Goal: Task Accomplishment & Management: Manage account settings

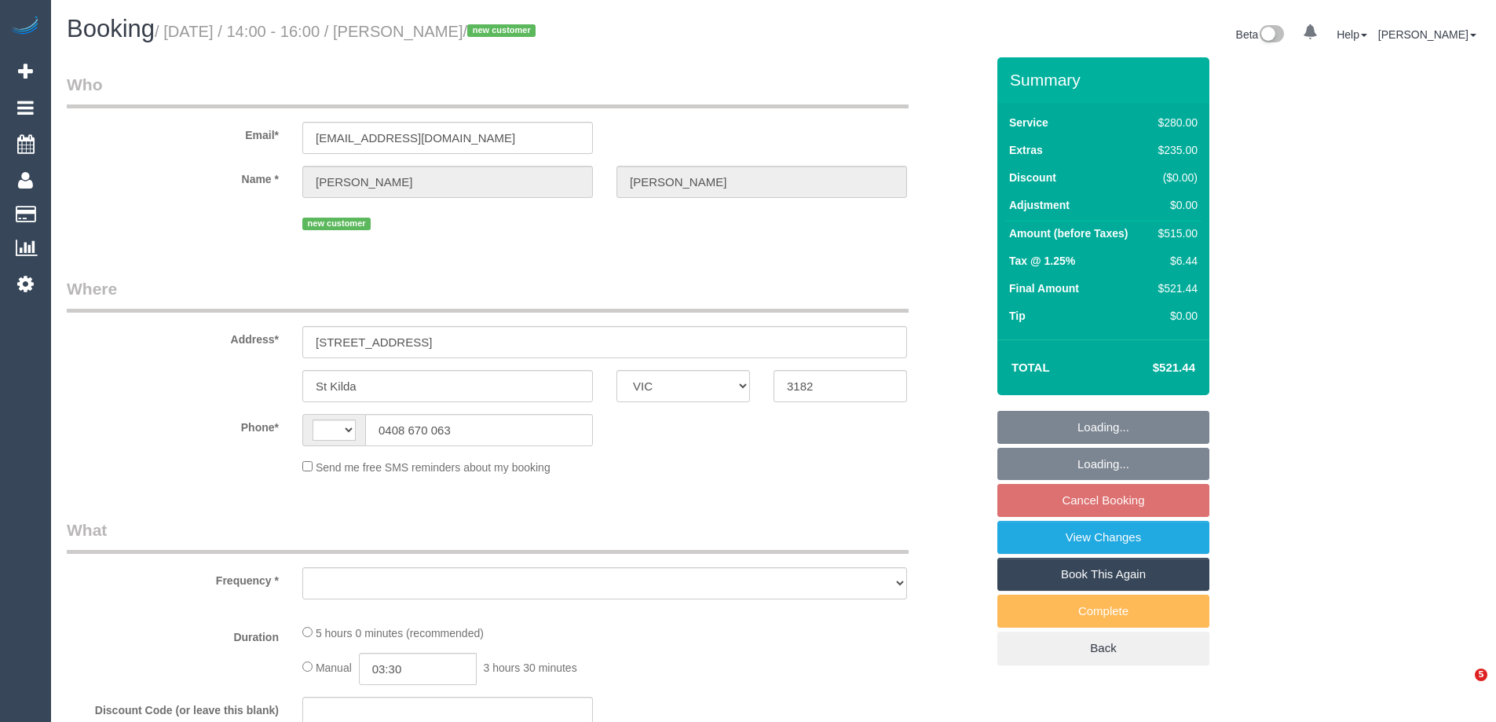
select select "VIC"
select select "string:AU"
select select "string:stripe-pm_1RzpCO2GScqysDRVJhaOIIvF"
select select "2"
select select "spot5"
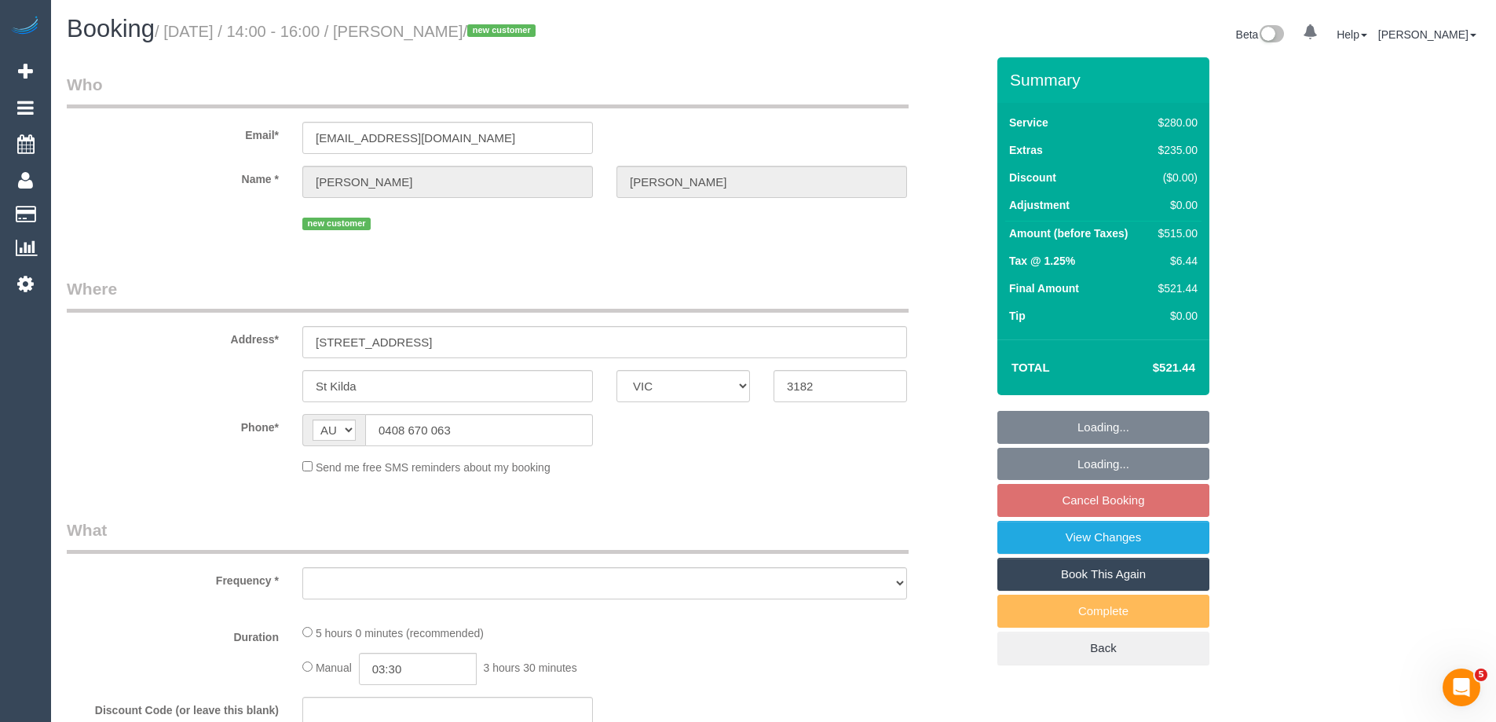
select select "number:27"
select select "number:14"
select select "number:19"
select select "number:22"
select select "number:26"
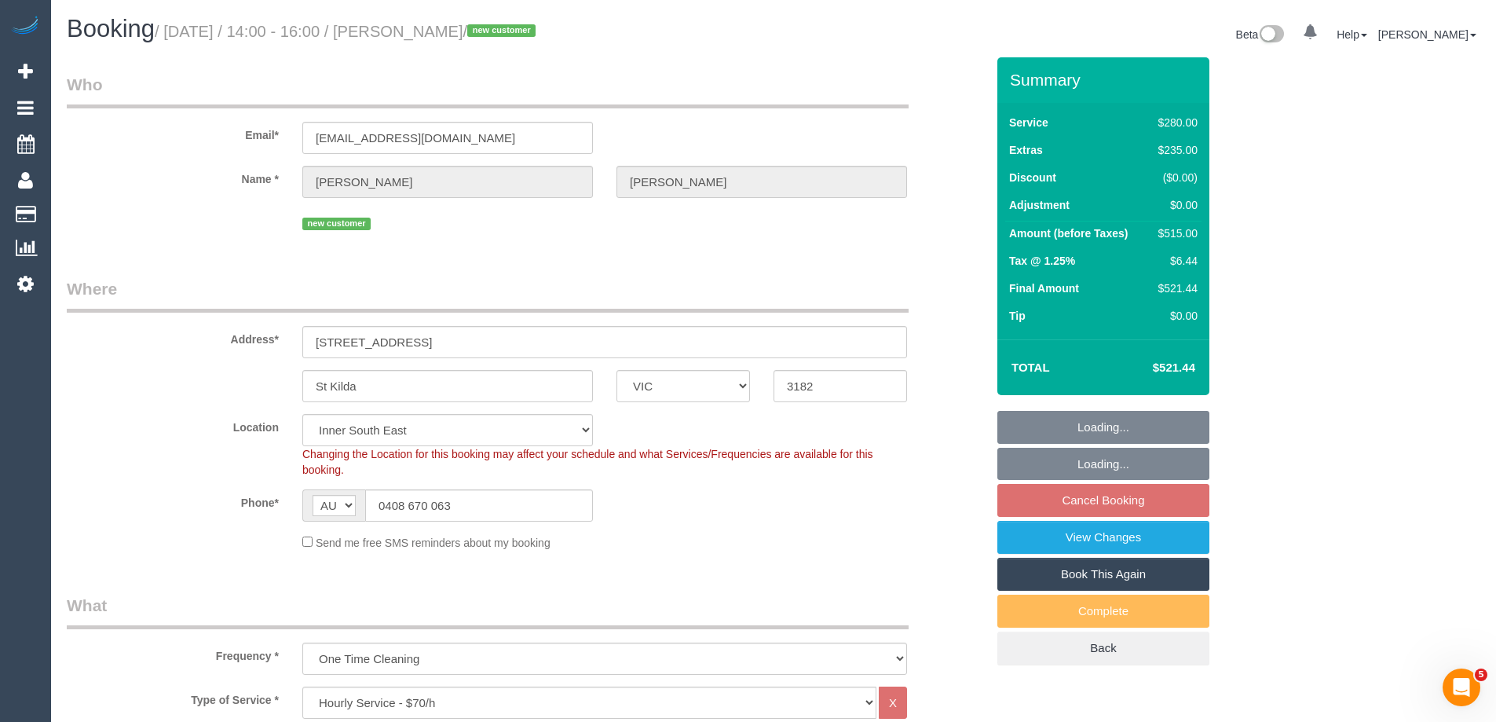
select select "object:1493"
select select
select select "object:1500"
select select "spot26"
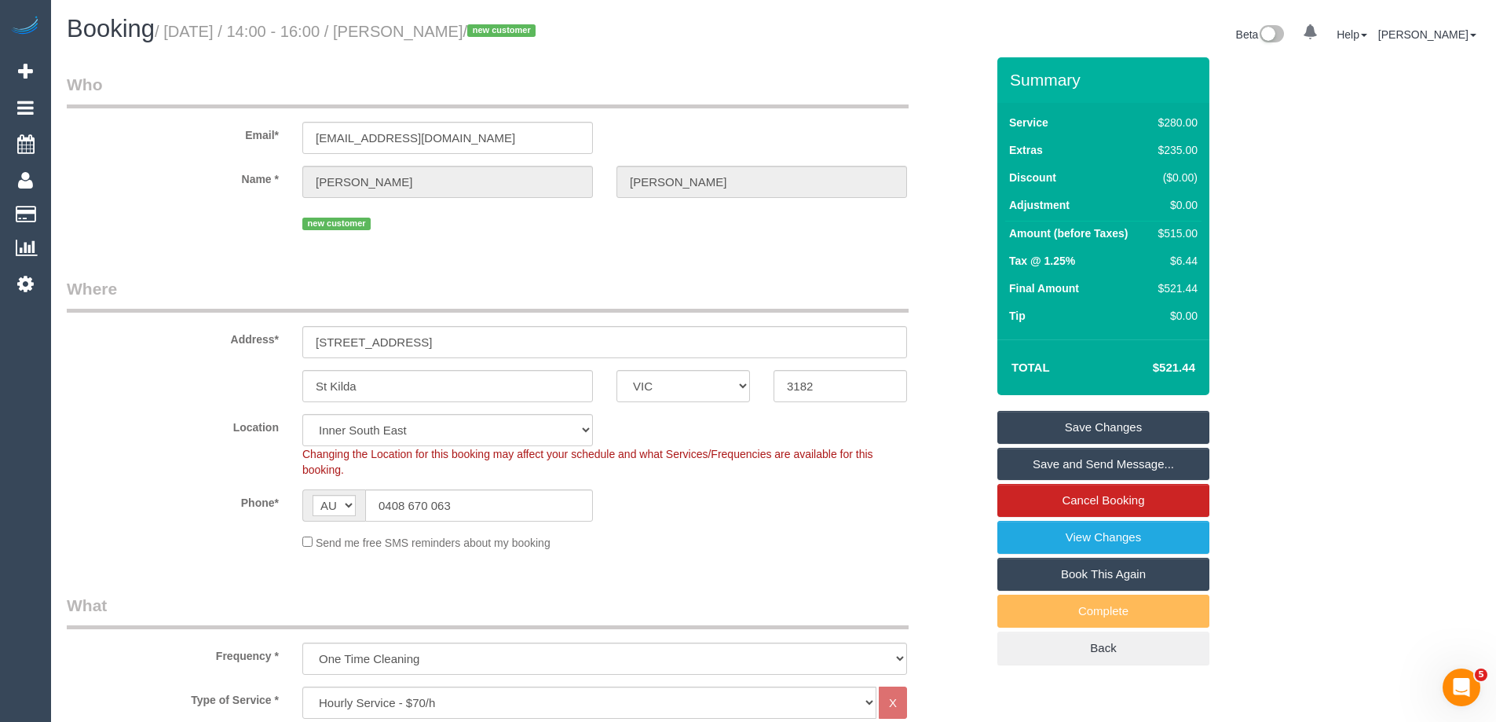
drag, startPoint x: 538, startPoint y: 28, endPoint x: 434, endPoint y: 24, distance: 104.5
click at [434, 24] on small "/ September 03, 2025 / 14:00 - 16:00 / Chloe Schreiber / new customer" at bounding box center [348, 31] width 386 height 17
click at [726, 514] on div "Phone* AF AL DZ AD AO AI AQ AG AR AM AW AU AT AZ BS BH BD BB BY BE BZ BJ BM BT …" at bounding box center [526, 505] width 943 height 32
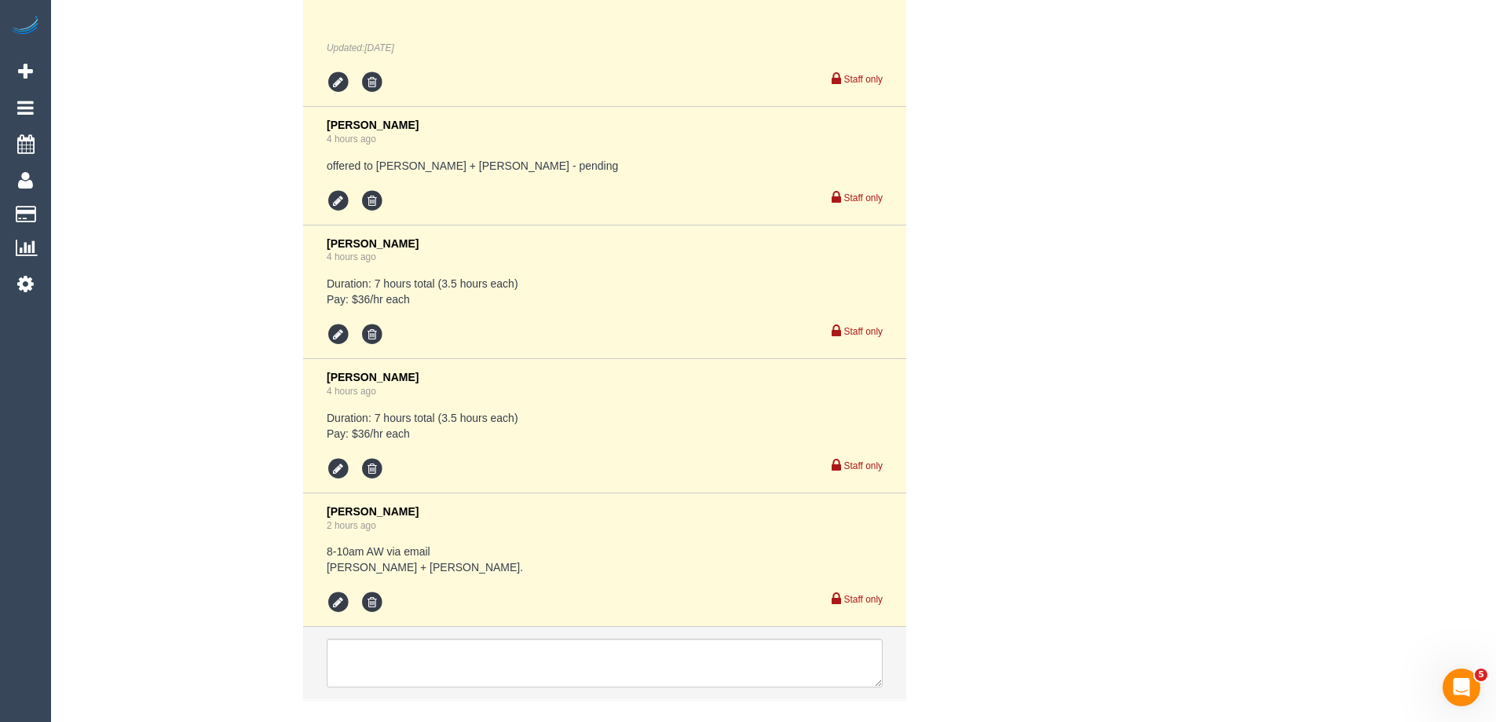
scroll to position [2998, 0]
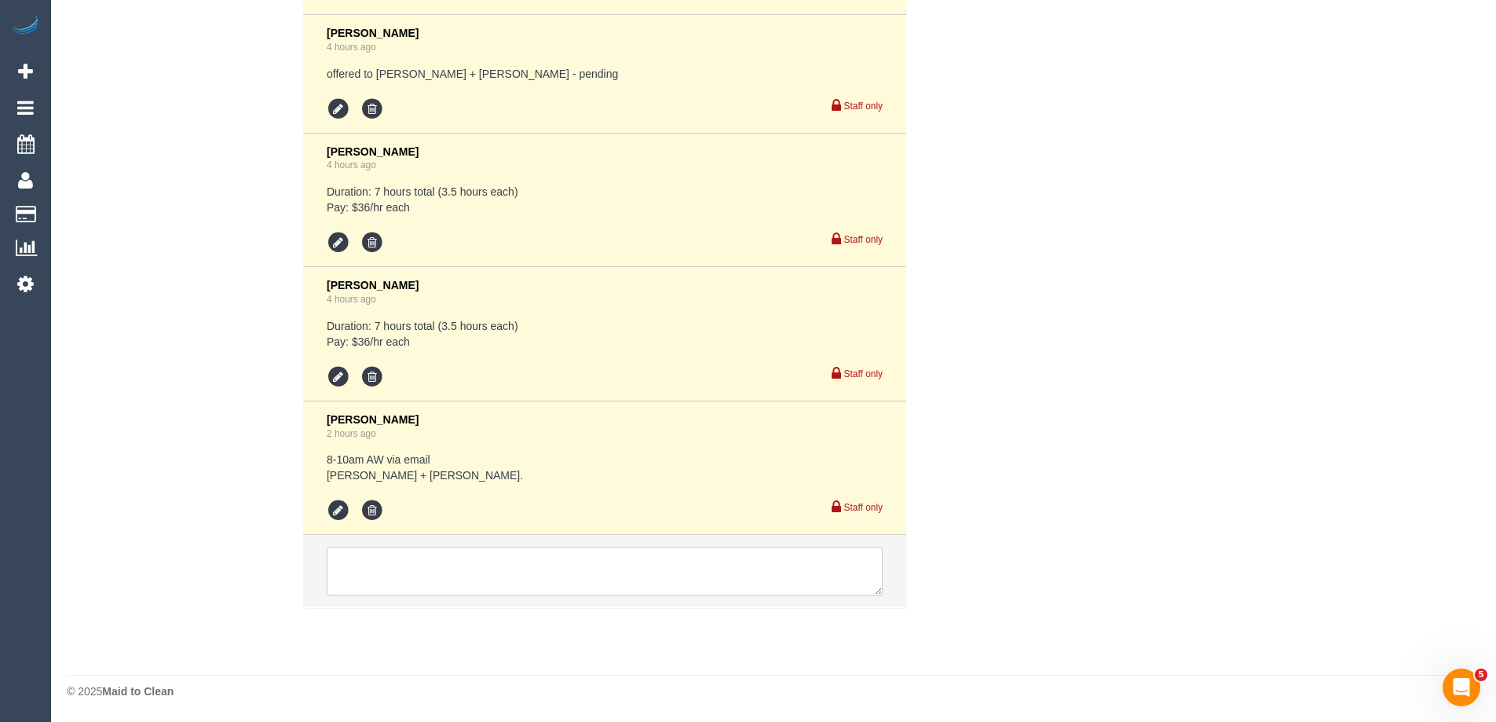
drag, startPoint x: 370, startPoint y: 571, endPoint x: 365, endPoint y: 564, distance: 8.5
click at [368, 568] on textarea at bounding box center [605, 571] width 556 height 49
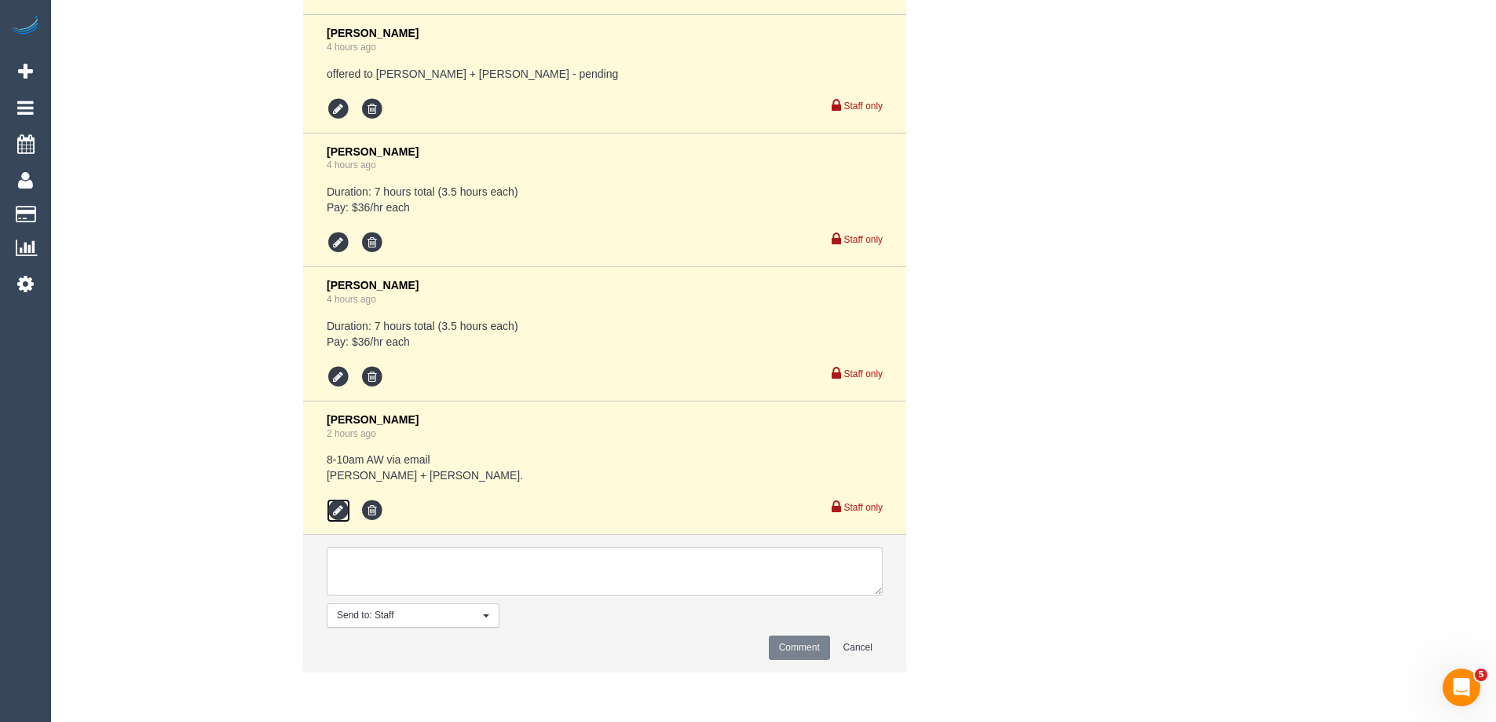
click at [339, 507] on icon at bounding box center [339, 511] width 24 height 24
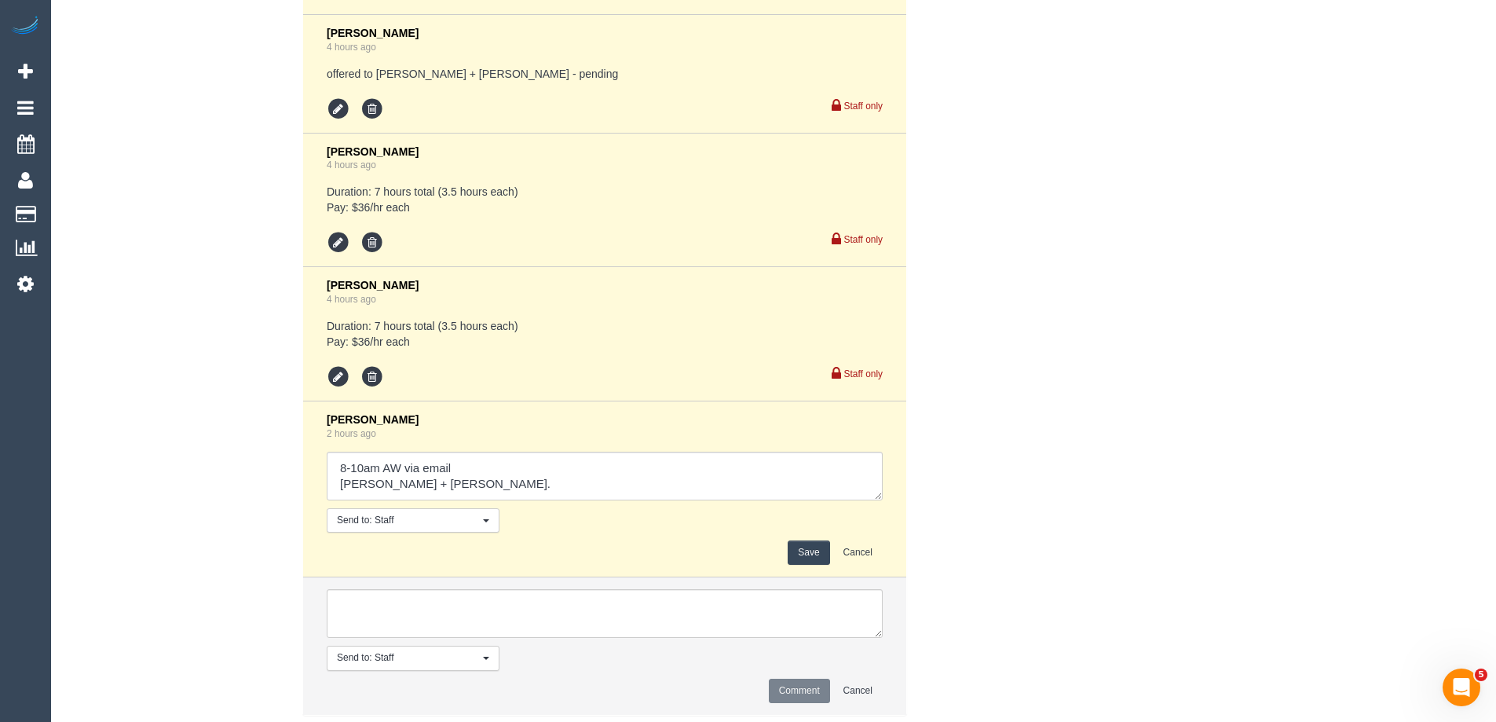
click at [474, 476] on textarea at bounding box center [605, 476] width 556 height 49
click at [450, 489] on textarea at bounding box center [605, 476] width 556 height 49
type textarea "8-10am AW via email - customer confirmed Karina + Darly agreed via sms"
click at [803, 550] on button "Save" at bounding box center [809, 552] width 42 height 24
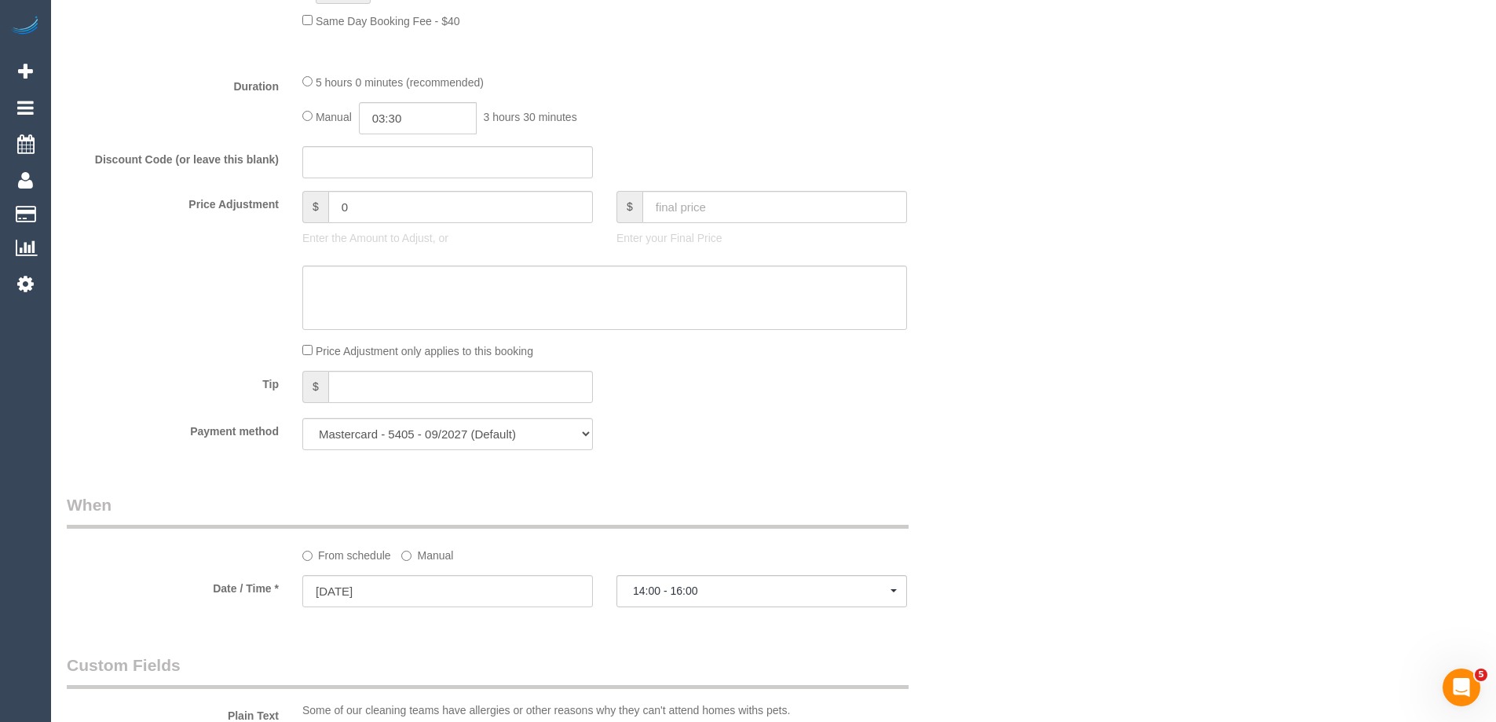
scroll to position [1427, 0]
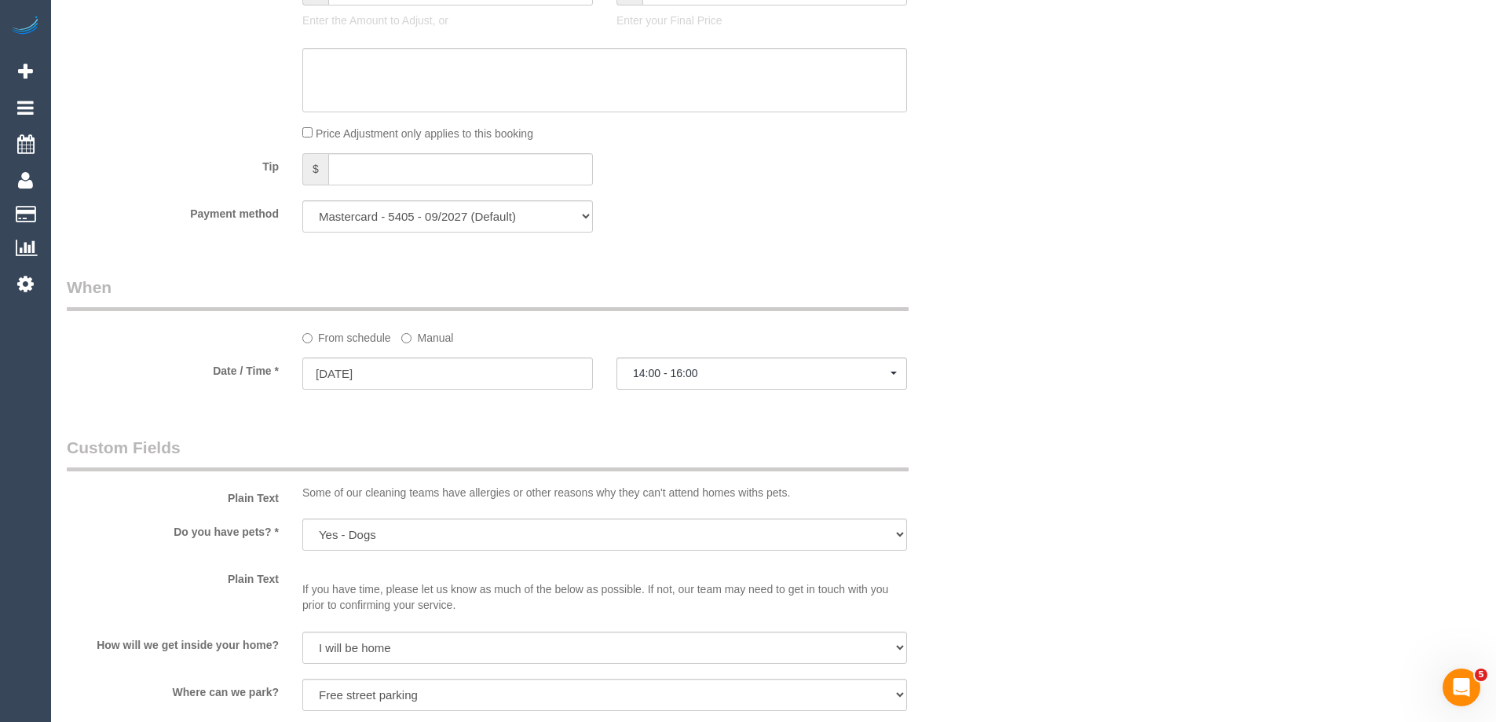
click at [434, 332] on label "Manual" at bounding box center [427, 334] width 52 height 21
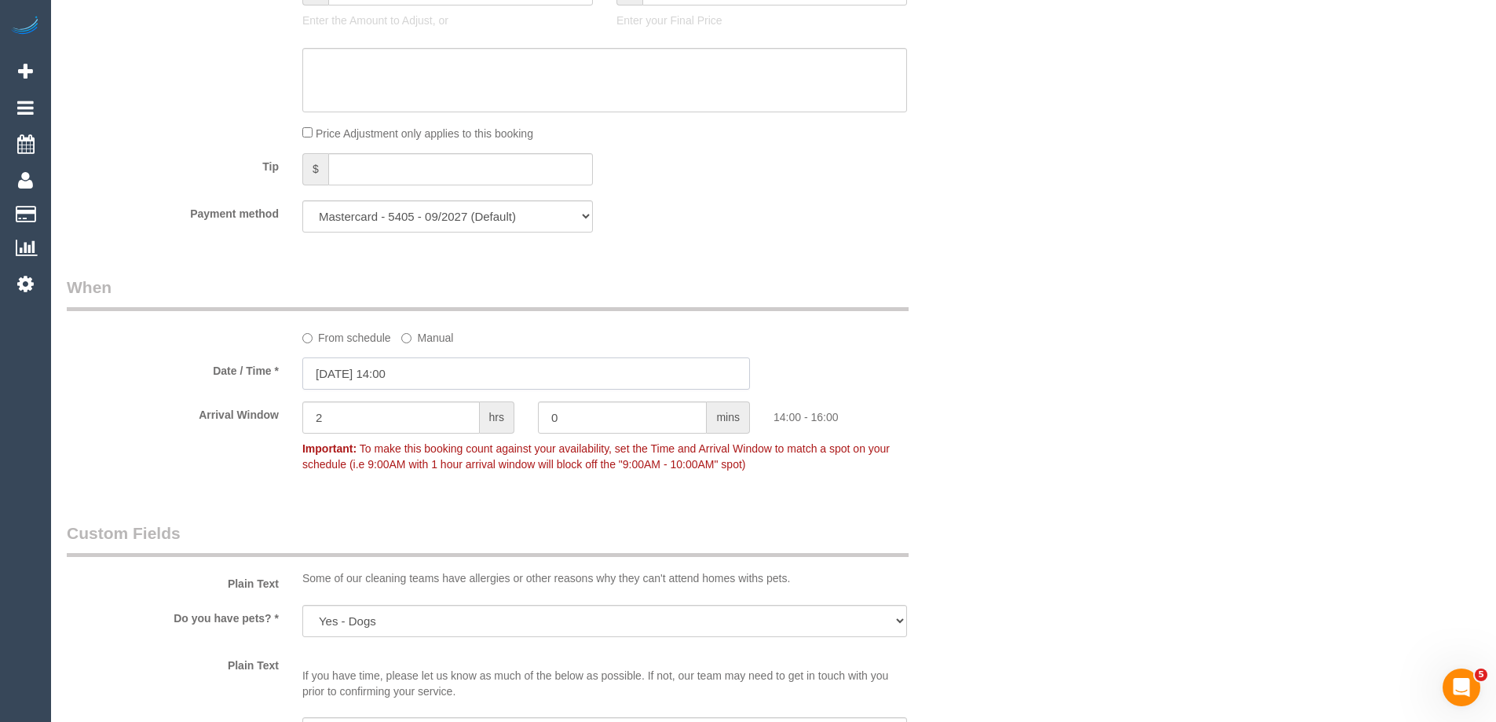
click at [463, 388] on input "03/09/2025 14:00" at bounding box center [526, 373] width 448 height 32
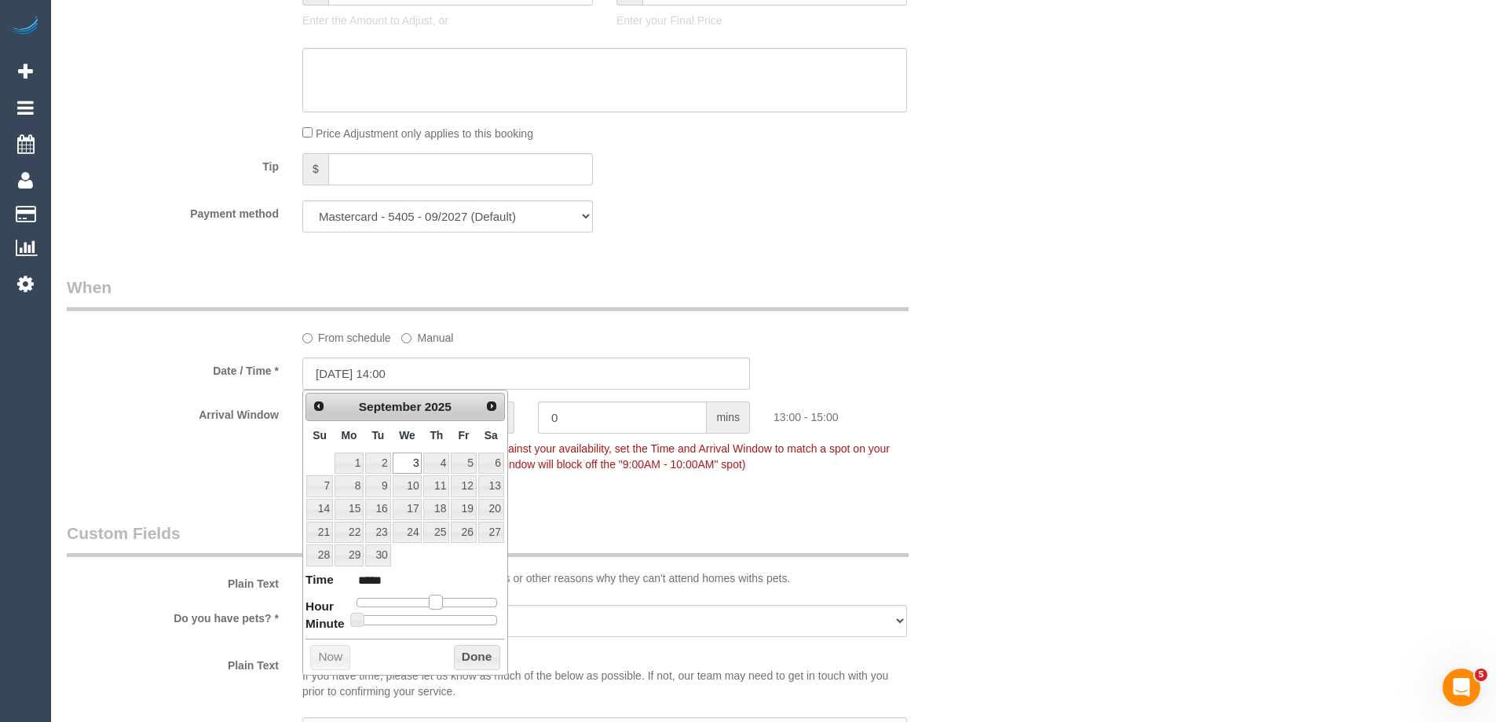
type input "03/09/2025 13:00"
type input "*****"
type input "03/09/2025 12:00"
type input "*****"
type input "03/09/2025 11:00"
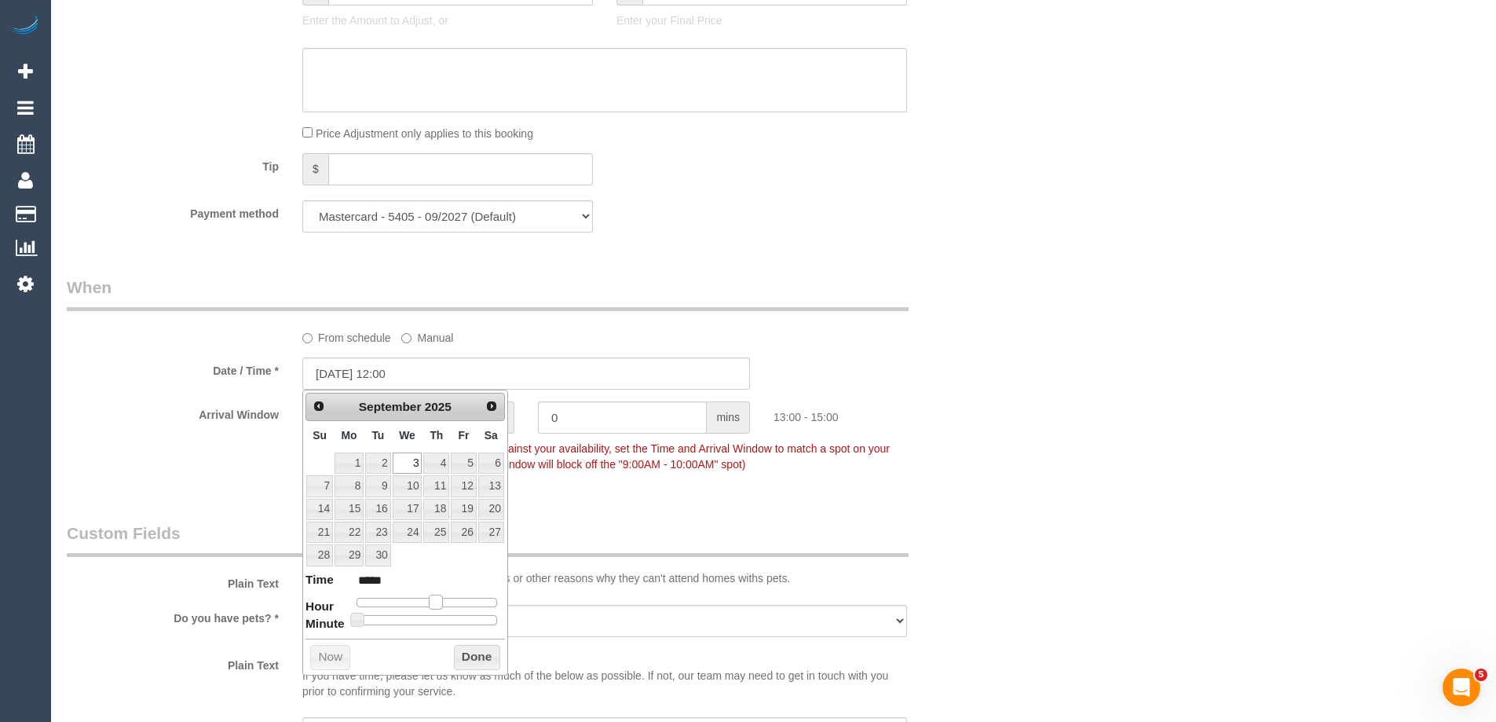
type input "*****"
type input "03/09/2025 10:00"
type input "*****"
type input "03/09/2025 09:00"
type input "*****"
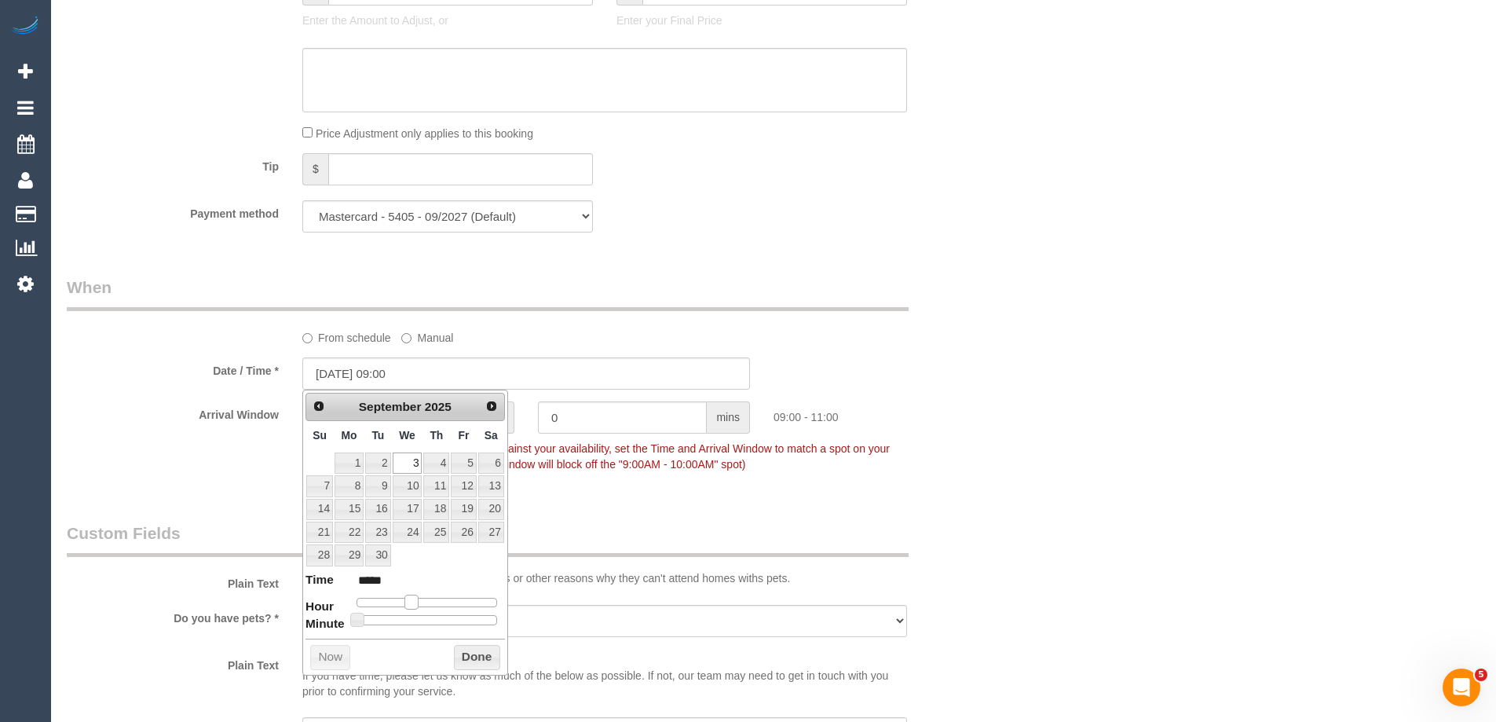
type input "03/09/2025 08:00"
type input "*****"
drag, startPoint x: 441, startPoint y: 600, endPoint x: 406, endPoint y: 598, distance: 34.6
click at [406, 598] on span at bounding box center [405, 602] width 14 height 14
click at [479, 654] on button "Done" at bounding box center [477, 657] width 46 height 25
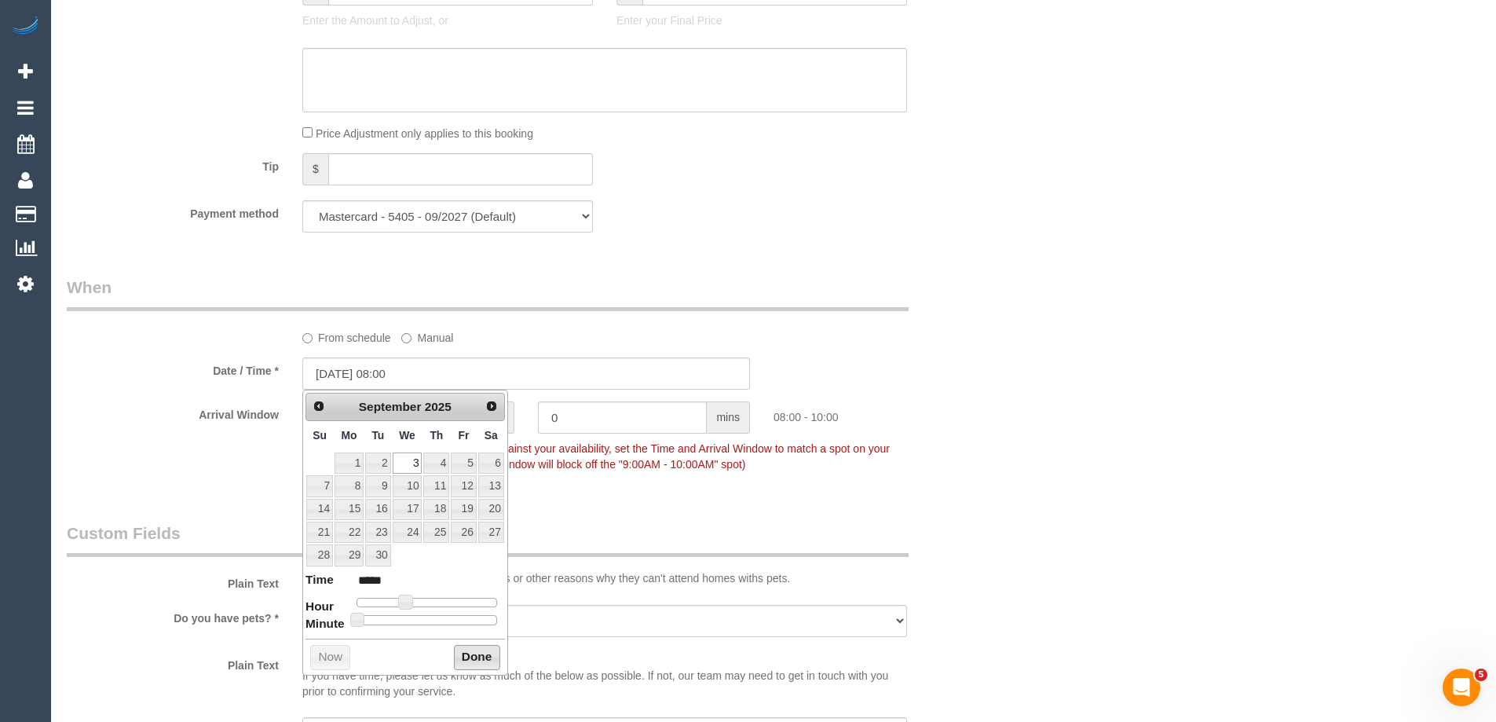
click at [1002, 448] on div "Who Email* chloeschreiber123@gmail.com Name * Chloe Schreiber new customer Wher…" at bounding box center [774, 536] width 1414 height 3813
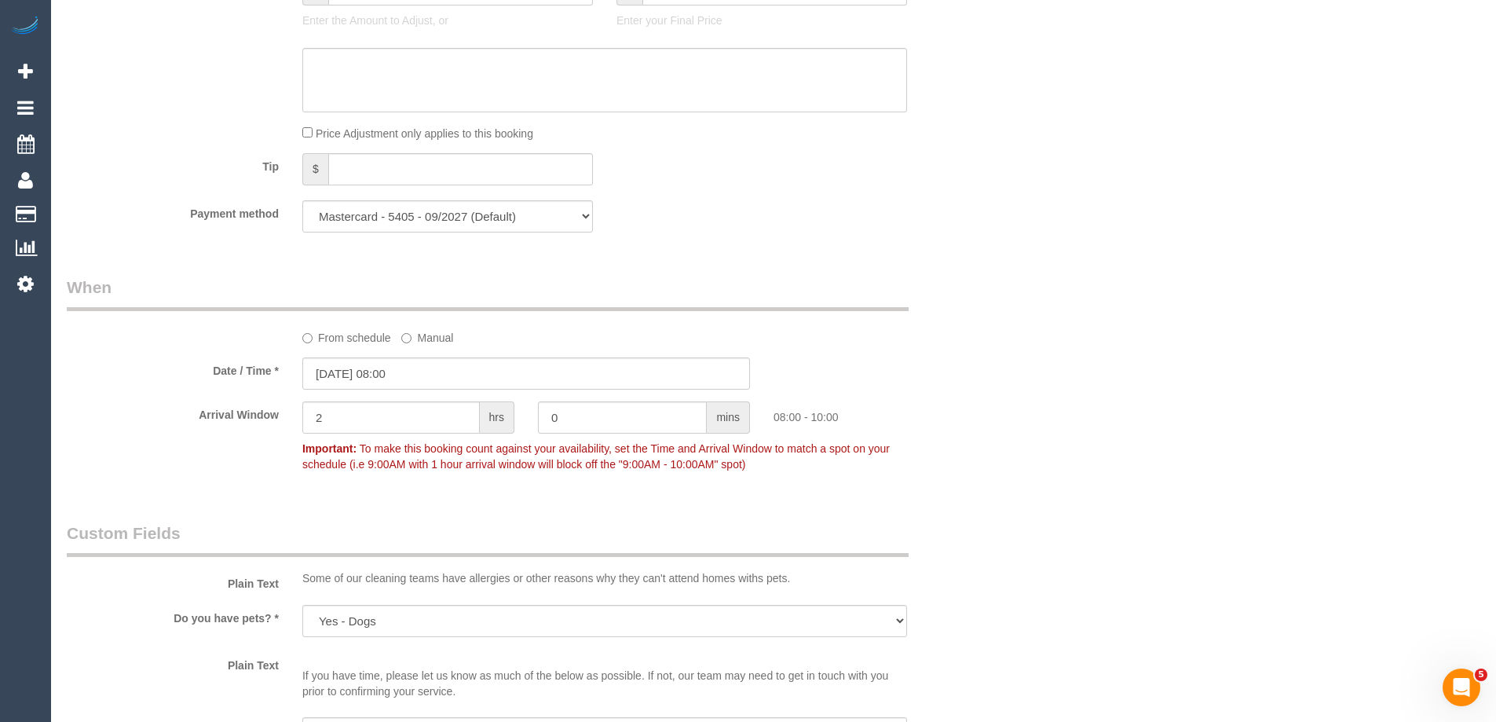
click at [1153, 438] on div "Who Email* chloeschreiber123@gmail.com Name * Chloe Schreiber new customer Wher…" at bounding box center [774, 536] width 1414 height 3813
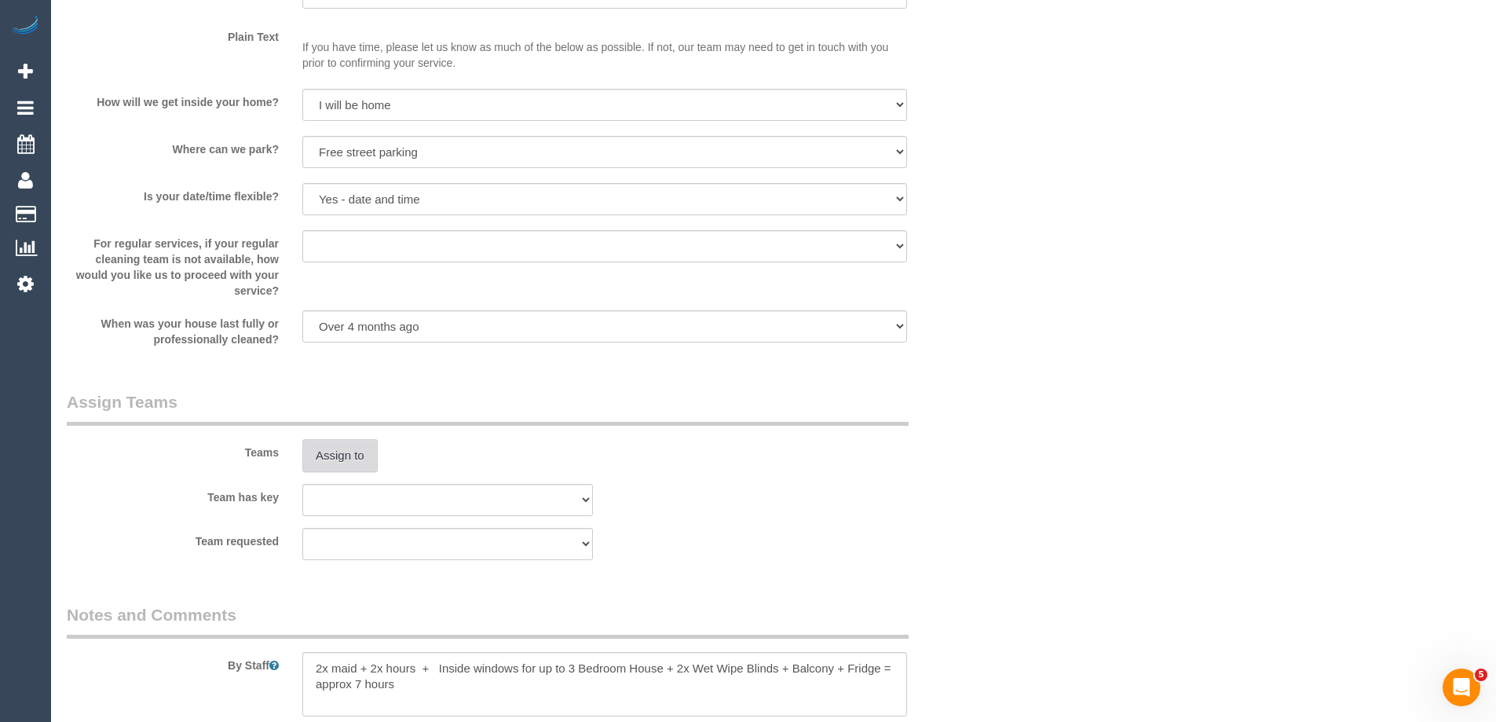
click at [331, 458] on button "Assign to" at bounding box center [339, 455] width 75 height 33
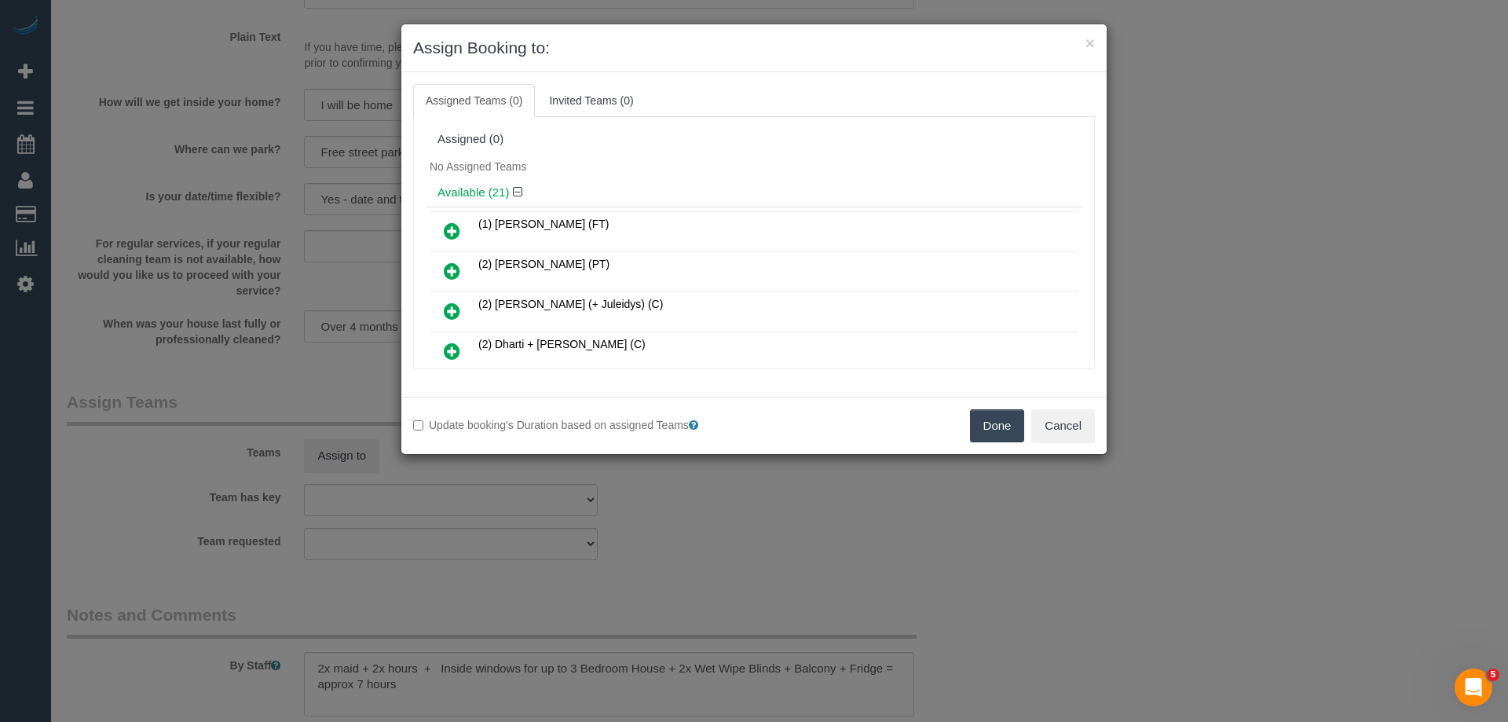
click at [737, 204] on div "Available (21)" at bounding box center [754, 192] width 657 height 29
click at [1077, 428] on button "Cancel" at bounding box center [1063, 425] width 64 height 33
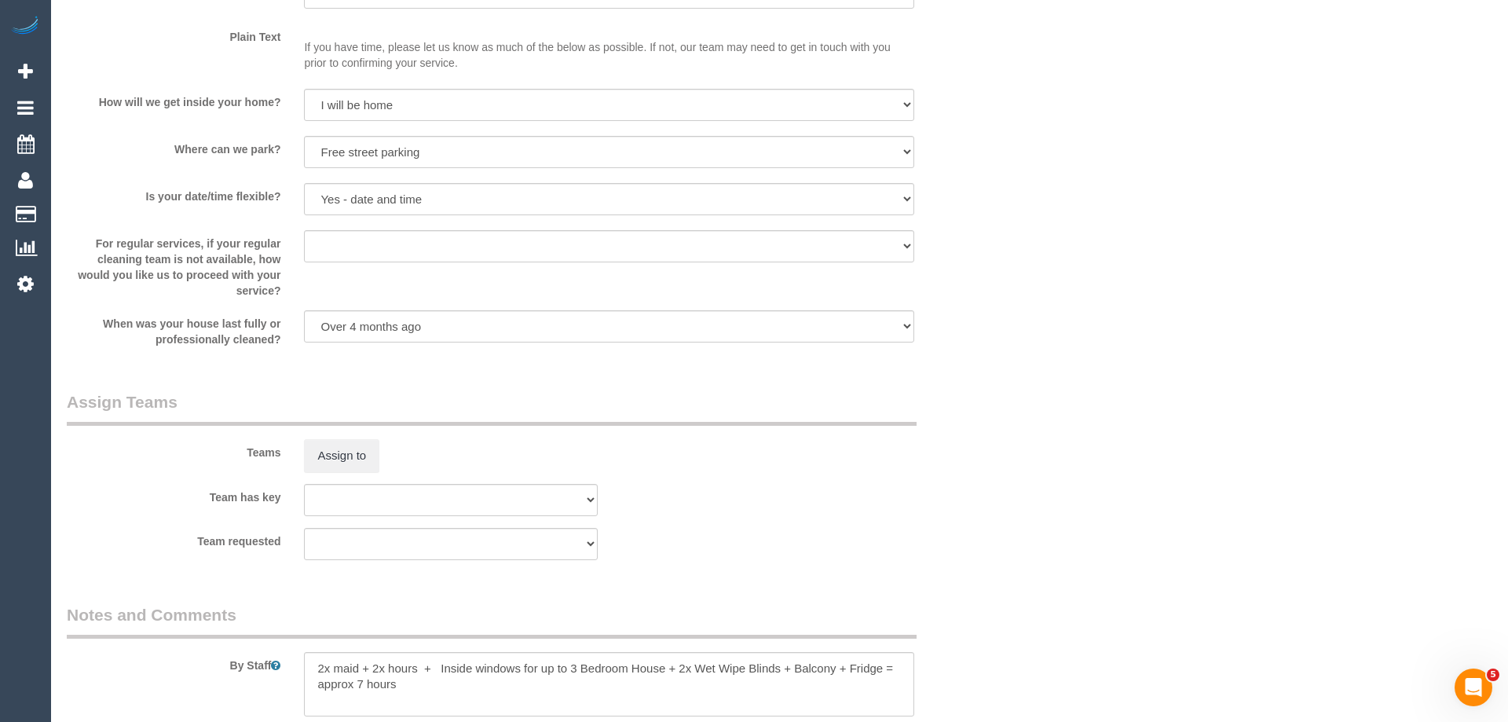
click at [1077, 428] on div "× Assign Booking to: Assigned Teams (0) Invited Teams (0) Assigned (0) No Assig…" at bounding box center [754, 361] width 1508 height 722
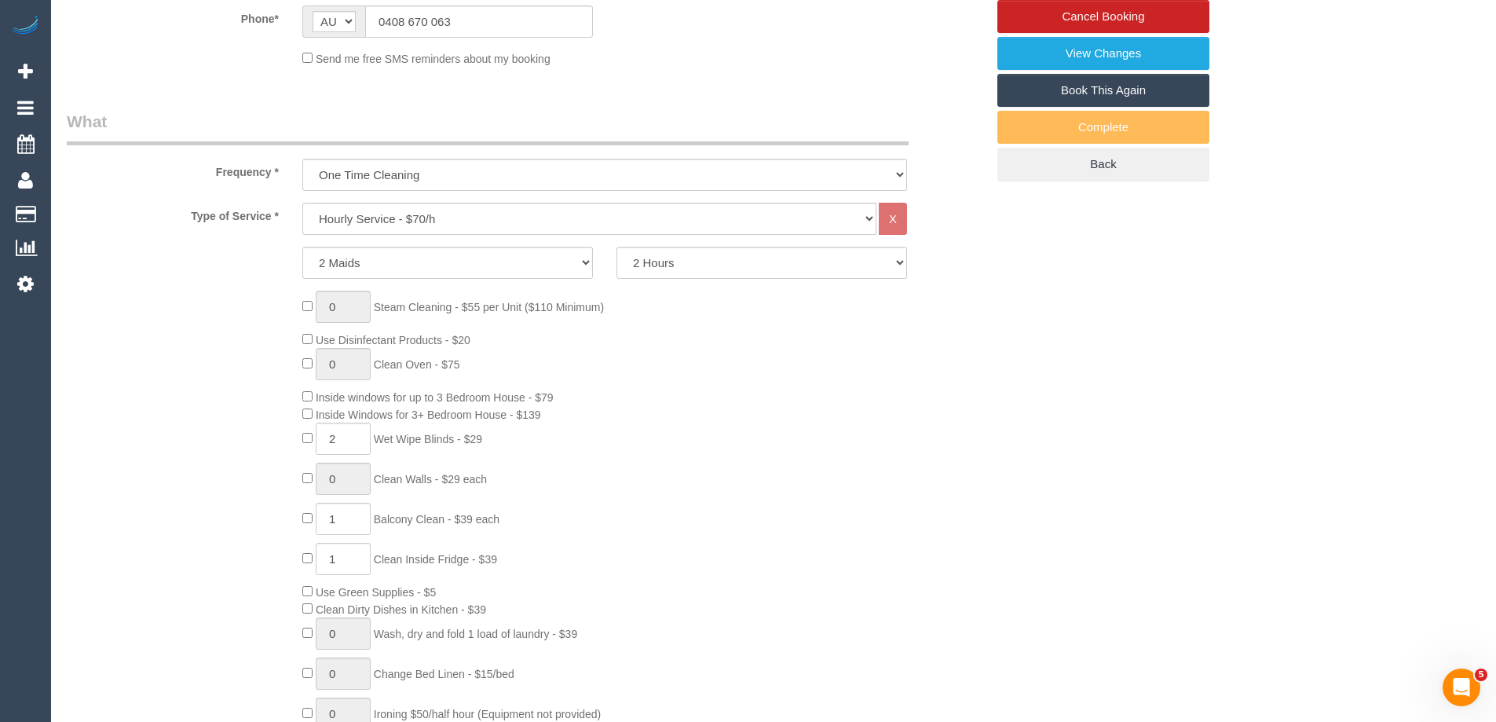
scroll to position [0, 0]
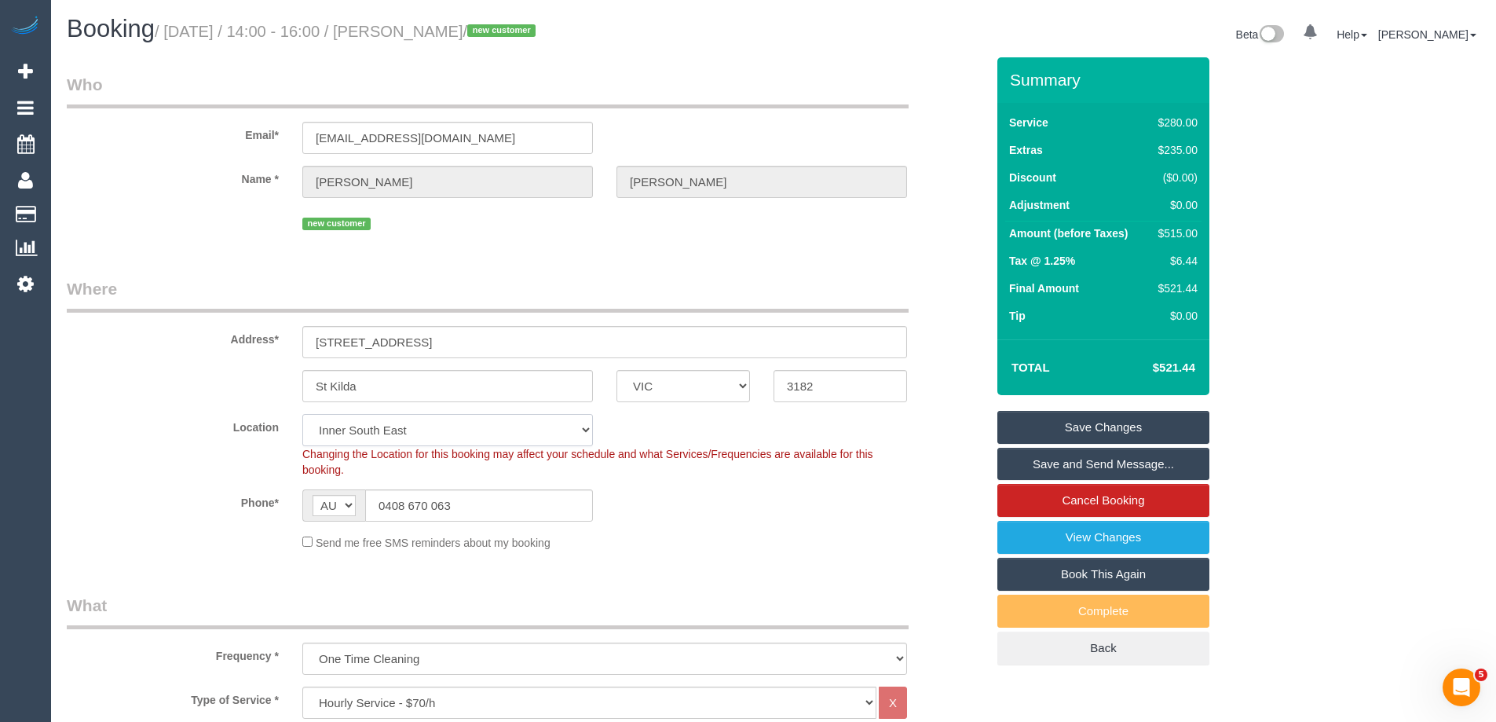
drag, startPoint x: 419, startPoint y: 437, endPoint x: 419, endPoint y: 420, distance: 17.3
click at [419, 437] on select "Office City East (North) East (South) Inner East Inner North (East) Inner North…" at bounding box center [447, 430] width 291 height 32
select select "50"
click at [302, 414] on select "Office City East (North) East (South) Inner East Inner North (East) Inner North…" at bounding box center [447, 430] width 291 height 32
click at [229, 232] on div "new customer" at bounding box center [526, 222] width 943 height 24
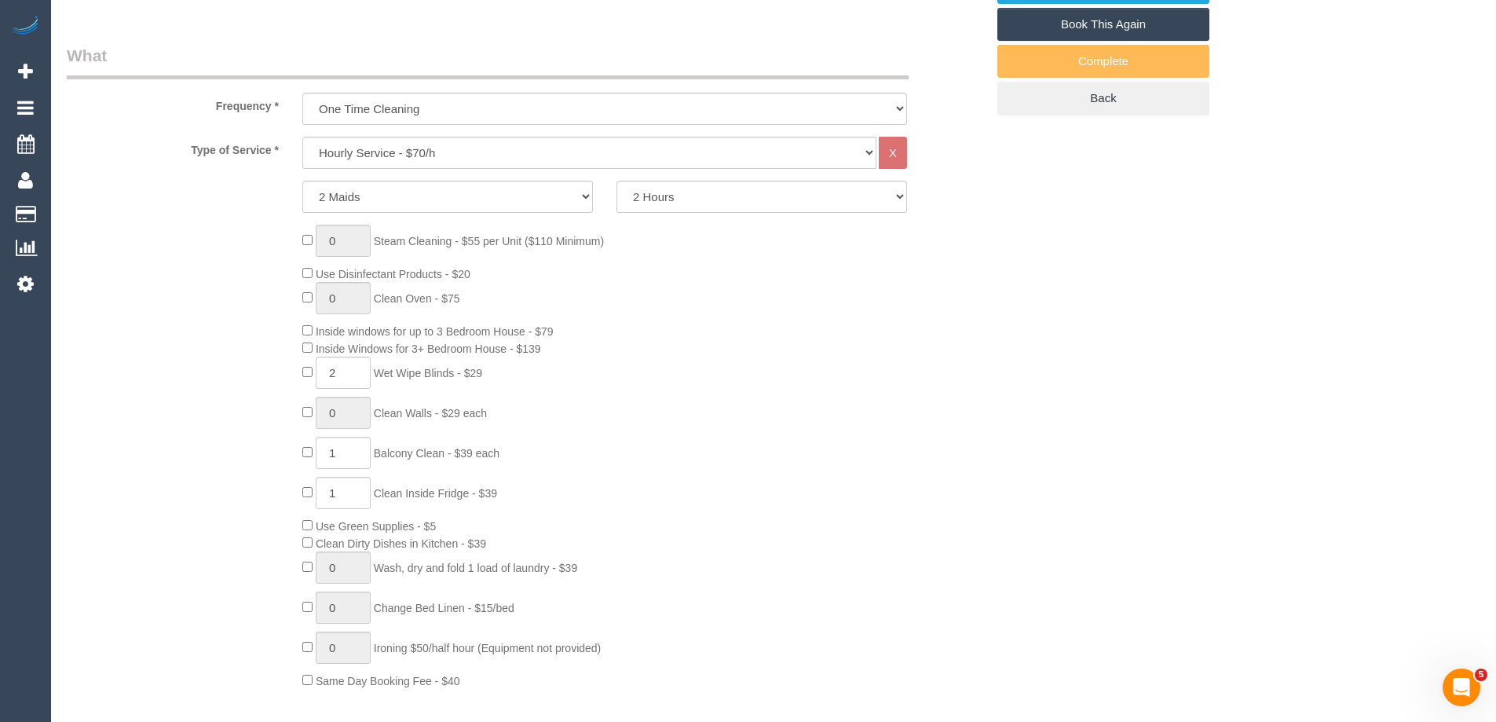
select select "object:5677"
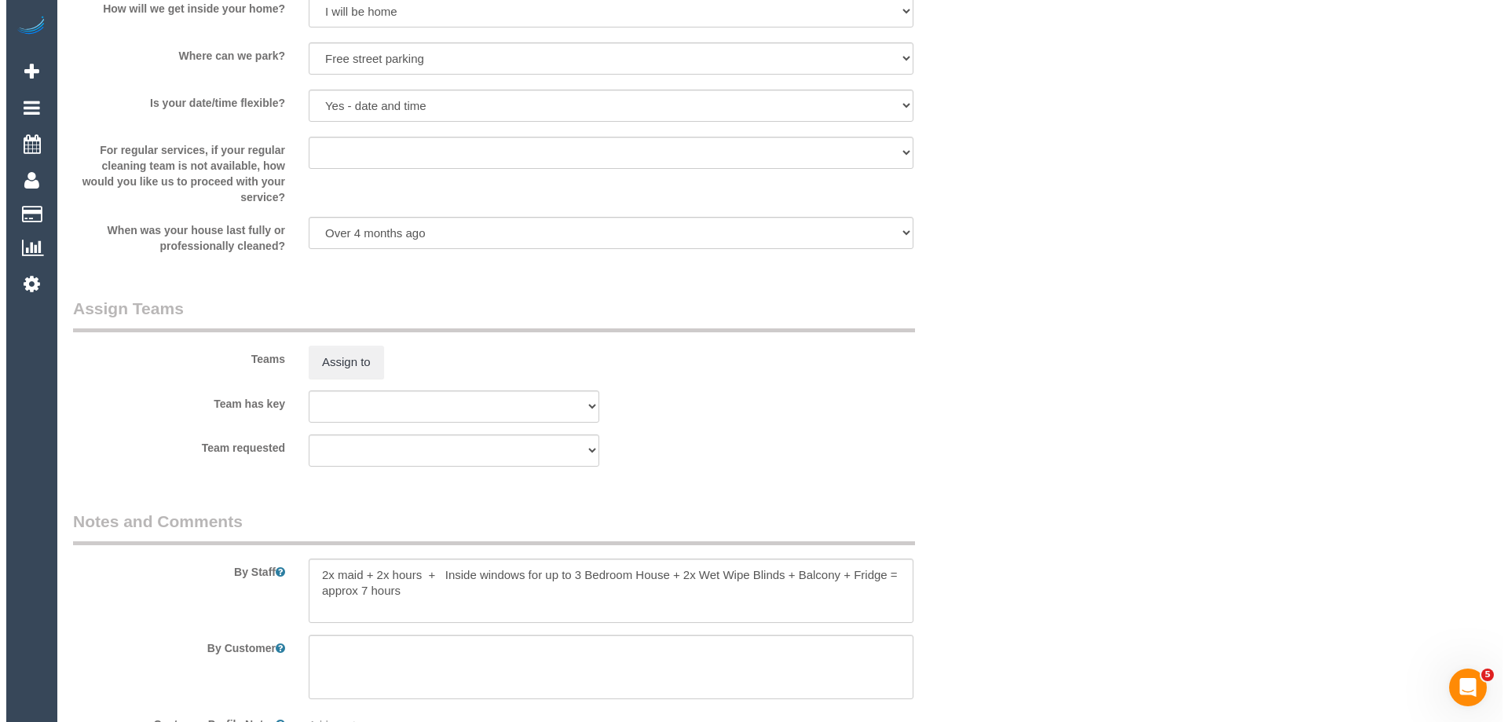
scroll to position [2278, 0]
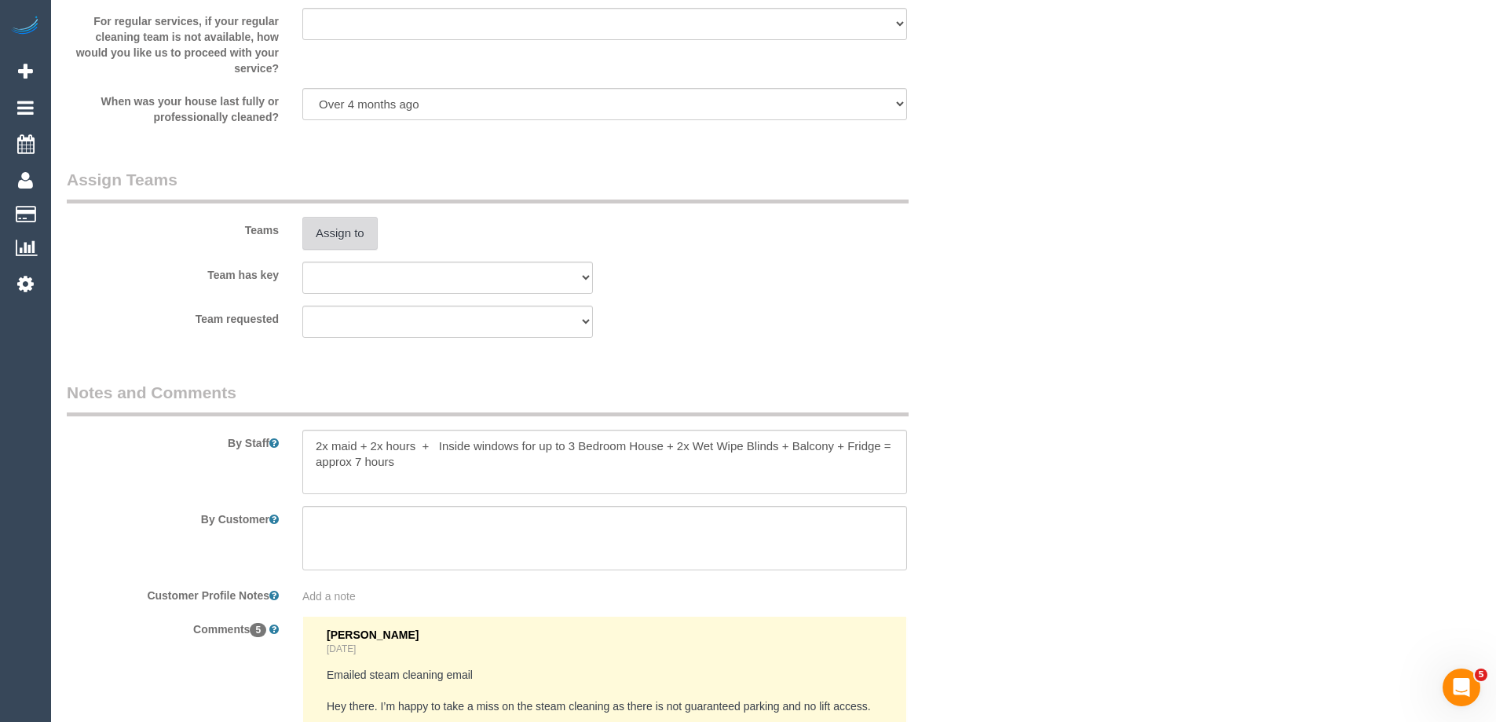
click at [330, 237] on button "Assign to" at bounding box center [339, 233] width 75 height 33
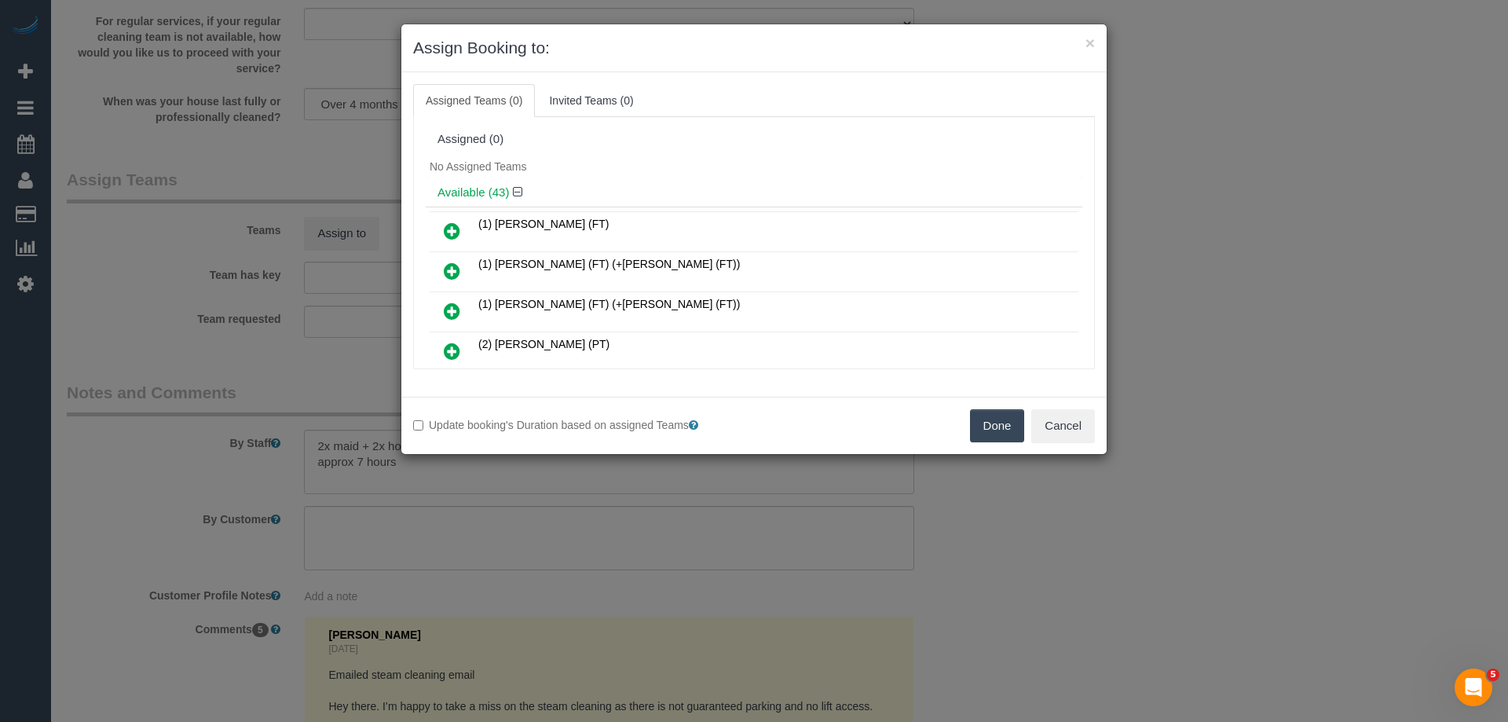
scroll to position [6162, 0]
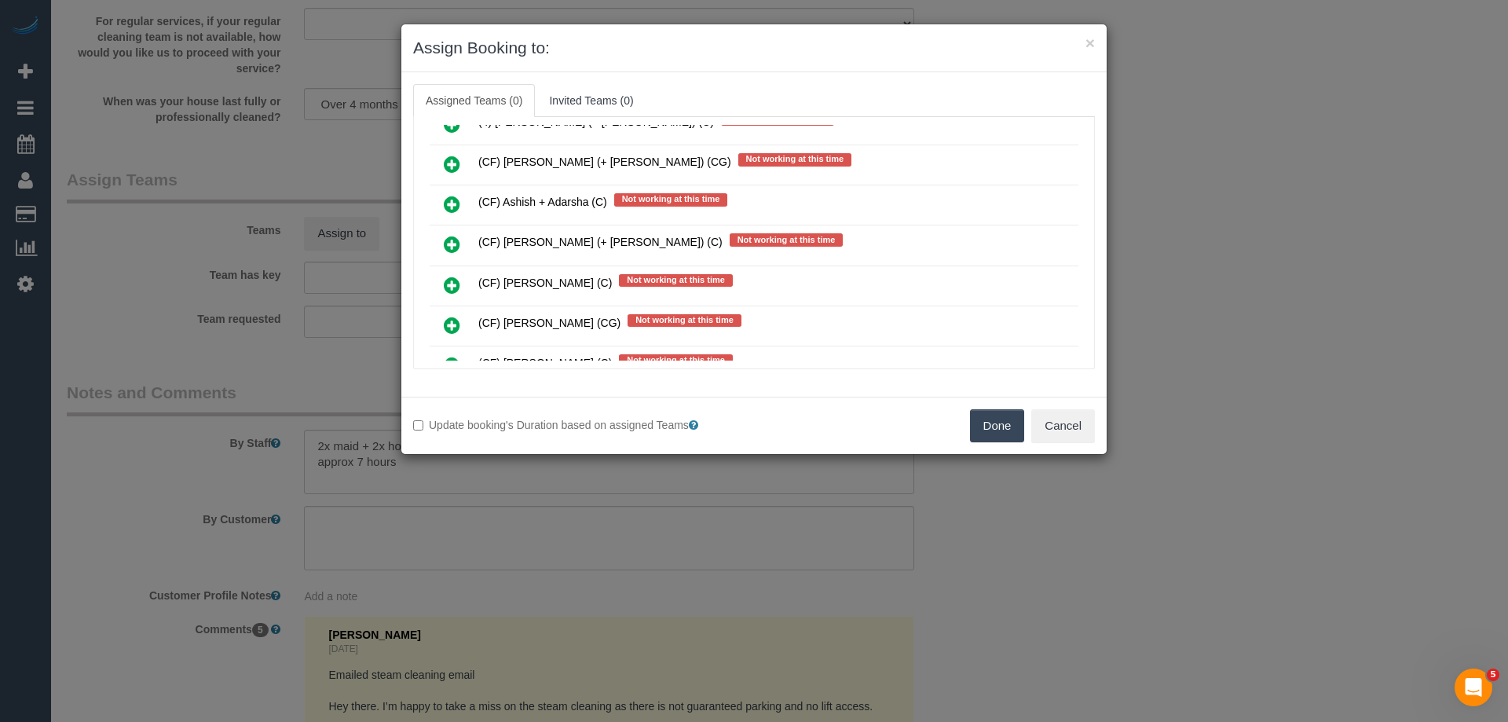
click at [457, 241] on icon at bounding box center [452, 244] width 16 height 19
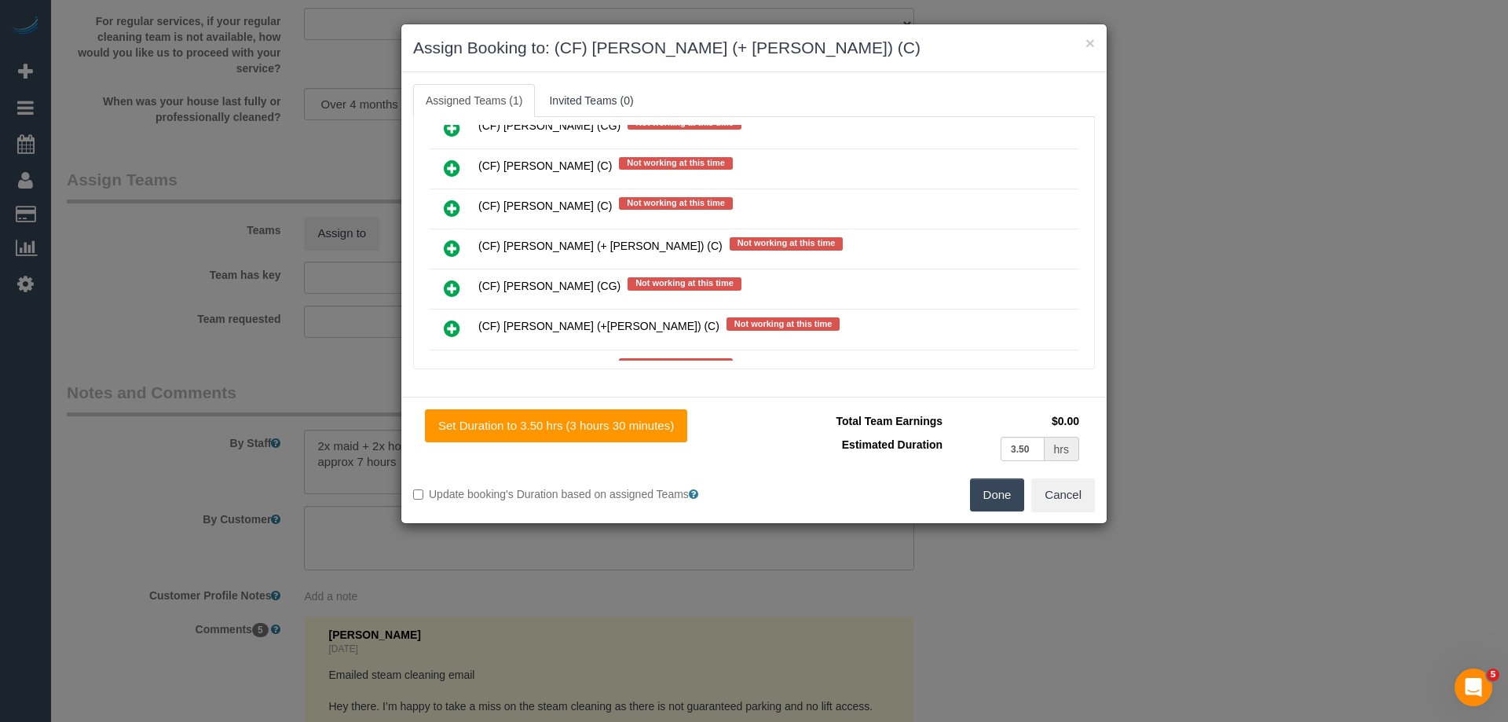
click at [445, 253] on icon at bounding box center [452, 248] width 16 height 19
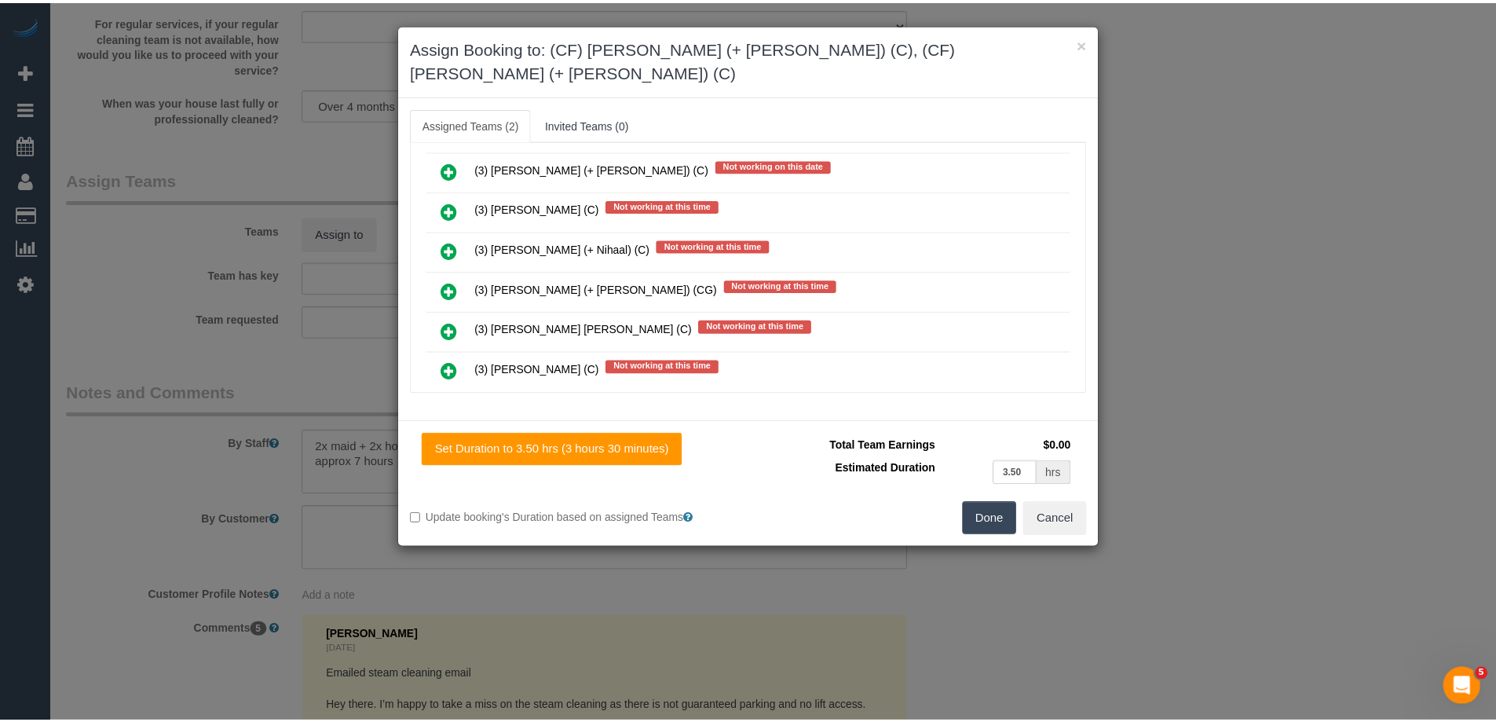
scroll to position [0, 0]
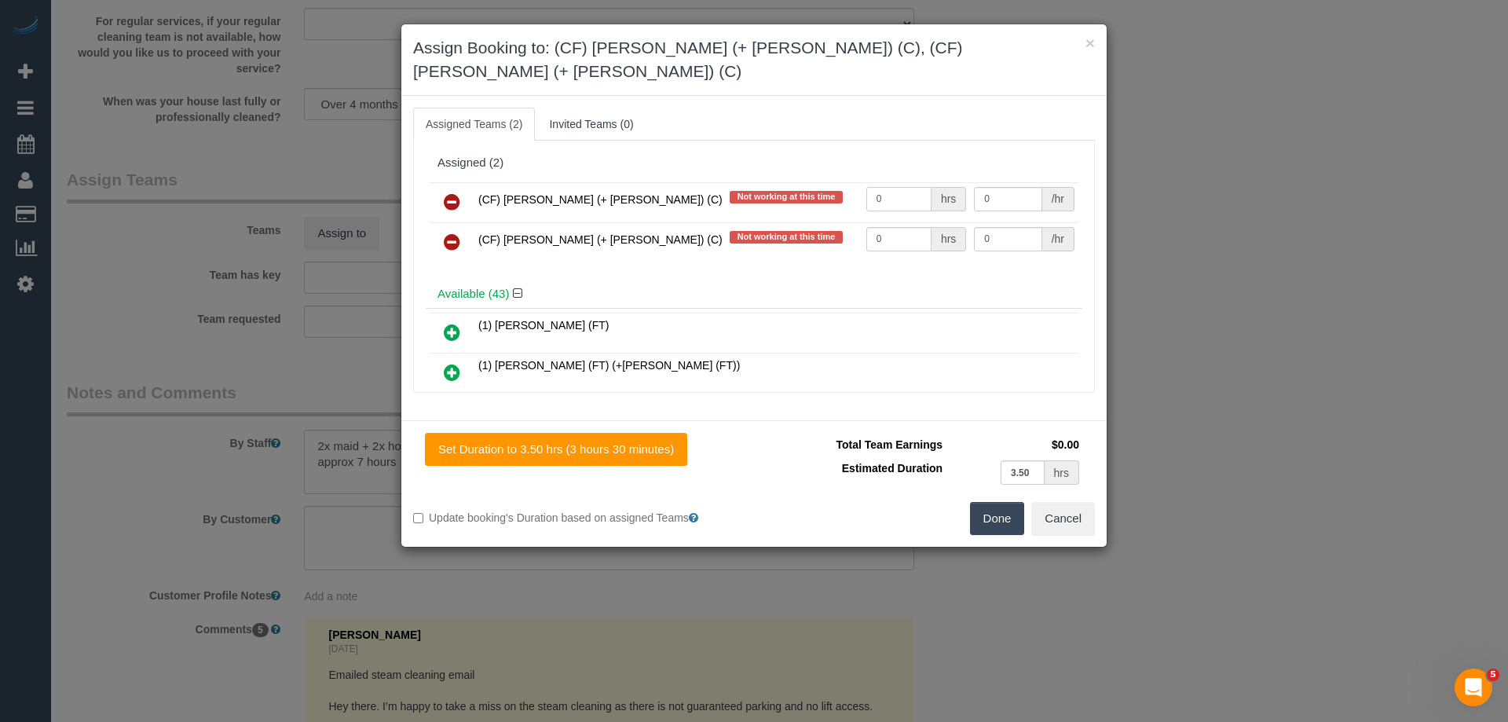
click at [899, 187] on input "0" at bounding box center [898, 199] width 65 height 24
type input "1"
click at [906, 227] on input "0" at bounding box center [898, 239] width 65 height 24
type input "1"
click at [1007, 187] on input "0" at bounding box center [1008, 199] width 68 height 24
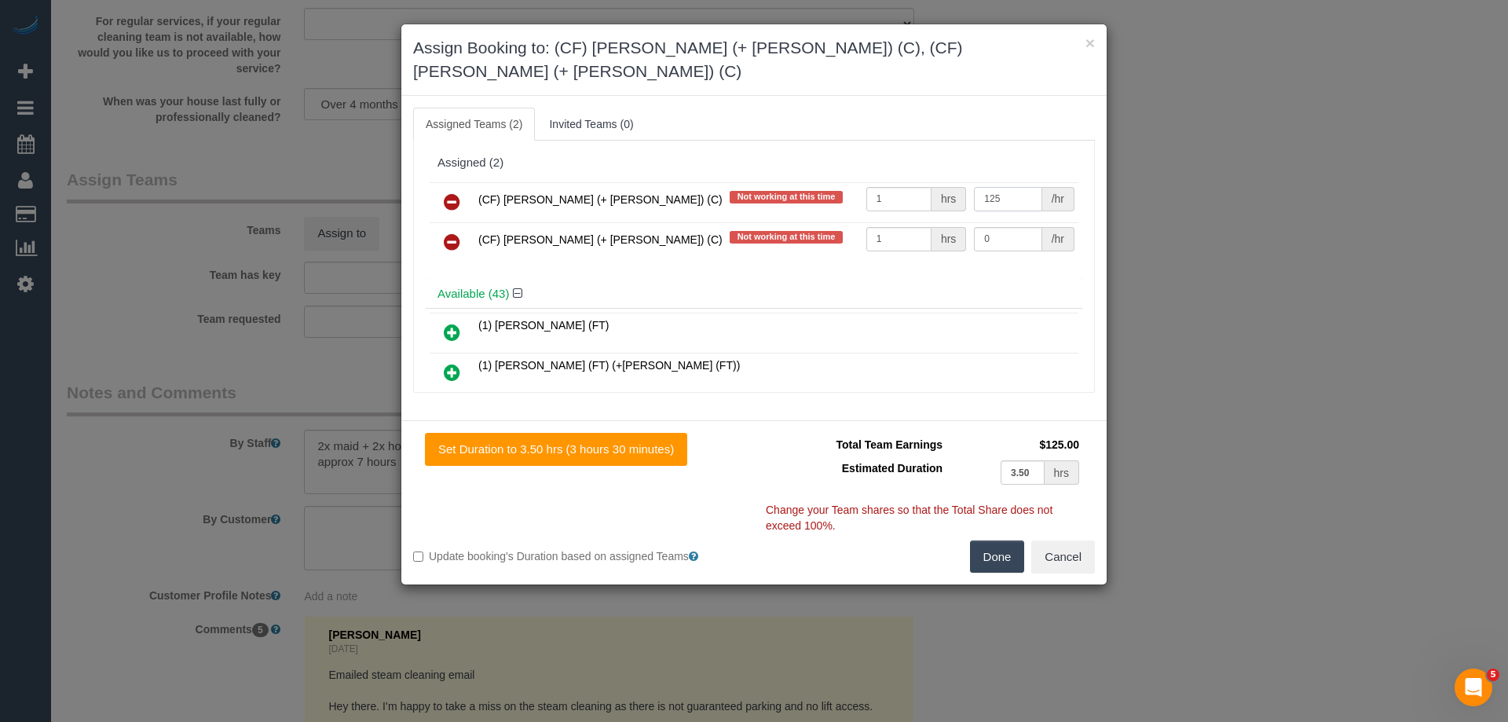
type input "125"
click at [1008, 227] on input "0" at bounding box center [1008, 239] width 68 height 24
type input "125"
click at [993, 545] on button "Done" at bounding box center [997, 556] width 55 height 33
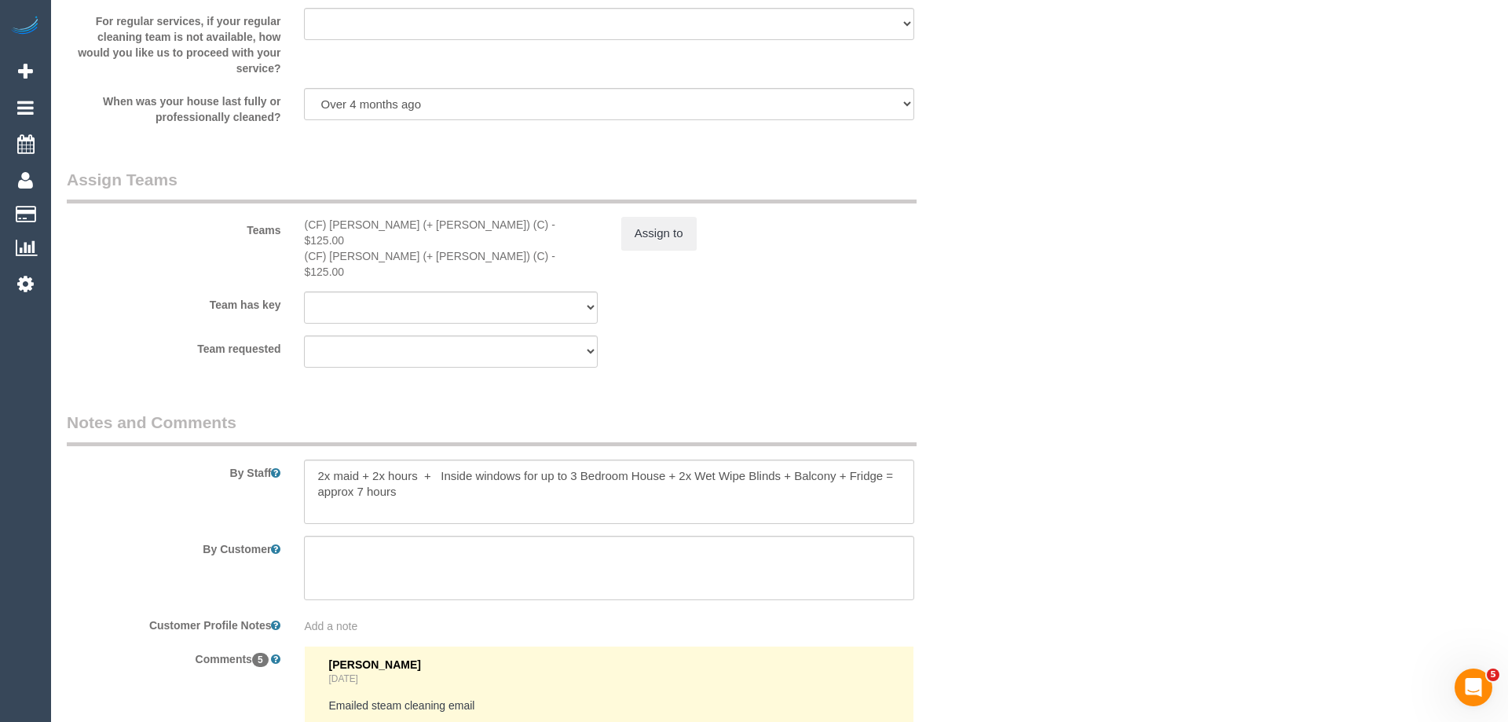
click at [993, 545] on div "× Assign Booking to: (CF) Darly (+ Karina) (C), (CF) Karina (+ Darly) (C) Assig…" at bounding box center [754, 361] width 1508 height 722
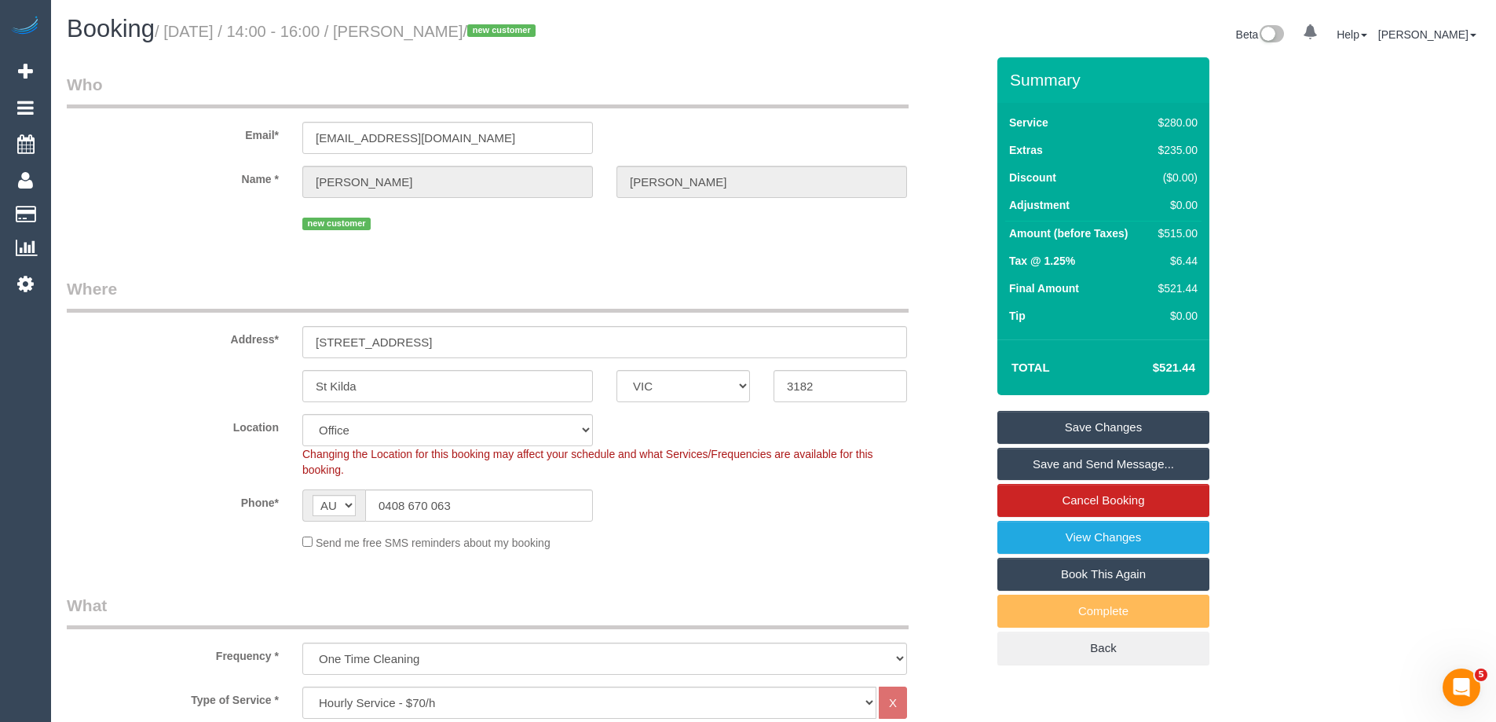
click at [1067, 462] on link "Save and Send Message..." at bounding box center [1103, 464] width 212 height 33
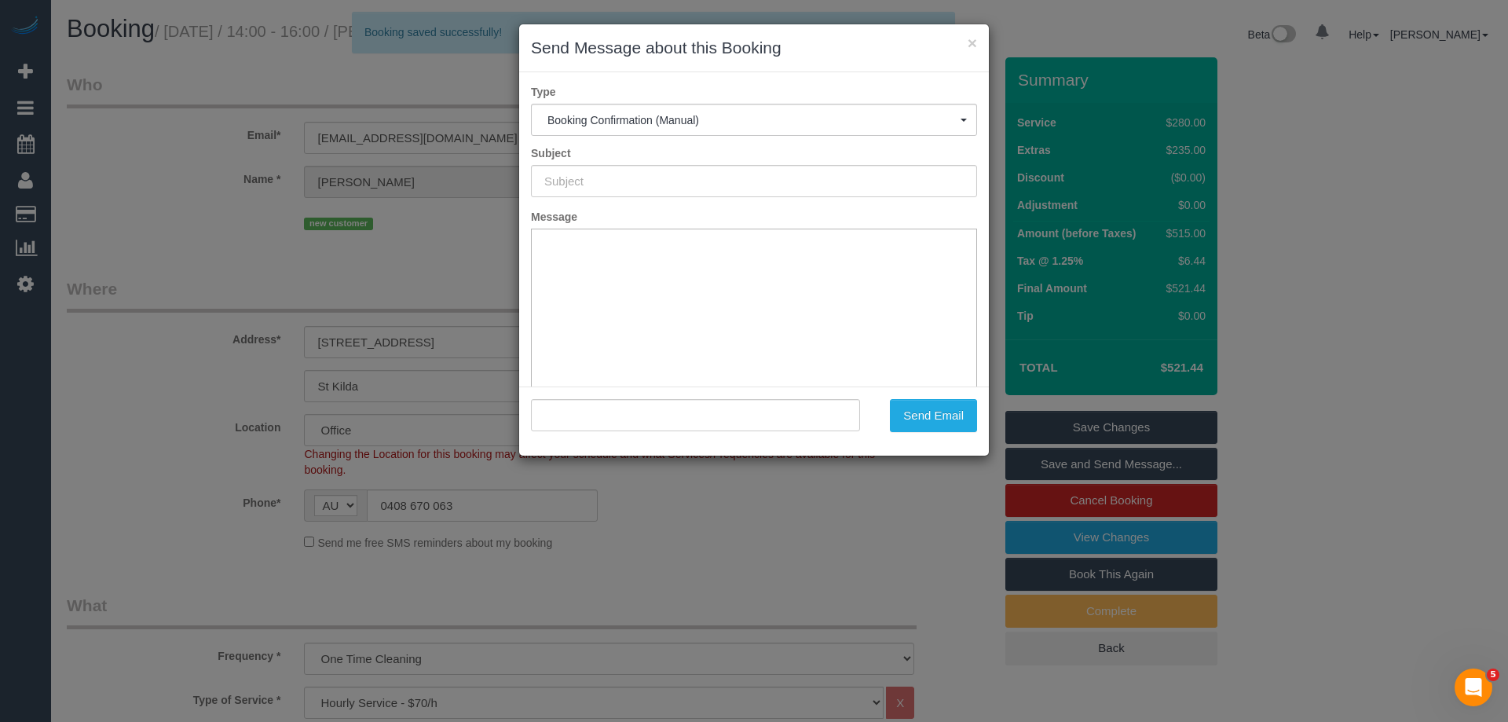
type input "Booking Confirmed"
type input ""Chloe Schreiber" <chloeschreiber123@gmail.com>"
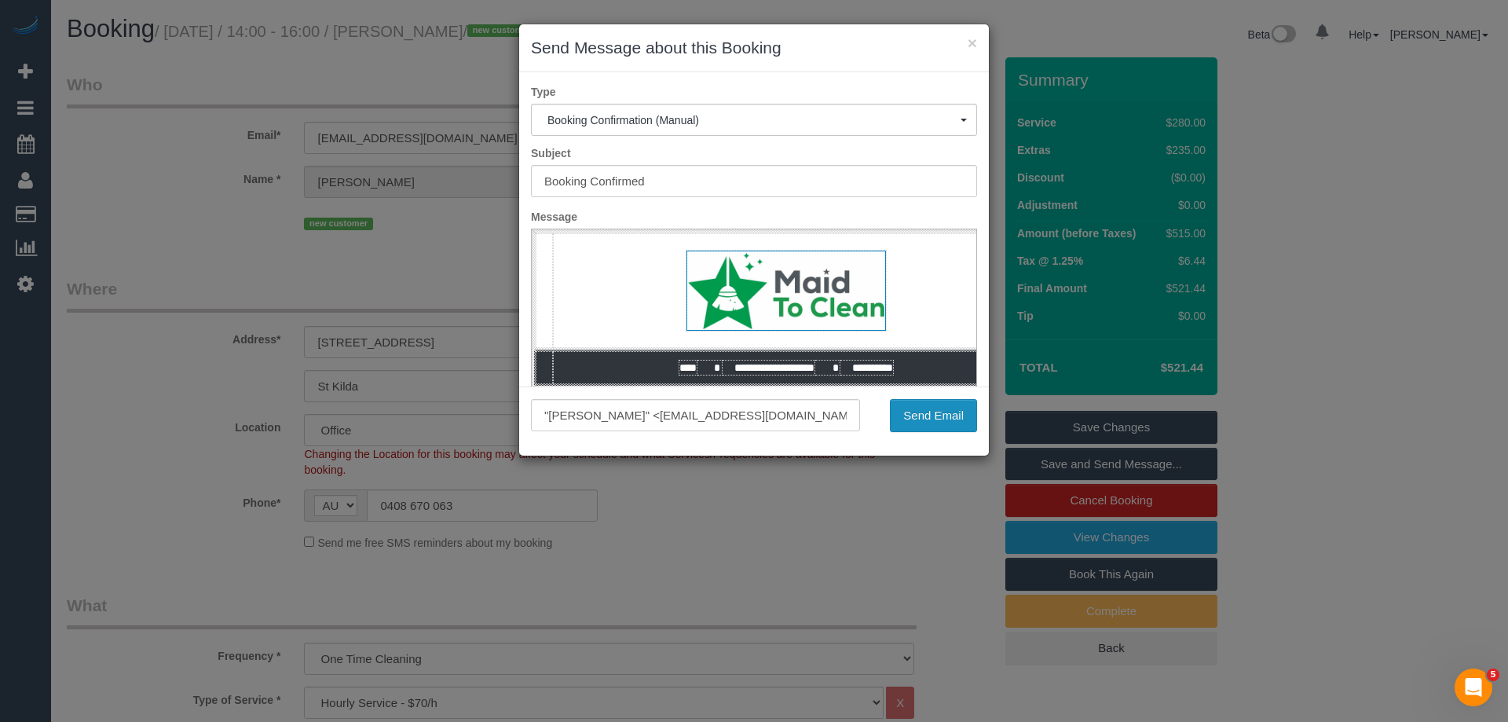
click at [928, 412] on button "Send Email" at bounding box center [933, 415] width 87 height 33
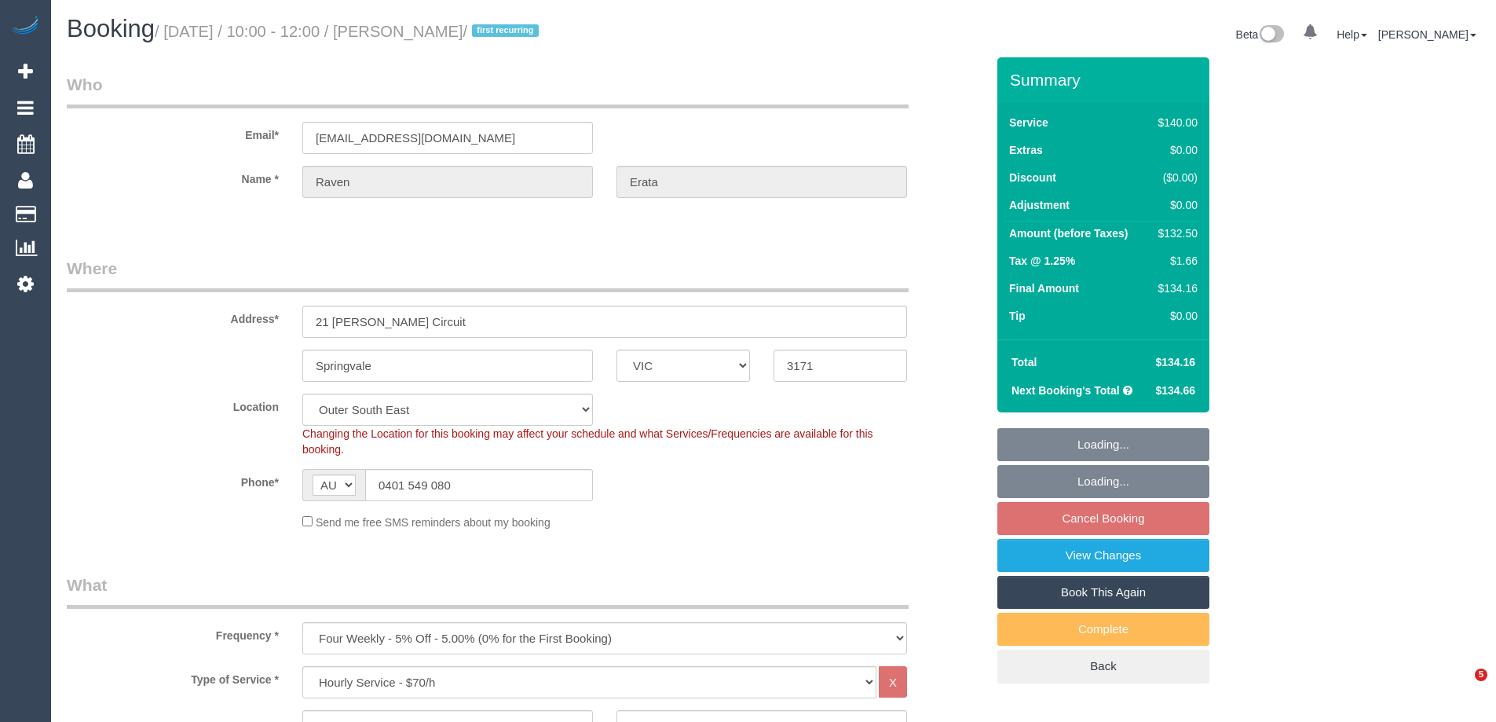
select select "VIC"
select select "object:1163"
select select "spot3"
select select "number:28"
select select "number:14"
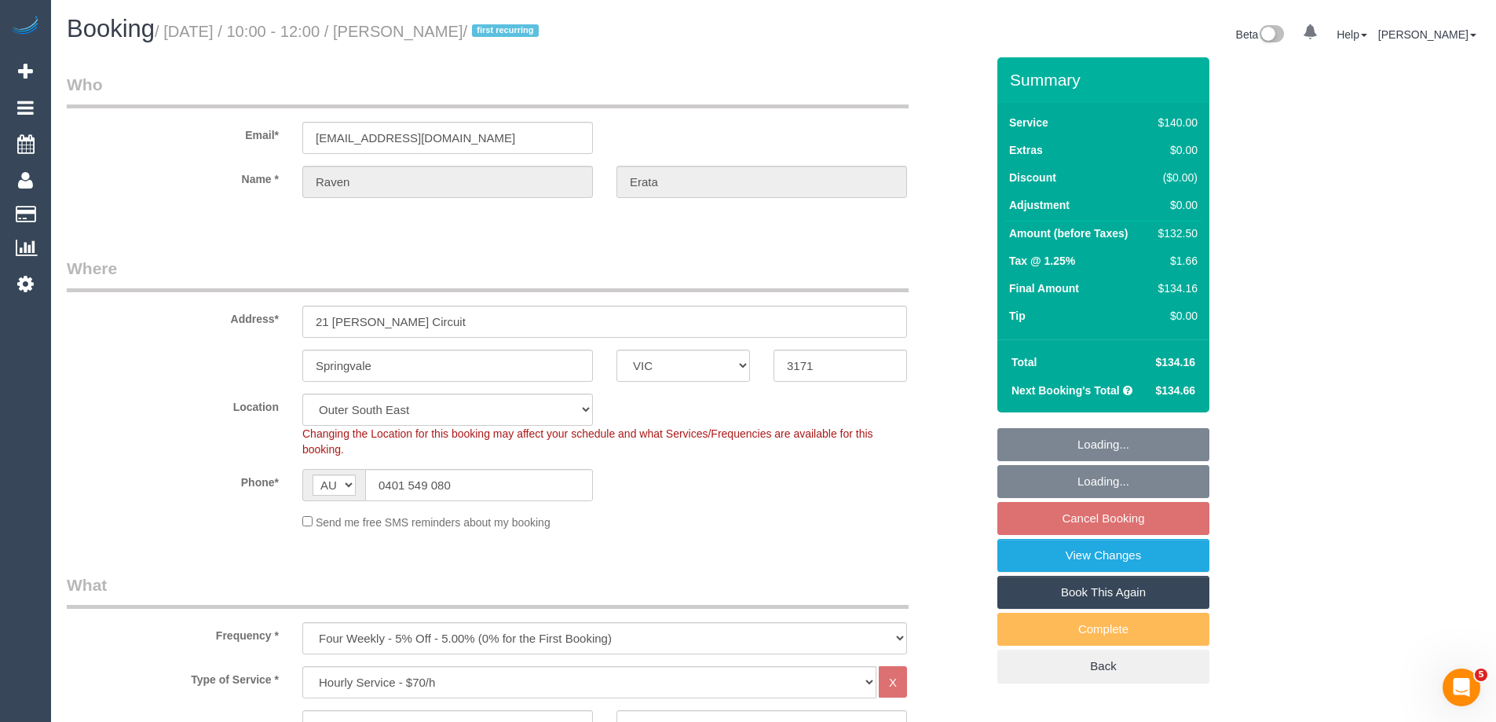
select select "number:19"
select select "number:25"
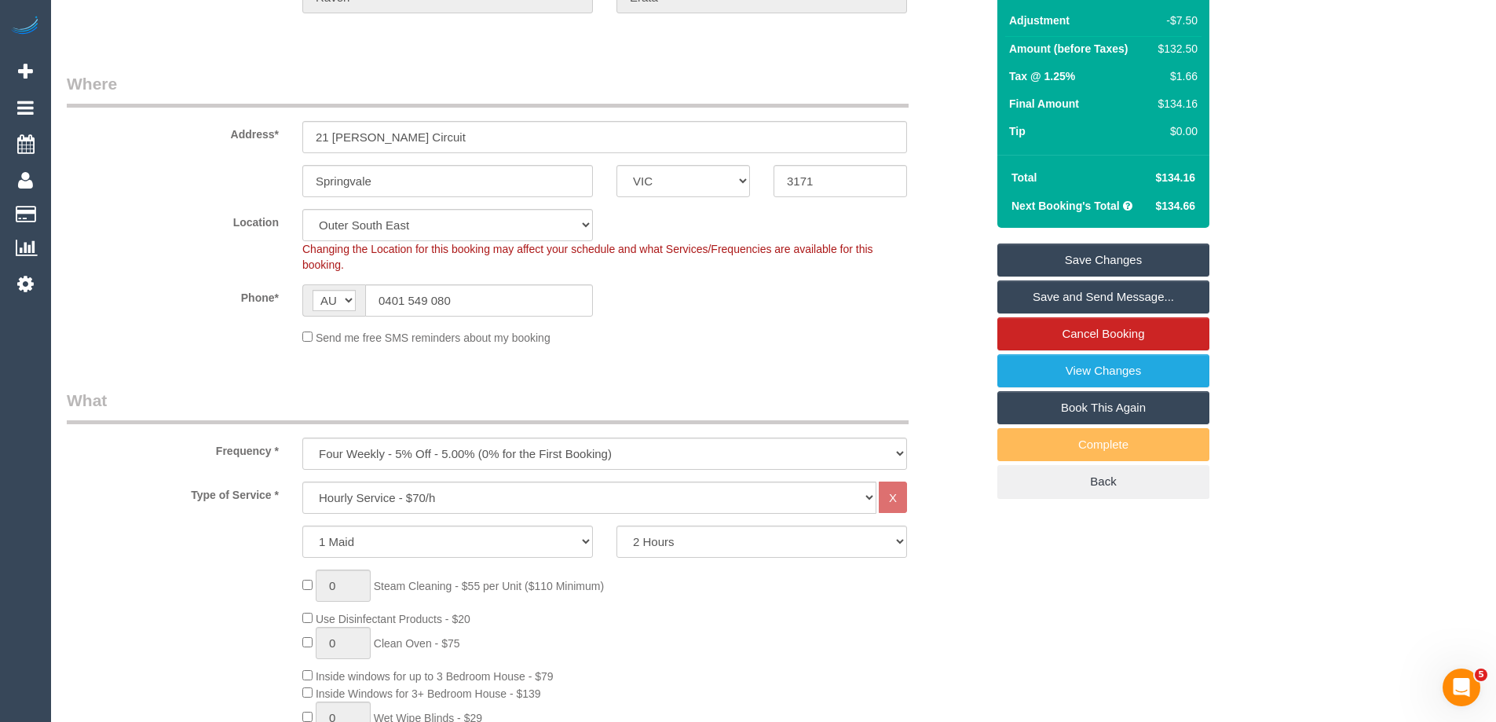
scroll to position [157, 0]
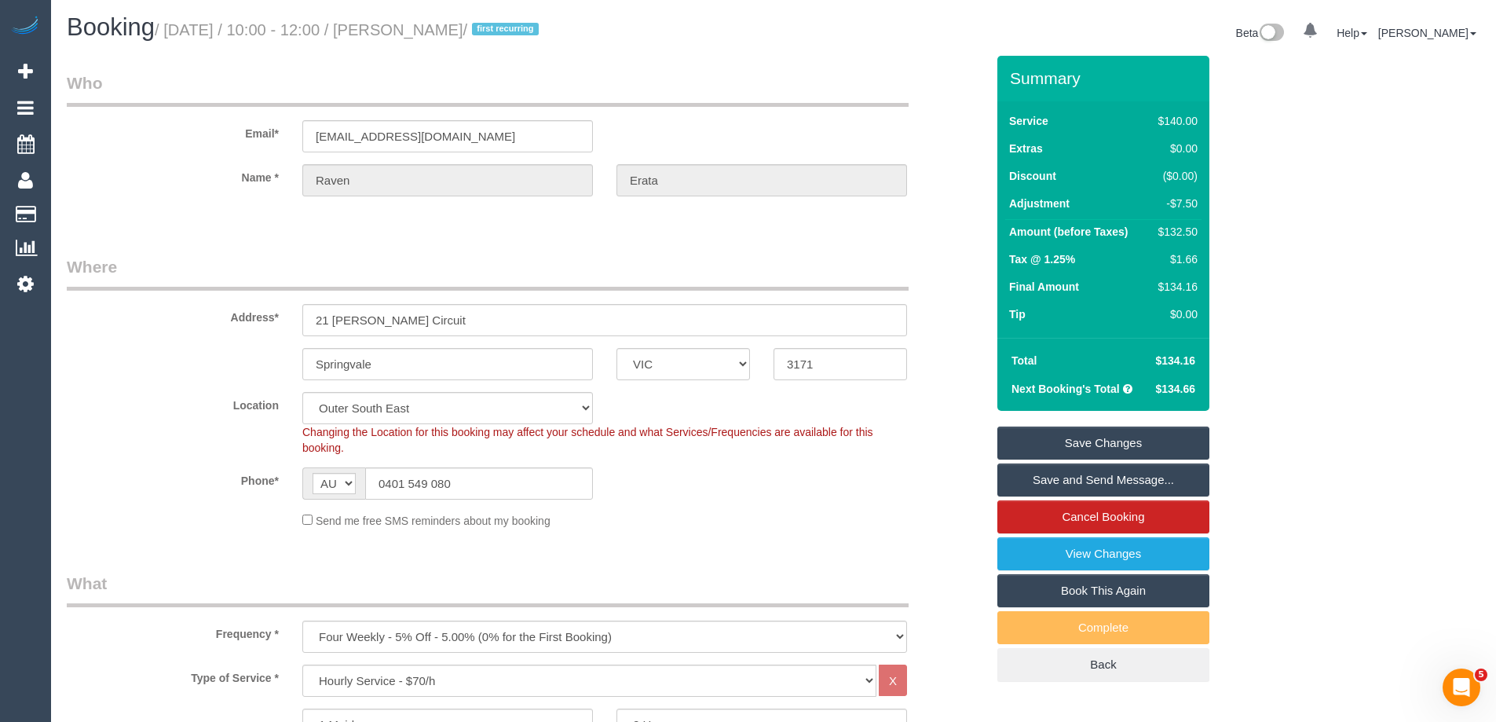
scroll to position [0, 0]
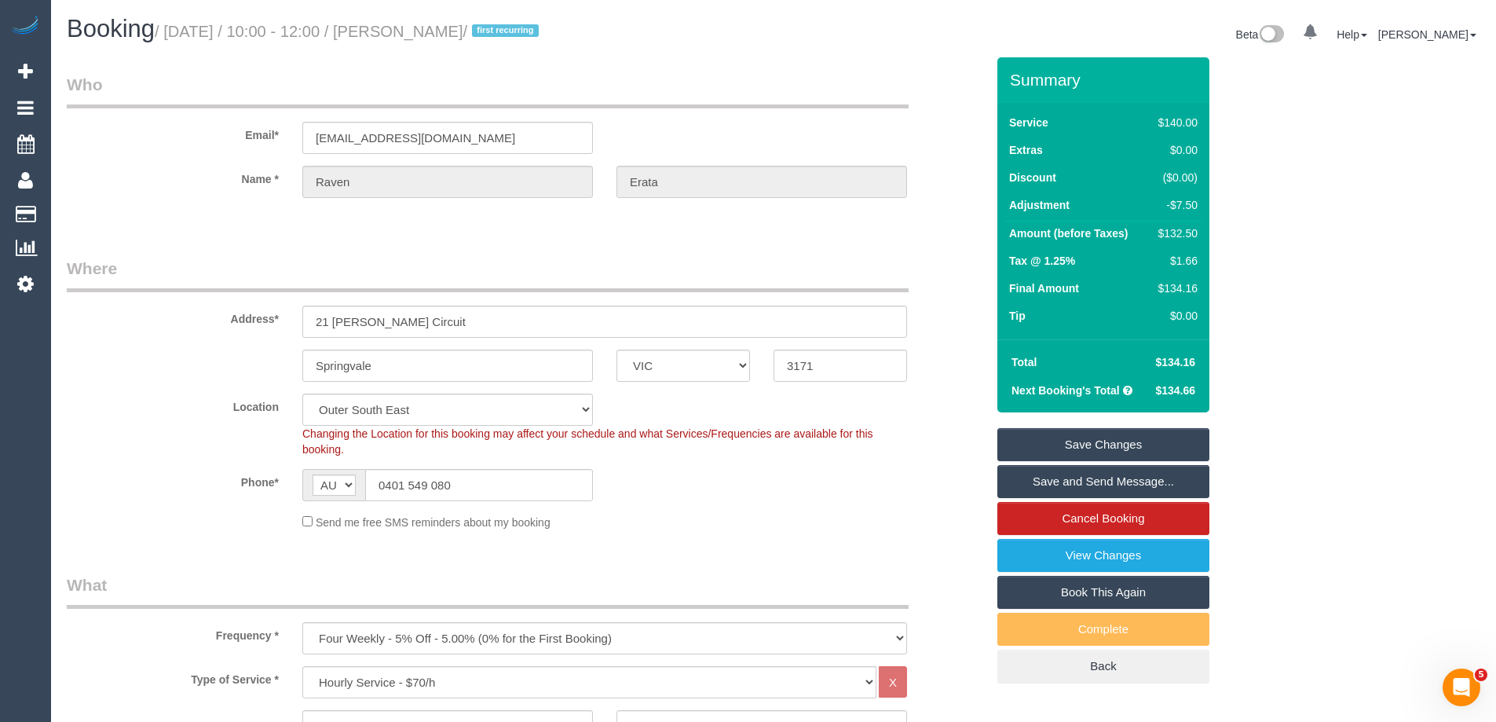
drag, startPoint x: 522, startPoint y: 35, endPoint x: 431, endPoint y: 38, distance: 91.2
click at [431, 38] on small "/ September 10, 2025 / 10:00 - 12:00 / Raven Erata / first recurring" at bounding box center [349, 31] width 389 height 17
copy small "Raven Erata"
click at [829, 496] on div "Phone* AF AL DZ AD AO AI AQ AG AR AM AW AU AT AZ BS BH BD BB BY BE BZ BJ BM BT …" at bounding box center [526, 485] width 943 height 32
click at [795, 533] on fieldset "Where Address* 21 Moishe Circuit Springvale ACT NSW NT QLD SA TAS VIC WA 3171 L…" at bounding box center [526, 399] width 919 height 285
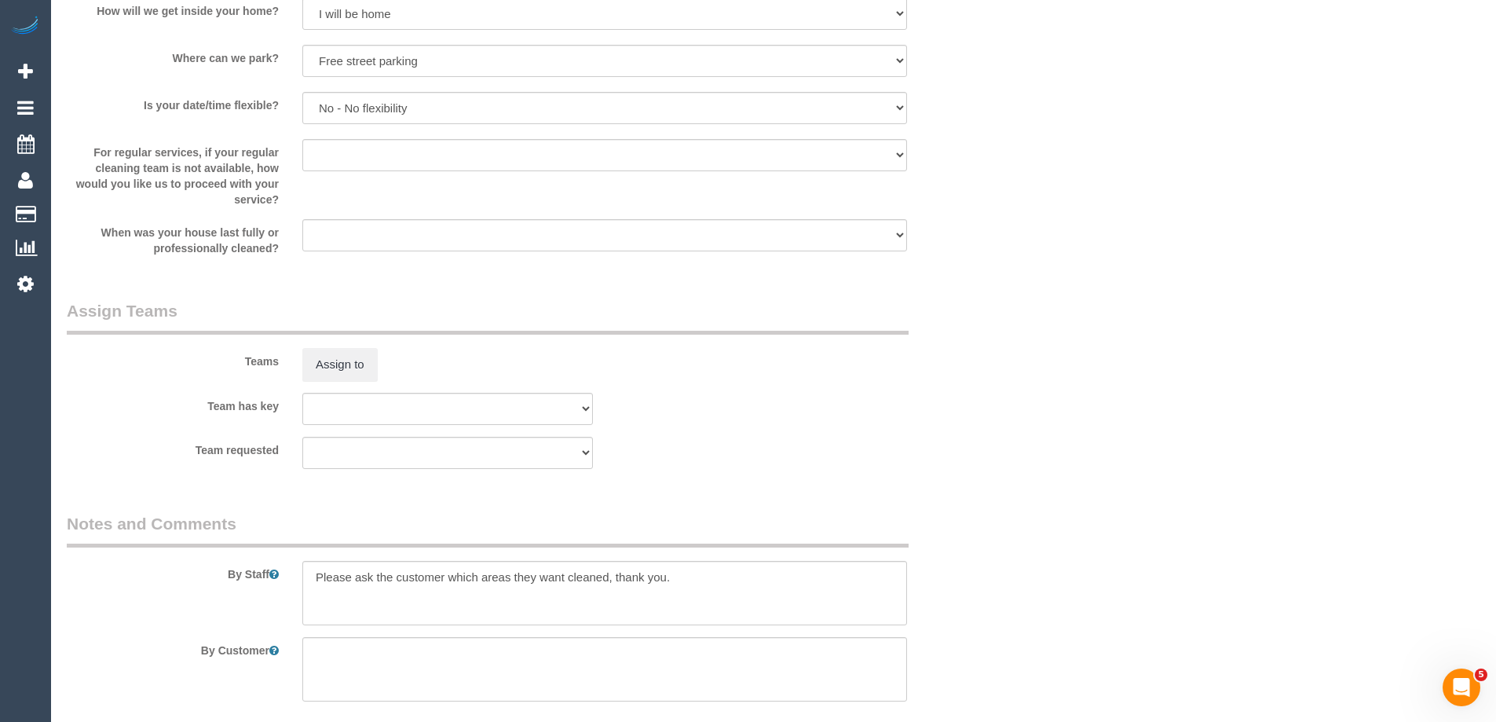
scroll to position [2042, 0]
click at [336, 359] on button "Assign to" at bounding box center [339, 362] width 75 height 33
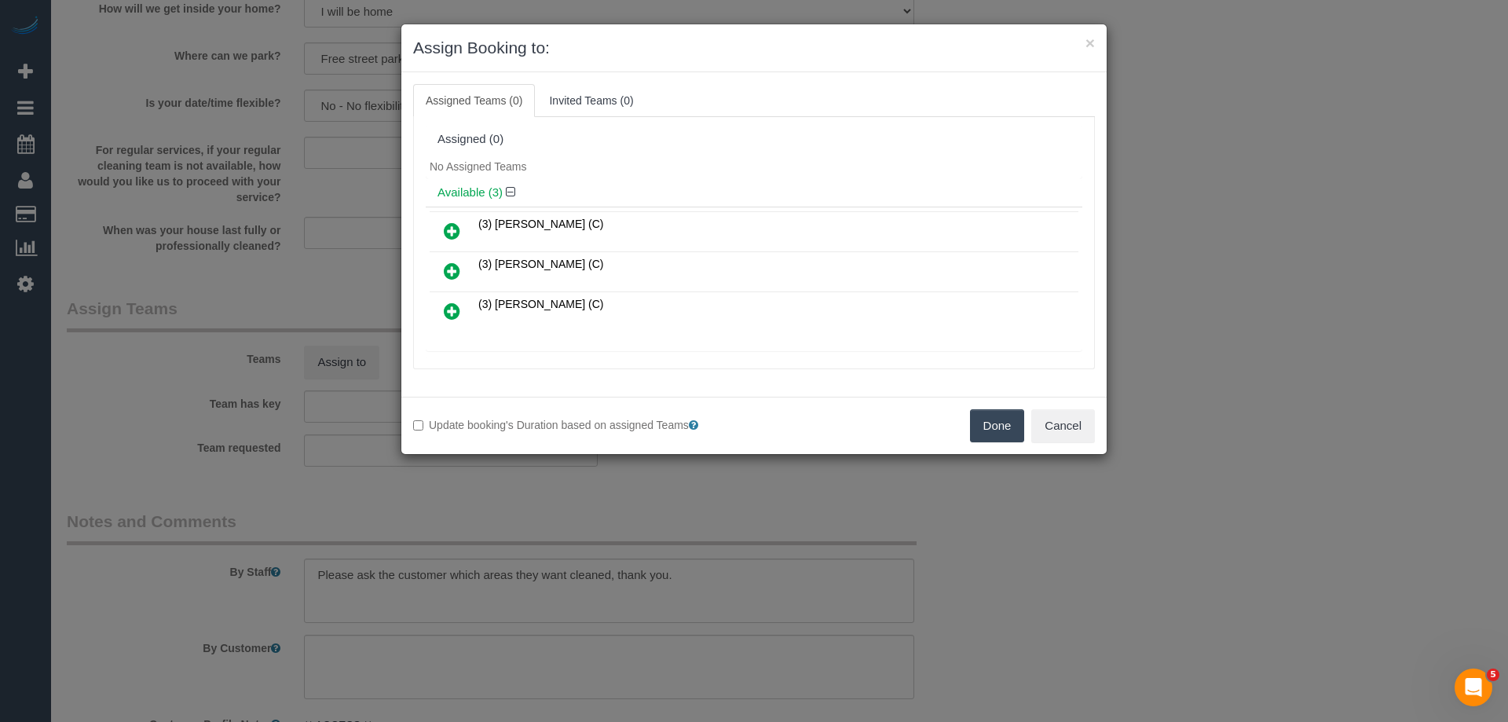
click at [657, 170] on div "No Assigned Teams" at bounding box center [754, 167] width 657 height 24
click at [452, 276] on icon at bounding box center [452, 271] width 16 height 19
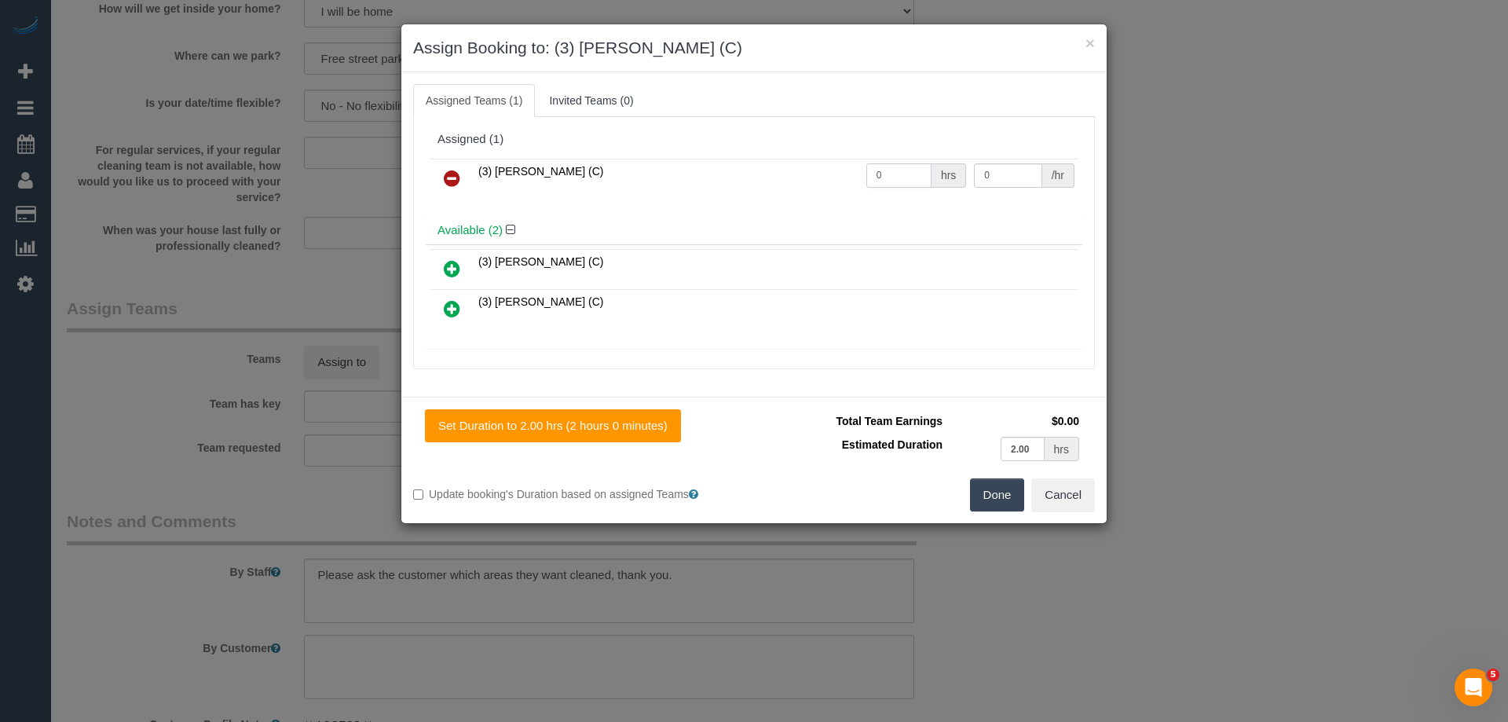
click at [889, 177] on input "0" at bounding box center [898, 175] width 65 height 24
type input "2"
click at [1005, 177] on input "0" at bounding box center [1008, 175] width 68 height 24
type input "35"
click at [988, 500] on button "Done" at bounding box center [997, 494] width 55 height 33
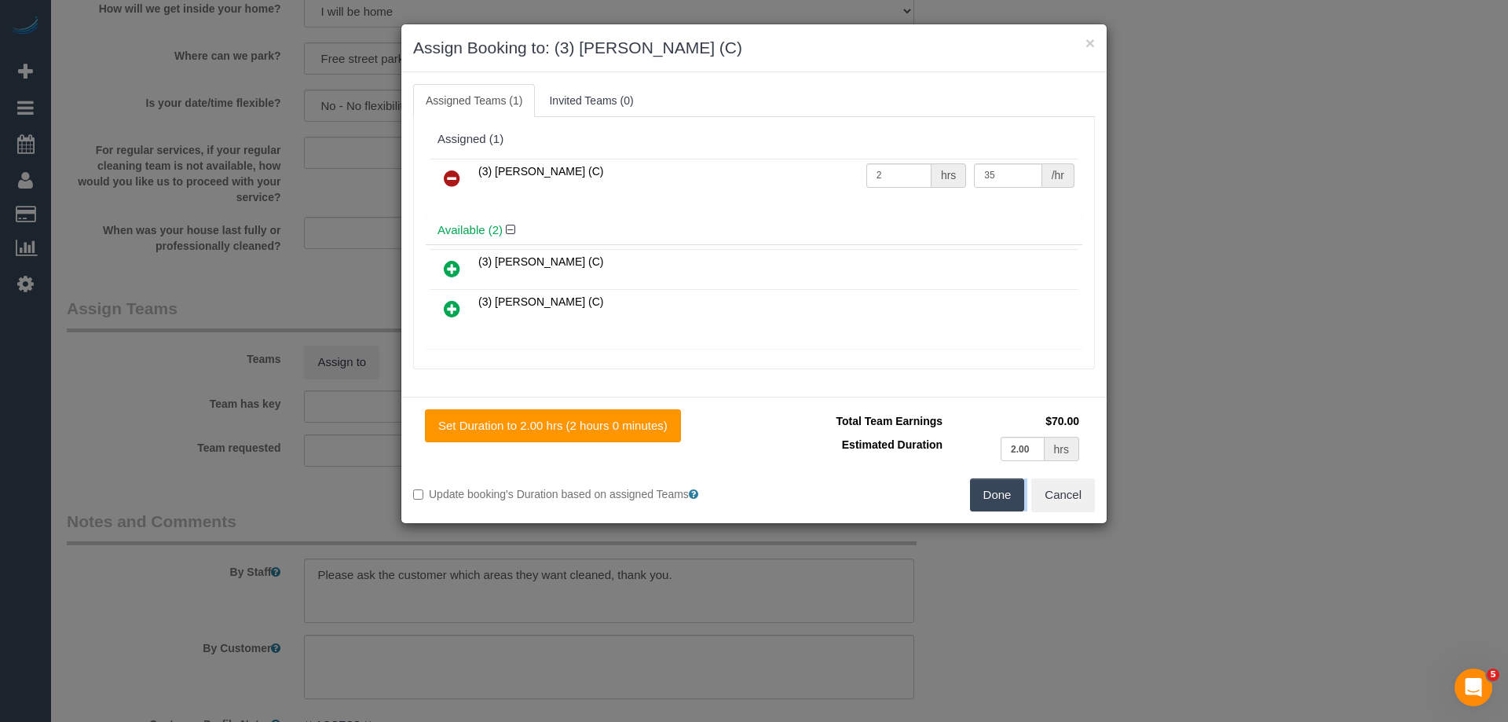
click at [988, 500] on div "× Assign Booking to: (3) Danyal Ali (C) Assigned Teams (1) Invited Teams (0) As…" at bounding box center [754, 361] width 1508 height 722
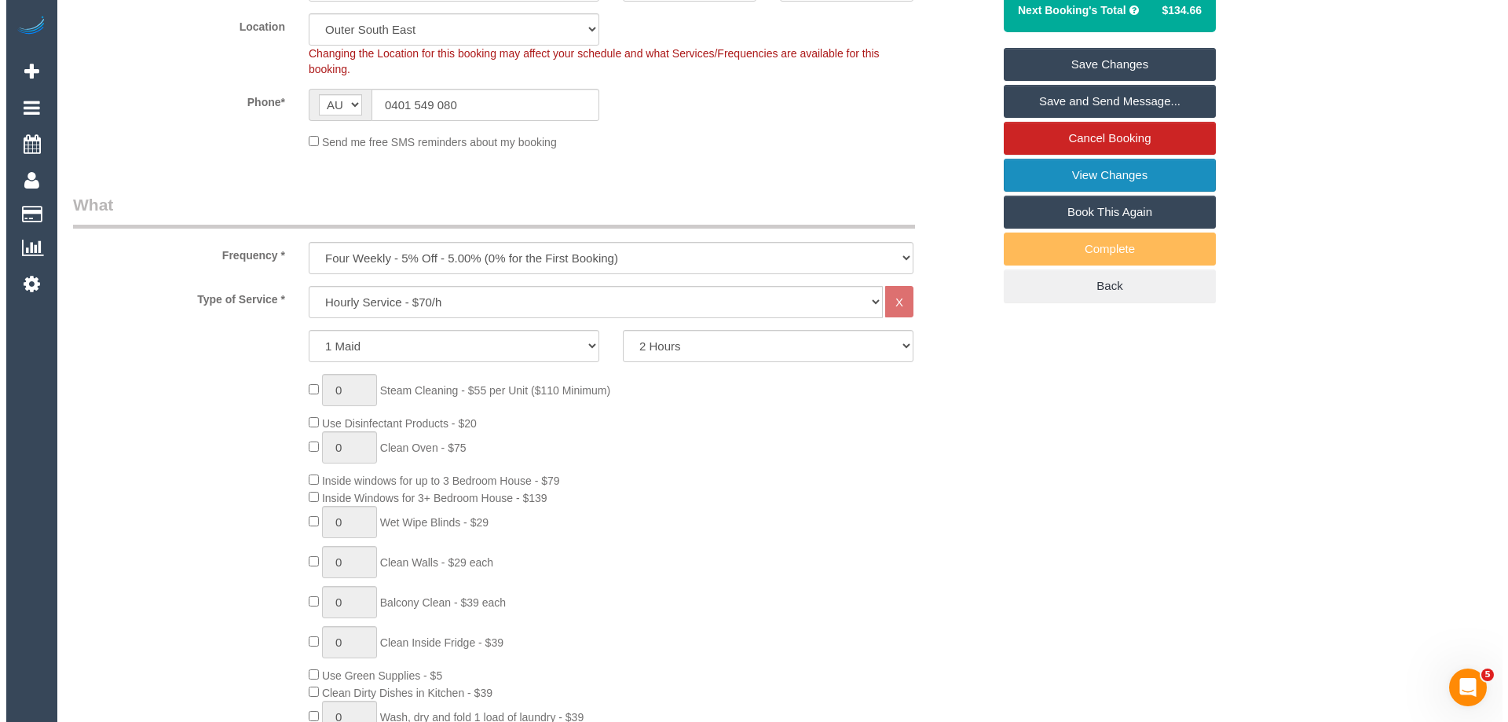
scroll to position [157, 0]
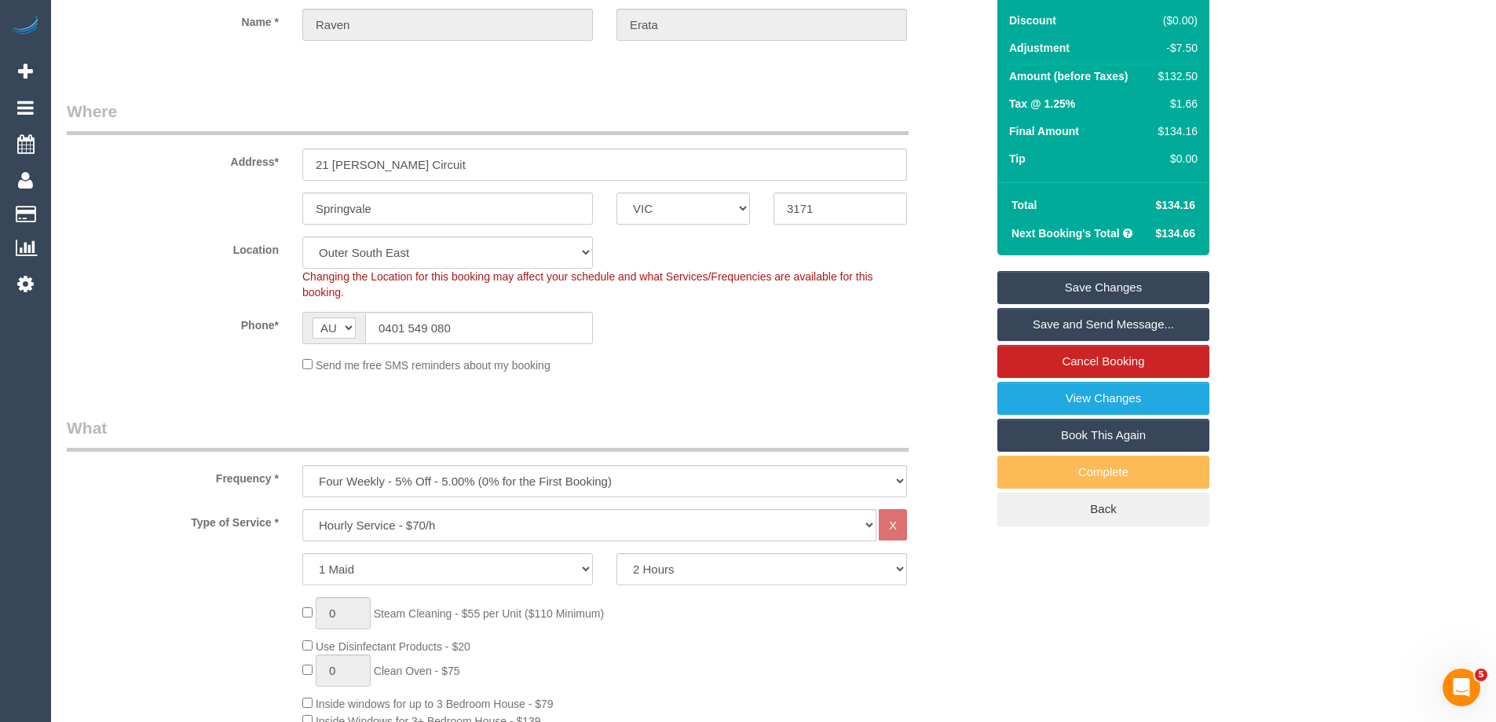
click at [1084, 328] on link "Save and Send Message..." at bounding box center [1103, 324] width 212 height 33
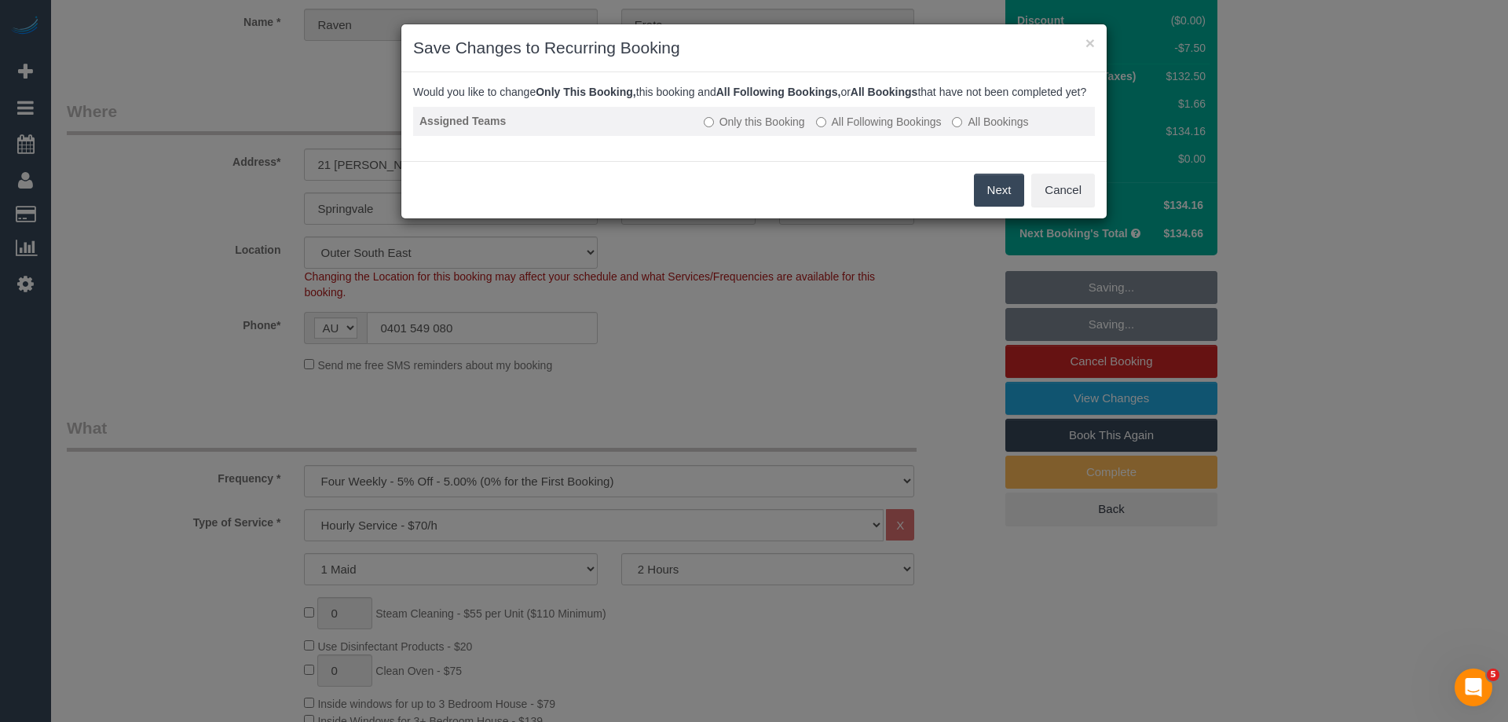
click at [913, 130] on label "All Following Bookings" at bounding box center [879, 122] width 126 height 16
click at [895, 125] on td "Only this Booking All Following Bookings All Bookings" at bounding box center [895, 121] width 397 height 29
click at [898, 130] on label "All Following Bookings" at bounding box center [879, 122] width 126 height 16
click at [972, 203] on button "Save" at bounding box center [997, 190] width 53 height 33
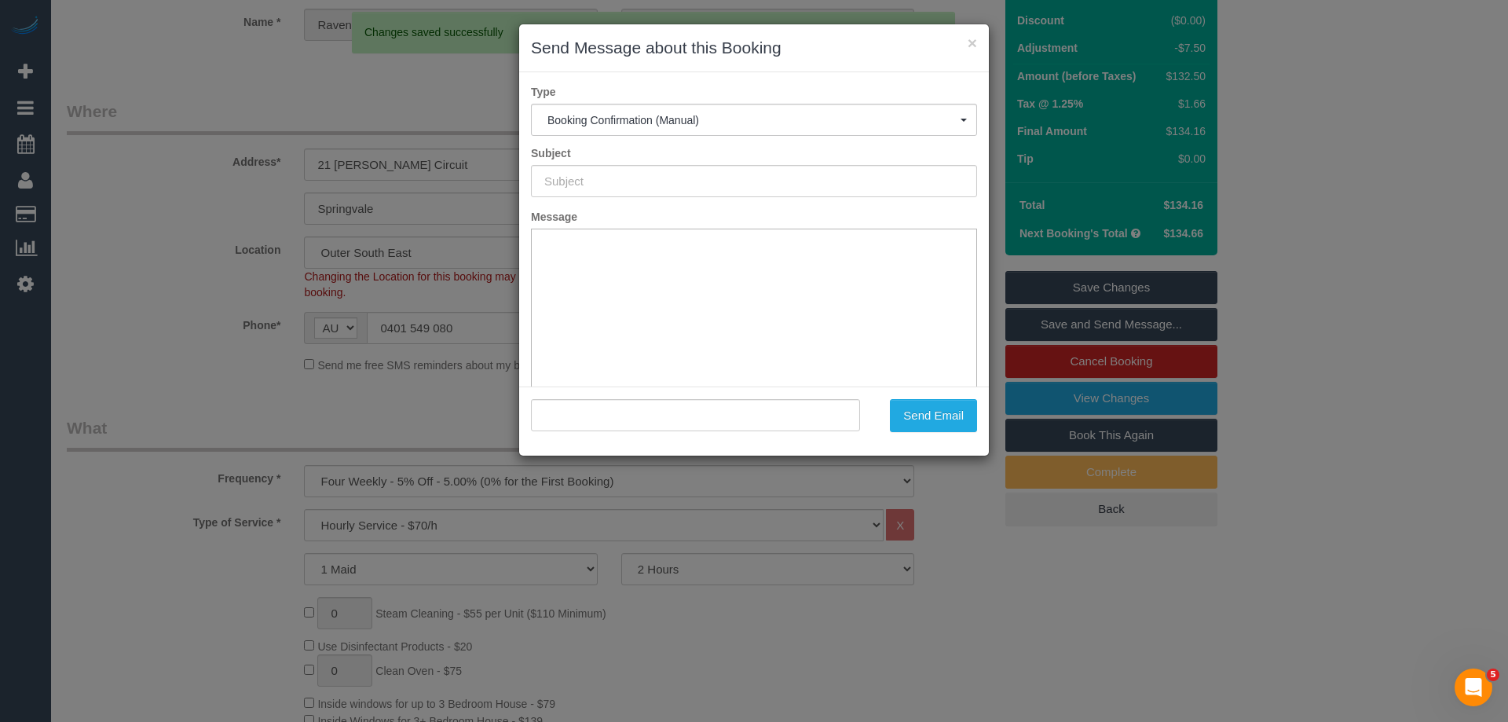
scroll to position [0, 0]
type input "Booking Confirmed"
type input ""Raven Erata" <vanryuki13@gmail.com>"
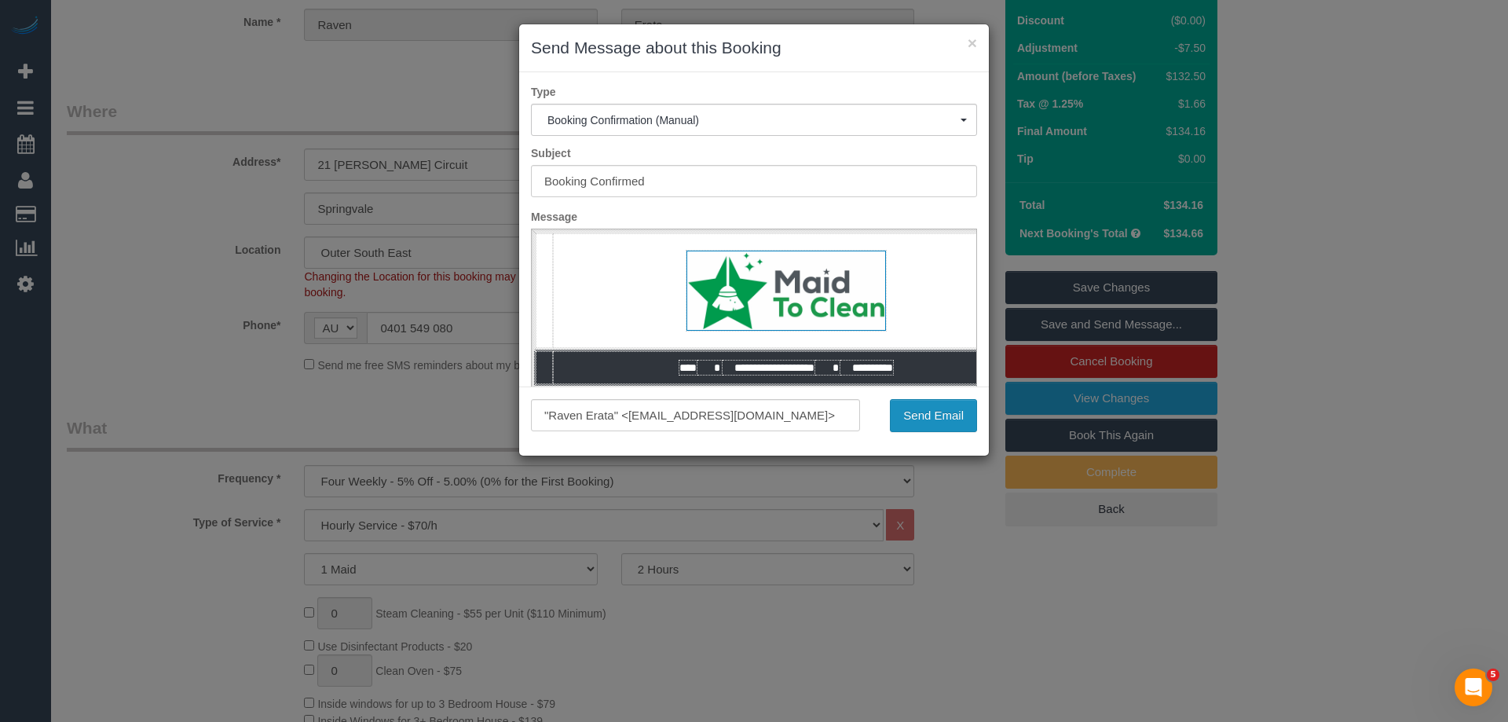
click at [937, 416] on button "Send Email" at bounding box center [933, 415] width 87 height 33
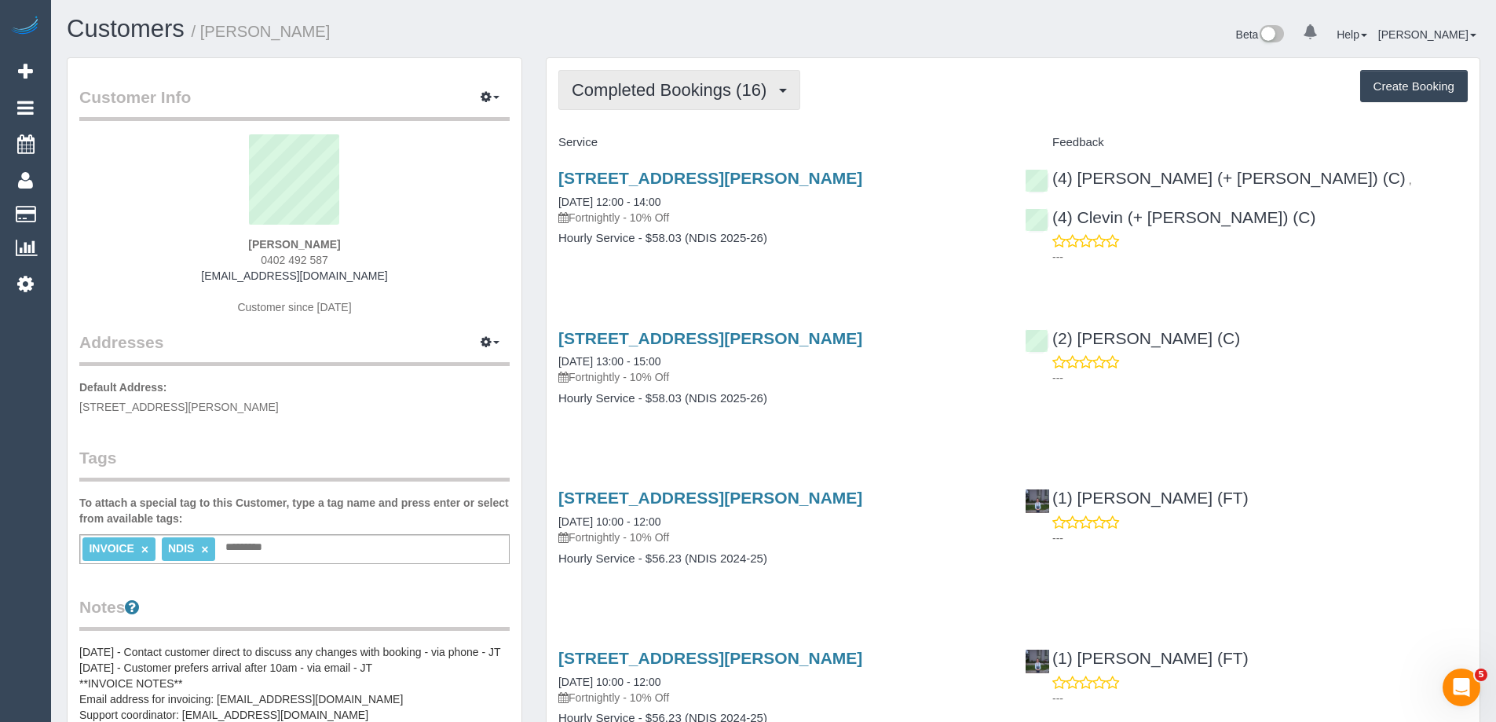
click at [675, 90] on span "Completed Bookings (16)" at bounding box center [673, 90] width 203 height 20
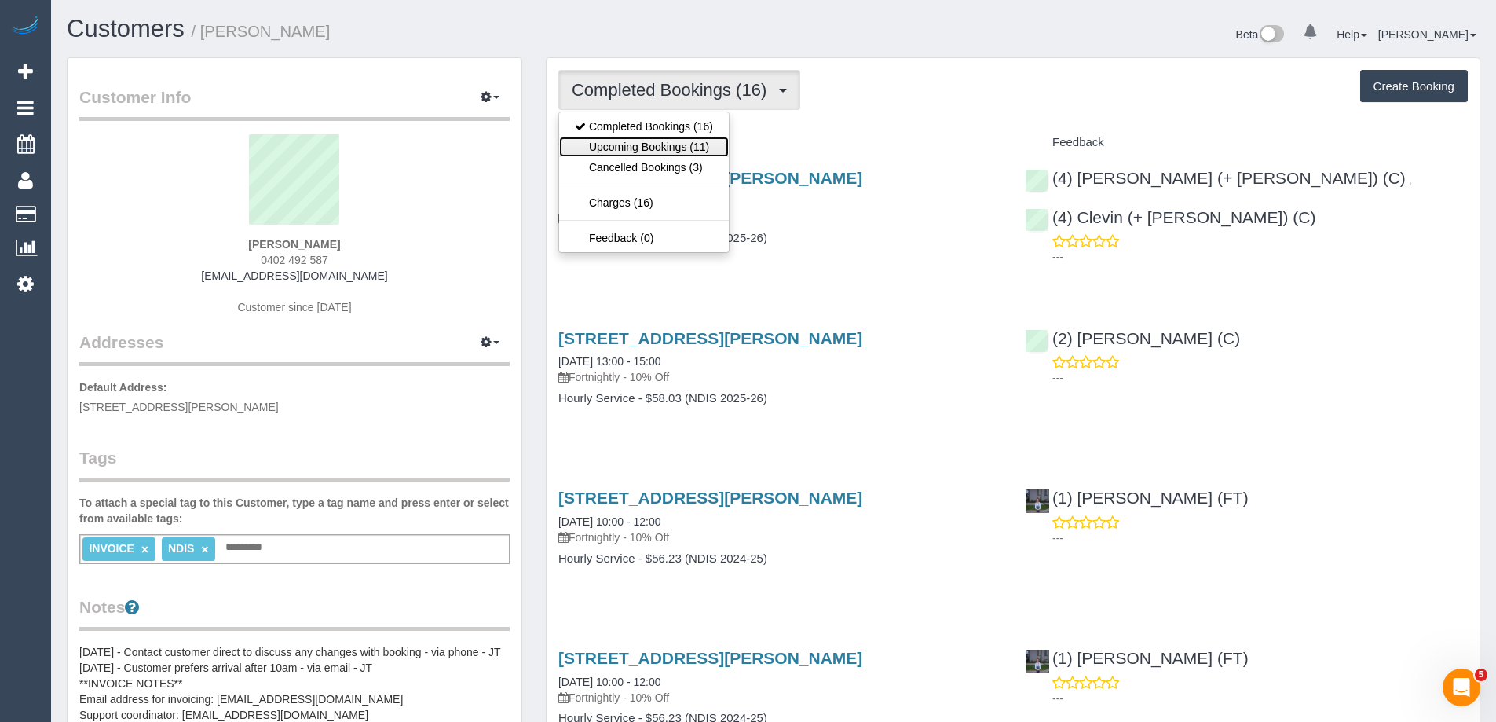
click at [664, 144] on link "Upcoming Bookings (11)" at bounding box center [644, 147] width 170 height 20
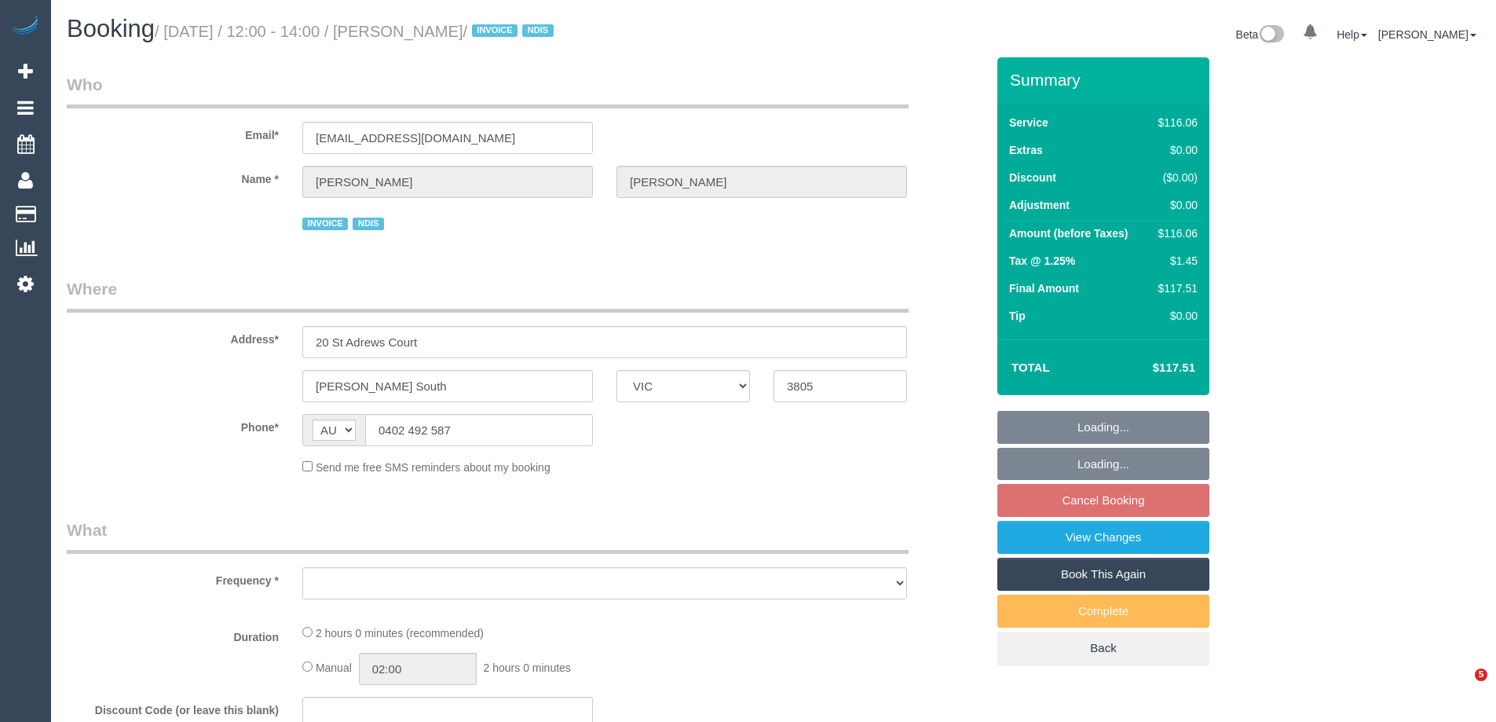
select select "VIC"
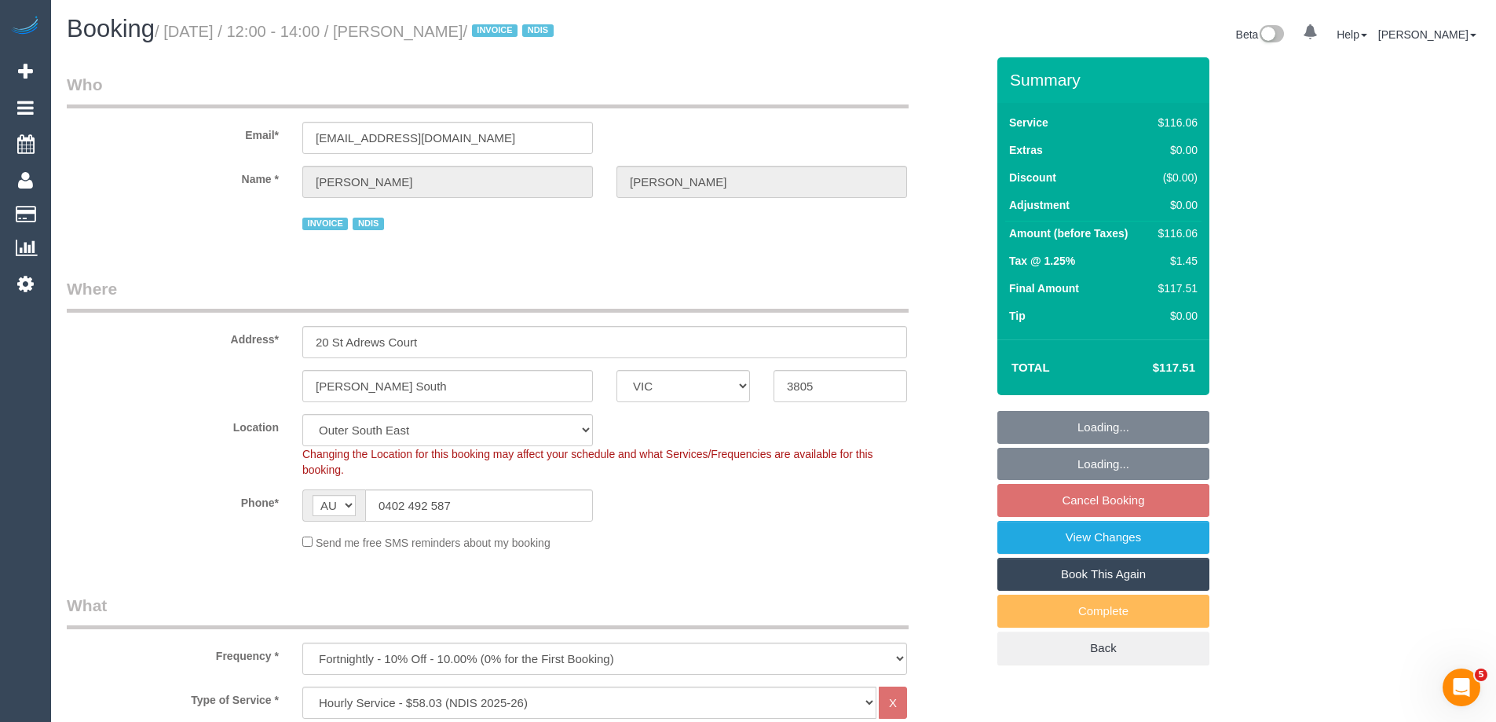
select select "object:591"
select select "number:27"
select select "number:14"
select select "number:18"
select select "number:22"
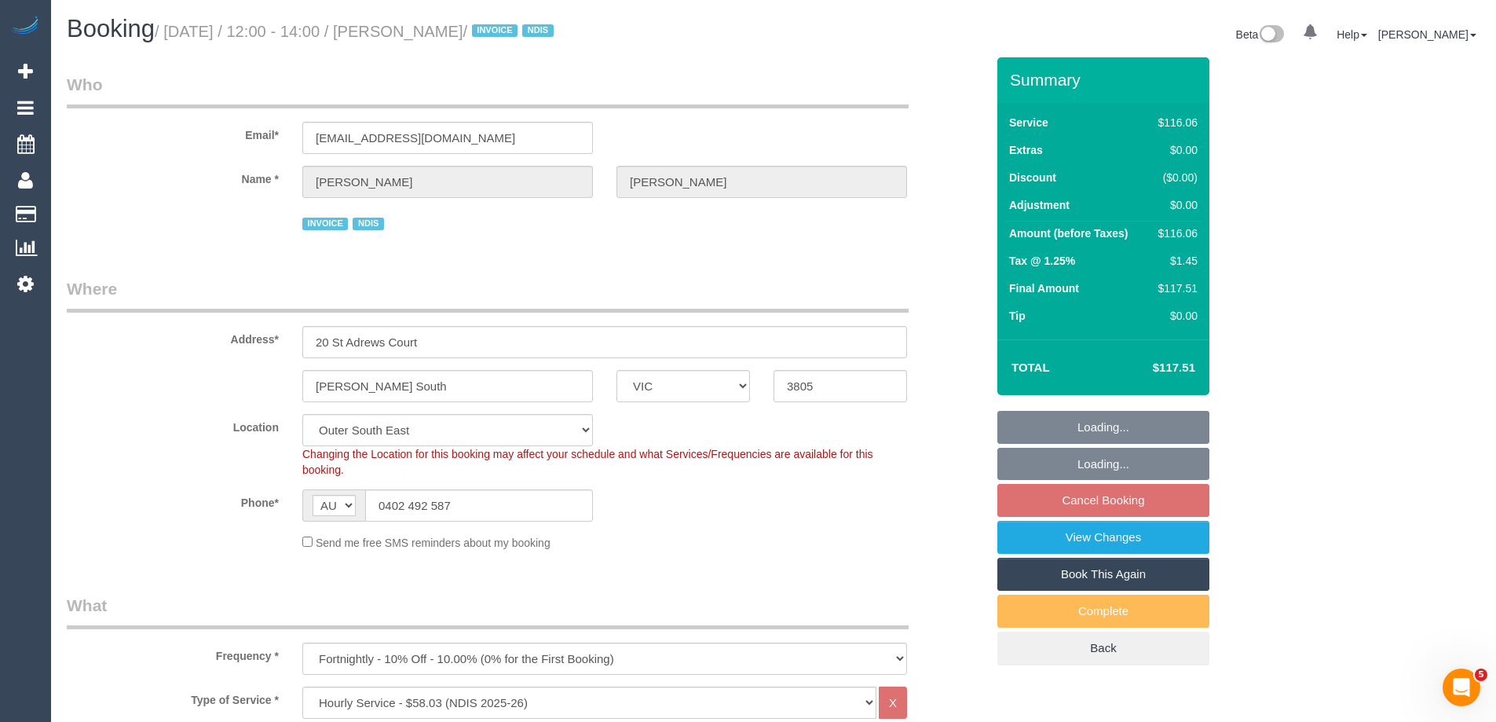
select select "spot4"
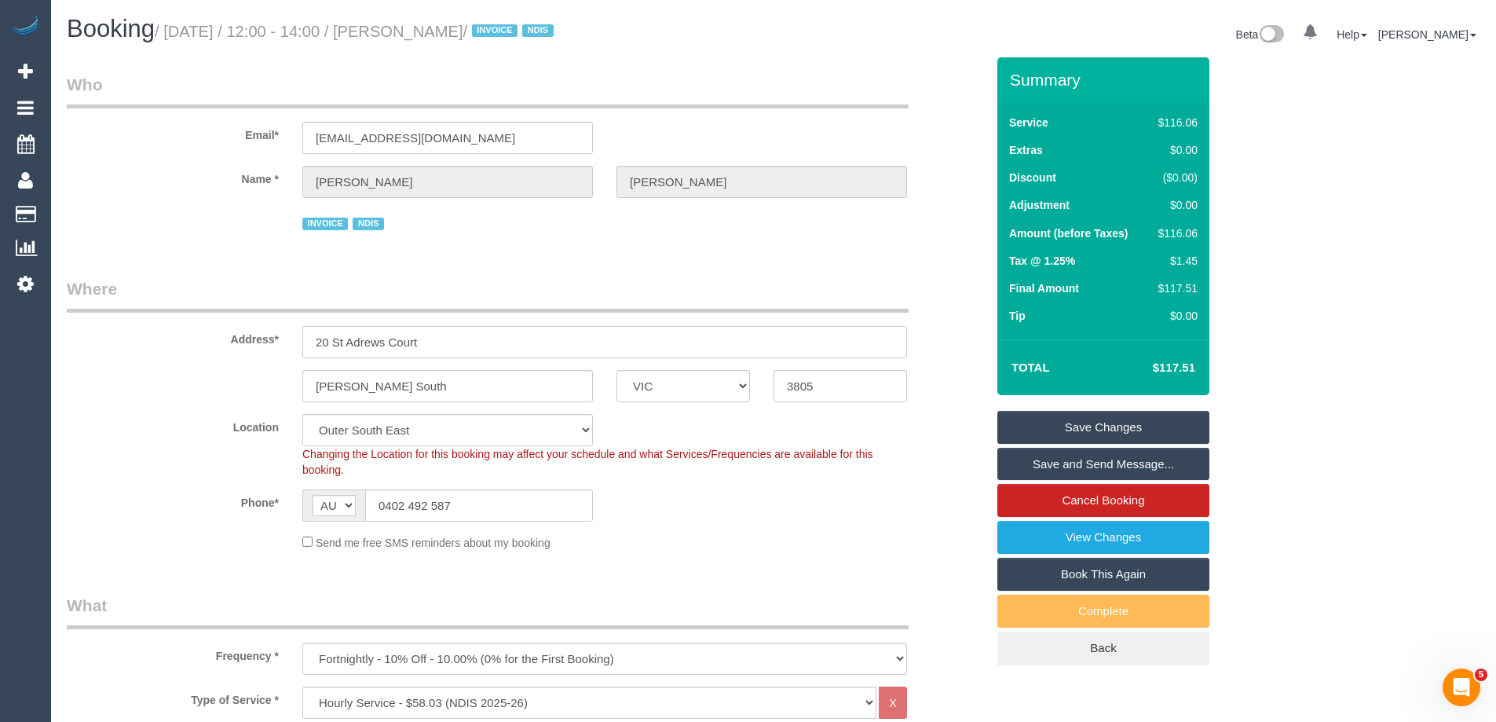
drag, startPoint x: 312, startPoint y: 346, endPoint x: 407, endPoint y: 335, distance: 95.6
click at [421, 337] on input "20 St Adrews Court" at bounding box center [604, 342] width 605 height 32
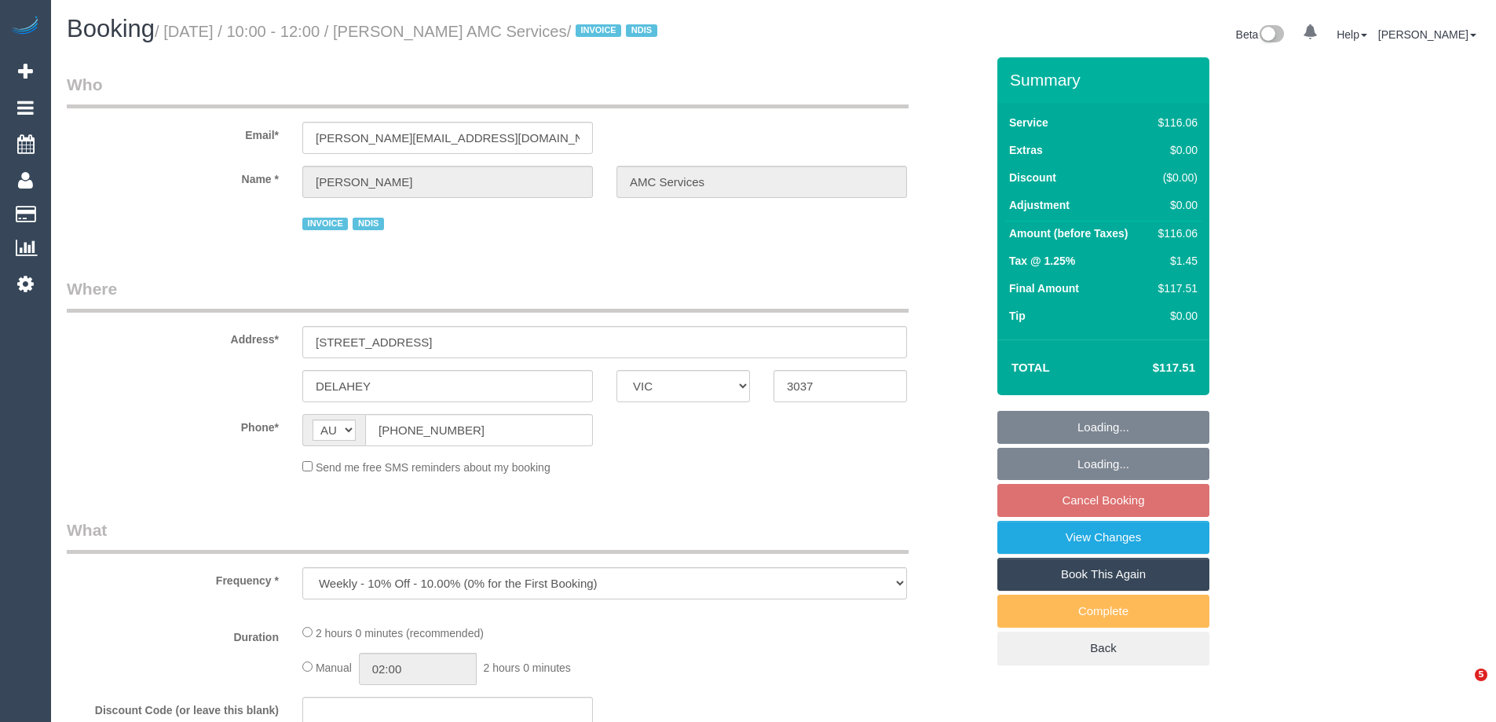
select select "VIC"
select select "number:28"
select select "number:14"
select select "number:18"
select select "number:36"
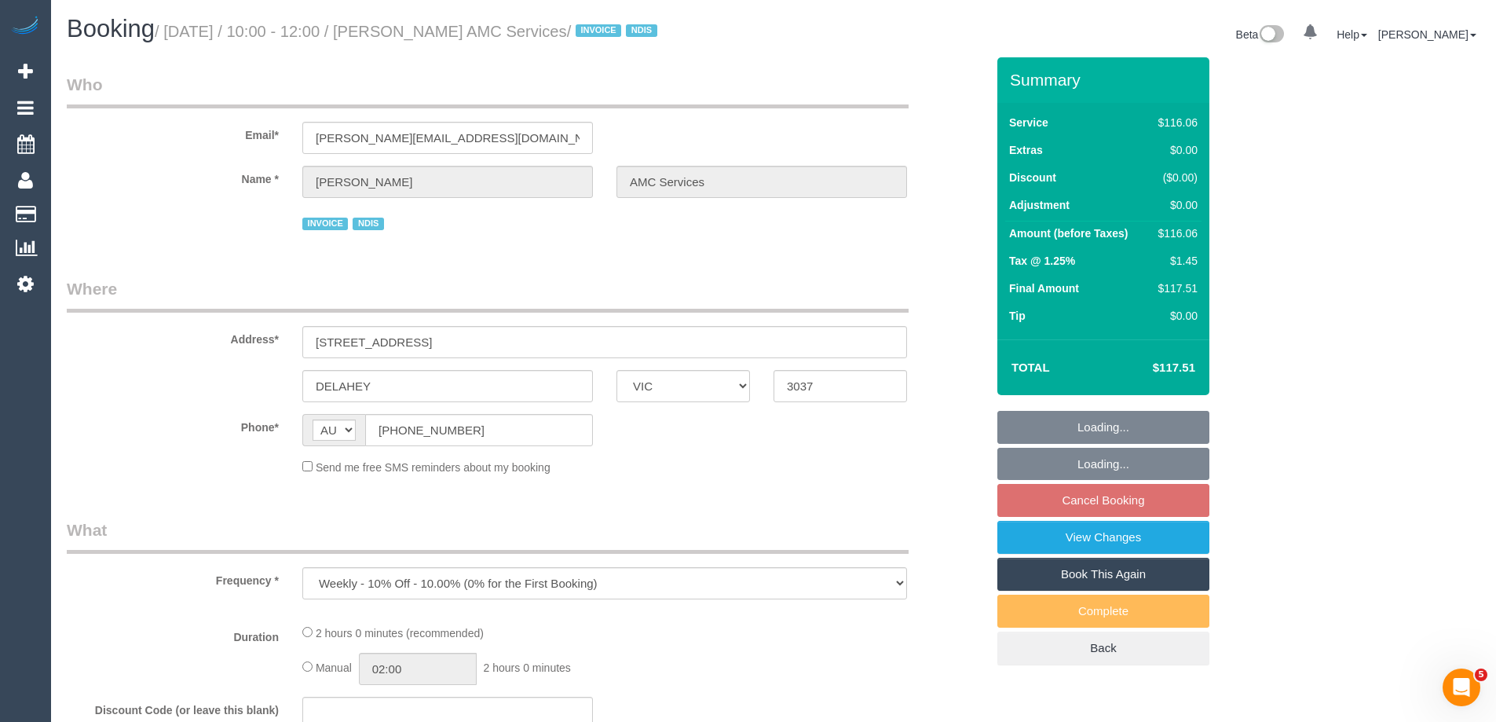
select select "number:35"
select select "number:12"
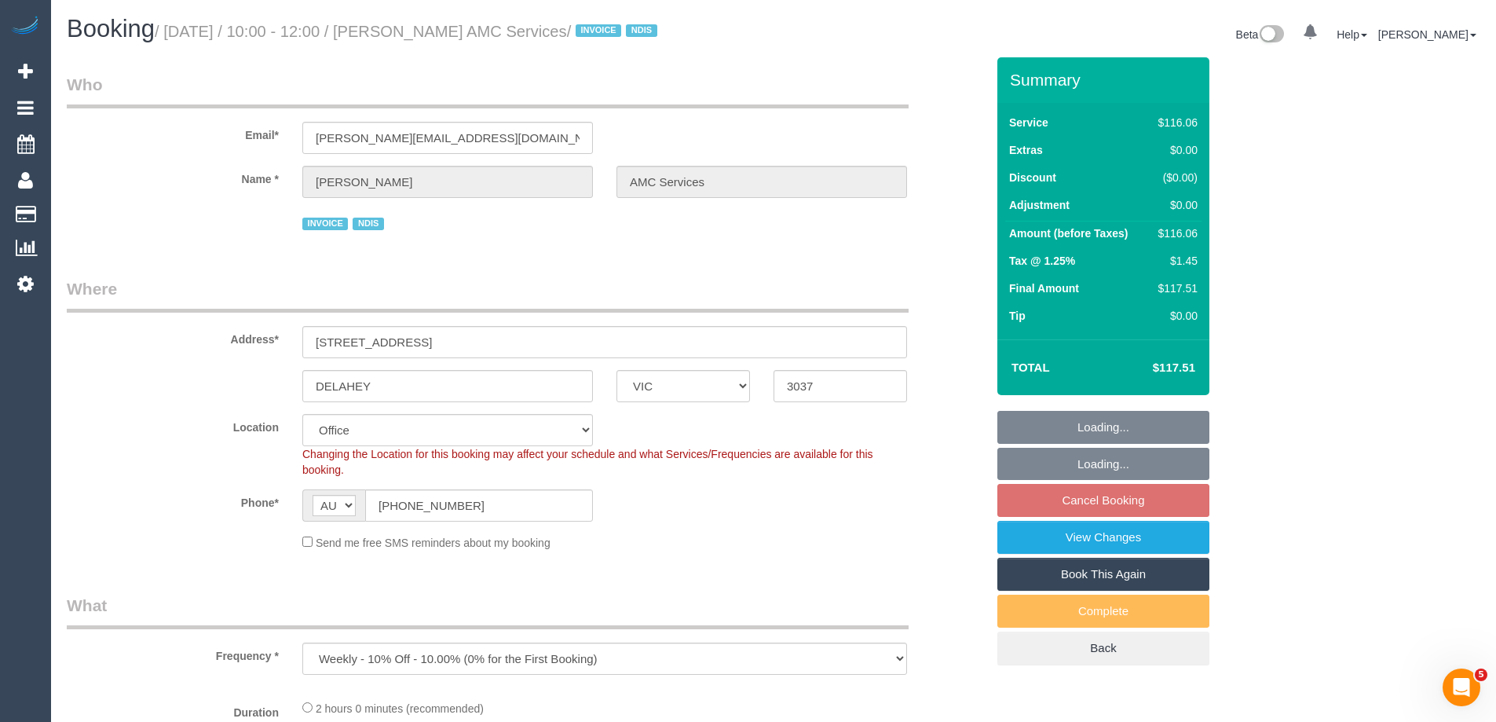
select select "object:717"
drag, startPoint x: 617, startPoint y: 33, endPoint x: 678, endPoint y: 35, distance: 60.5
click at [662, 35] on small "/ September 03, 2025 / 10:00 - 12:00 / Muhammed Sulovic AMC Services / INVOICE …" at bounding box center [408, 31] width 507 height 17
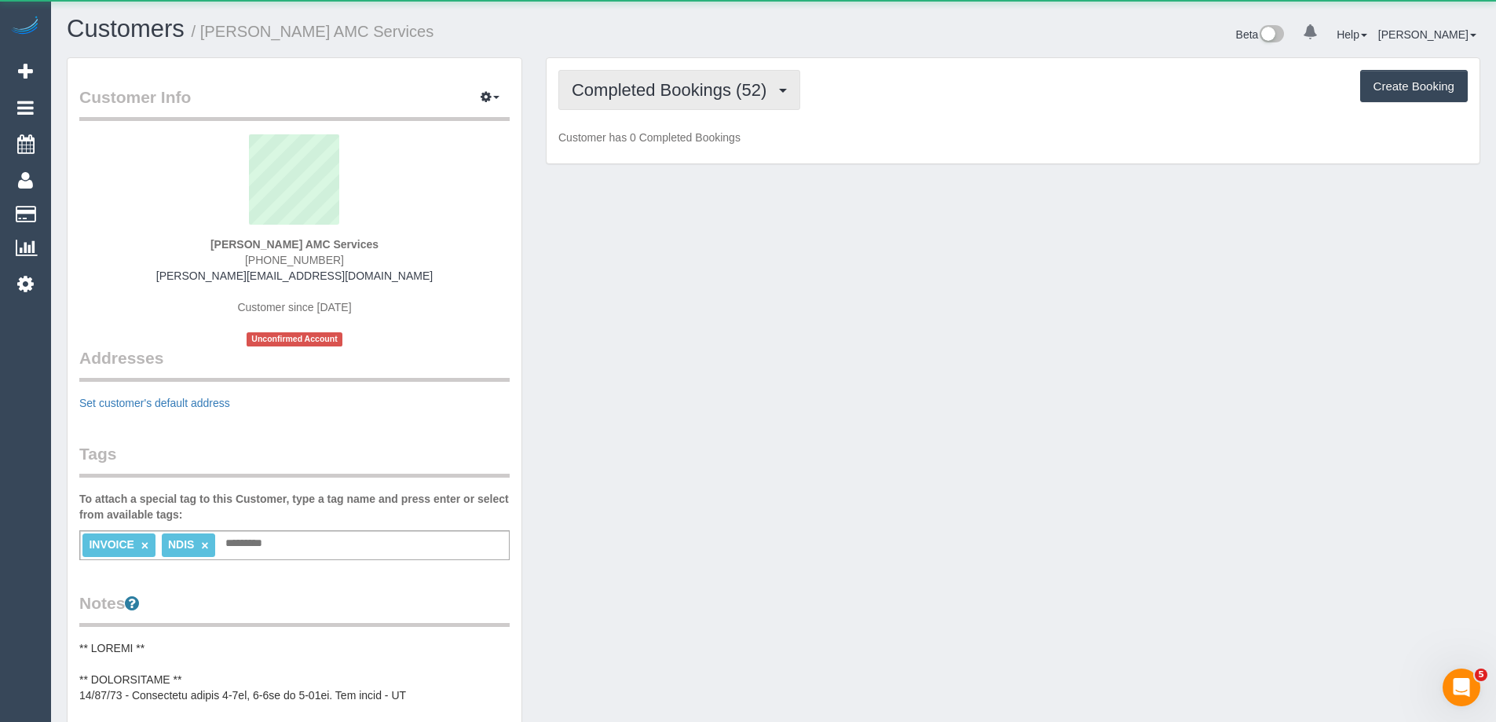
click at [641, 97] on span "Completed Bookings (52)" at bounding box center [673, 90] width 203 height 20
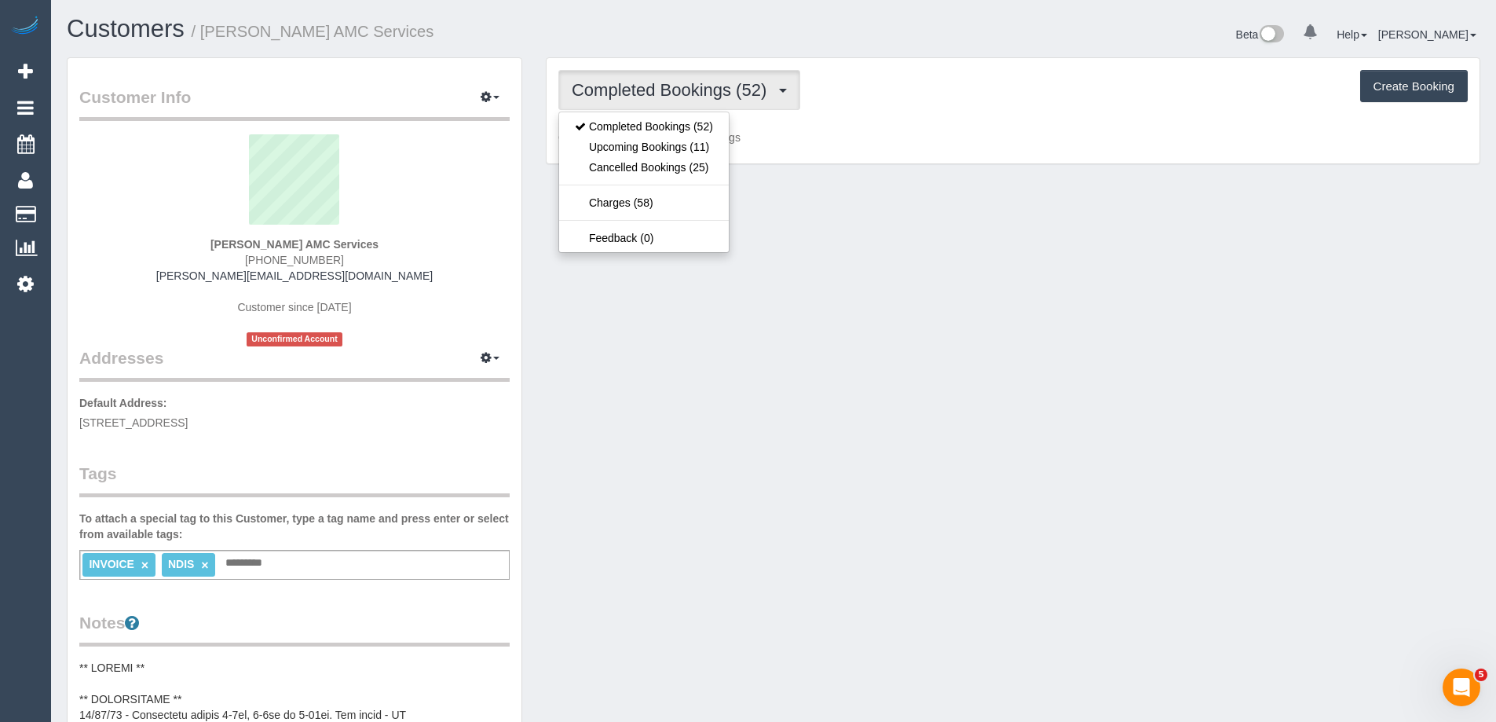
click at [955, 71] on div "Completed Bookings (52) Completed Bookings (52) Upcoming Bookings (11) Cancelle…" at bounding box center [1013, 90] width 910 height 40
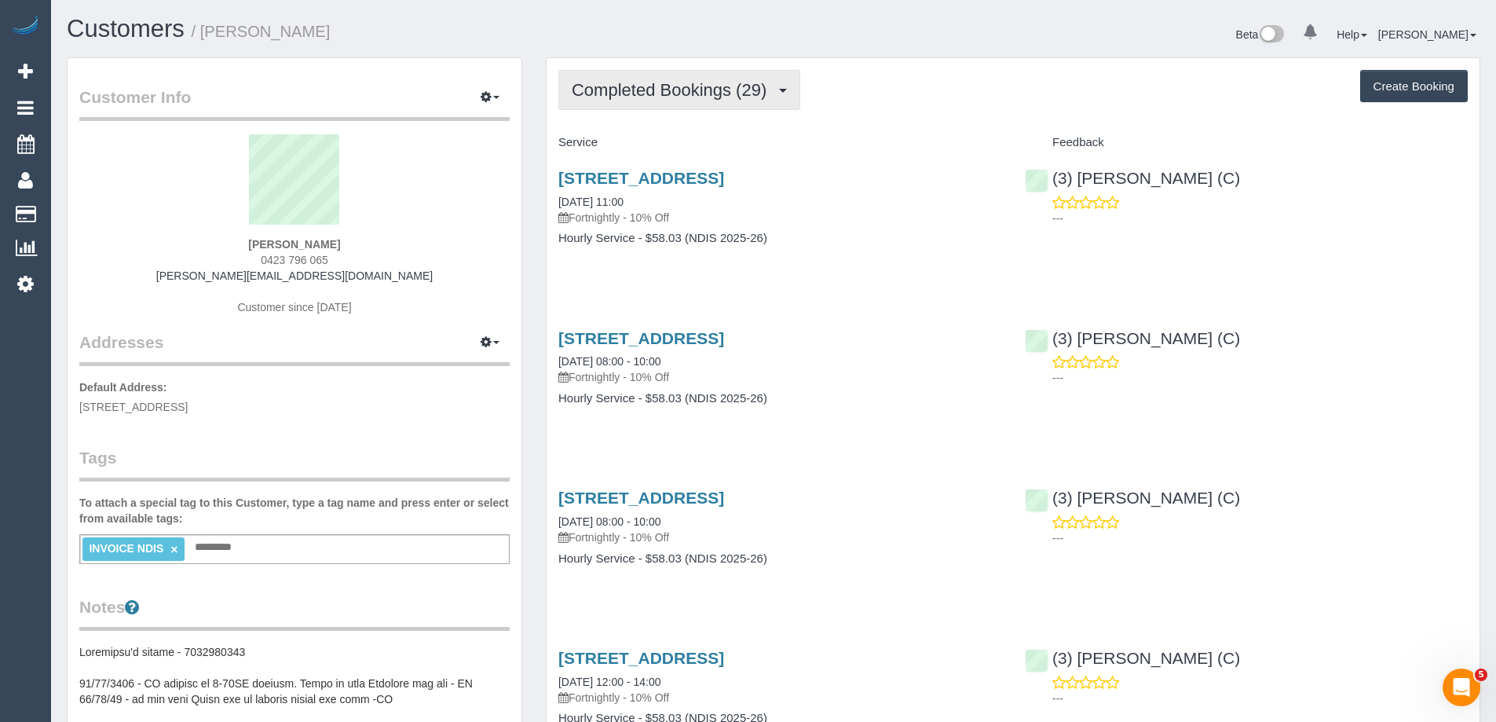
click at [741, 89] on span "Completed Bookings (29)" at bounding box center [673, 90] width 203 height 20
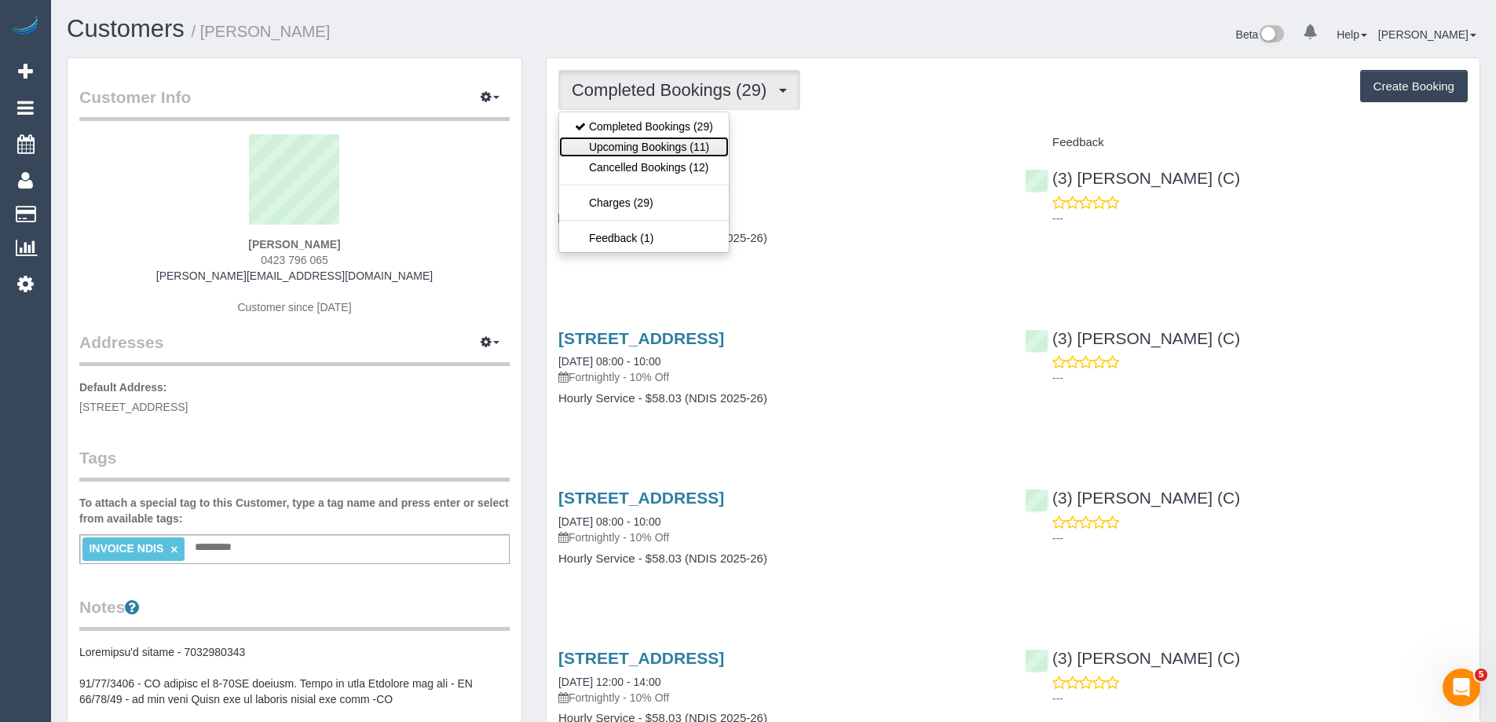
click at [647, 150] on link "Upcoming Bookings (11)" at bounding box center [644, 147] width 170 height 20
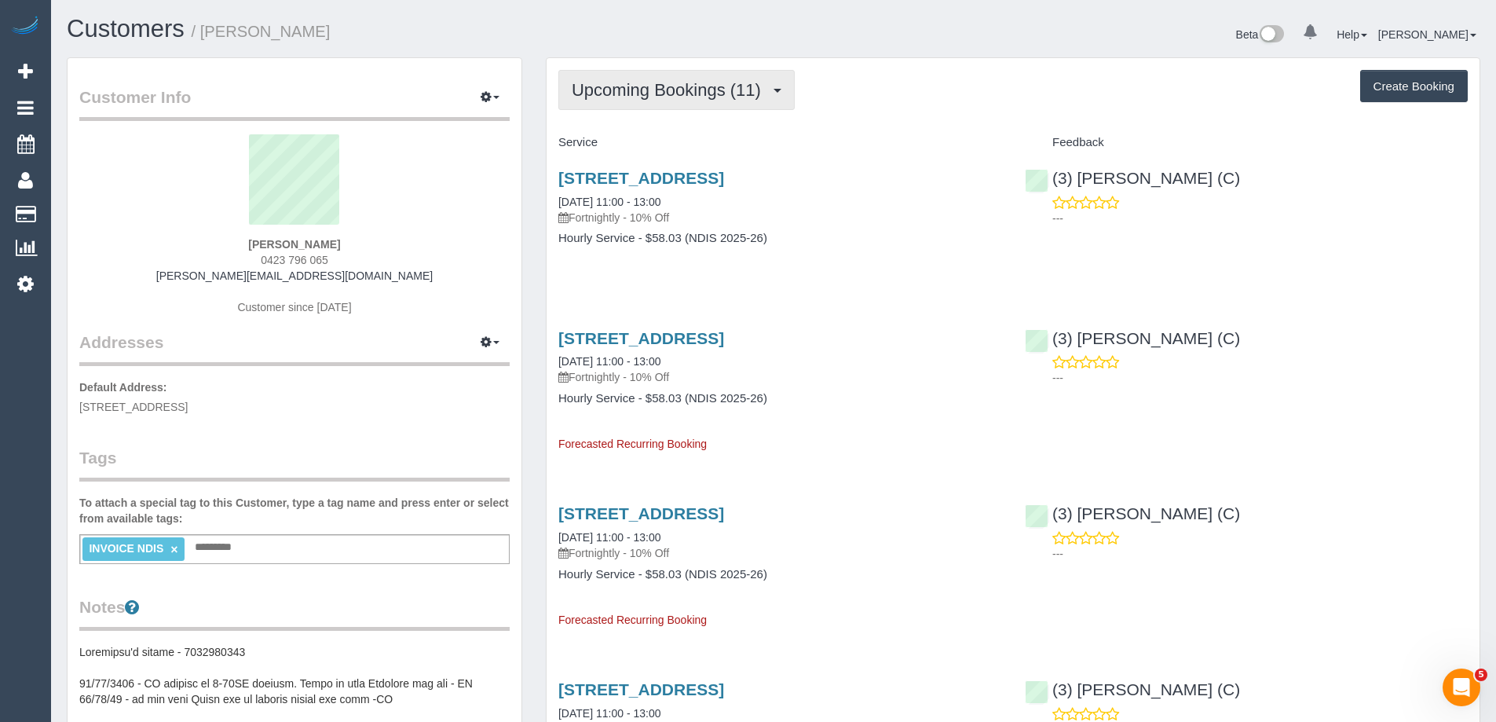
click at [672, 93] on span "Upcoming Bookings (11)" at bounding box center [670, 90] width 197 height 20
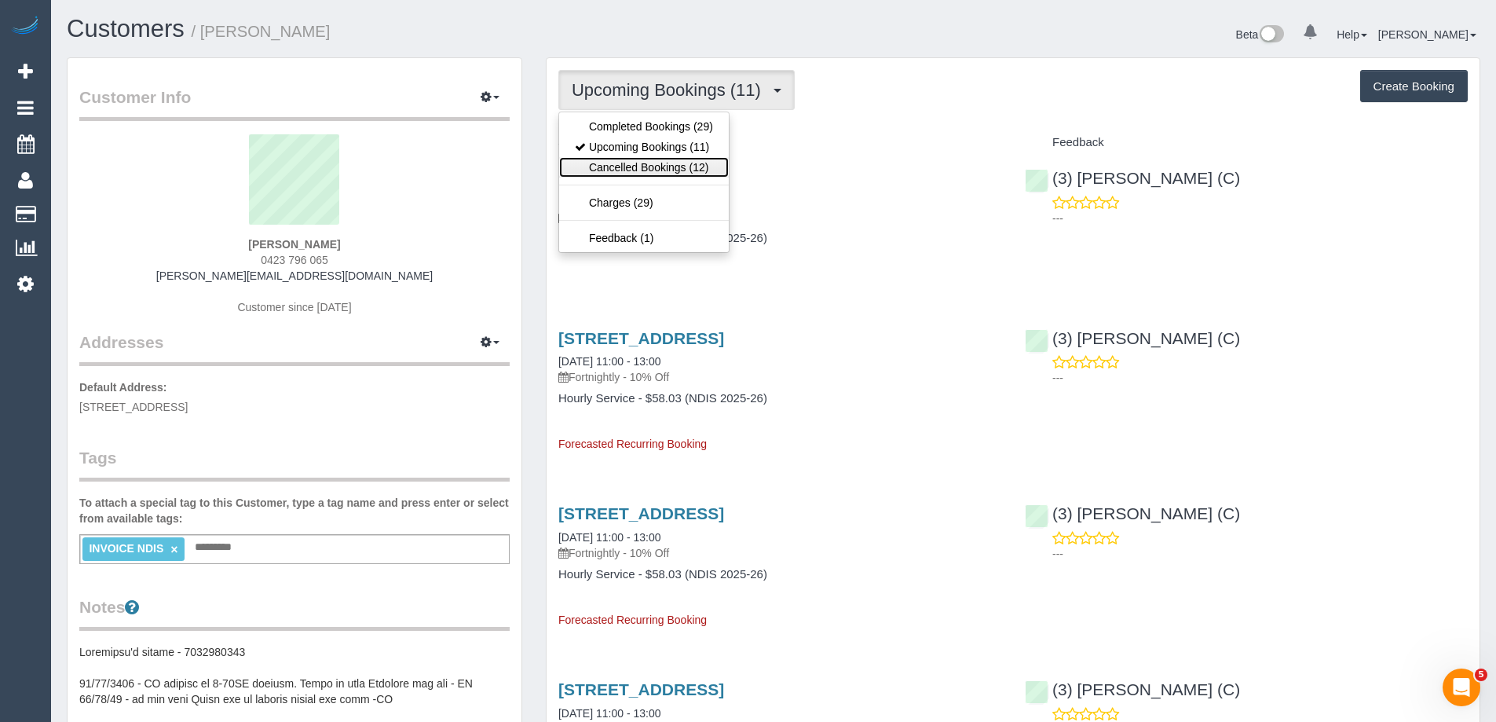
click at [639, 166] on link "Cancelled Bookings (12)" at bounding box center [644, 167] width 170 height 20
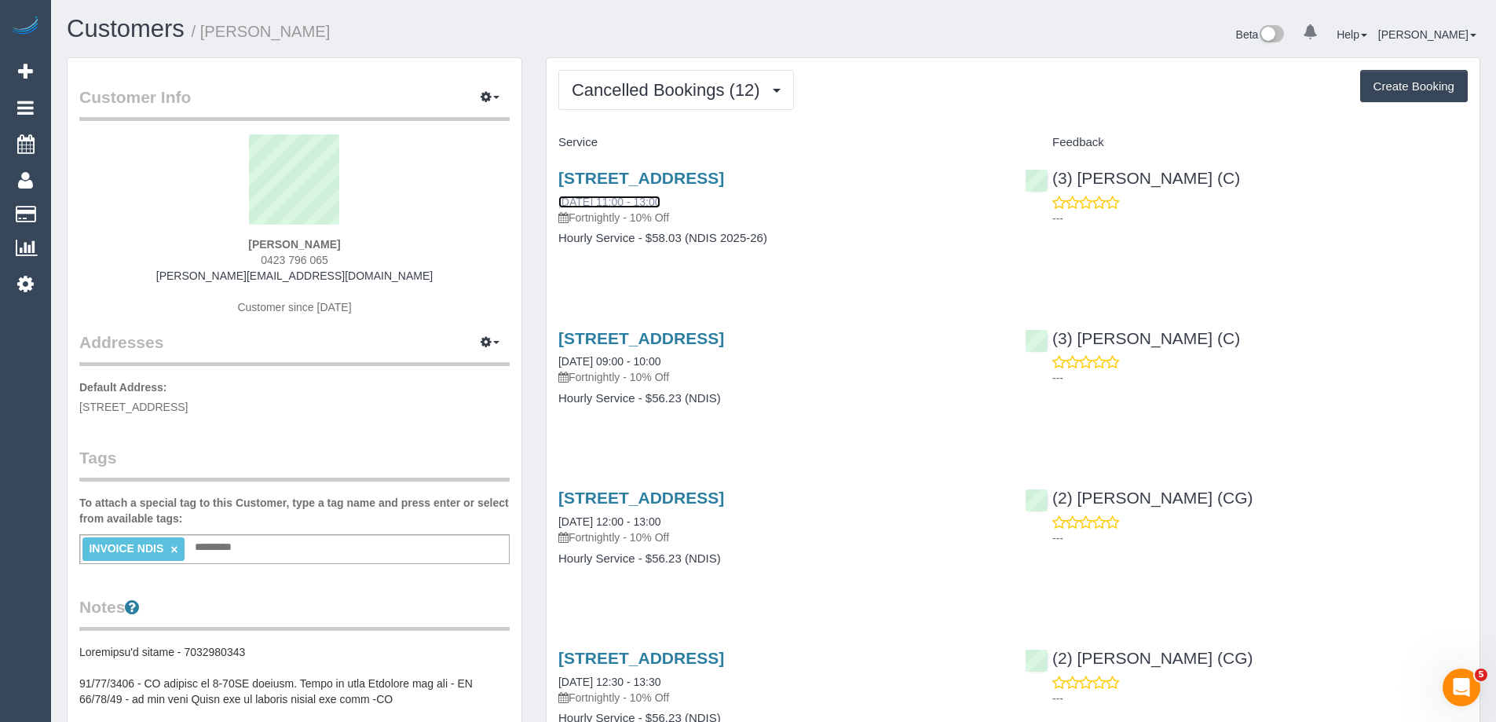
click at [636, 197] on link "30/08/2025 11:00 - 13:00" at bounding box center [609, 202] width 102 height 13
click at [697, 87] on span "Cancelled Bookings (12)" at bounding box center [670, 90] width 196 height 20
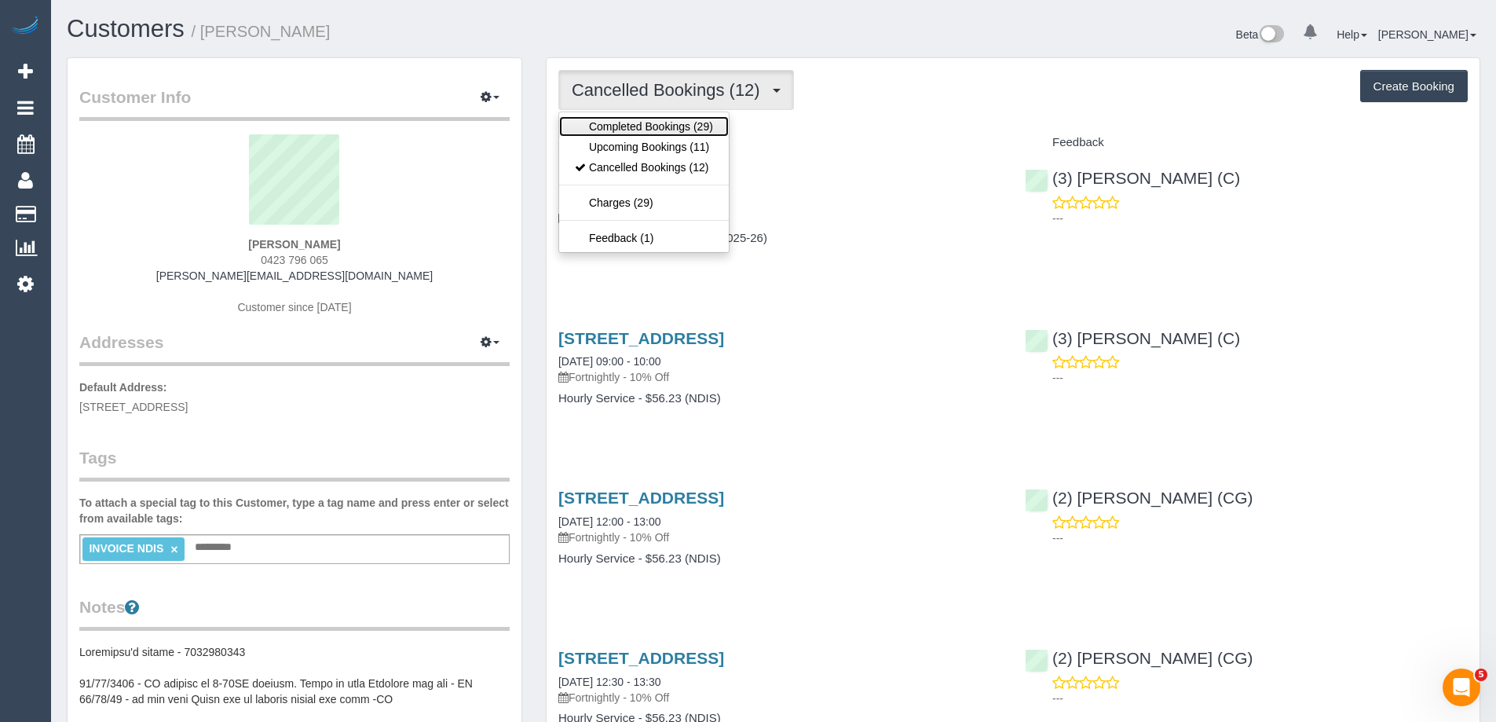
click at [646, 125] on link "Completed Bookings (29)" at bounding box center [644, 126] width 170 height 20
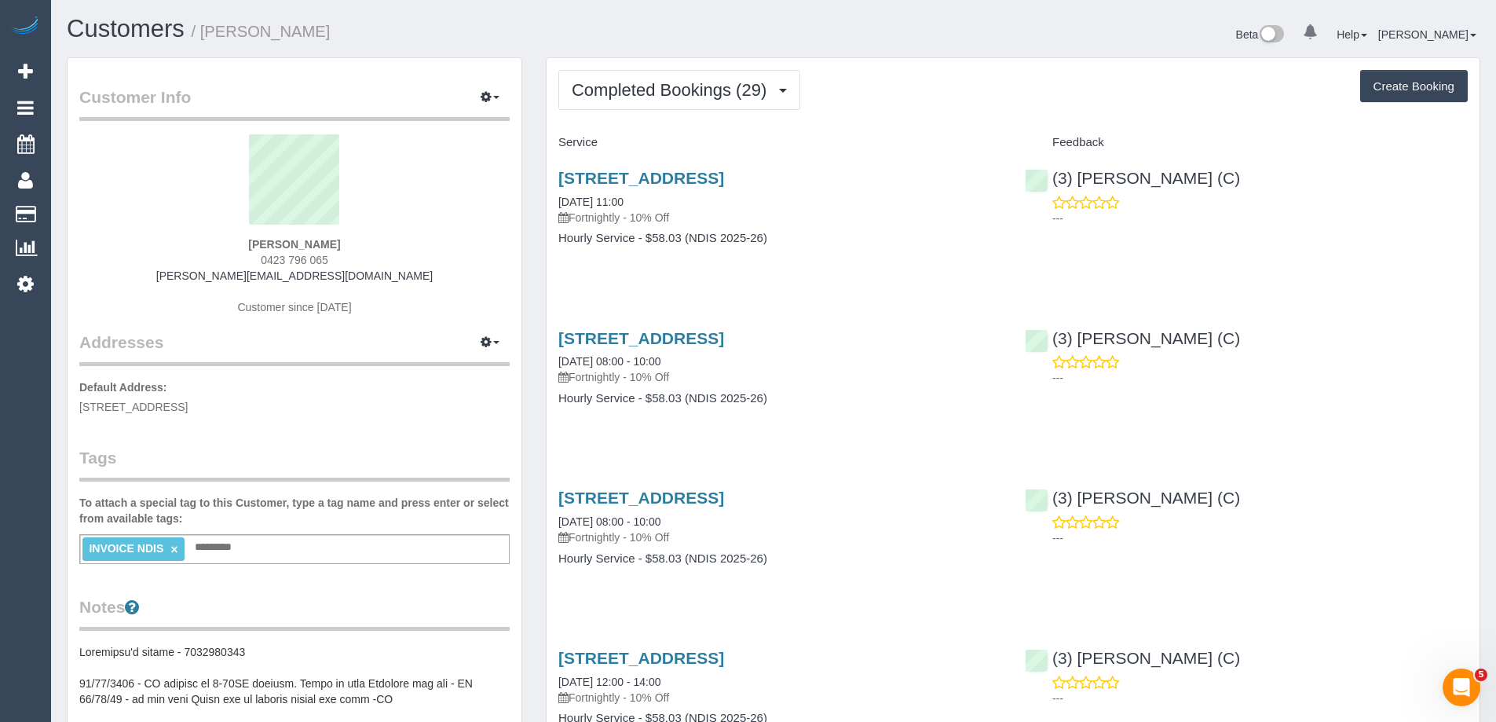
click at [622, 193] on div "31 Stevedore St, Williamstown, VIC 3016 16/08/2025 11:00 Fortnightly - 10% Off" at bounding box center [779, 197] width 443 height 57
click at [624, 202] on link "16/08/2025 11:00" at bounding box center [590, 202] width 65 height 13
click at [625, 85] on span "Completed Bookings (29)" at bounding box center [673, 90] width 203 height 20
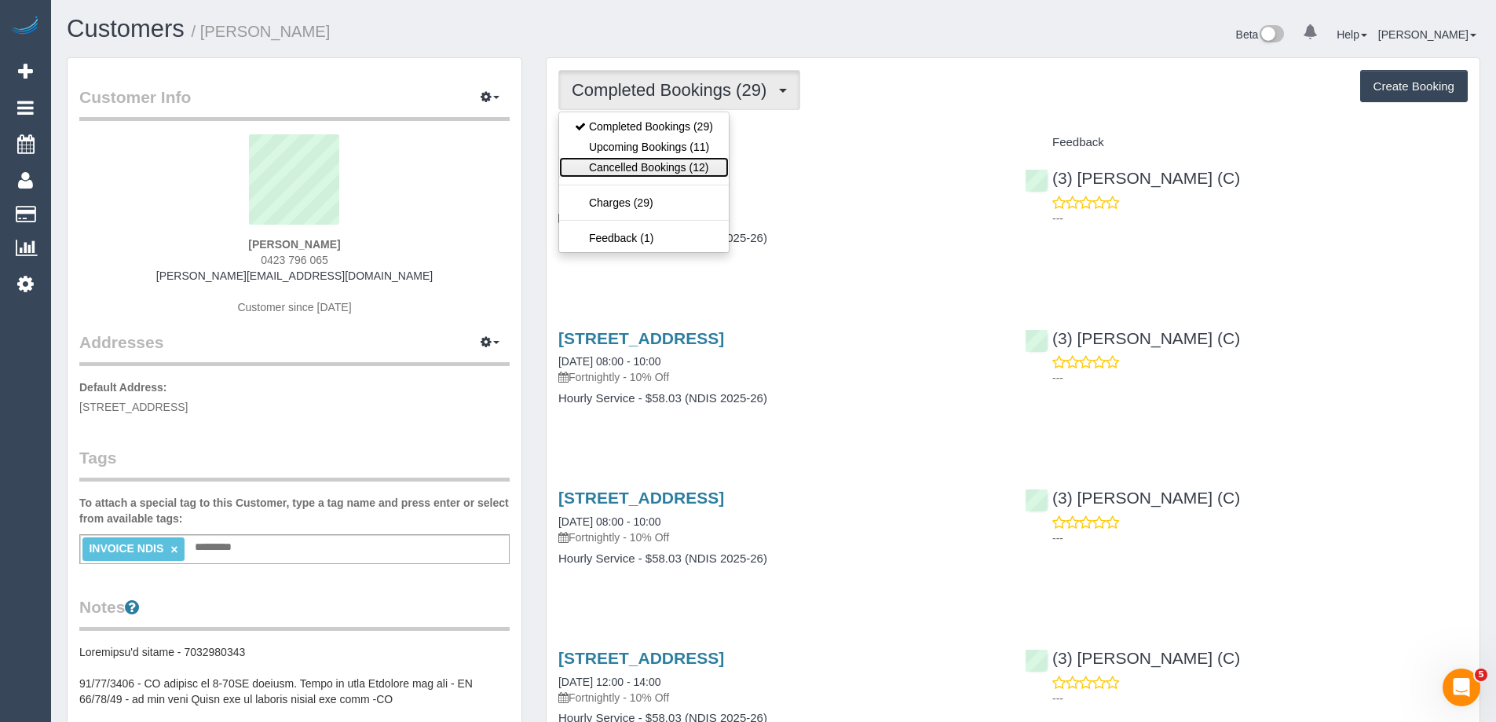
click at [621, 164] on link "Cancelled Bookings (12)" at bounding box center [644, 167] width 170 height 20
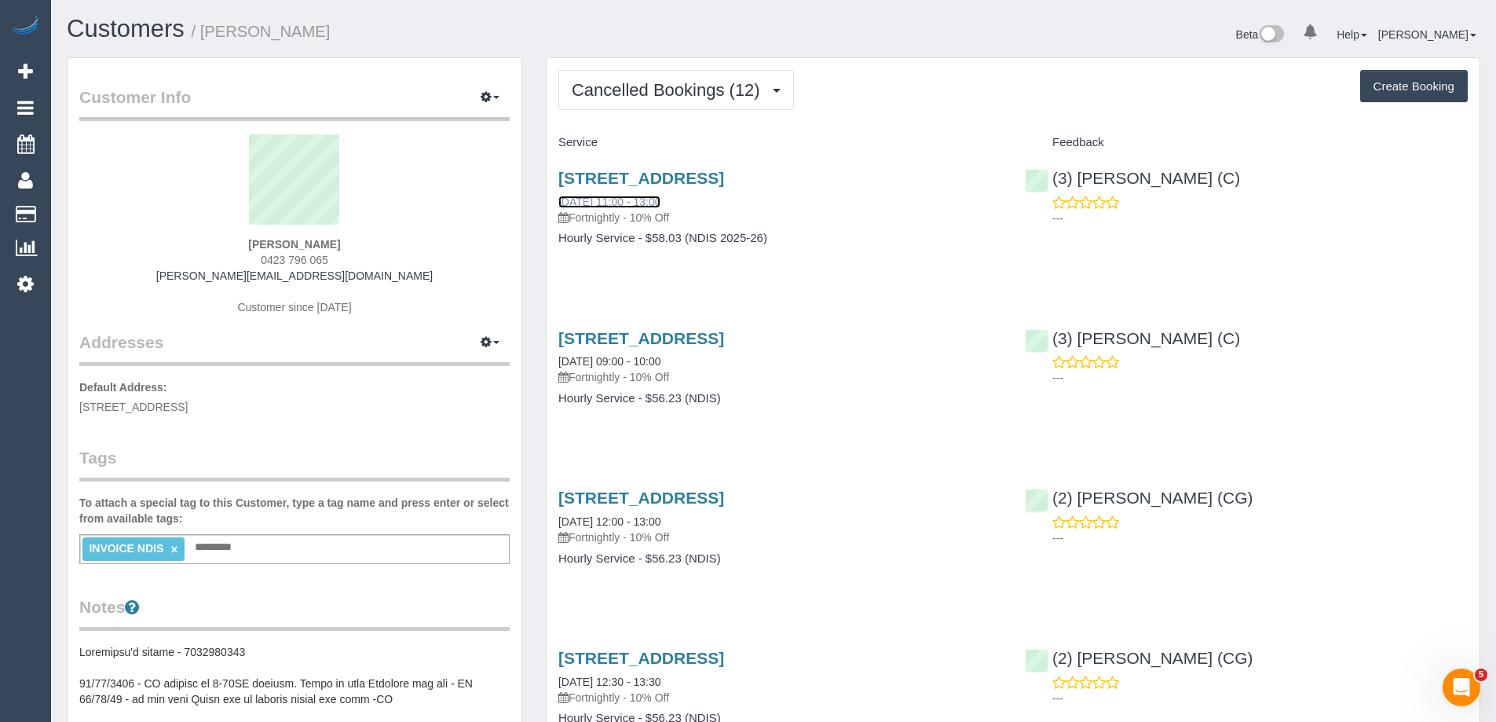
click at [616, 197] on link "30/08/2025 11:00 - 13:00" at bounding box center [609, 202] width 102 height 13
click at [681, 99] on span "Cancelled Bookings (12)" at bounding box center [670, 90] width 196 height 20
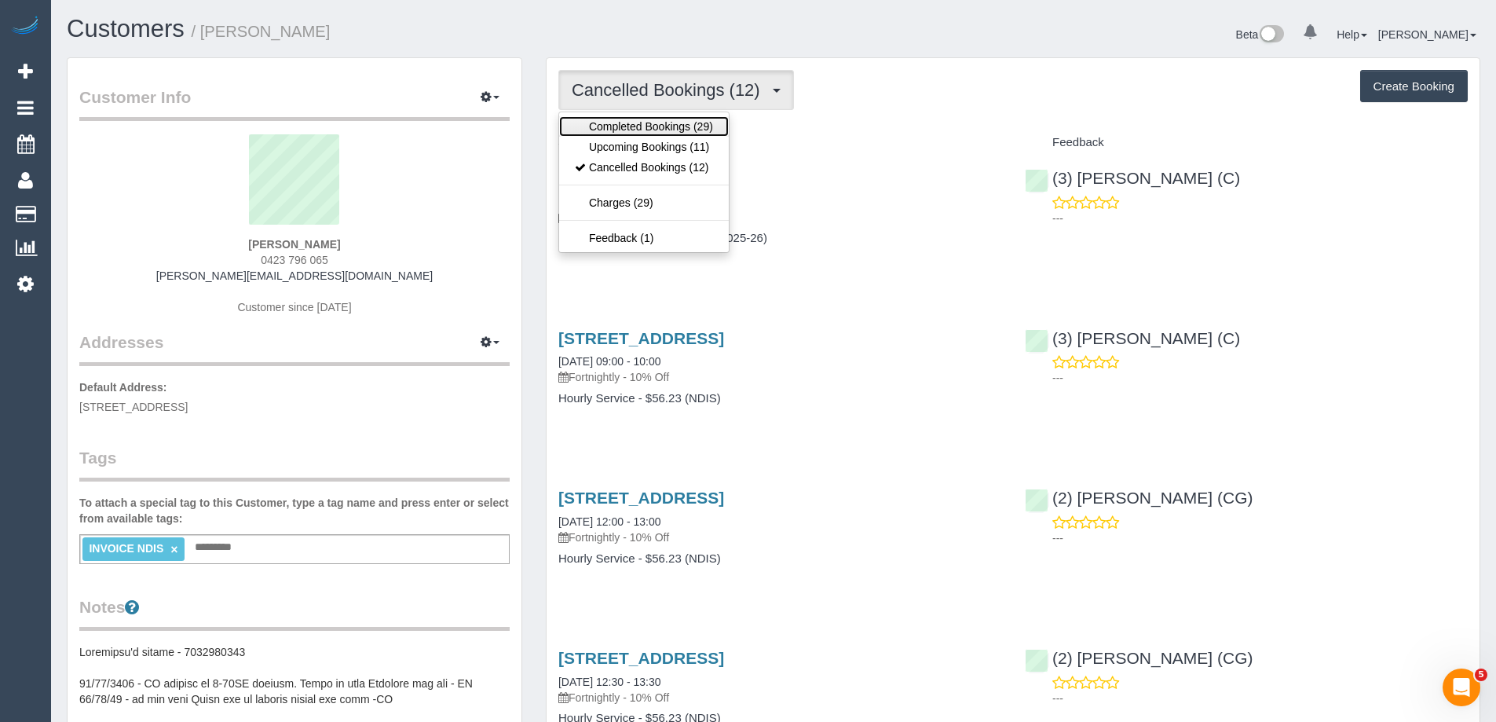
click at [646, 132] on link "Completed Bookings (29)" at bounding box center [644, 126] width 170 height 20
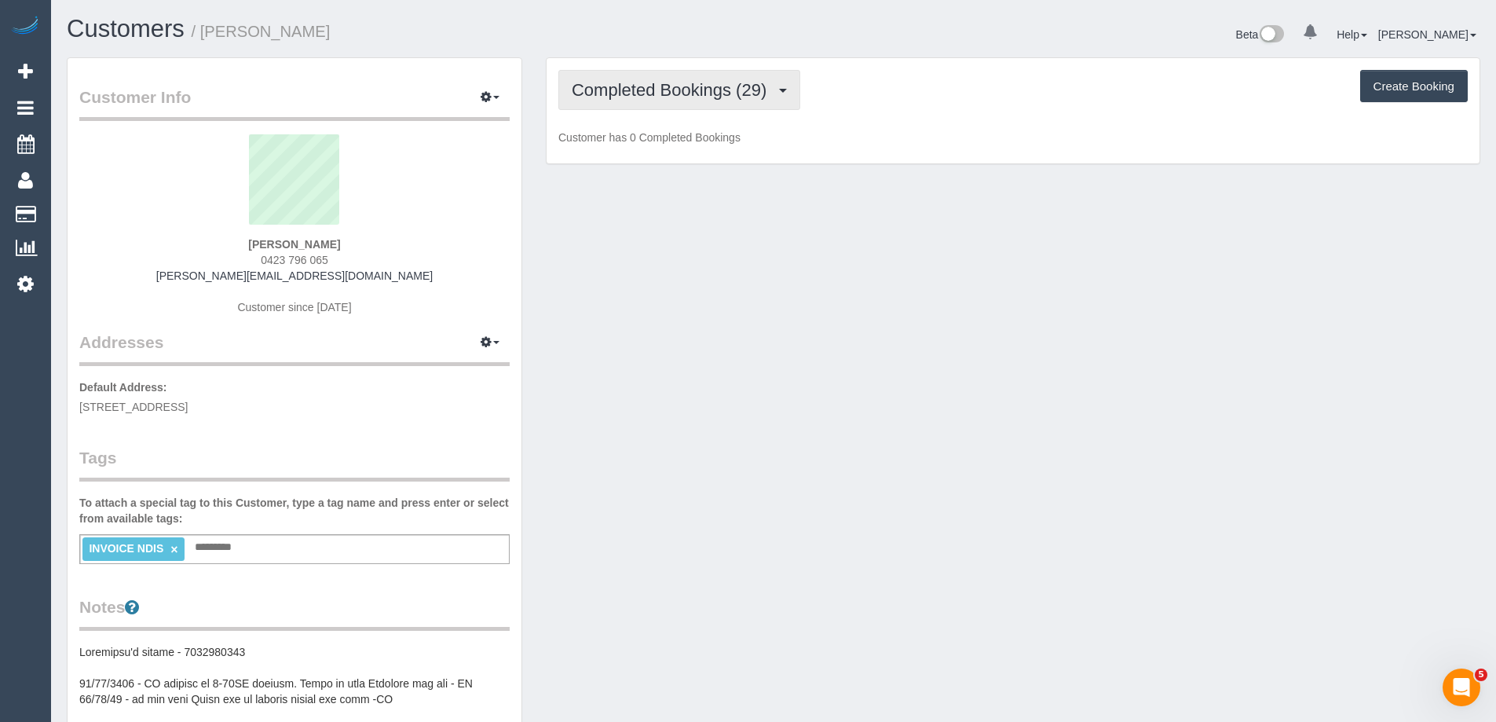
click at [667, 90] on span "Completed Bookings (29)" at bounding box center [673, 90] width 203 height 20
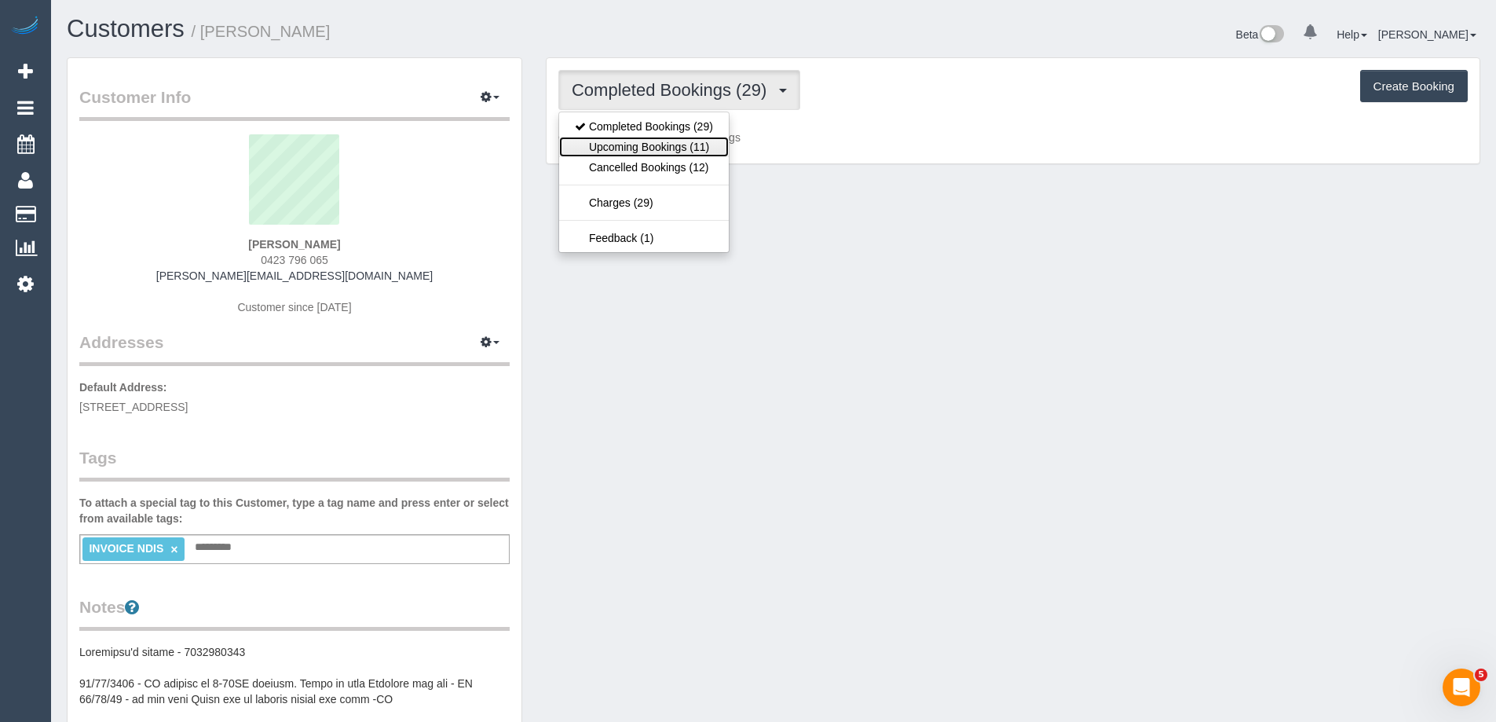
click at [643, 148] on link "Upcoming Bookings (11)" at bounding box center [644, 147] width 170 height 20
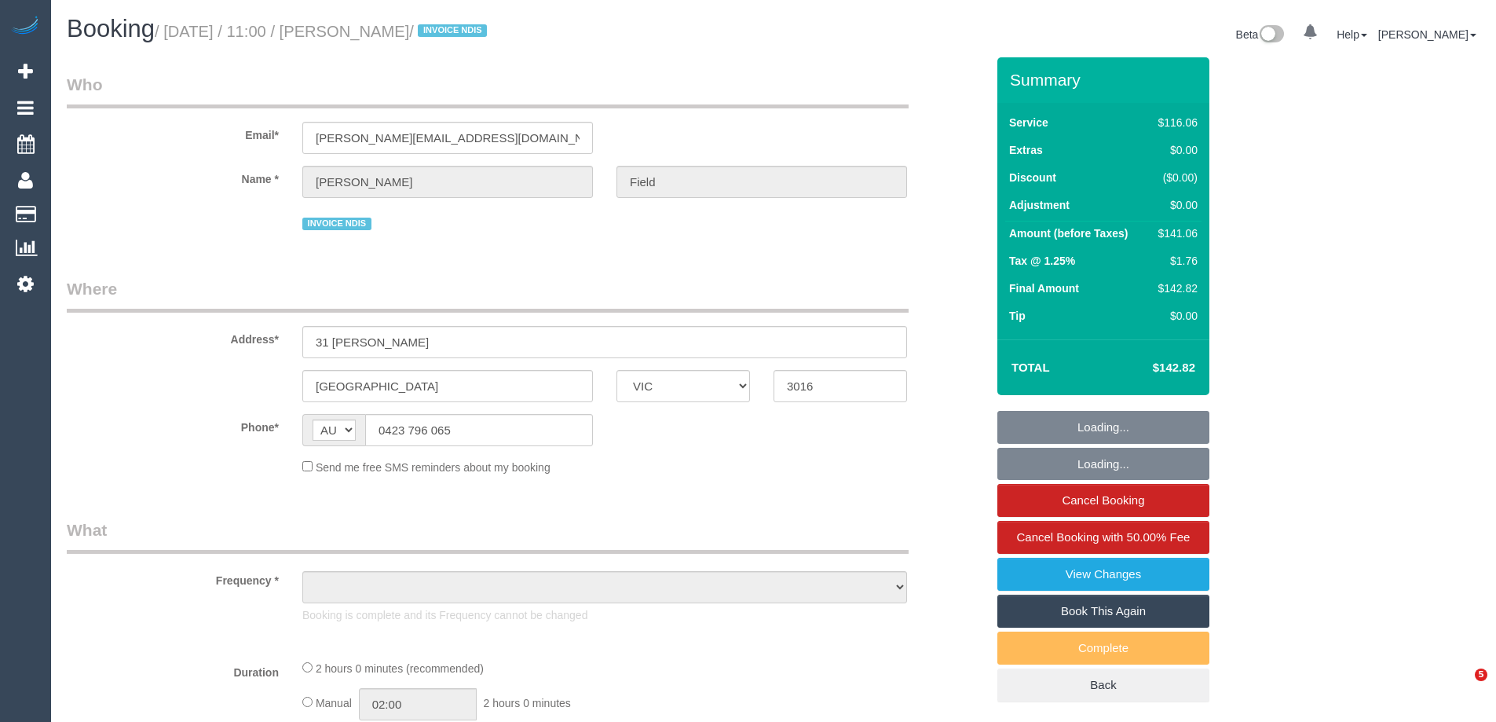
select select "VIC"
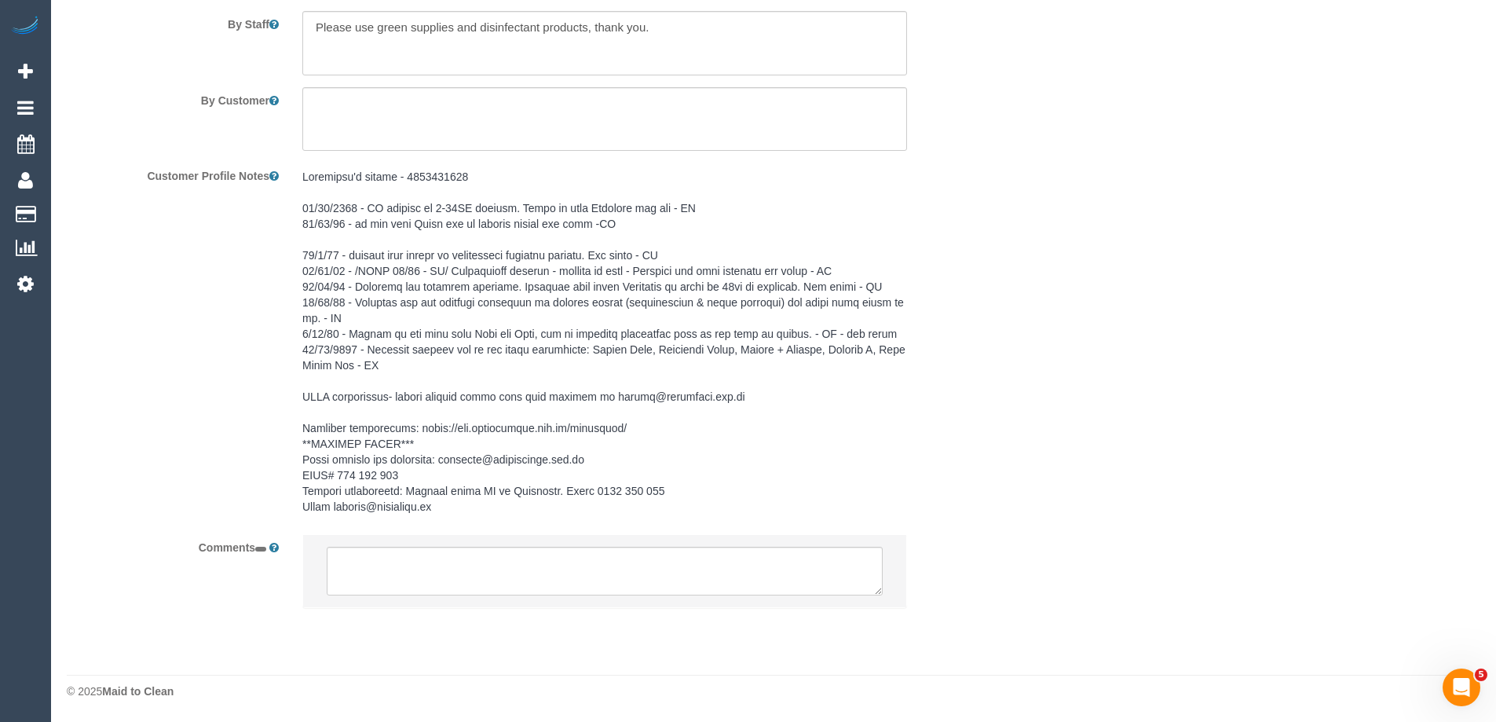
select select "object:781"
select select "number:27"
select select "number:14"
select select "number:19"
select select "number:36"
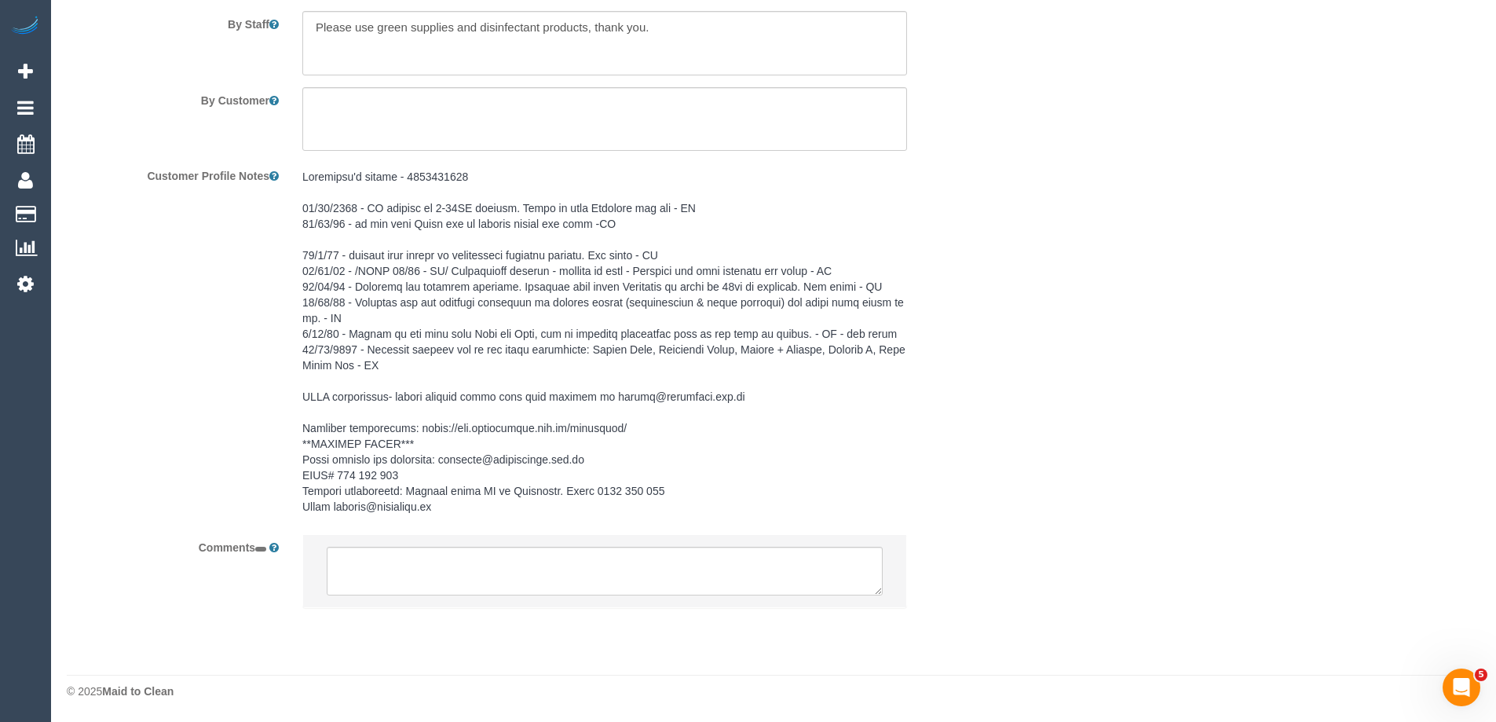
select select "number:35"
select select "number:12"
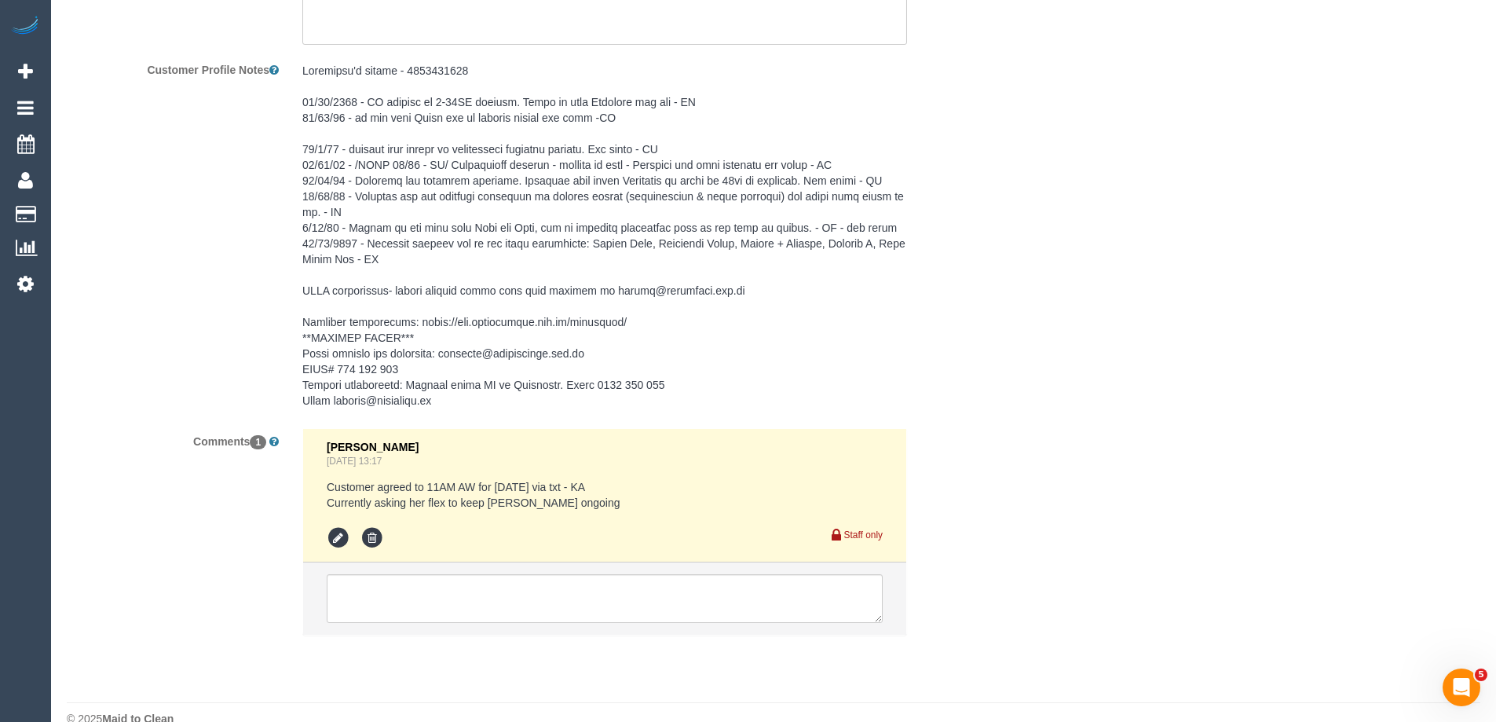
scroll to position [2458, 0]
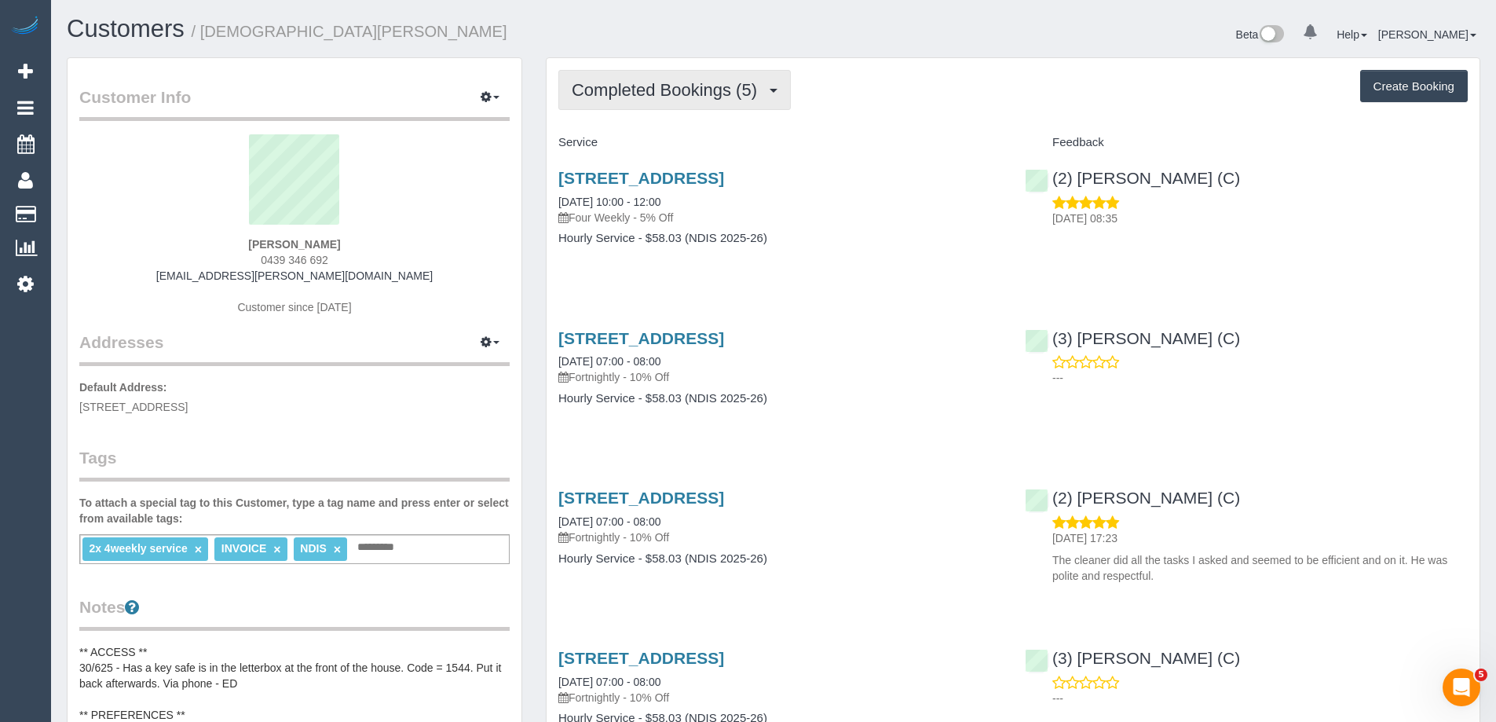
click at [750, 89] on span "Completed Bookings (5)" at bounding box center [668, 90] width 193 height 20
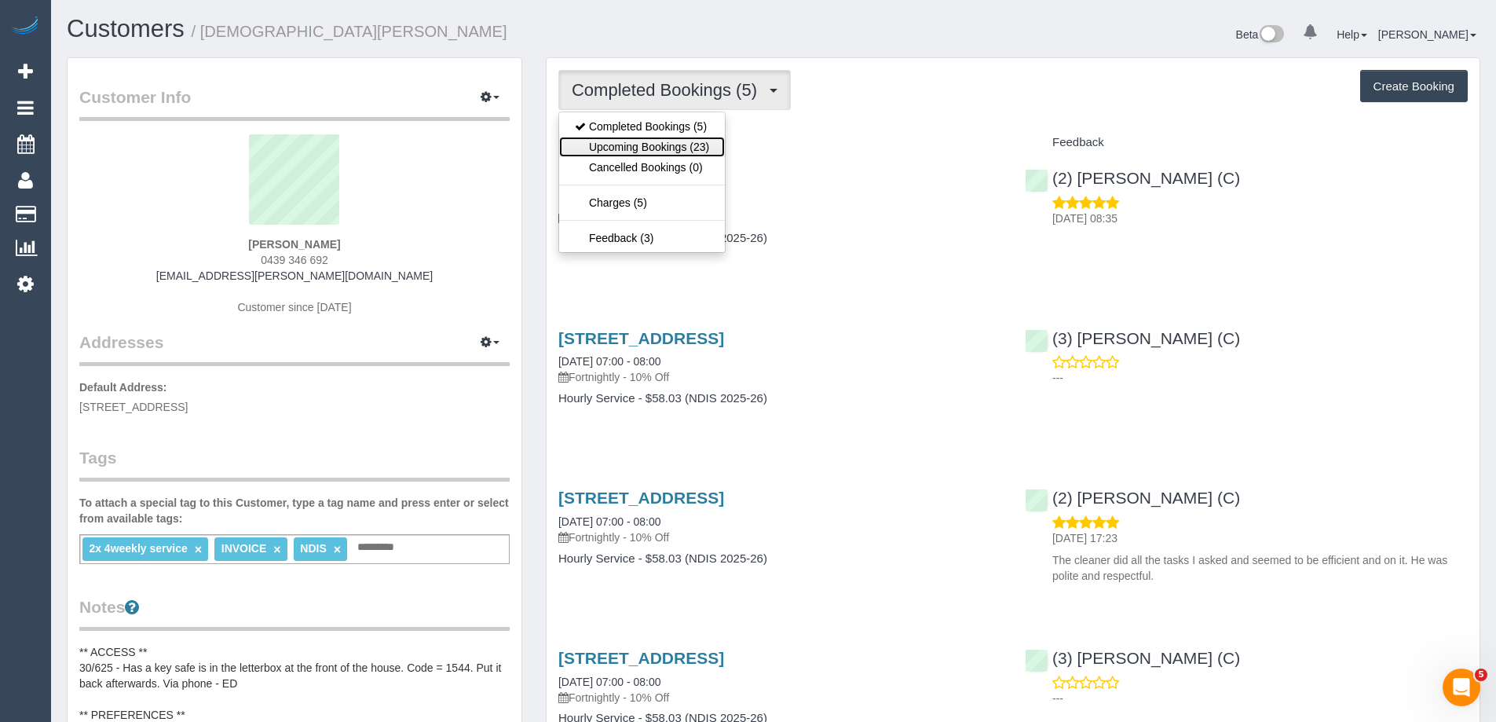
click at [658, 142] on link "Upcoming Bookings (23)" at bounding box center [642, 147] width 166 height 20
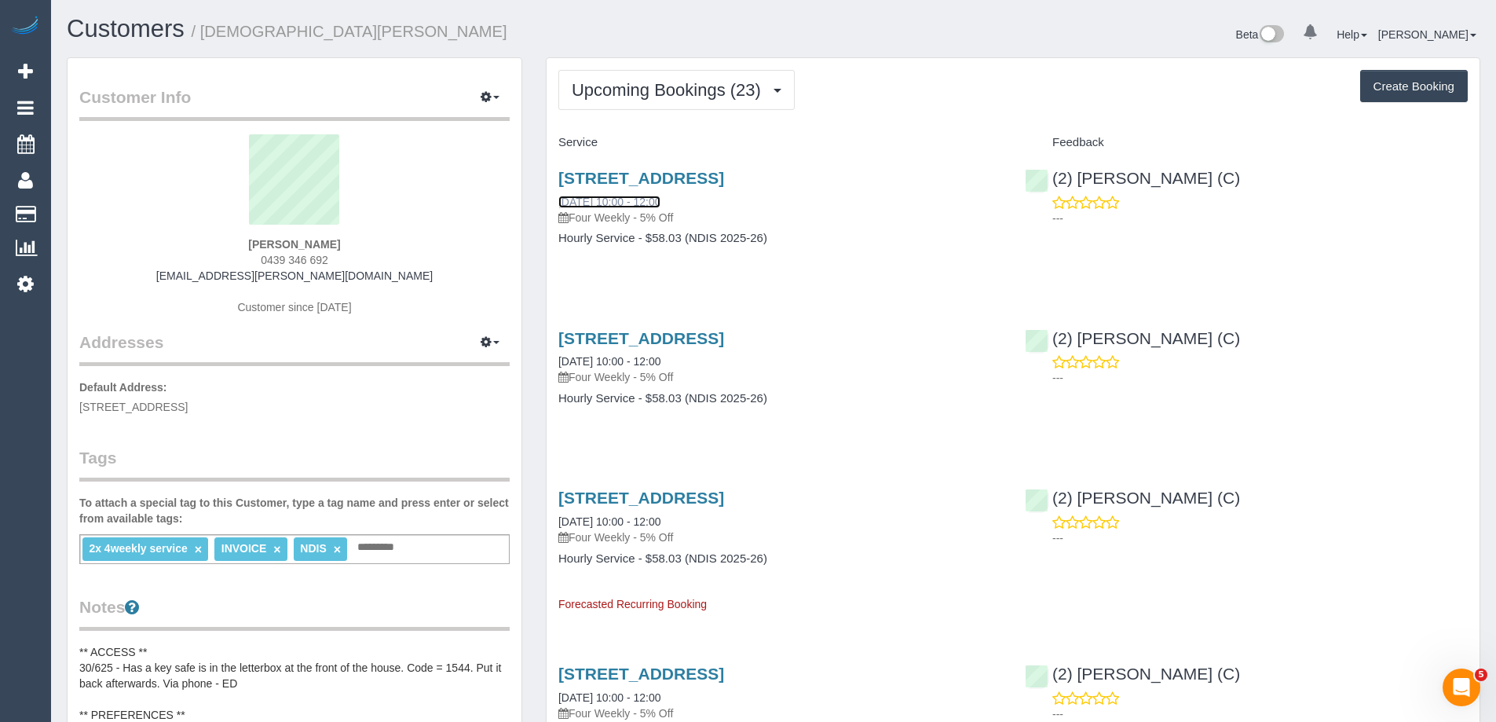
click at [661, 202] on link "[DATE] 10:00 - 12:00" at bounding box center [609, 202] width 102 height 13
click at [697, 94] on span "Upcoming Bookings (23)" at bounding box center [670, 90] width 197 height 20
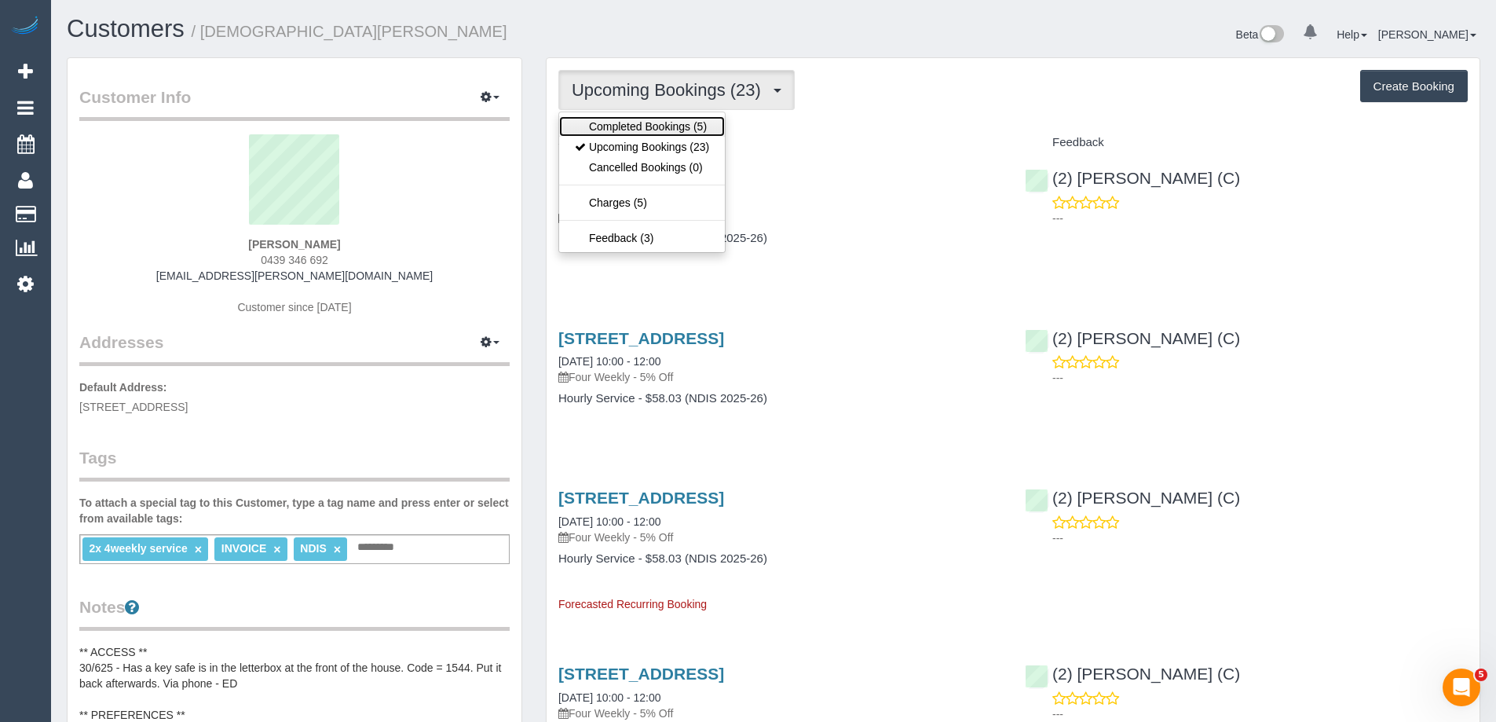
click at [667, 130] on link "Completed Bookings (5)" at bounding box center [642, 126] width 166 height 20
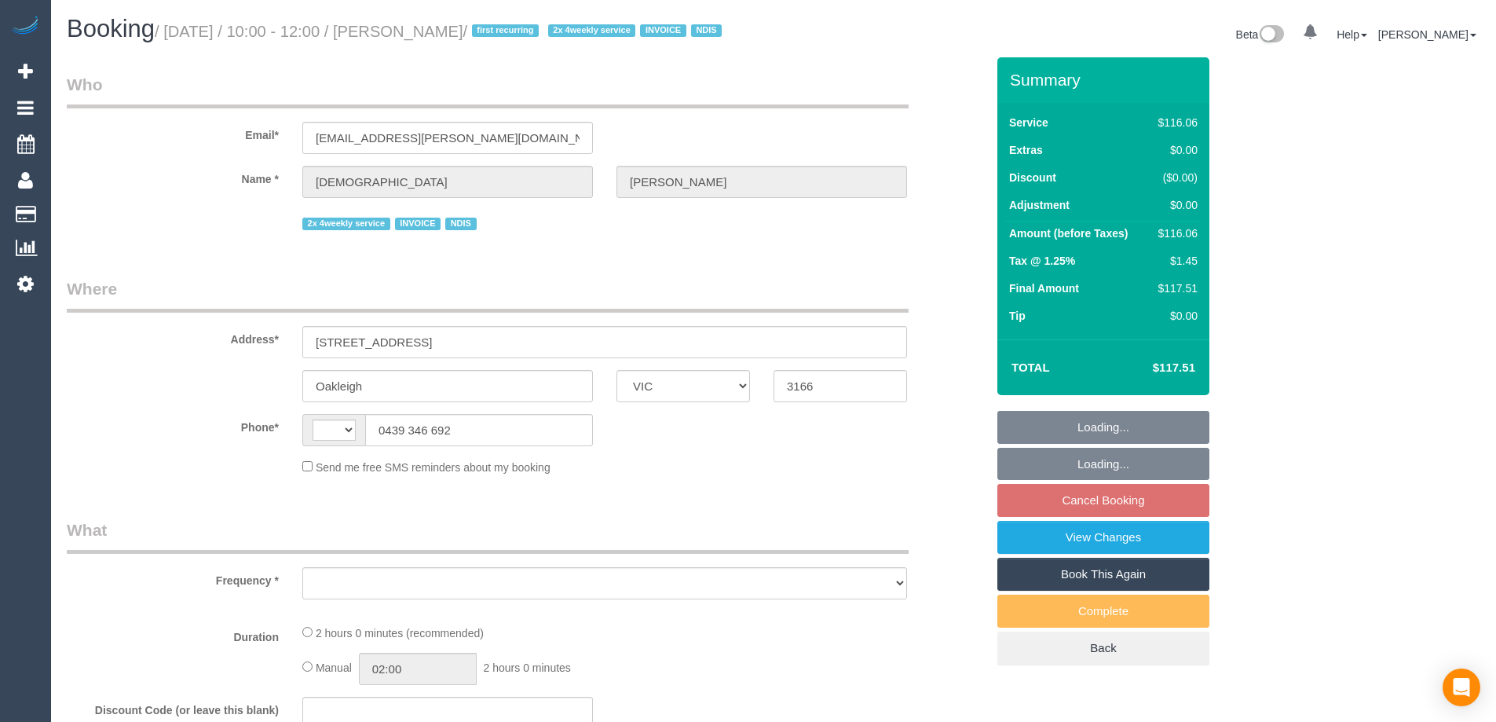
select select "VIC"
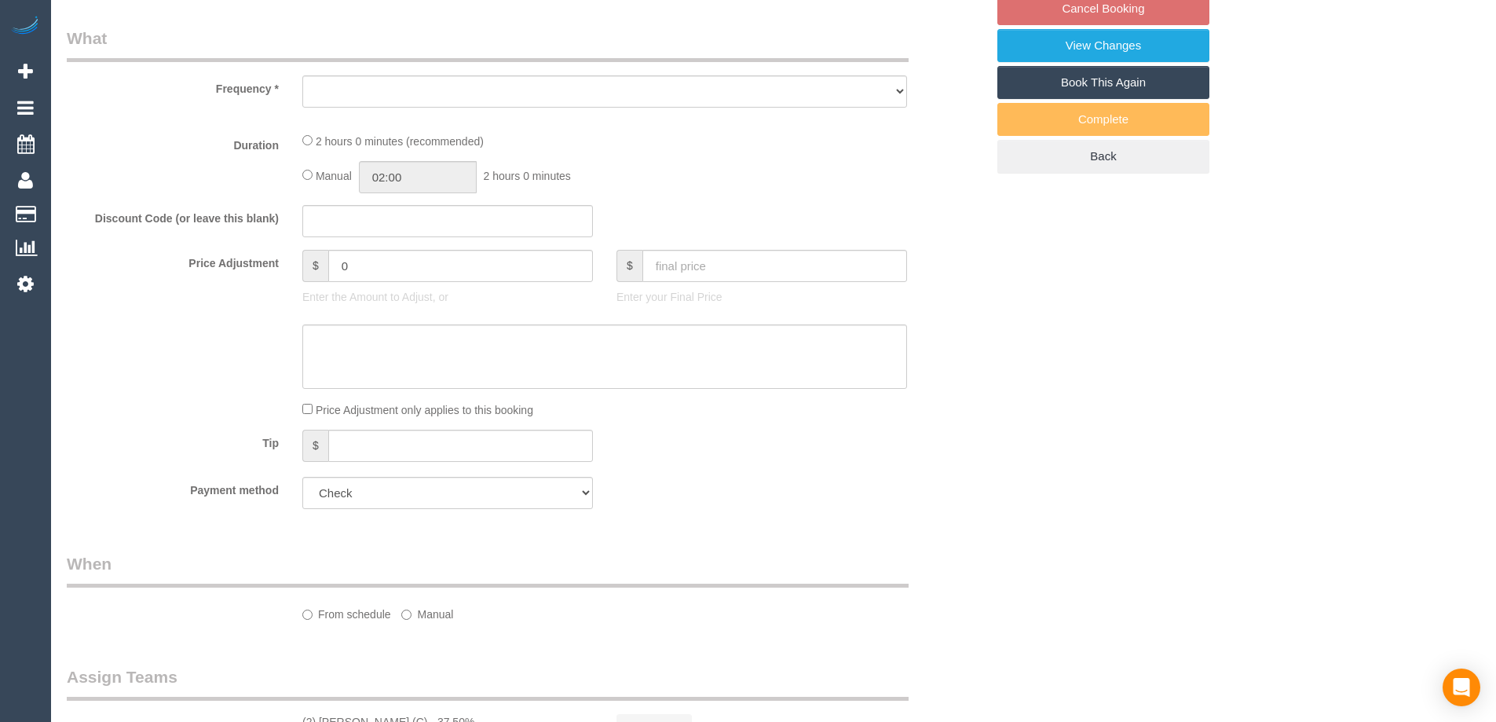
select select "object:284"
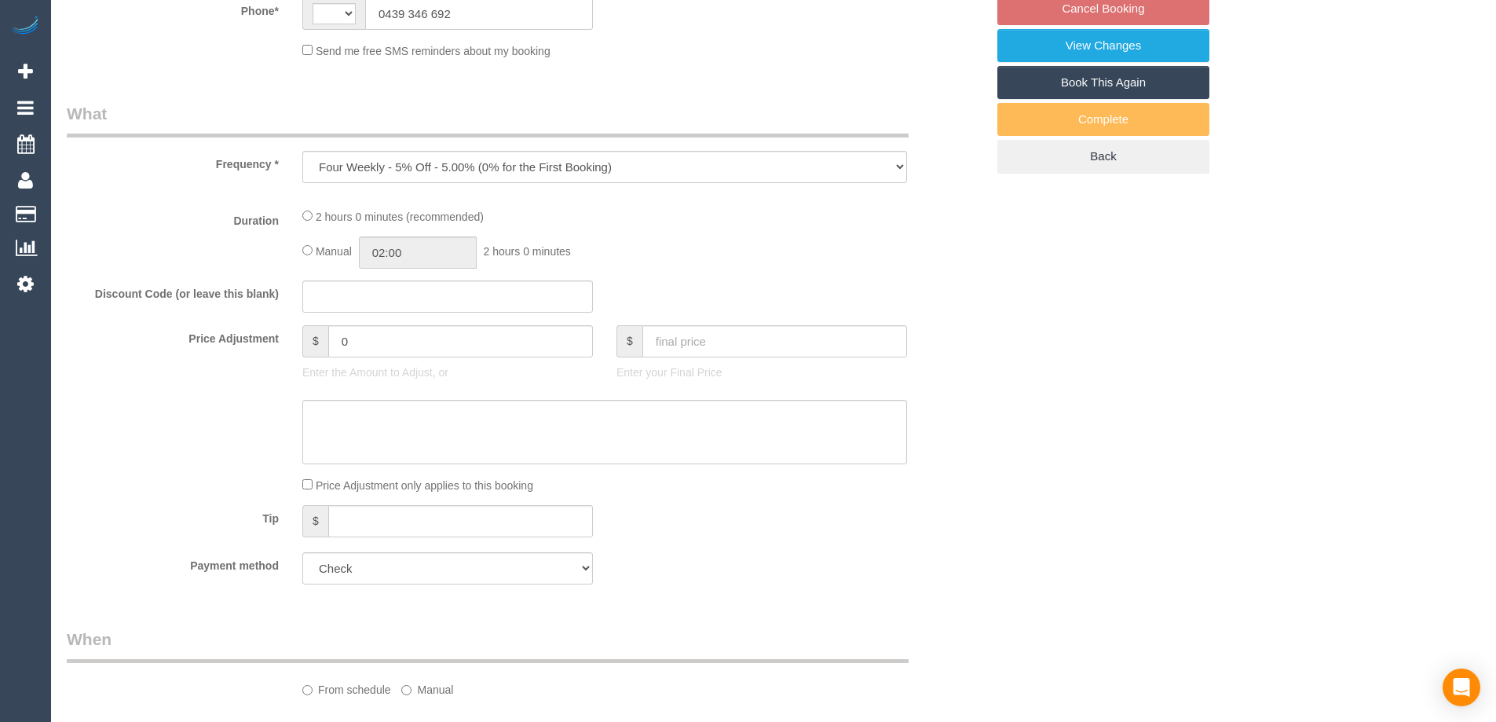
select select "number:27"
select select "number:14"
select select "number:19"
select select "number:36"
select select "string:AU"
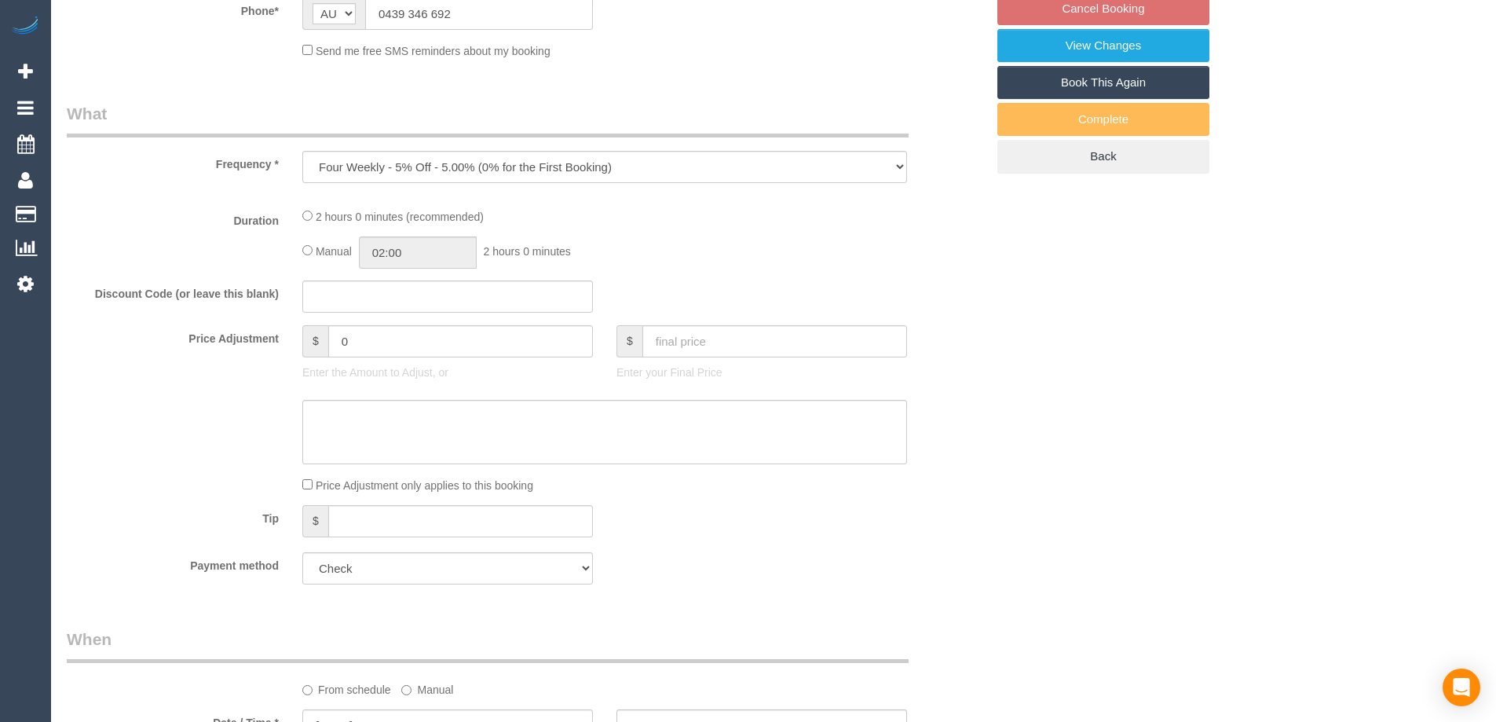
select select "spot3"
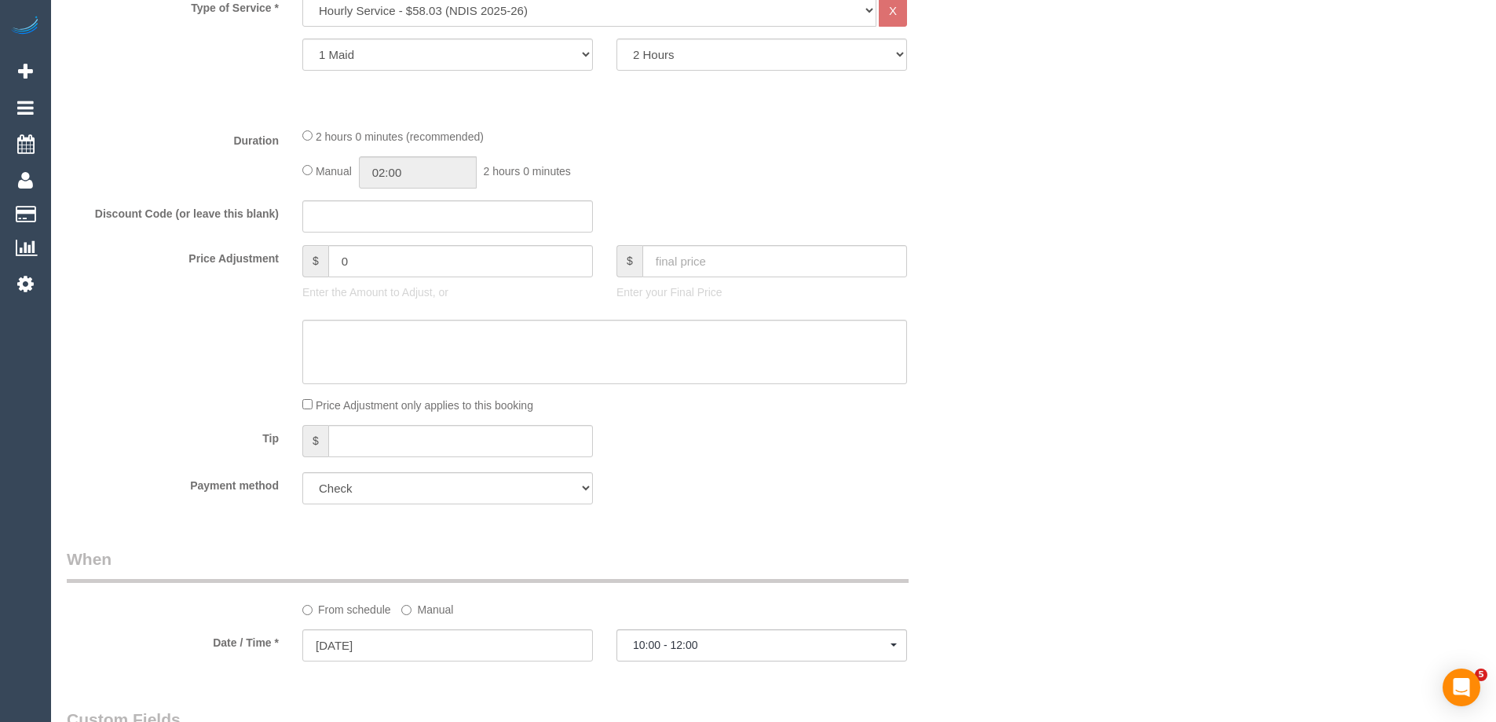
select select "object:1246"
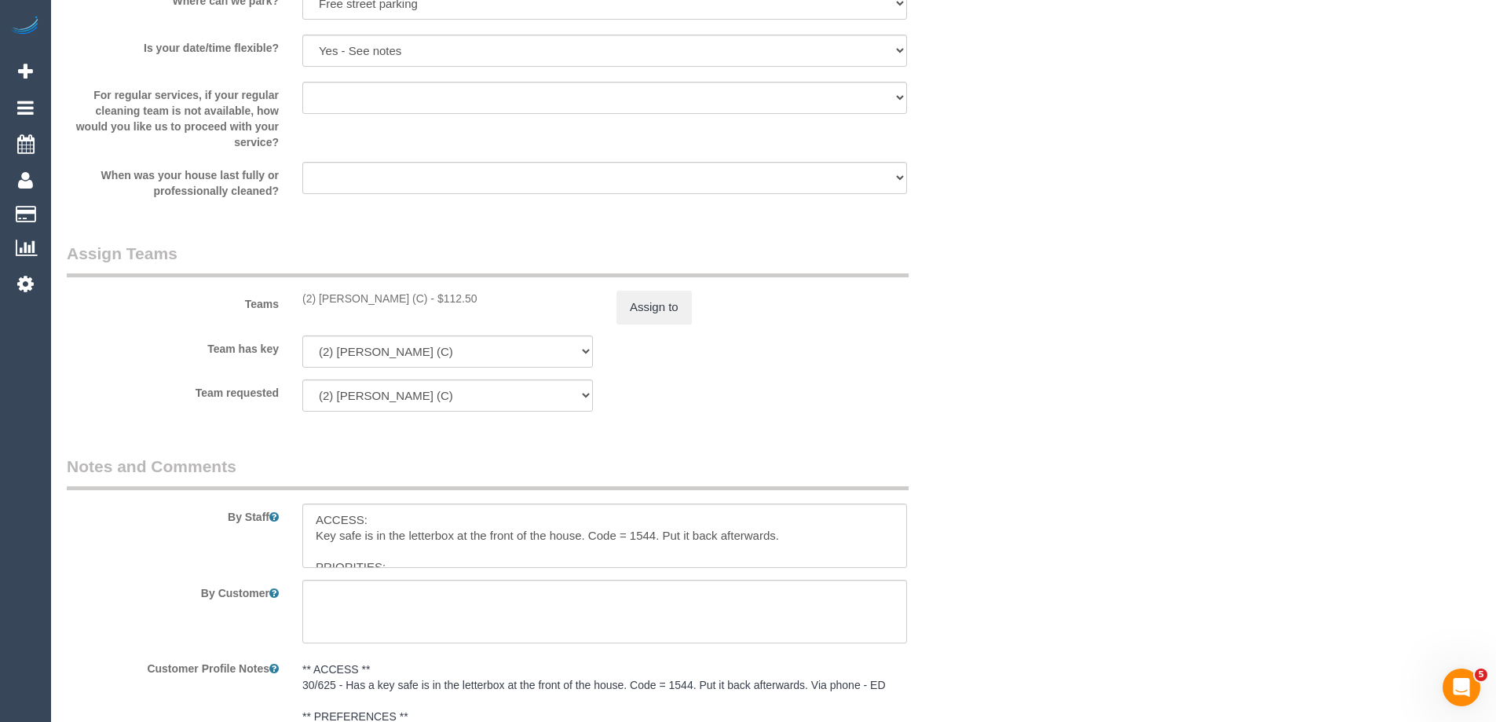
scroll to position [1726, 0]
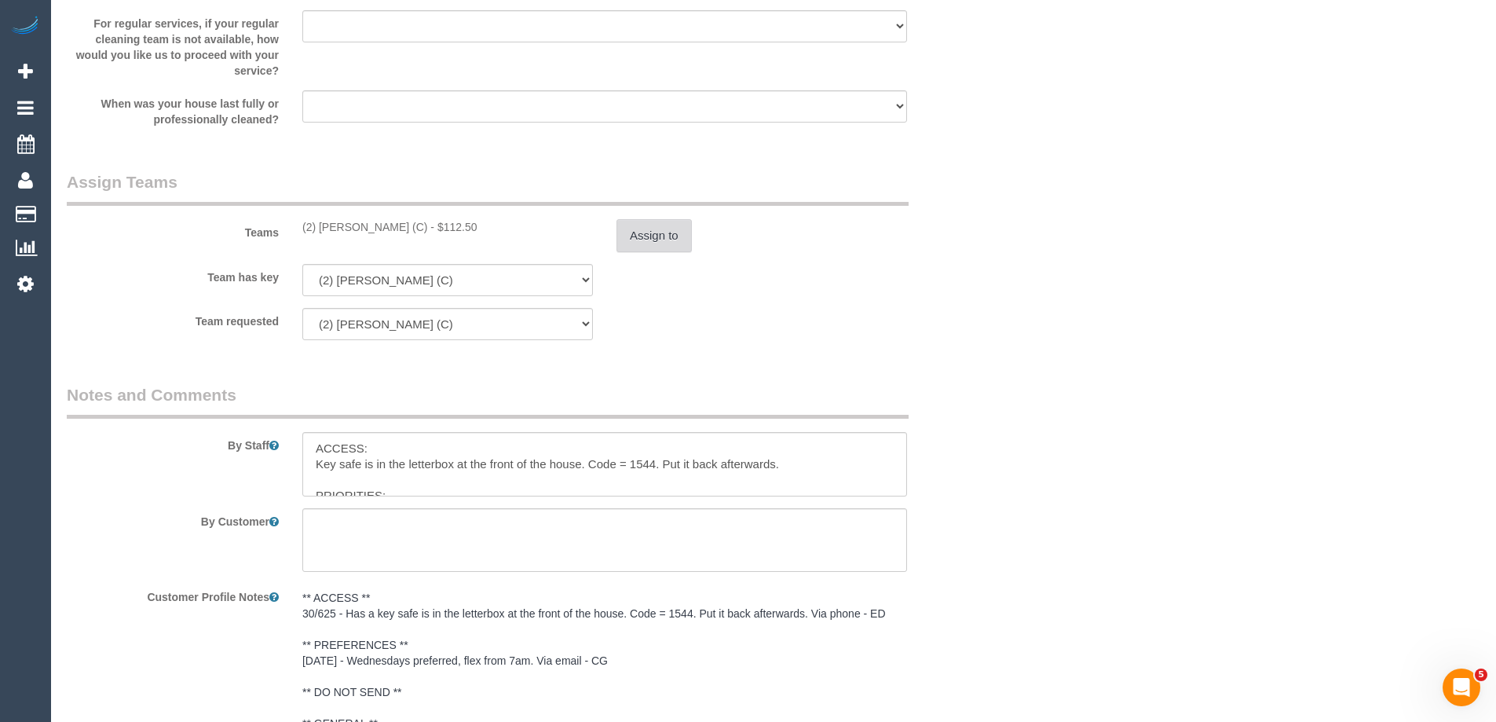
click at [655, 252] on button "Assign to" at bounding box center [654, 235] width 75 height 33
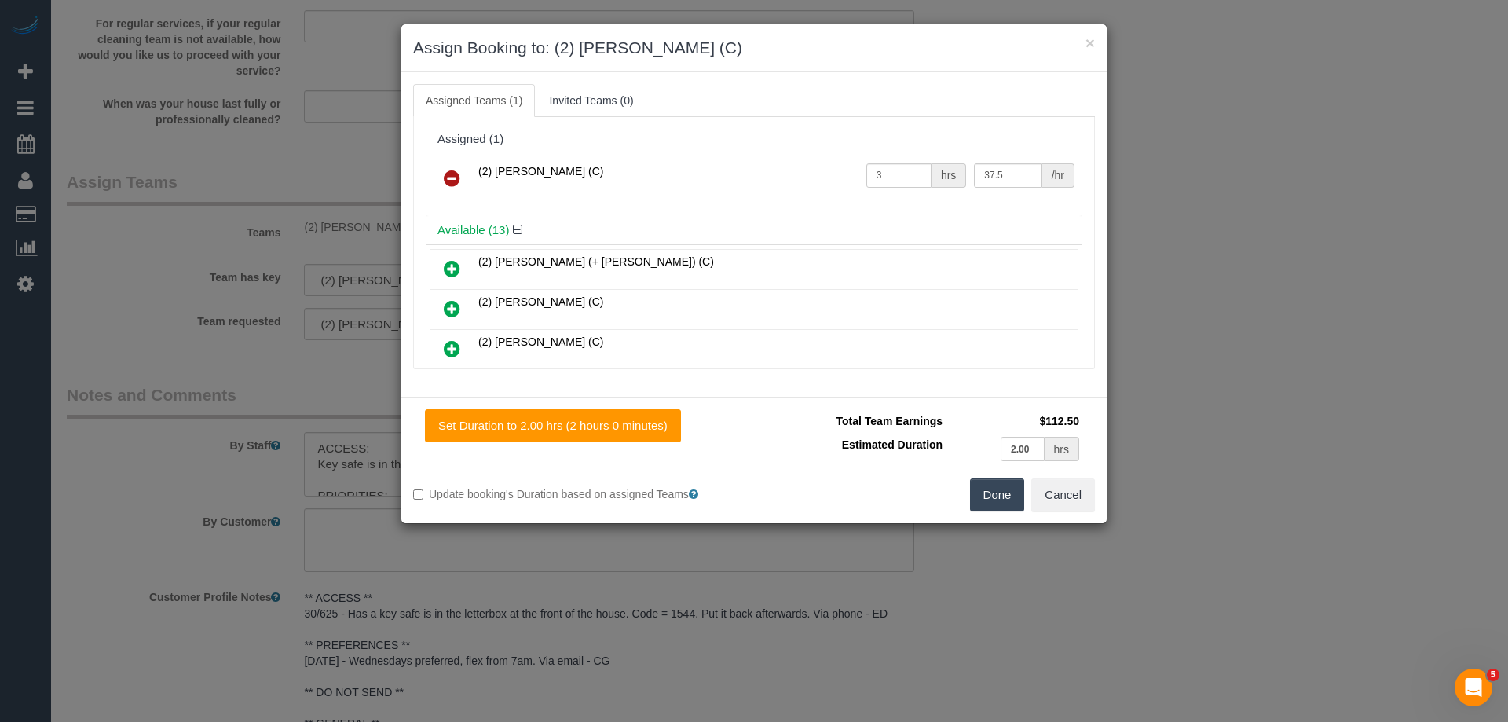
click at [841, 66] on div "× Assign Booking to: (2) Dinitha Gunawardana (C)" at bounding box center [753, 48] width 705 height 48
click at [979, 63] on div "× Assign Booking to: (2) Dinitha Gunawardana (C)" at bounding box center [753, 48] width 705 height 48
click at [1084, 27] on div "× Assign Booking to: (2) Dinitha Gunawardana (C)" at bounding box center [753, 48] width 705 height 48
click at [1085, 43] on button "×" at bounding box center [1089, 43] width 9 height 16
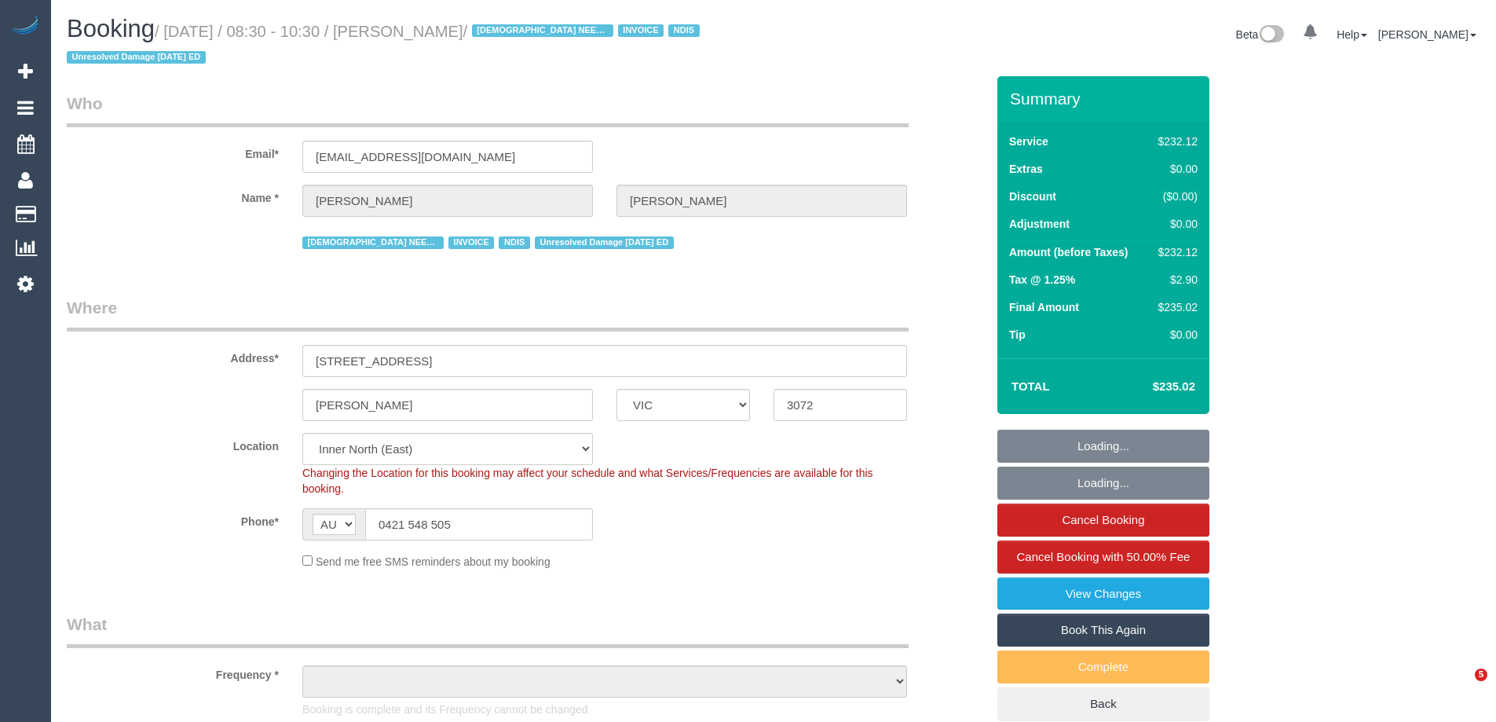
select select "VIC"
select select "240"
select select "number:27"
select select "number:14"
select select "number:19"
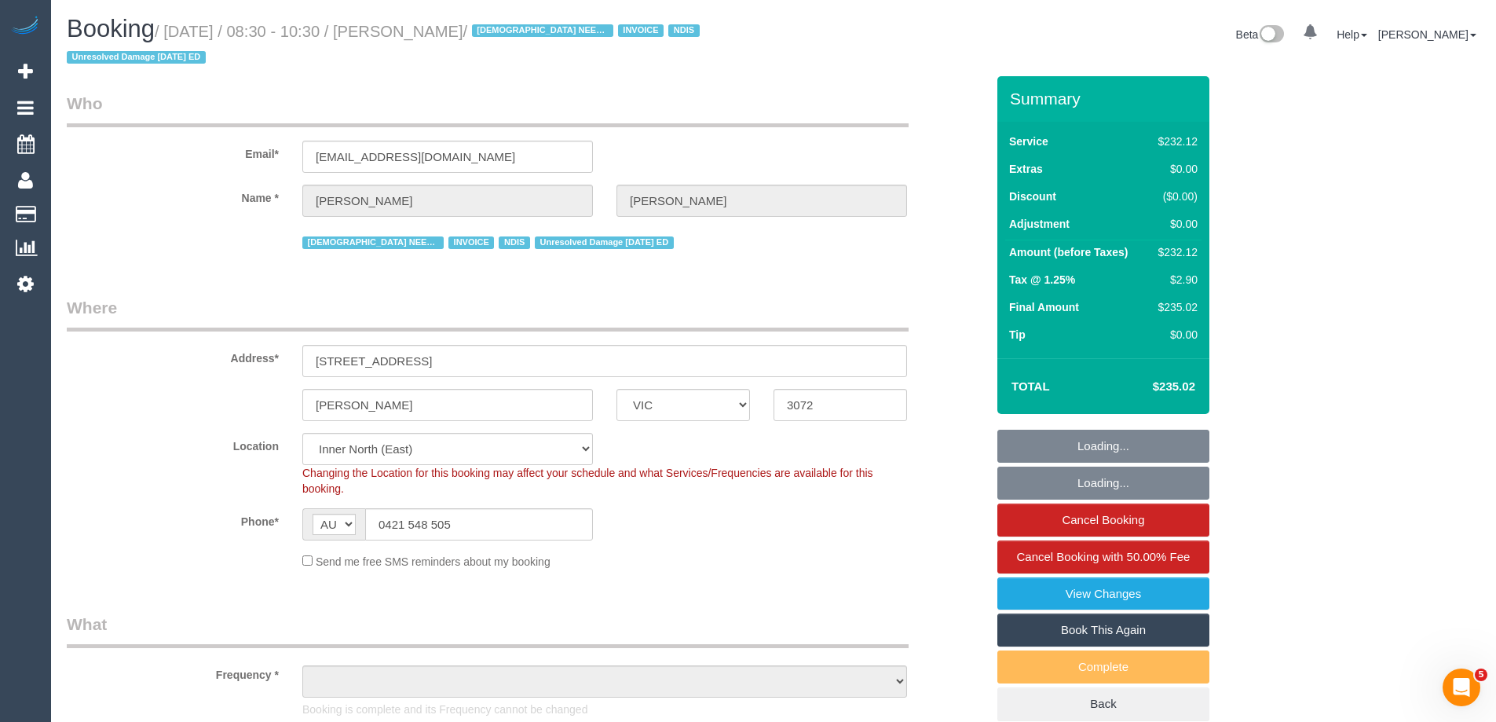
select select "number:36"
select select "number:35"
select select "object:1664"
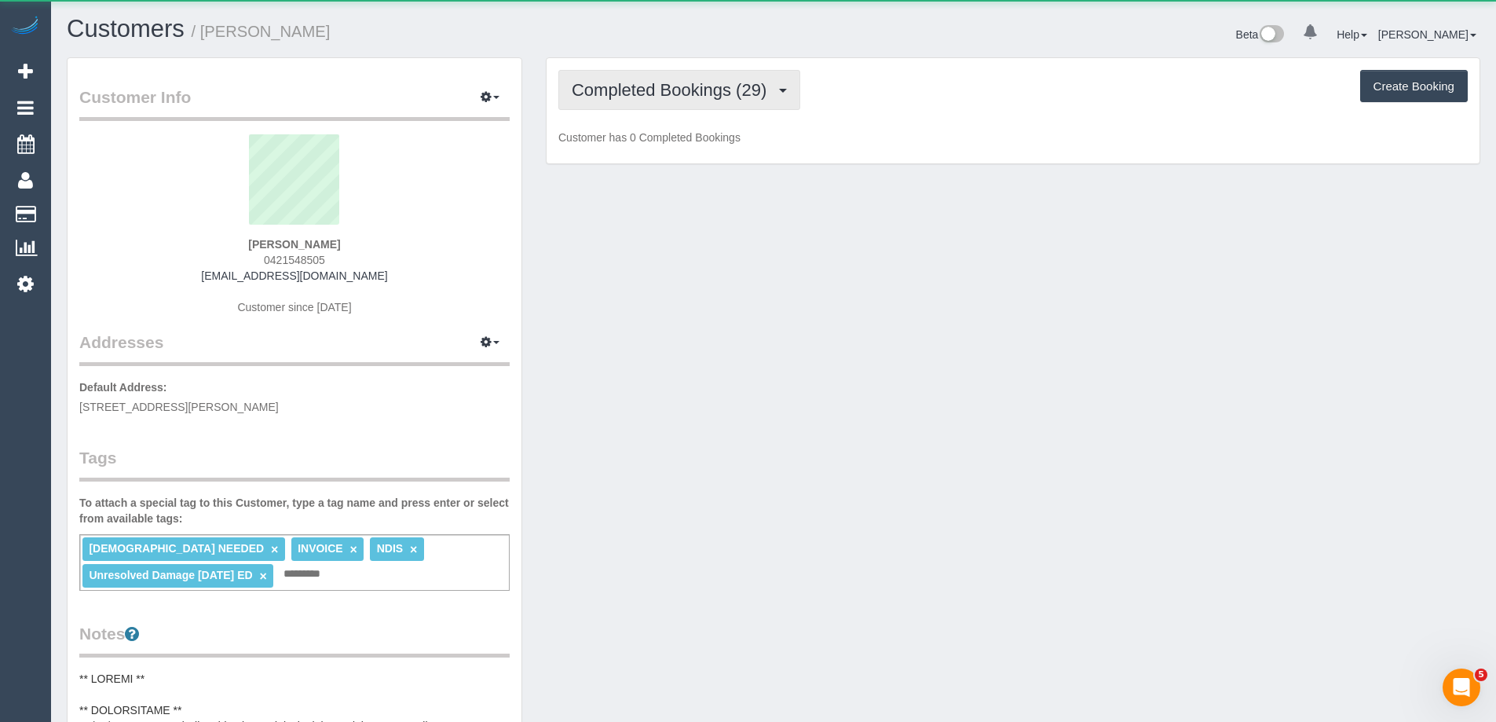
click at [711, 98] on span "Completed Bookings (29)" at bounding box center [673, 90] width 203 height 20
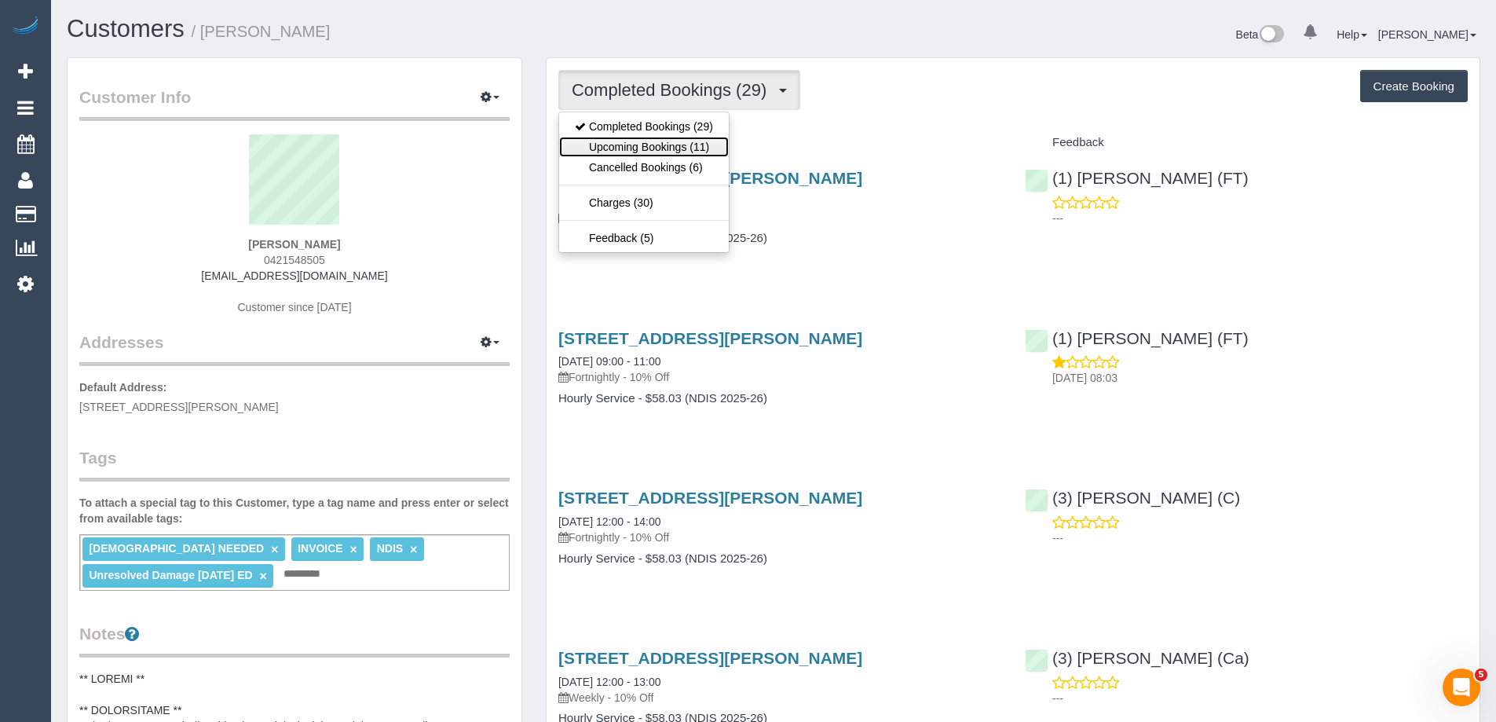
click at [645, 149] on link "Upcoming Bookings (11)" at bounding box center [644, 147] width 170 height 20
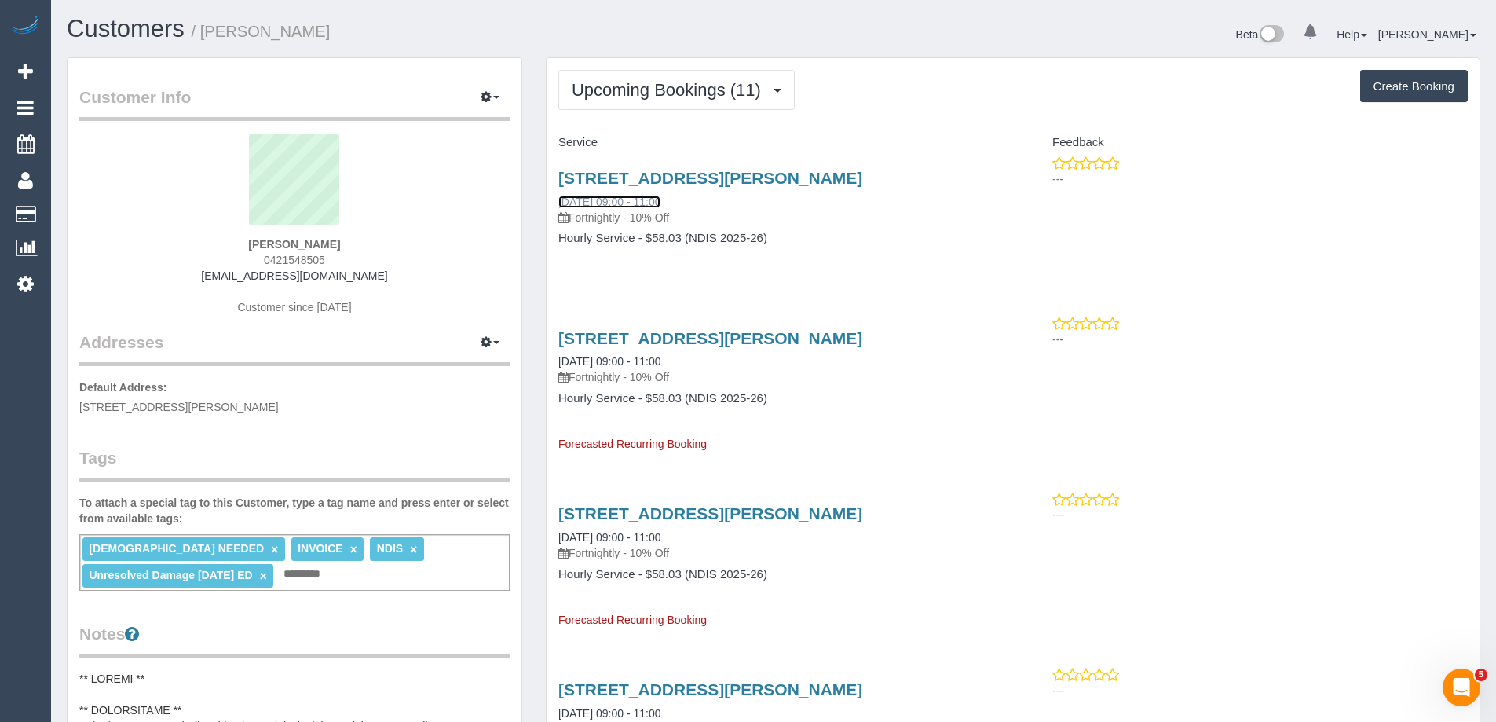
click at [627, 200] on link "10/09/2025 09:00 - 11:00" at bounding box center [609, 202] width 102 height 13
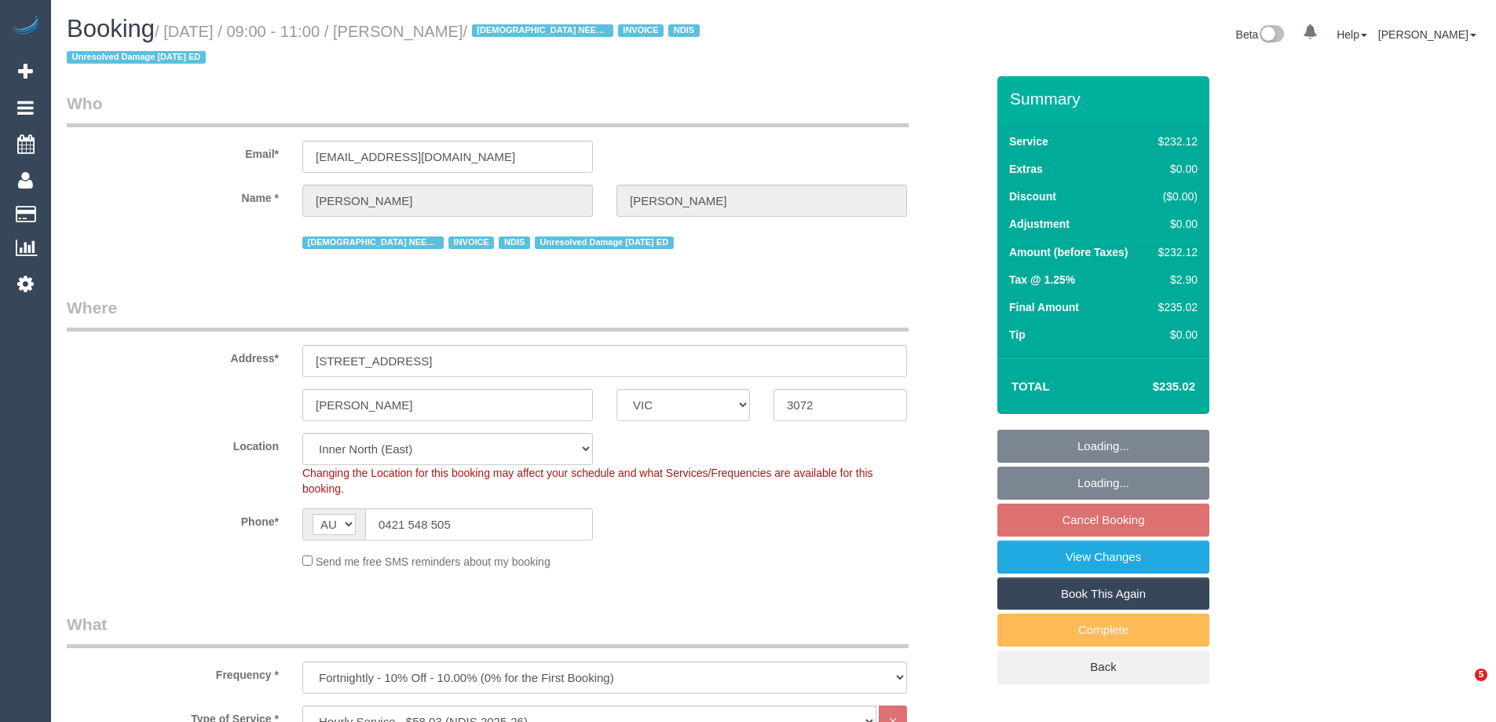
select select "VIC"
select select "240"
select select "string:check"
select select "number:27"
select select "number:14"
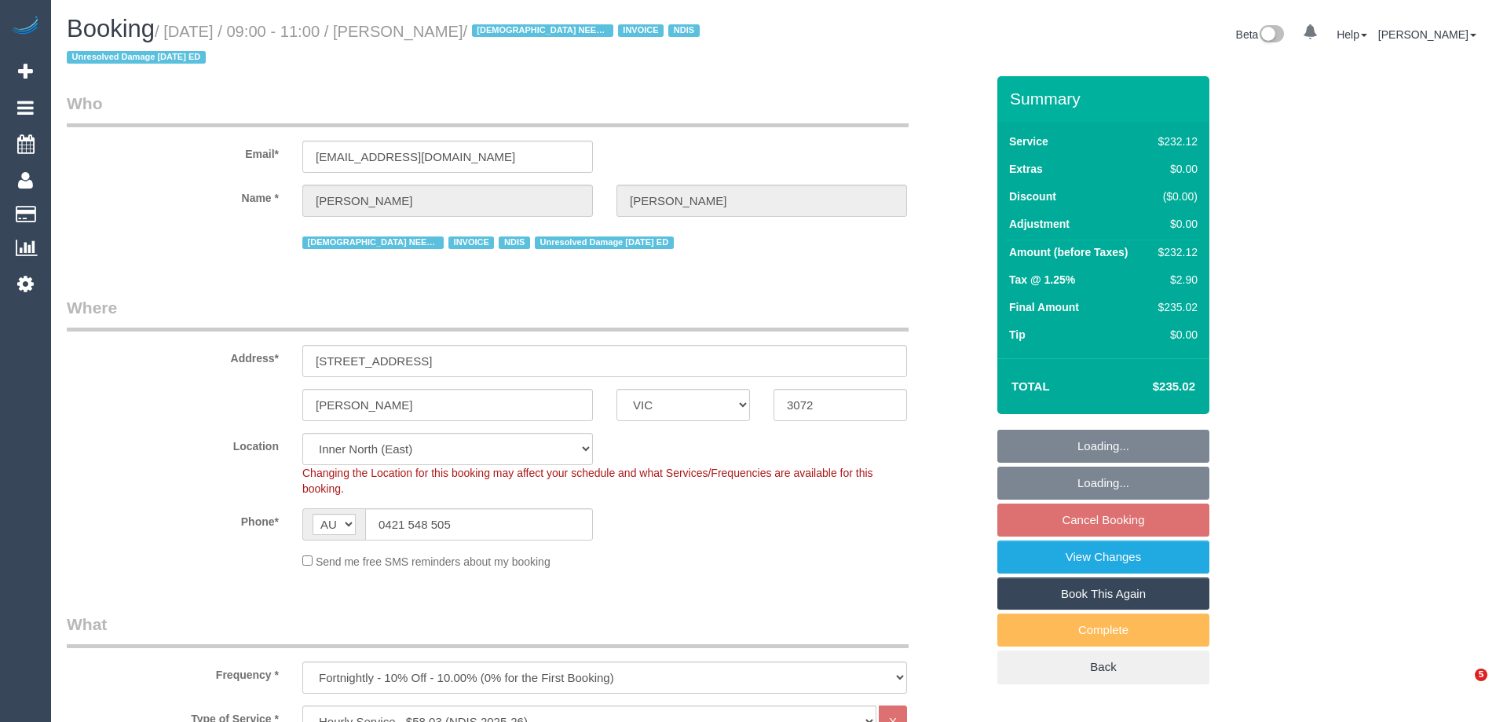
select select "number:19"
select select "number:36"
select select "number:35"
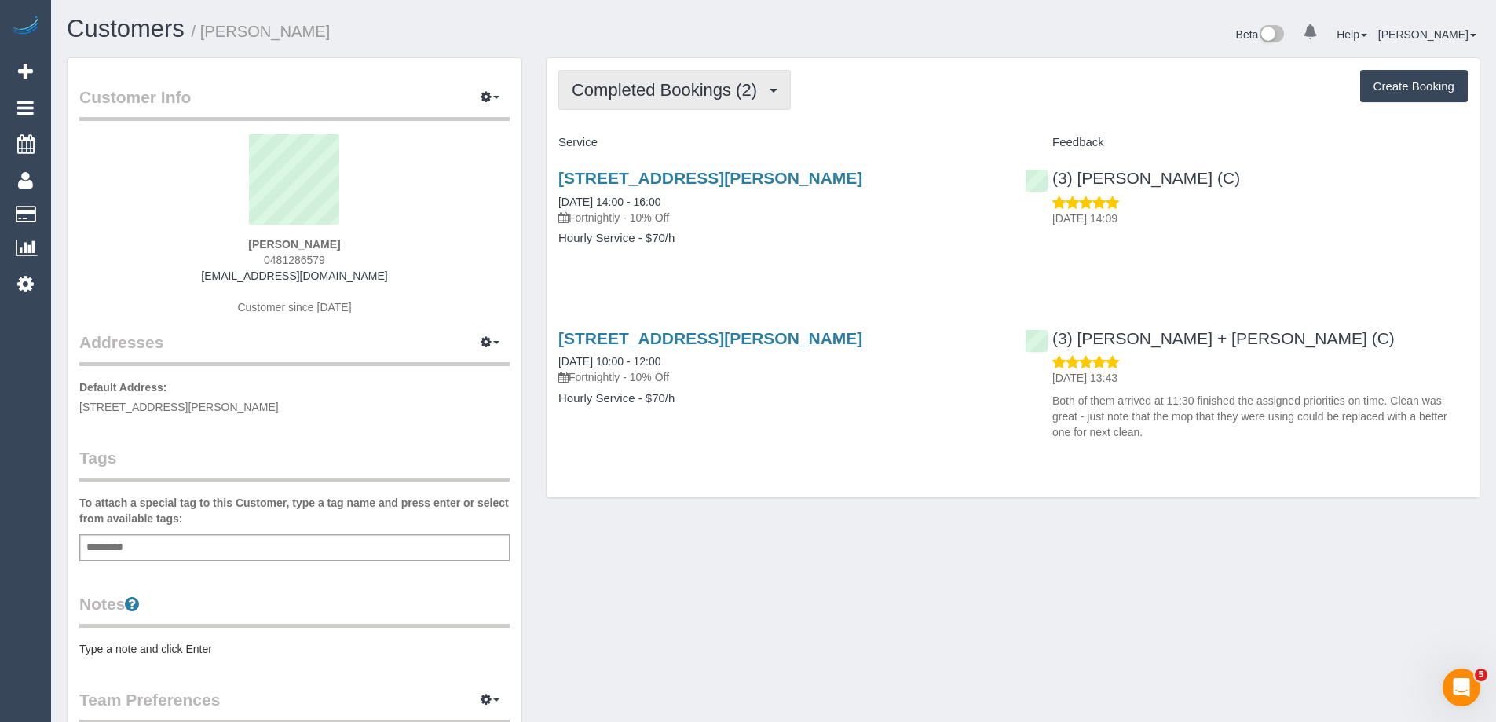
click at [687, 79] on button "Completed Bookings (2)" at bounding box center [674, 90] width 232 height 40
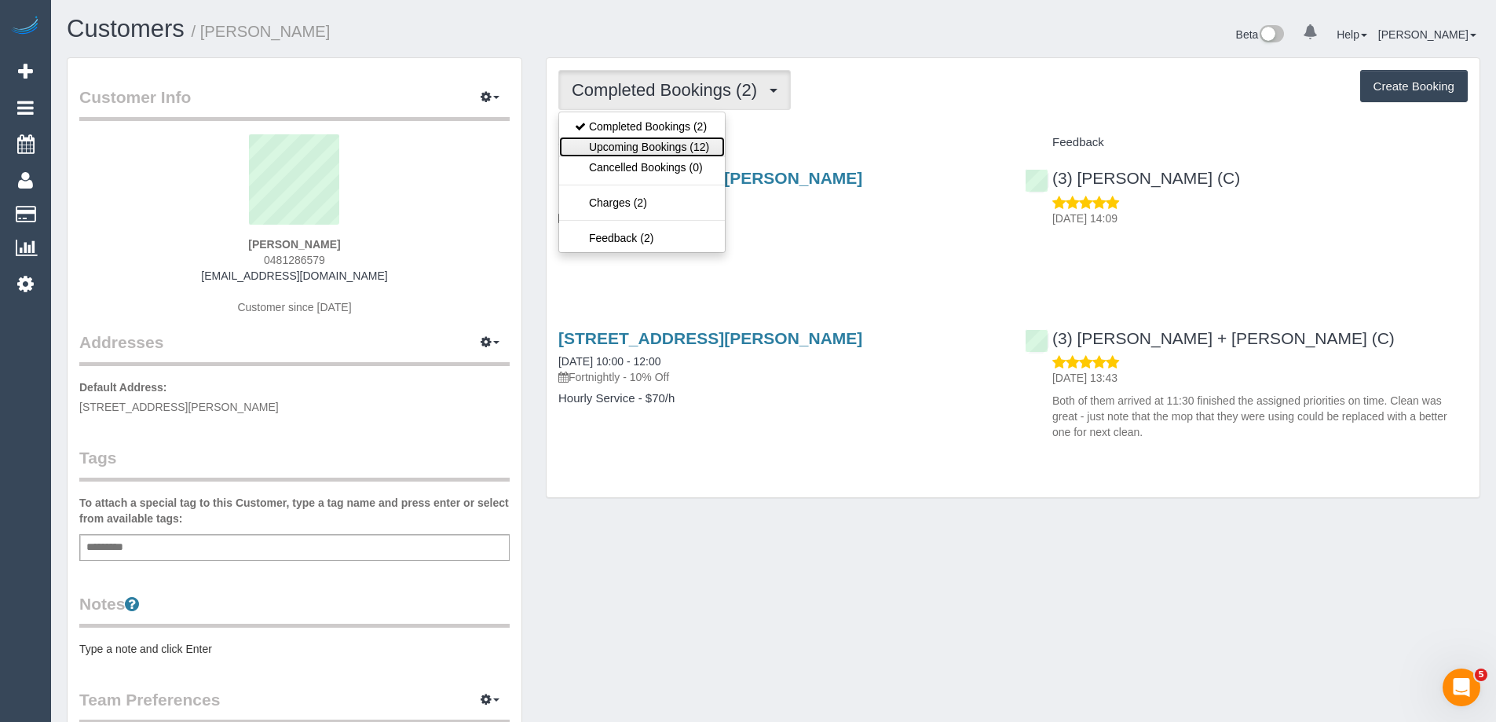
click at [637, 147] on link "Upcoming Bookings (12)" at bounding box center [642, 147] width 166 height 20
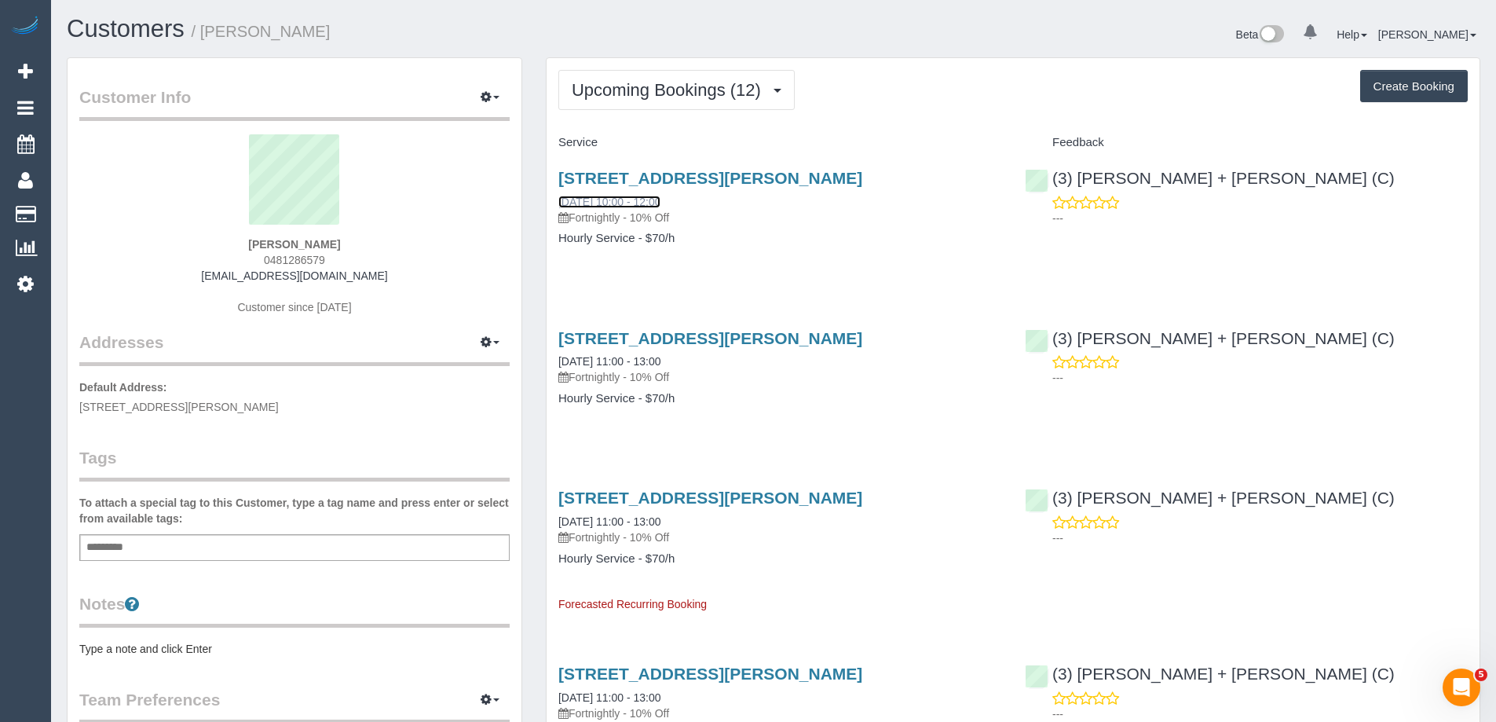
click at [644, 200] on link "30/08/2025 10:00 - 12:00" at bounding box center [609, 202] width 102 height 13
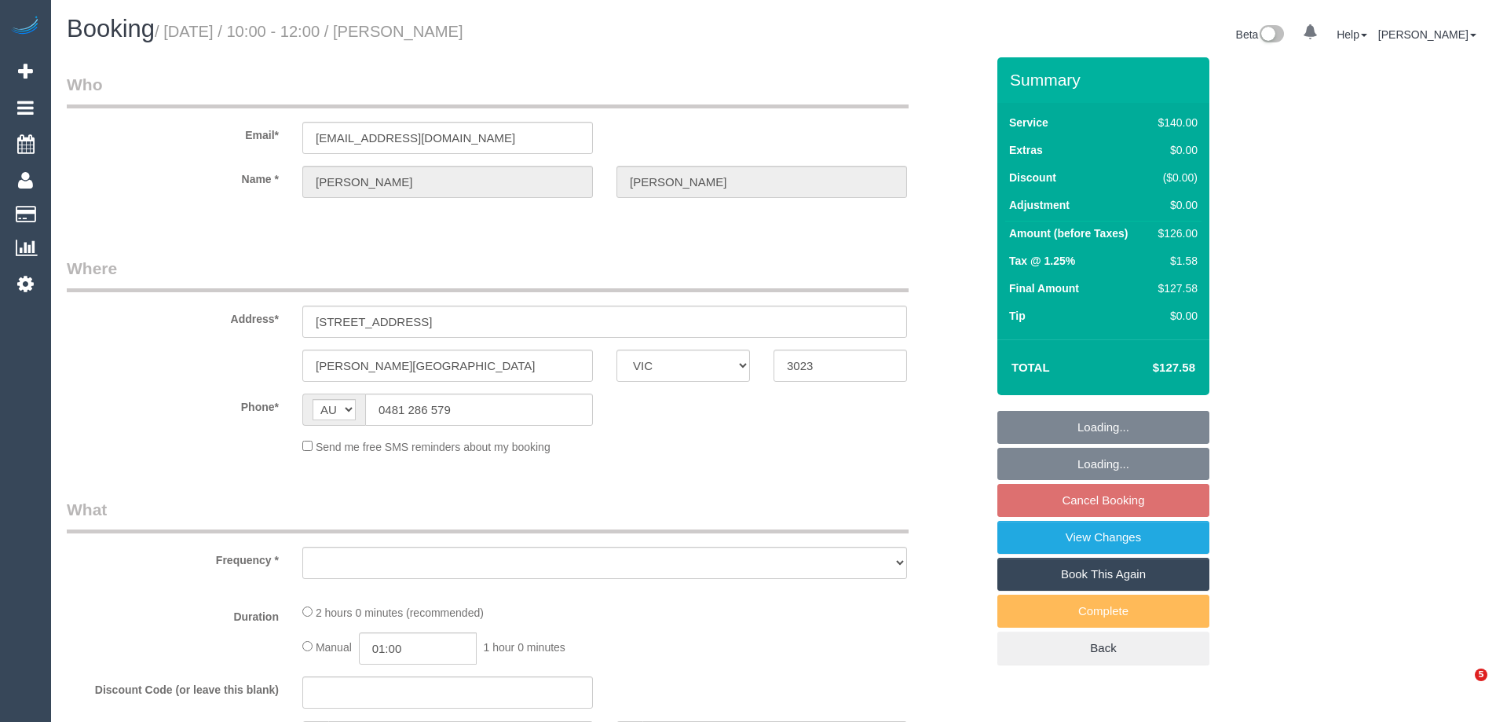
select select "VIC"
select select "string:stripe-pm_1Rqmtu2GScqysDRVgDkbjsr6"
select select "number:28"
select select "number:14"
select select "number:19"
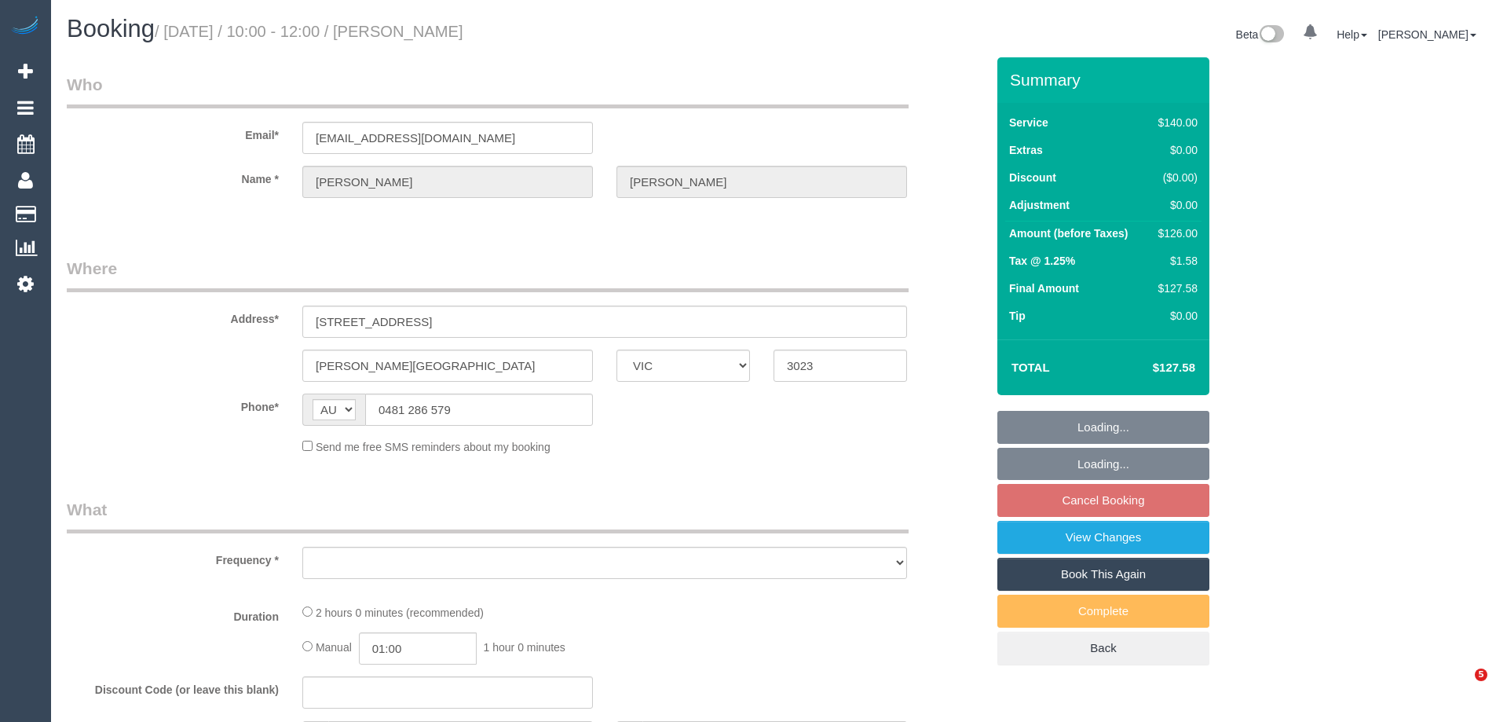
select select "number:25"
select select "number:34"
select select "number:13"
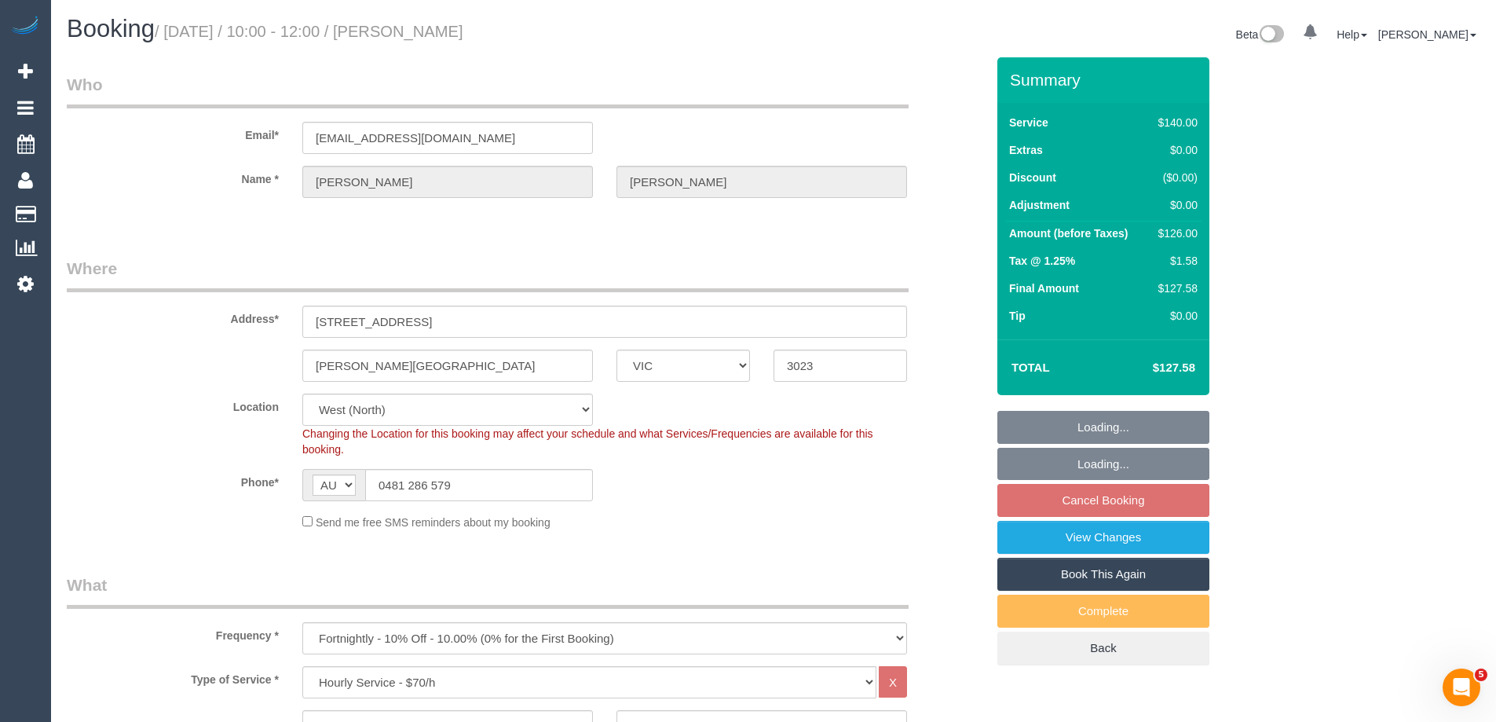
select select "object:1423"
select select "spot1"
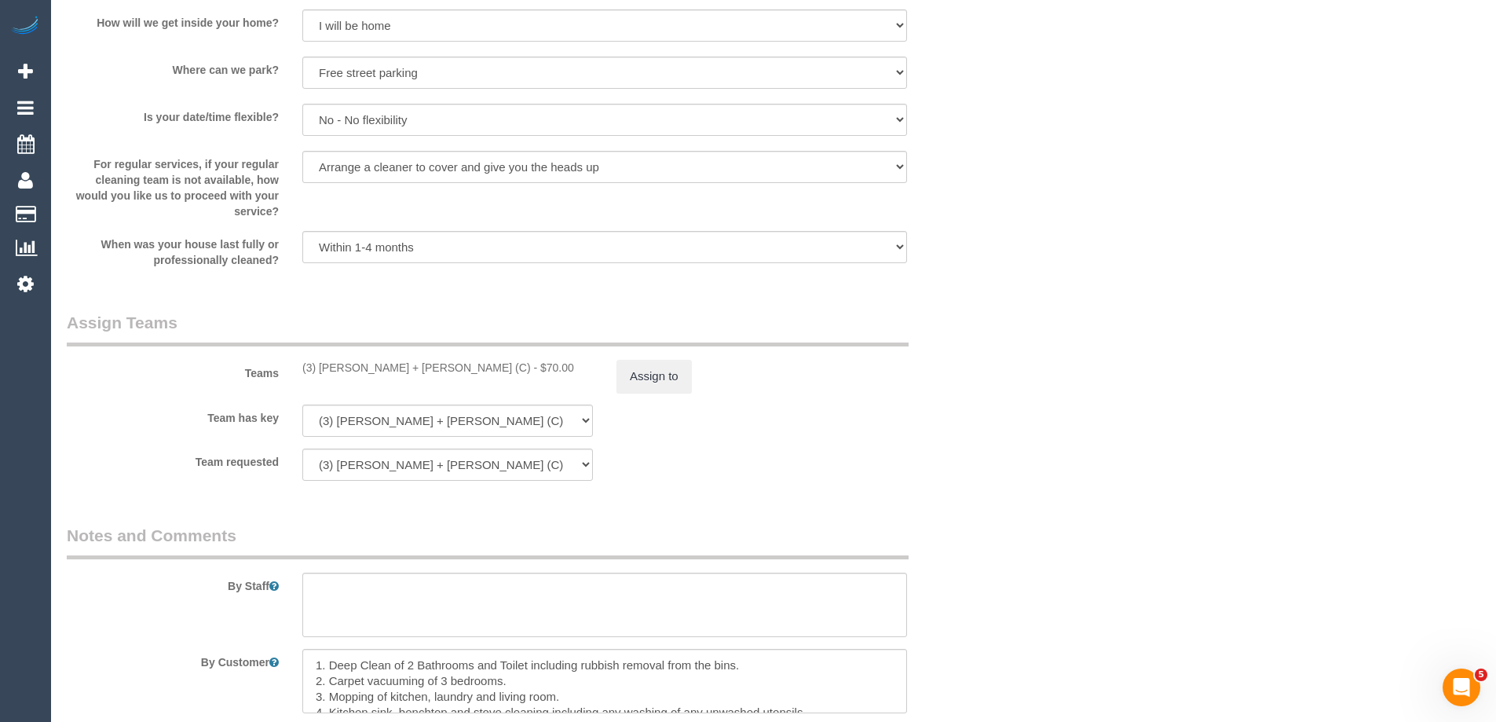
scroll to position [1885, 0]
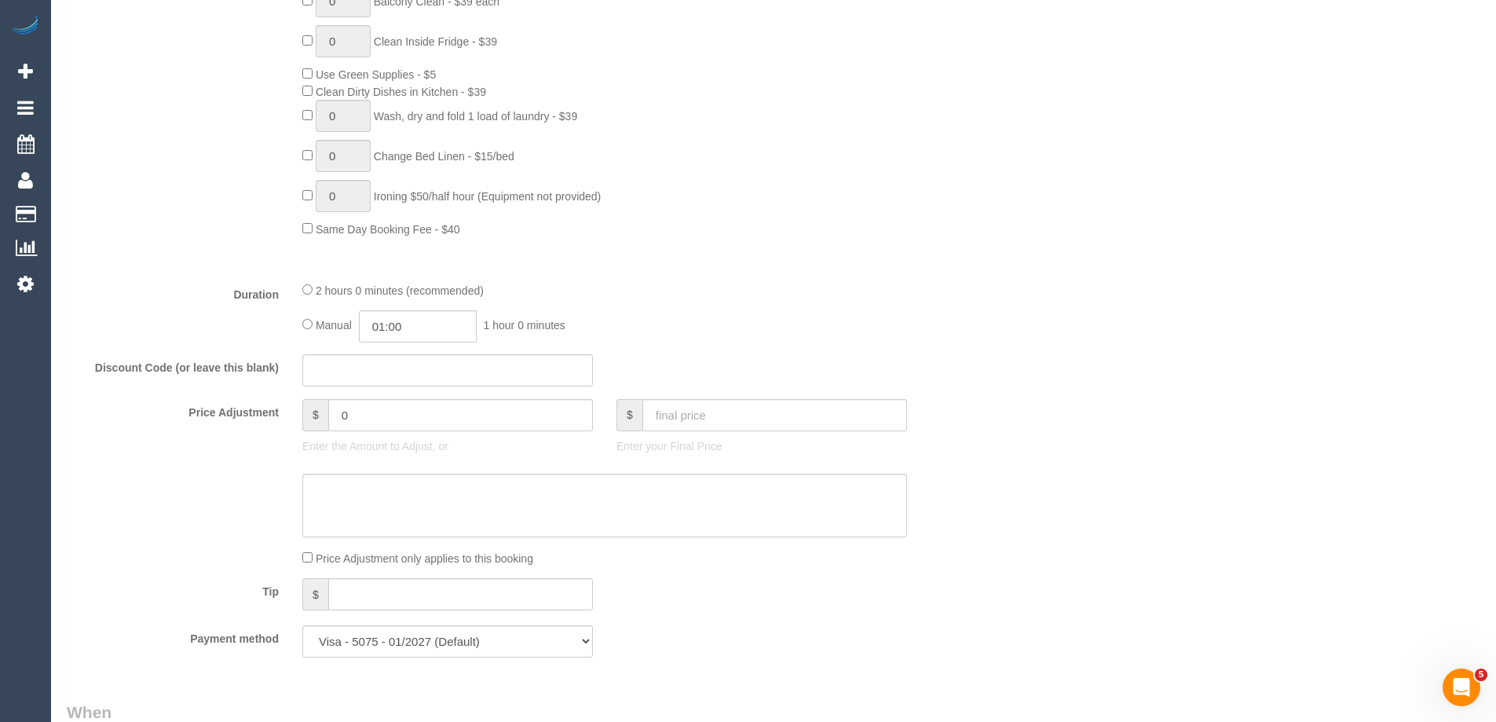
scroll to position [1178, 0]
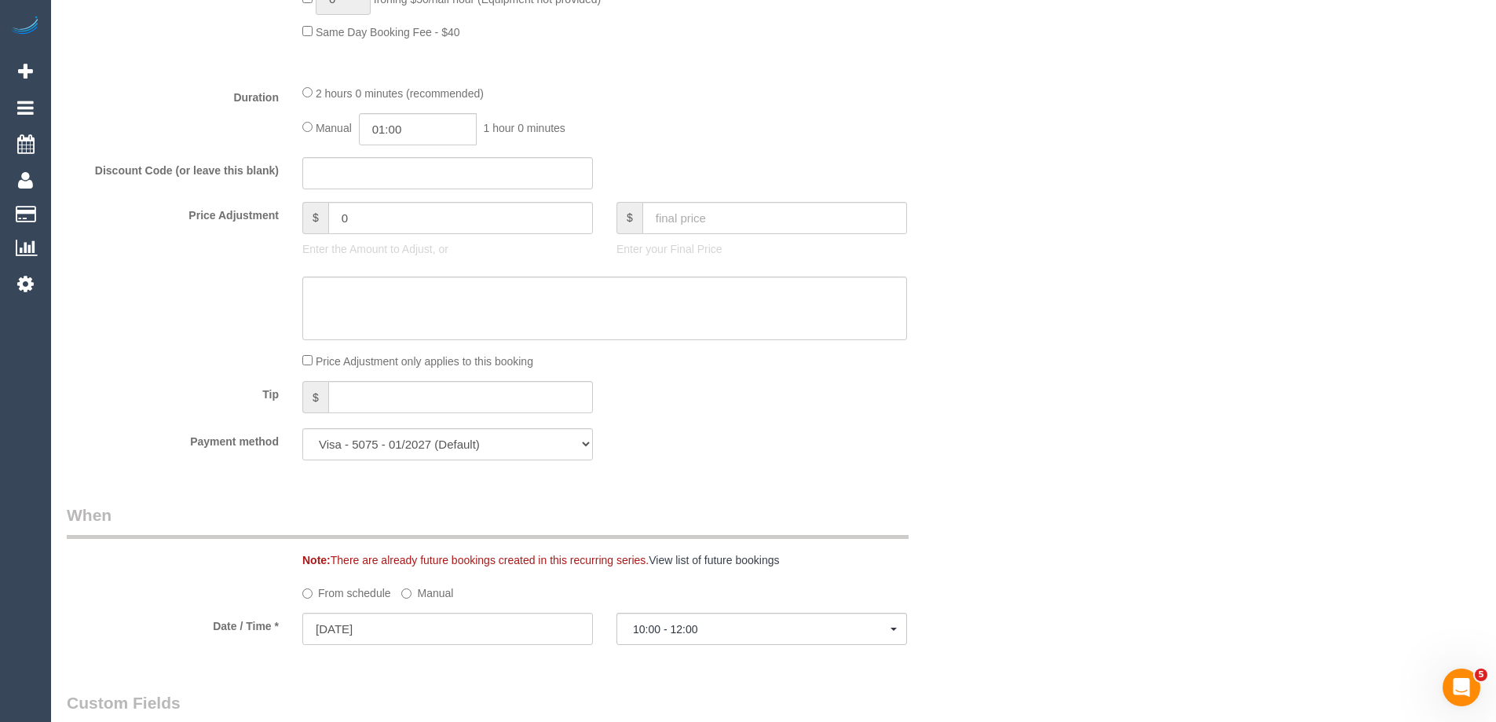
click at [421, 599] on label "Manual" at bounding box center [427, 590] width 52 height 21
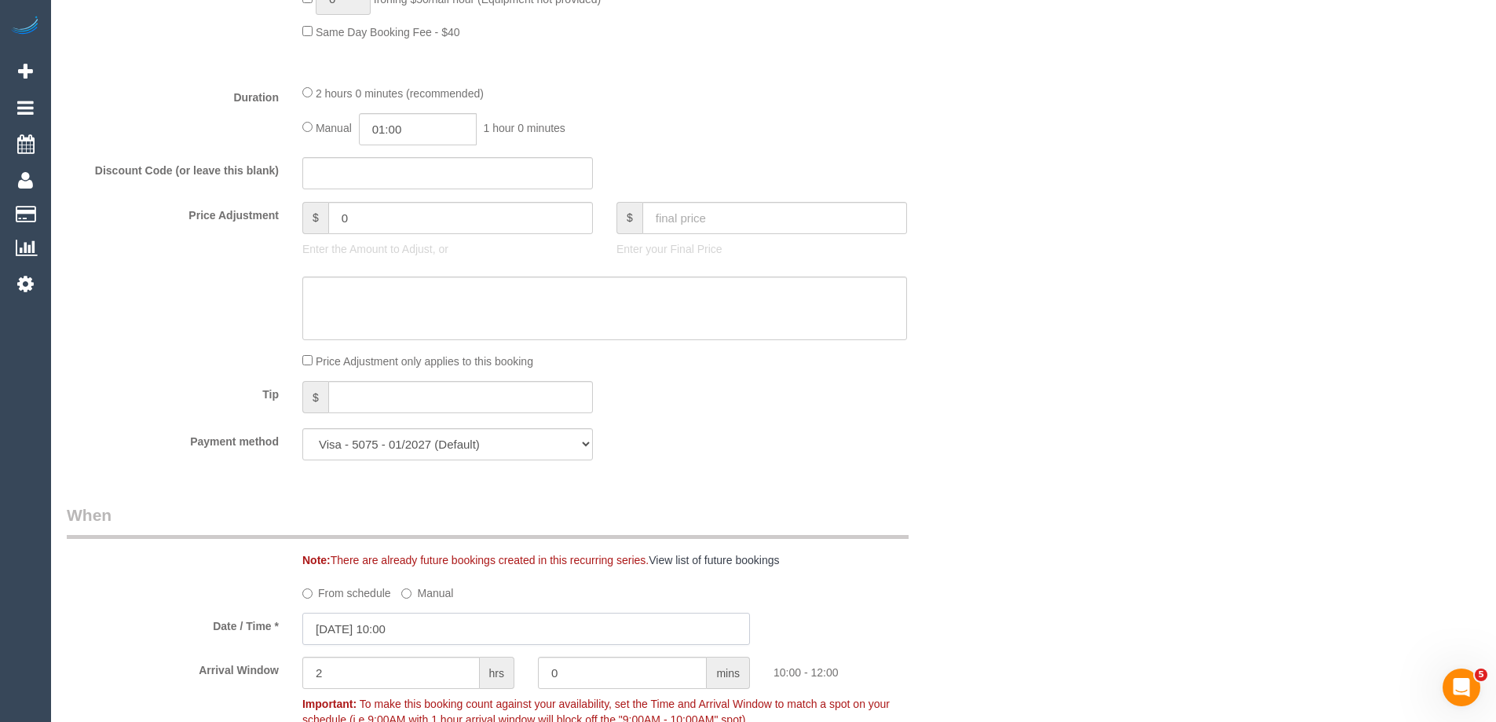
click at [416, 631] on input "30/08/2025 10:00" at bounding box center [526, 629] width 448 height 32
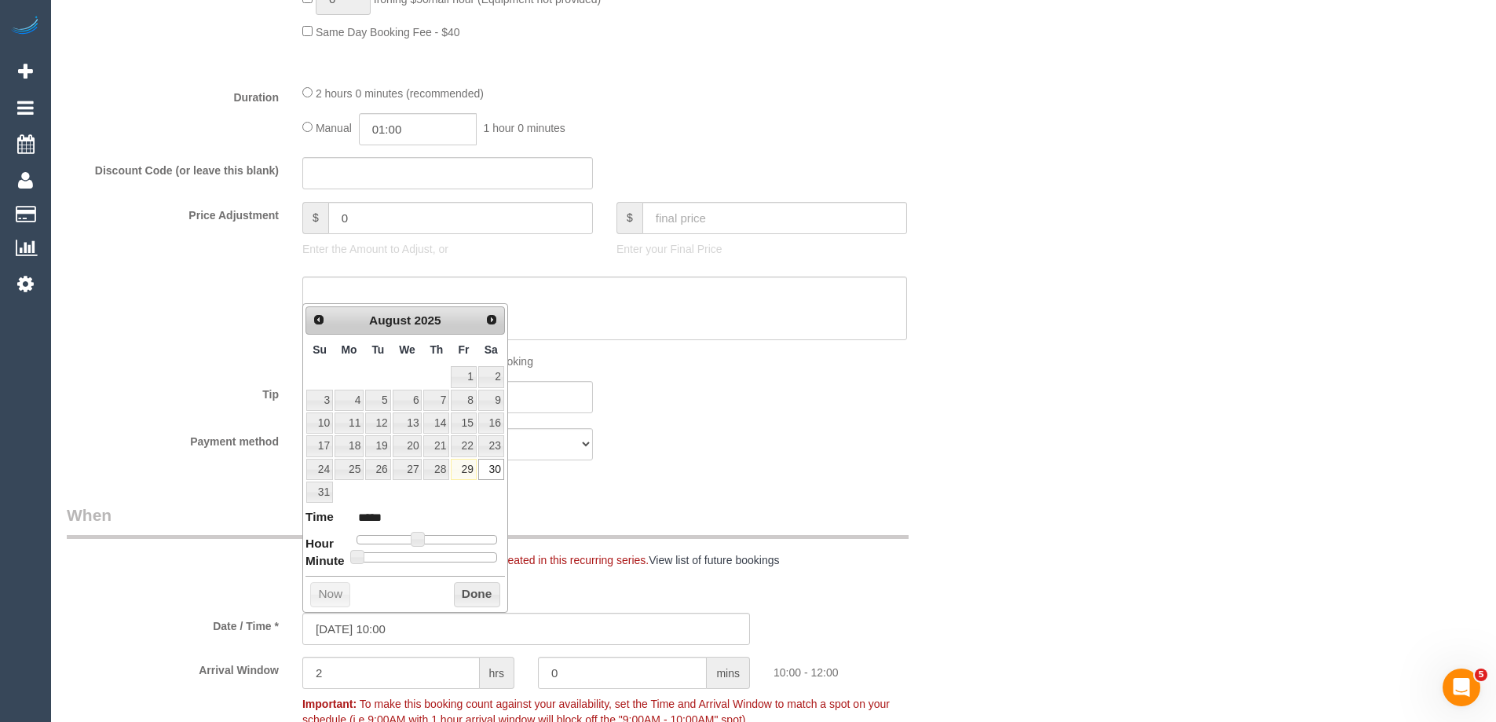
click at [489, 328] on link "Next" at bounding box center [492, 320] width 22 height 22
click at [415, 377] on link "3" at bounding box center [408, 376] width 30 height 21
type input "03/09/2025 10:00"
click at [470, 569] on button "Done" at bounding box center [477, 571] width 46 height 25
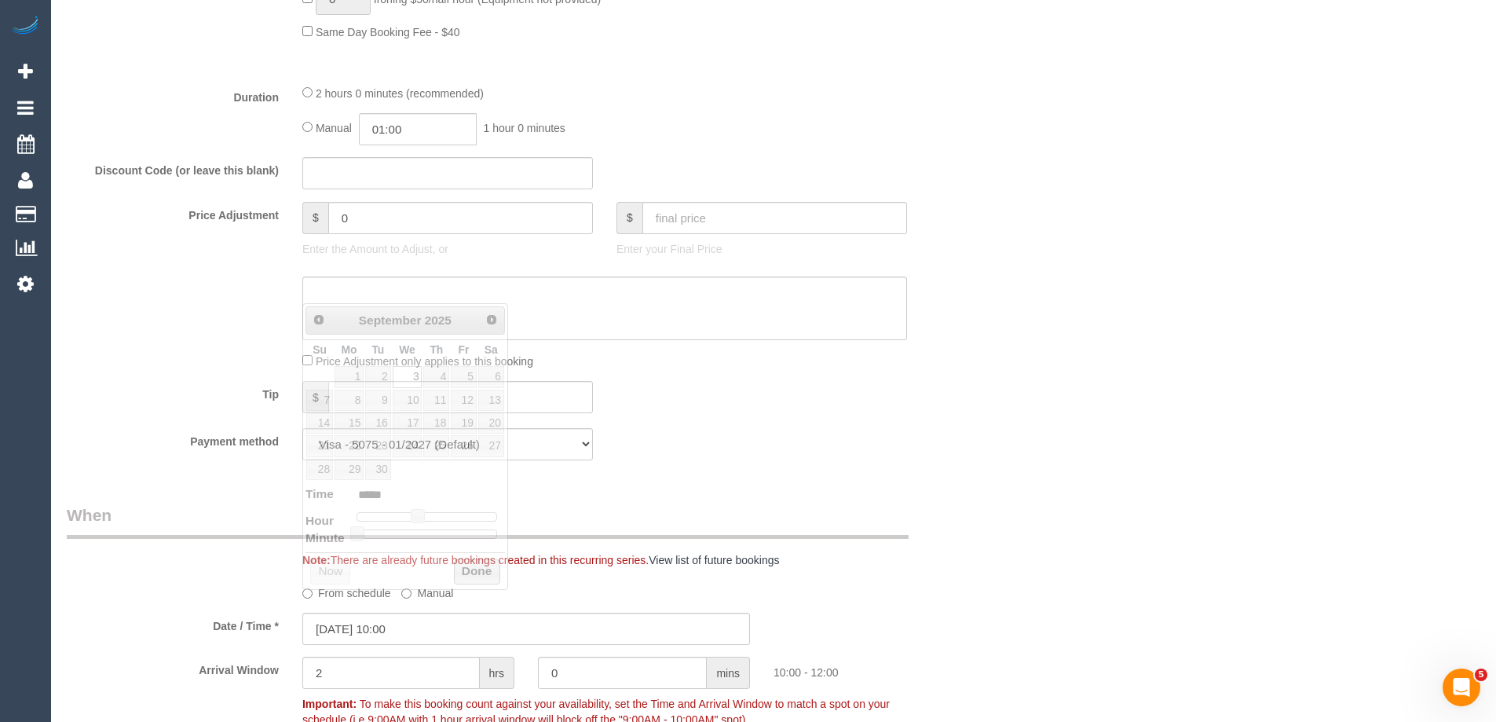
click at [921, 404] on div "Tip $" at bounding box center [526, 398] width 943 height 35
click at [1089, 340] on div "Who Email* kanikaparasthakur@gmail.com Name * Kanika Nakra Where Address* 44 Sa…" at bounding box center [774, 441] width 1414 height 3125
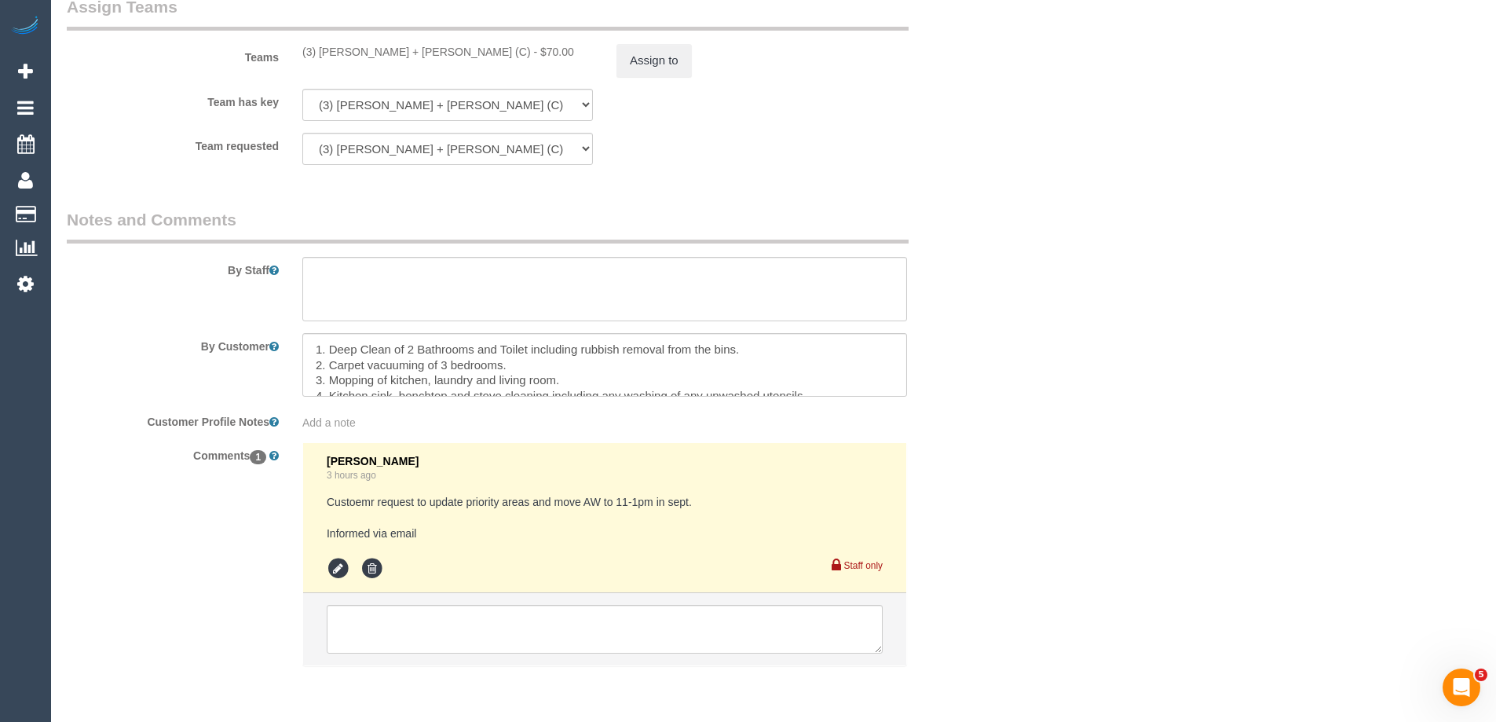
scroll to position [2516, 0]
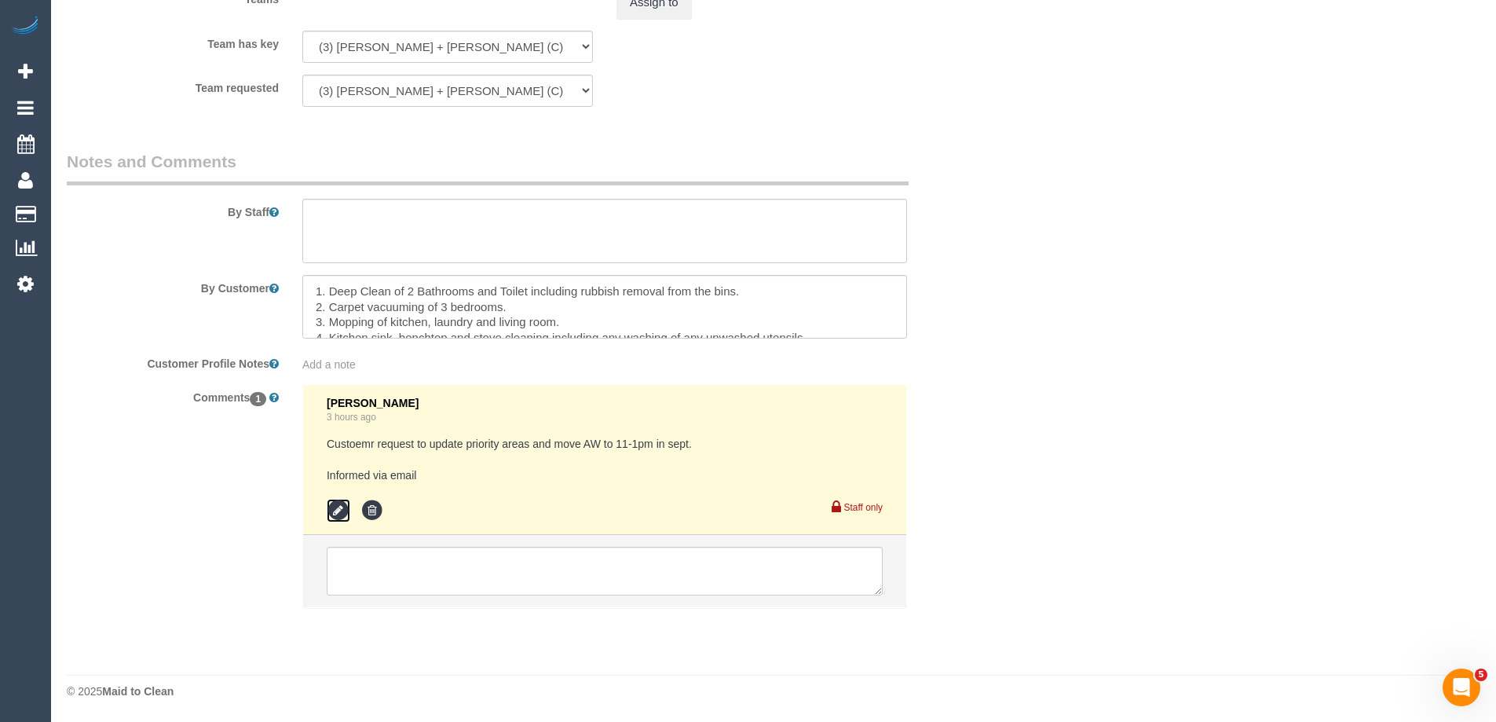
click at [340, 507] on icon at bounding box center [339, 511] width 24 height 24
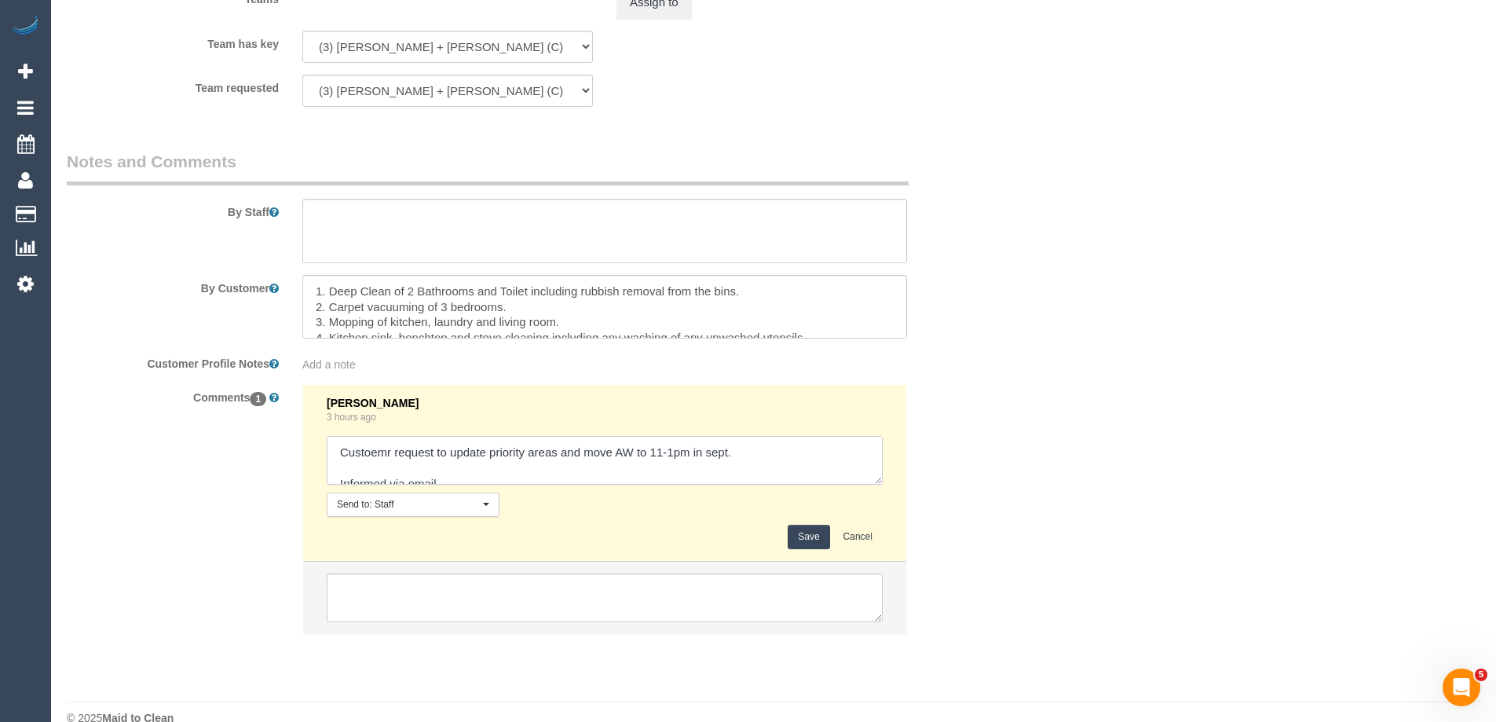
click at [783, 455] on textarea at bounding box center [605, 460] width 556 height 49
click at [404, 474] on textarea at bounding box center [605, 460] width 556 height 49
type textarea "Customer request to update priority areas and move AW to 11-1pm in sept. Reques…"
click at [802, 532] on button "Save" at bounding box center [809, 537] width 42 height 24
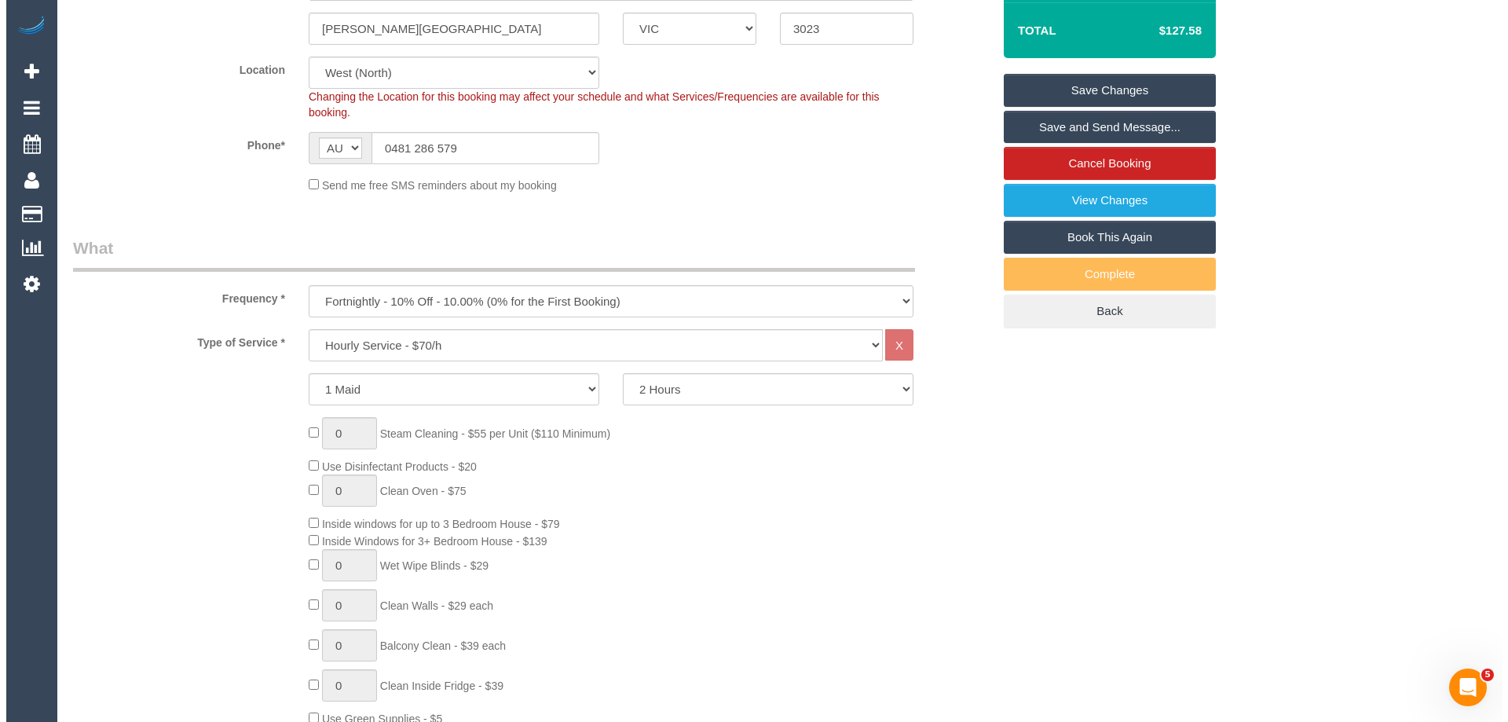
scroll to position [2, 0]
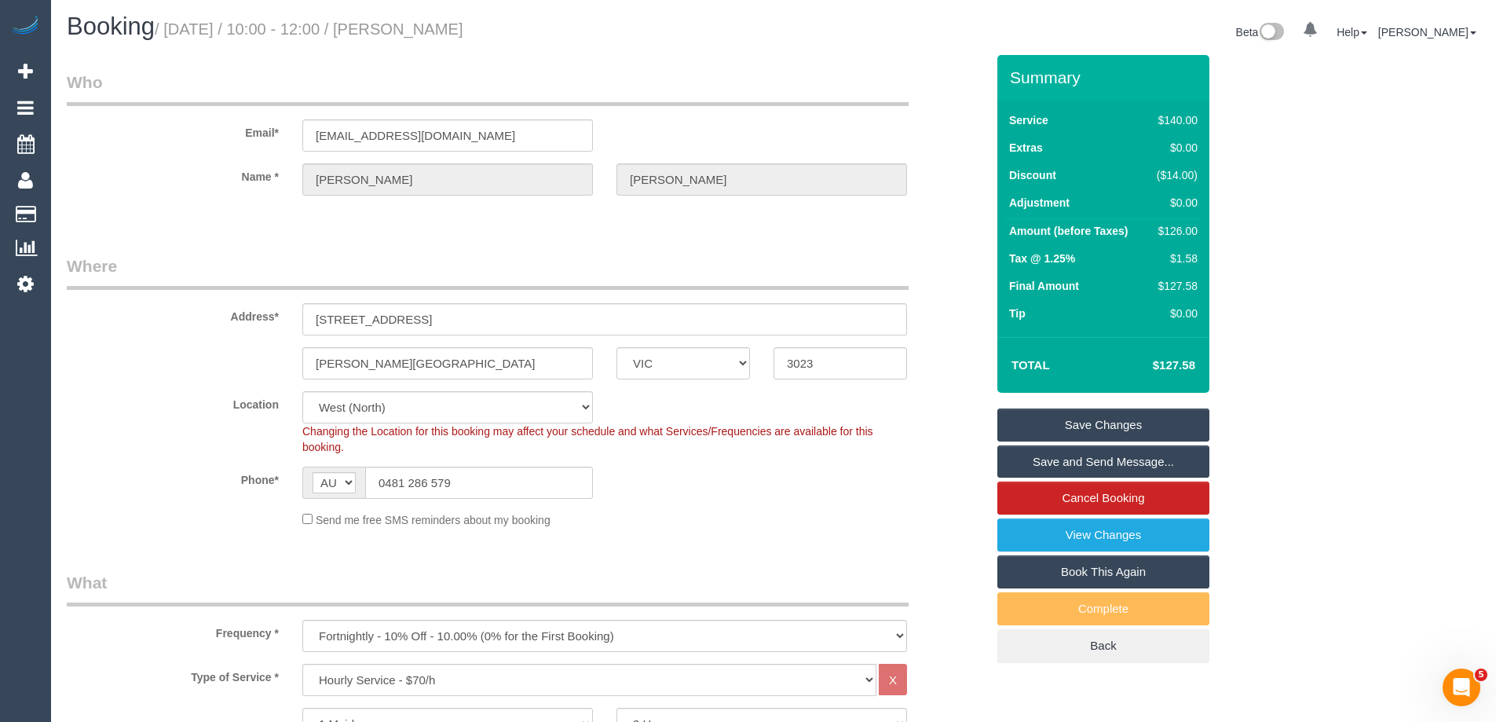
click at [1069, 456] on link "Save and Send Message..." at bounding box center [1103, 461] width 212 height 33
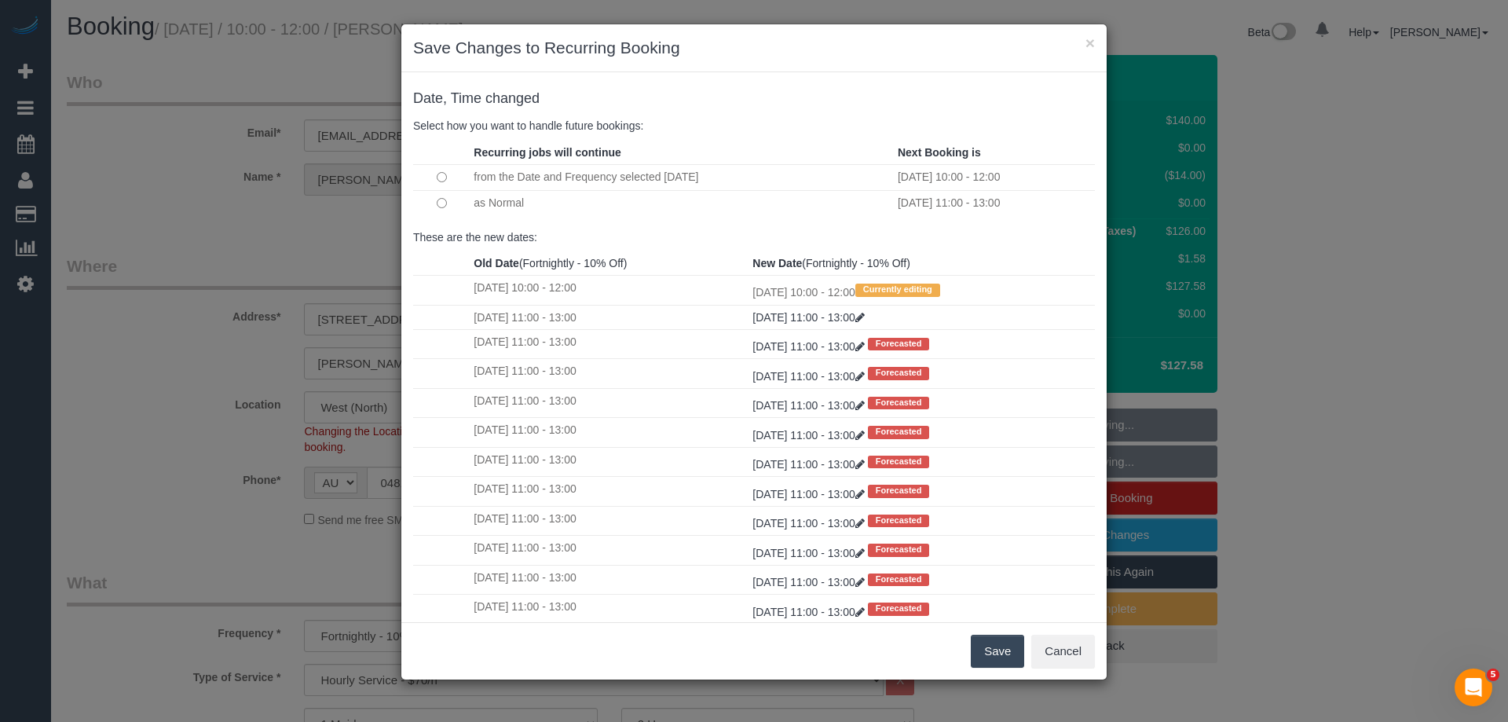
click at [999, 653] on button "Save" at bounding box center [997, 651] width 53 height 33
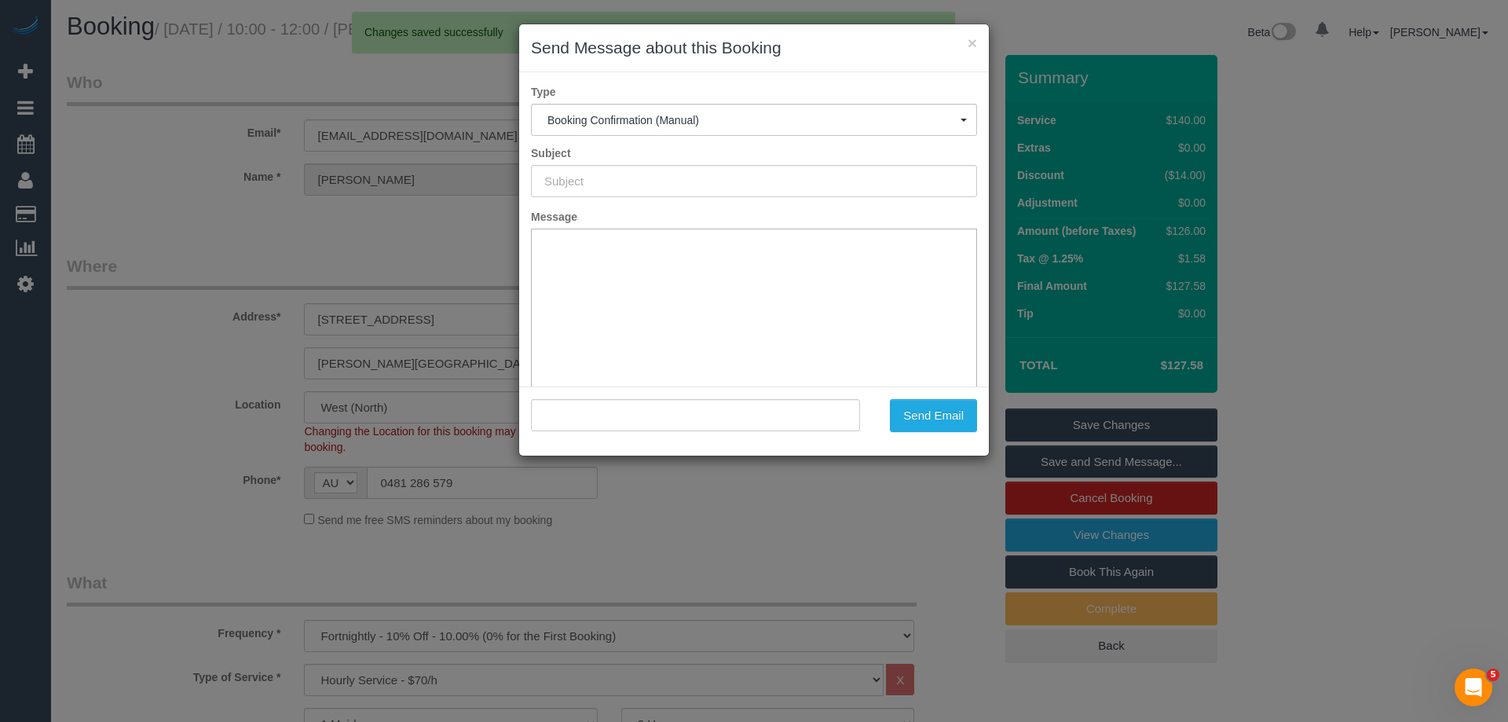
type input "Booking Confirmed"
type input ""Kanika Nakra" <kanikaparasthakur@gmail.com>"
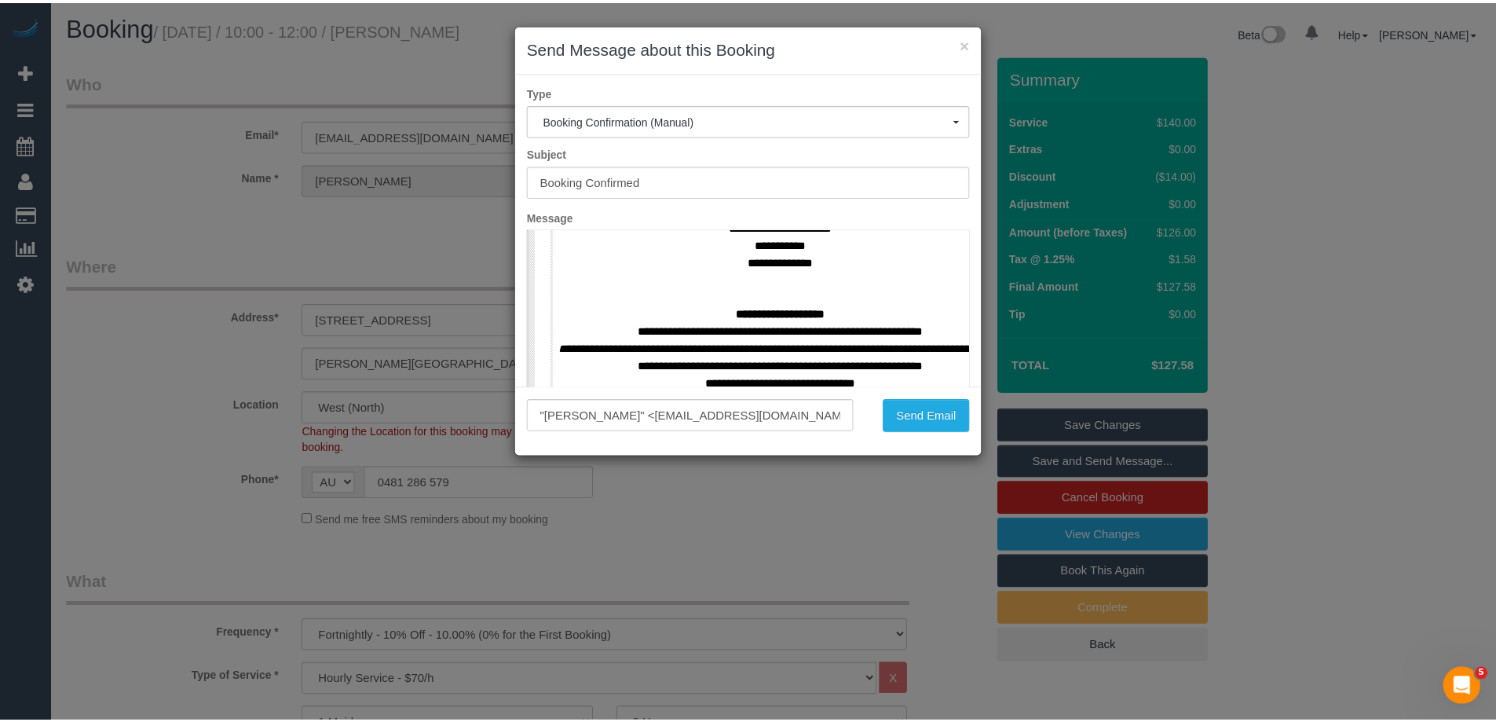
scroll to position [707, 0]
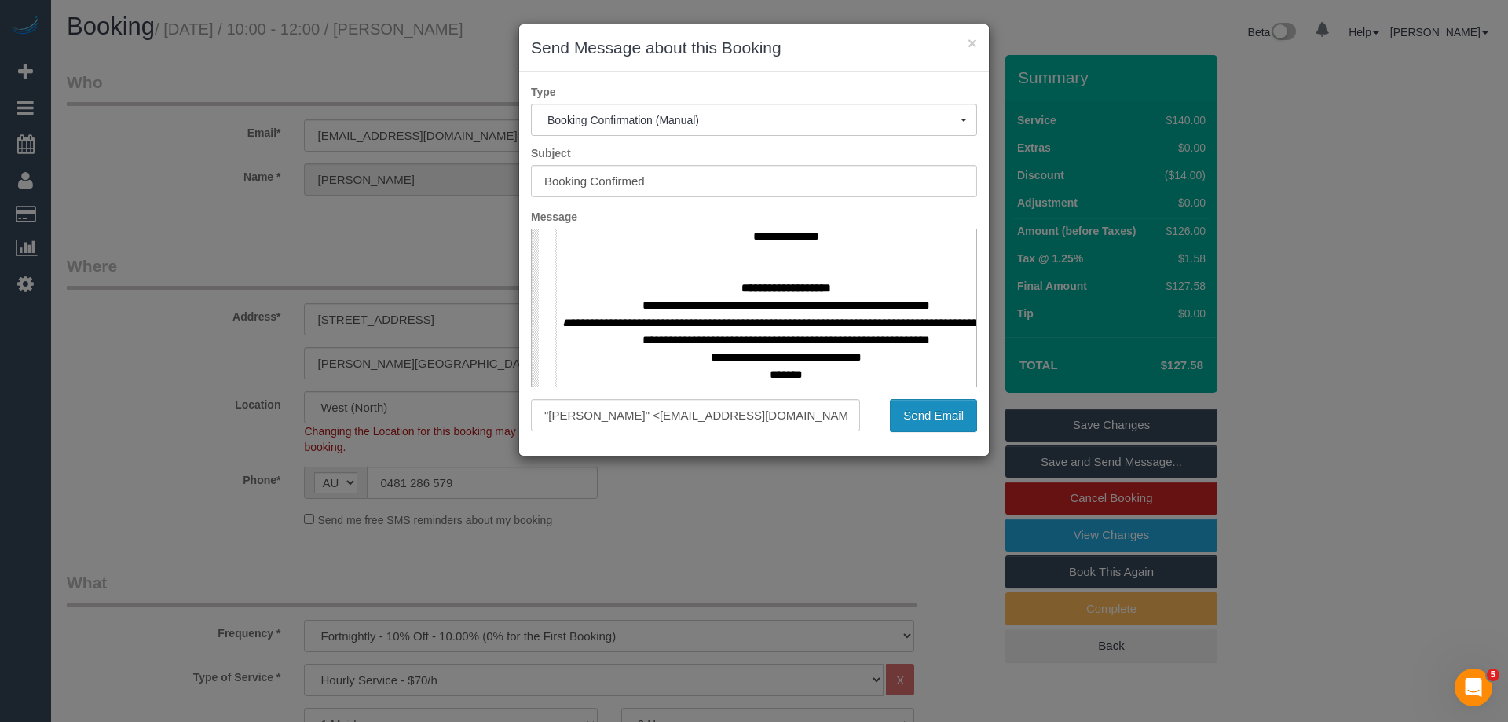
click at [925, 410] on button "Send Email" at bounding box center [933, 415] width 87 height 33
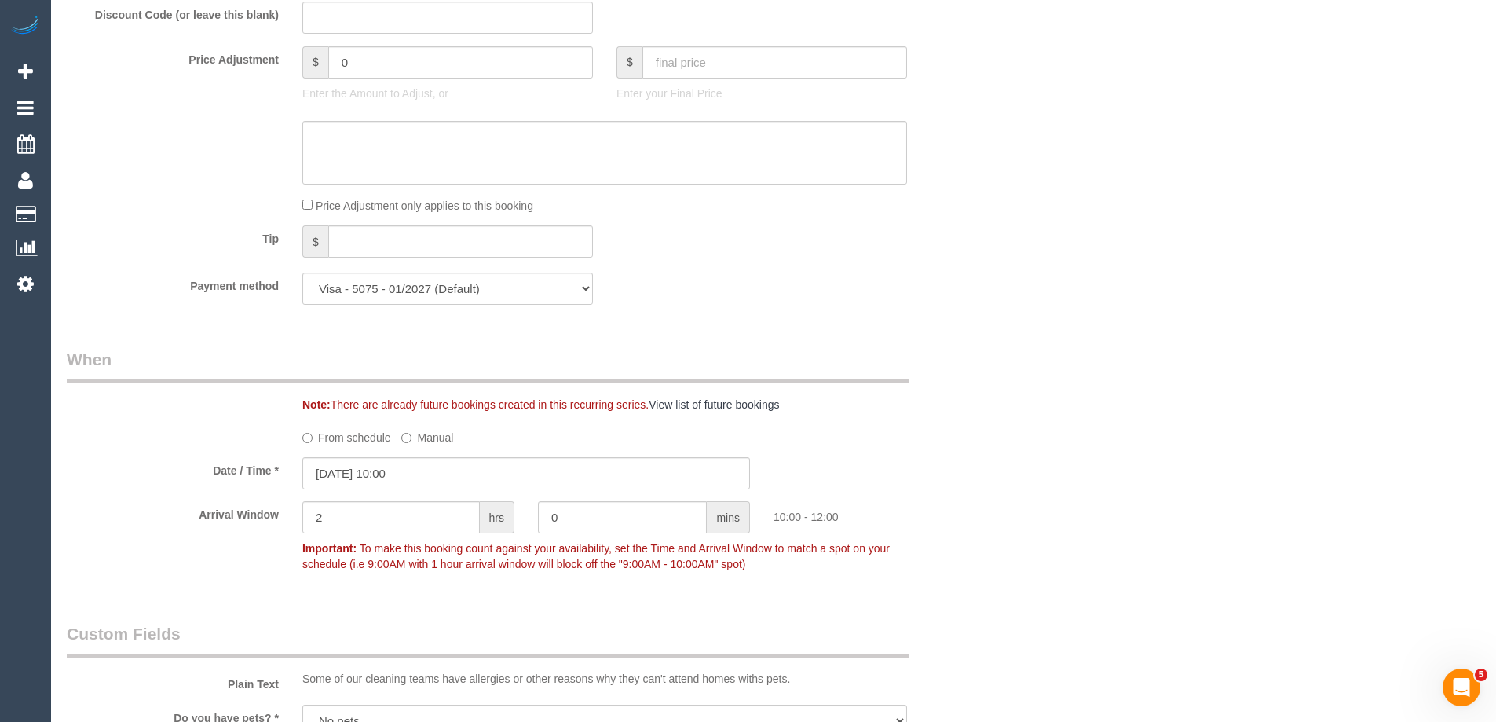
scroll to position [1416, 0]
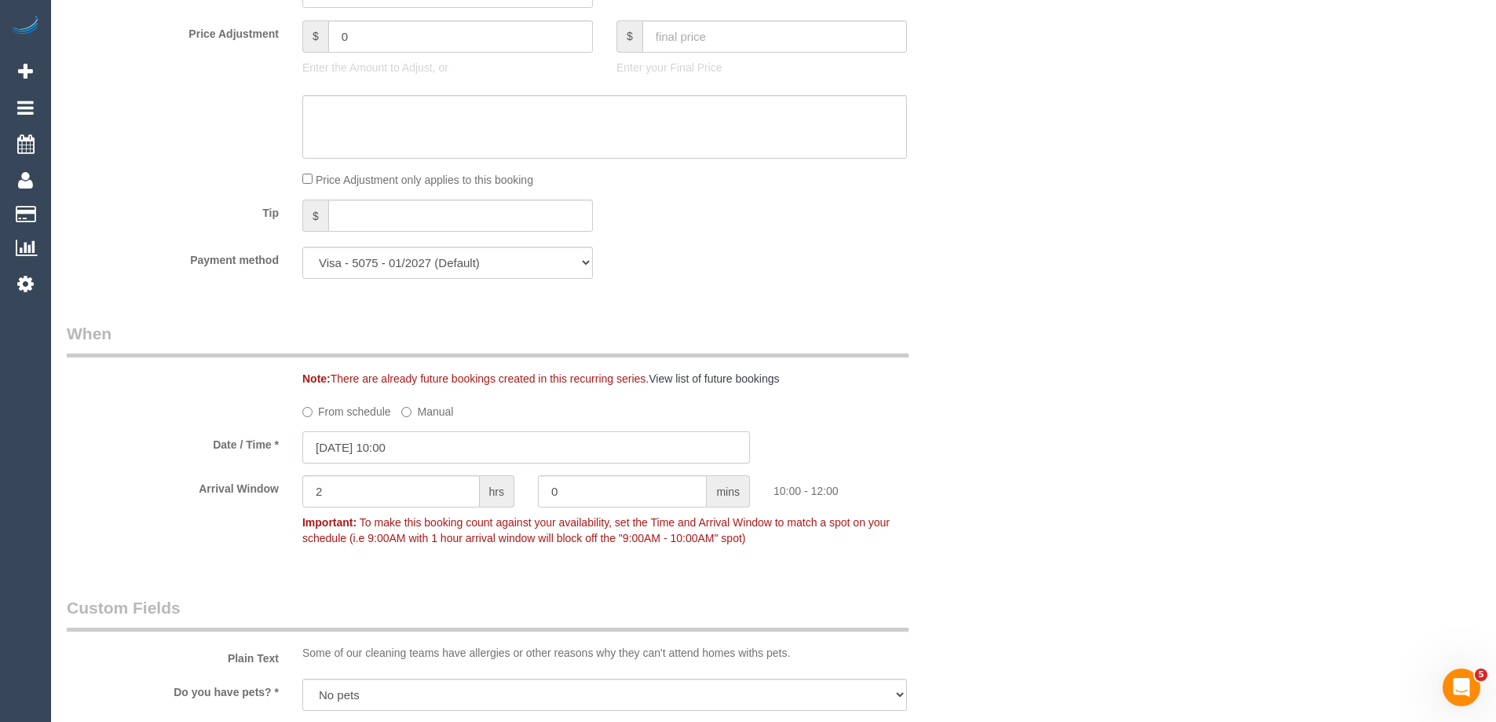
click at [413, 445] on input "03/09/2025 10:00" at bounding box center [526, 447] width 448 height 32
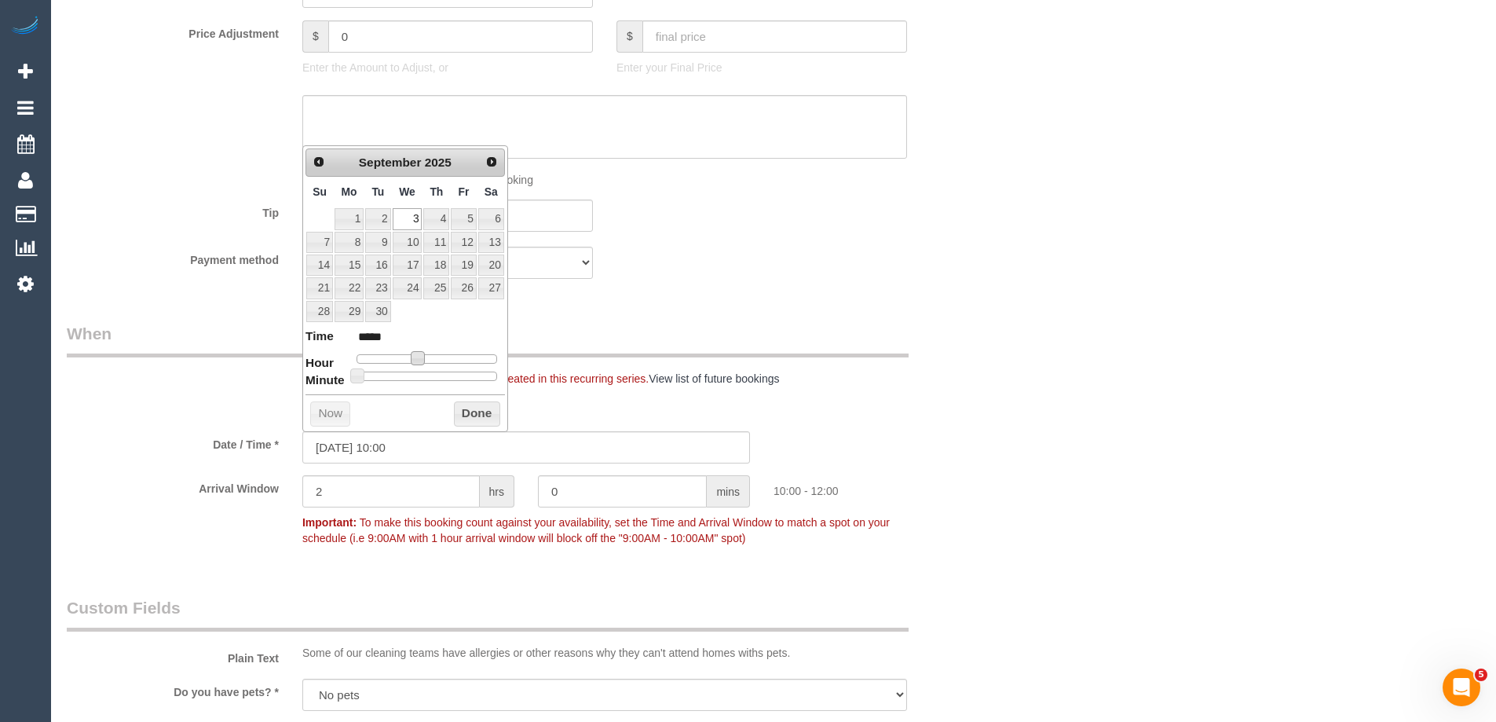
type input "03/09/2025 11:00"
type input "*****"
click at [423, 356] on span at bounding box center [423, 358] width 14 height 14
click at [467, 413] on button "Done" at bounding box center [477, 413] width 46 height 25
click at [954, 352] on div "Note: There are already future bookings created in this recurring series. View …" at bounding box center [526, 354] width 943 height 64
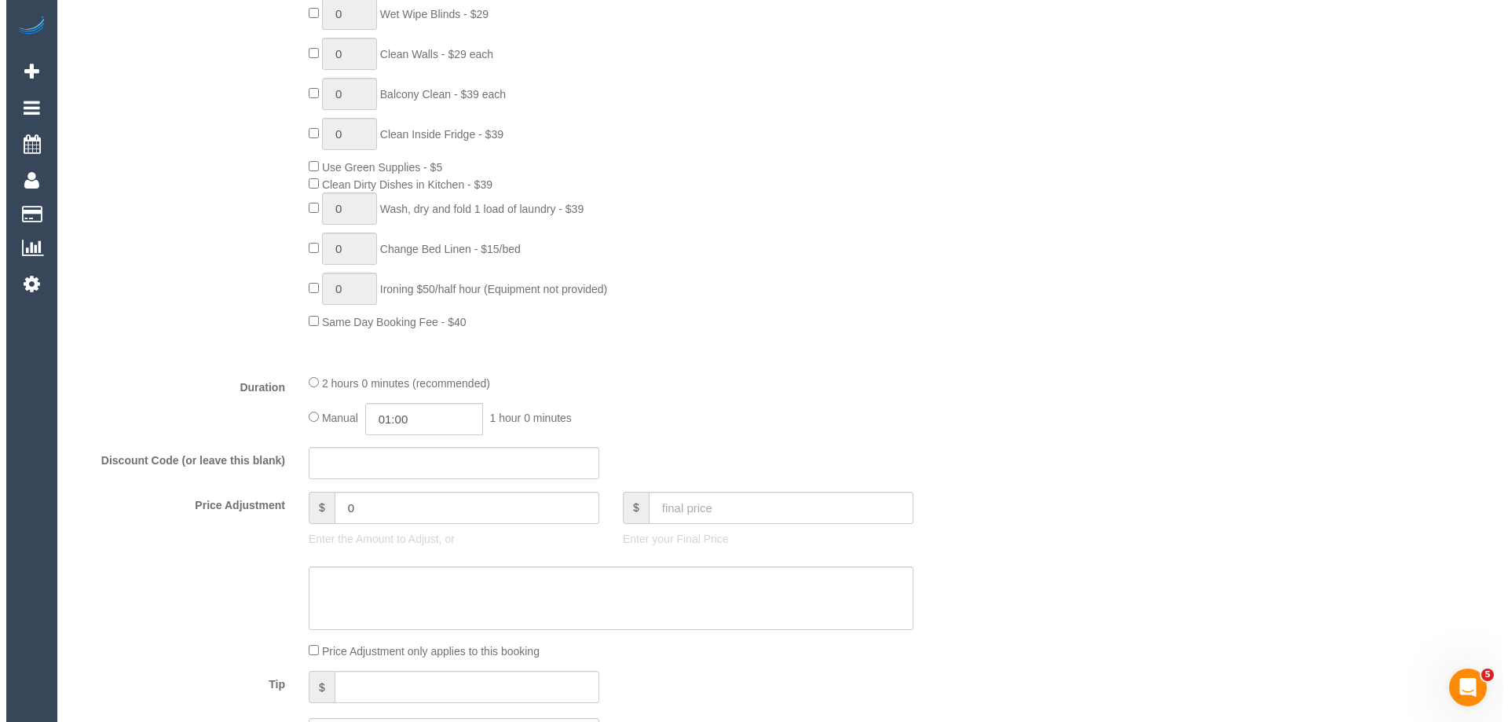
scroll to position [0, 0]
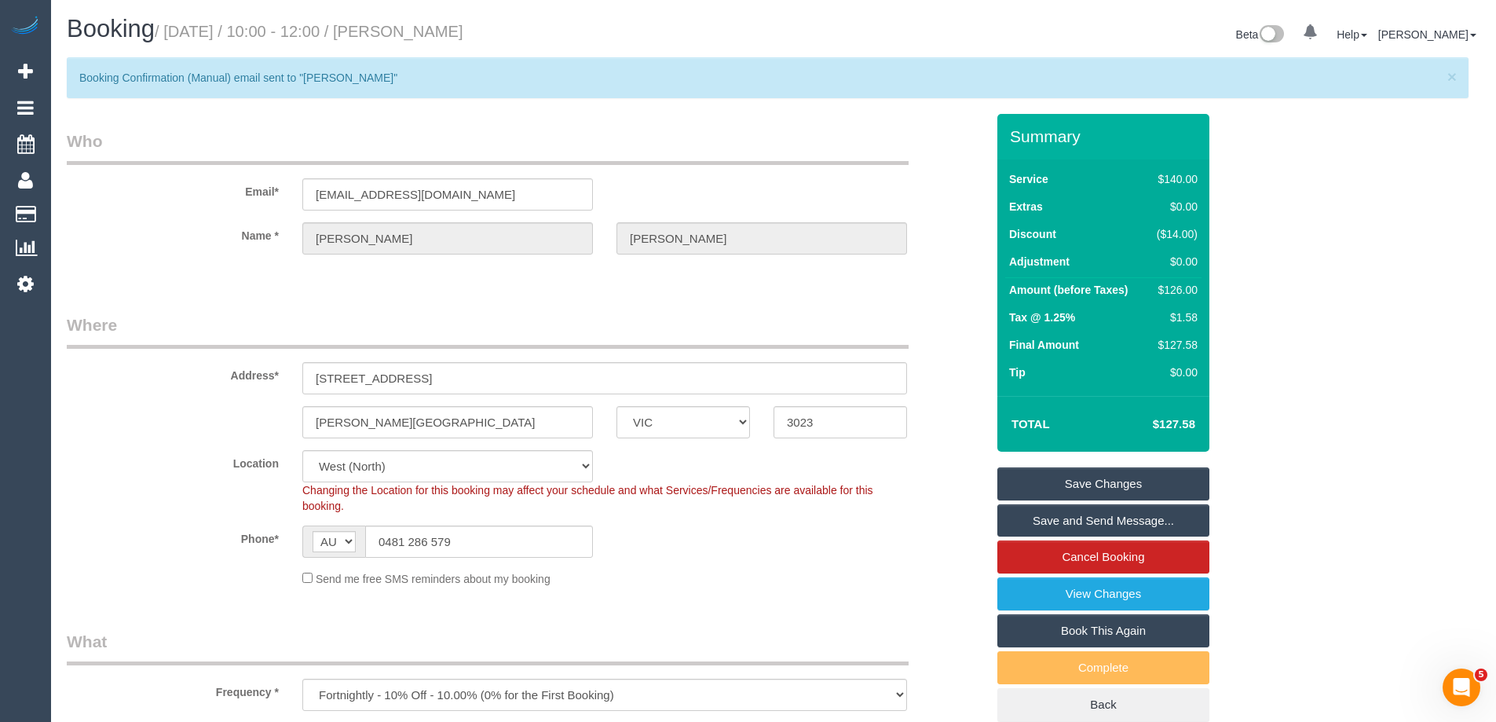
click at [1045, 520] on link "Save and Send Message..." at bounding box center [1103, 520] width 212 height 33
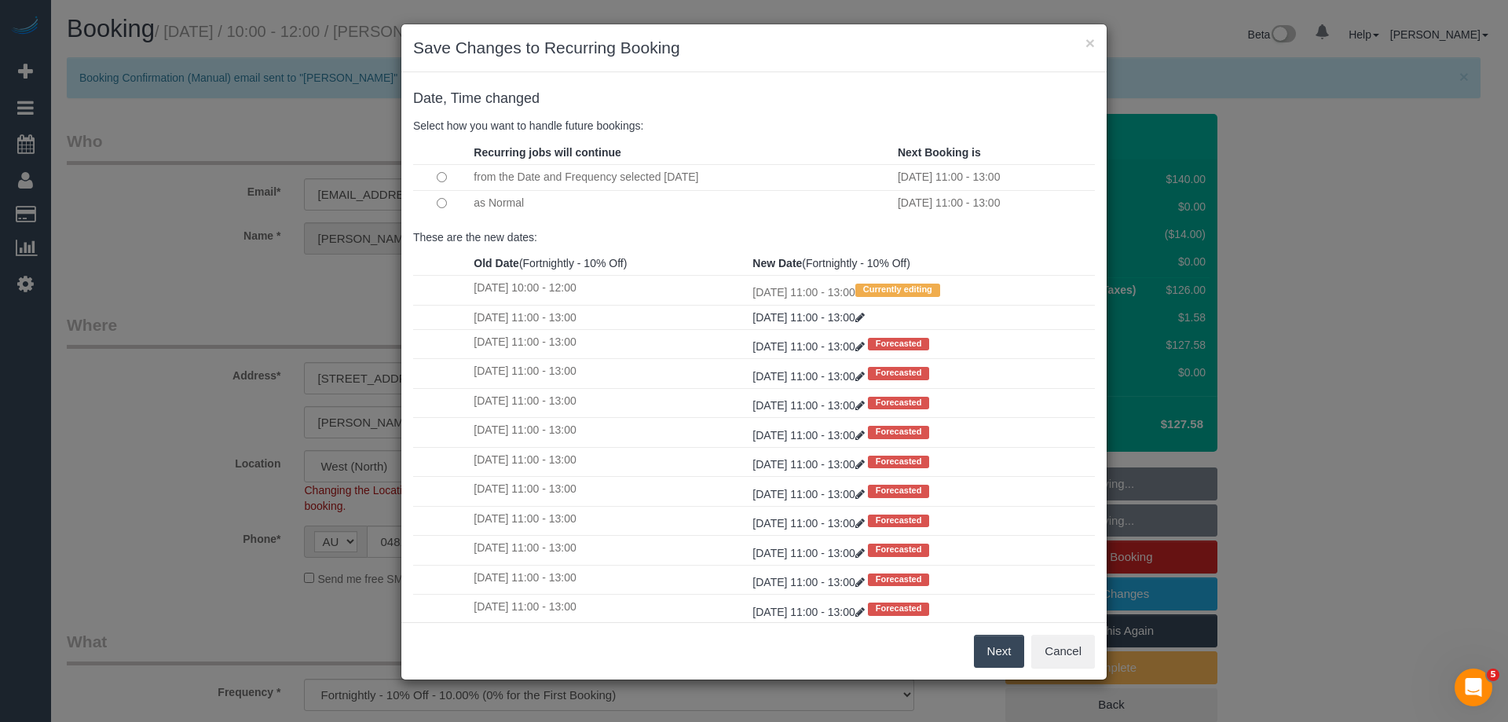
drag, startPoint x: 997, startPoint y: 652, endPoint x: 1004, endPoint y: 475, distance: 176.8
click at [997, 652] on button "Next" at bounding box center [999, 651] width 51 height 33
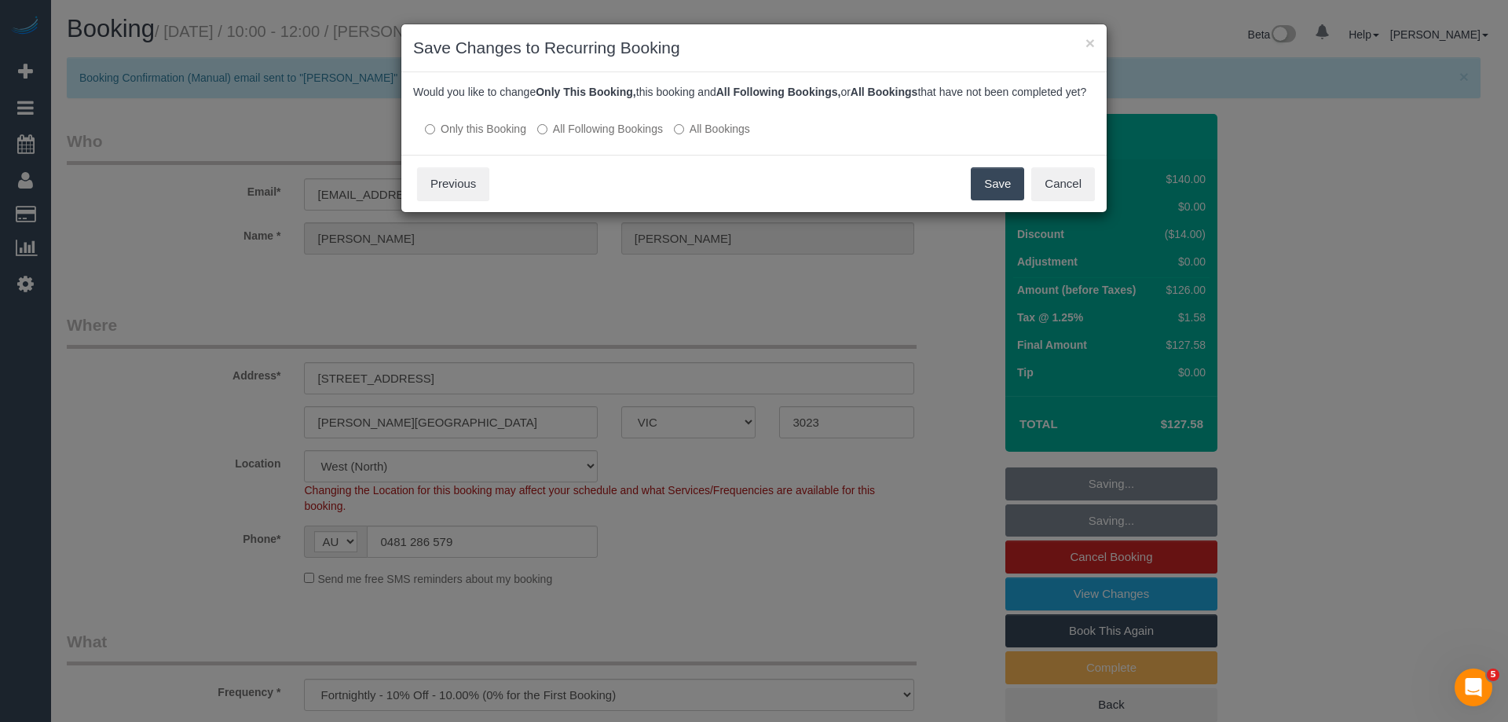
click at [567, 137] on label "All Following Bookings" at bounding box center [600, 129] width 126 height 16
click at [994, 200] on button "Save" at bounding box center [997, 183] width 53 height 33
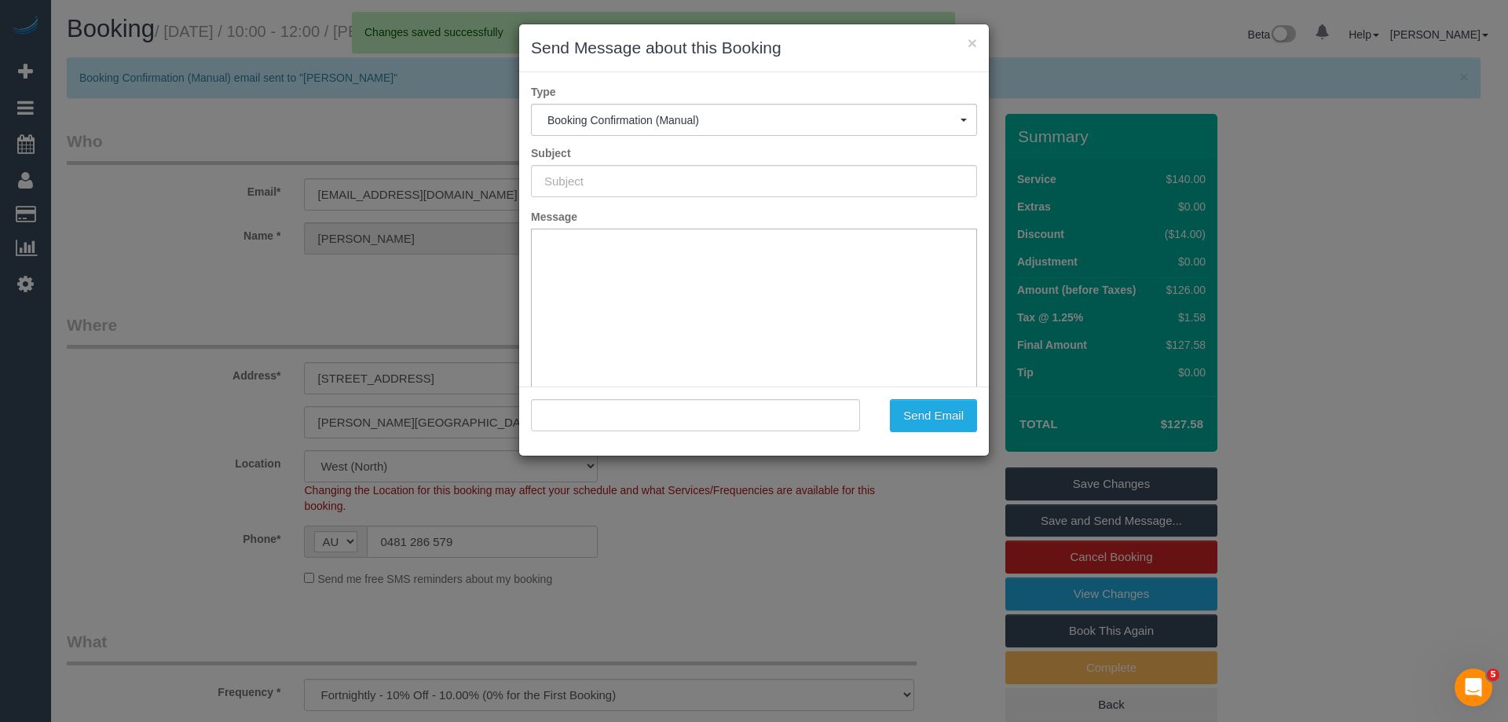
type input "Booking Confirmed"
type input ""Kanika Nakra" <kanikaparasthakur@gmail.com>"
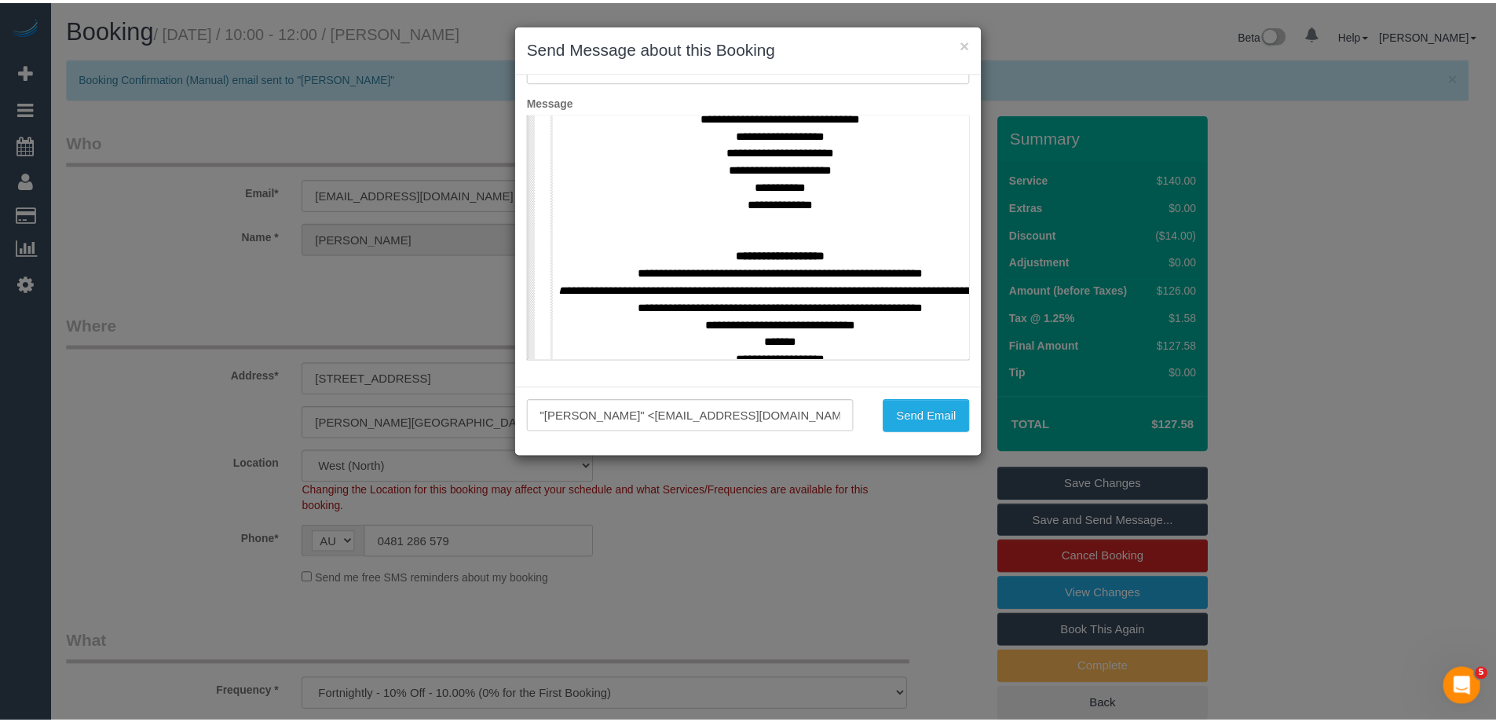
scroll to position [707, 0]
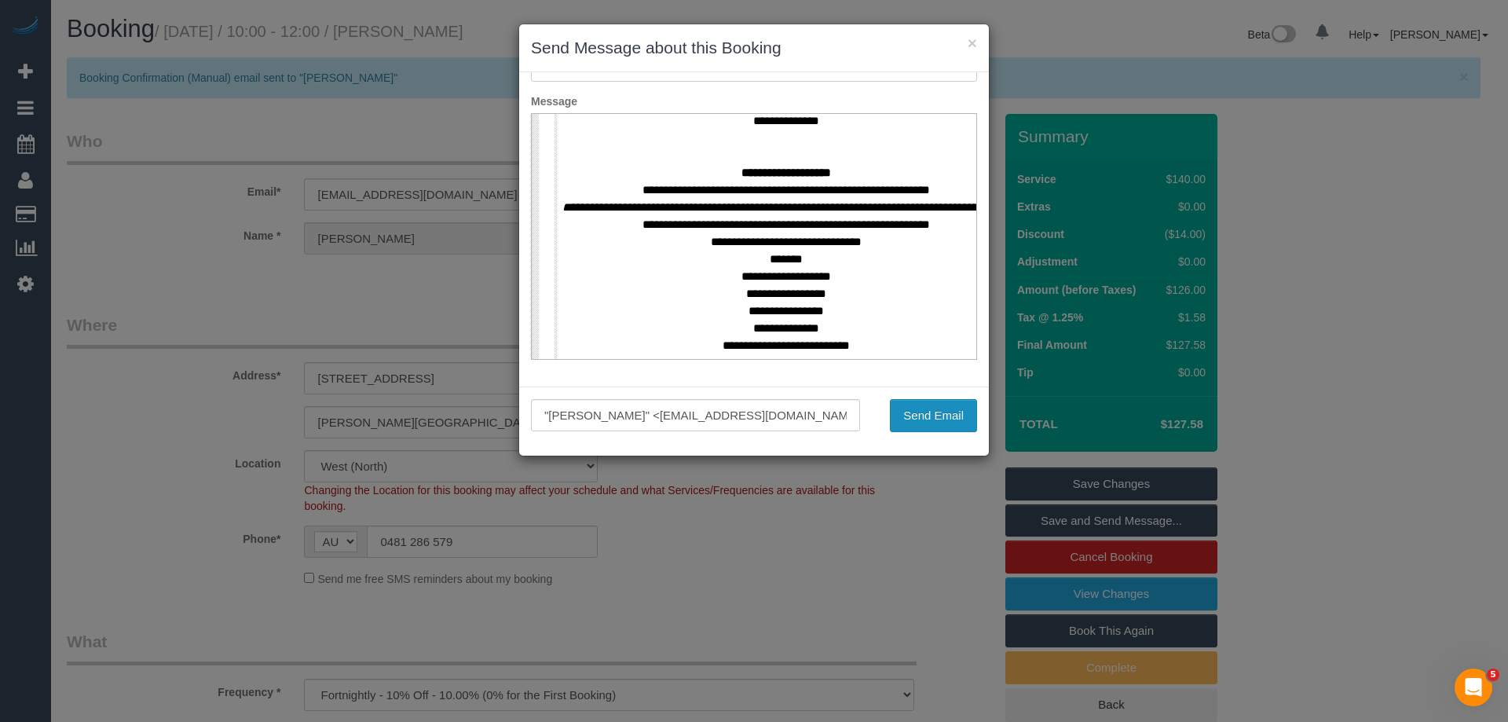
click at [921, 415] on button "Send Email" at bounding box center [933, 415] width 87 height 33
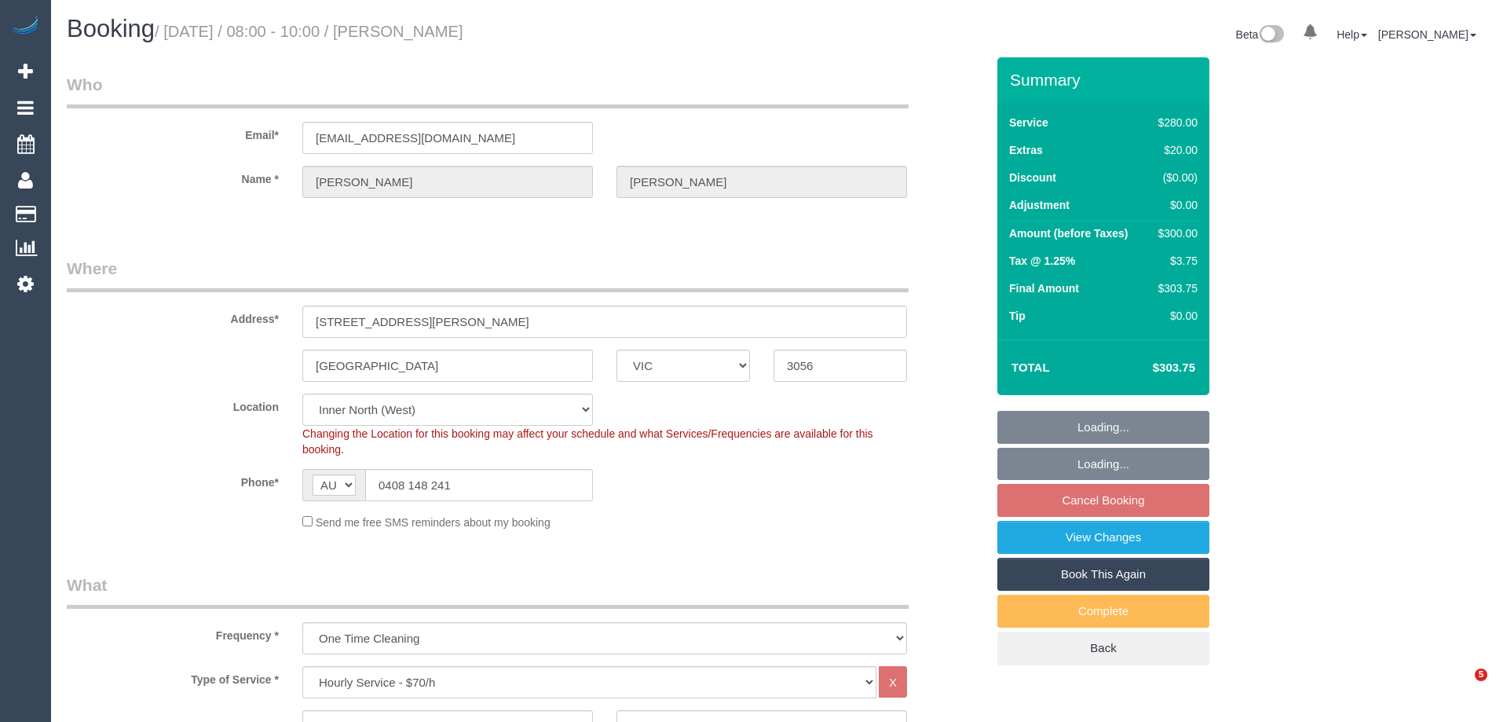
select select "VIC"
select select "2"
select select "number:28"
select select "number:14"
select select "number:19"
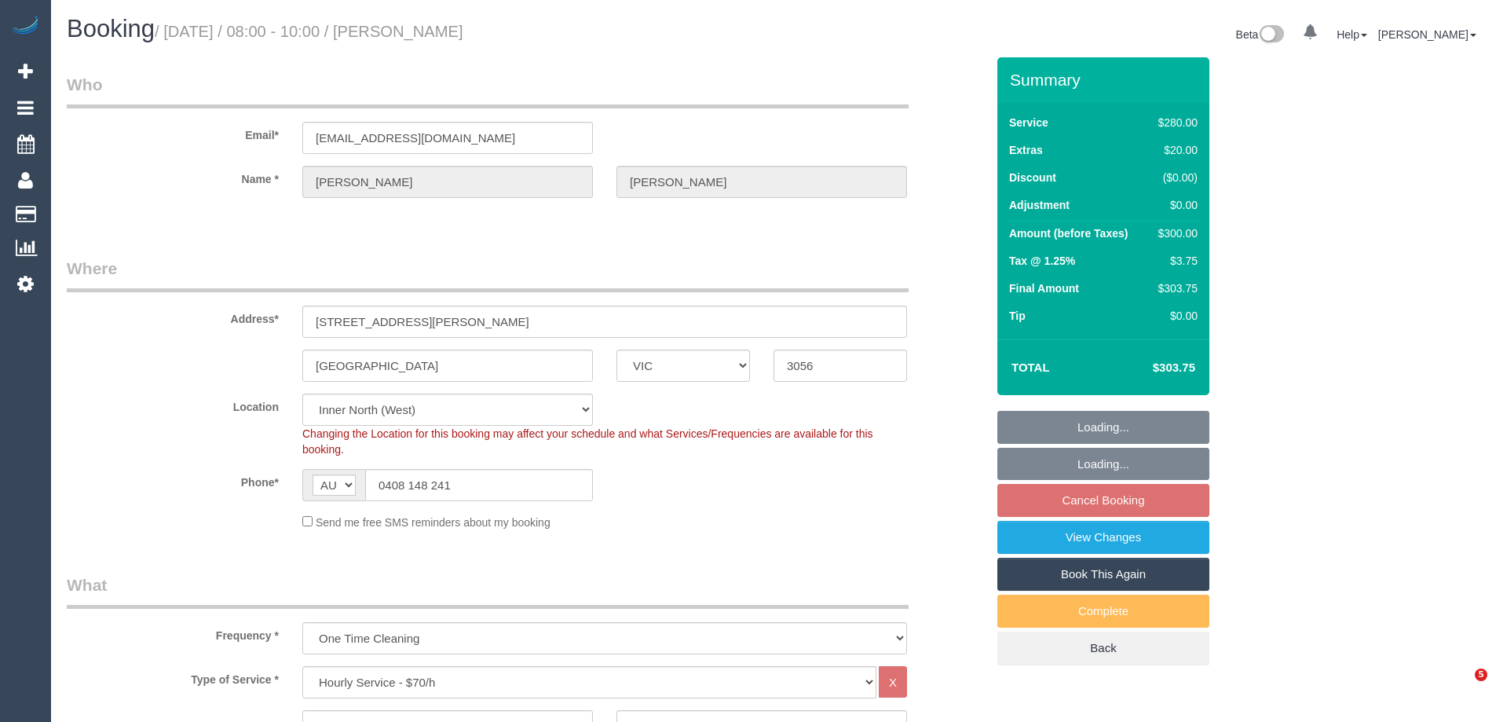
select select "number:25"
select select "number:34"
select select "number:12"
select select "spot1"
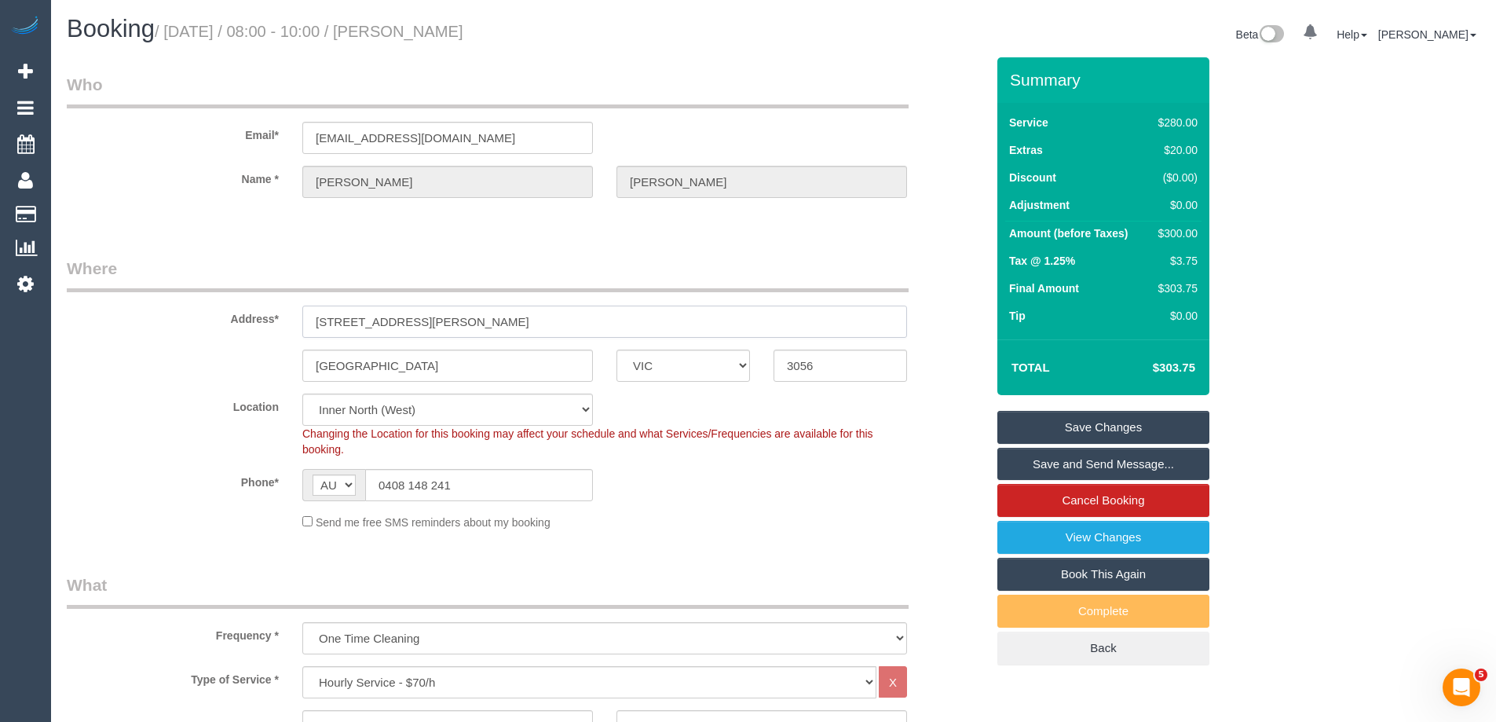
drag, startPoint x: 419, startPoint y: 321, endPoint x: 216, endPoint y: 317, distance: 202.7
click at [244, 319] on div "Address* 52 Victoria grove" at bounding box center [526, 297] width 943 height 81
drag, startPoint x: 557, startPoint y: 38, endPoint x: 407, endPoint y: 34, distance: 150.1
click at [407, 34] on h1 "Booking / August 30, 2025 / 08:00 - 10:00 / Stephanie Santamaria" at bounding box center [414, 29] width 695 height 27
click at [920, 474] on div "Phone* AF AL DZ AD AO AI AQ AG AR AM AW AU AT AZ BS BH BD BB BY BE BZ BJ BM BT …" at bounding box center [526, 485] width 943 height 32
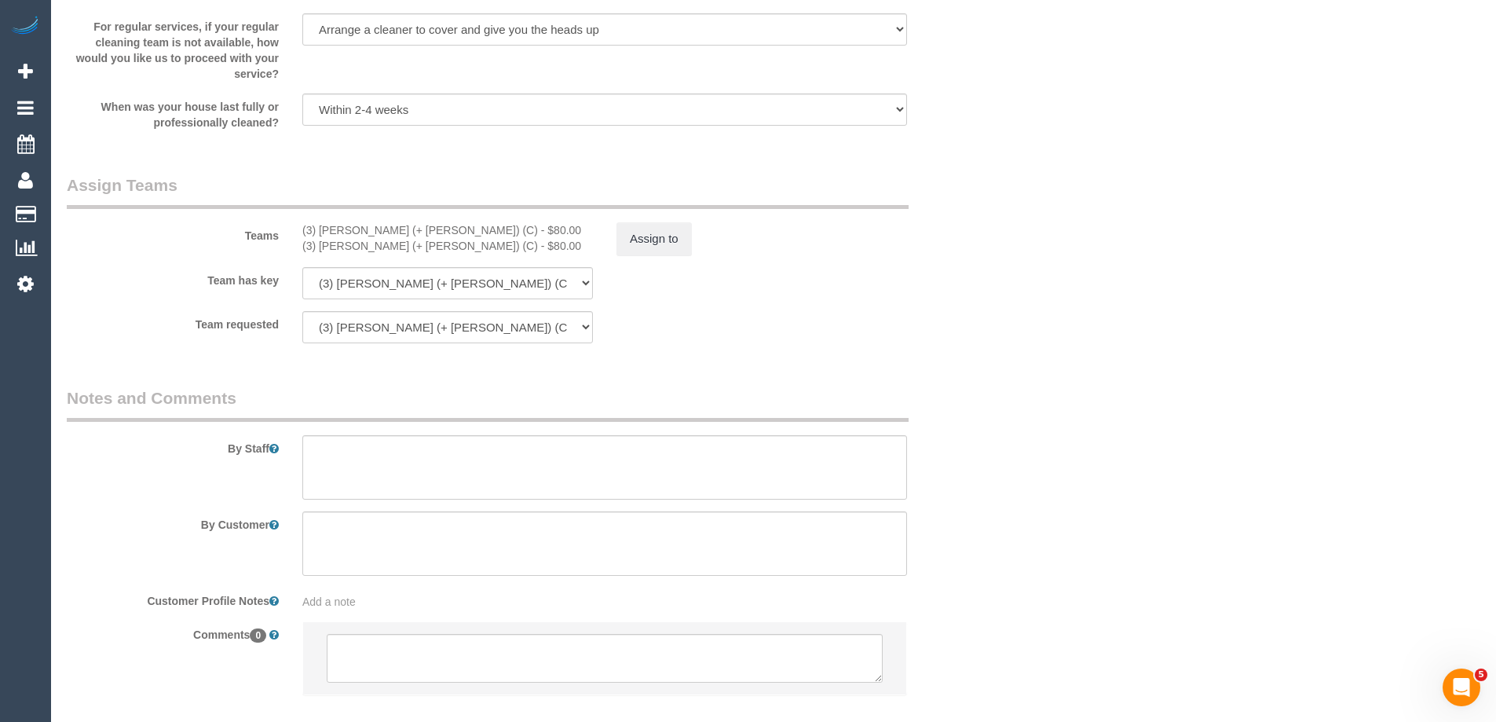
scroll to position [2253, 0]
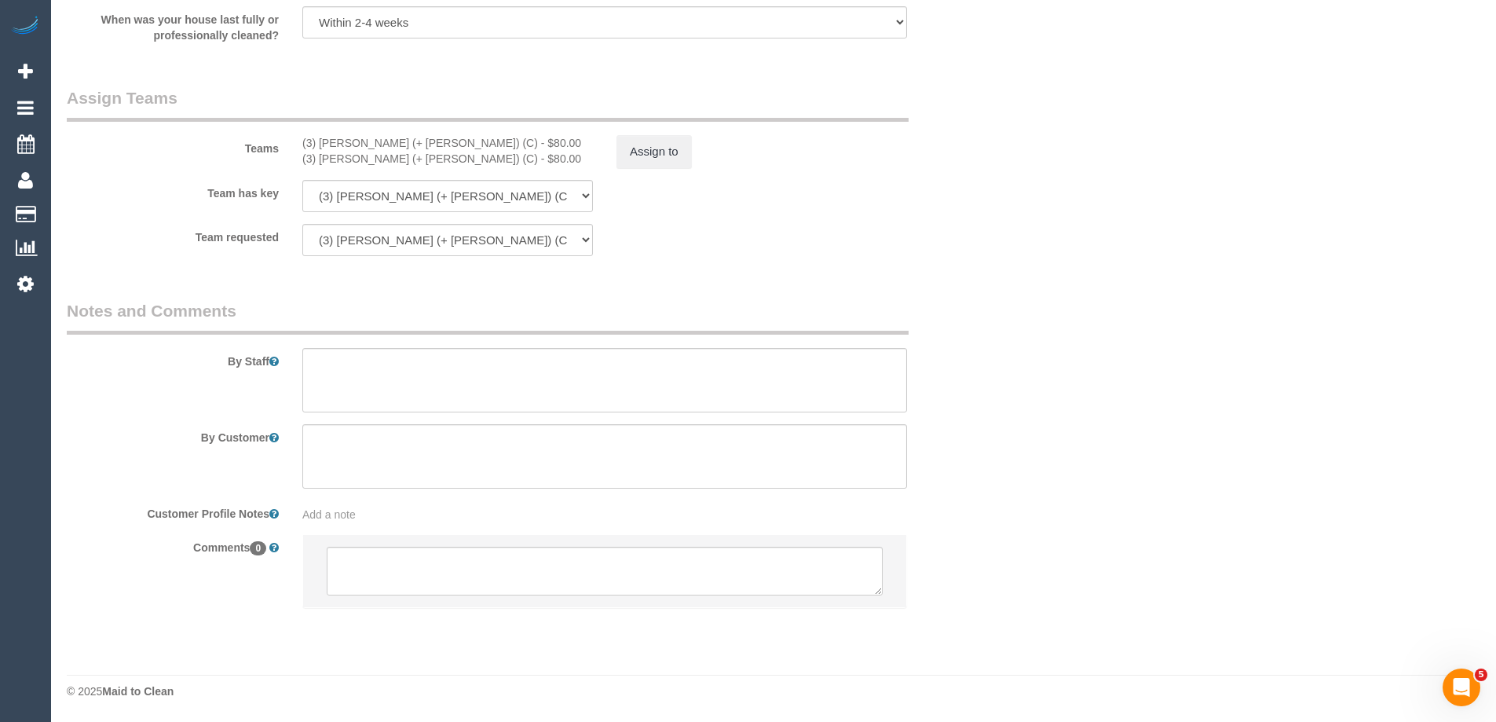
drag, startPoint x: 979, startPoint y: 243, endPoint x: 981, endPoint y: 255, distance: 12.7
click at [979, 243] on div "Team requested (3) Kaveen (+ Sangeeth) (C) (3) Sangeeth (+ Kaveen) (C) (0) Offi…" at bounding box center [526, 240] width 943 height 32
click at [961, 240] on div "Team requested (3) Kaveen (+ Sangeeth) (C) (3) Sangeeth (+ Kaveen) (C) (0) Offi…" at bounding box center [526, 240] width 943 height 32
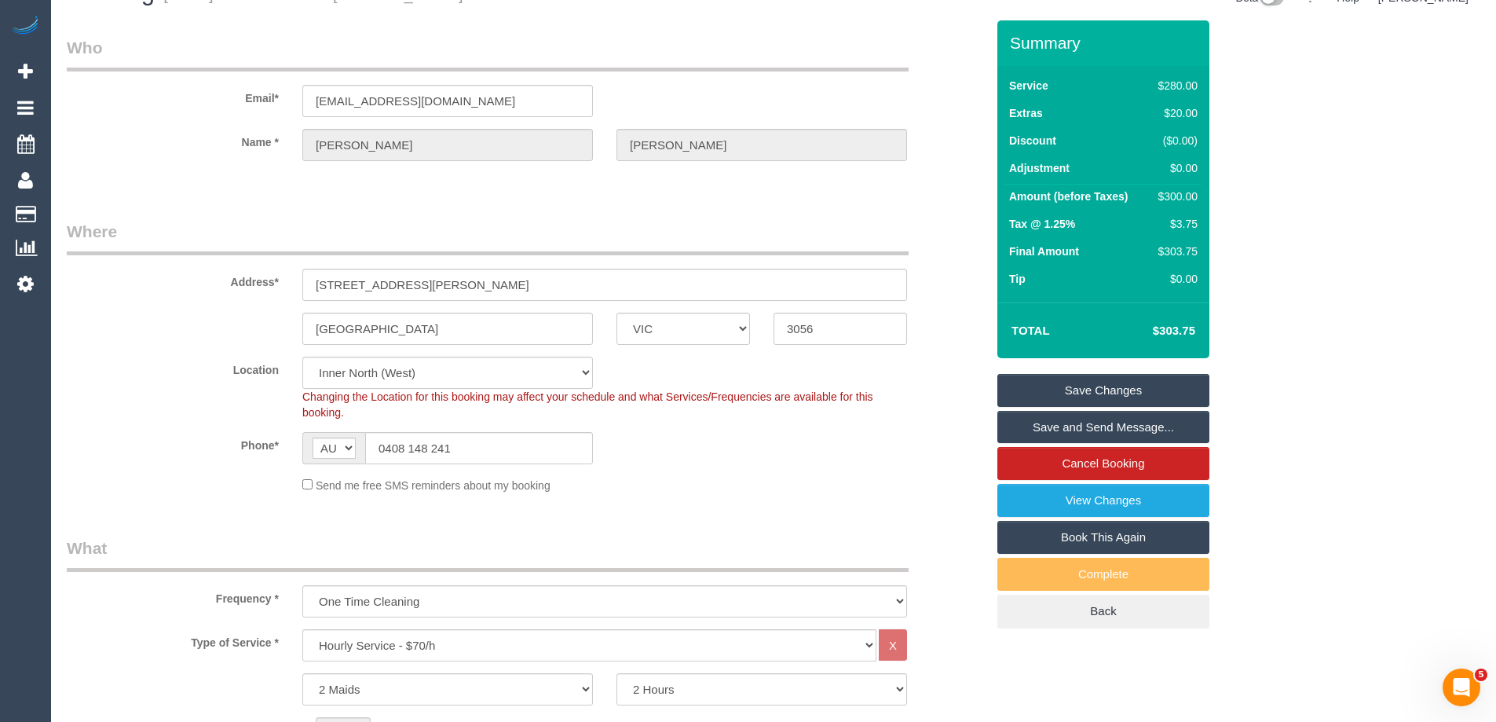
scroll to position [0, 0]
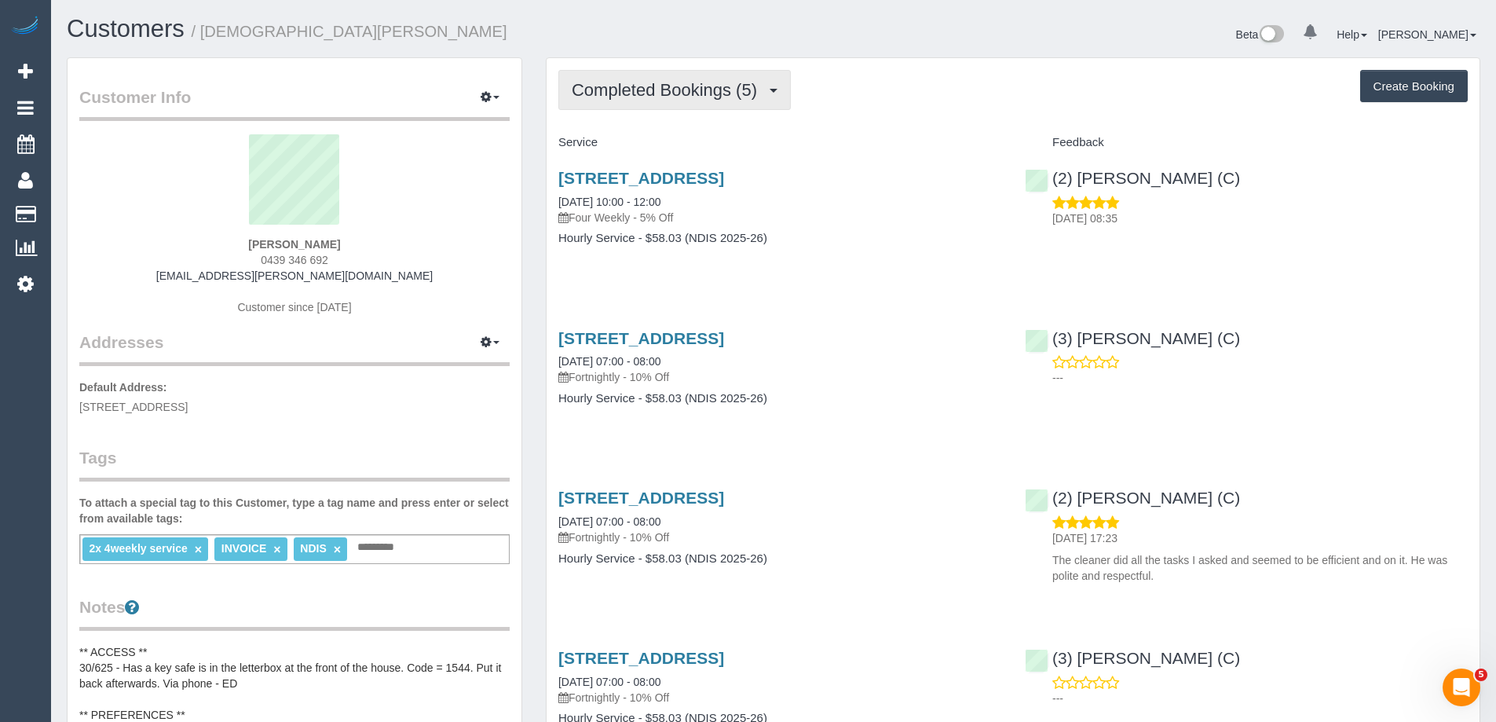
click at [694, 82] on span "Completed Bookings (5)" at bounding box center [668, 90] width 193 height 20
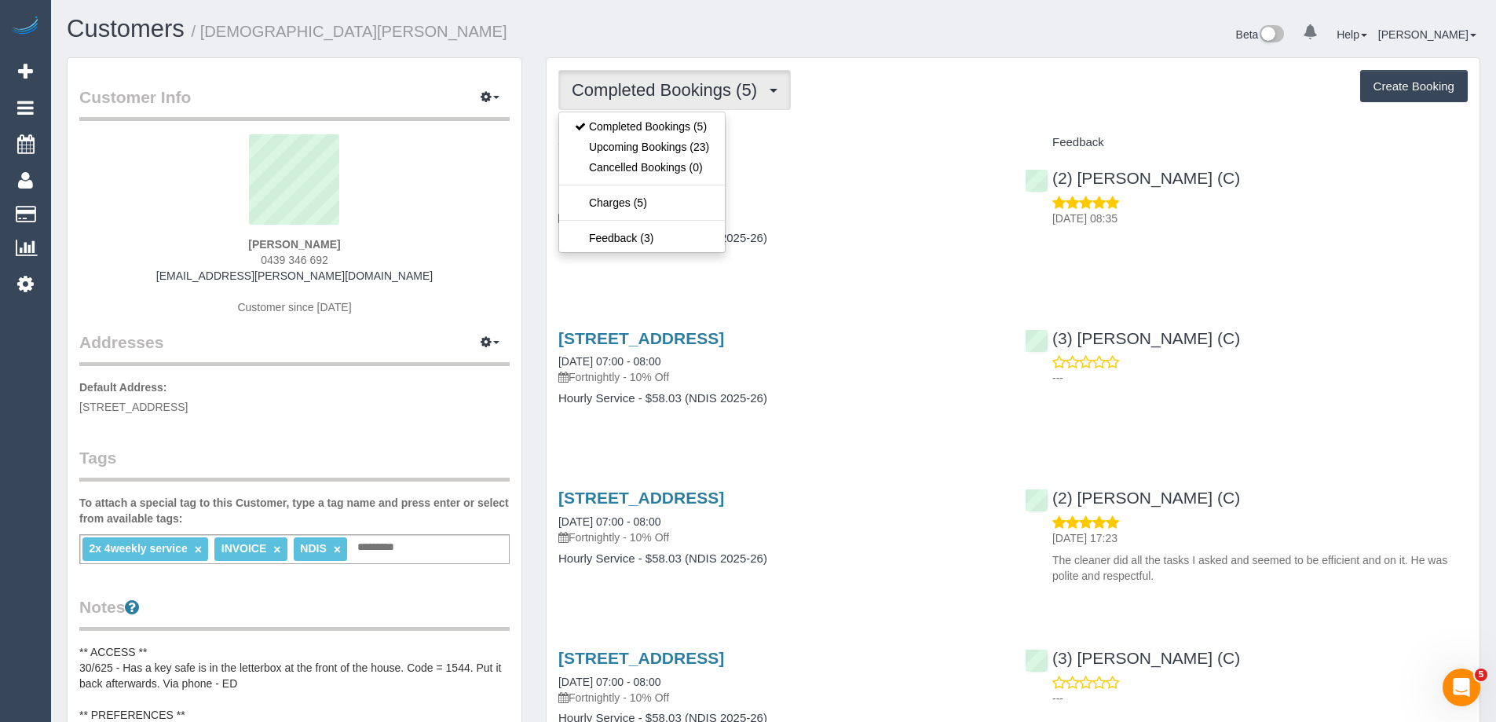
click at [913, 97] on div "Completed Bookings (5) Completed Bookings (5) Upcoming Bookings (23) Cancelled …" at bounding box center [1013, 90] width 910 height 40
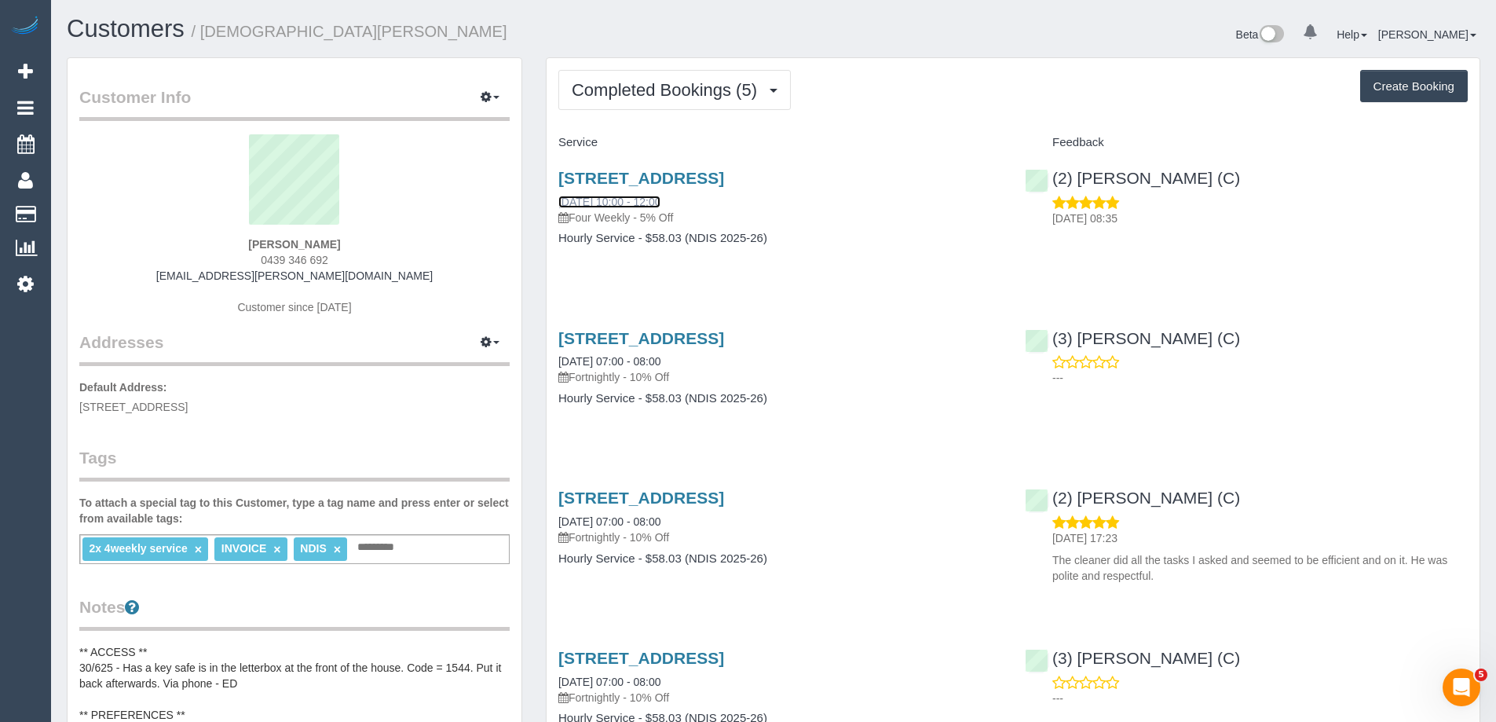
click at [608, 203] on link "[DATE] 10:00 - 12:00" at bounding box center [609, 202] width 102 height 13
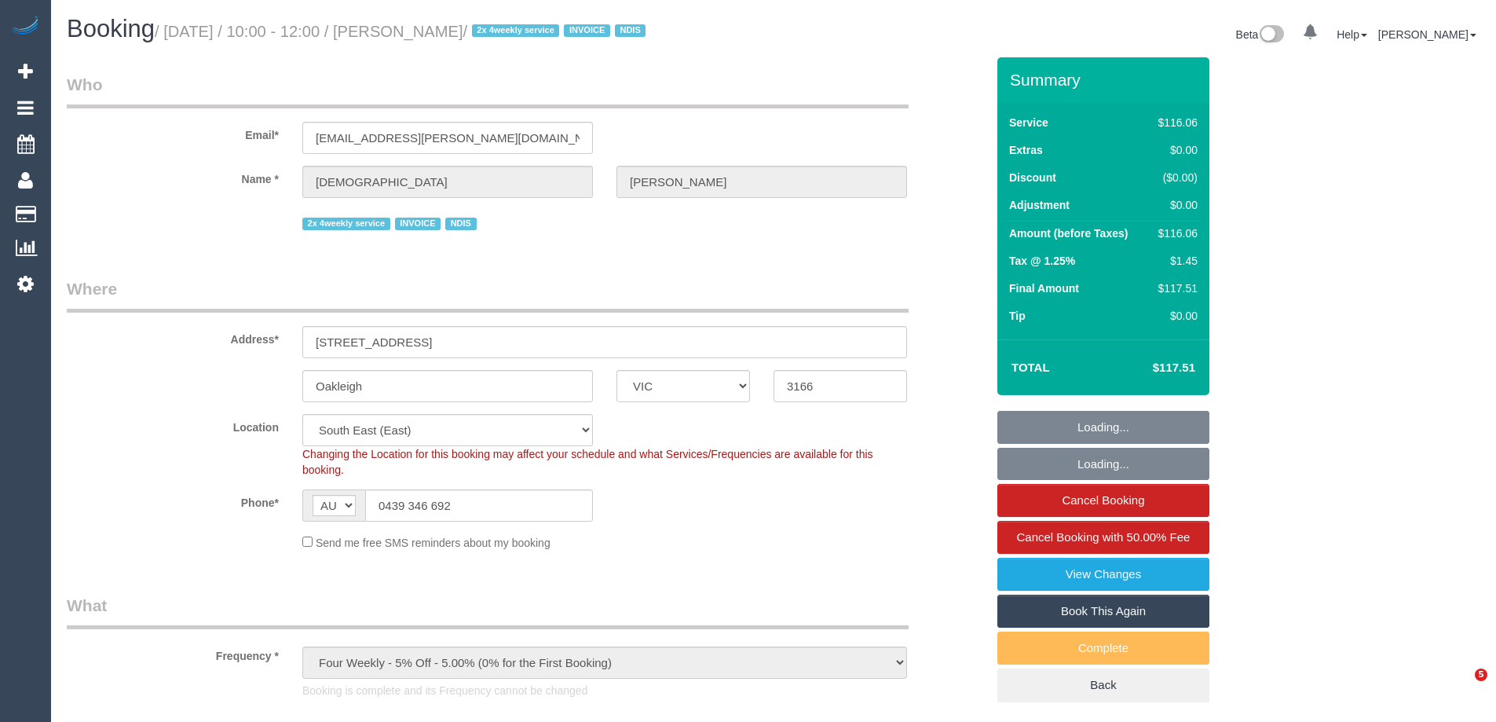
select select "VIC"
select select "spot1"
select select "number:27"
select select "number:14"
select select "number:19"
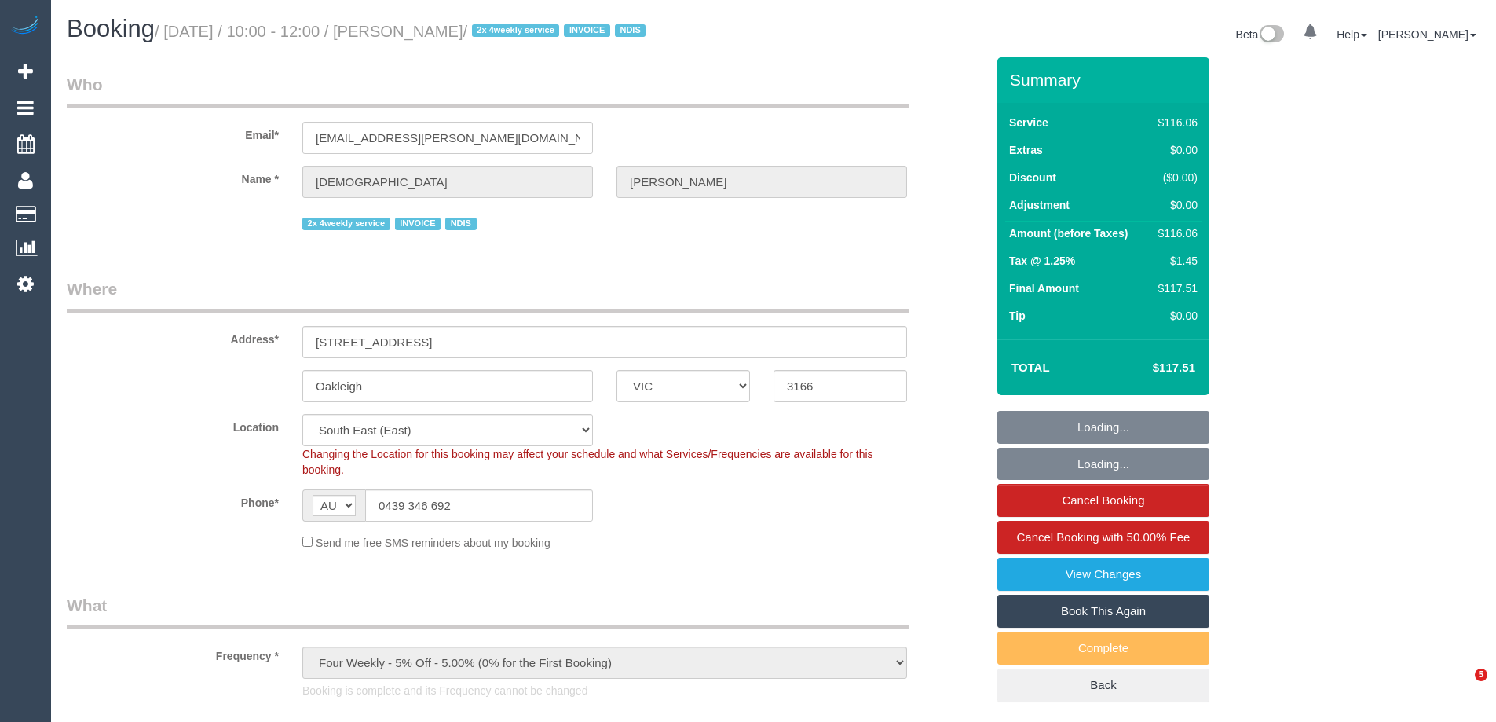
select select "number:36"
select select "object:755"
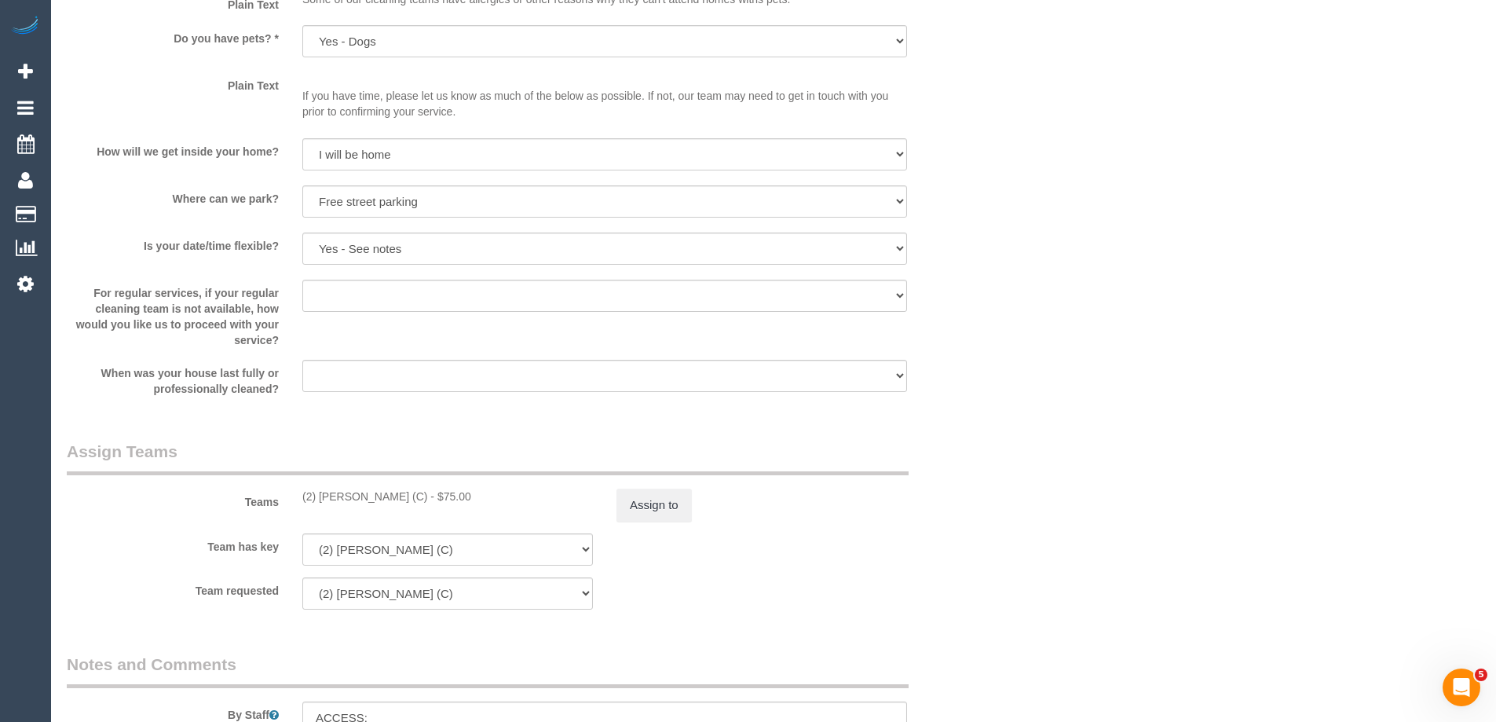
scroll to position [1649, 0]
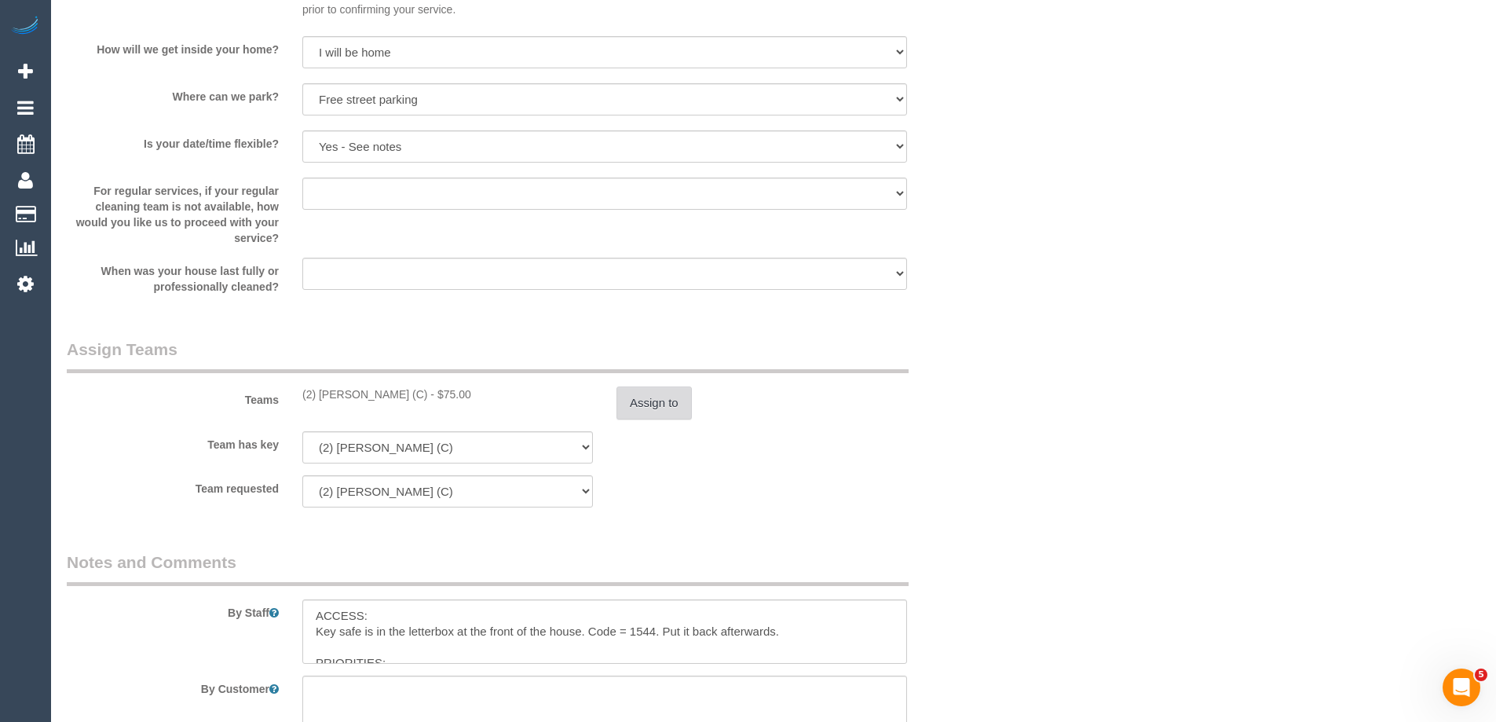
click at [664, 404] on button "Assign to" at bounding box center [654, 402] width 75 height 33
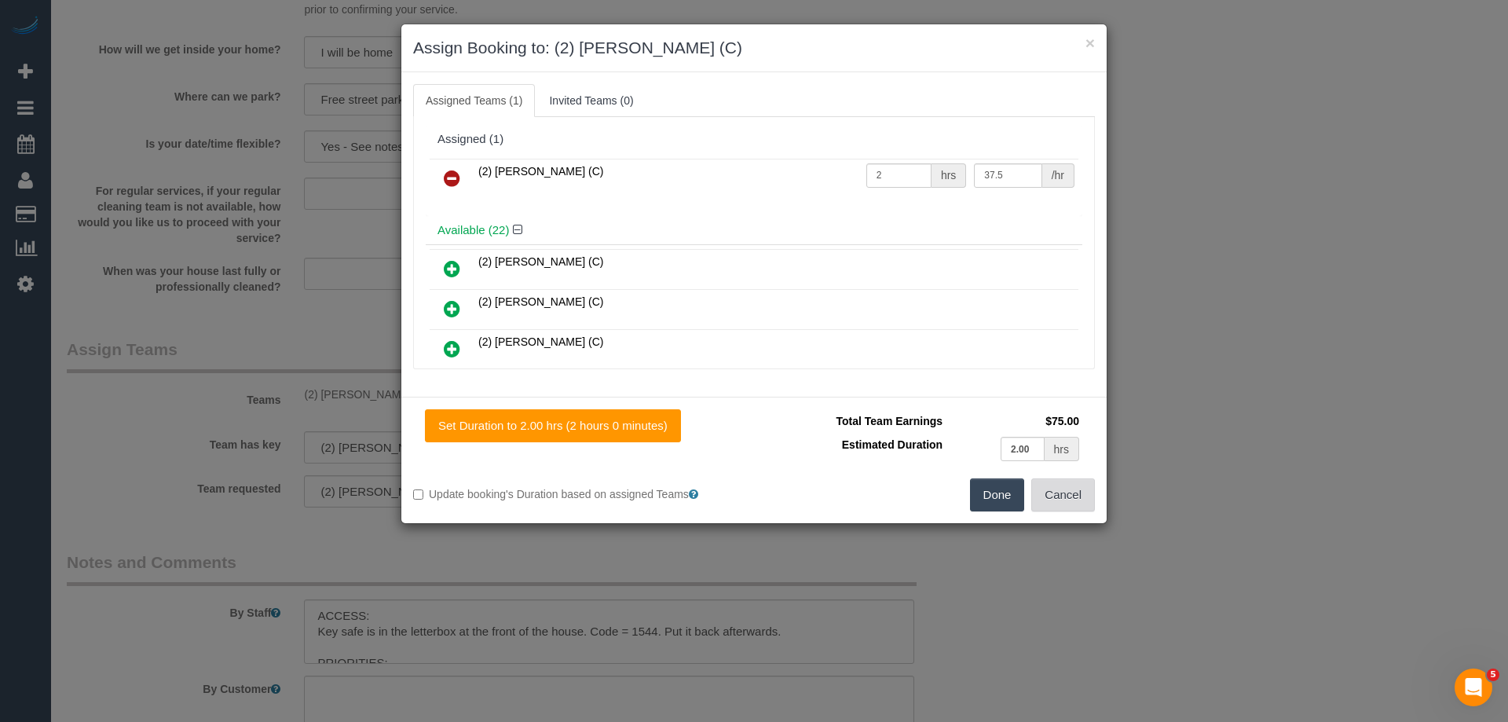
click at [1084, 500] on button "Cancel" at bounding box center [1063, 494] width 64 height 33
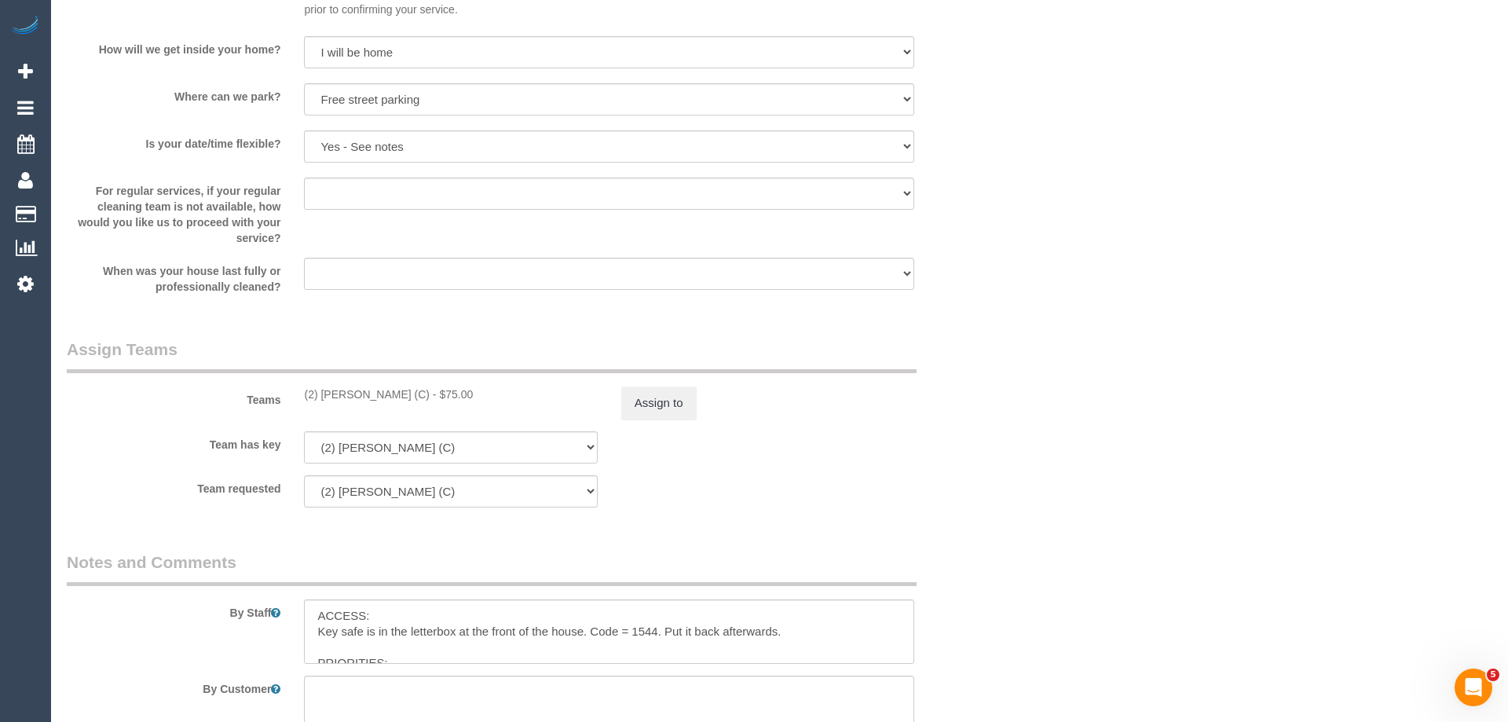
click at [1084, 500] on div "× Assign Booking to: (2) Dinitha Gunawardana (C) Assigned Teams (1) Invited Tea…" at bounding box center [754, 361] width 1508 height 722
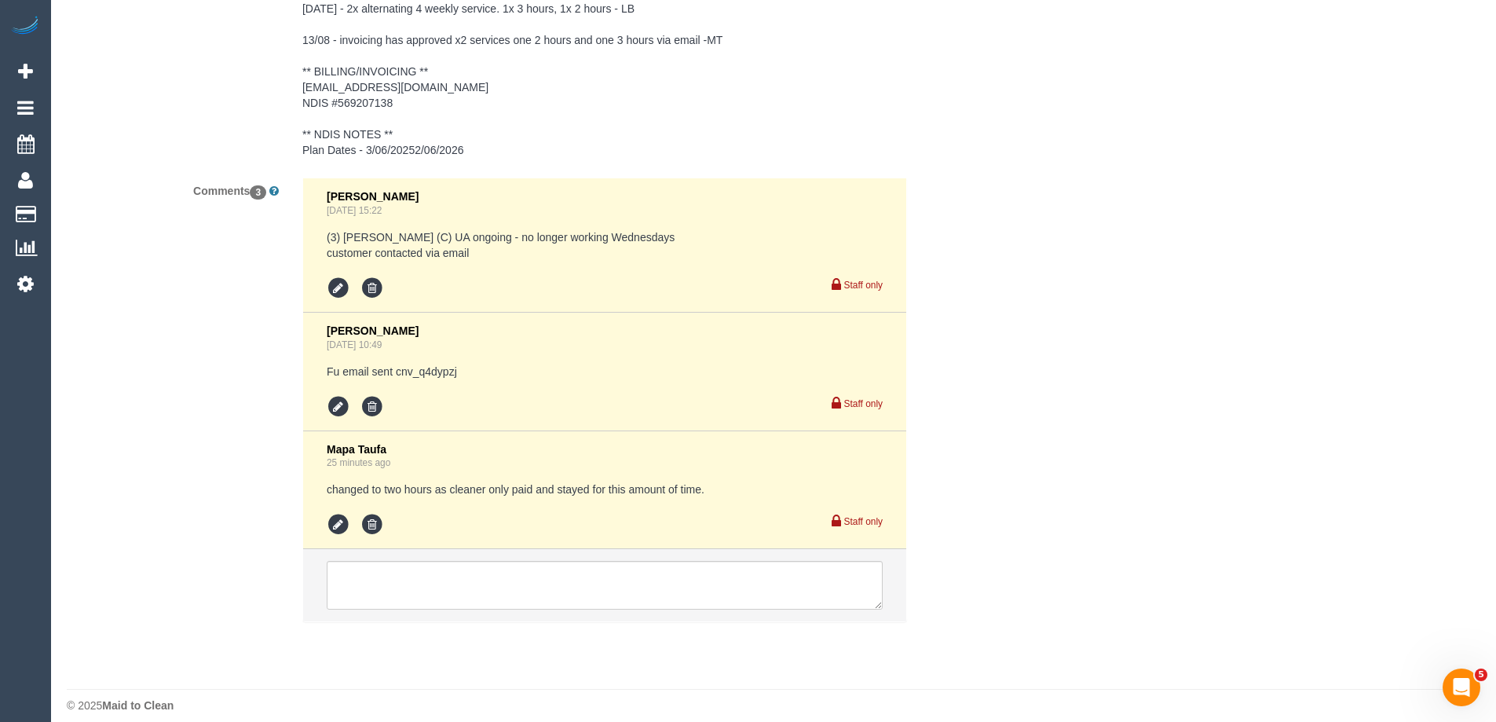
scroll to position [2561, 0]
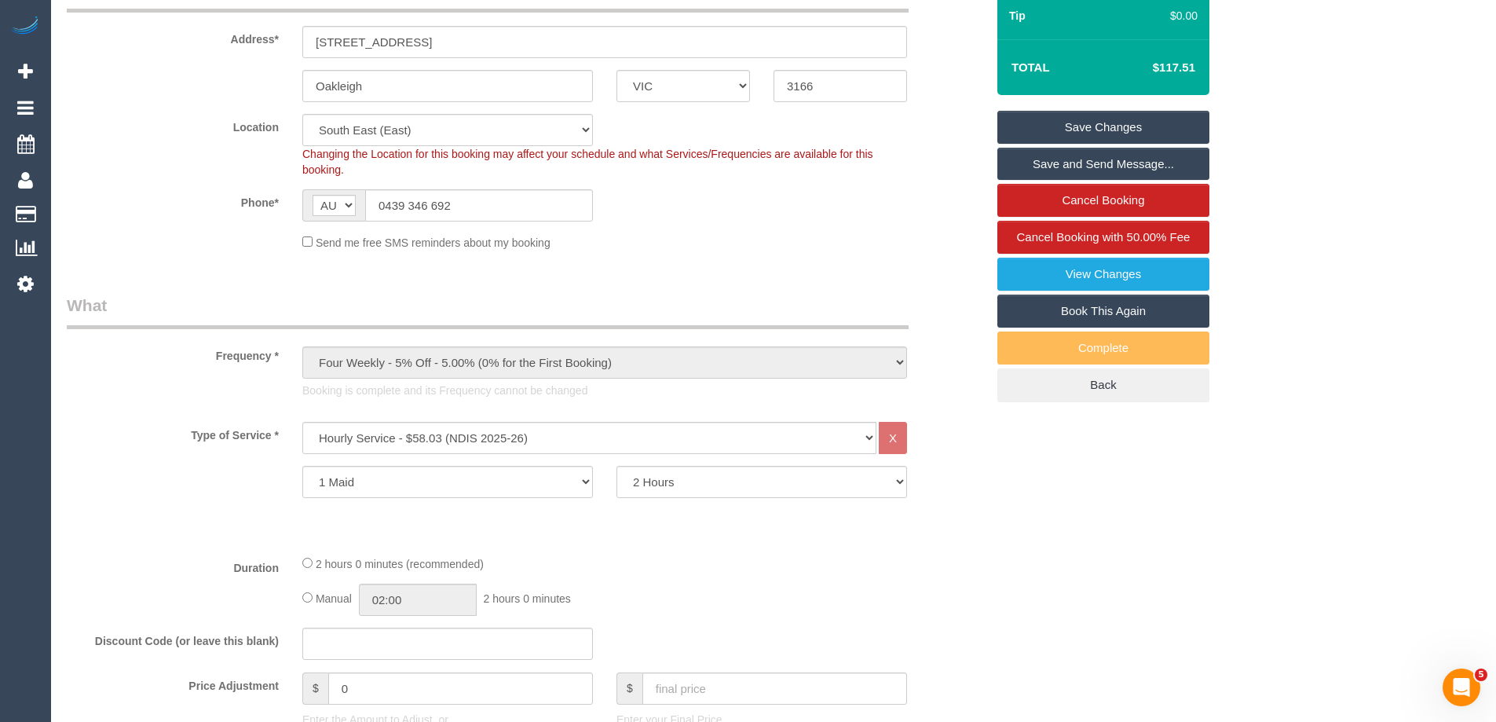
scroll to position [0, 0]
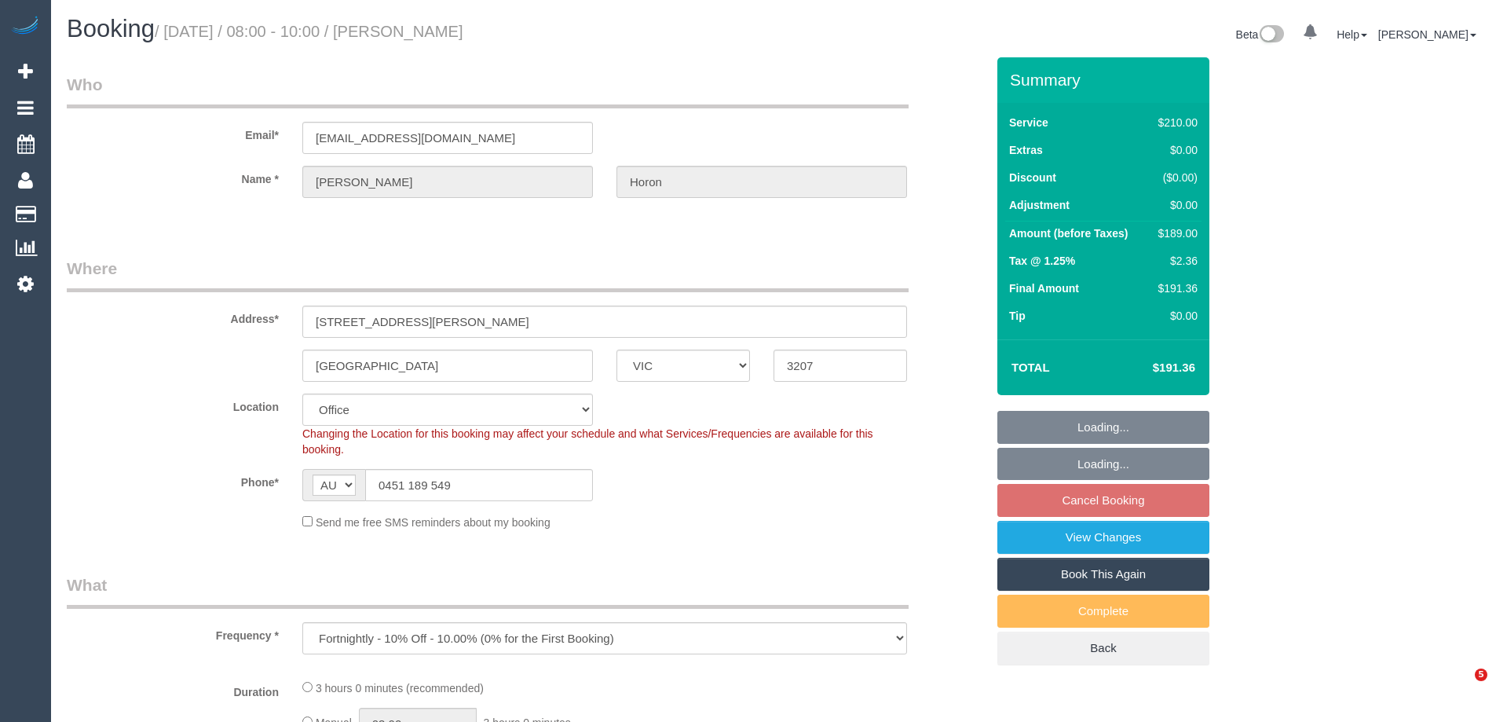
select select "VIC"
select select "180"
select select "number:28"
select select "number:14"
select select "number:19"
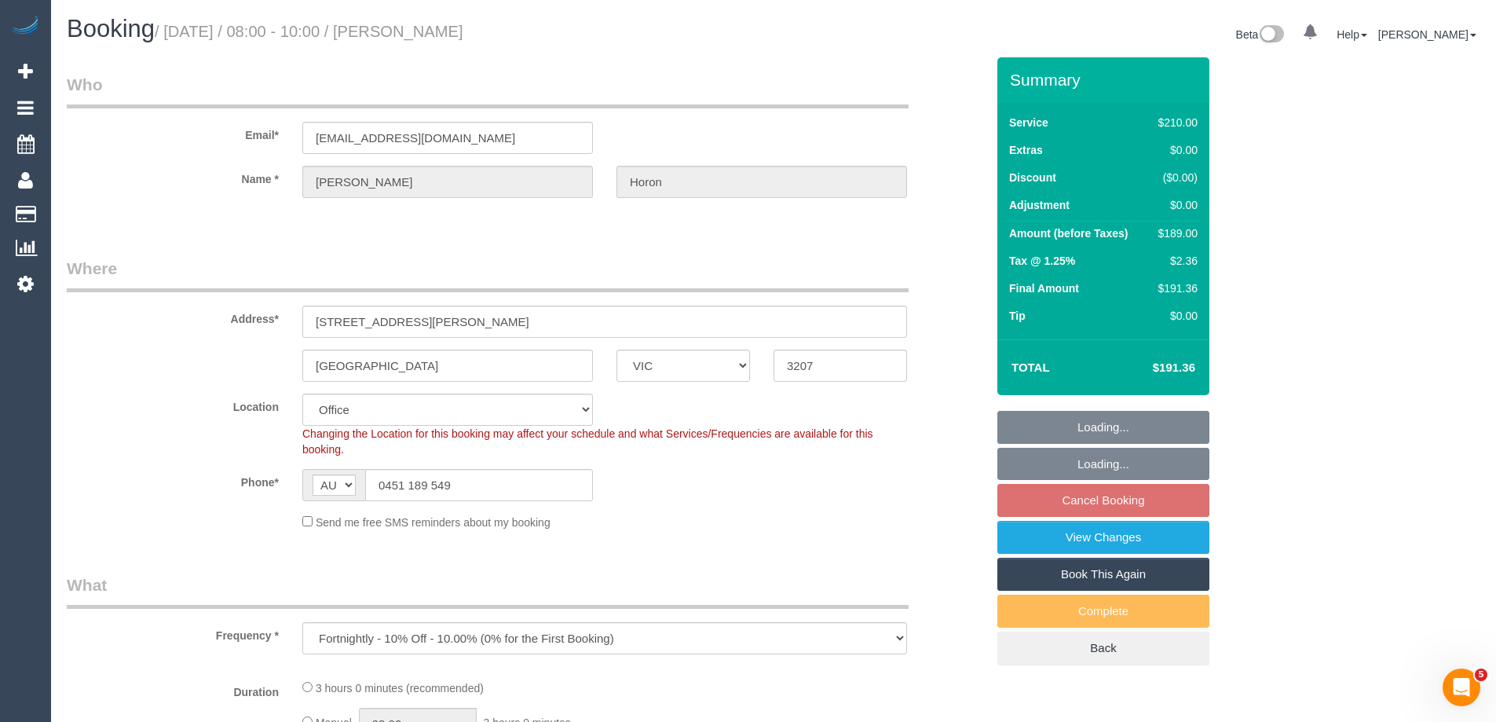
select select "number:24"
select select "number:34"
select select "number:11"
select select "object:2172"
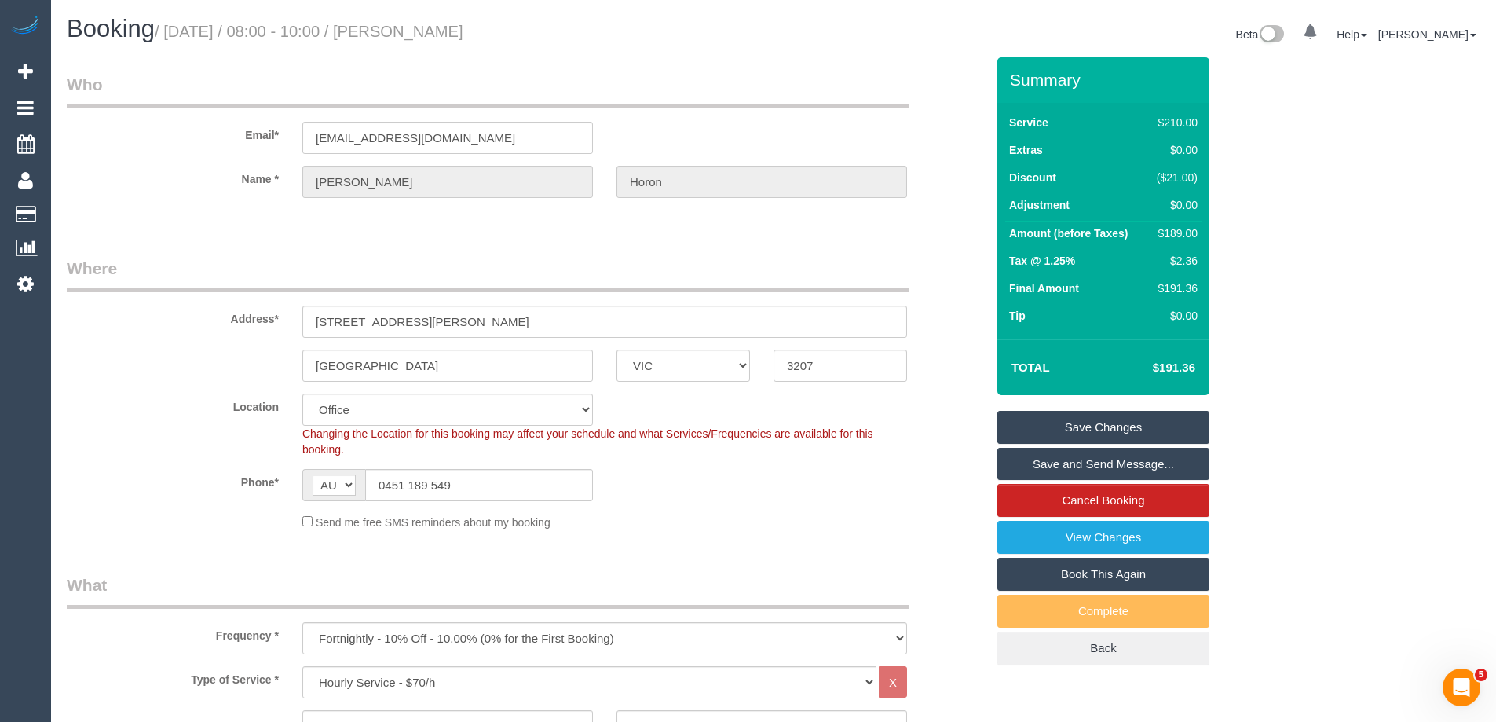
drag, startPoint x: 529, startPoint y: 31, endPoint x: 406, endPoint y: 34, distance: 123.3
click at [406, 34] on h1 "Booking / August 30, 2025 / 08:00 - 10:00 / Sebastian Horon" at bounding box center [414, 29] width 695 height 27
copy small "Sebastian Horon"
click at [470, 81] on legend "Who" at bounding box center [488, 90] width 842 height 35
drag, startPoint x: 521, startPoint y: 35, endPoint x: 405, endPoint y: 22, distance: 116.2
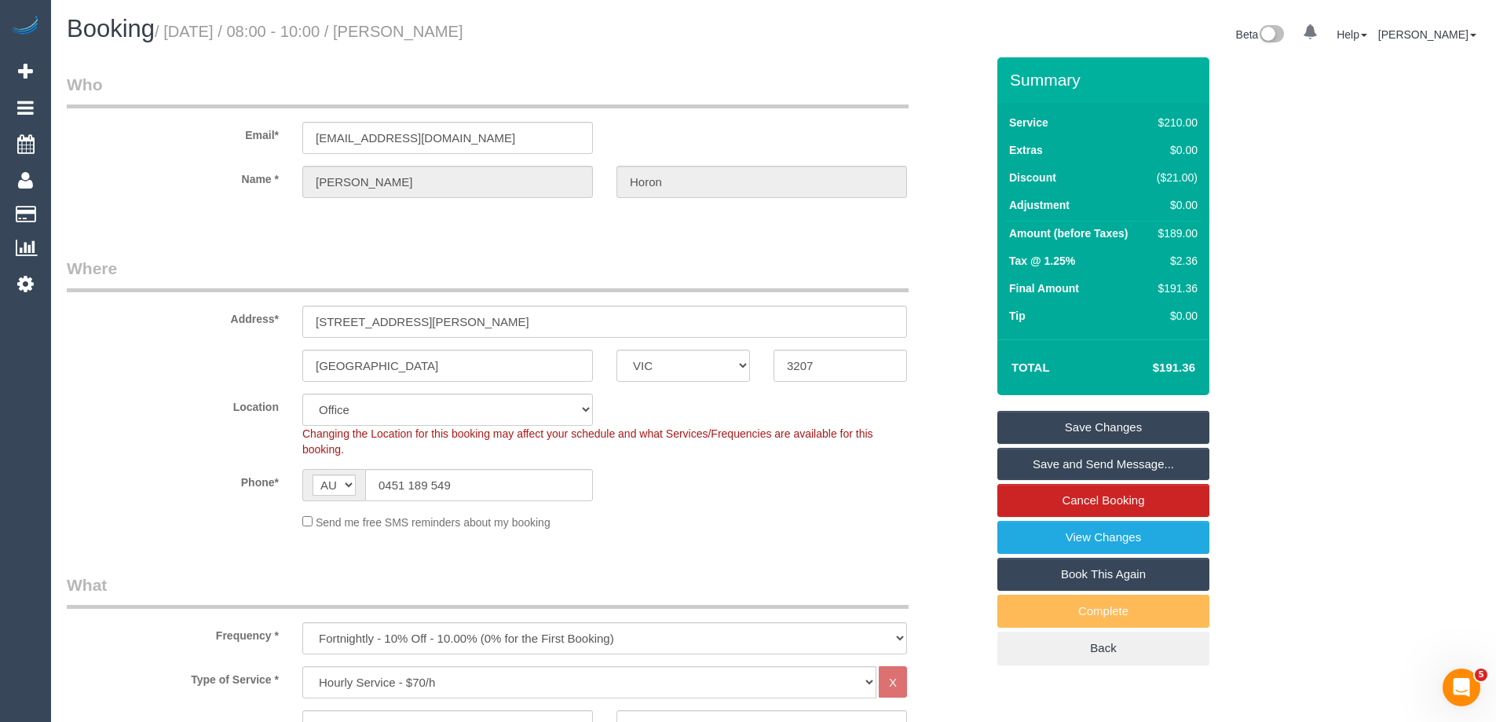
click at [405, 22] on h1 "Booking / August 30, 2025 / 08:00 - 10:00 / Sebastian Horon" at bounding box center [414, 29] width 695 height 27
copy small "Sebastian Horon"
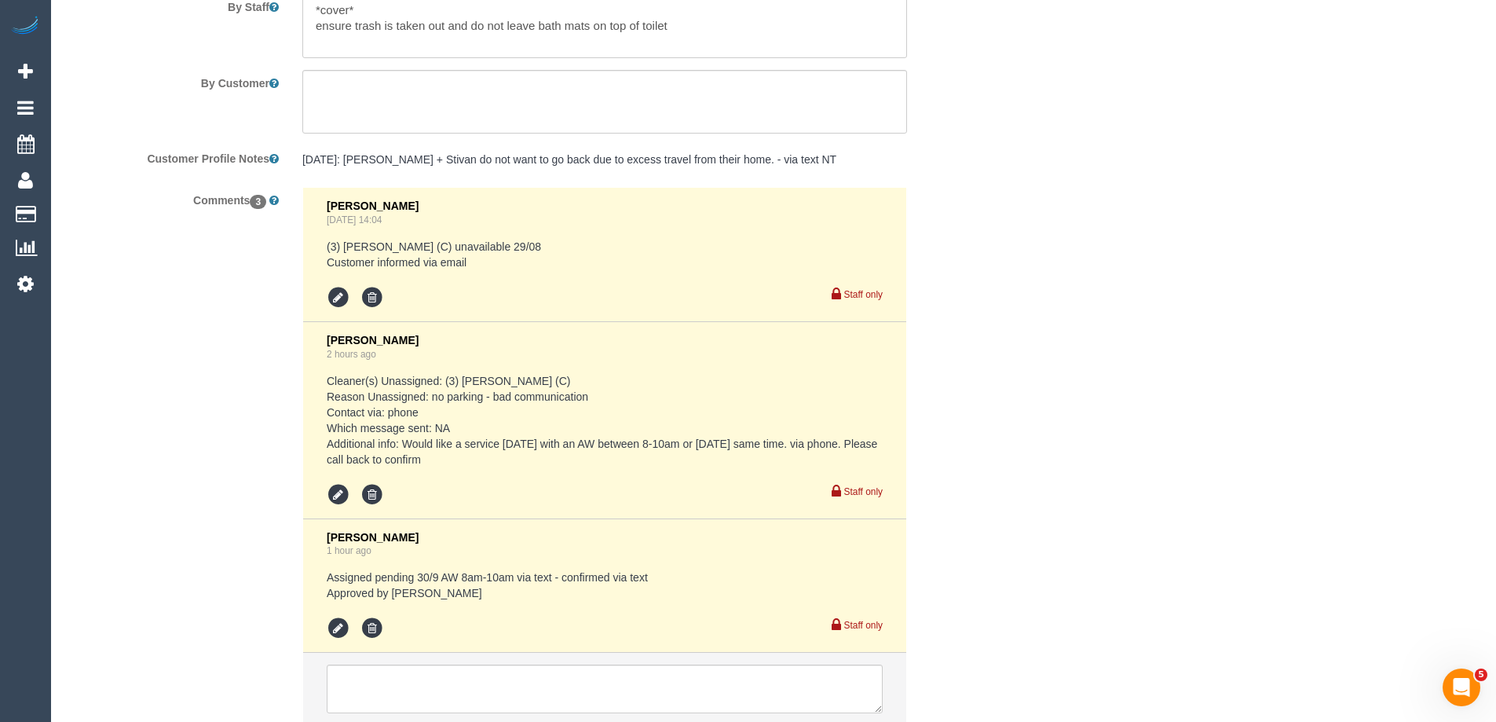
scroll to position [2839, 0]
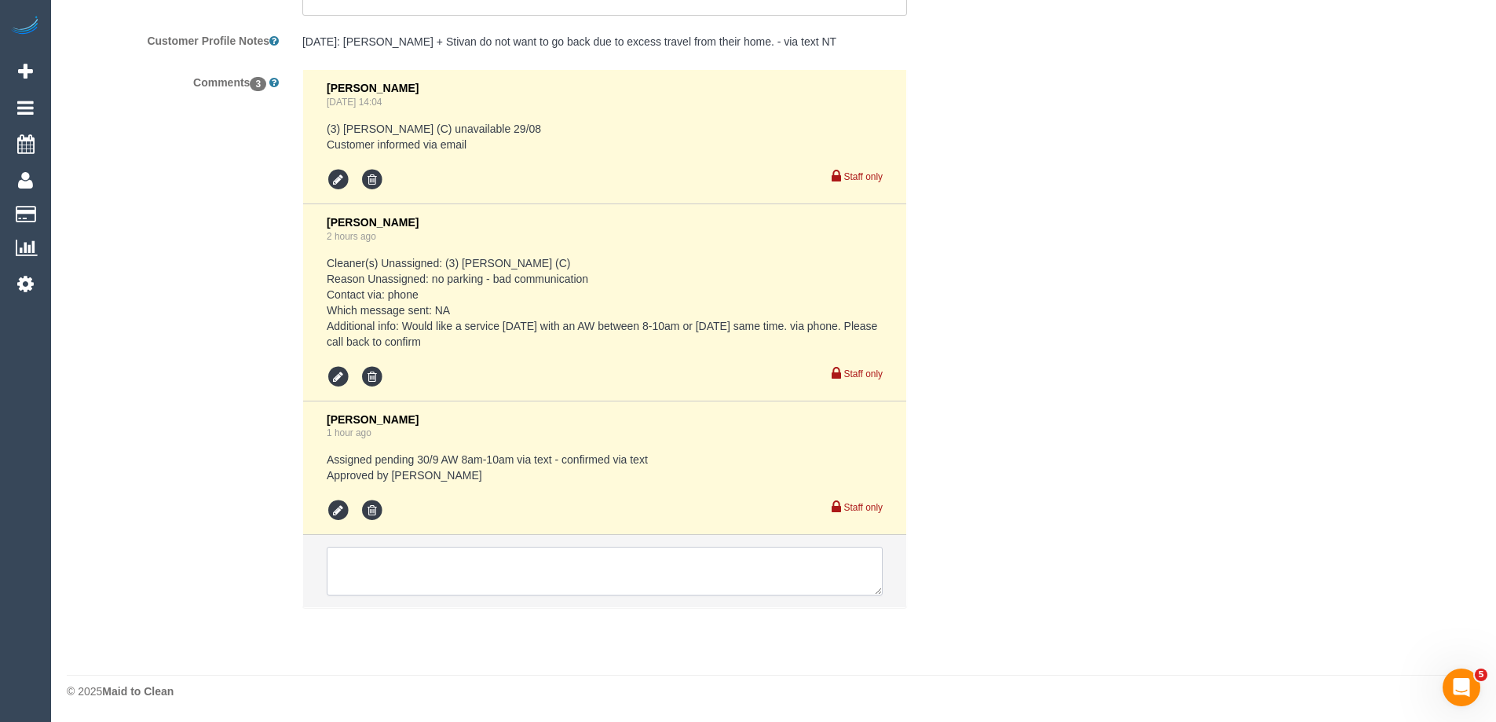
click at [431, 574] on textarea at bounding box center [605, 571] width 556 height 49
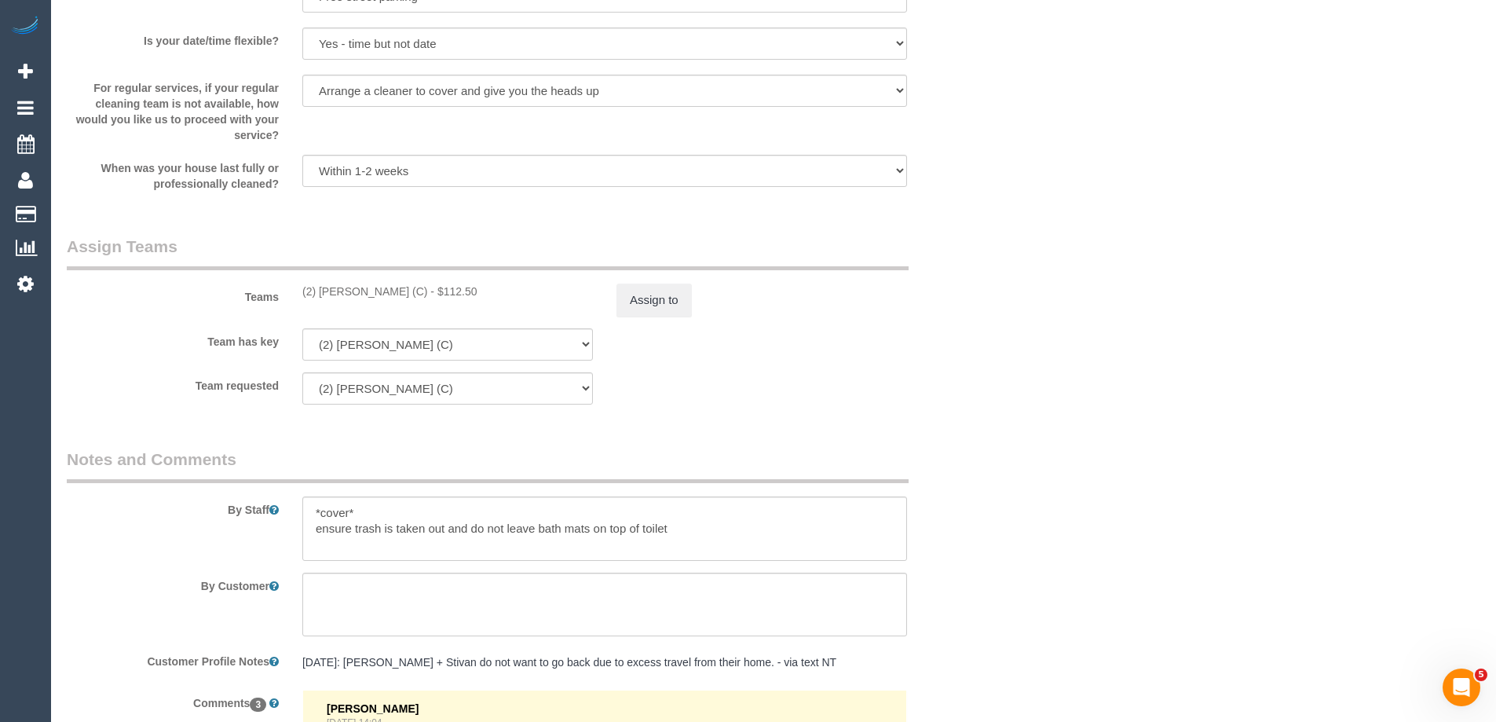
scroll to position [2053, 0]
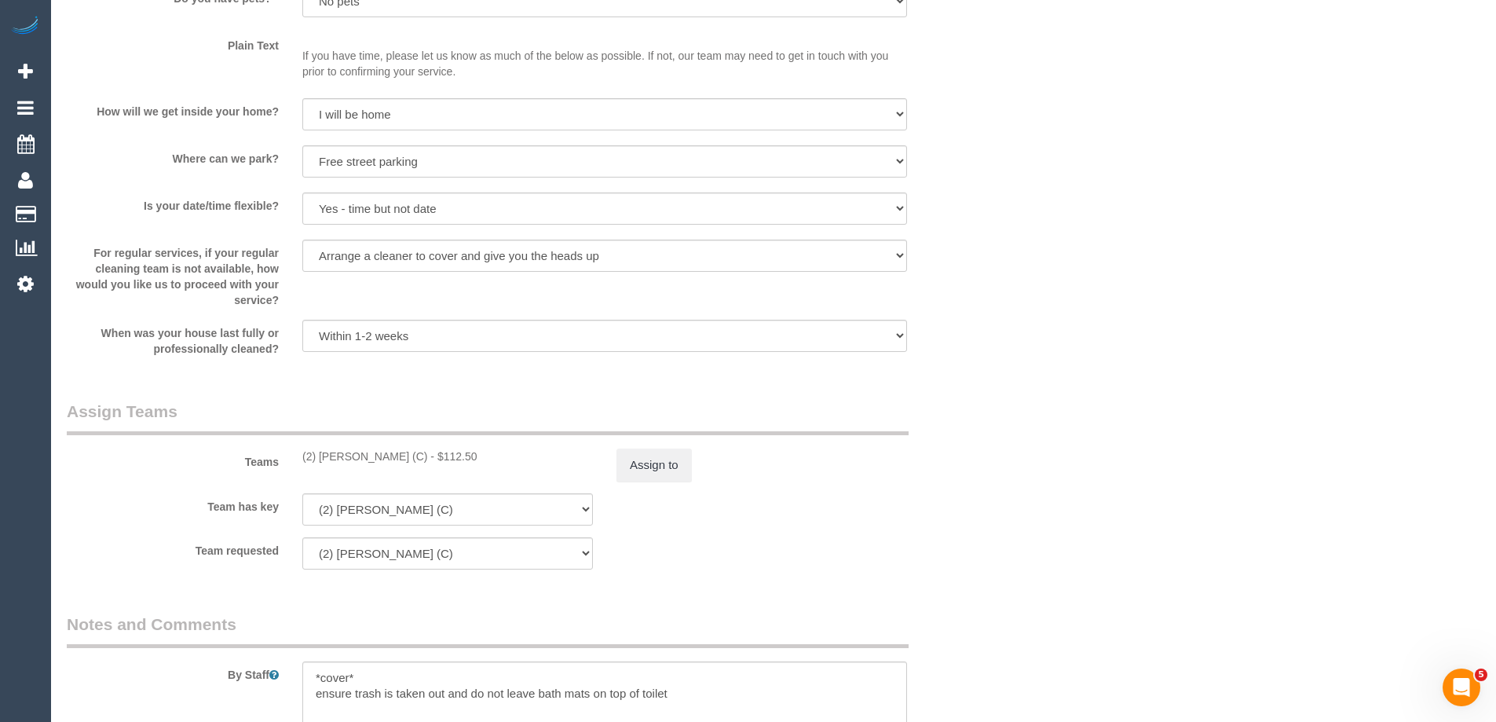
click at [345, 454] on div "(2) Joshua Russell (C) - $112.50" at bounding box center [447, 456] width 291 height 16
copy div "Joshua"
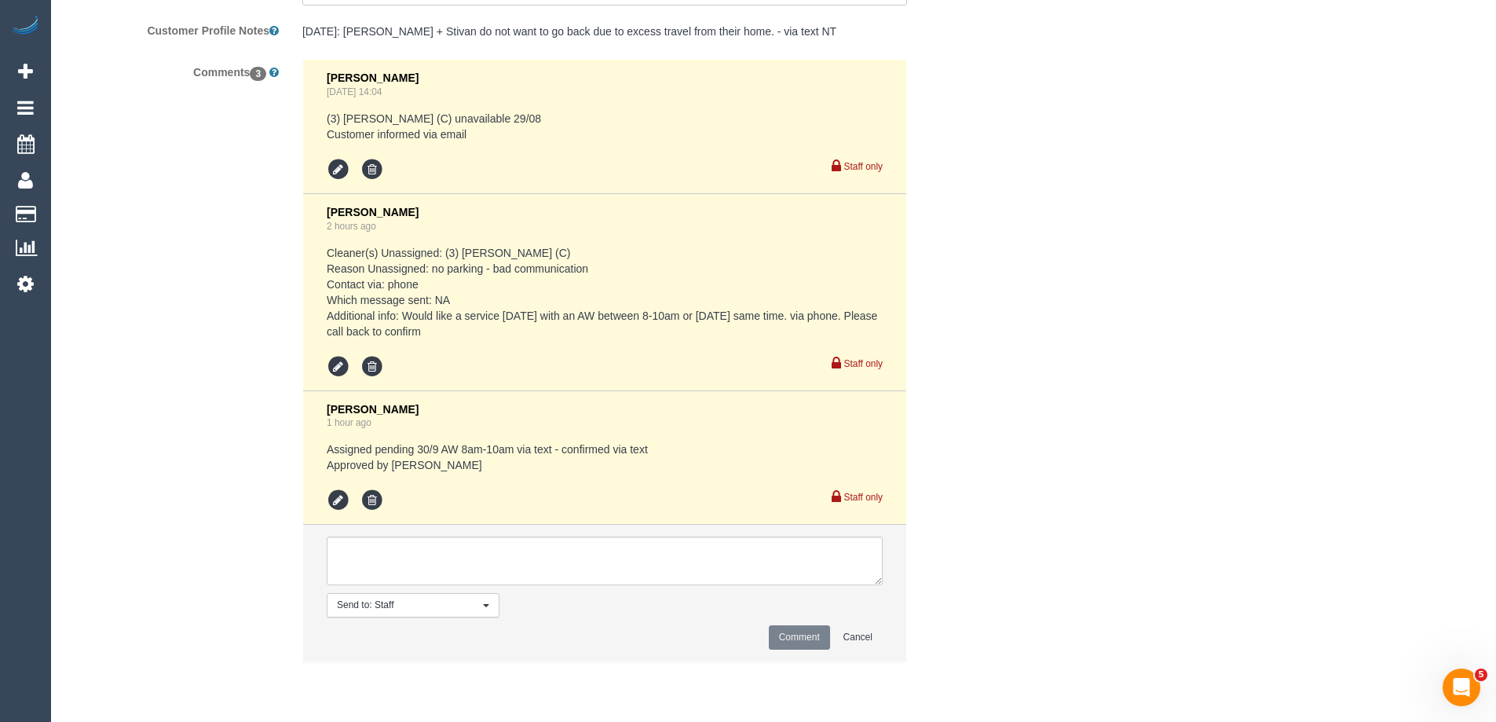
scroll to position [2903, 0]
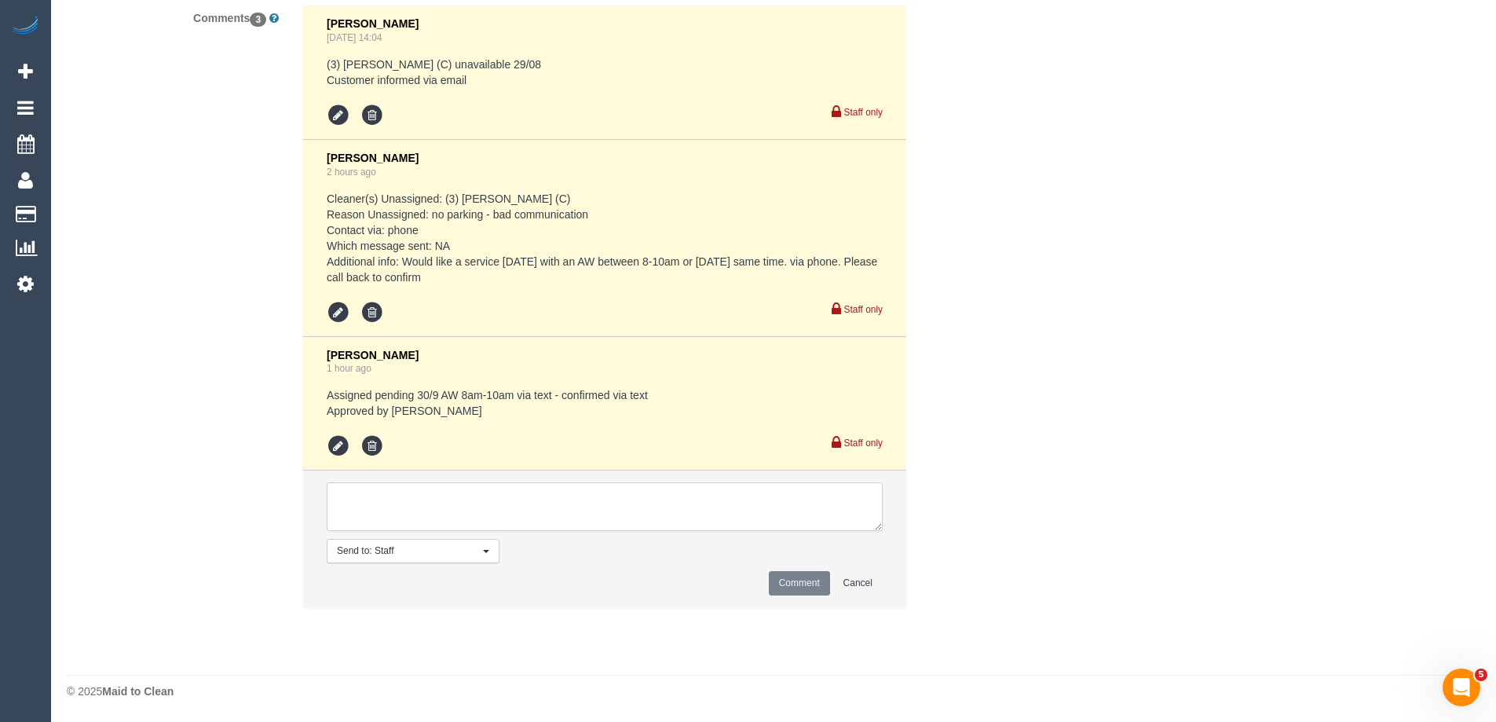
click at [472, 514] on textarea at bounding box center [605, 506] width 556 height 49
paste textarea "Joshua"
click at [478, 511] on textarea at bounding box center [605, 506] width 556 height 49
type textarea "Joshua U/A requested not to attend due to road works via email"
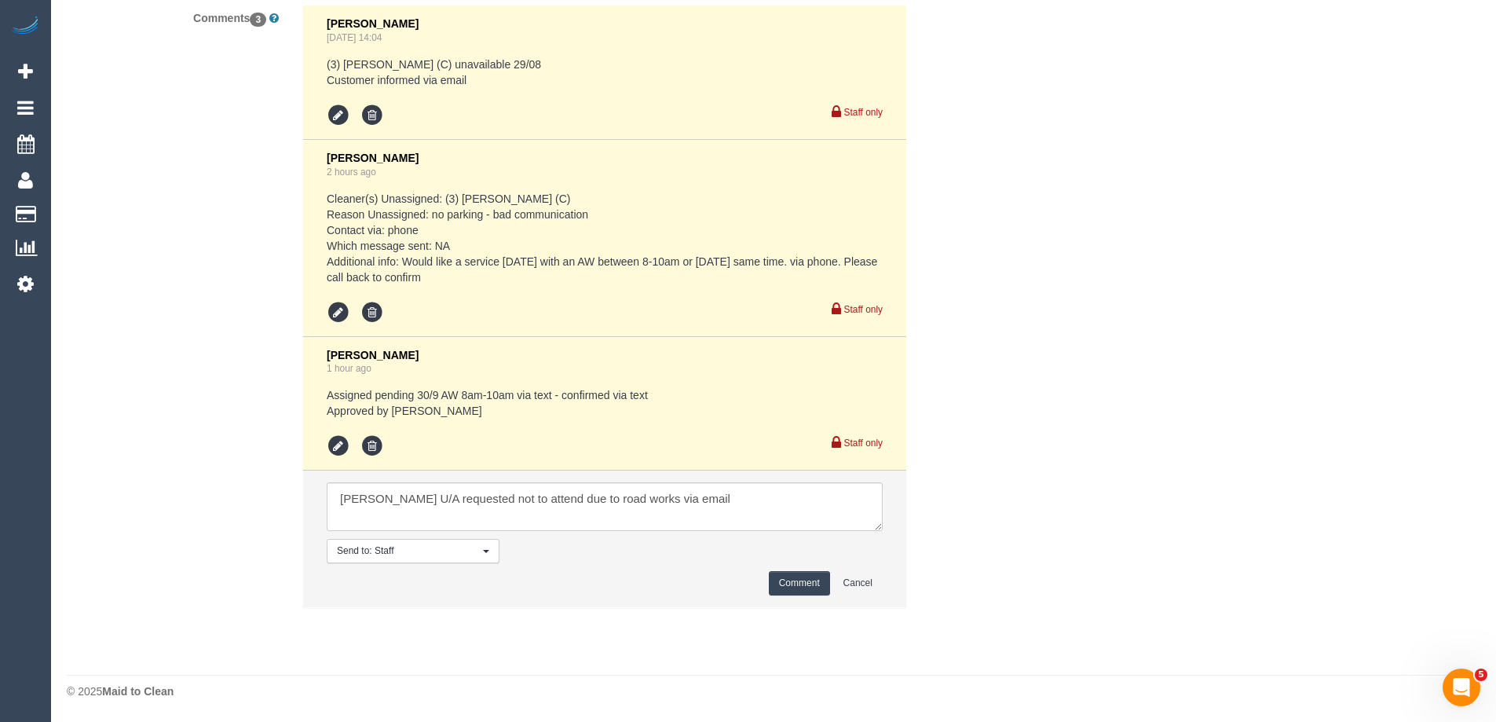
click at [792, 588] on button "Comment" at bounding box center [799, 583] width 61 height 24
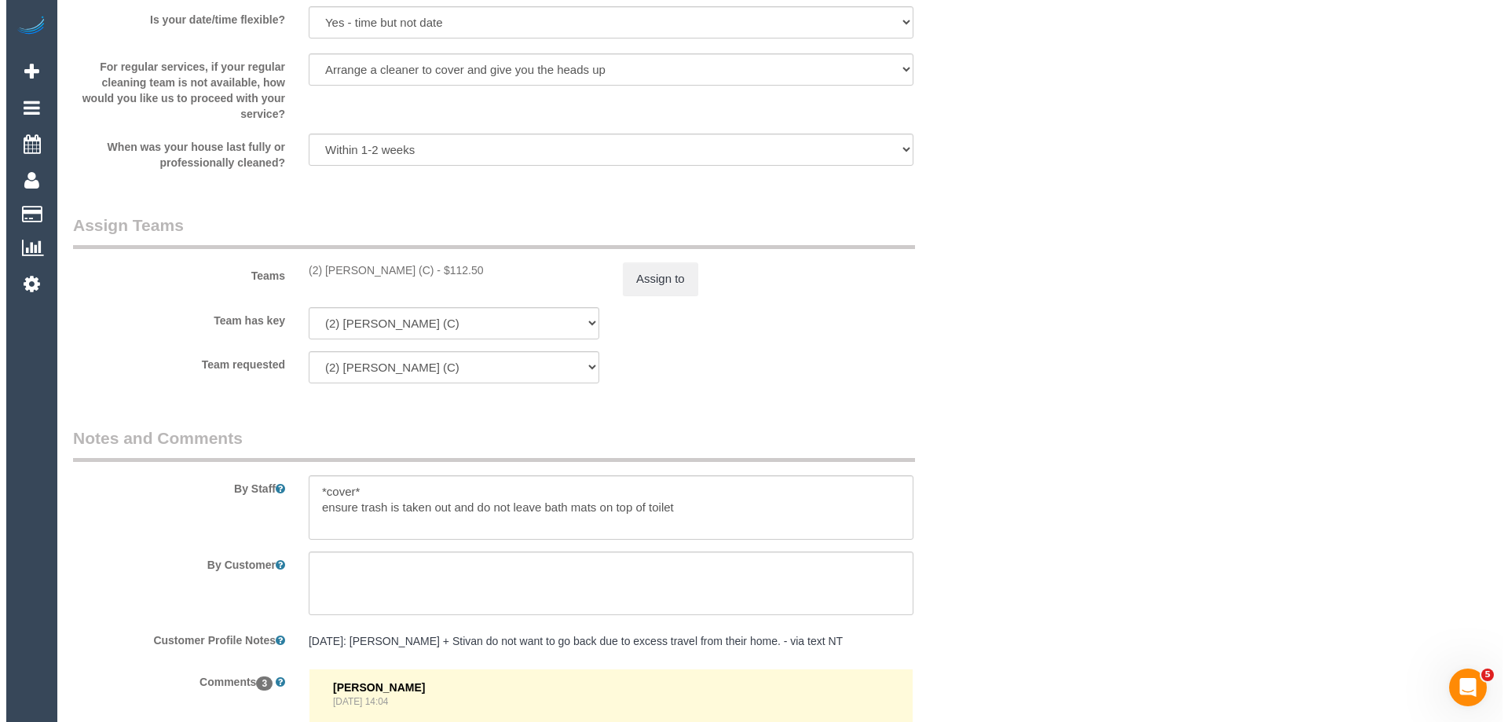
scroll to position [2118, 0]
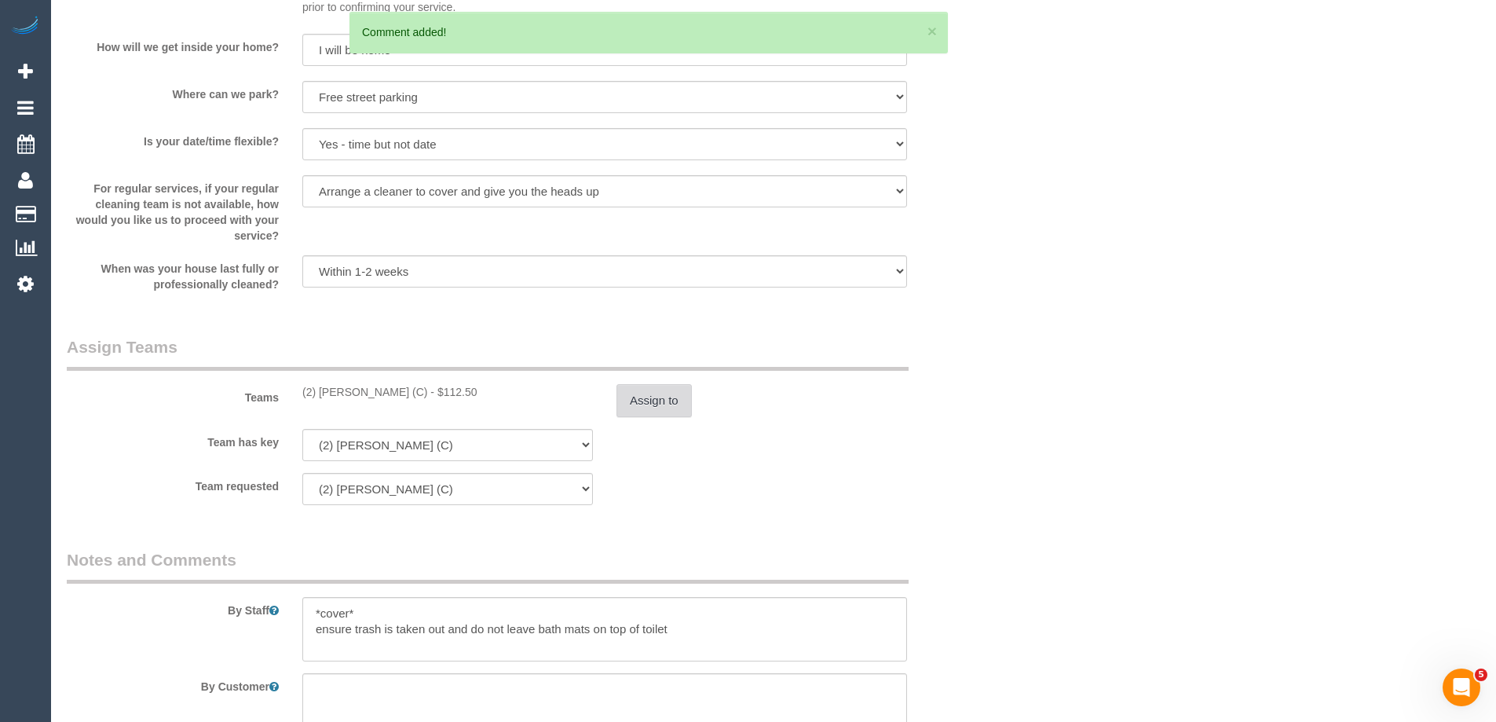
click at [673, 401] on button "Assign to" at bounding box center [654, 400] width 75 height 33
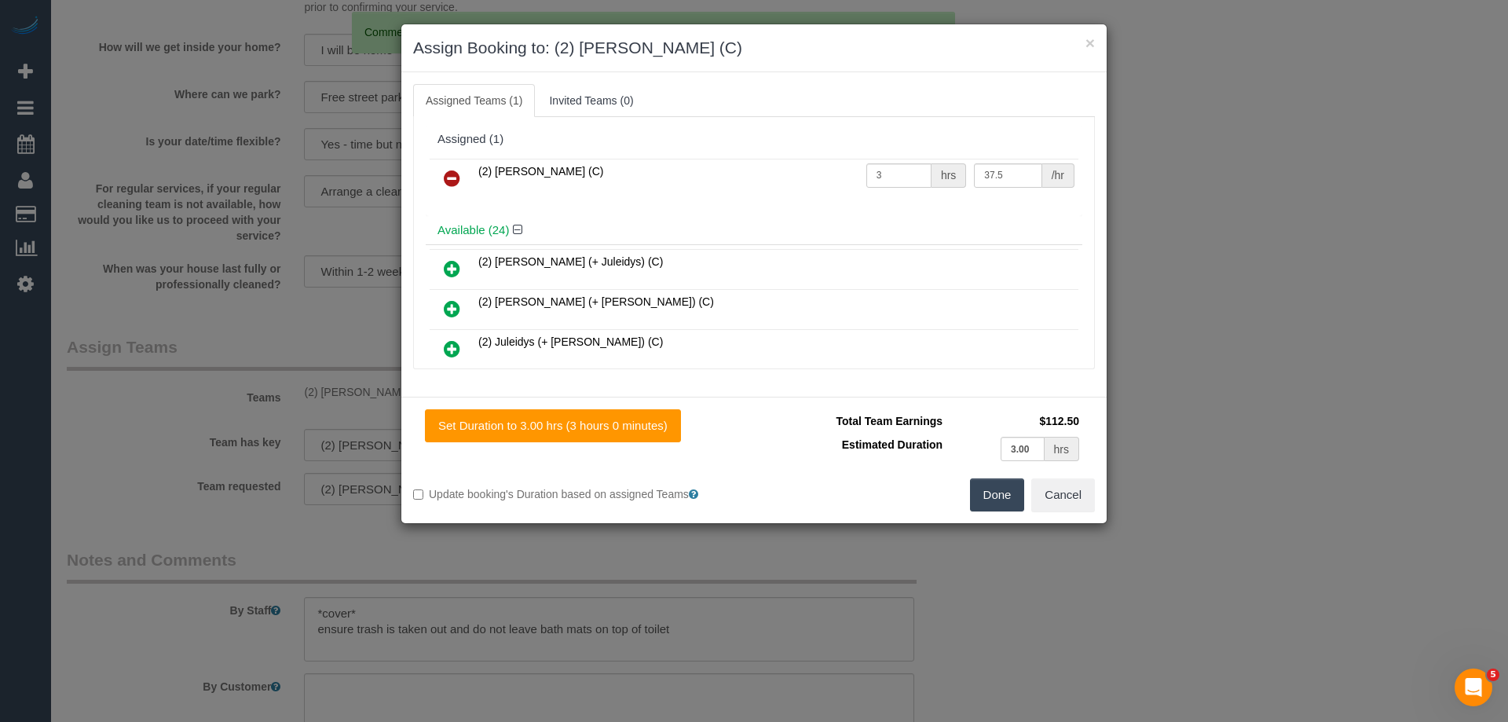
click at [451, 181] on icon at bounding box center [452, 178] width 16 height 19
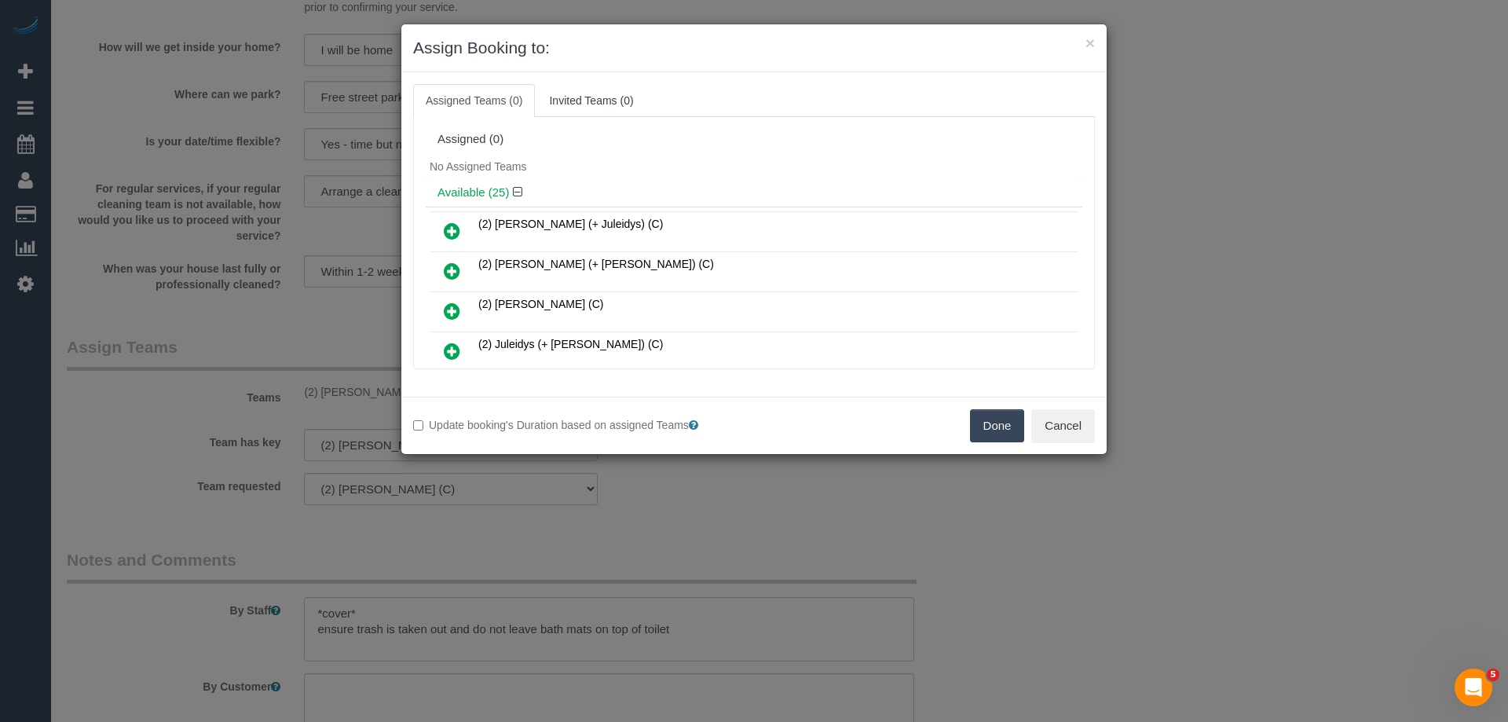
click at [657, 139] on div "Assigned (0)" at bounding box center [753, 139] width 633 height 13
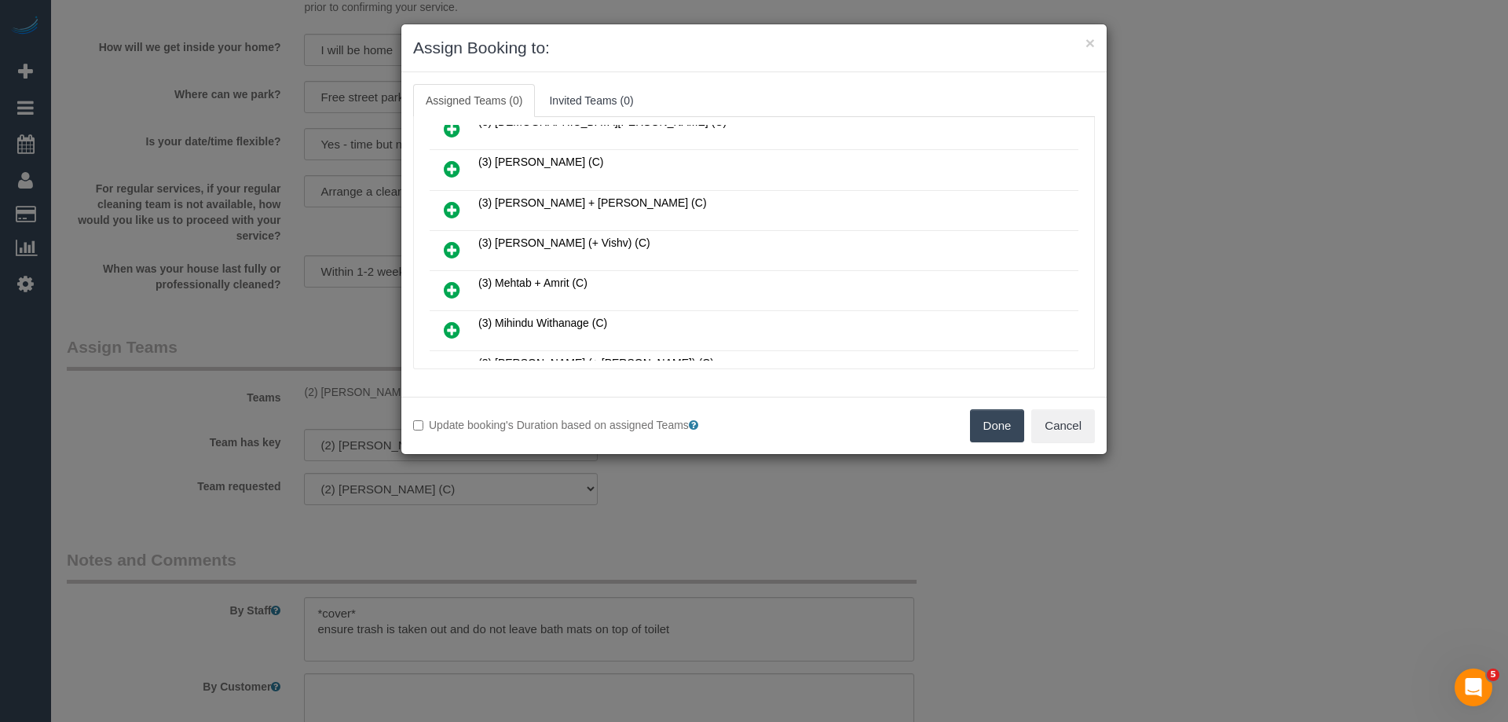
click at [443, 251] on link at bounding box center [452, 250] width 37 height 31
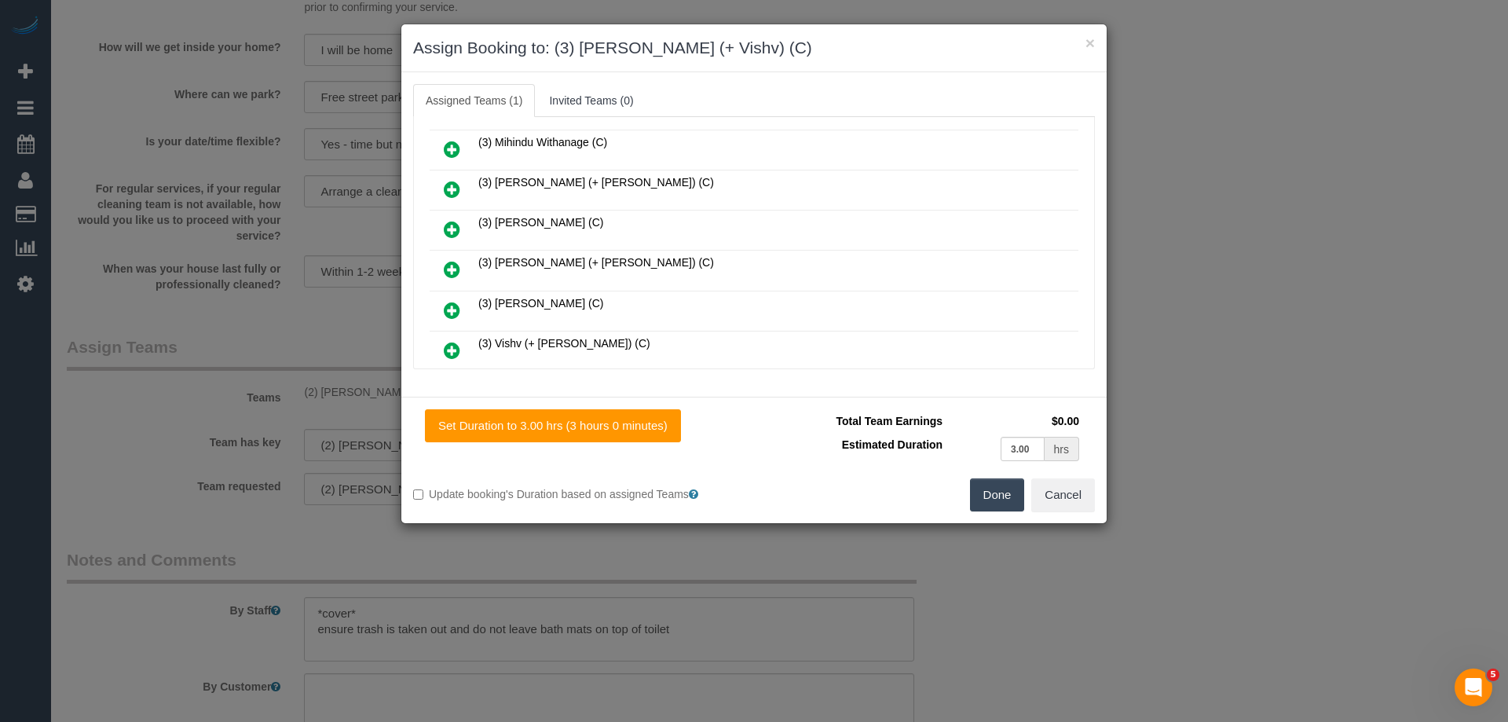
scroll to position [737, 0]
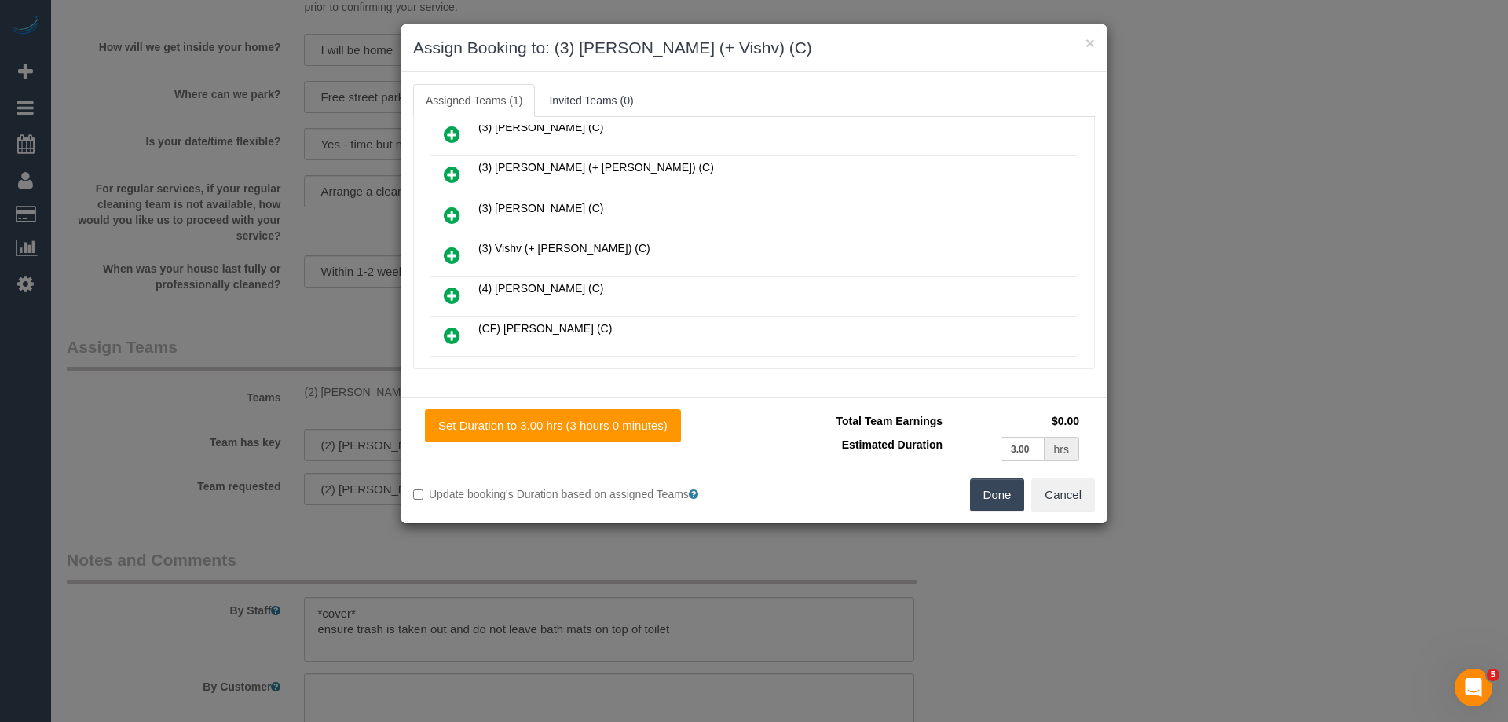
click at [454, 255] on icon at bounding box center [452, 255] width 16 height 19
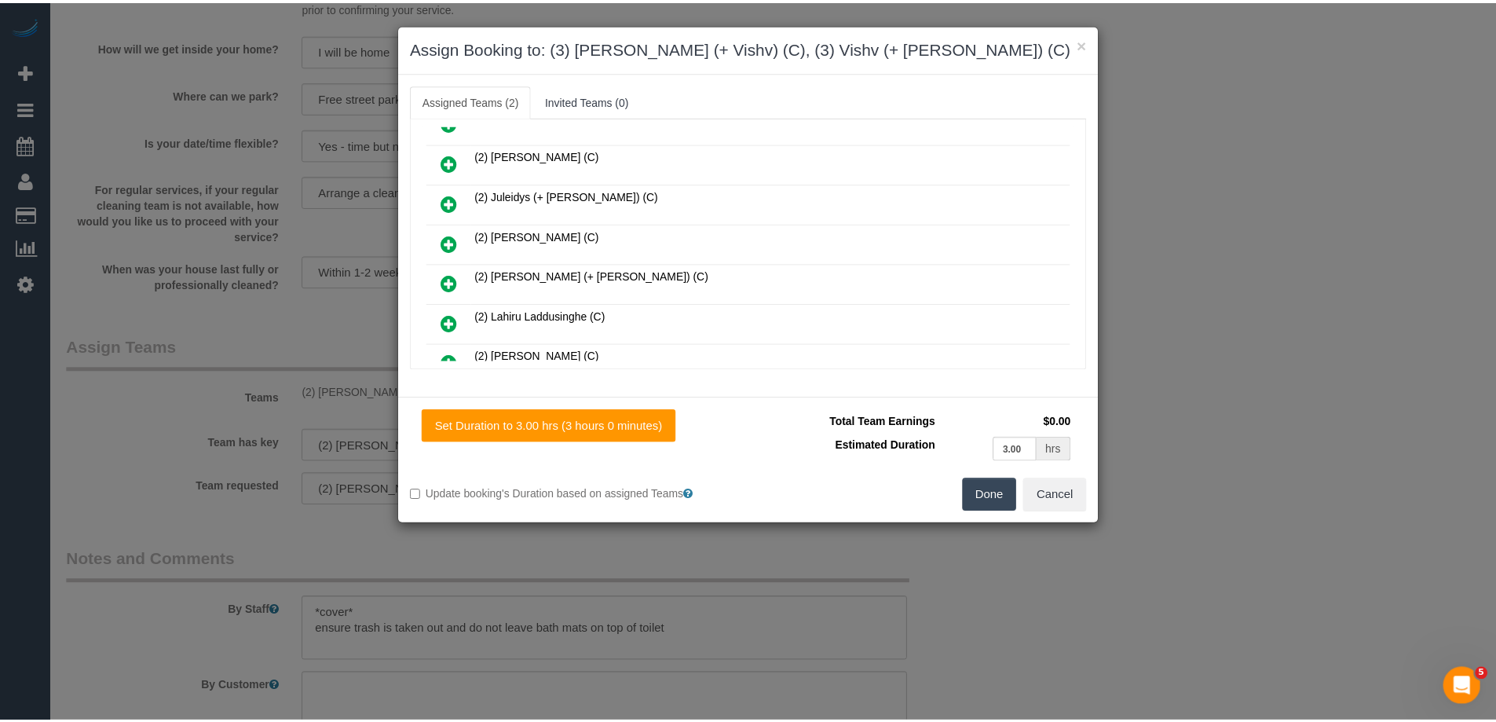
scroll to position [0, 0]
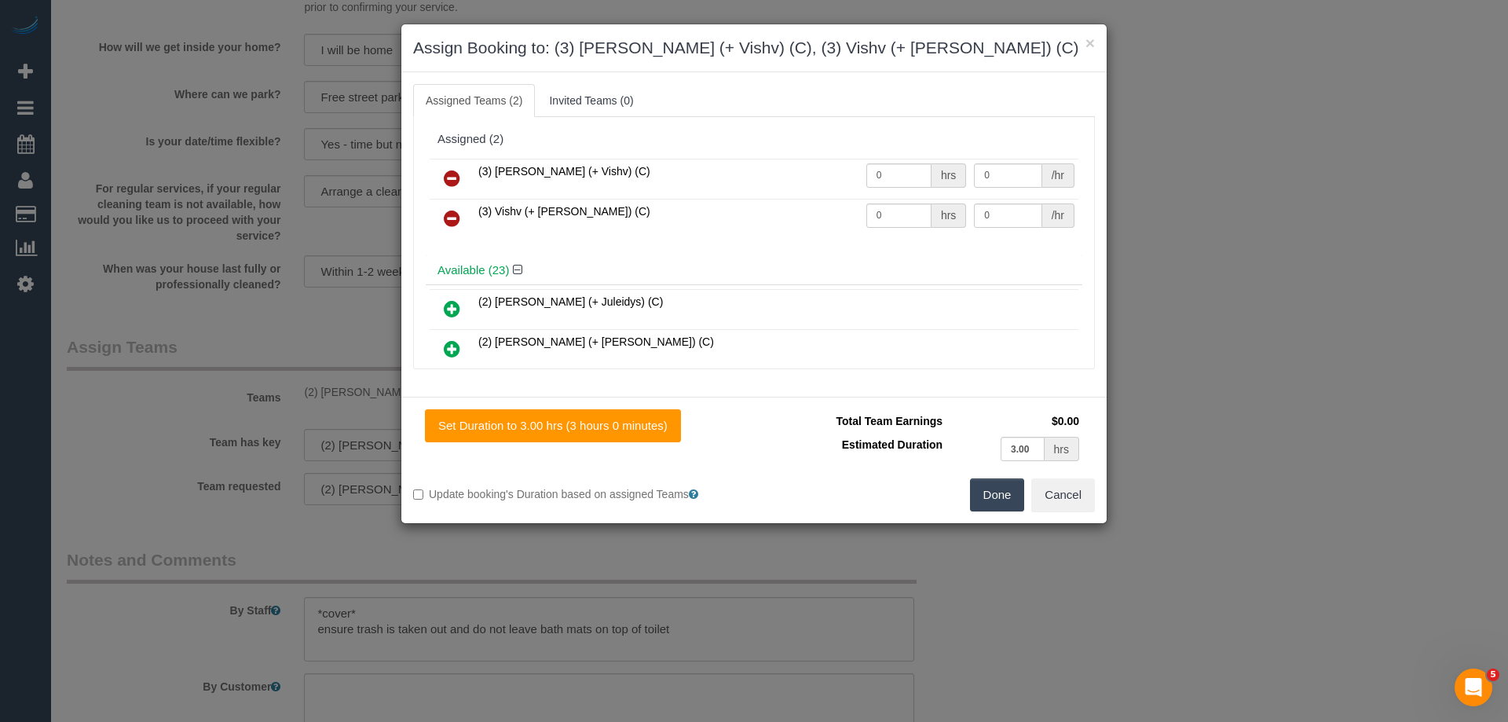
click at [994, 502] on button "Done" at bounding box center [997, 494] width 55 height 33
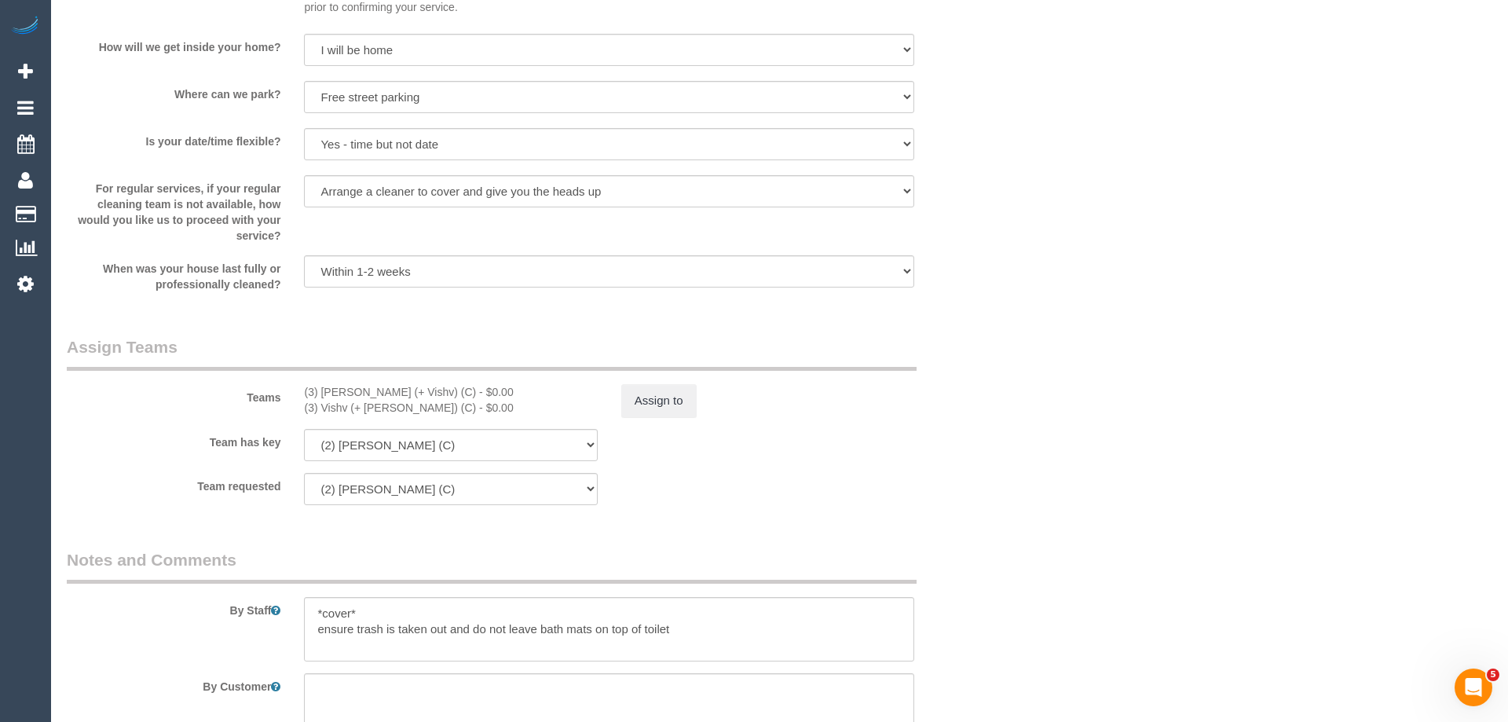
click at [994, 502] on div "× Assign Booking to: (3) Kelvin (+ Vishv) (C), (3) Vishv (+ Kelvin) (C) Assigne…" at bounding box center [754, 361] width 1508 height 722
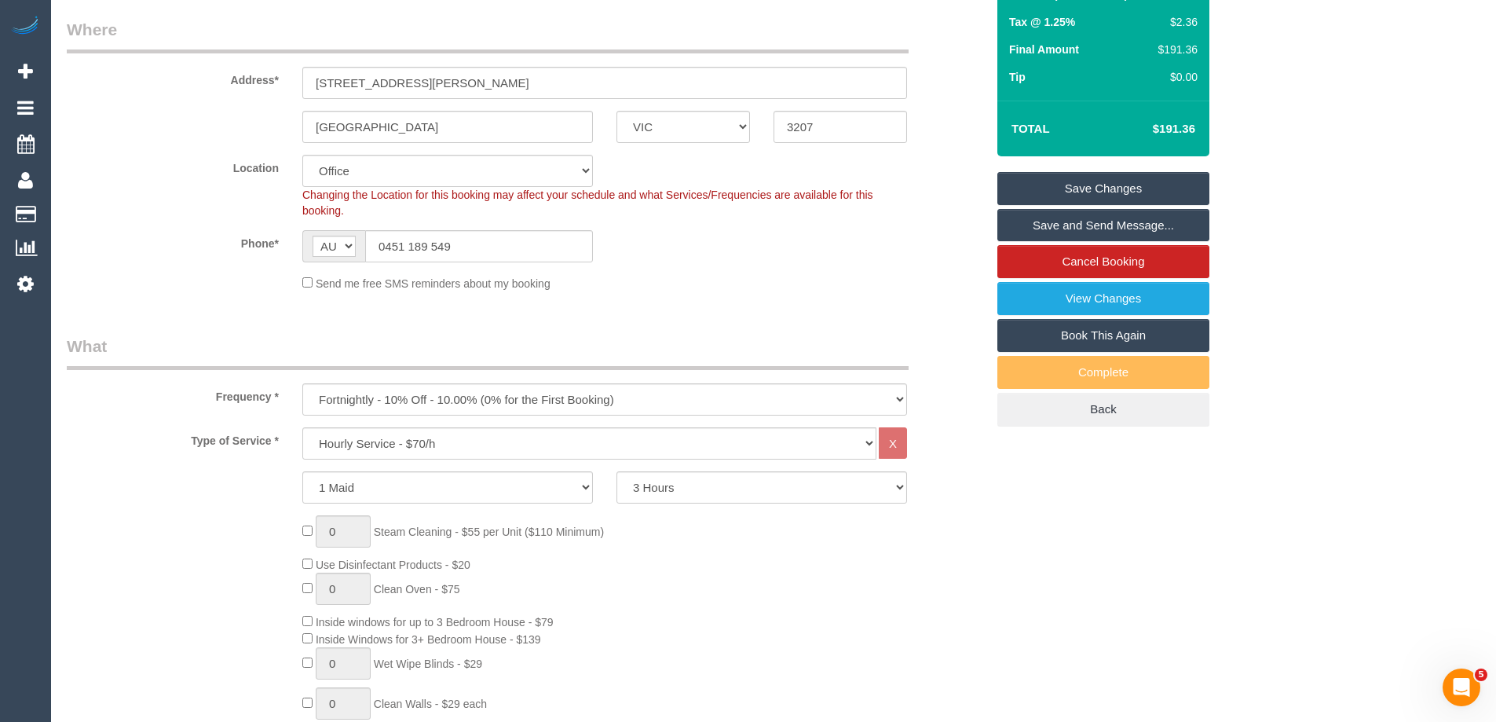
scroll to position [939, 0]
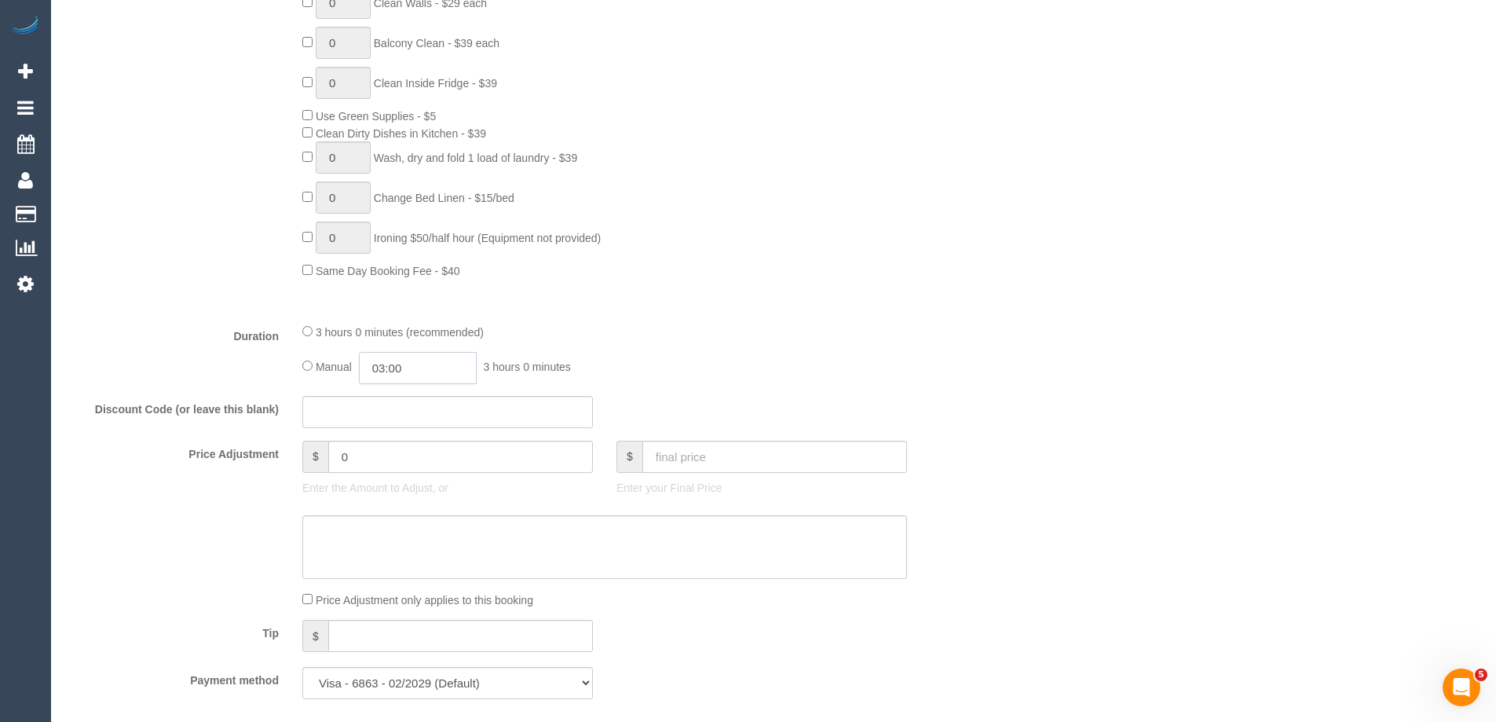
click at [433, 364] on input "03:00" at bounding box center [418, 368] width 118 height 32
click at [435, 387] on div "00:00 00:30 01:00 01:30 02:00 02:30 03:00 03:30 04:00 04:30 05:00 05:30 06:00 0…" at bounding box center [399, 443] width 71 height 118
click at [431, 387] on div "00:00 00:30 01:00 01:30 02:00 02:30 03:00 03:30 04:00 04:30 05:00 05:30 06:00 0…" at bounding box center [399, 443] width 71 height 118
type input "01:30"
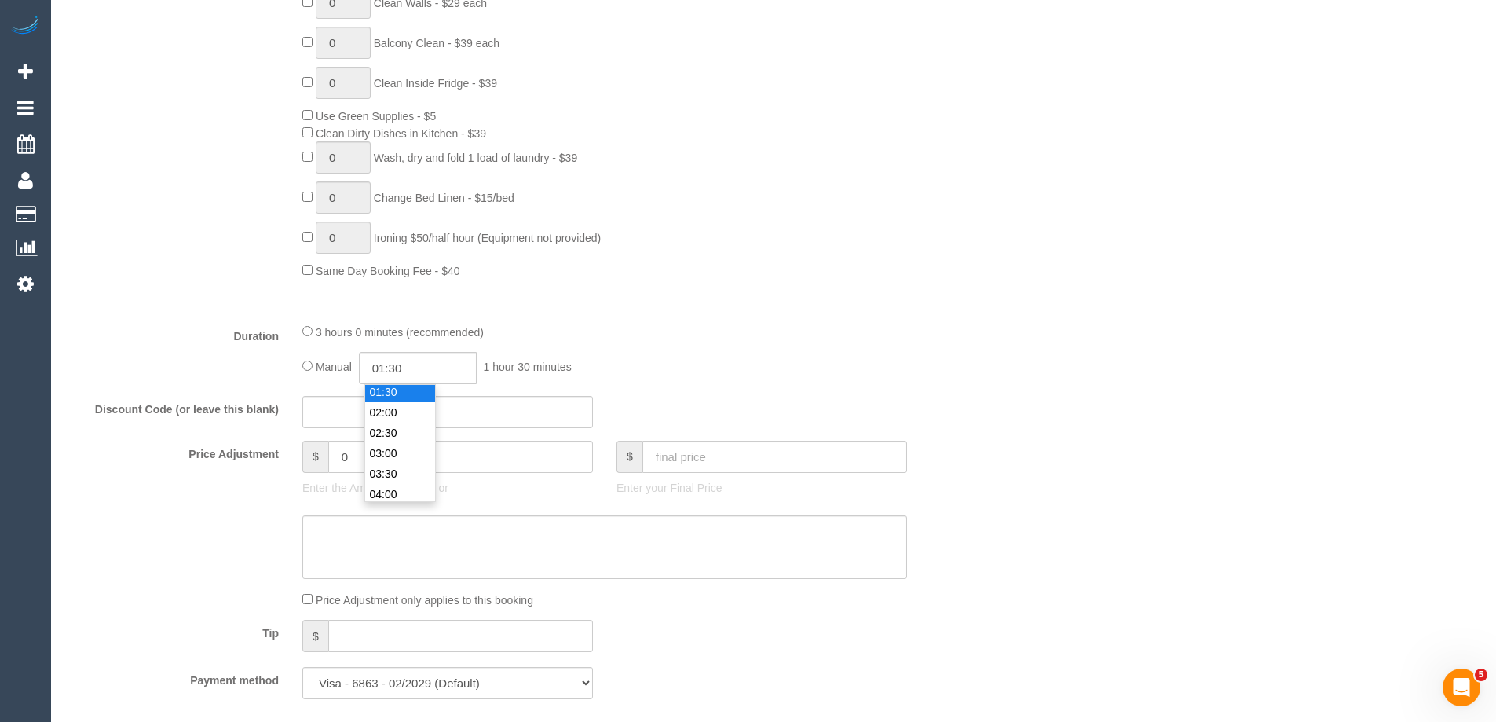
click at [407, 392] on li "01:30" at bounding box center [400, 392] width 70 height 20
click at [668, 352] on div "Manual 01:30 1 hour 30 minutes" at bounding box center [604, 368] width 605 height 32
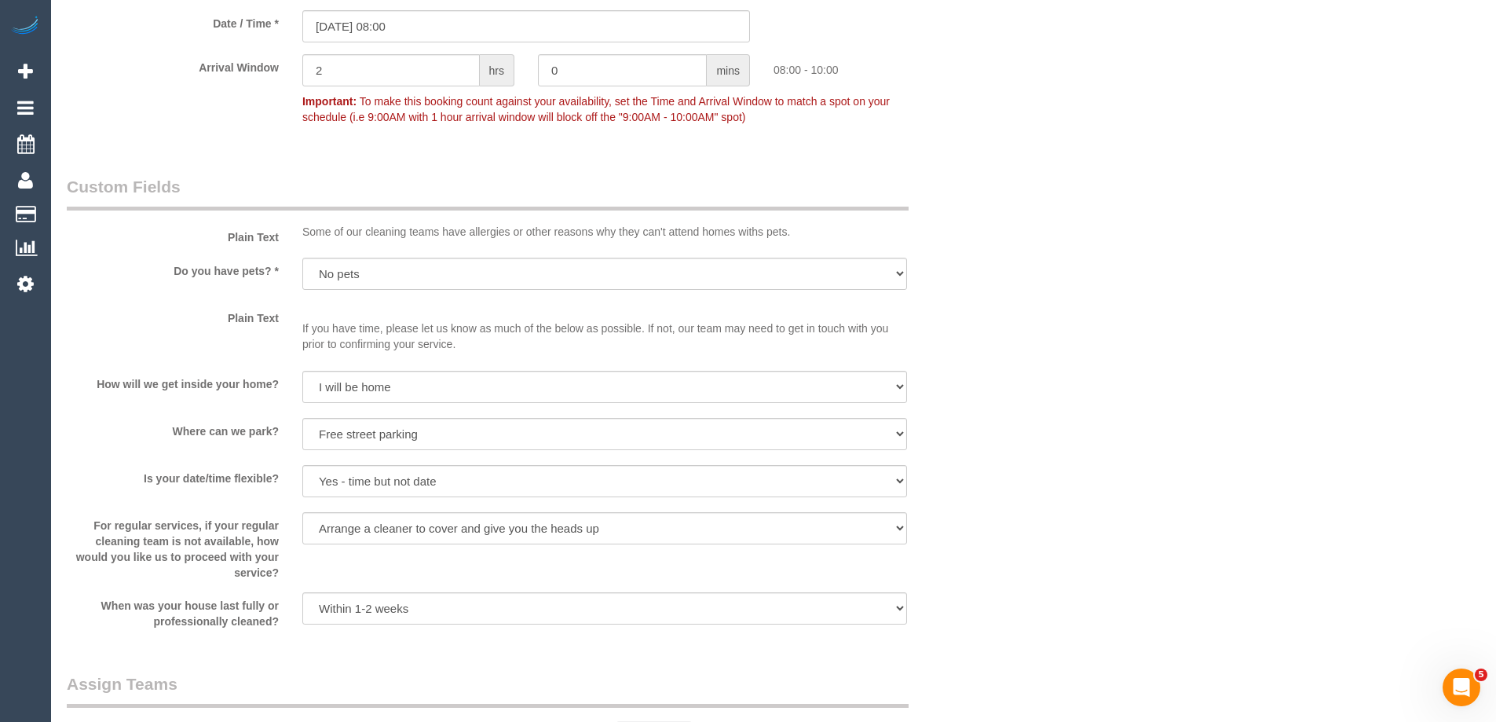
scroll to position [1882, 0]
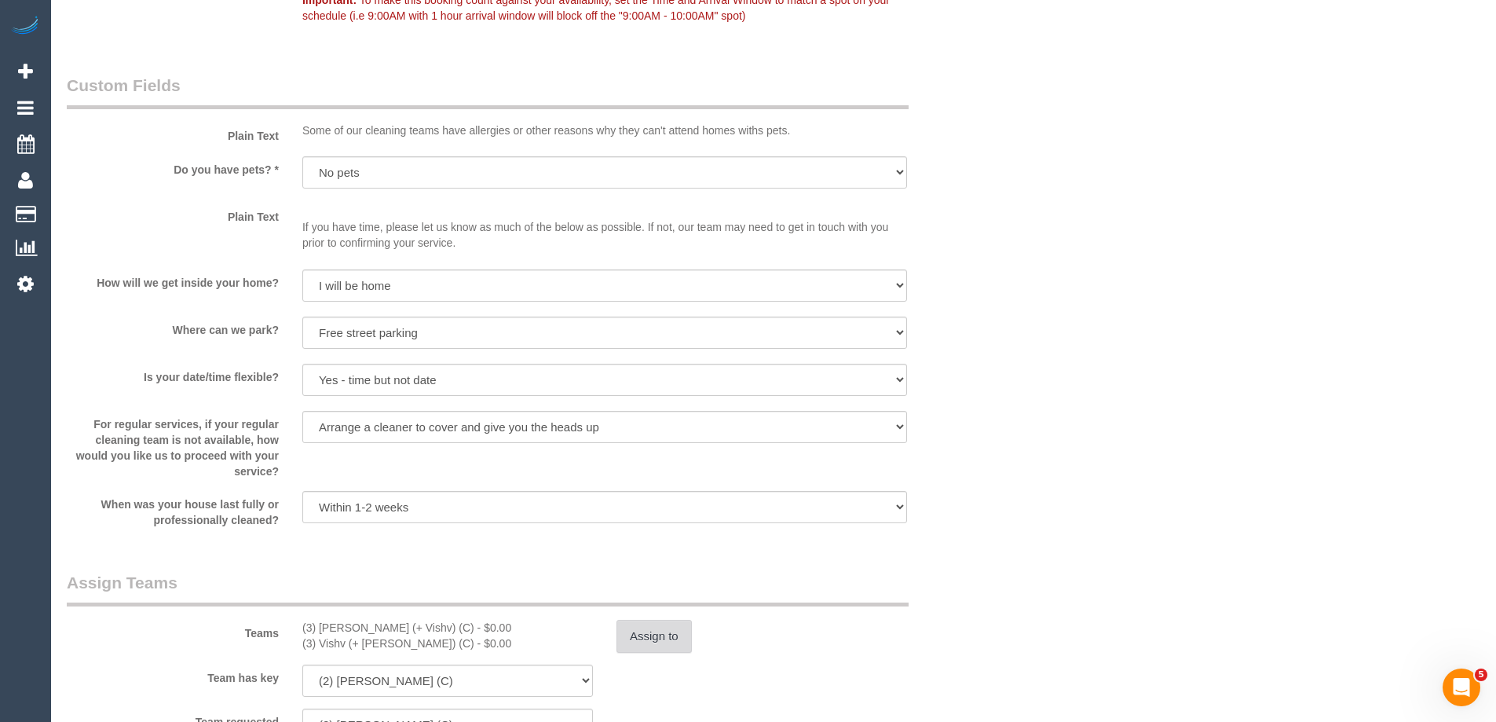
click at [664, 652] on button "Assign to" at bounding box center [654, 636] width 75 height 33
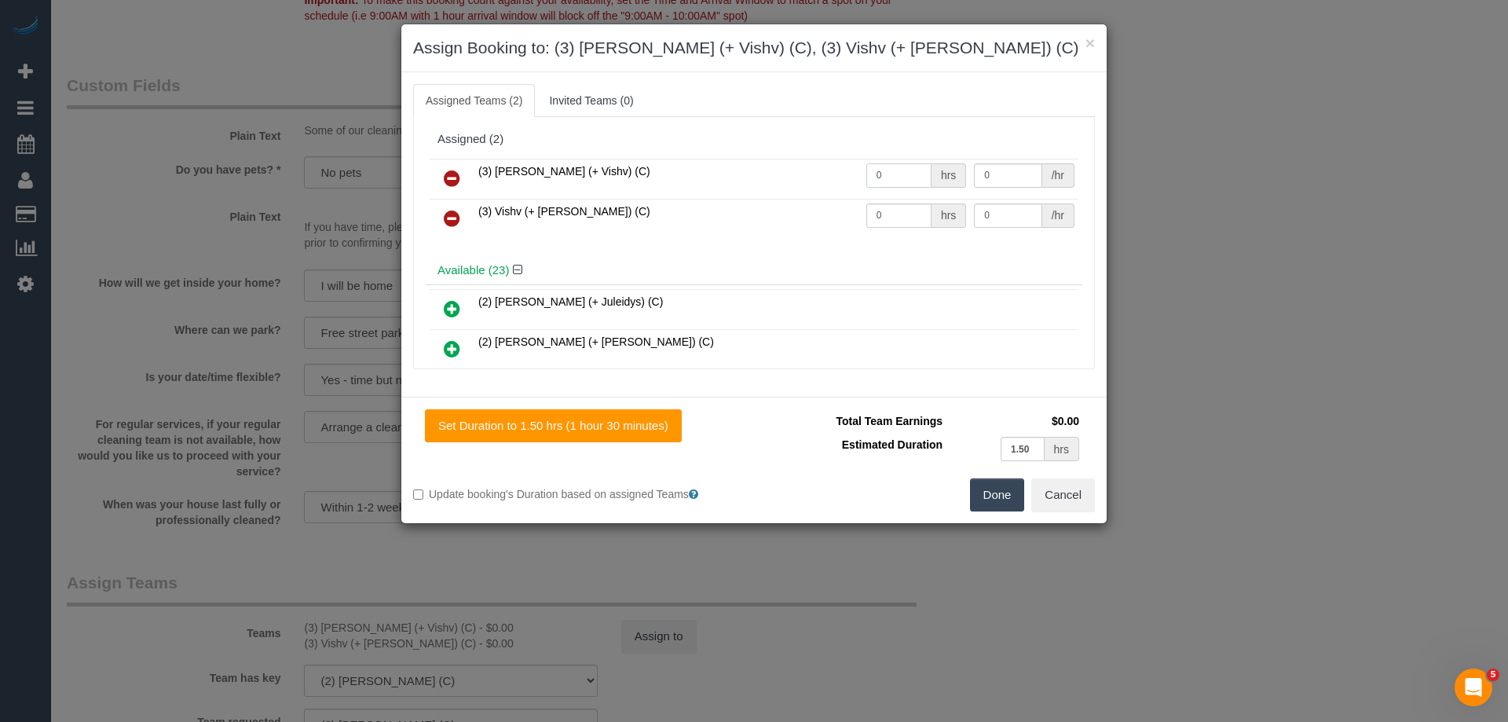
click at [888, 173] on input "0" at bounding box center [898, 175] width 65 height 24
type input "1.5"
click at [887, 207] on input "0" at bounding box center [898, 215] width 65 height 24
type input "1.5"
click at [1011, 178] on input "0" at bounding box center [1008, 175] width 68 height 24
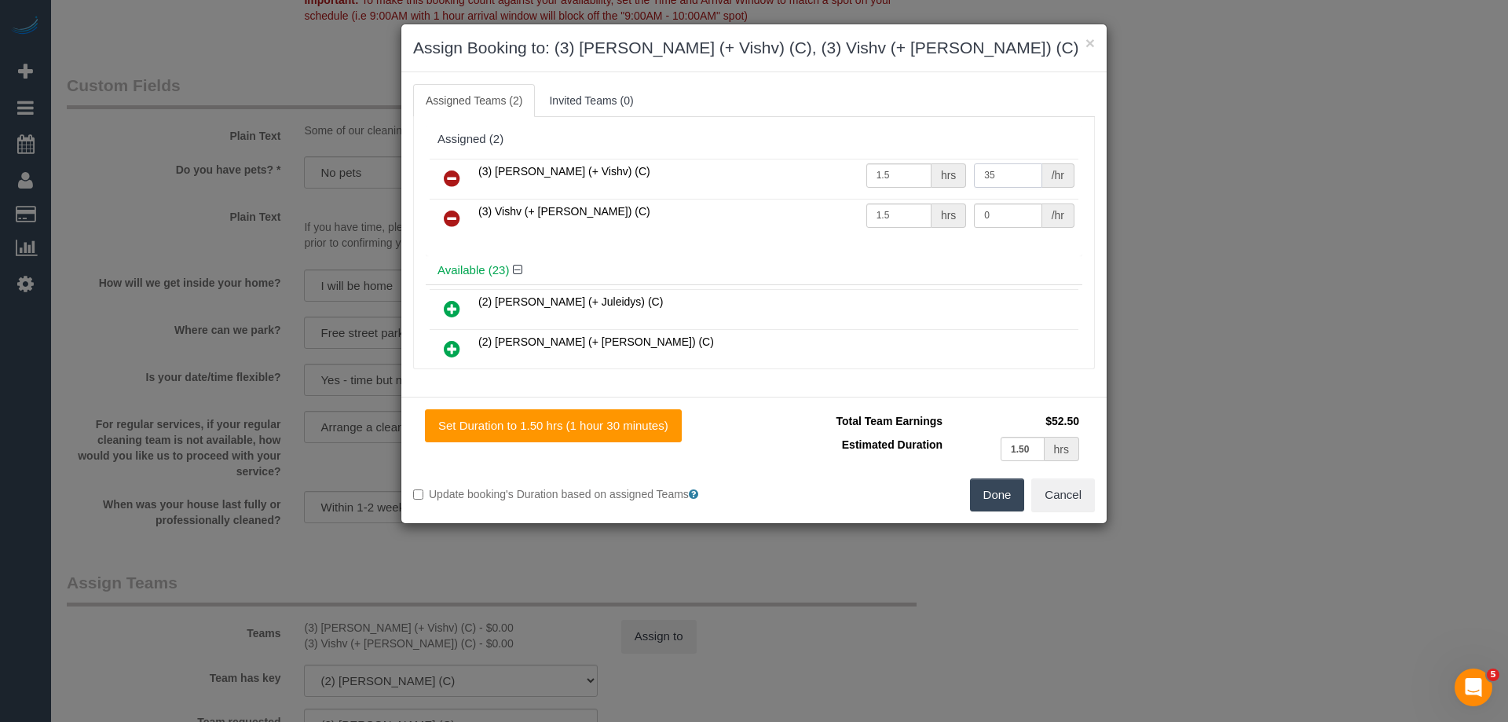
type input "35"
click at [1014, 211] on input "0" at bounding box center [1008, 215] width 68 height 24
type input "35"
click at [1005, 485] on button "Done" at bounding box center [997, 494] width 55 height 33
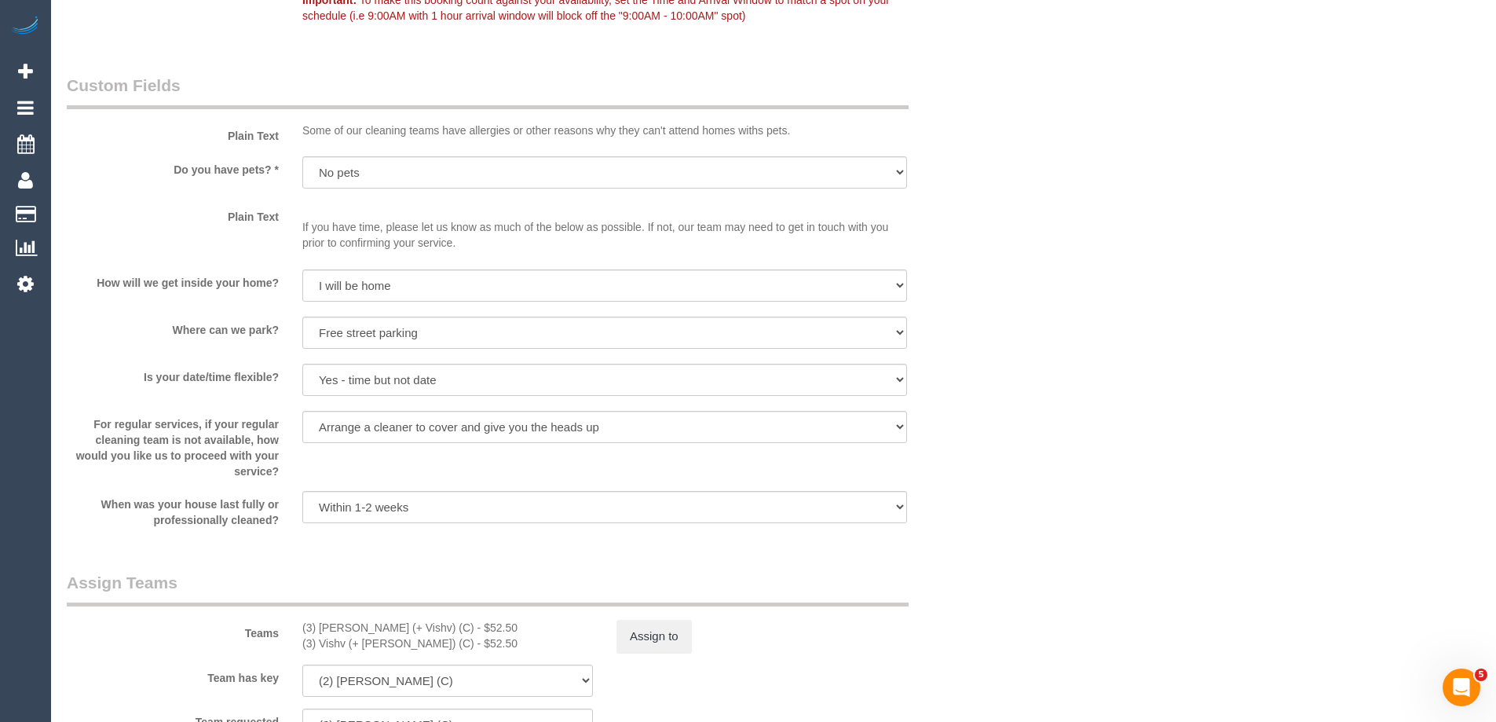
click at [1005, 485] on div "× Assign Booking to: (3) Kelvin (+ Vishv) (C), (3) Vishv (+ Kelvin) (C) Assigne…" at bounding box center [748, 361] width 1496 height 722
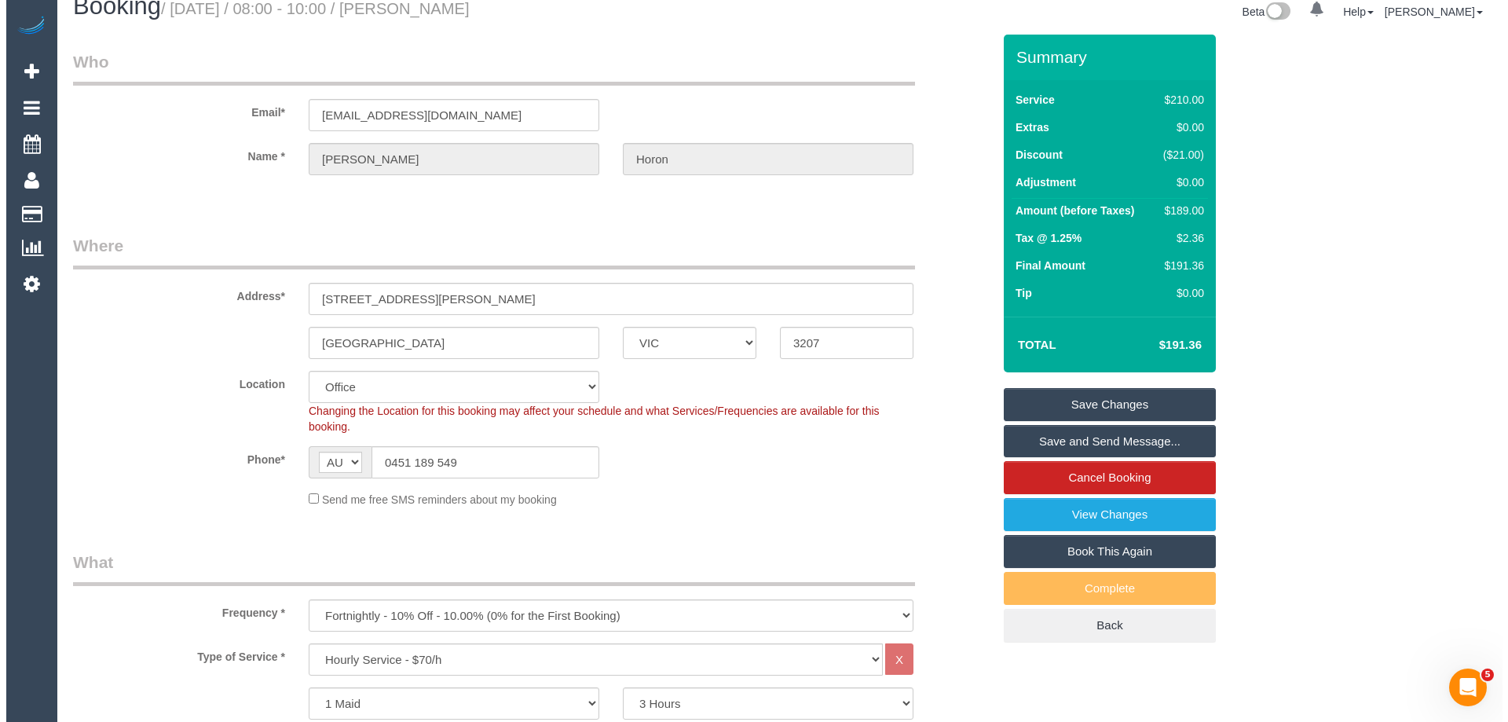
scroll to position [0, 0]
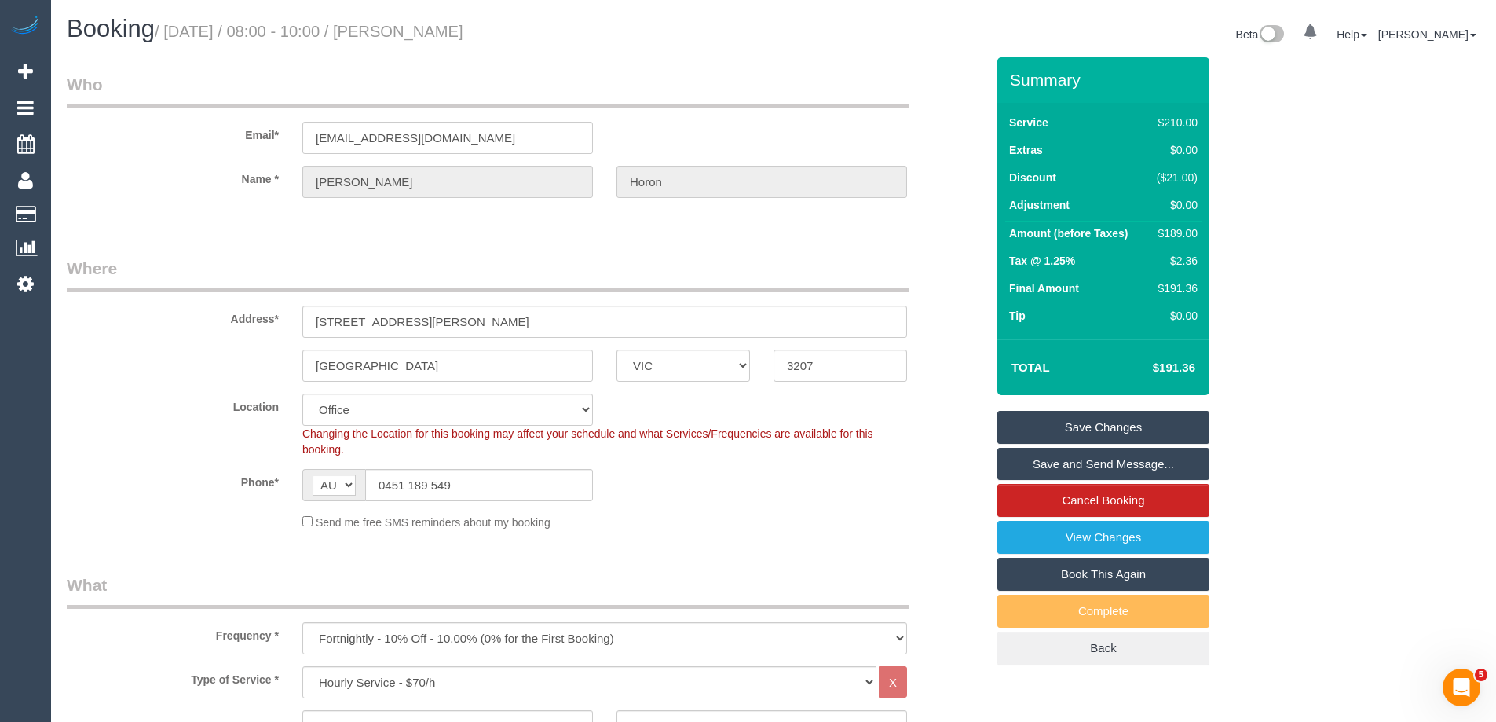
click at [1170, 428] on link "Save Changes" at bounding box center [1103, 427] width 212 height 33
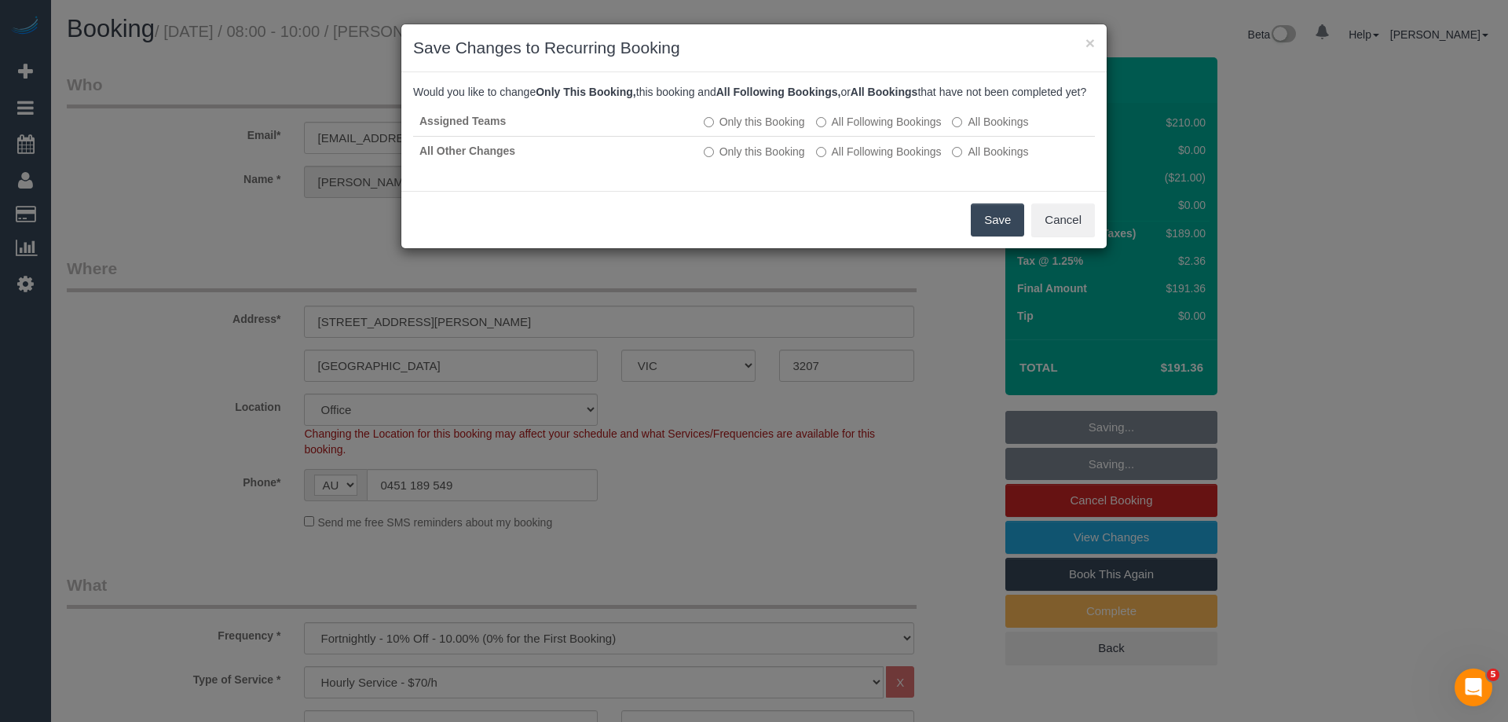
click at [1000, 236] on button "Save" at bounding box center [997, 219] width 53 height 33
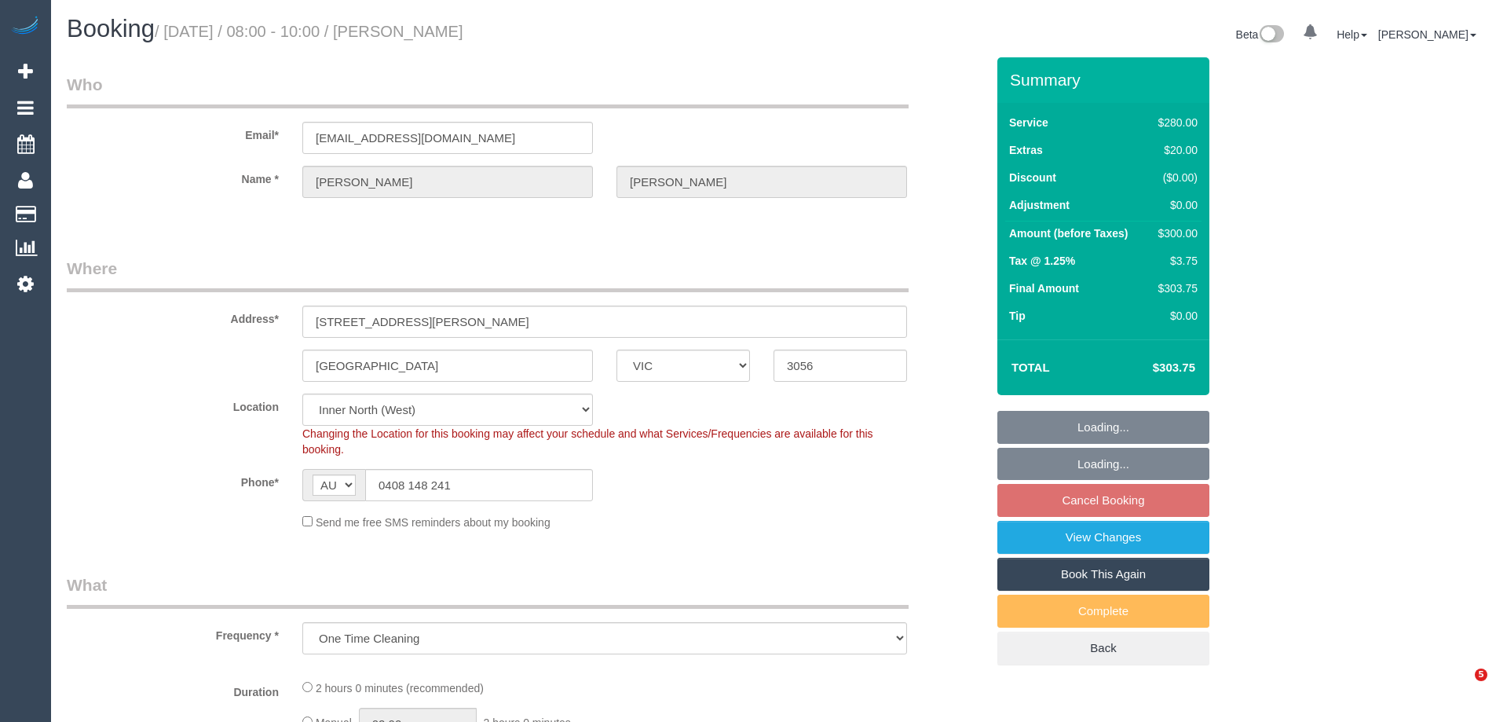
select select "VIC"
select select "object:544"
select select "spot1"
select select "2"
select select "number:28"
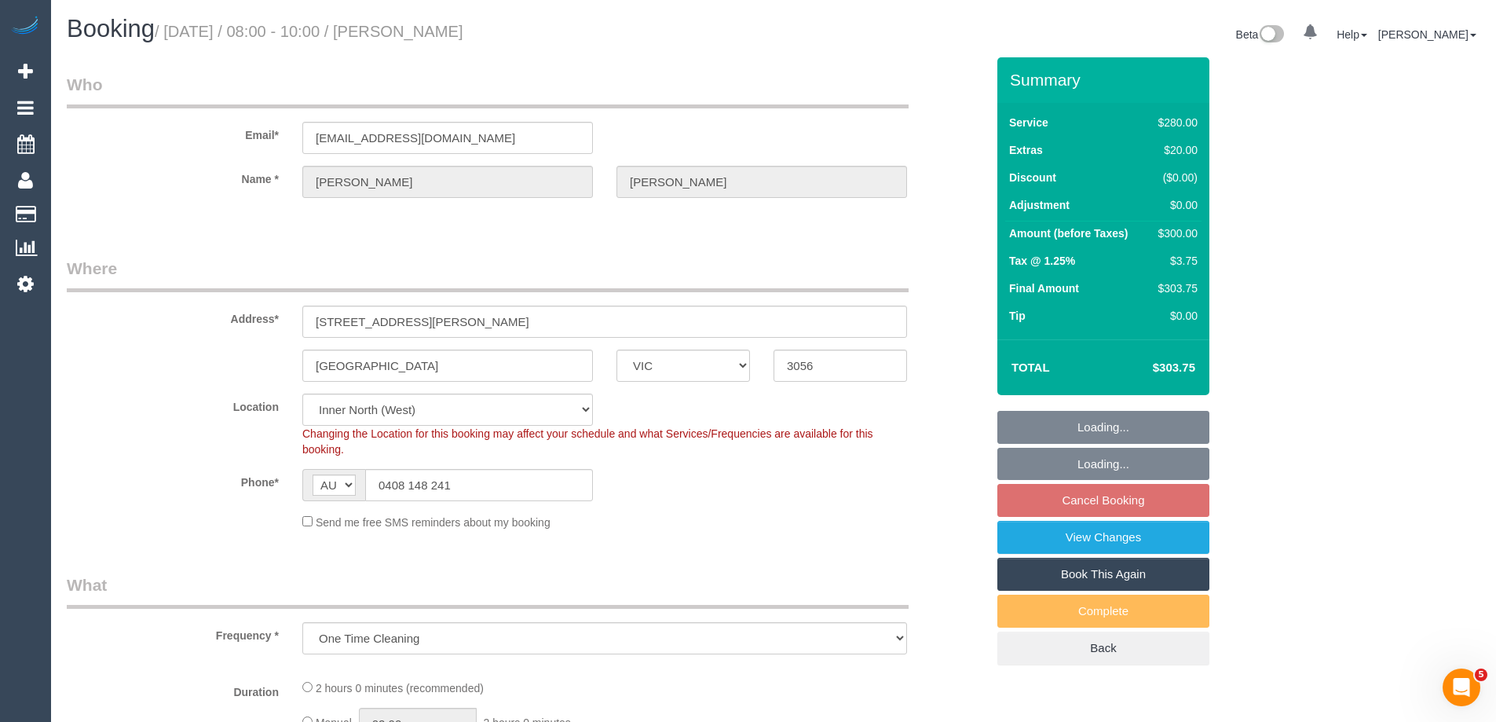
select select "number:14"
select select "number:19"
select select "number:25"
select select "number:34"
select select "number:12"
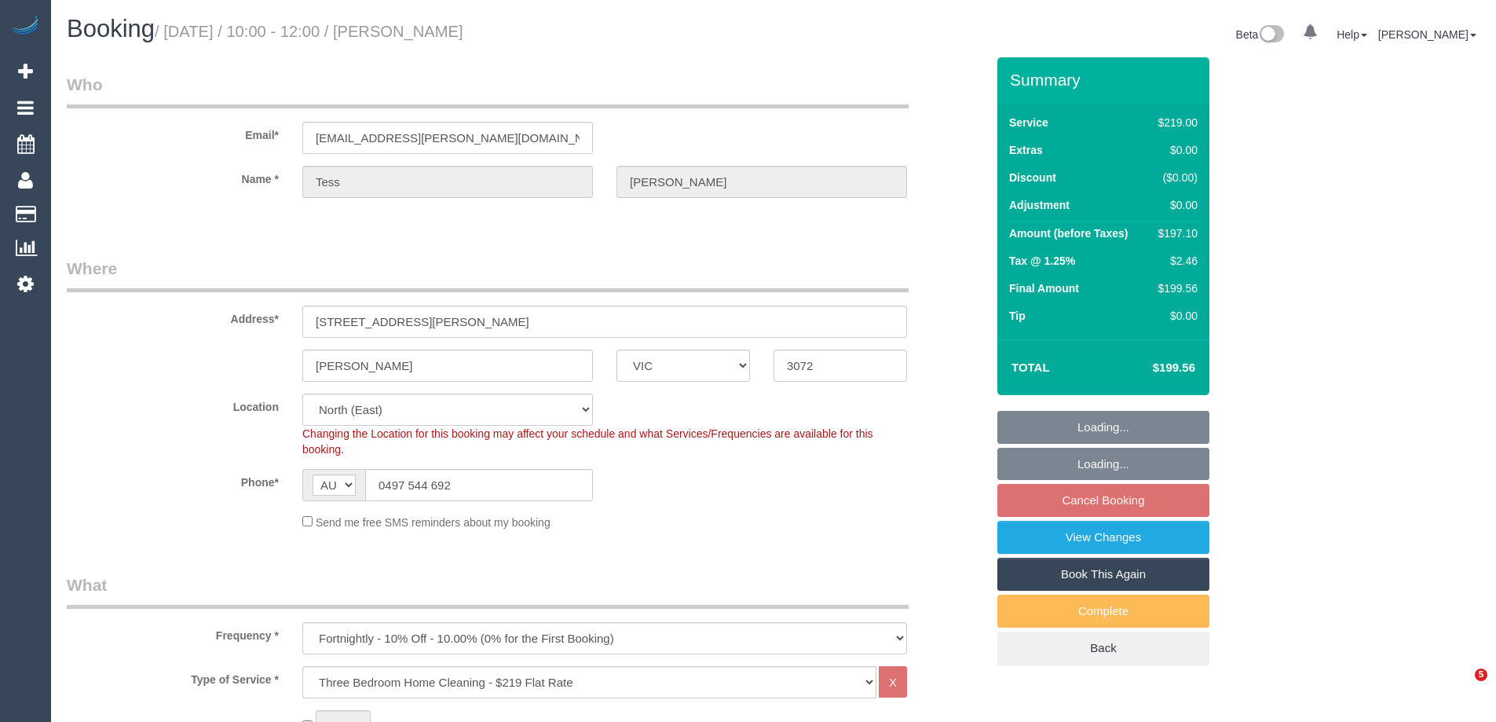
select select "VIC"
select select "spot1"
select select "number:27"
select select "number:14"
select select "number:19"
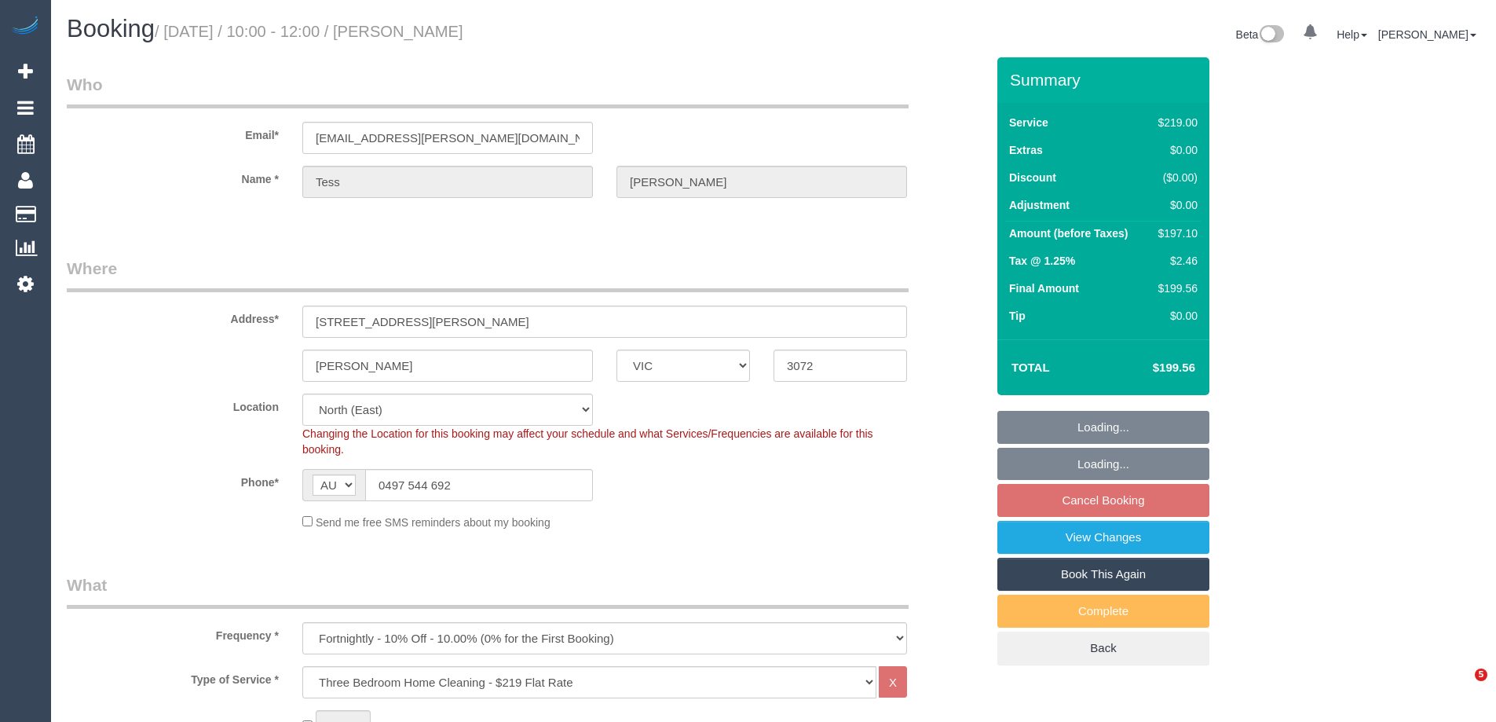
select select "number:24"
select select "number:34"
select select "number:11"
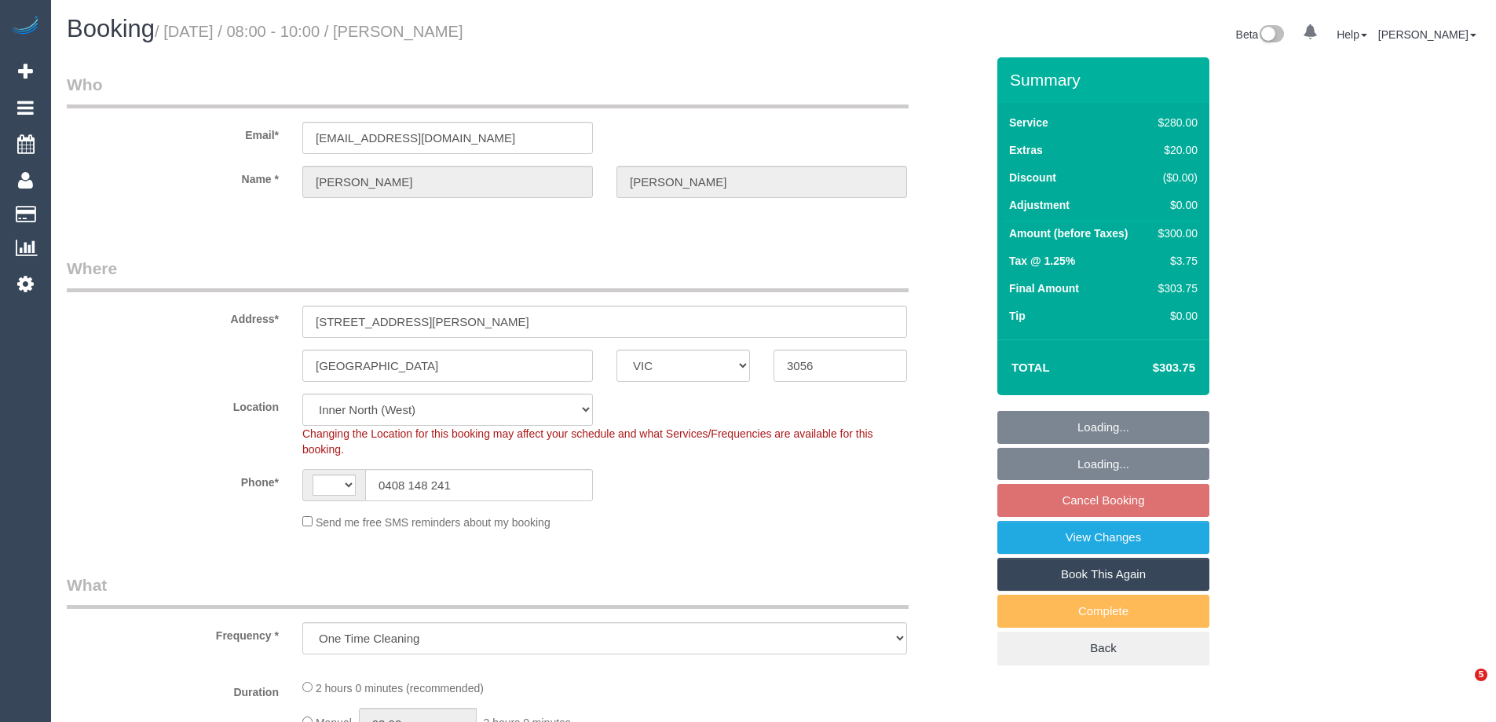
select select "VIC"
select select "string:AU"
select select "2"
select select "number:28"
select select "number:14"
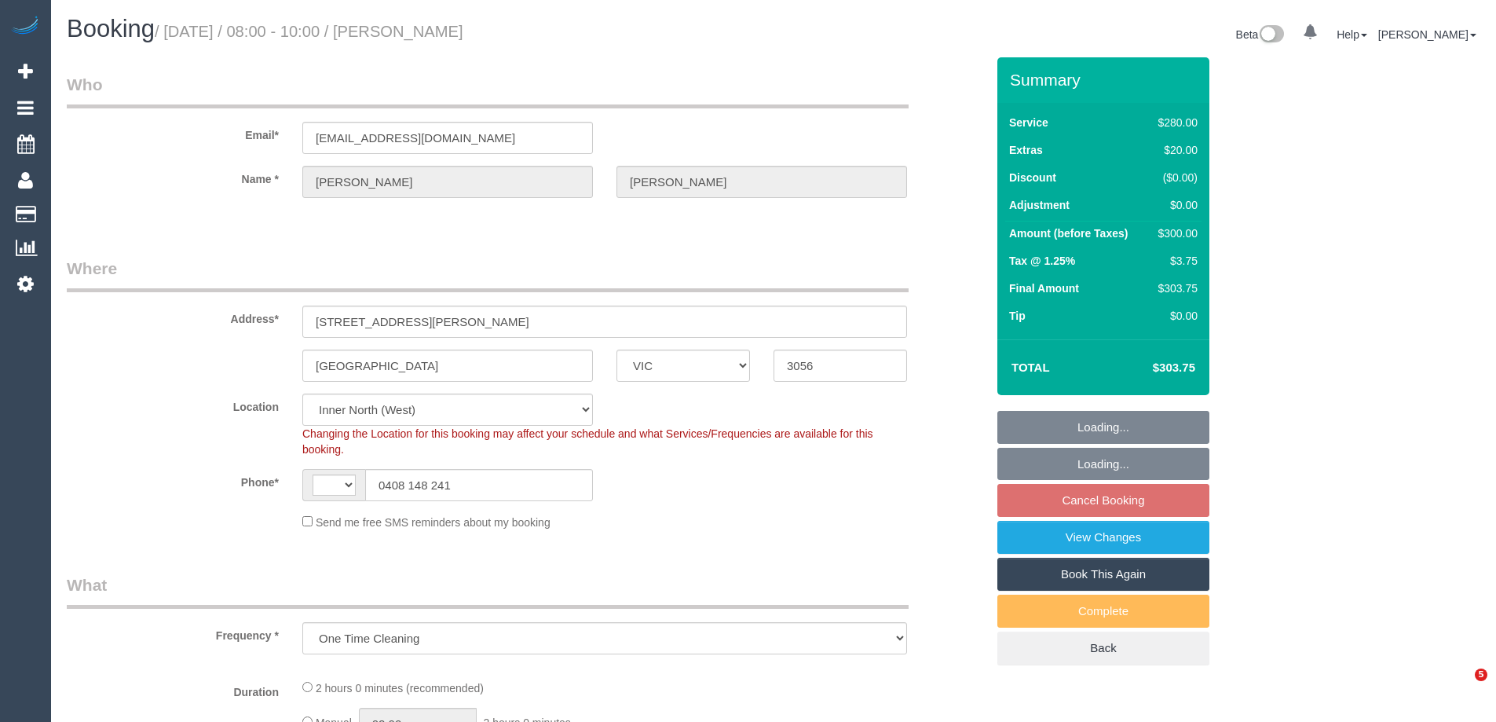
select select "number:19"
select select "number:25"
select select "number:34"
select select "number:12"
select select "object:1721"
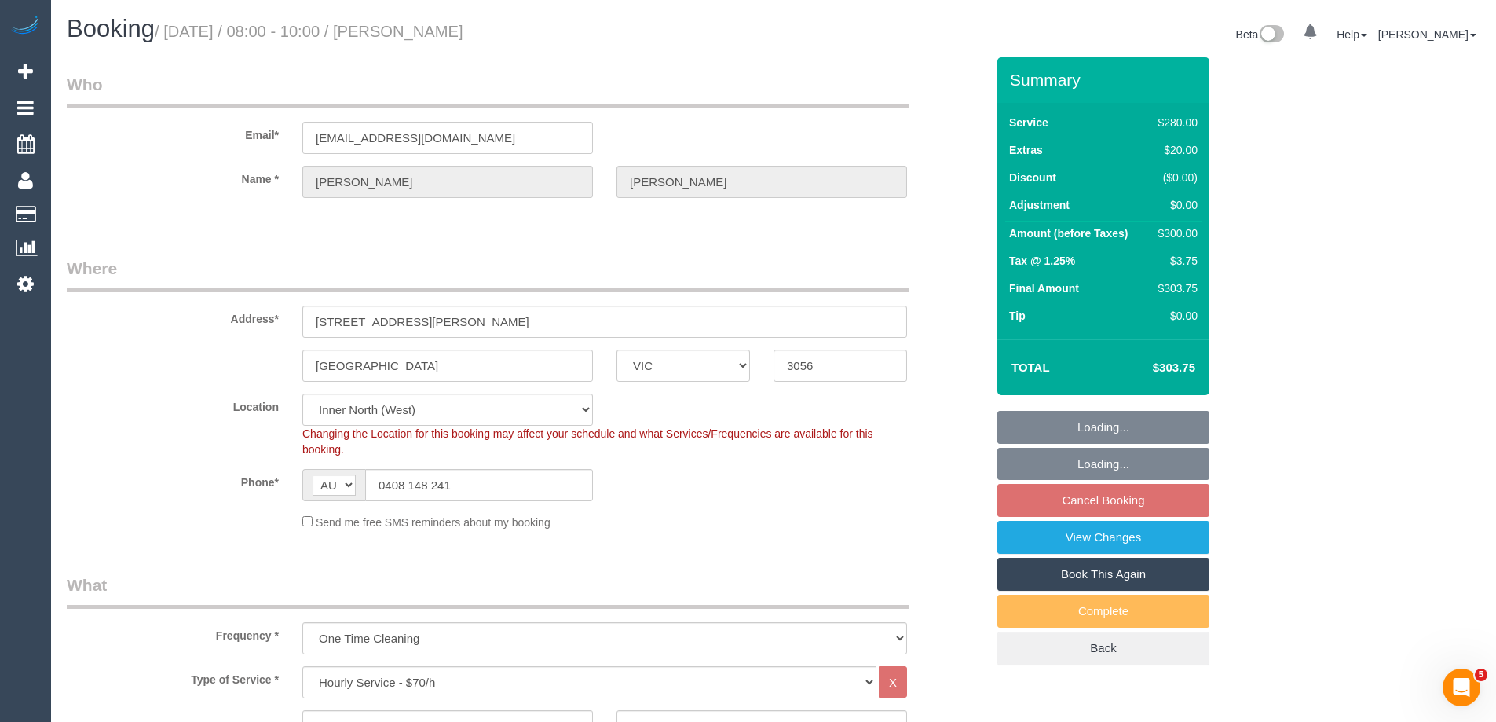
select select "spot1"
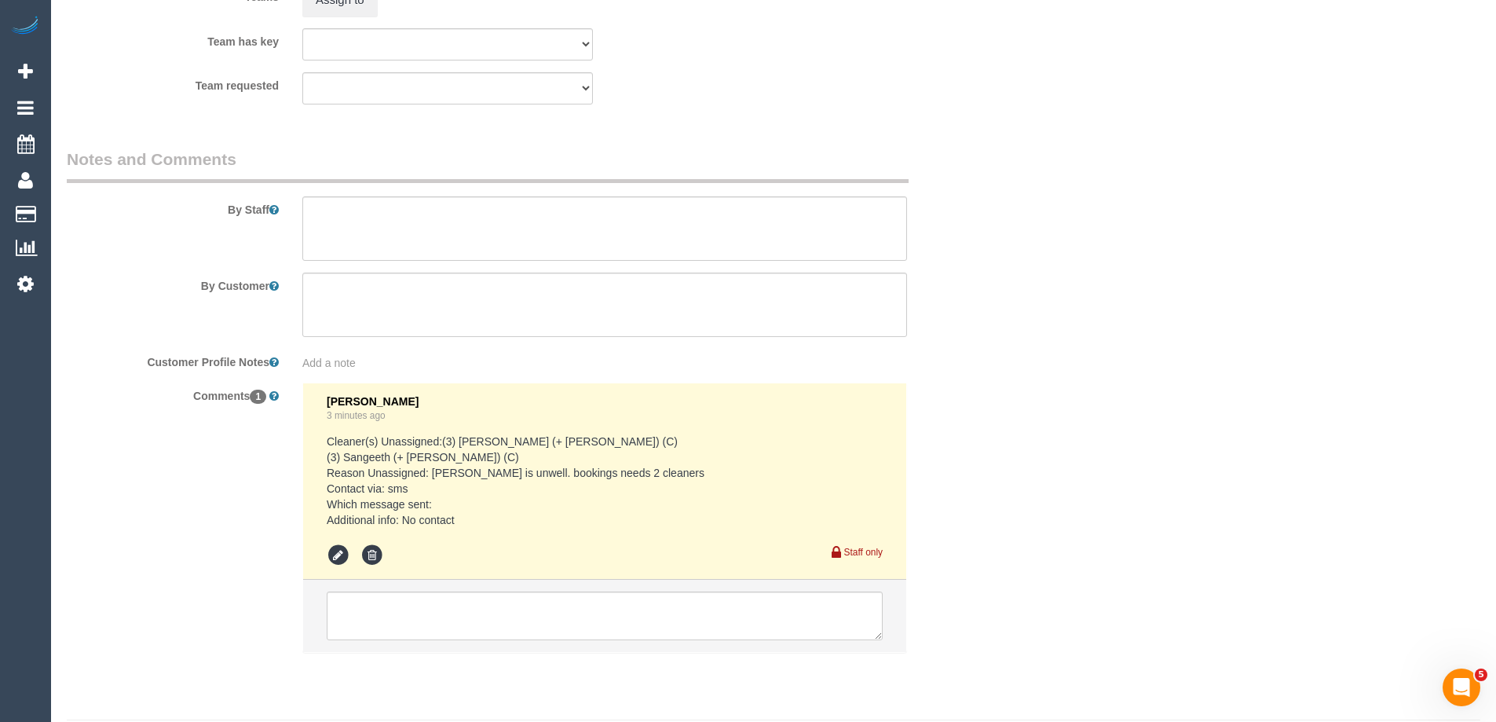
scroll to position [2449, 0]
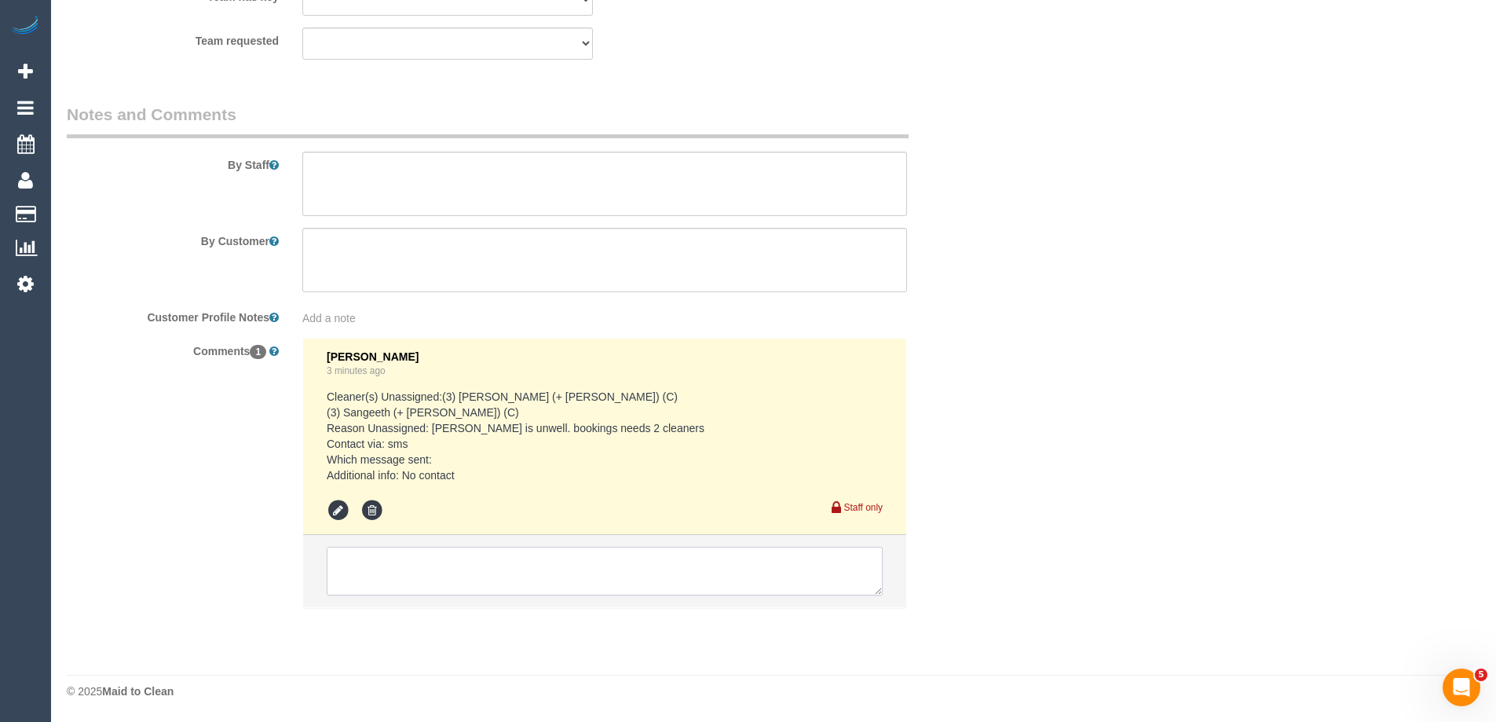
click at [410, 576] on textarea at bounding box center [605, 571] width 556 height 49
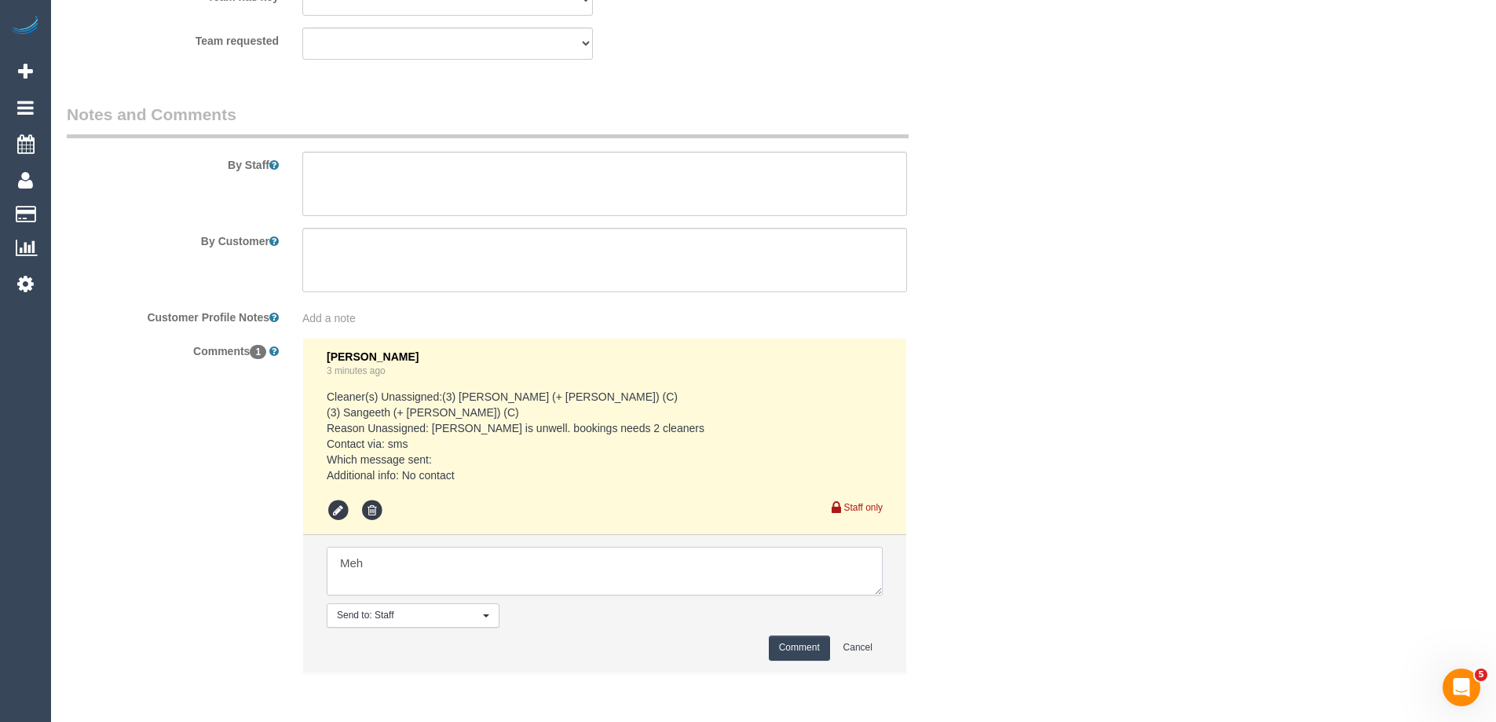
type textarea "Meh"
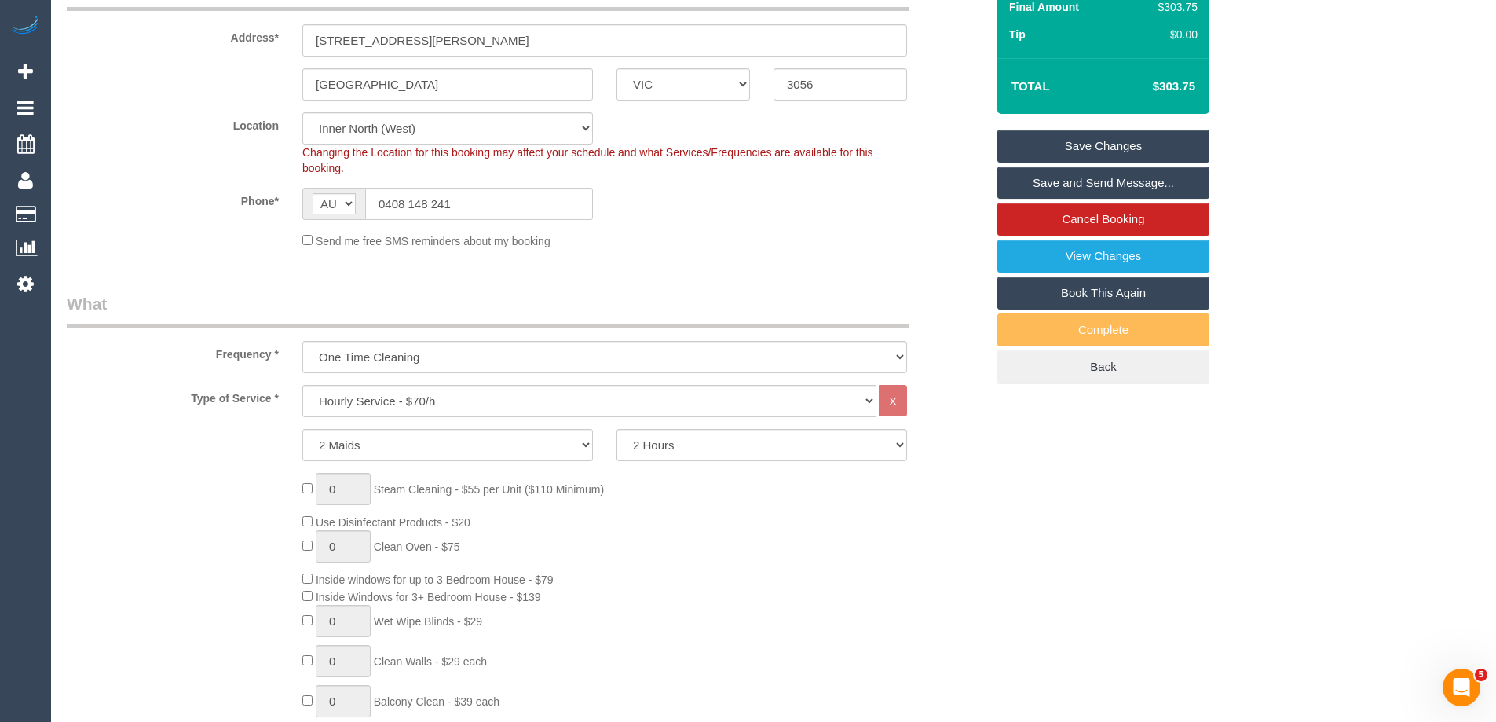
scroll to position [393, 0]
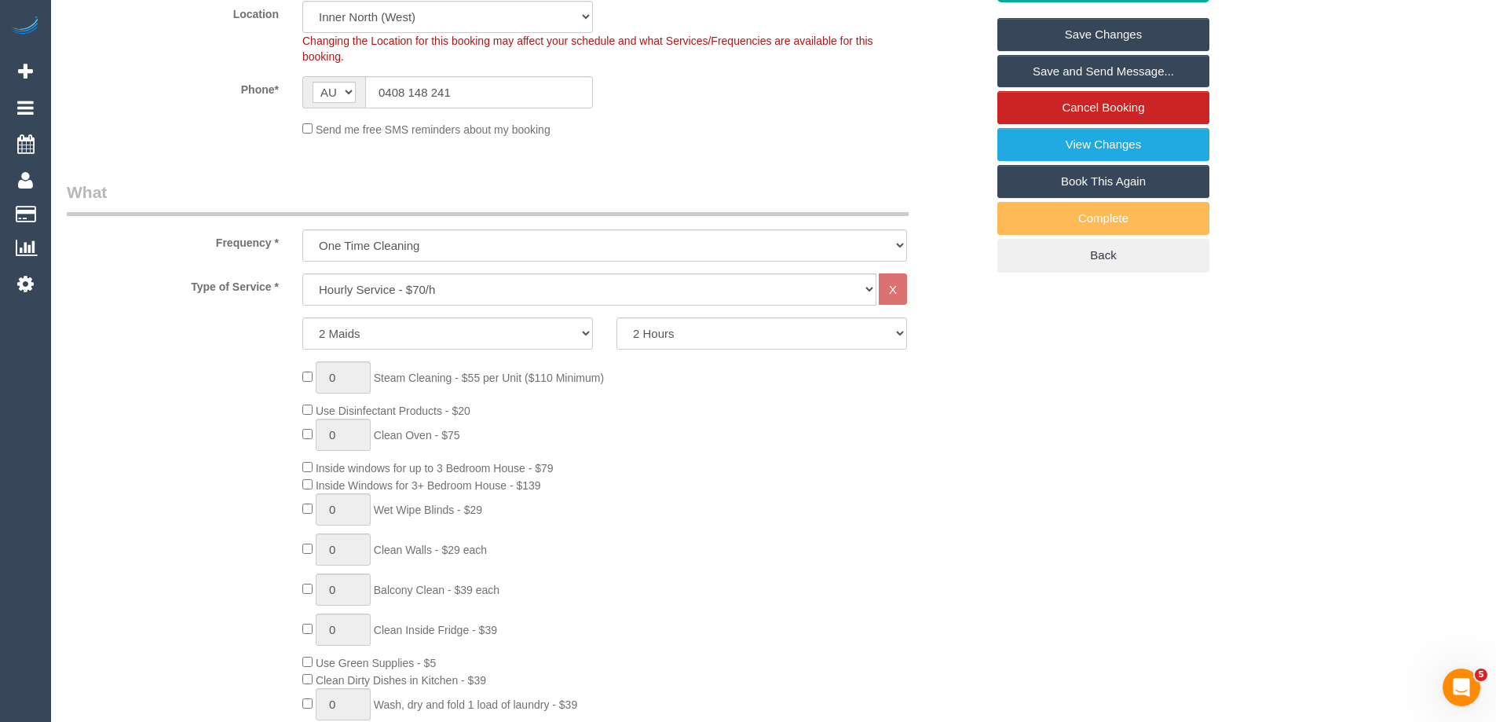
click at [697, 137] on div "Send me free SMS reminders about my booking" at bounding box center [605, 128] width 628 height 17
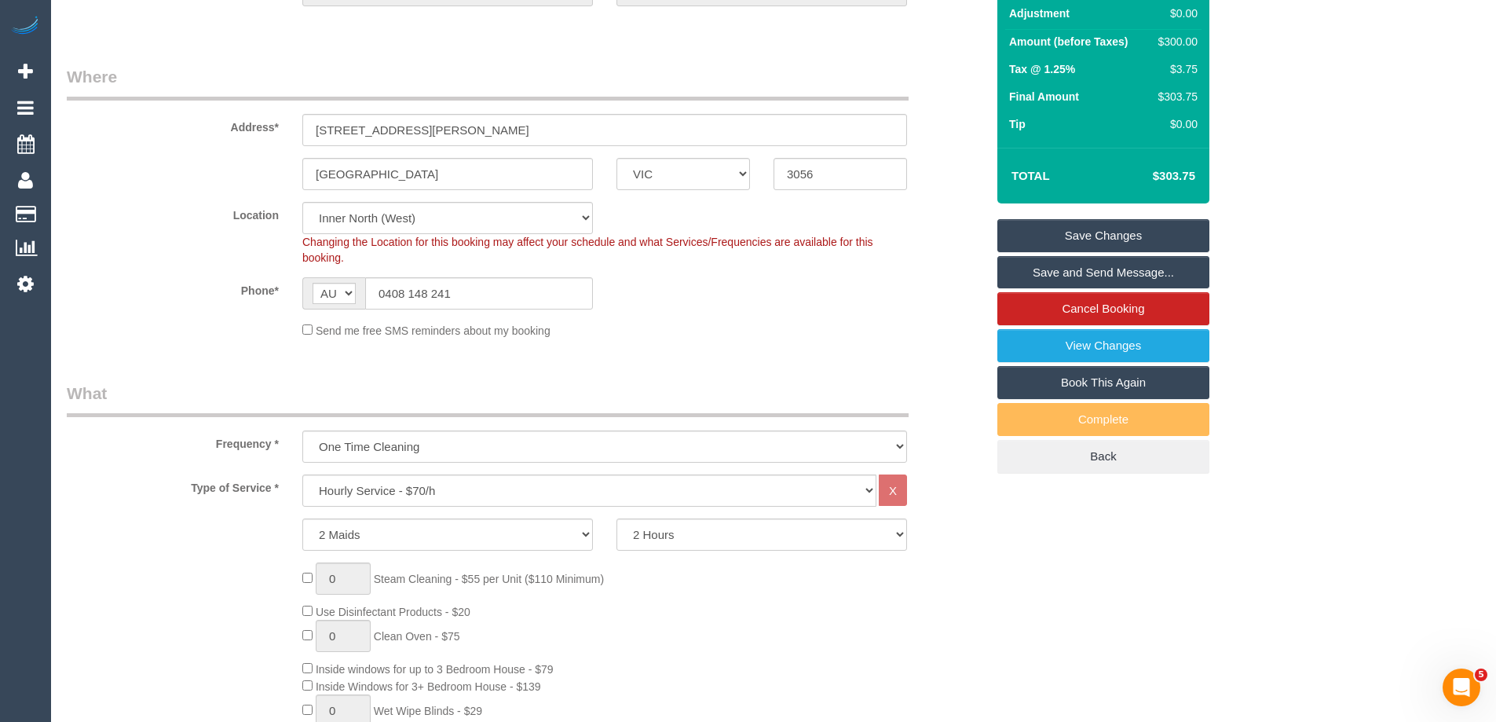
scroll to position [0, 0]
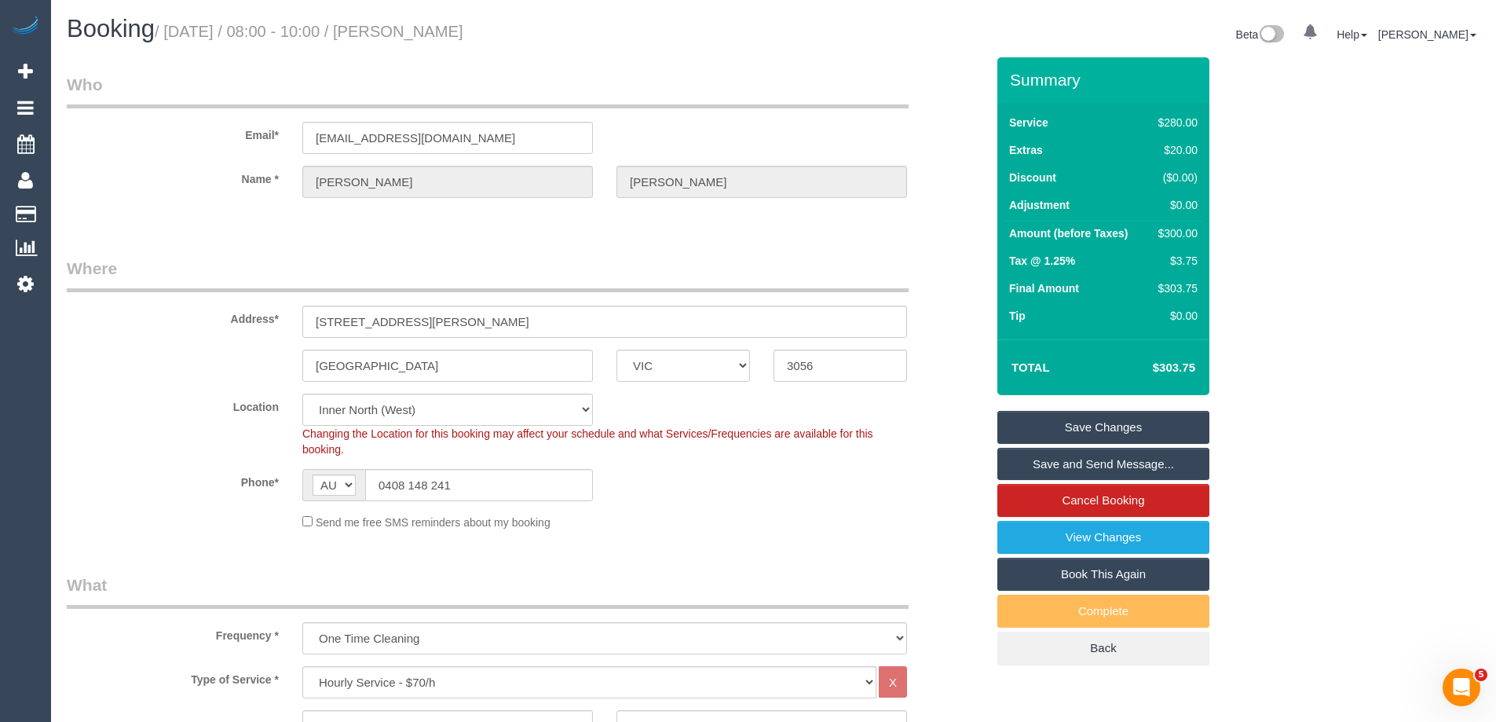
click at [214, 162] on sui-booking-customer "Email* steph_stewart23@hotmail.com Name * Stephanie Santamaria" at bounding box center [526, 143] width 919 height 141
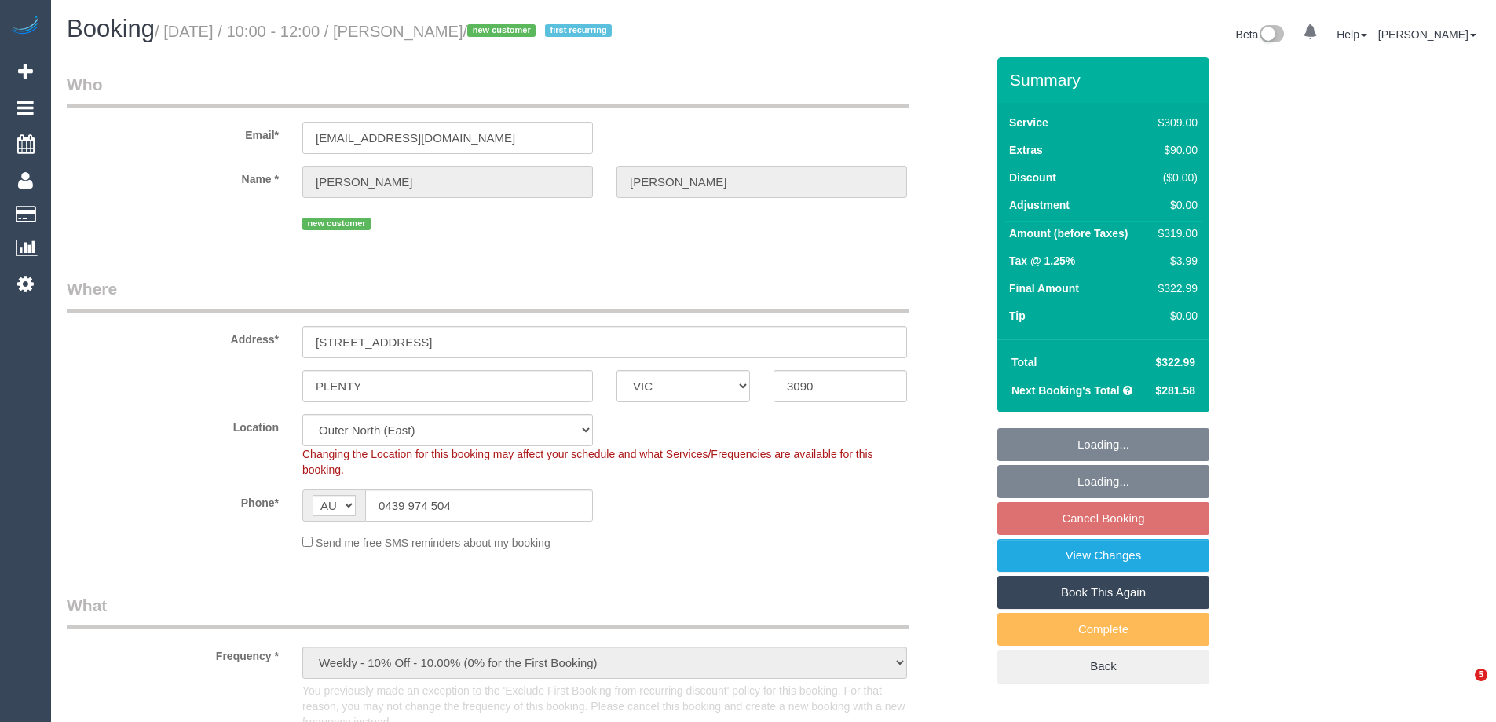
select select "VIC"
select select "number:27"
select select "number:14"
select select "number:19"
select select "number:24"
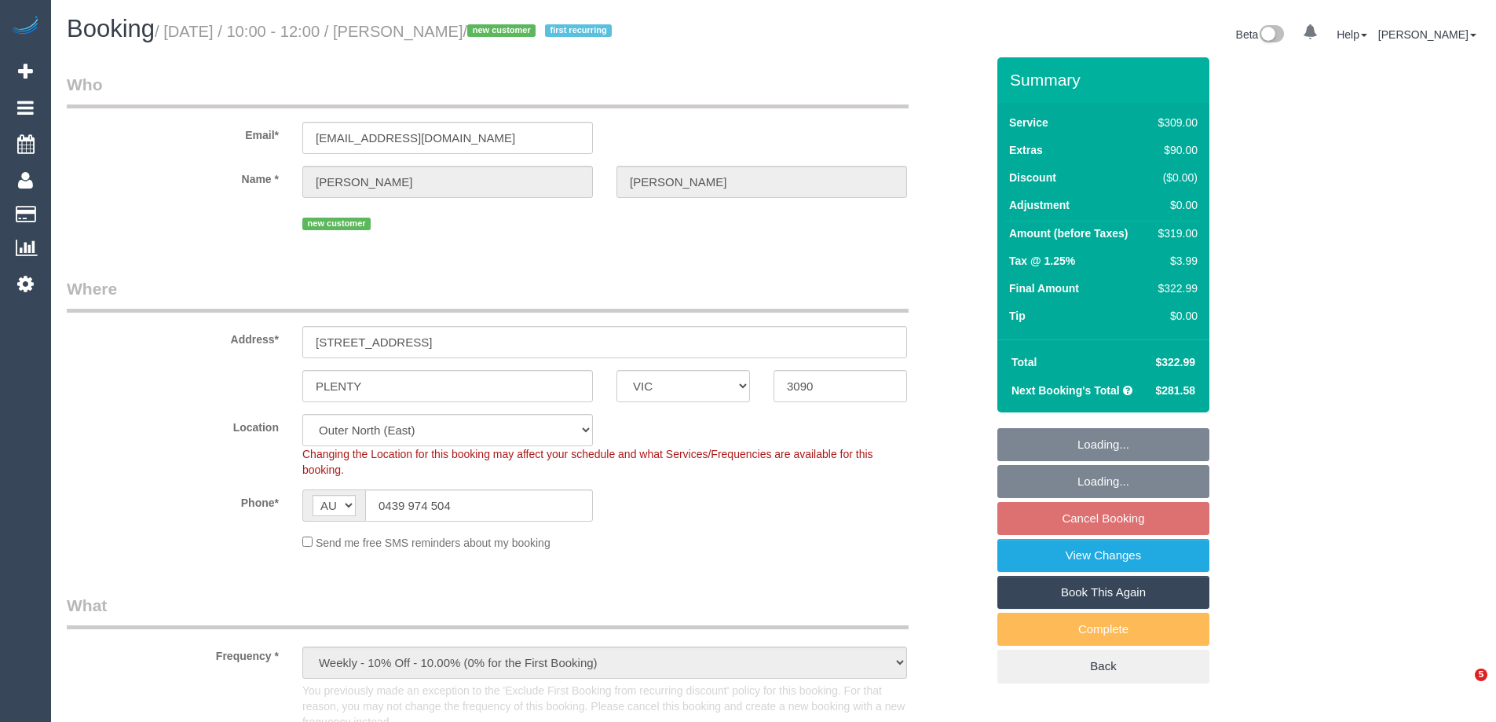
select select "number:35"
select select "number:12"
select select "spot1"
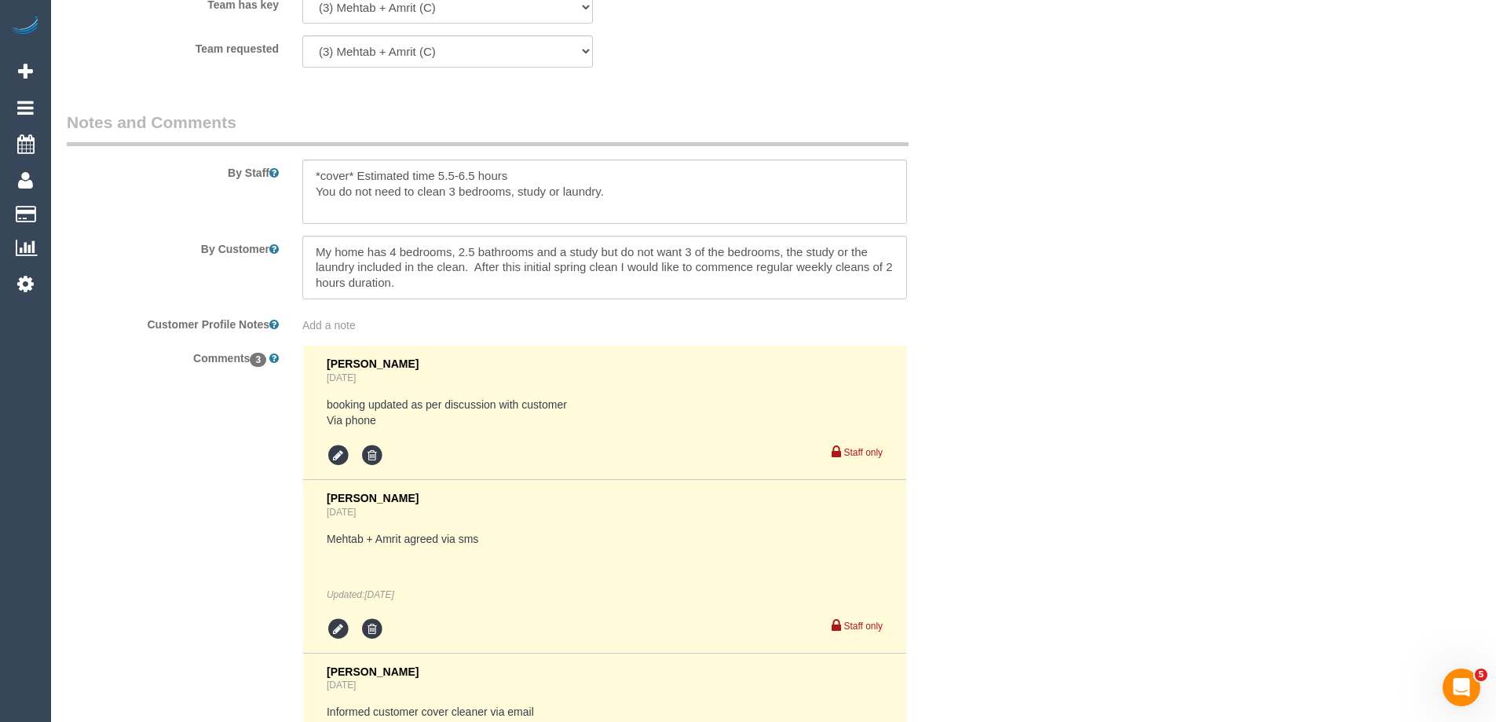
scroll to position [2835, 0]
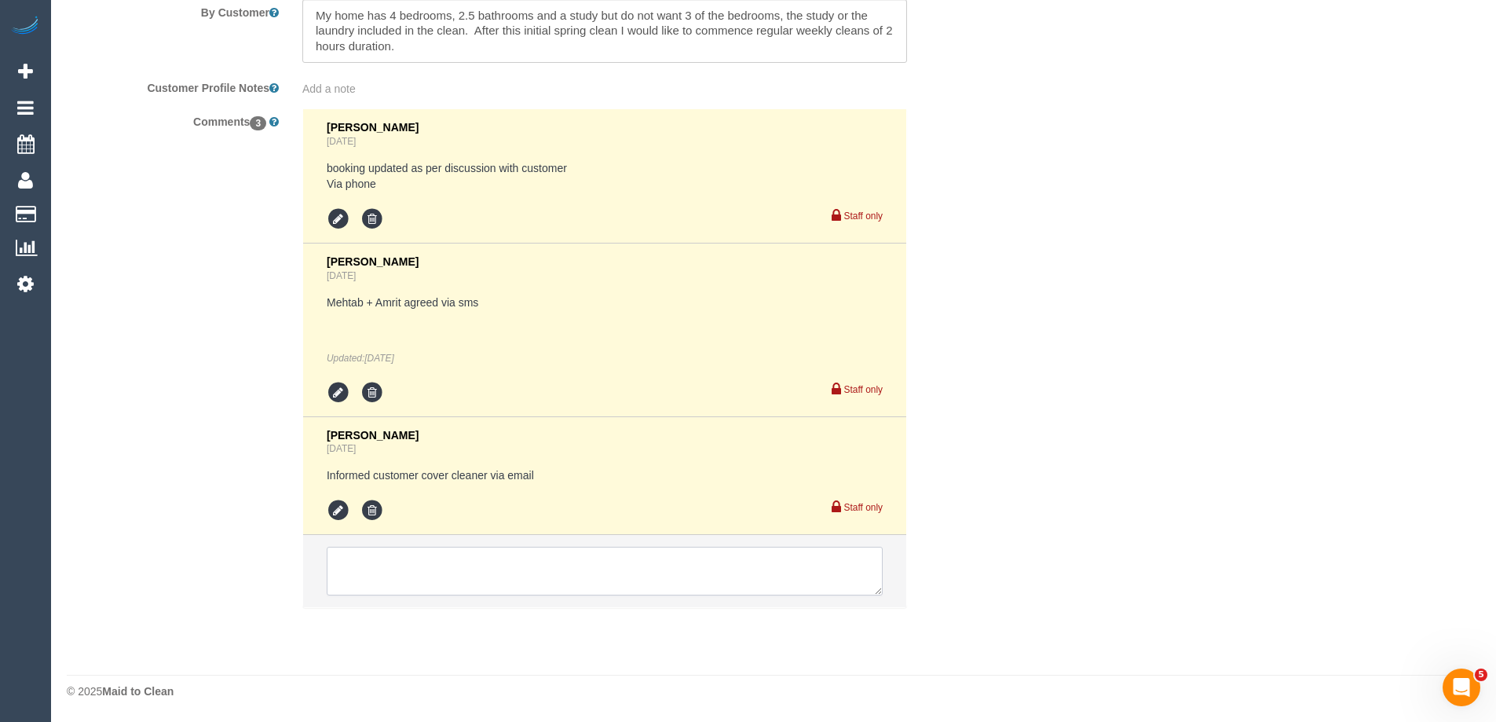
click at [417, 579] on textarea at bounding box center [605, 571] width 556 height 49
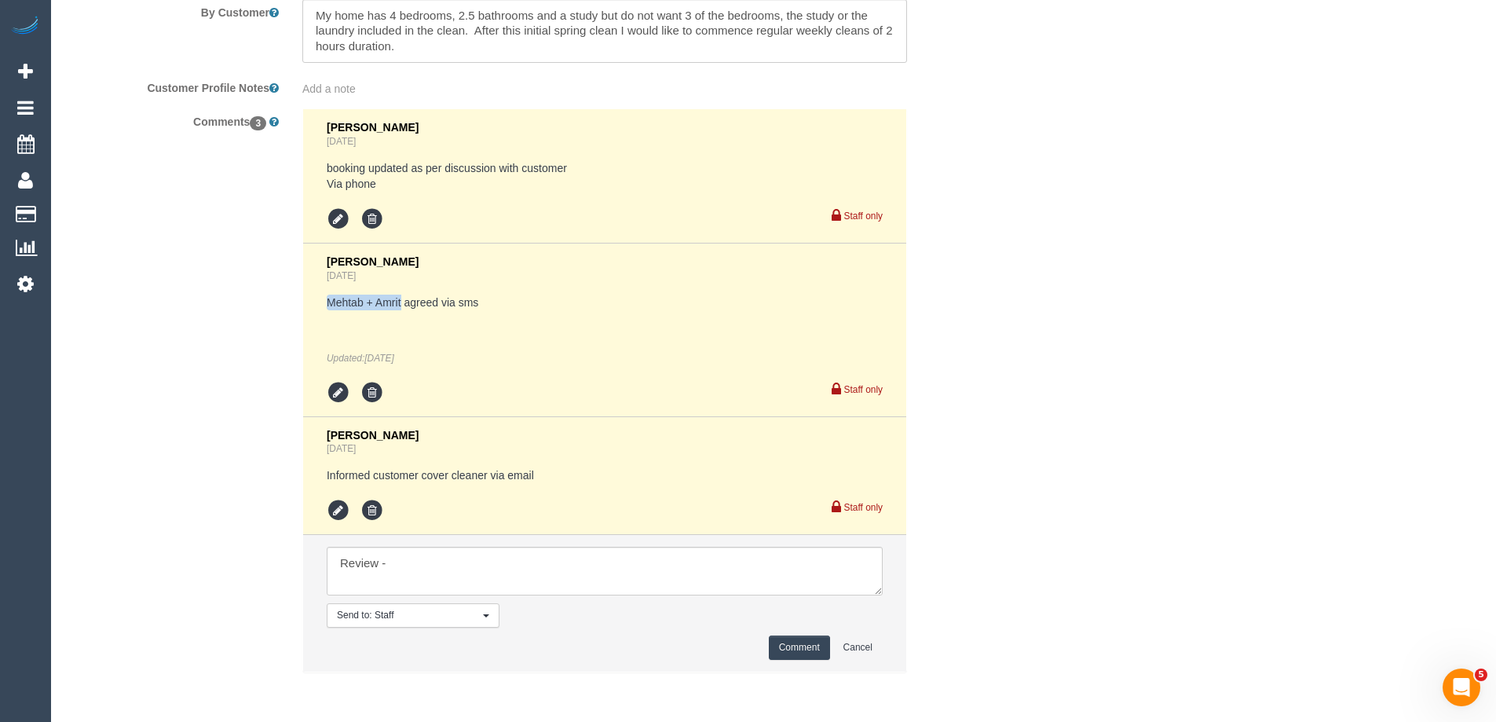
drag, startPoint x: 401, startPoint y: 303, endPoint x: 325, endPoint y: 300, distance: 76.3
click at [325, 300] on li "Laura Butera 2 days ago Mehtab + Amrit agreed via sms Updated: 2 days ago Staff…" at bounding box center [604, 330] width 603 height 174
copy pre "Mehtab + Amrit"
click at [448, 577] on textarea at bounding box center [605, 571] width 556 height 49
paste textarea "Mehtab + Amrit"
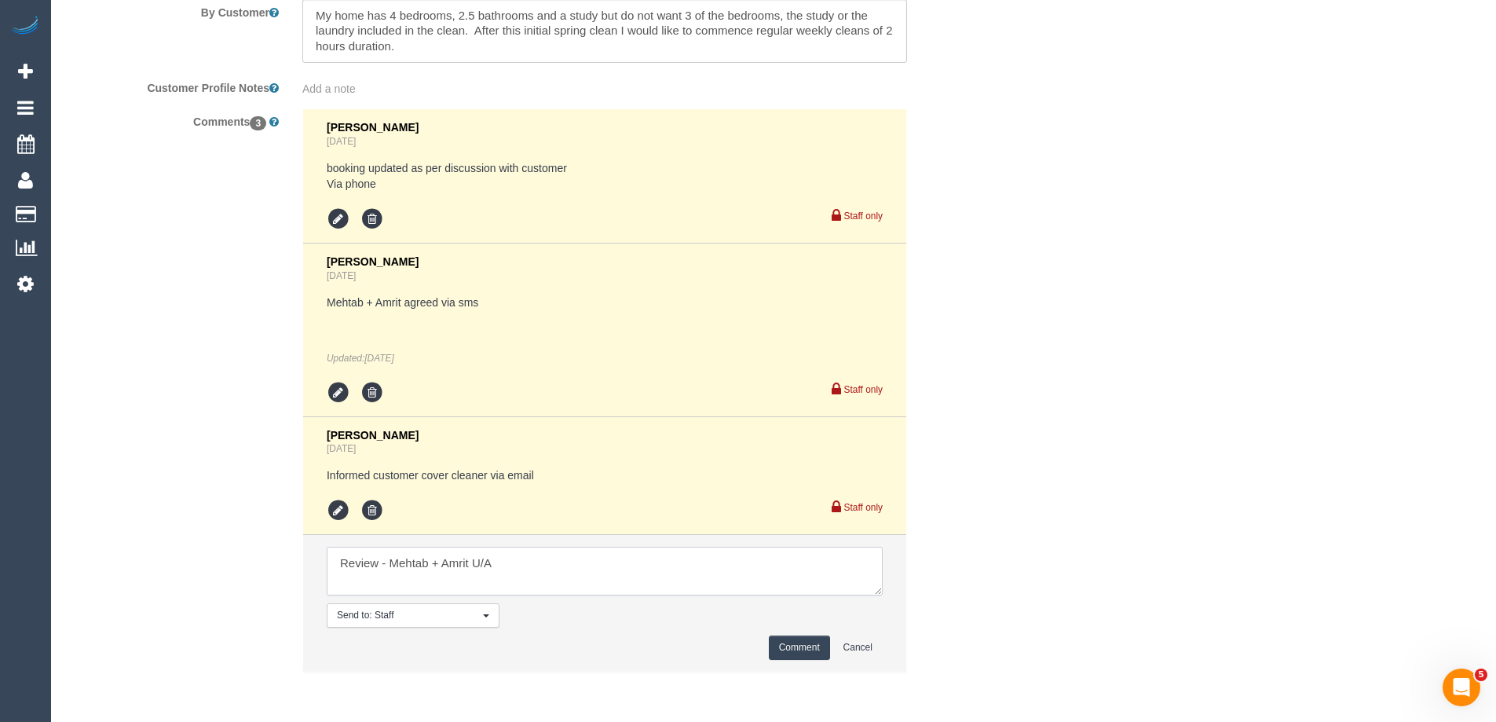
type textarea "Review - Mehtab + Amrit U/A"
click at [803, 650] on button "Comment" at bounding box center [799, 647] width 61 height 24
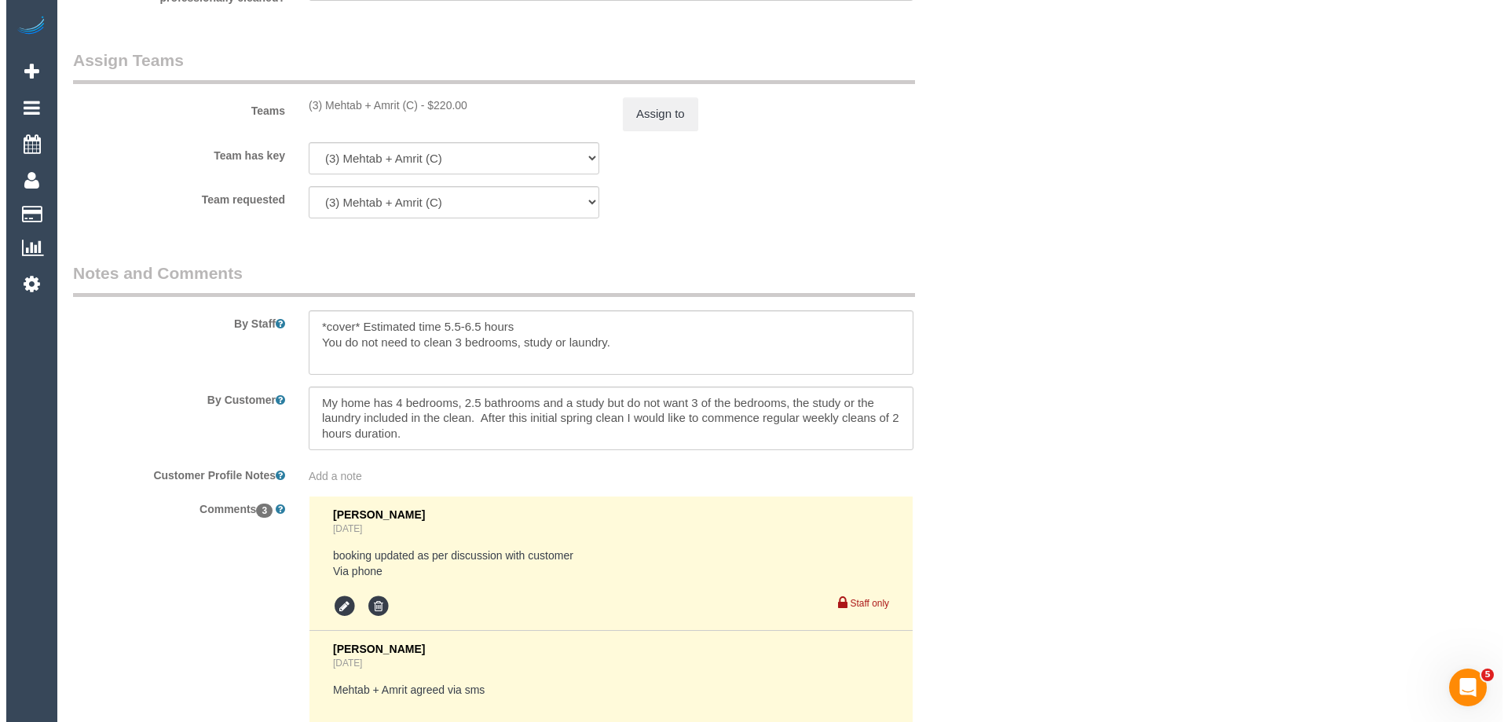
scroll to position [2207, 0]
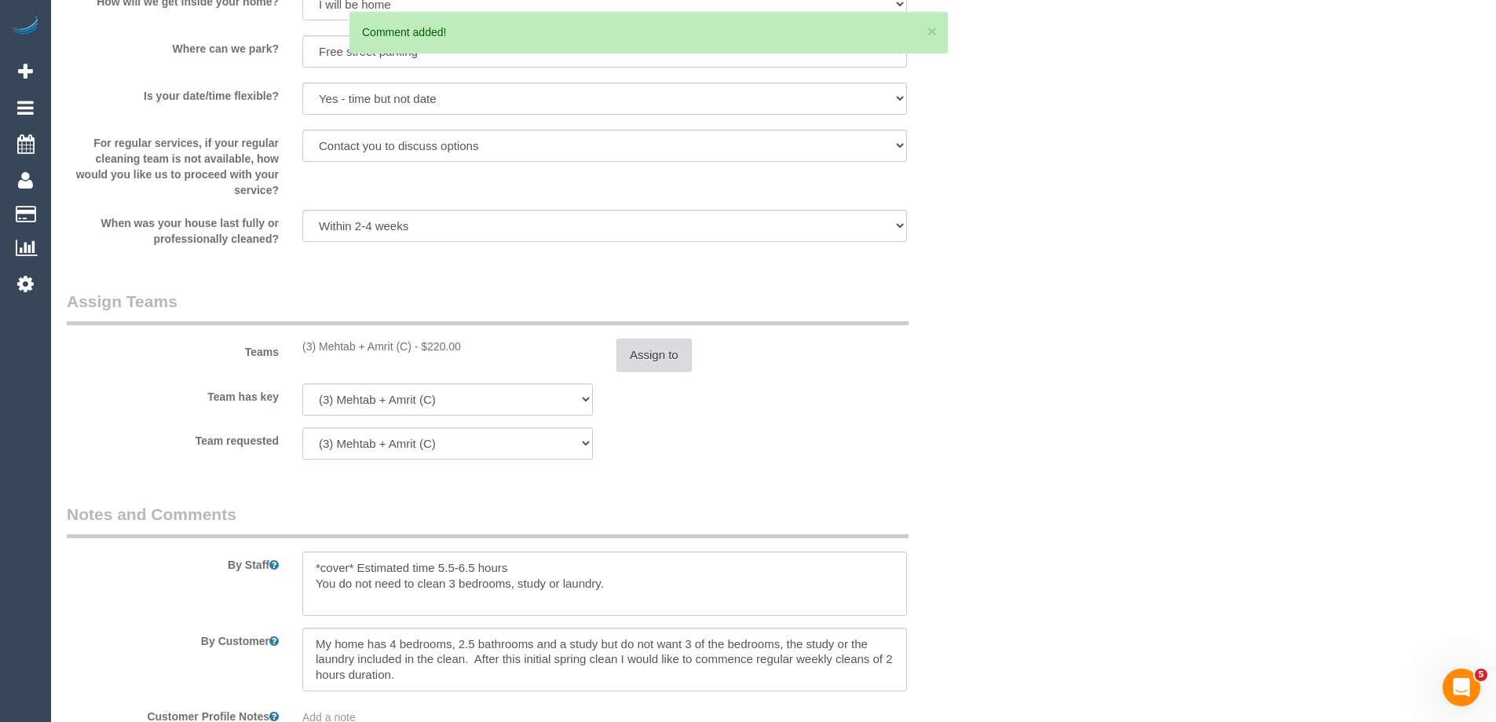
click at [653, 352] on button "Assign to" at bounding box center [654, 355] width 75 height 33
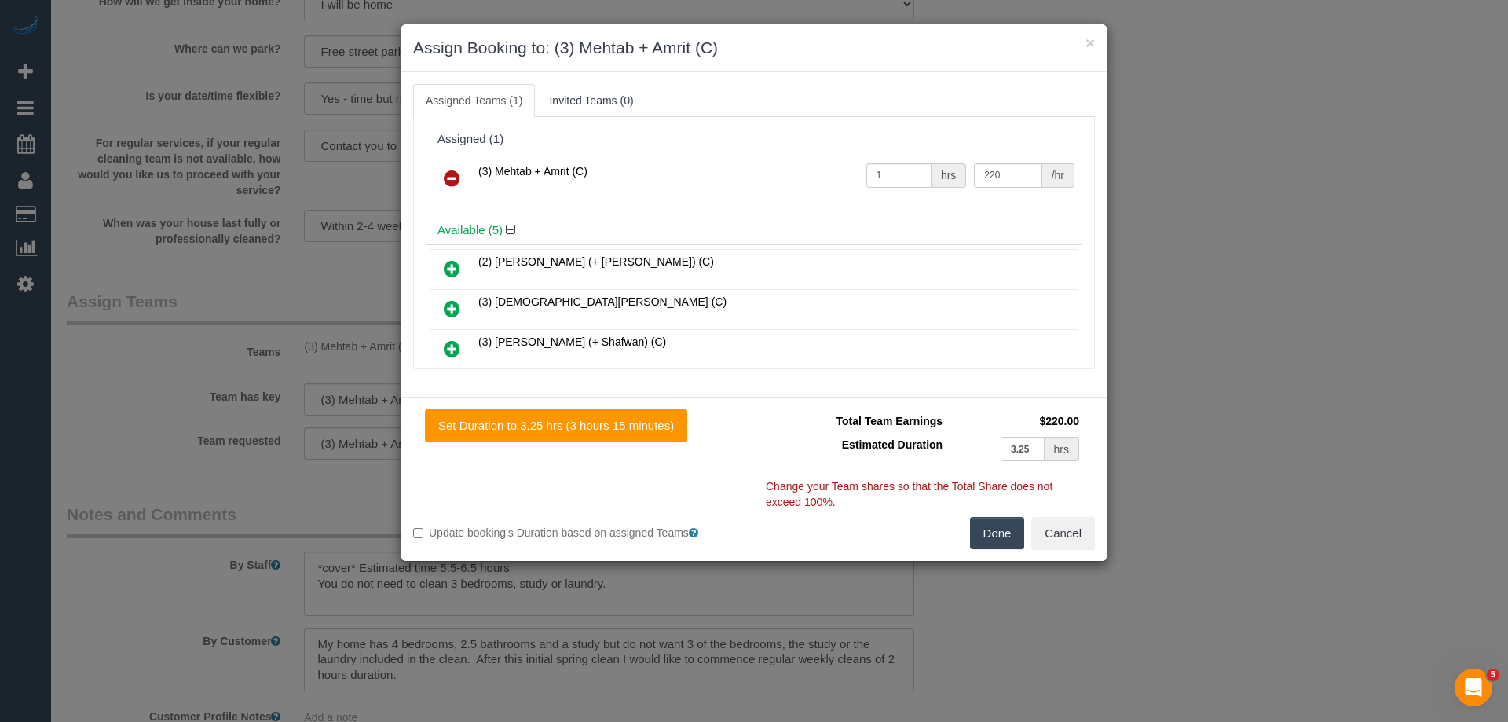
click at [445, 178] on icon at bounding box center [452, 178] width 16 height 19
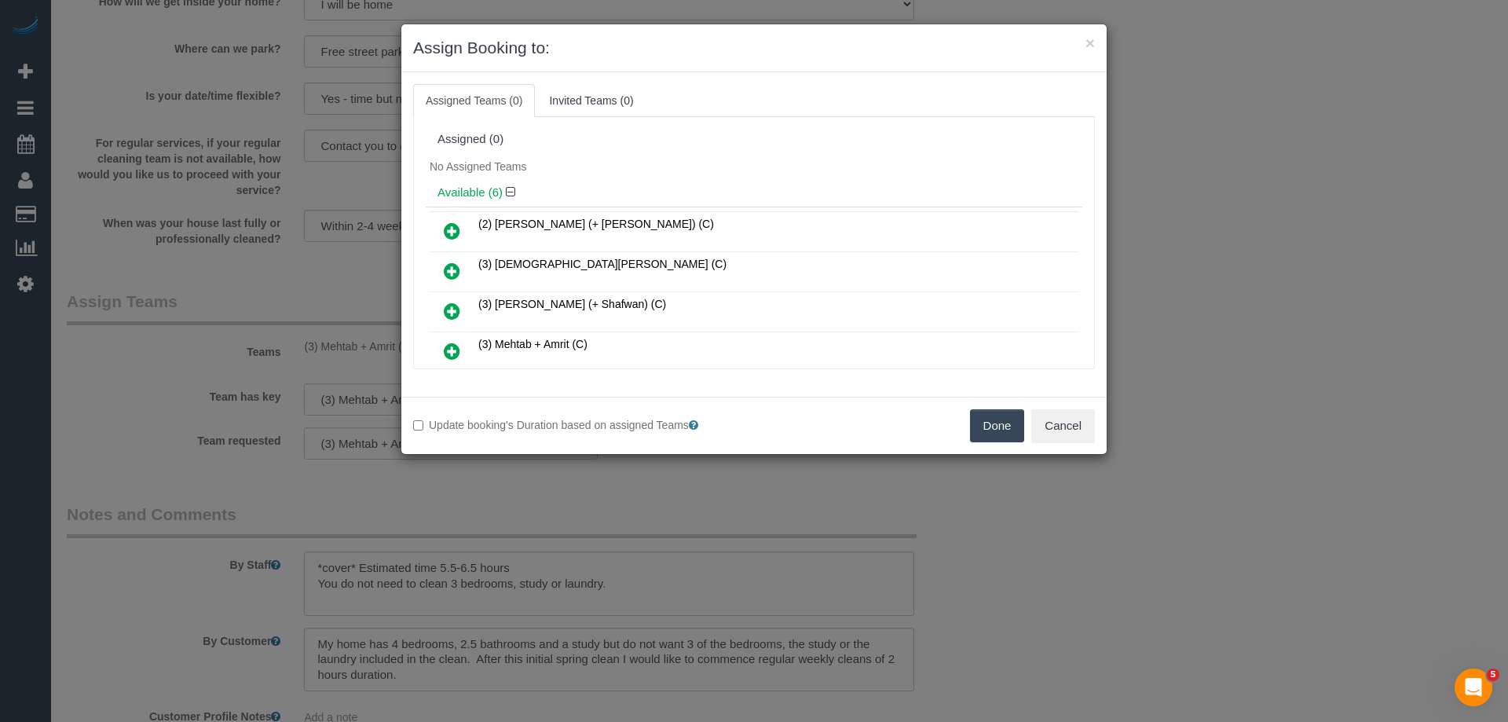
click at [663, 156] on div "No Assigned Teams" at bounding box center [754, 167] width 657 height 24
click at [454, 315] on icon at bounding box center [452, 311] width 16 height 19
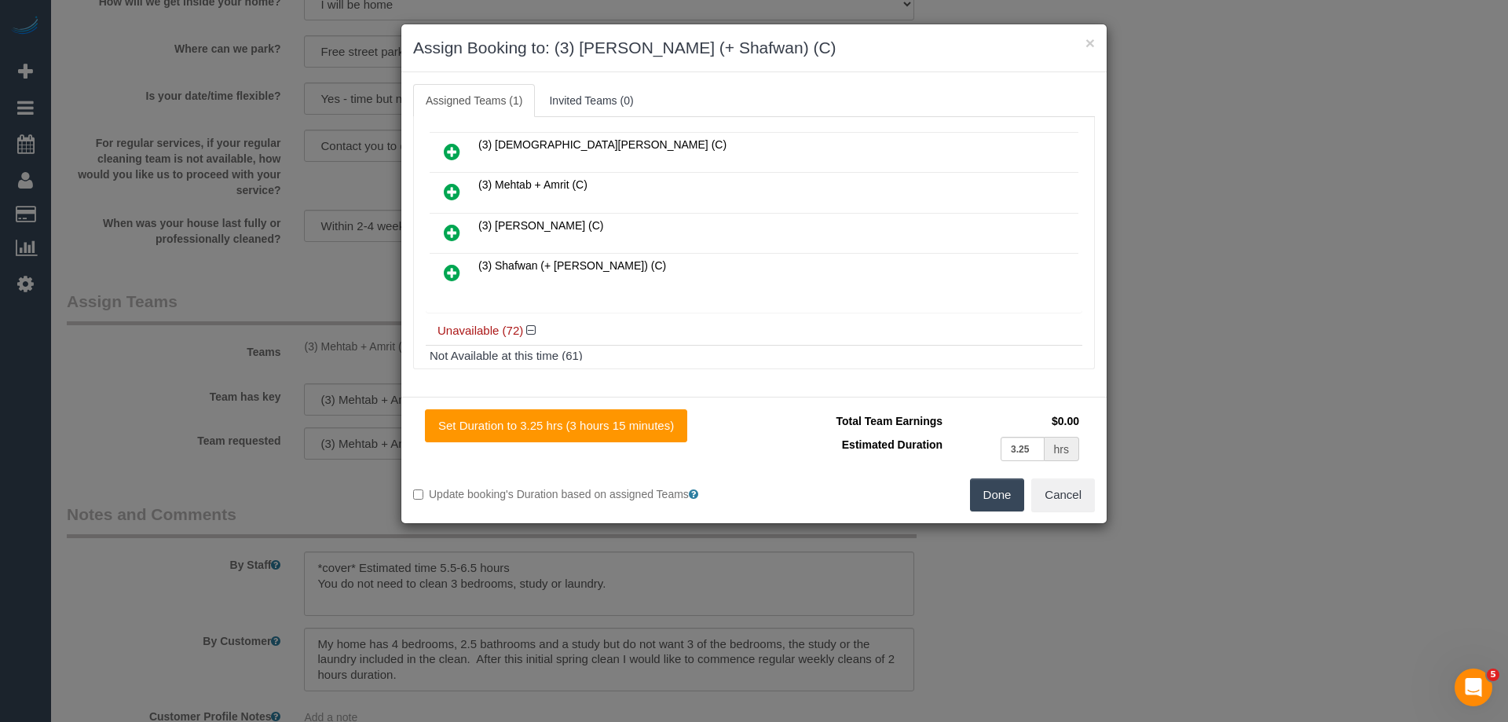
click at [448, 275] on icon at bounding box center [452, 272] width 16 height 19
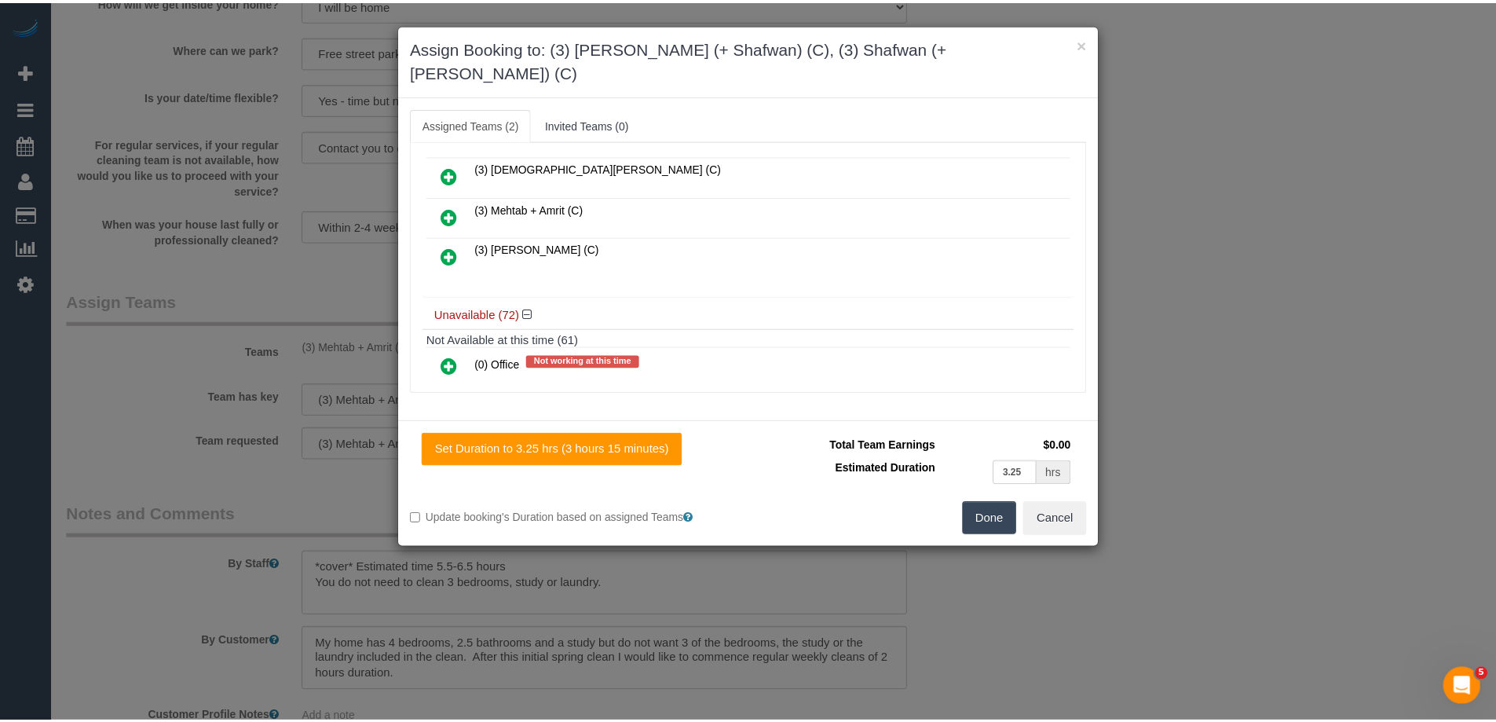
scroll to position [0, 0]
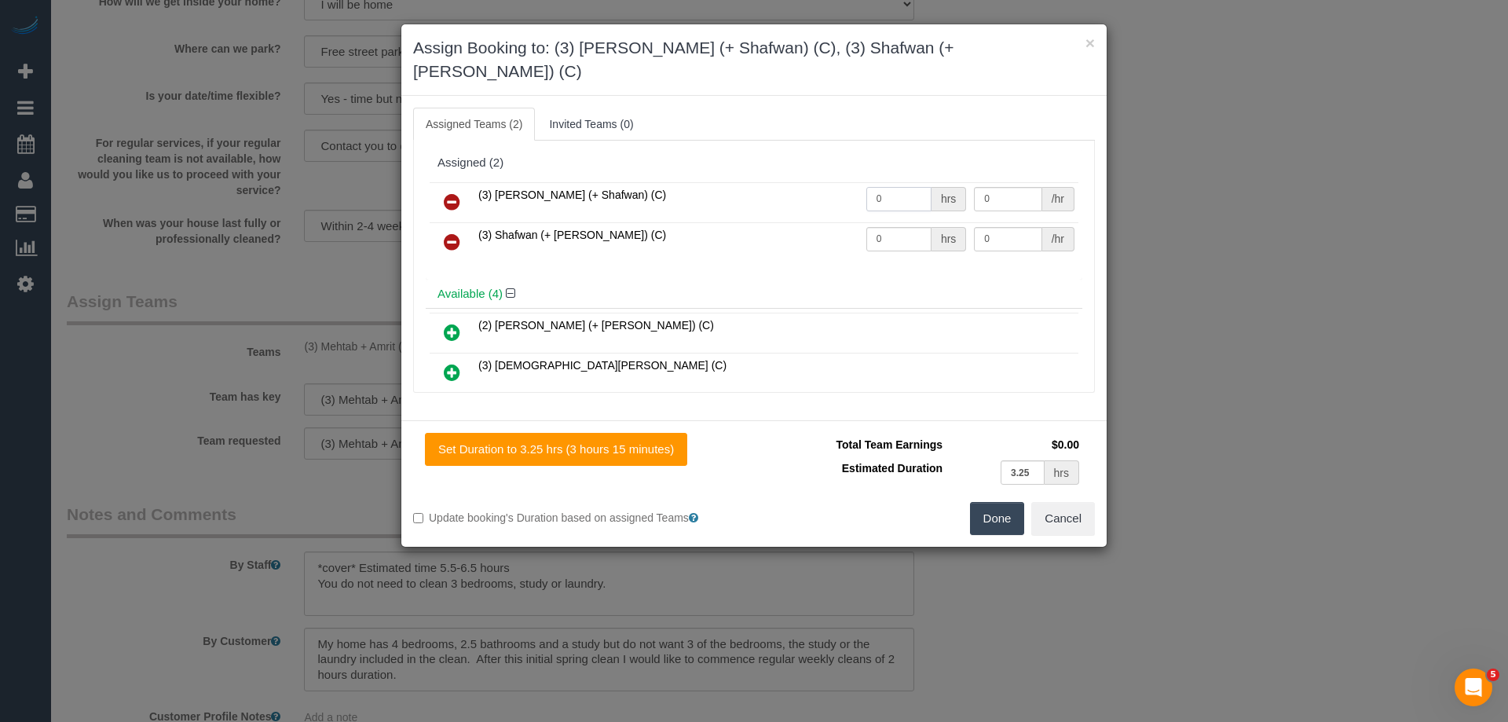
click at [921, 187] on input "0" at bounding box center [898, 199] width 65 height 24
type input "1"
click at [895, 227] on input "0" at bounding box center [898, 239] width 65 height 24
type input "1"
click at [1019, 187] on input "0" at bounding box center [1008, 199] width 68 height 24
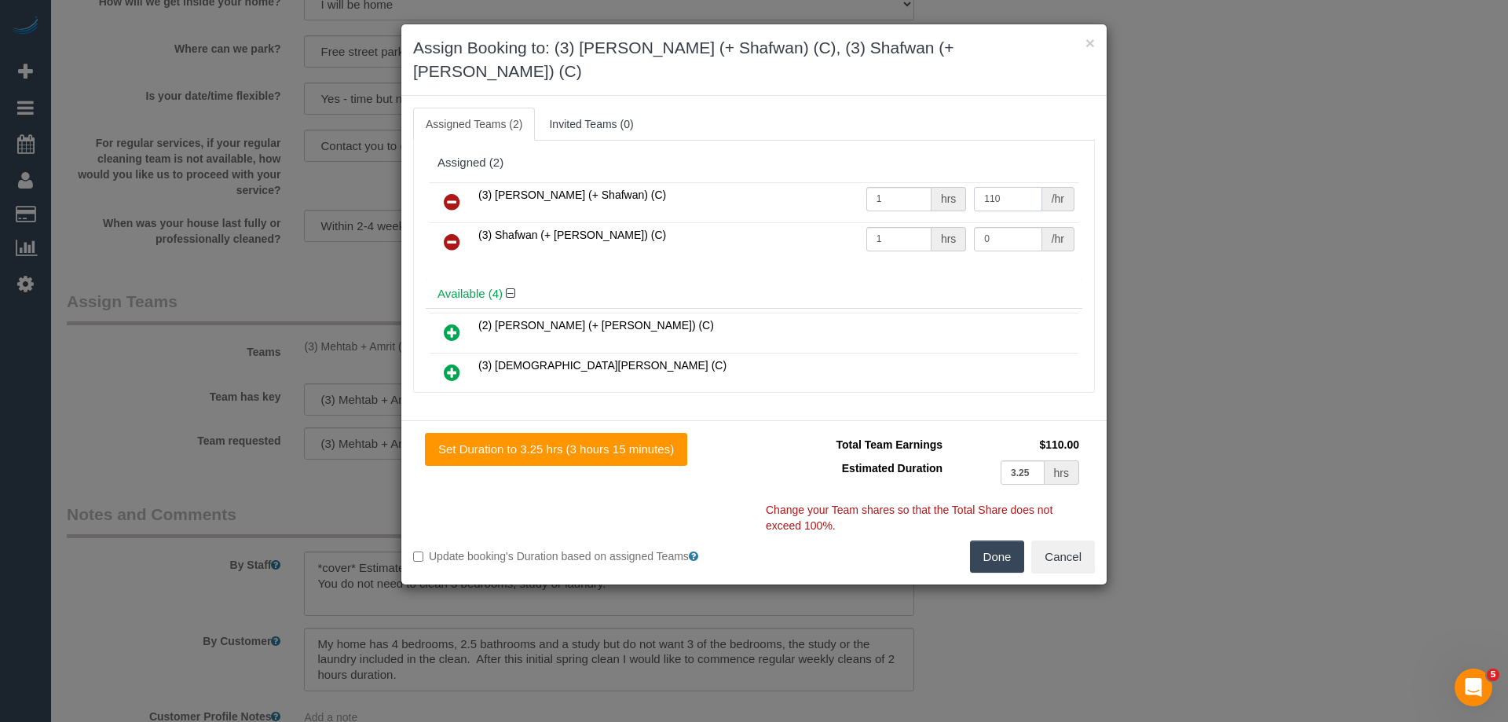
type input "110"
click at [1005, 227] on input "0" at bounding box center [1008, 239] width 68 height 24
type input "110"
click at [976, 540] on button "Done" at bounding box center [997, 556] width 55 height 33
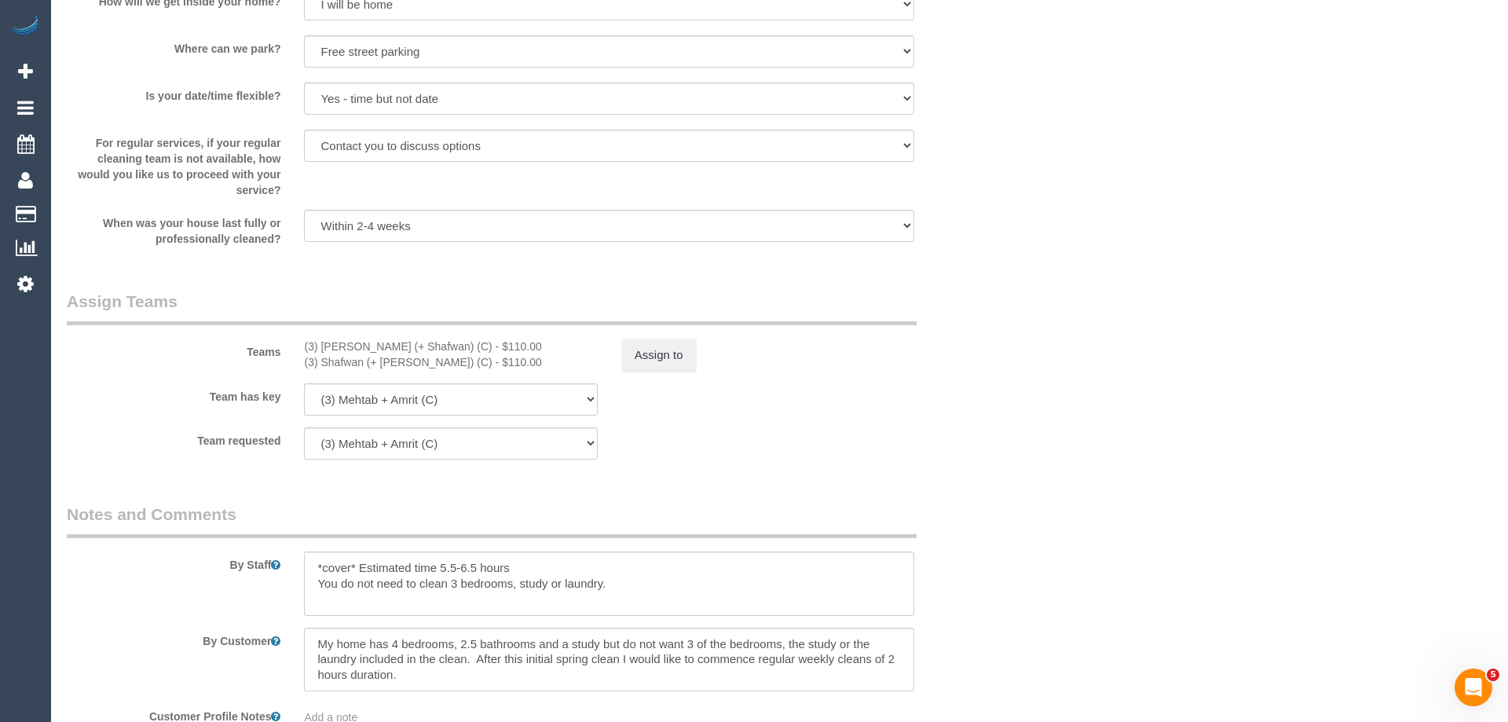
click at [976, 538] on div "× Assign Booking to: (3) Farhan (+ Shafwan) (C), (3) Shafwan (+ Farhan) (C) Ass…" at bounding box center [754, 361] width 1508 height 722
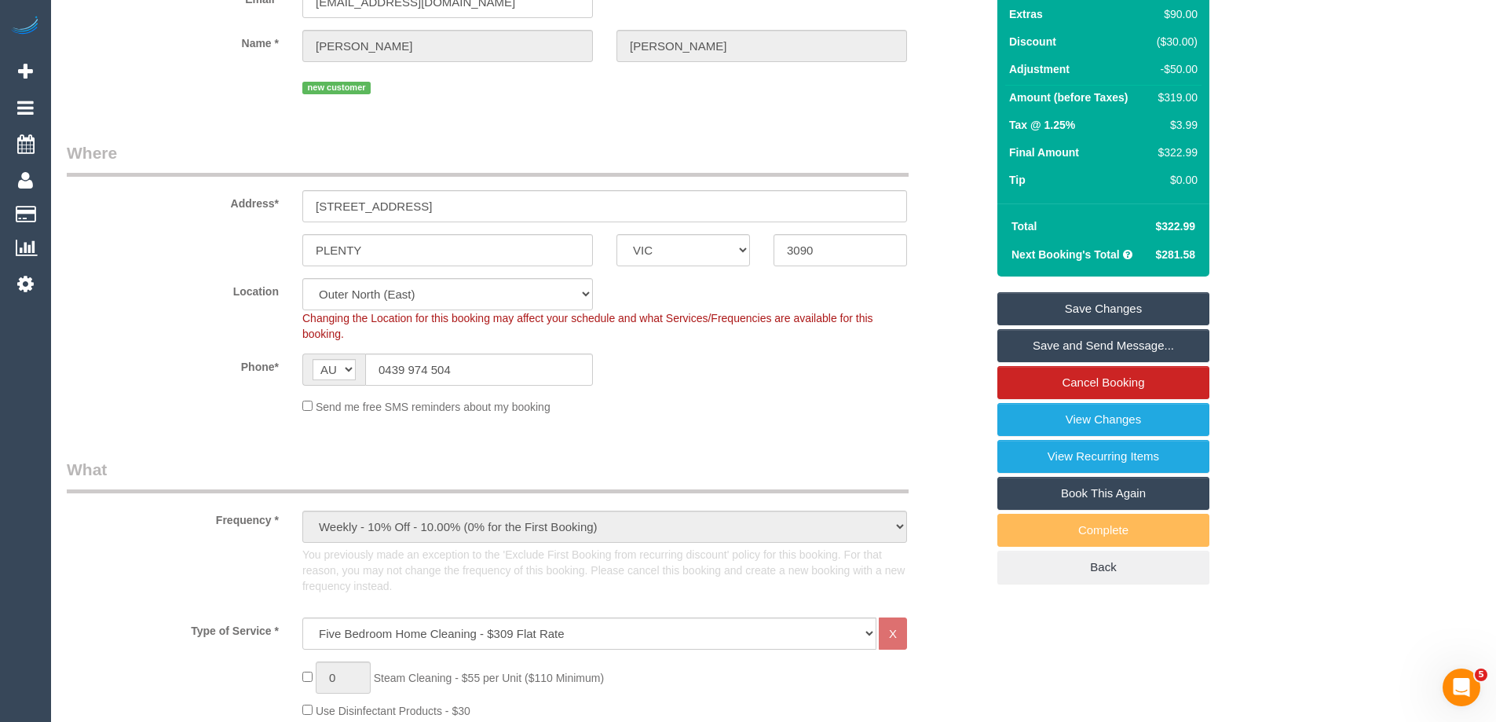
scroll to position [86, 0]
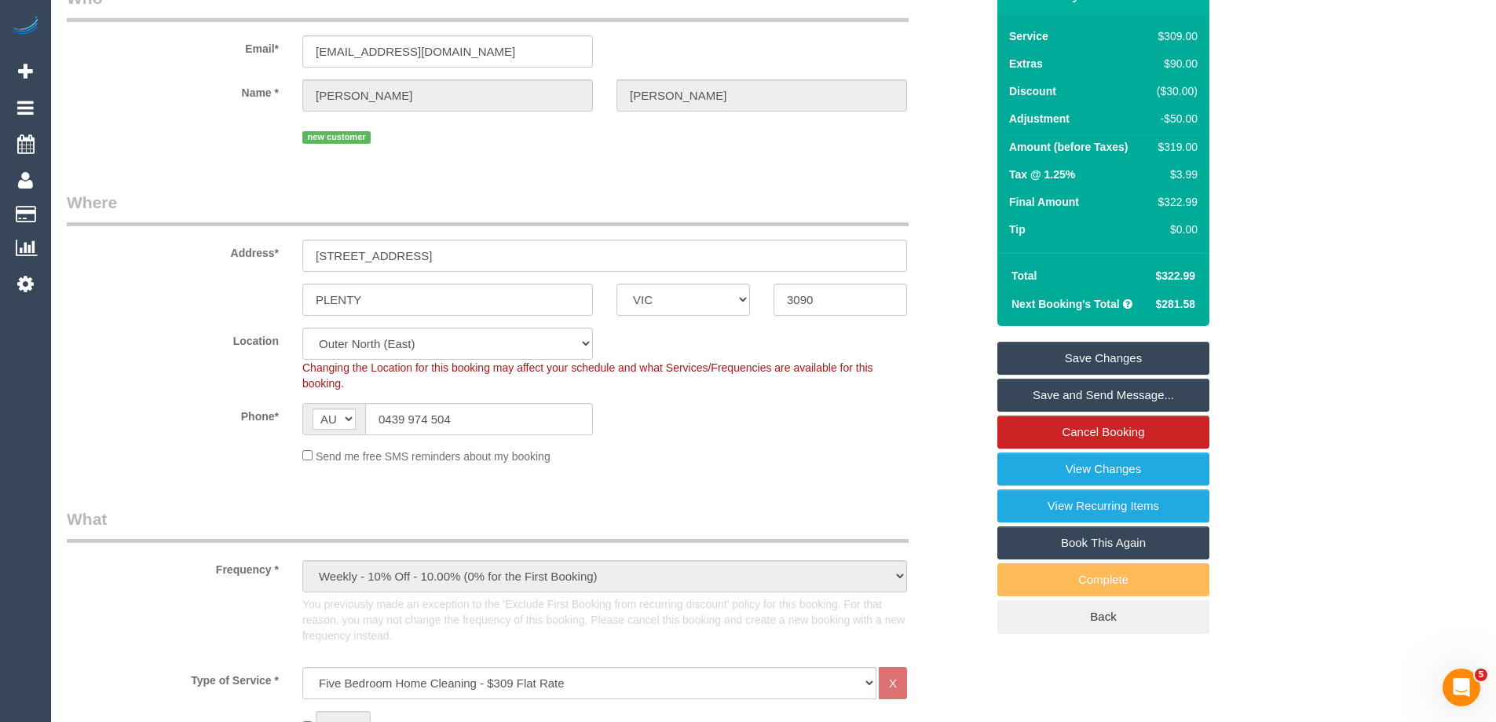
click at [1089, 357] on link "Save Changes" at bounding box center [1103, 358] width 212 height 33
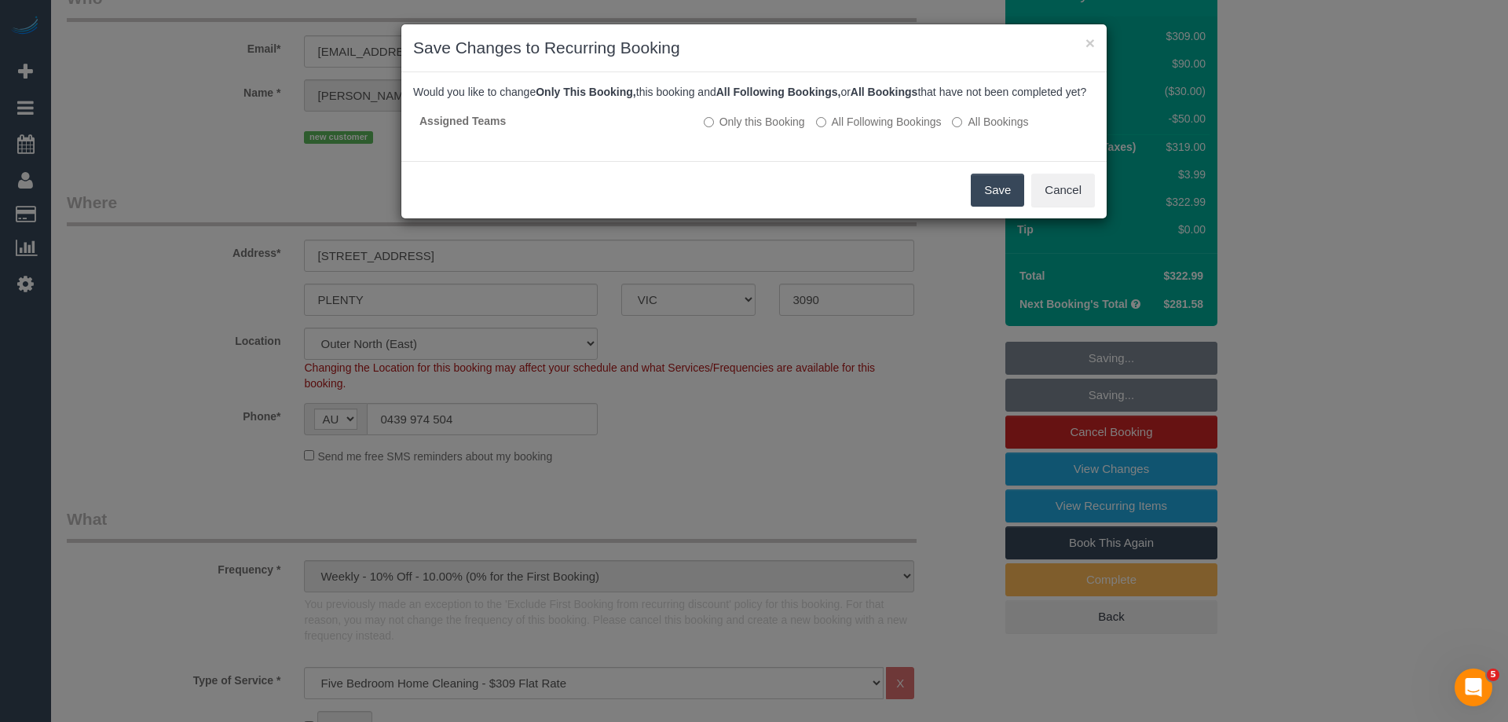
click at [1001, 207] on button "Save" at bounding box center [997, 190] width 53 height 33
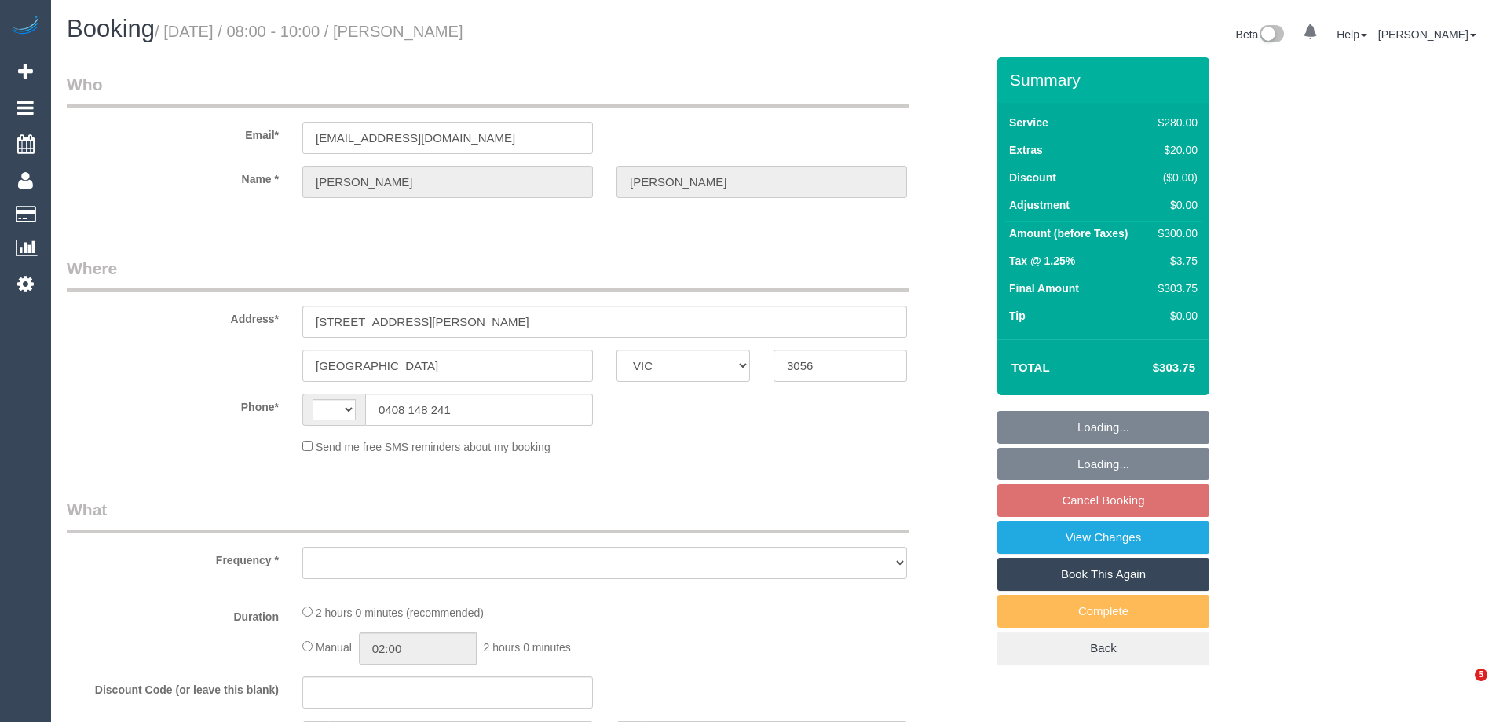
select select "VIC"
select select "string:AU"
select select "object:545"
select select "string:stripe-pm_1QmTmj2GScqysDRV9TL4oeu4"
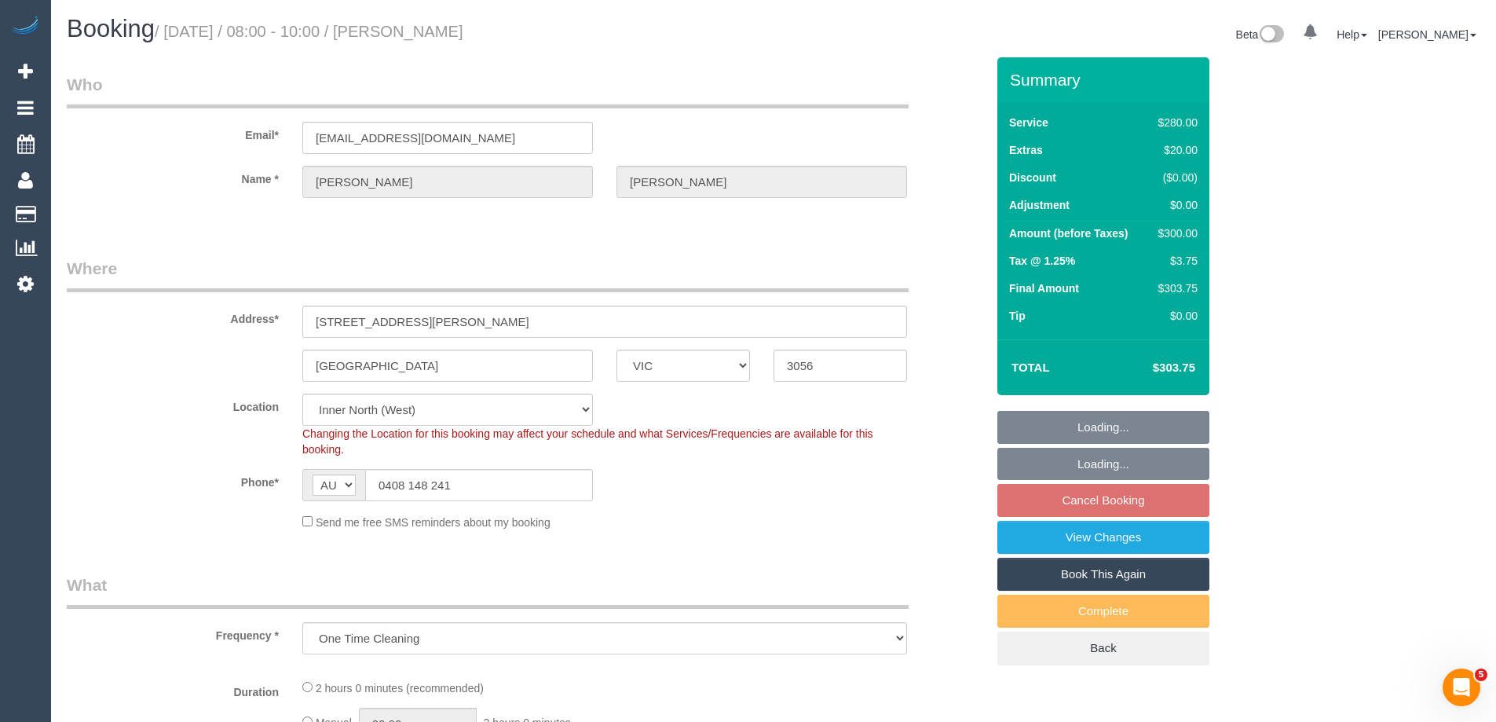
select select "spot1"
select select "number:28"
select select "number:14"
select select "number:19"
select select "number:25"
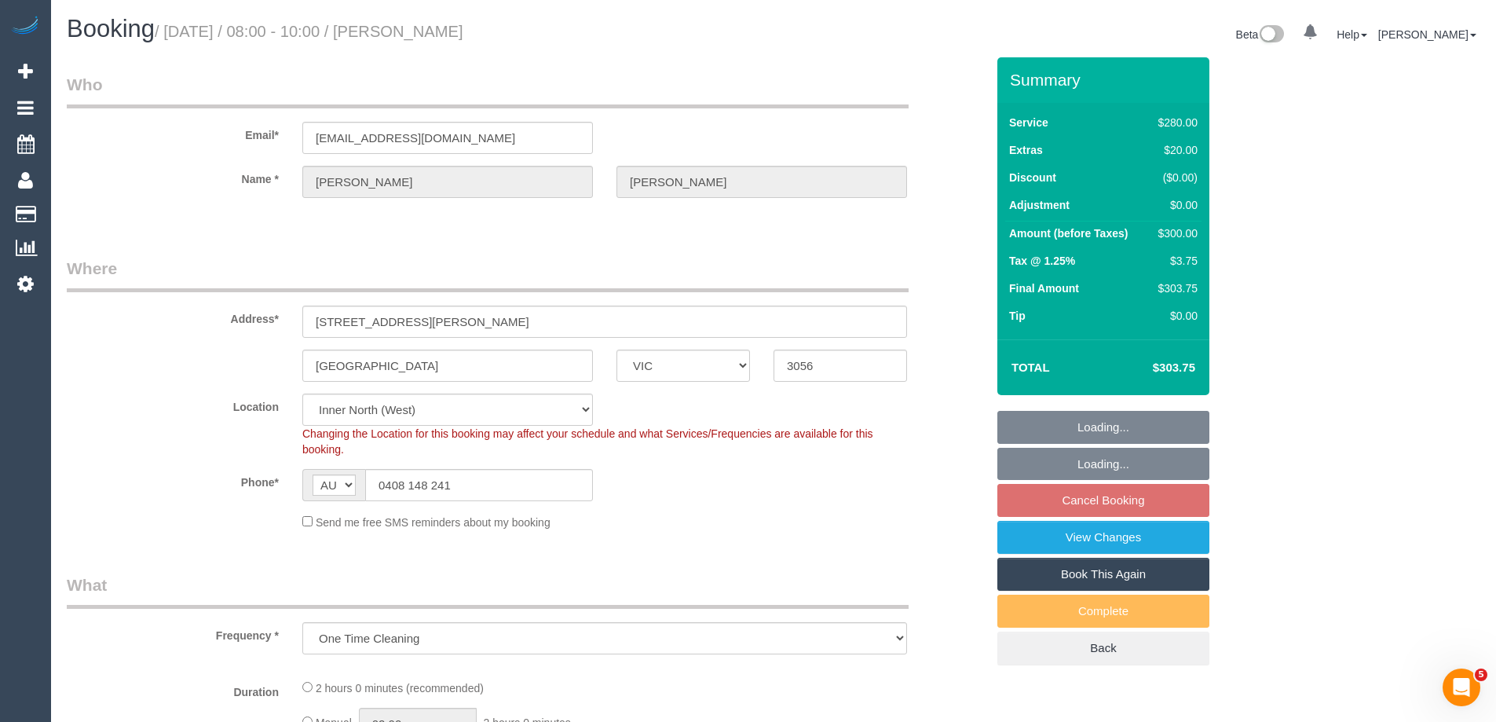
select select "number:34"
select select "number:12"
select select "2"
select select "object:1562"
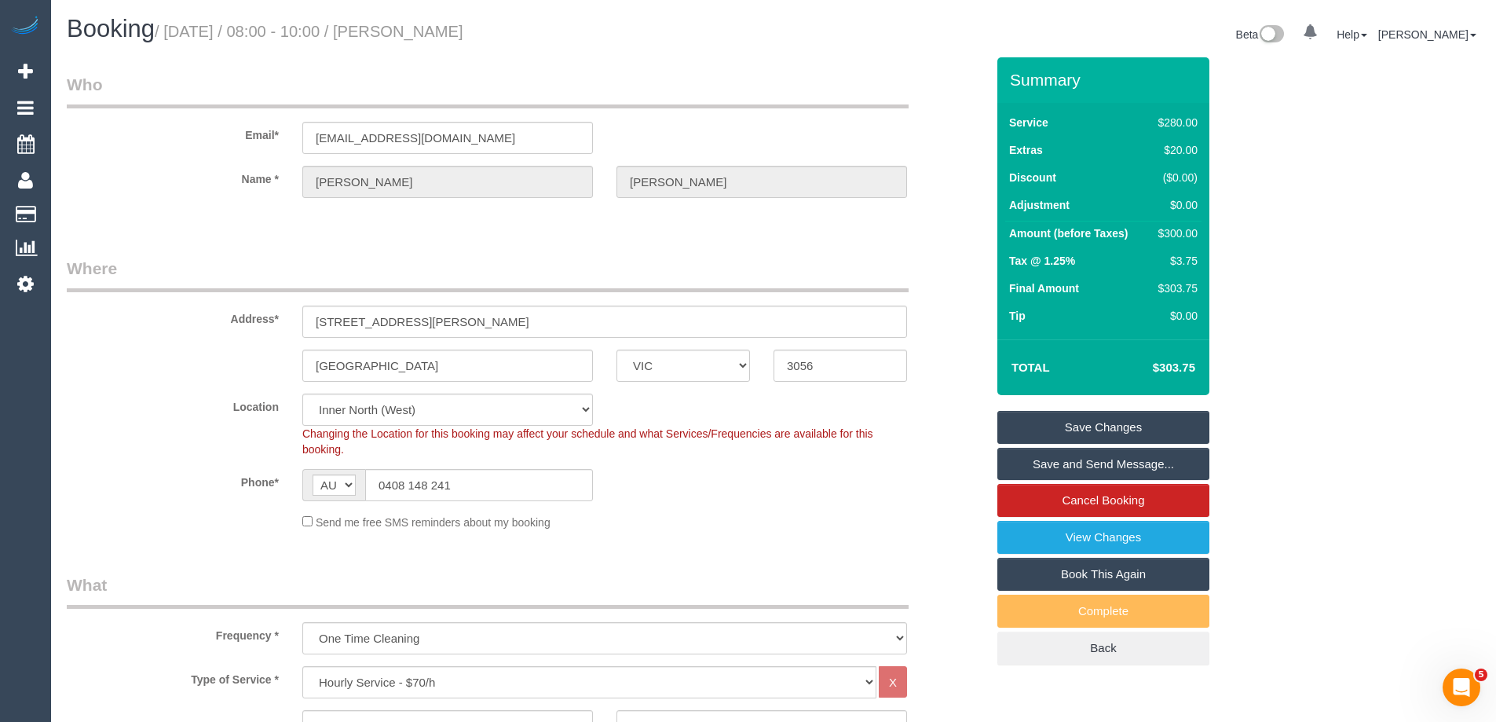
drag, startPoint x: 577, startPoint y: 35, endPoint x: 402, endPoint y: 37, distance: 174.4
click at [402, 37] on h1 "Booking / [DATE] / 08:00 - 10:00 / [PERSON_NAME]" at bounding box center [414, 29] width 695 height 27
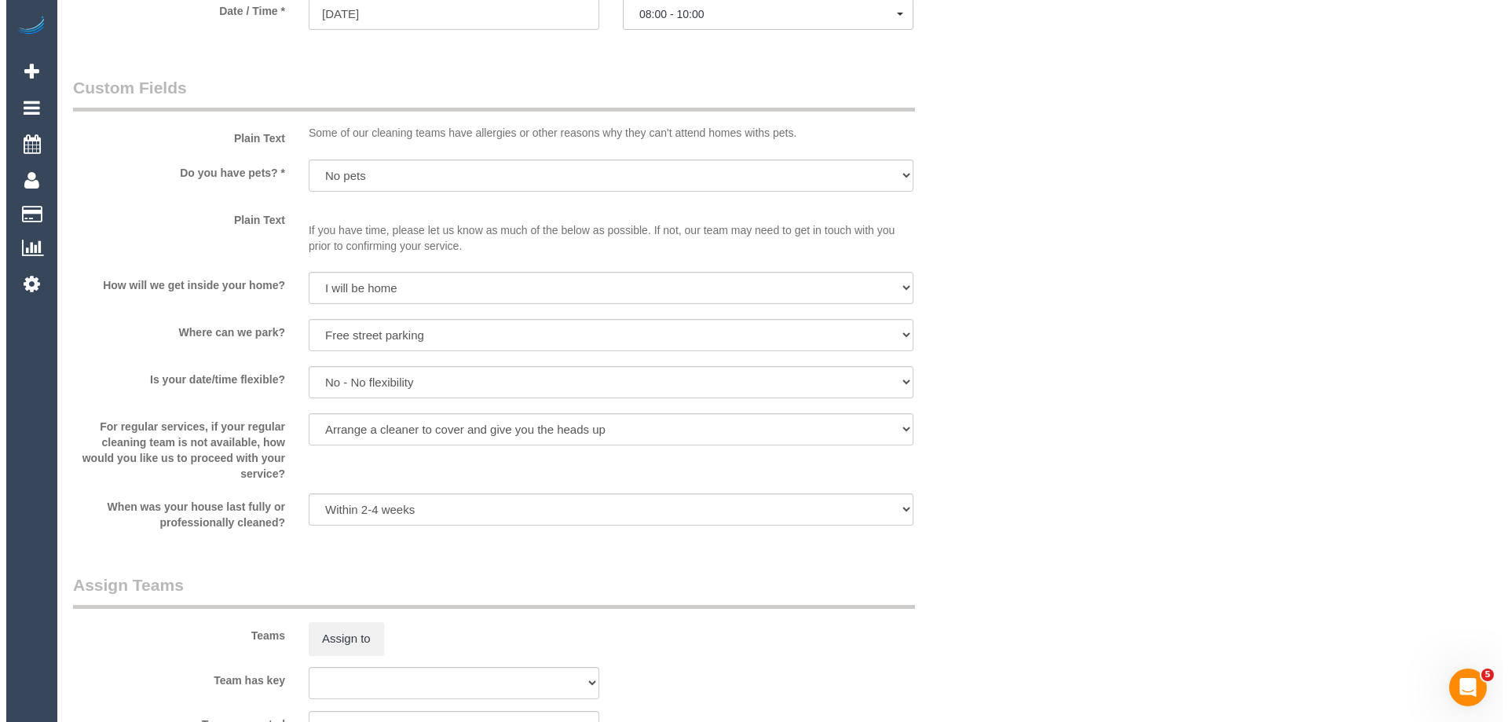
scroll to position [1964, 0]
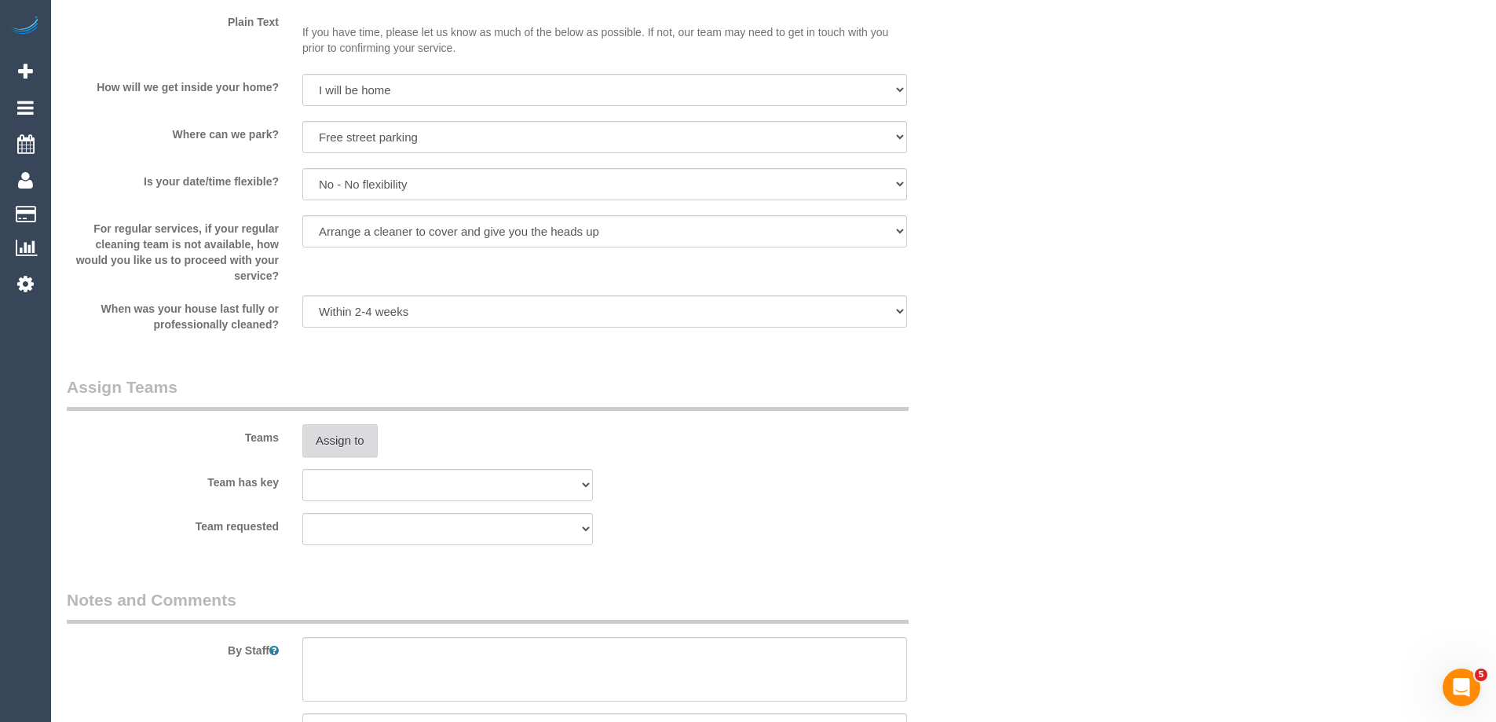
click at [351, 446] on button "Assign to" at bounding box center [339, 440] width 75 height 33
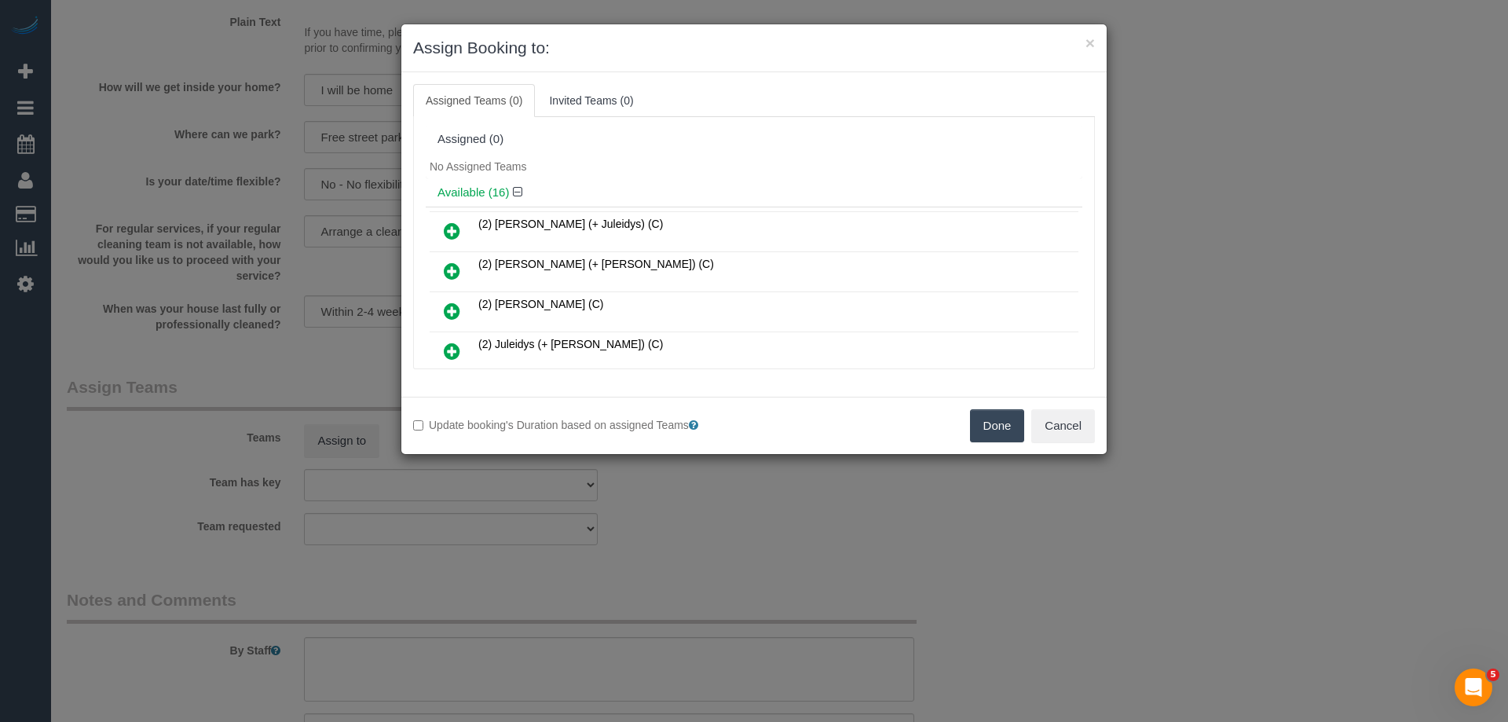
click at [721, 221] on td "(2) Cris (+ Juleidys) (C)" at bounding box center [776, 232] width 604 height 40
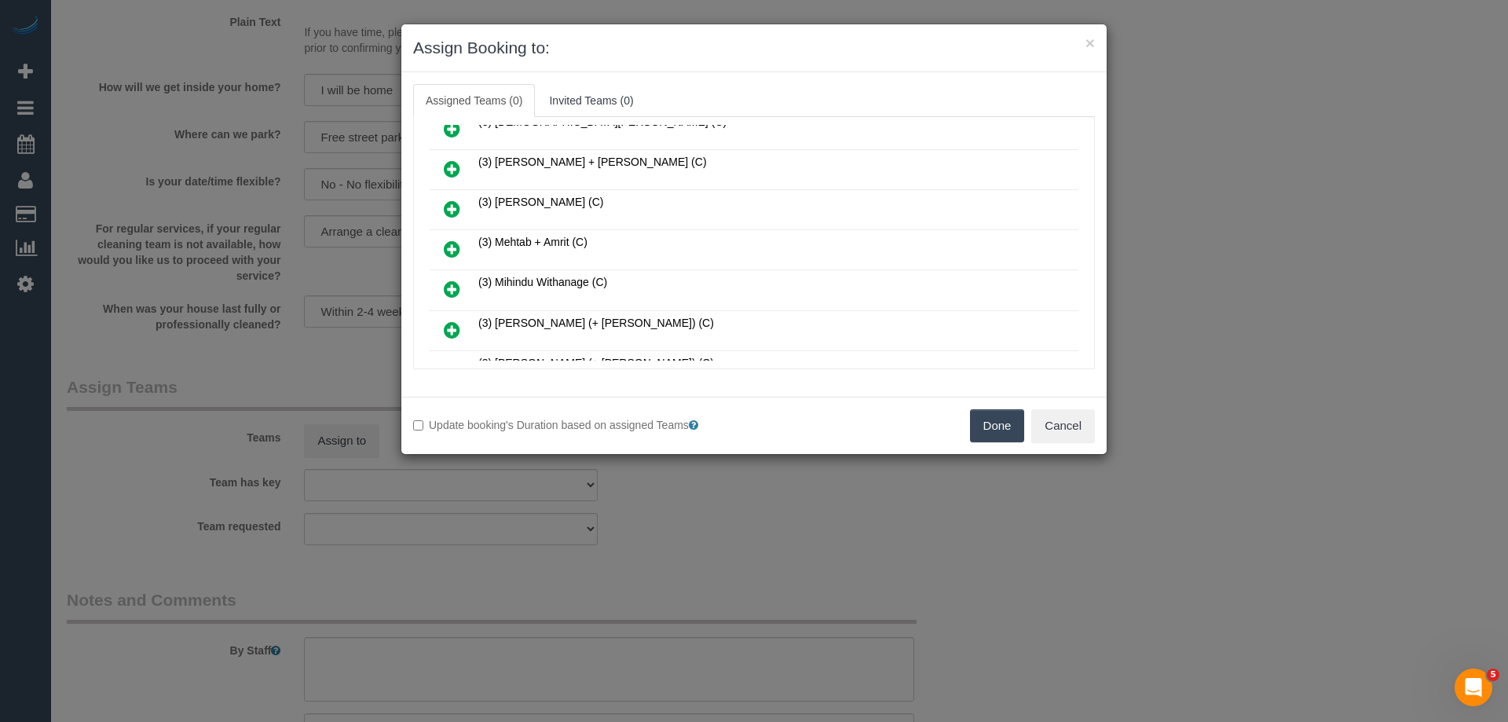
click at [450, 246] on icon at bounding box center [452, 249] width 16 height 19
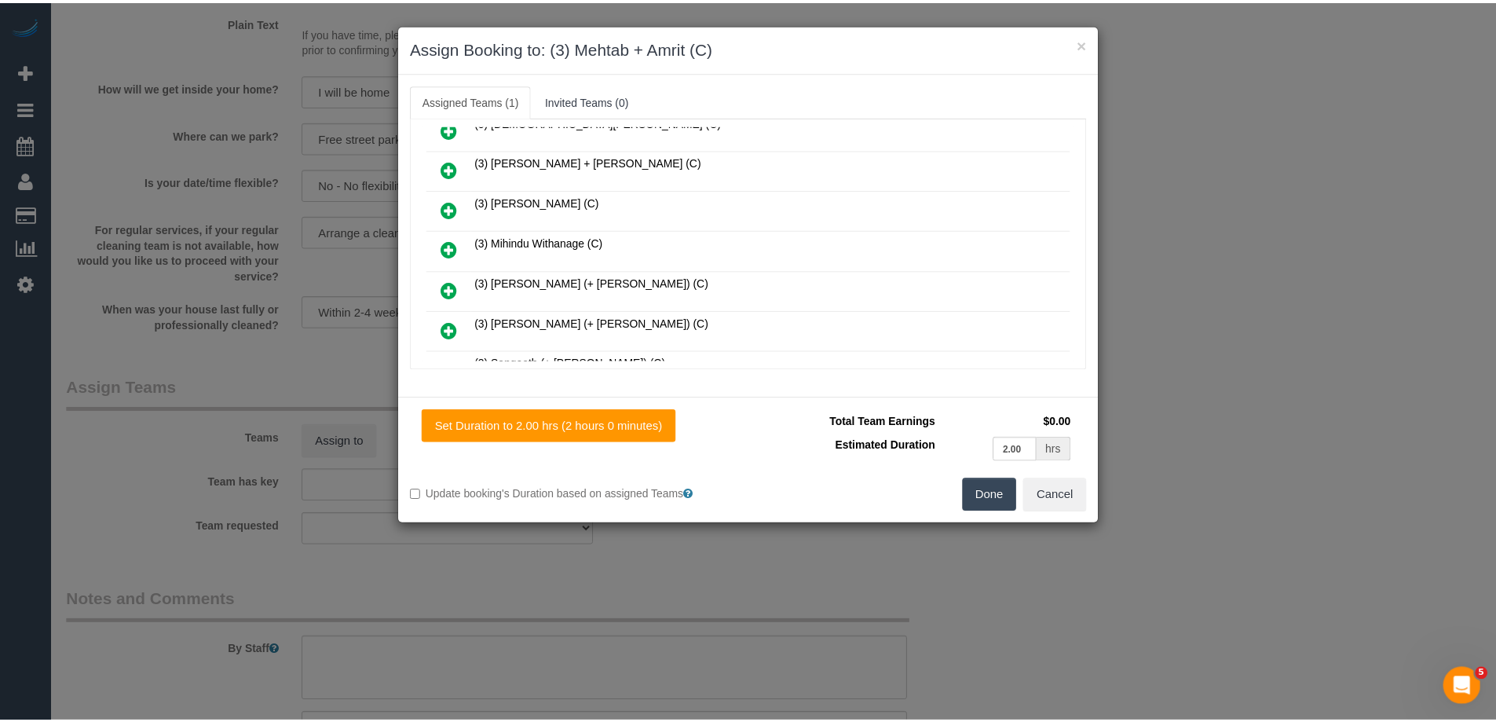
scroll to position [0, 0]
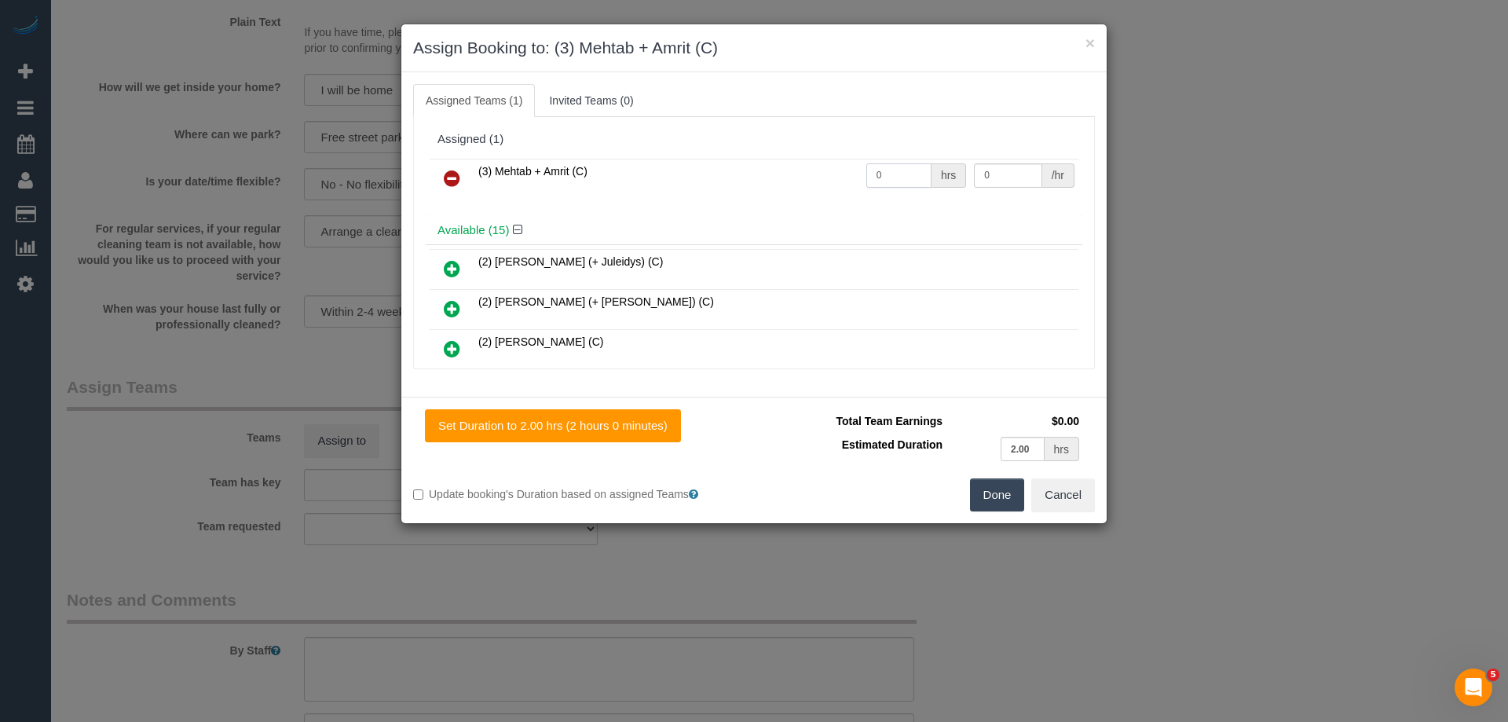
click at [882, 164] on input "0" at bounding box center [898, 175] width 65 height 24
type input "4"
click at [1004, 175] on input "0" at bounding box center [1008, 175] width 68 height 24
type input "40"
click at [995, 493] on button "Done" at bounding box center [997, 494] width 55 height 33
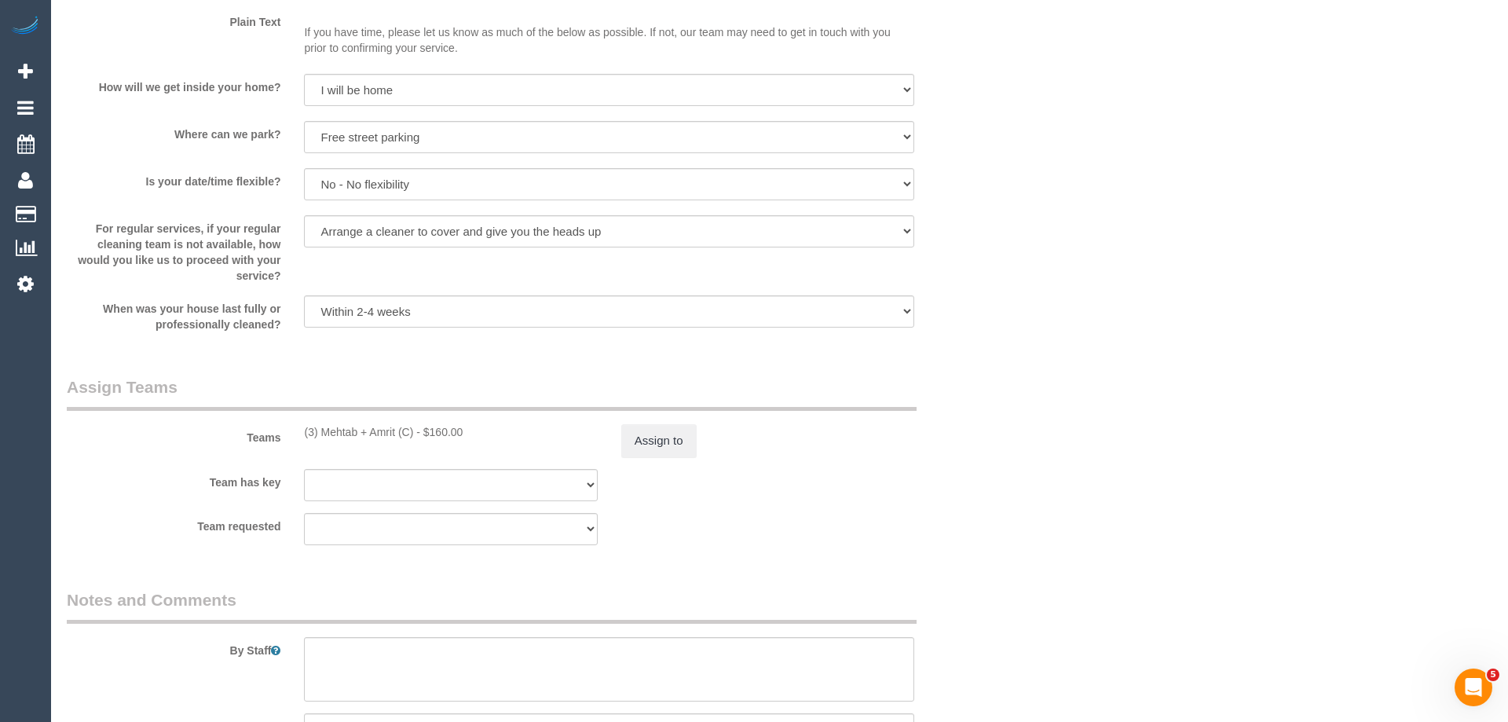
click at [995, 493] on div "× Assign Booking to: (3) Mehtab + Amrit (C) Assigned Teams (1) Invited Teams (0…" at bounding box center [754, 361] width 1508 height 722
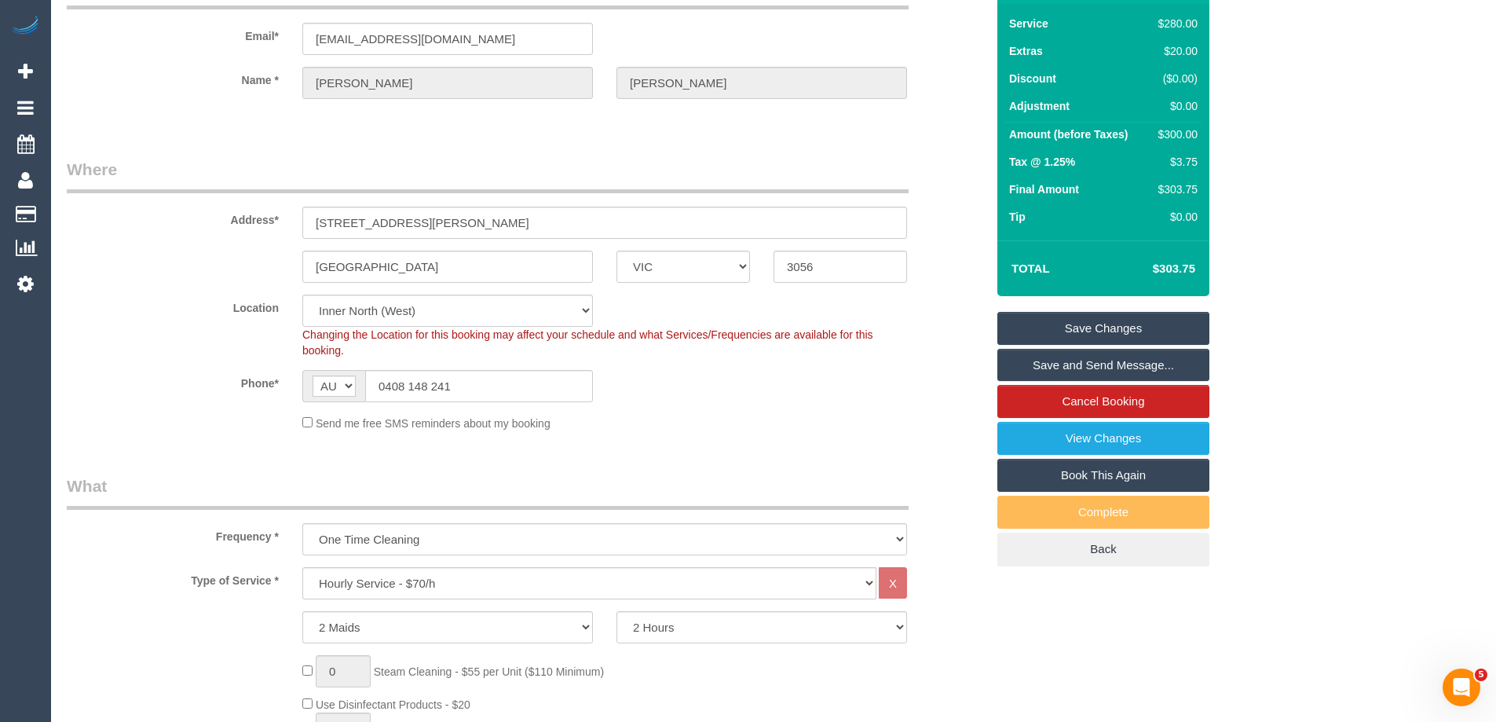
scroll to position [93, 0]
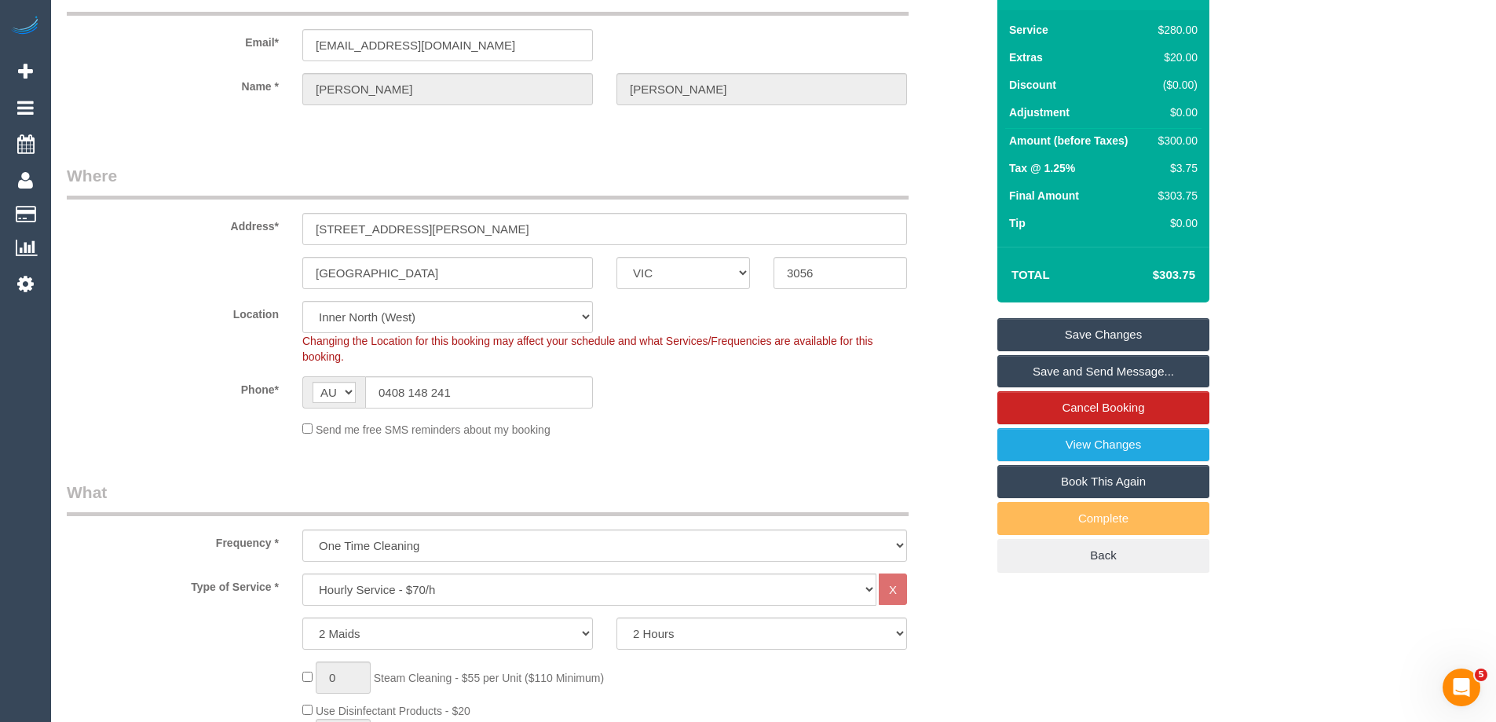
click at [1091, 334] on link "Save Changes" at bounding box center [1103, 334] width 212 height 33
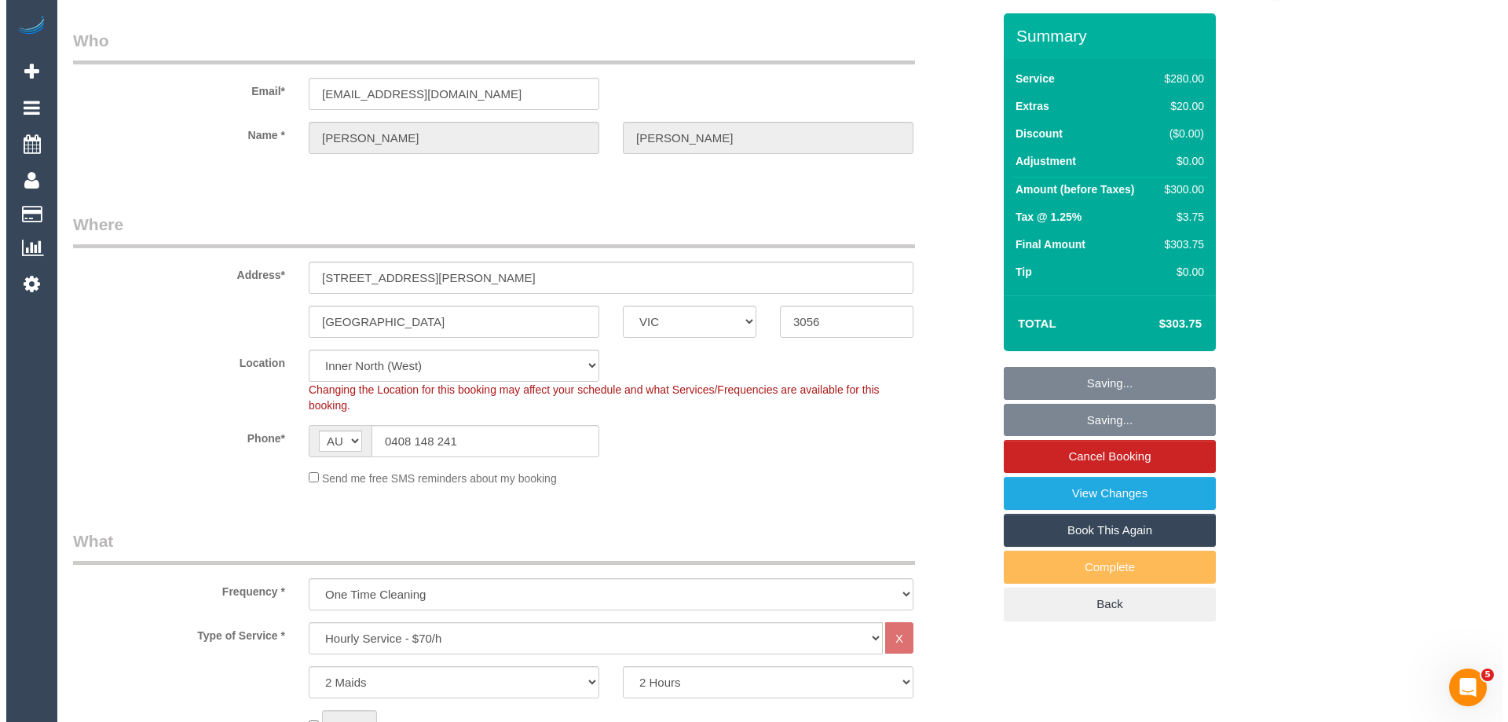
scroll to position [0, 0]
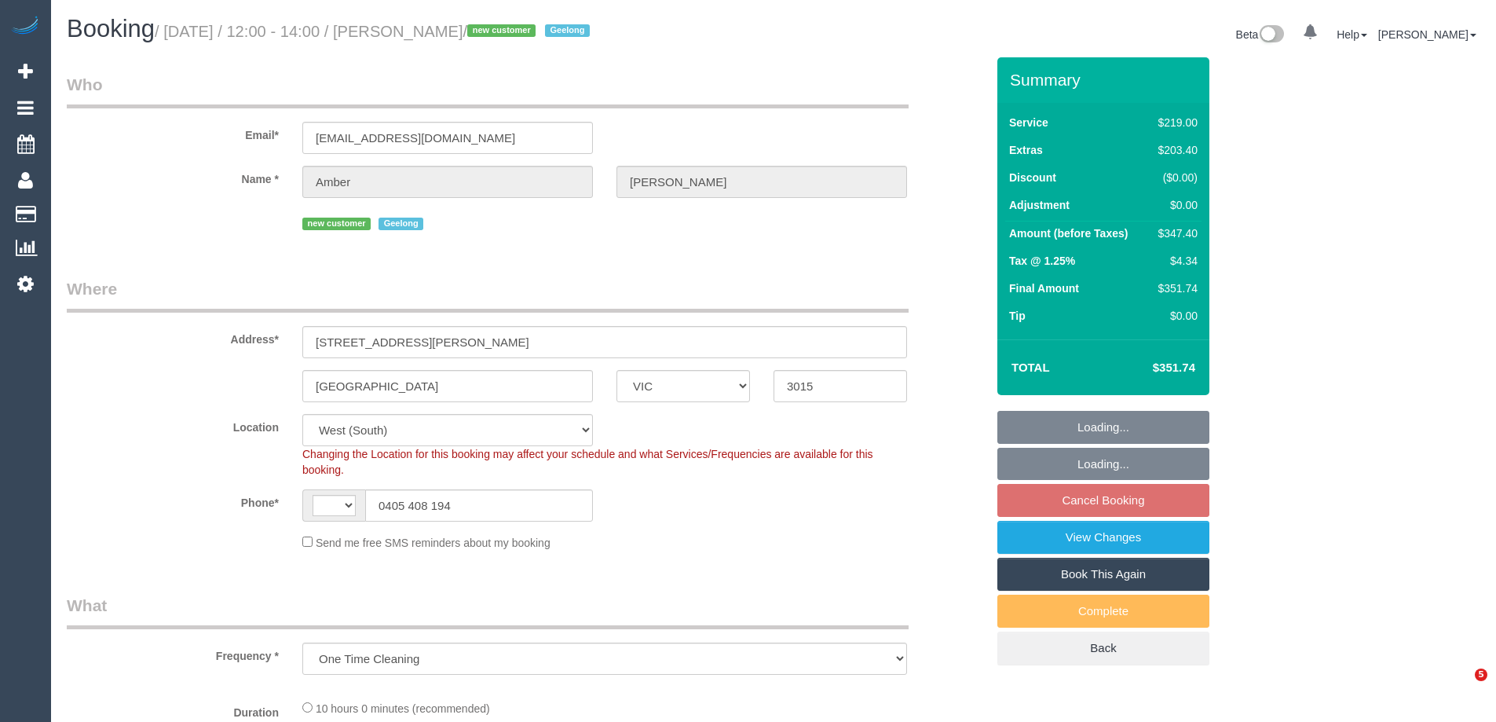
select select "VIC"
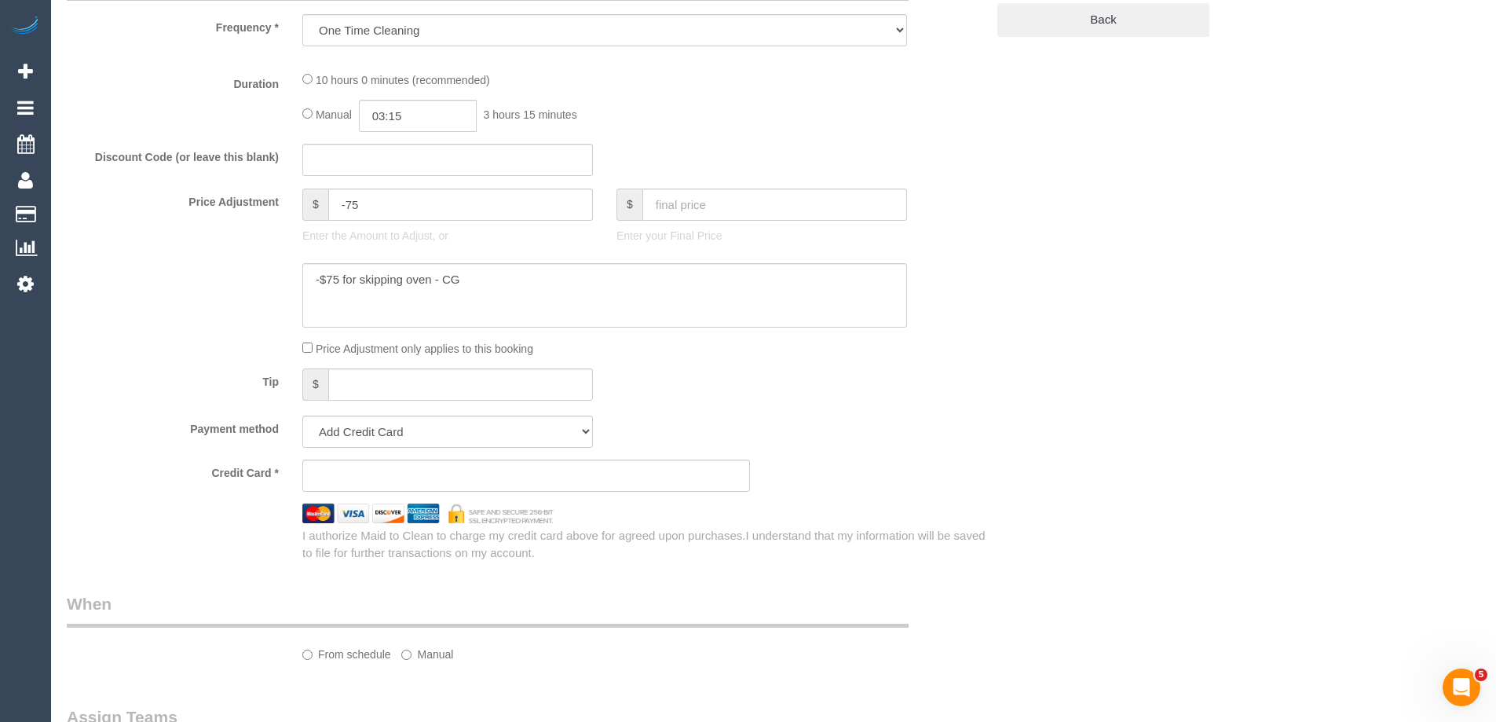
select select "string:AU"
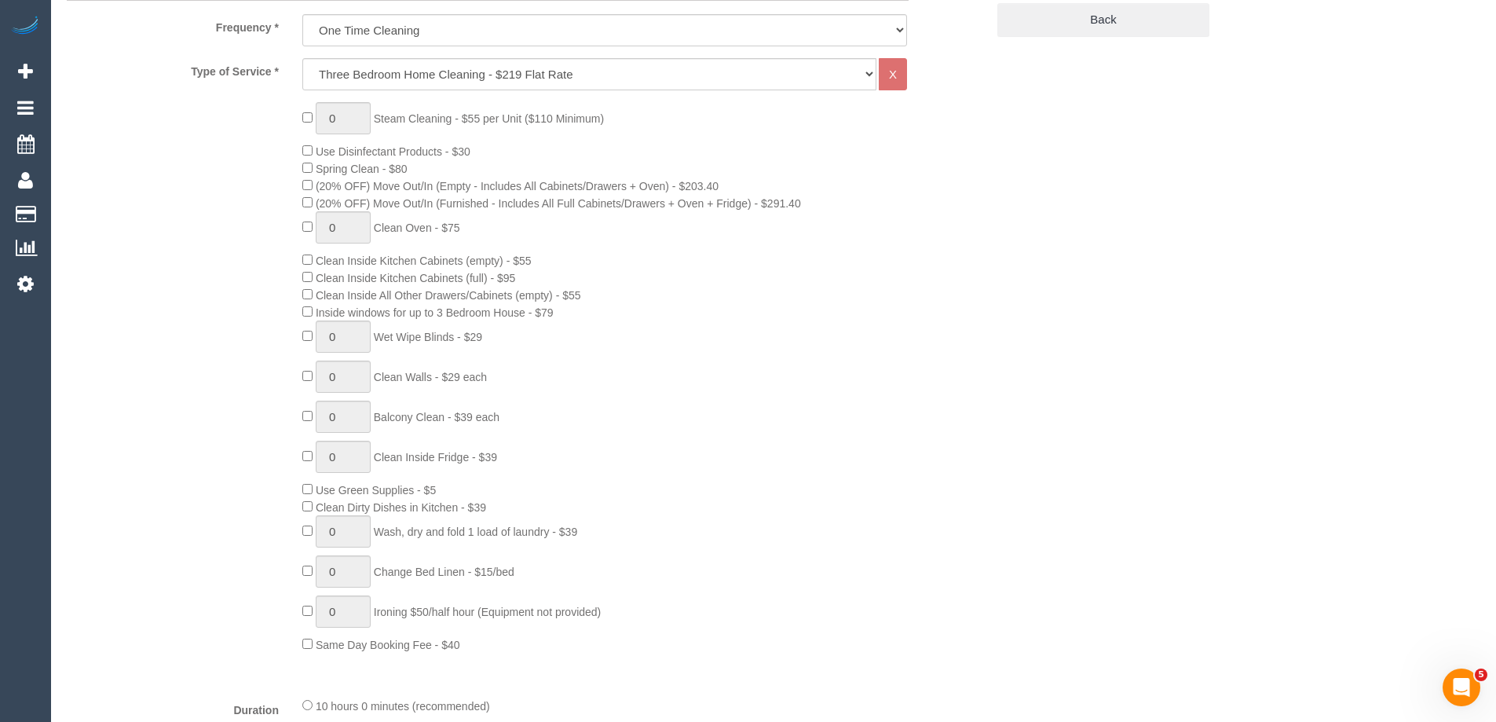
select select "object:687"
select select "string:stripe-pm_1RzqBN2GScqysDRV18I73F9Y"
select select "spot1"
select select "number:28"
select select "number:14"
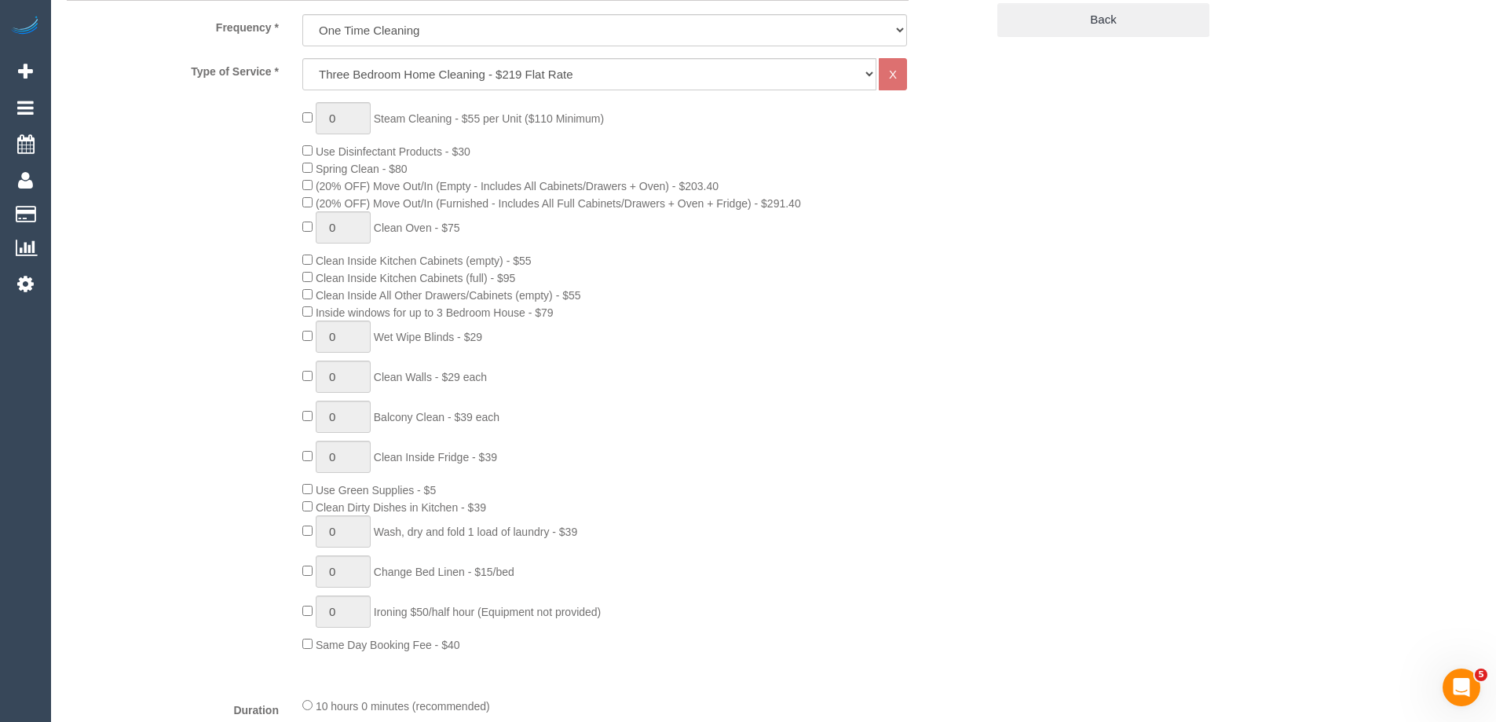
select select "number:18"
select select "number:24"
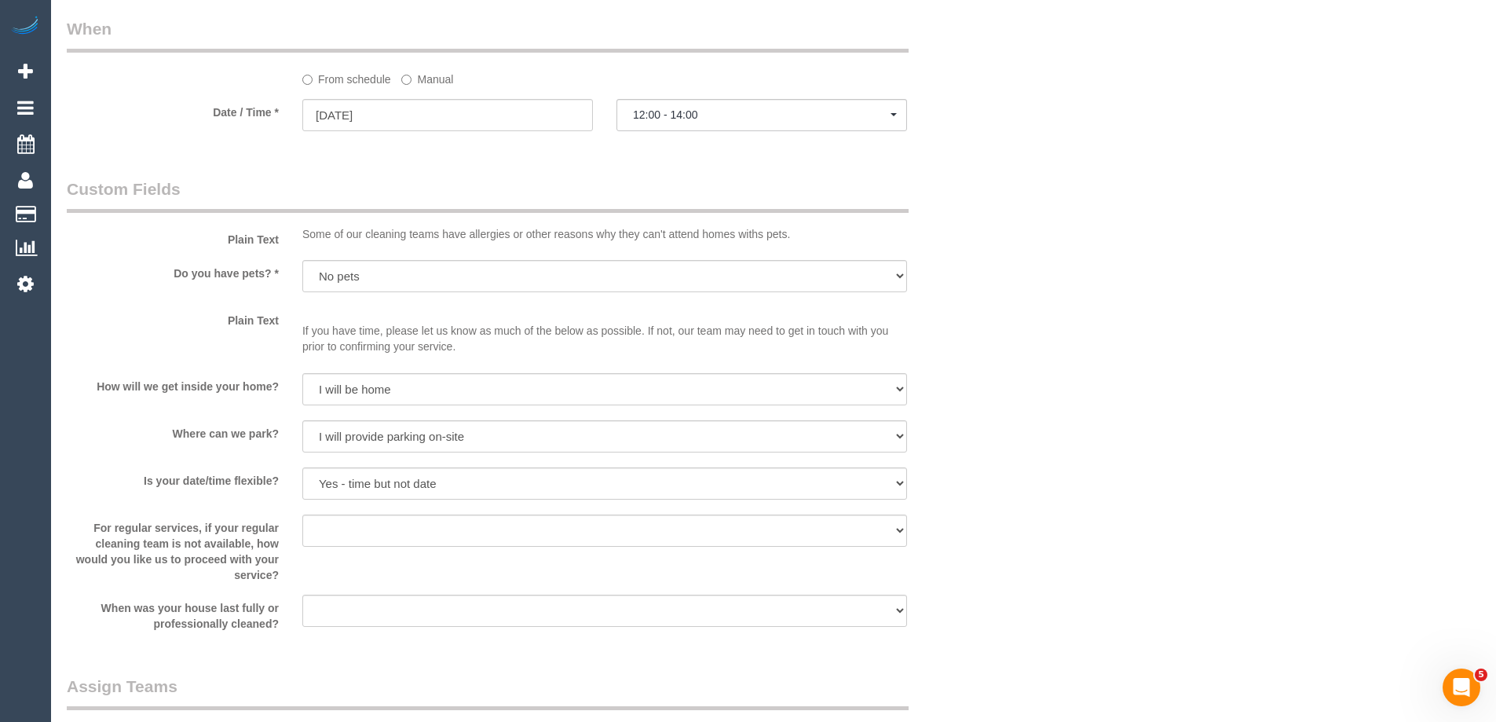
scroll to position [2121, 0]
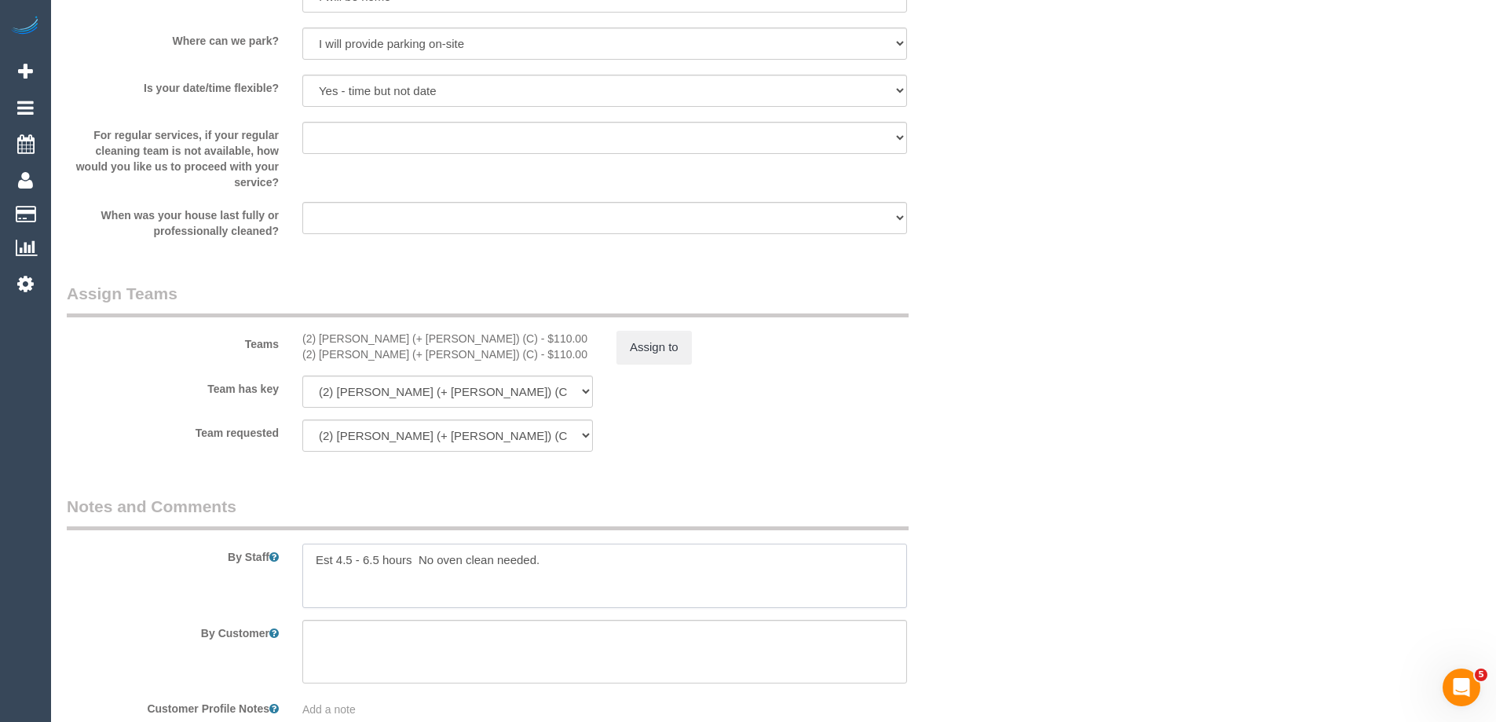
click at [648, 575] on textarea at bounding box center [604, 576] width 605 height 64
drag, startPoint x: 510, startPoint y: 578, endPoint x: 521, endPoint y: 587, distance: 14.0
click at [513, 580] on textarea at bounding box center [604, 576] width 605 height 64
type textarea "Est 4.5 - 6.5 hours No oven clean needed. Lock box facing the home to the right…"
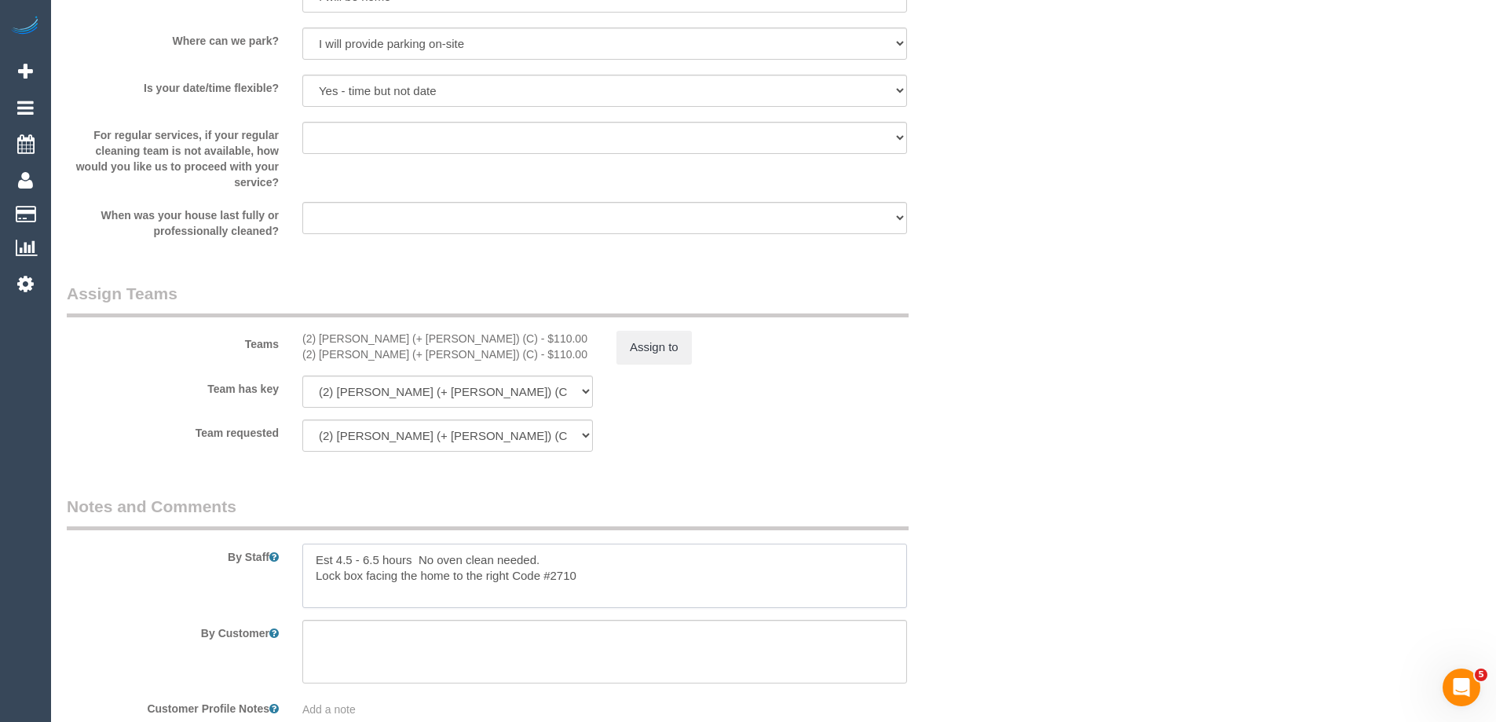
click at [646, 580] on textarea at bounding box center [604, 576] width 605 height 64
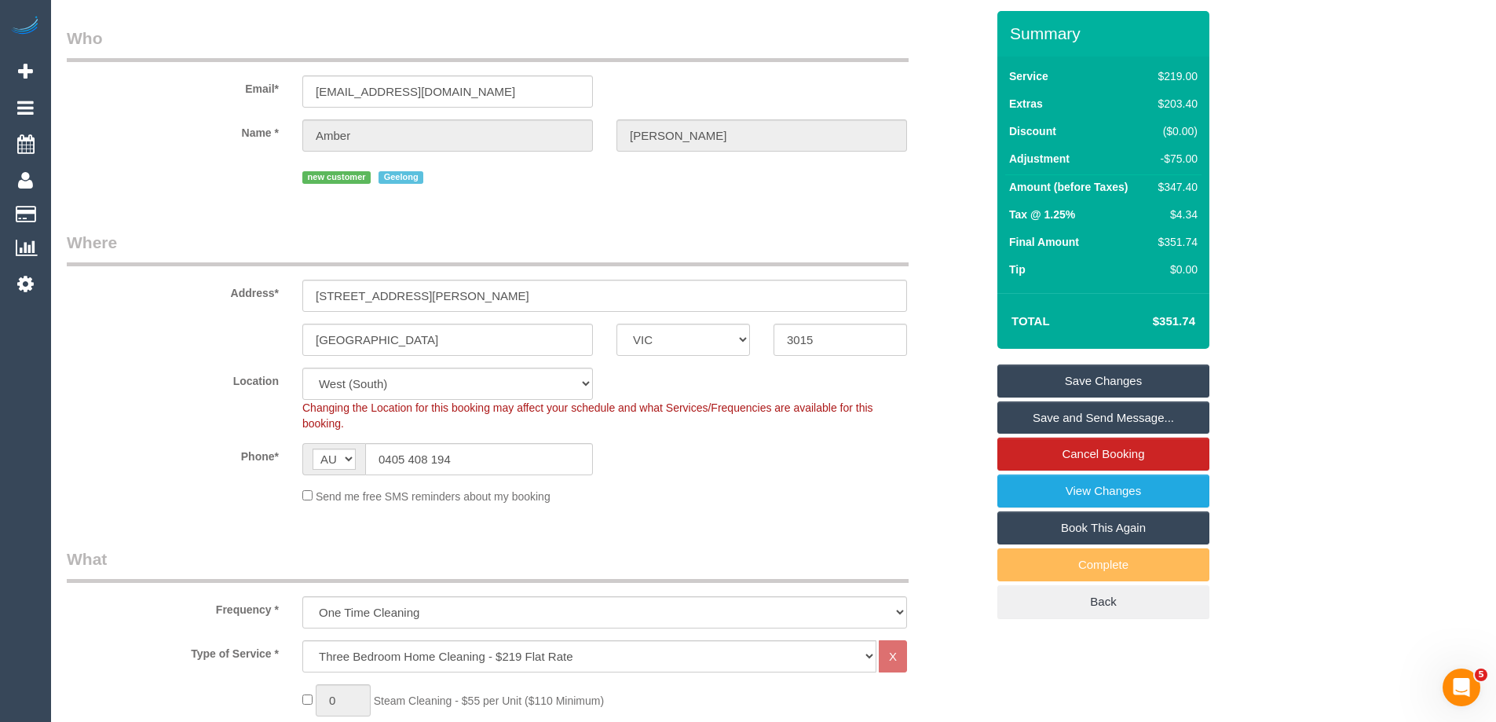
scroll to position [0, 0]
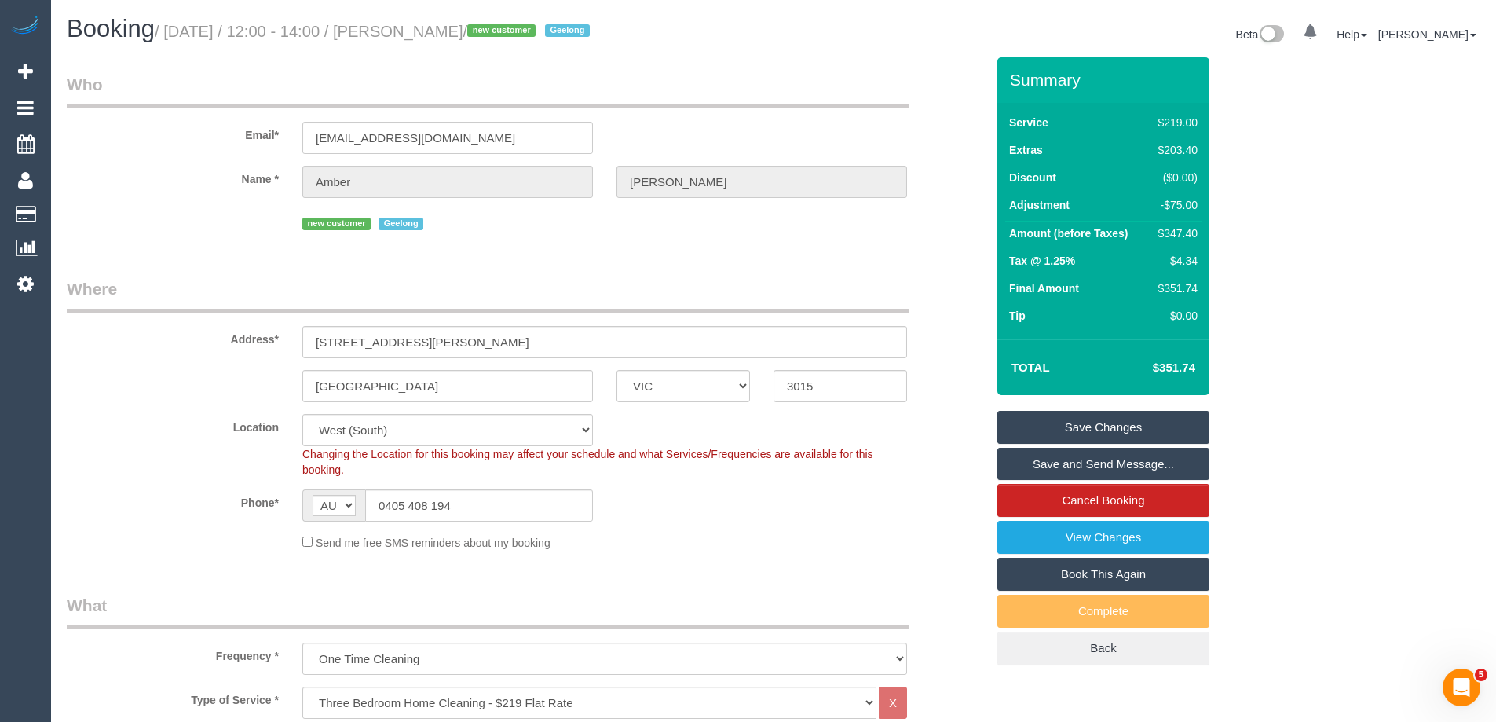
click at [302, 29] on small "/ [DATE] / 12:00 - 14:00 / [PERSON_NAME] / new customer [GEOGRAPHIC_DATA]" at bounding box center [375, 31] width 440 height 17
click at [287, 31] on small "/ [DATE] / 12:00 - 14:00 / [PERSON_NAME] / new customer [GEOGRAPHIC_DATA]" at bounding box center [375, 31] width 440 height 17
drag, startPoint x: 163, startPoint y: 30, endPoint x: 756, endPoint y: 45, distance: 592.4
click at [756, 45] on div "Booking / [DATE] / 12:00 - 14:00 / [PERSON_NAME] / new customer [GEOGRAPHIC_DAT…" at bounding box center [414, 33] width 719 height 34
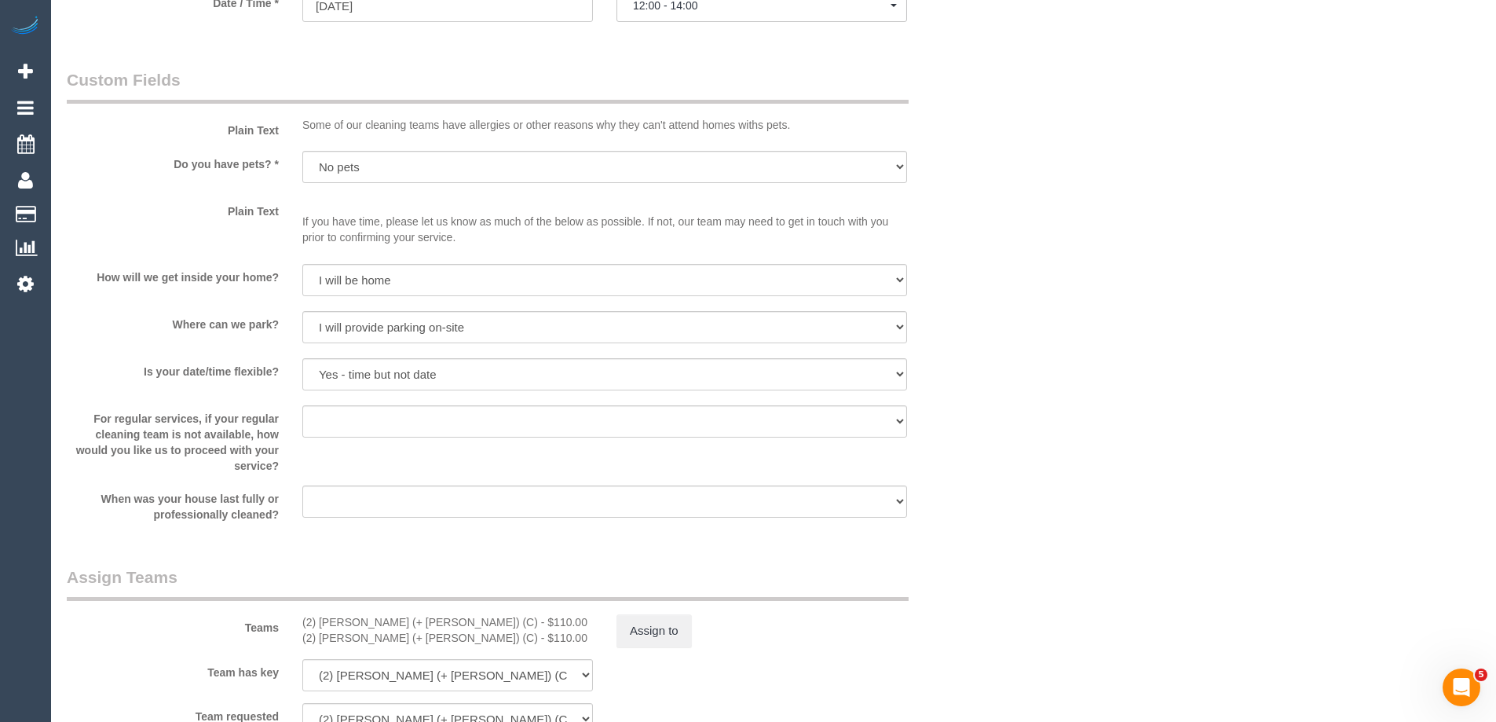
scroll to position [1649, 0]
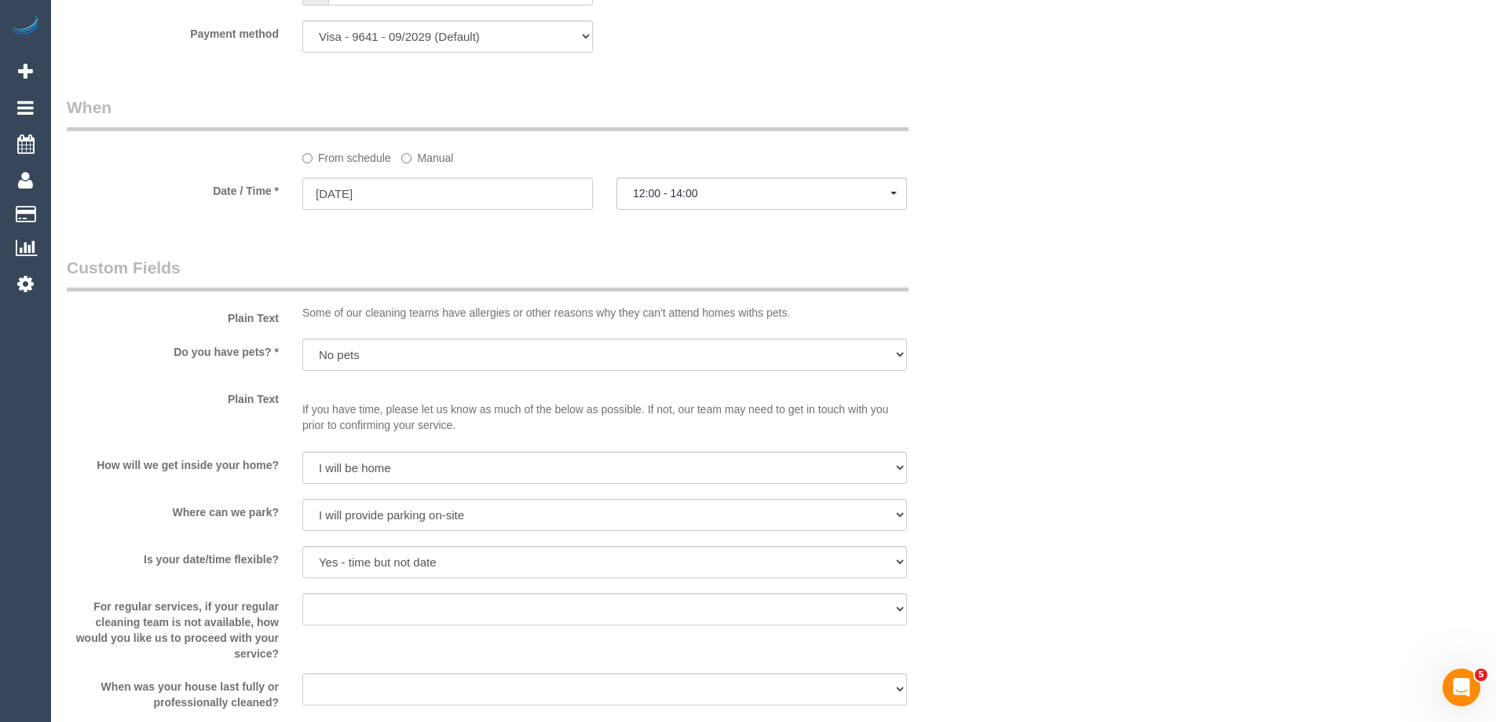
drag, startPoint x: 421, startPoint y: 156, endPoint x: 423, endPoint y: 167, distance: 11.2
click at [421, 156] on label "Manual" at bounding box center [427, 155] width 52 height 21
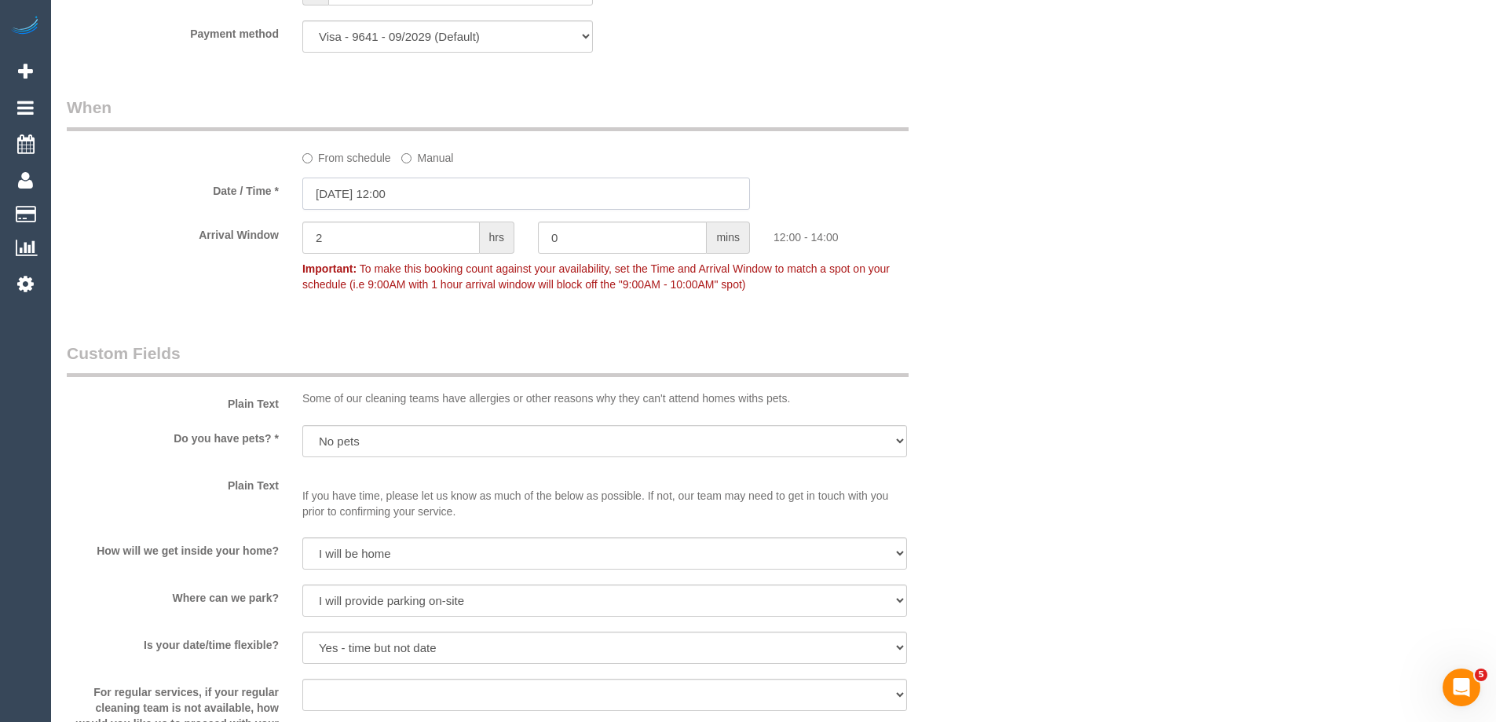
click at [425, 192] on input "[DATE] 12:00" at bounding box center [526, 194] width 448 height 32
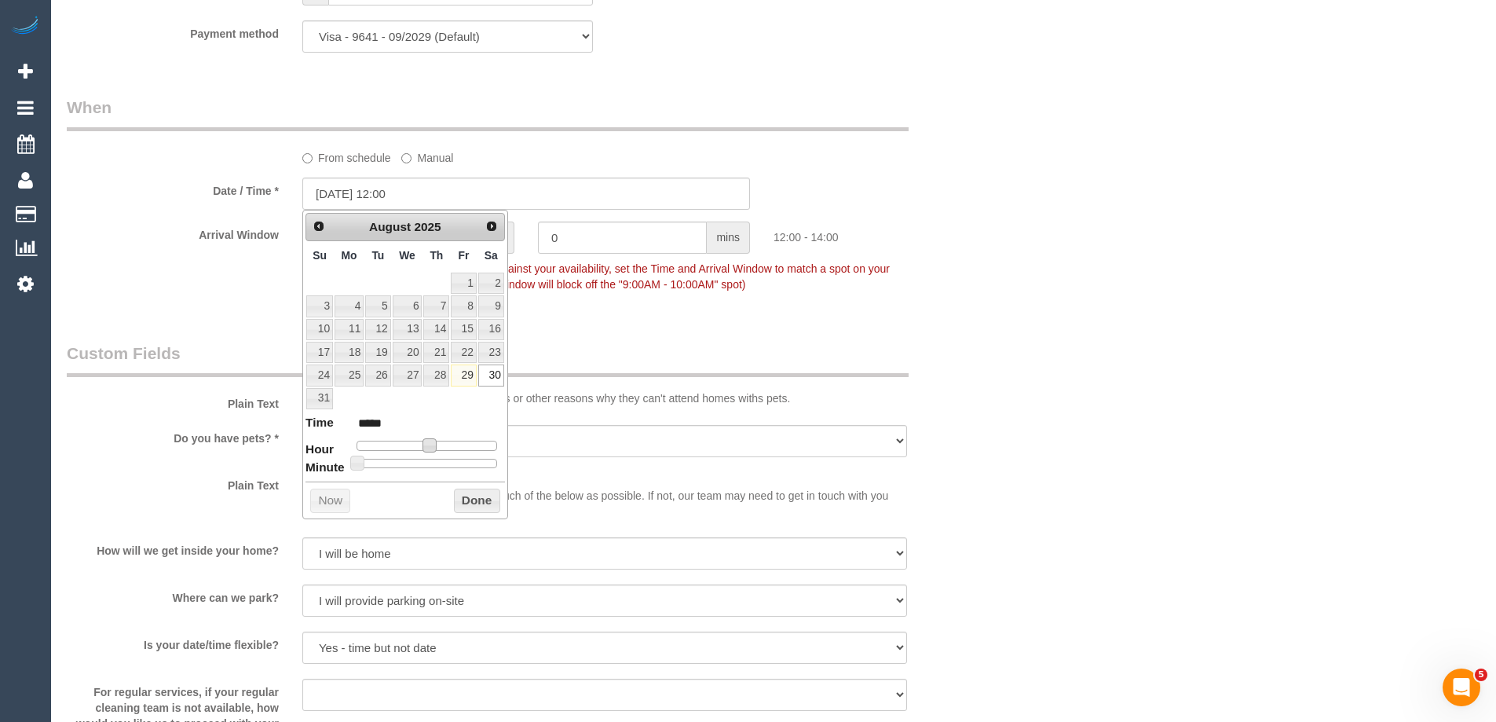
type input "30/08/2025 11:00"
type input "*****"
click at [422, 445] on span at bounding box center [423, 445] width 14 height 14
click at [467, 494] on button "Done" at bounding box center [477, 501] width 46 height 25
click at [1169, 378] on div "Who Email* amberleenz@gmail.com Name * Amber Lee new customer Geelong Where Add…" at bounding box center [774, 55] width 1414 height 3295
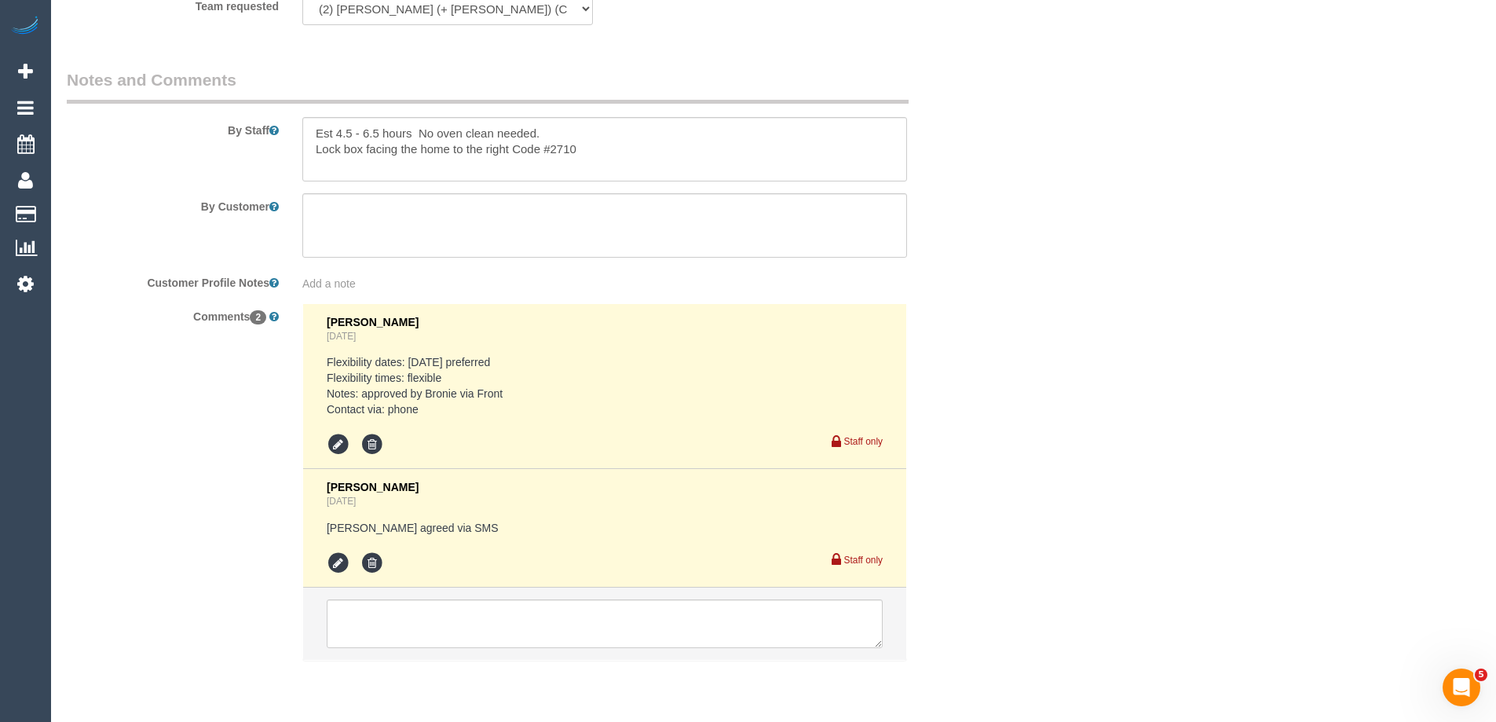
scroll to position [2685, 0]
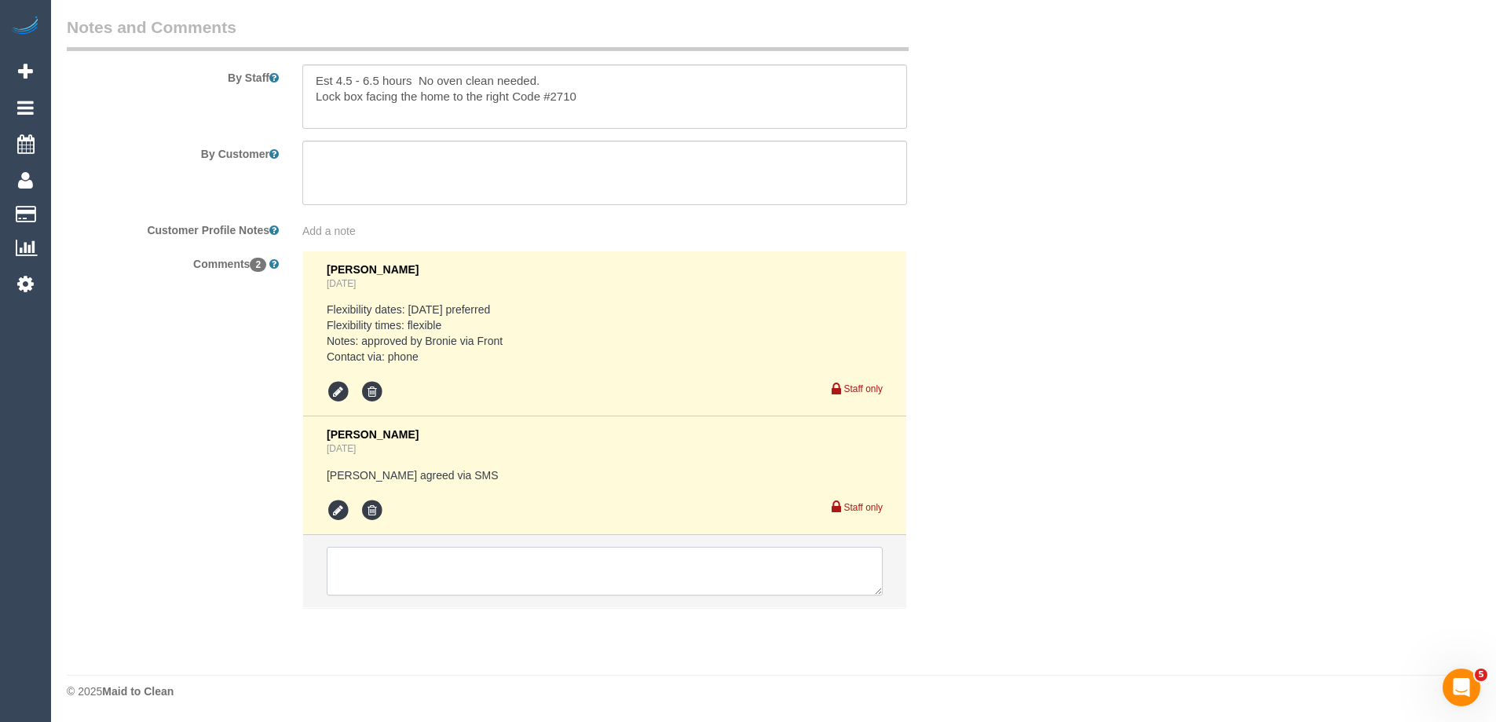
click at [395, 573] on textarea at bounding box center [605, 571] width 556 height 49
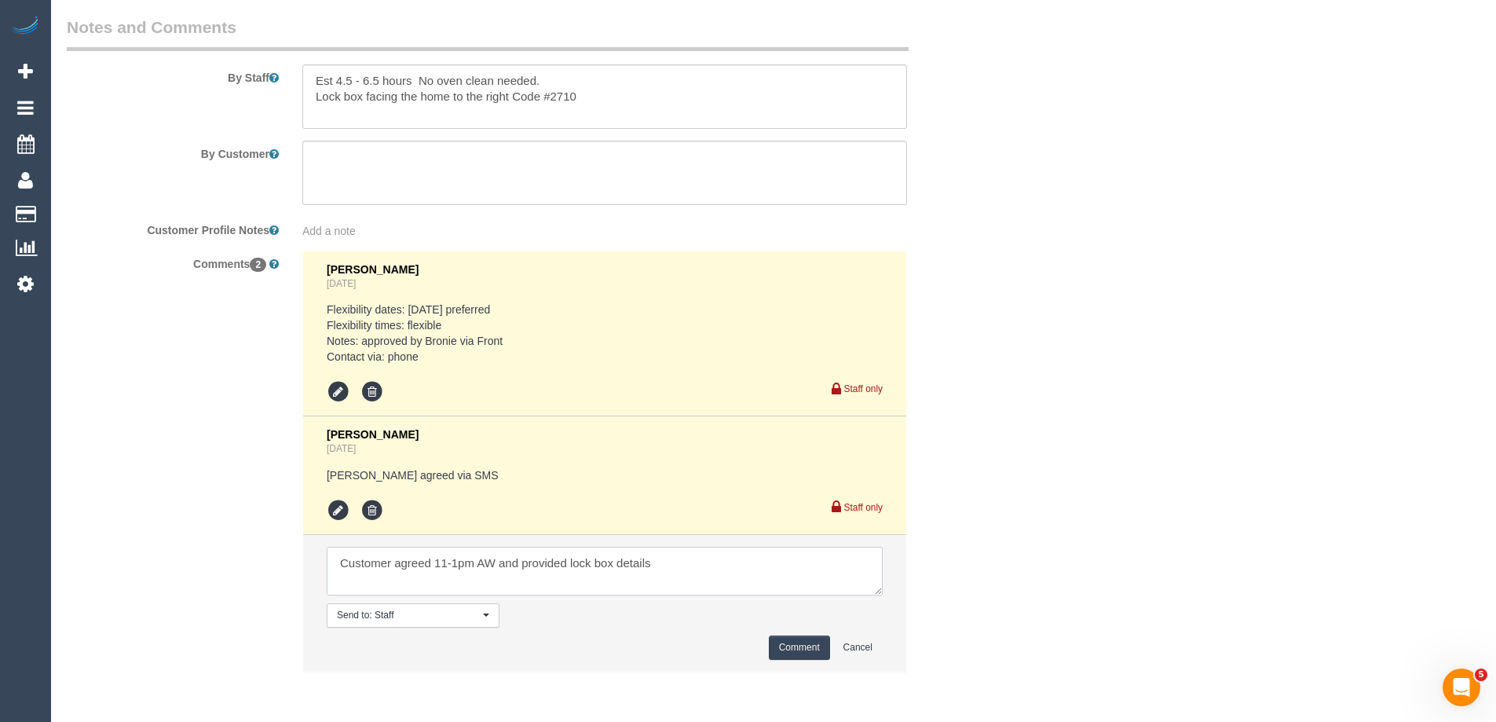
click at [497, 564] on textarea at bounding box center [605, 571] width 556 height 49
type textarea "Customer agreed 11-1pm AW via phone and provided lock box details"
click at [788, 642] on button "Comment" at bounding box center [799, 647] width 61 height 24
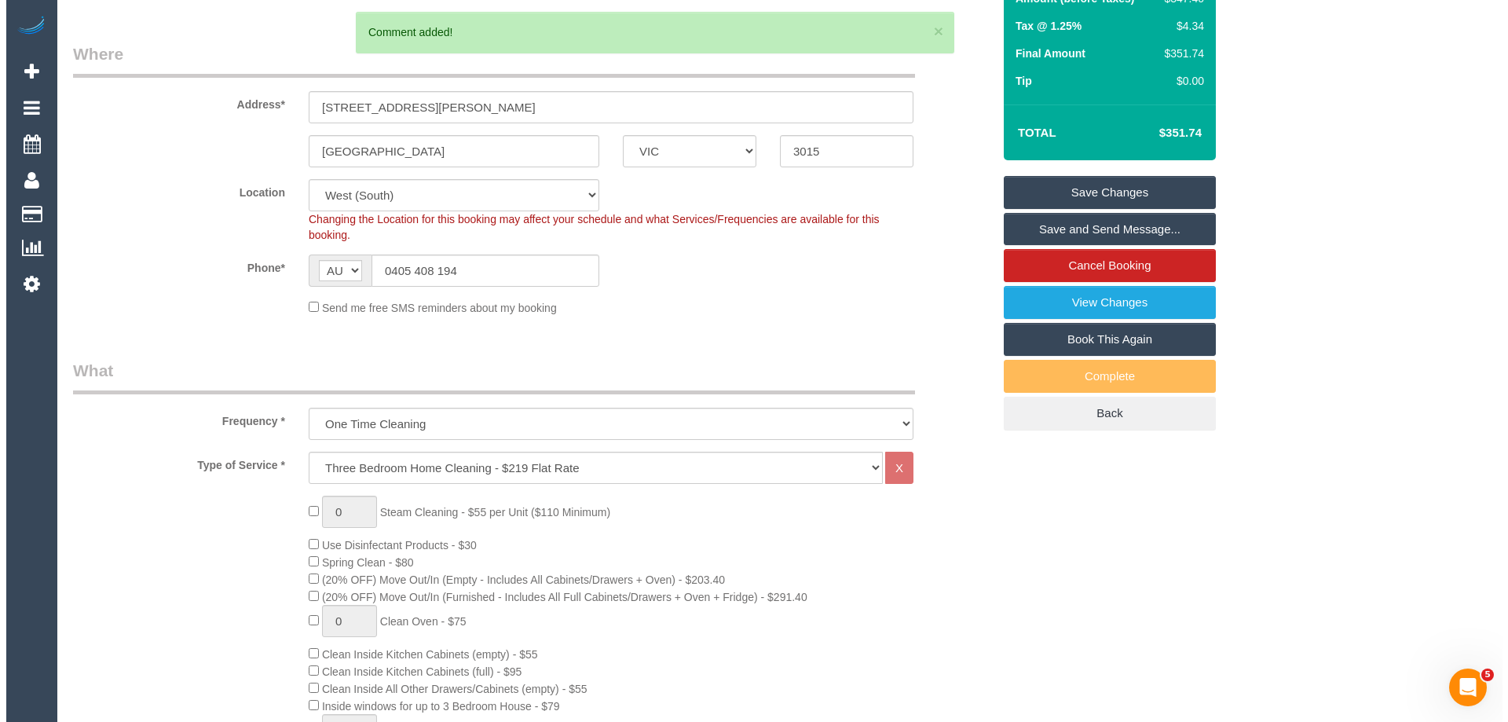
scroll to position [0, 0]
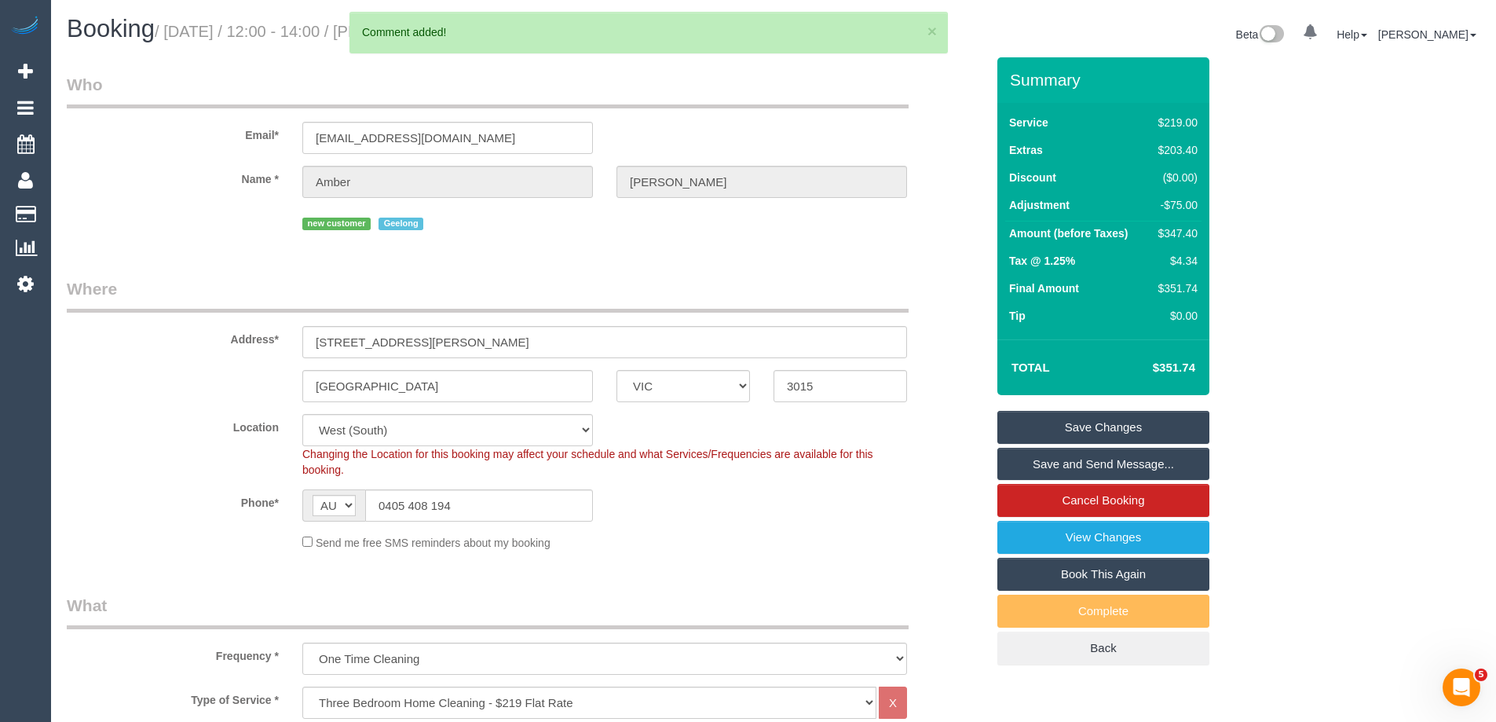
click at [1091, 459] on link "Save and Send Message..." at bounding box center [1103, 464] width 212 height 33
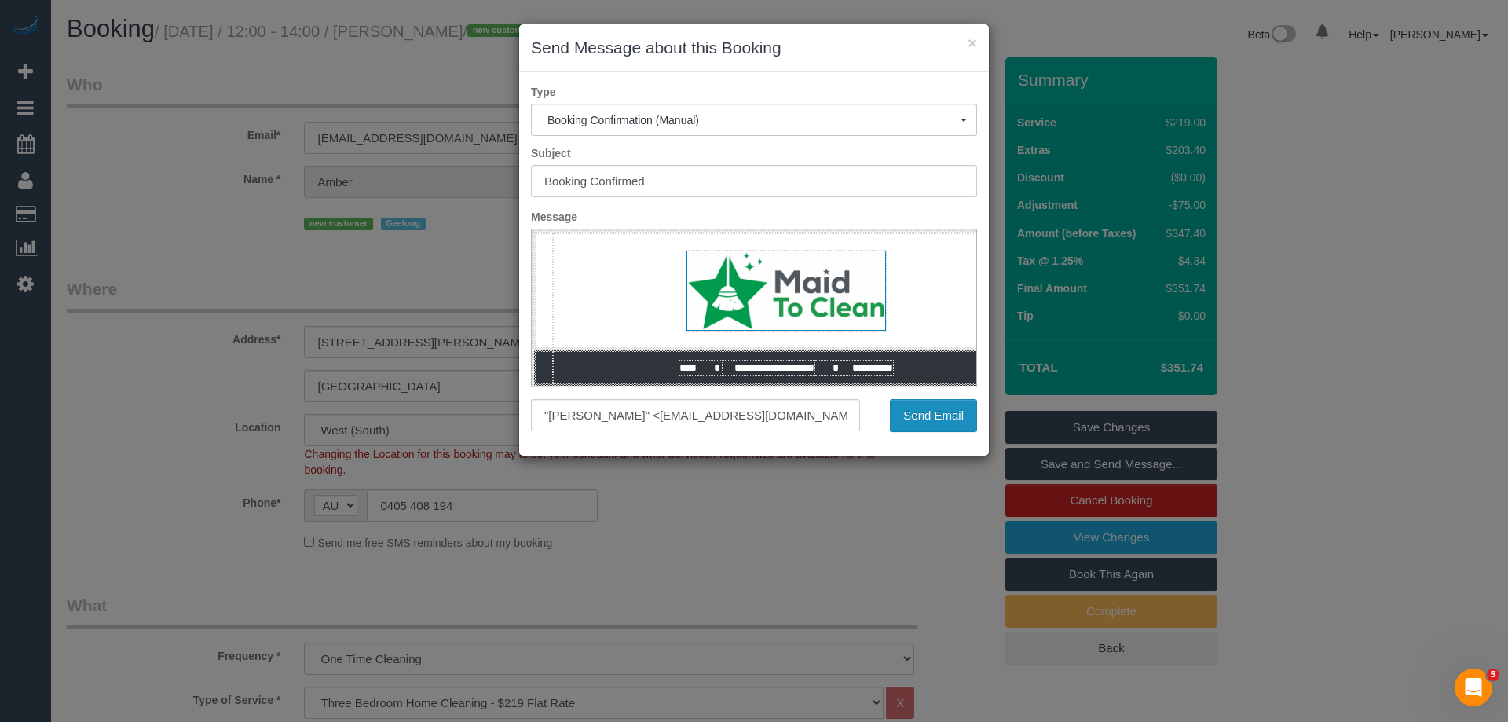
click at [928, 417] on button "Send Email" at bounding box center [933, 415] width 87 height 33
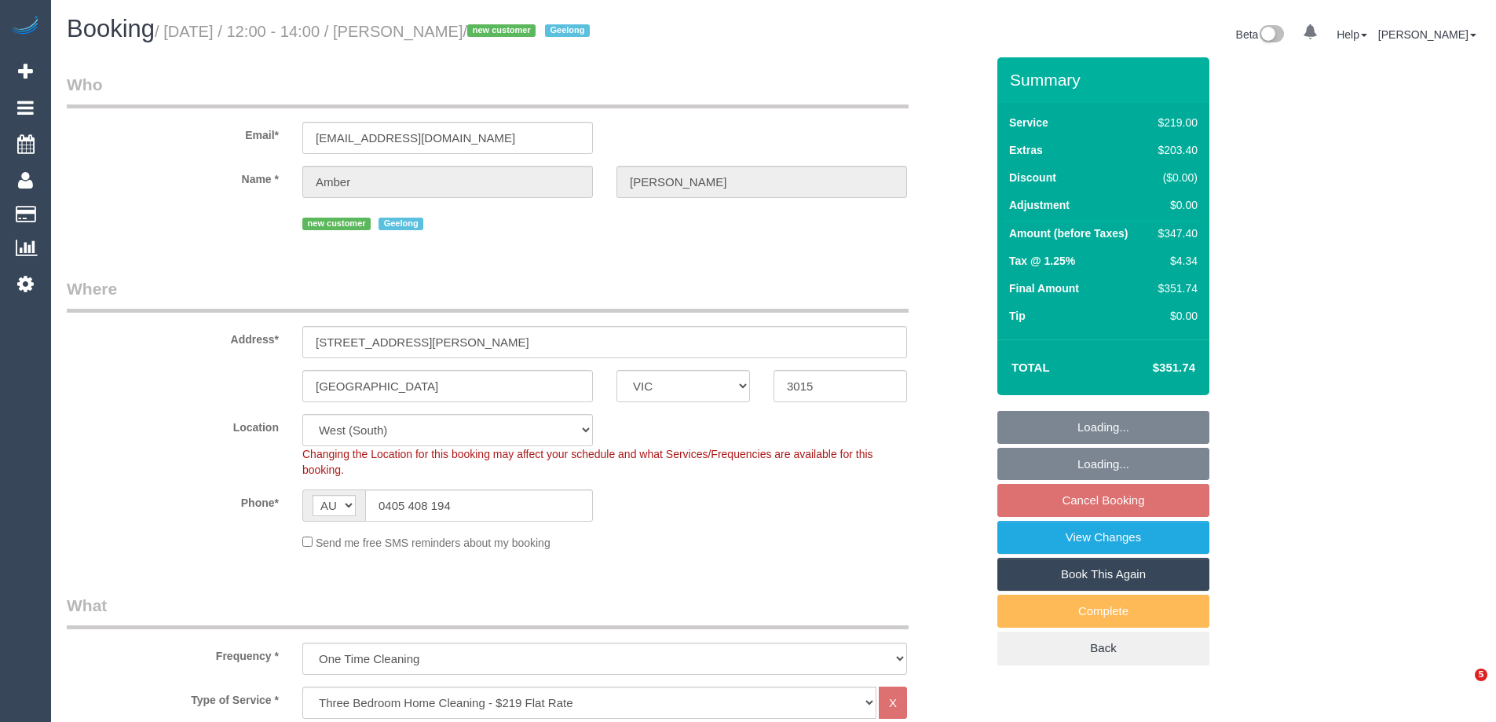
select select "VIC"
select select "number:28"
select select "number:14"
select select "number:18"
select select "number:24"
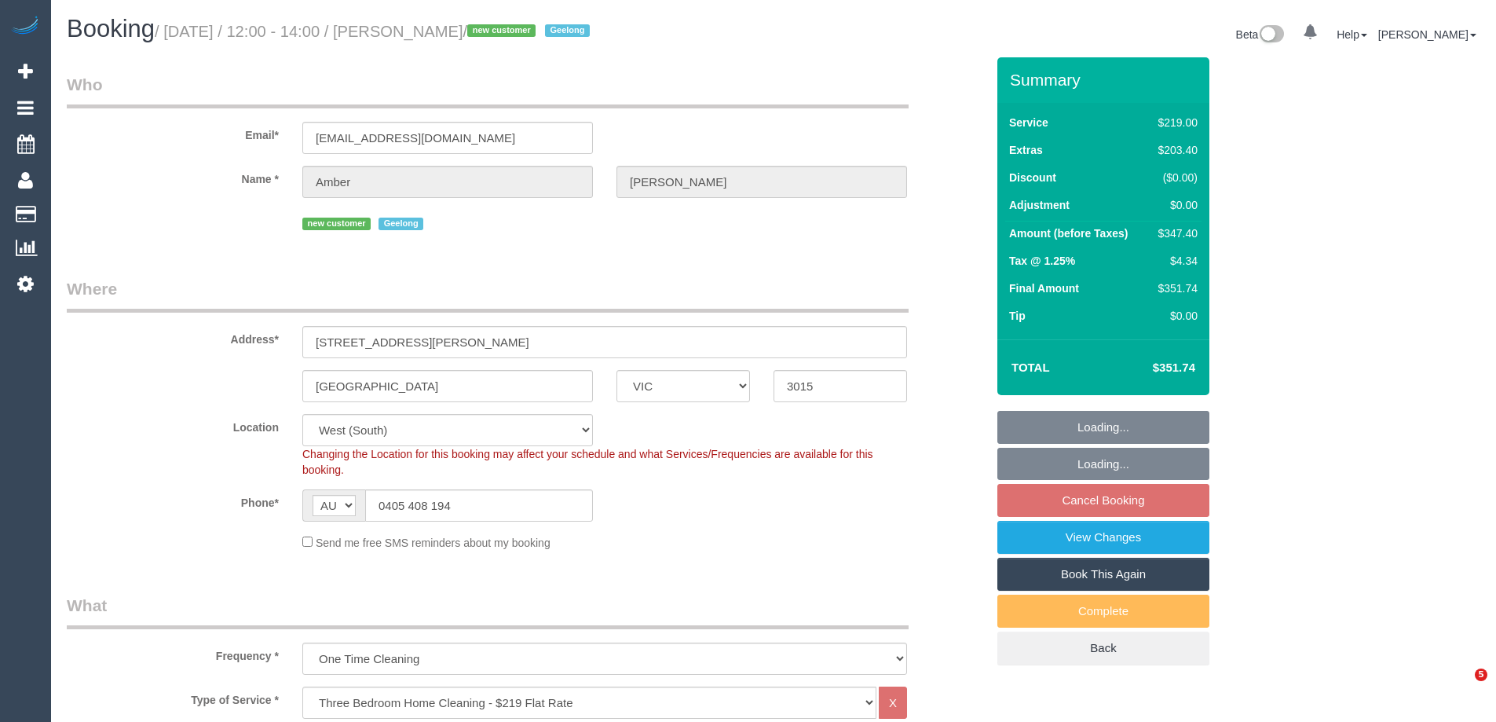
select select "spot1"
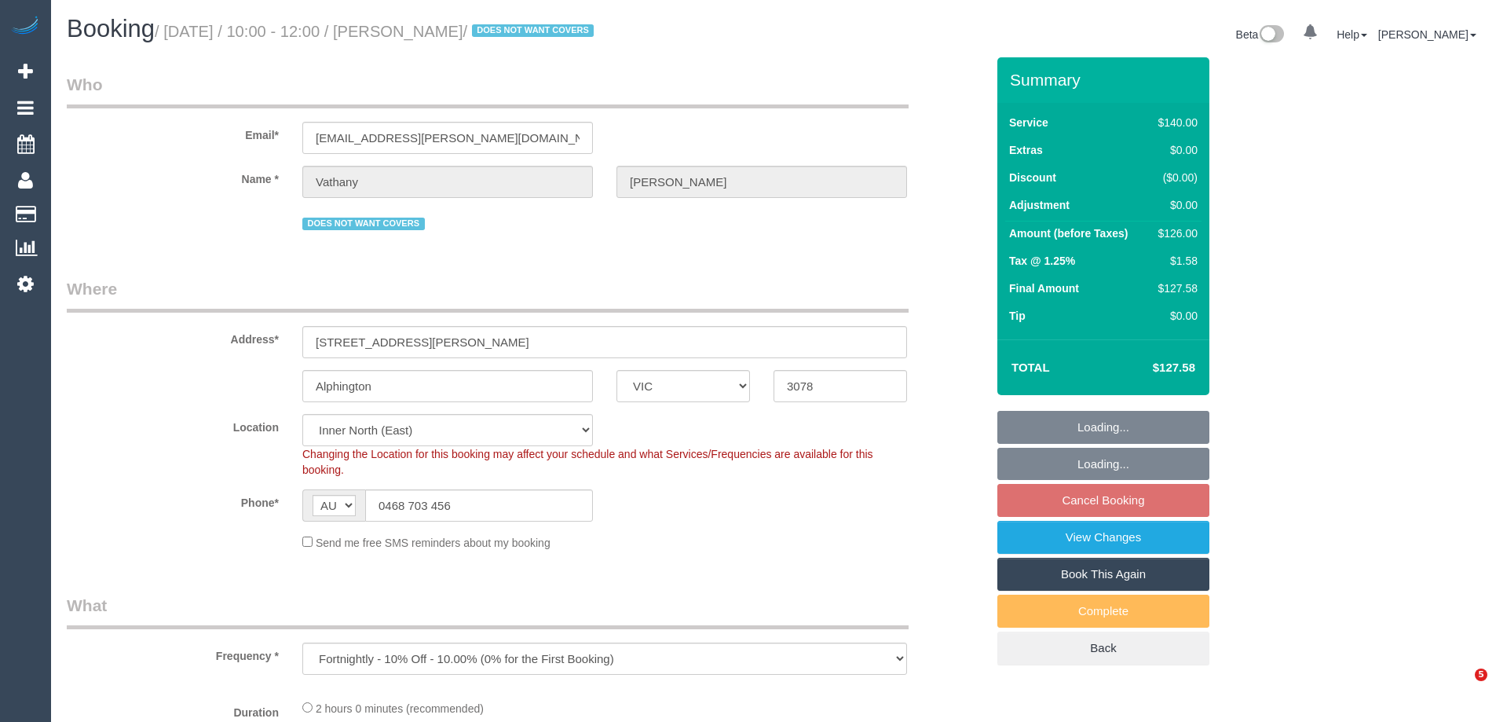
select select "VIC"
select select "object:559"
select select "string:stripe-pm_1QgwXx2GScqysDRVa4AO6Ohj"
select select "number:29"
select select "number:14"
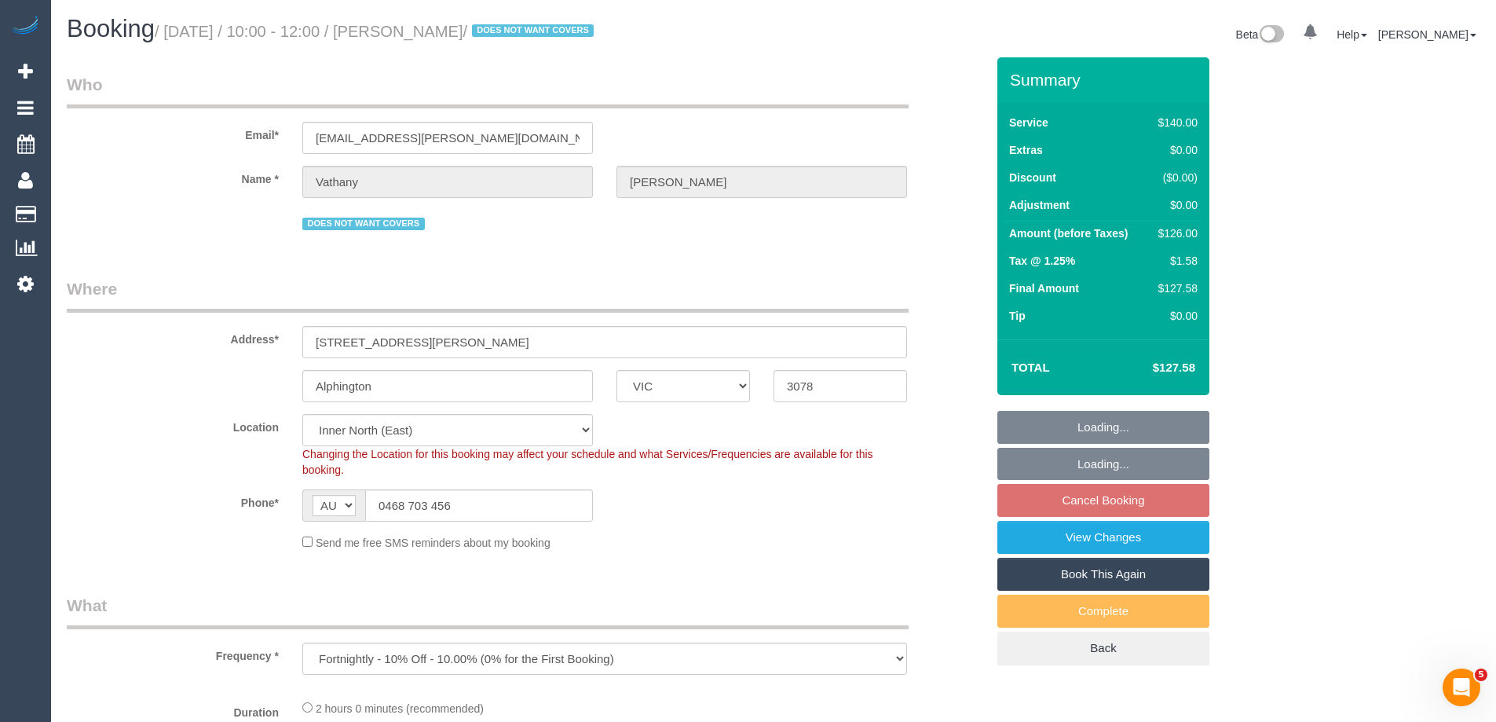
select select "number:19"
select select "number:22"
select select "number:11"
select select "spot1"
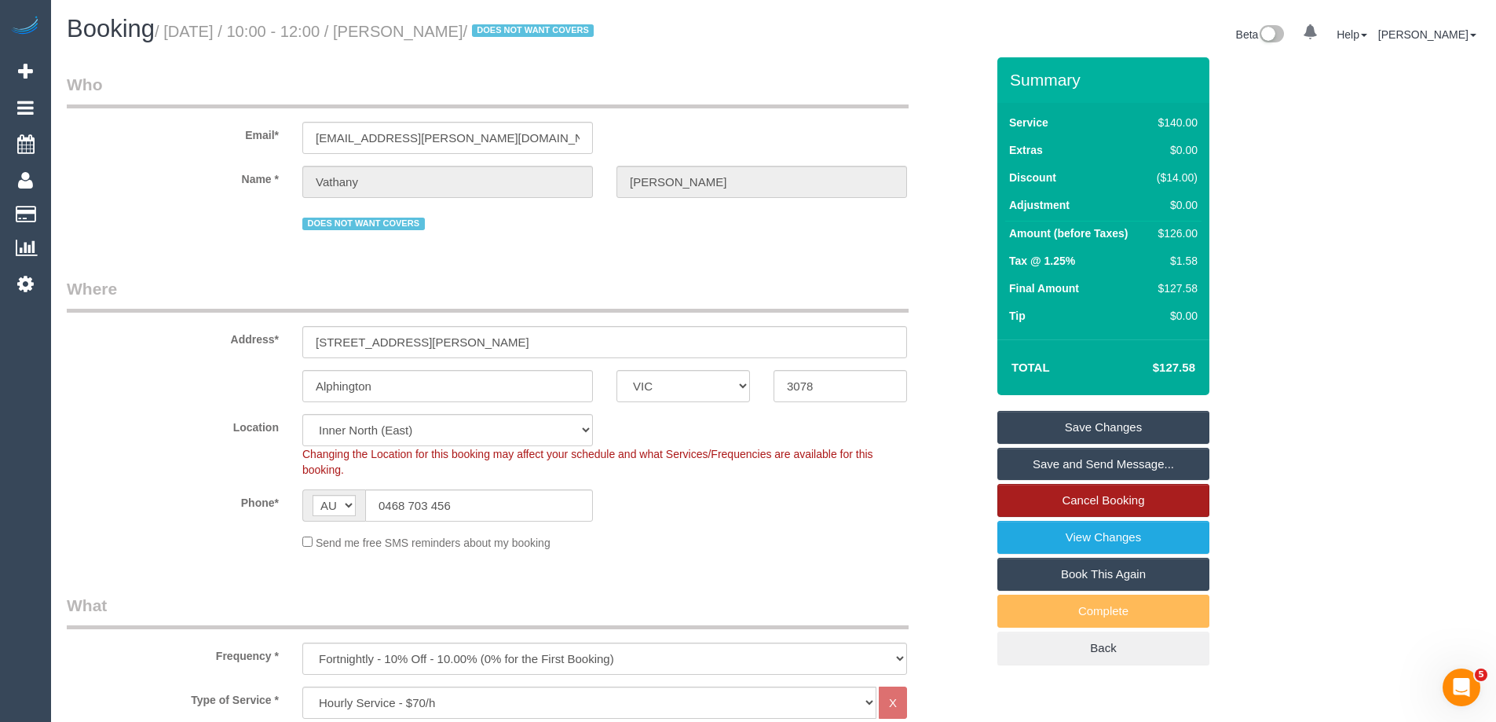
click at [1056, 508] on link "Cancel Booking" at bounding box center [1103, 500] width 212 height 33
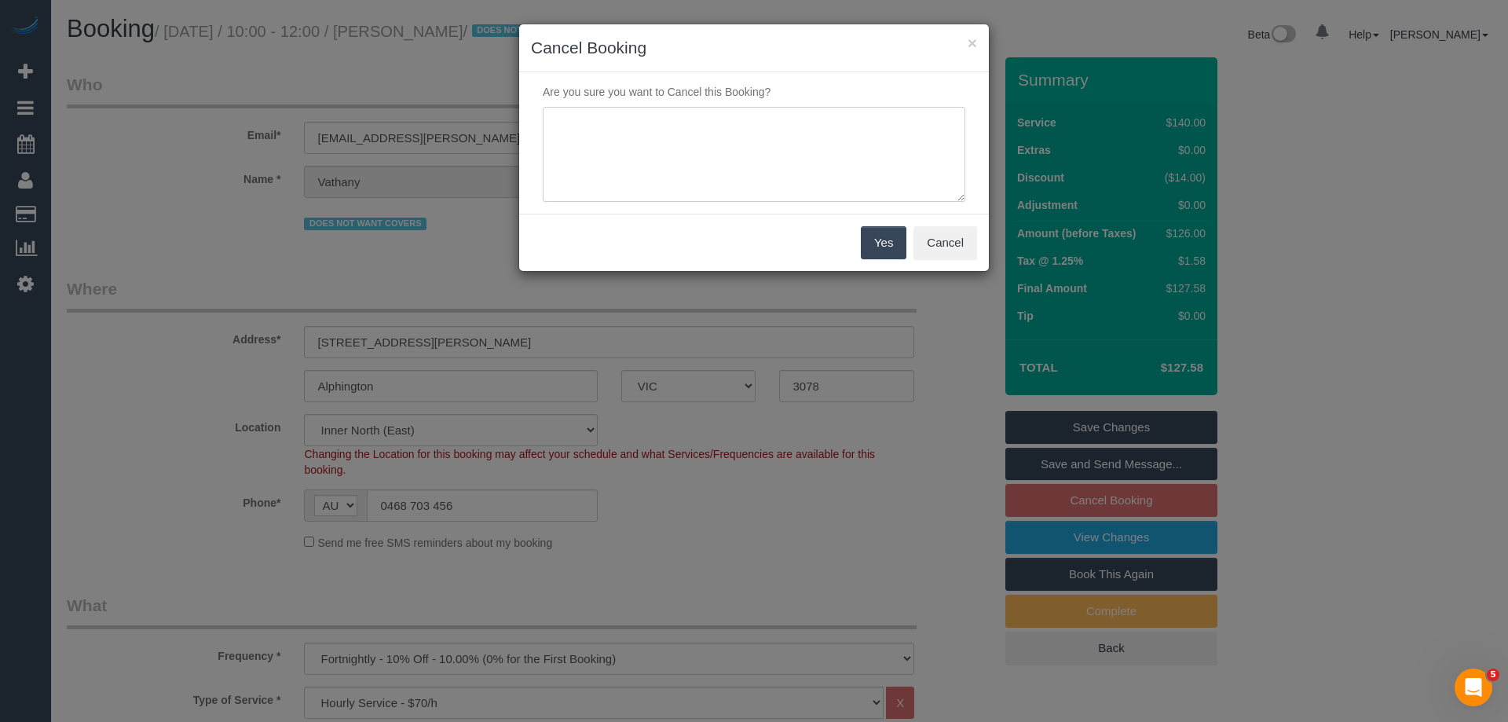
click at [767, 175] on textarea at bounding box center [754, 155] width 423 height 96
click at [612, 123] on textarea at bounding box center [754, 155] width 423 height 96
click at [789, 152] on textarea at bounding box center [754, 155] width 423 height 96
type textarea "Customer req to 123 - LB"
click at [882, 239] on button "Yes" at bounding box center [884, 242] width 46 height 33
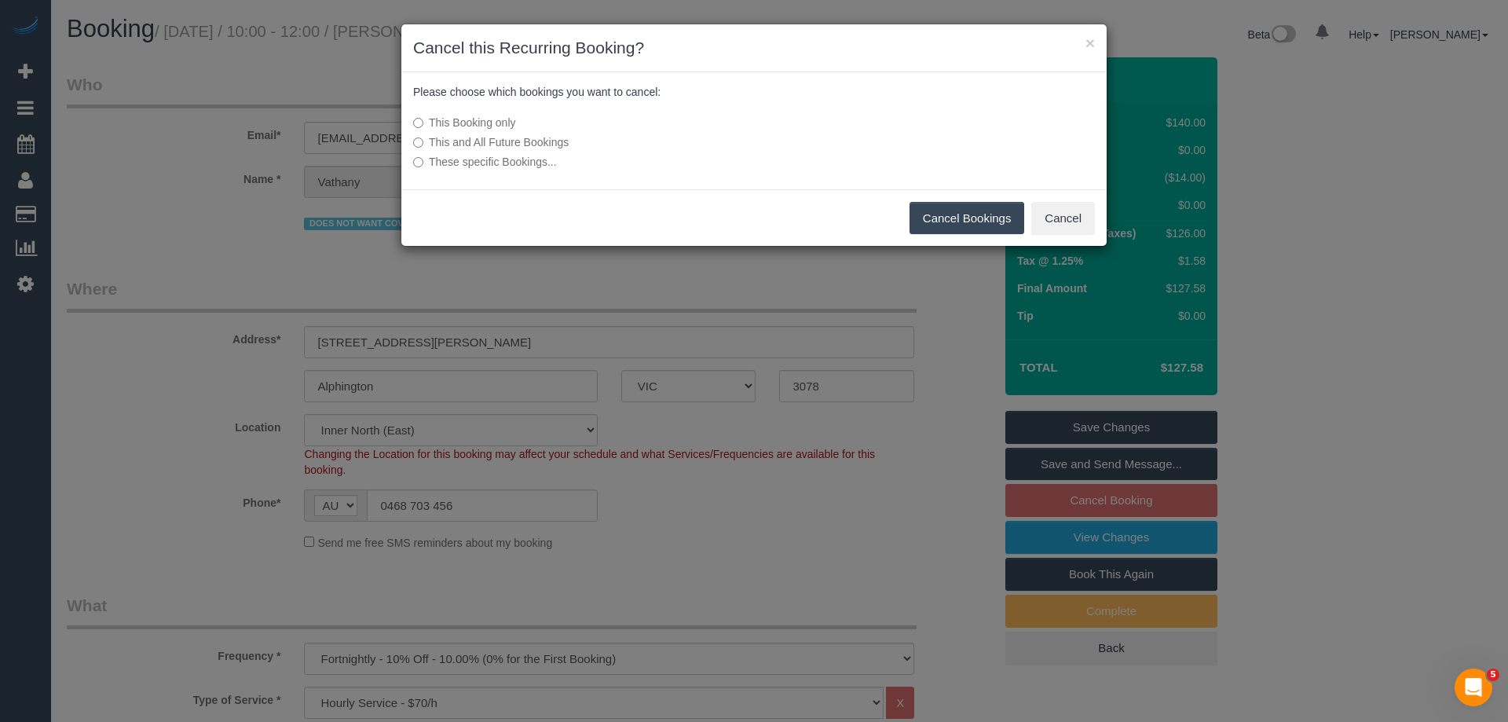
click at [947, 221] on button "Cancel Bookings" at bounding box center [967, 218] width 115 height 33
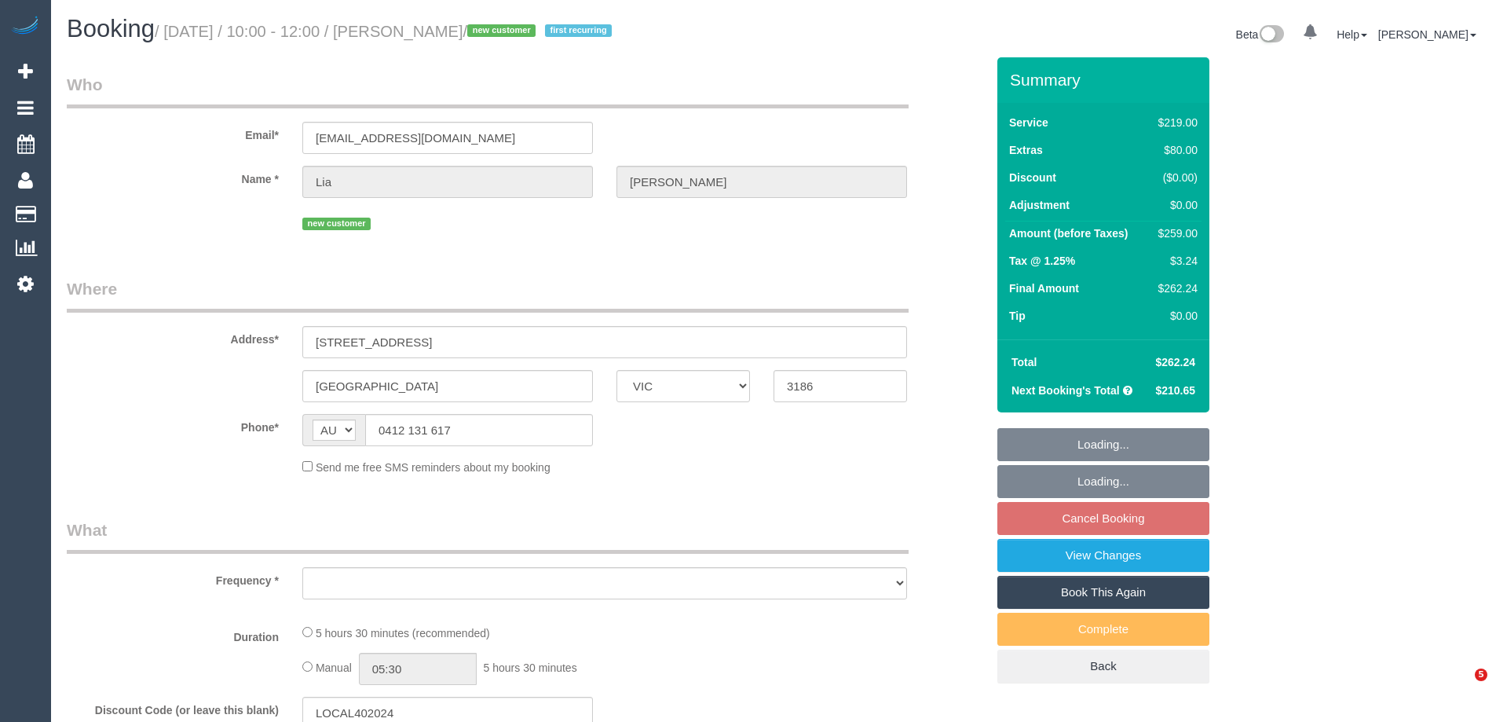
select select "VIC"
select select "object:634"
select select "number:28"
select select "number:14"
select select "number:19"
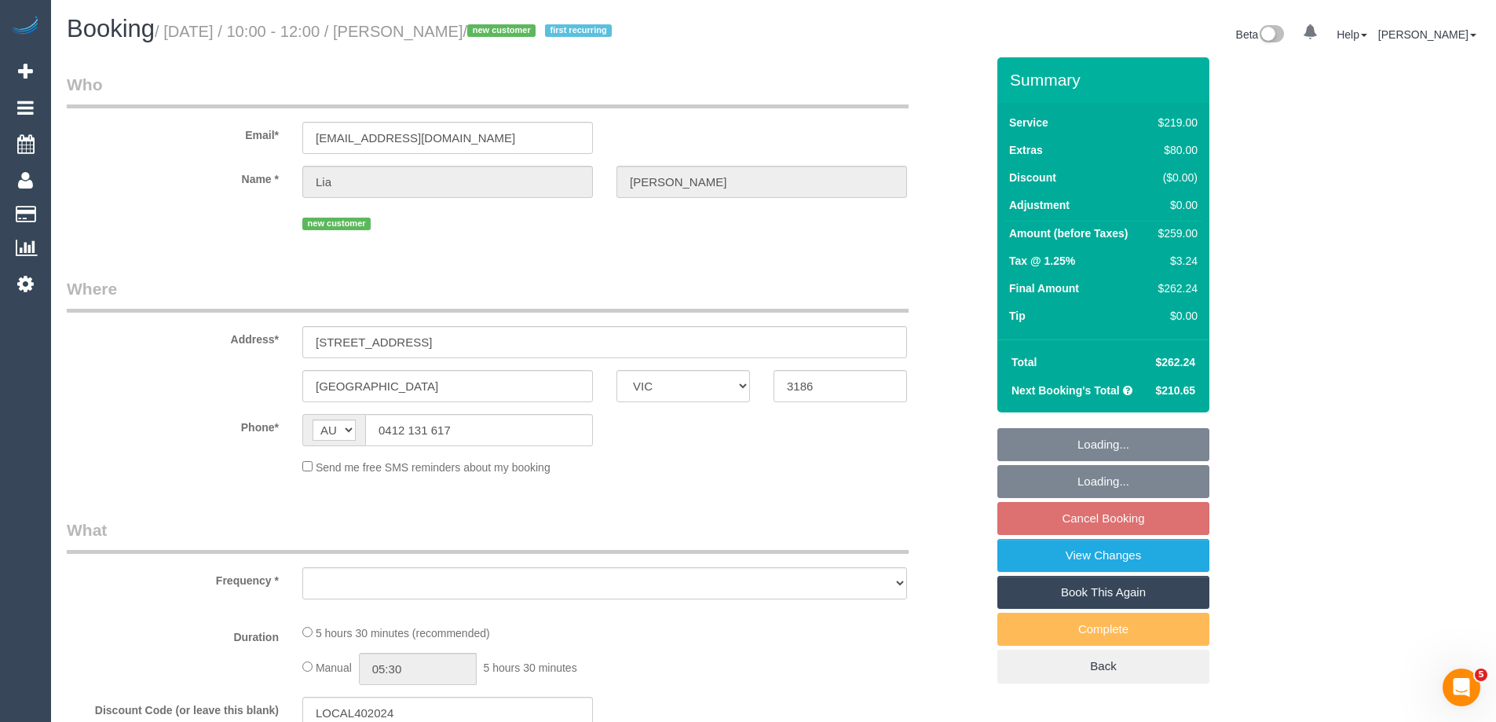
select select "number:24"
select select "number:34"
select select "number:26"
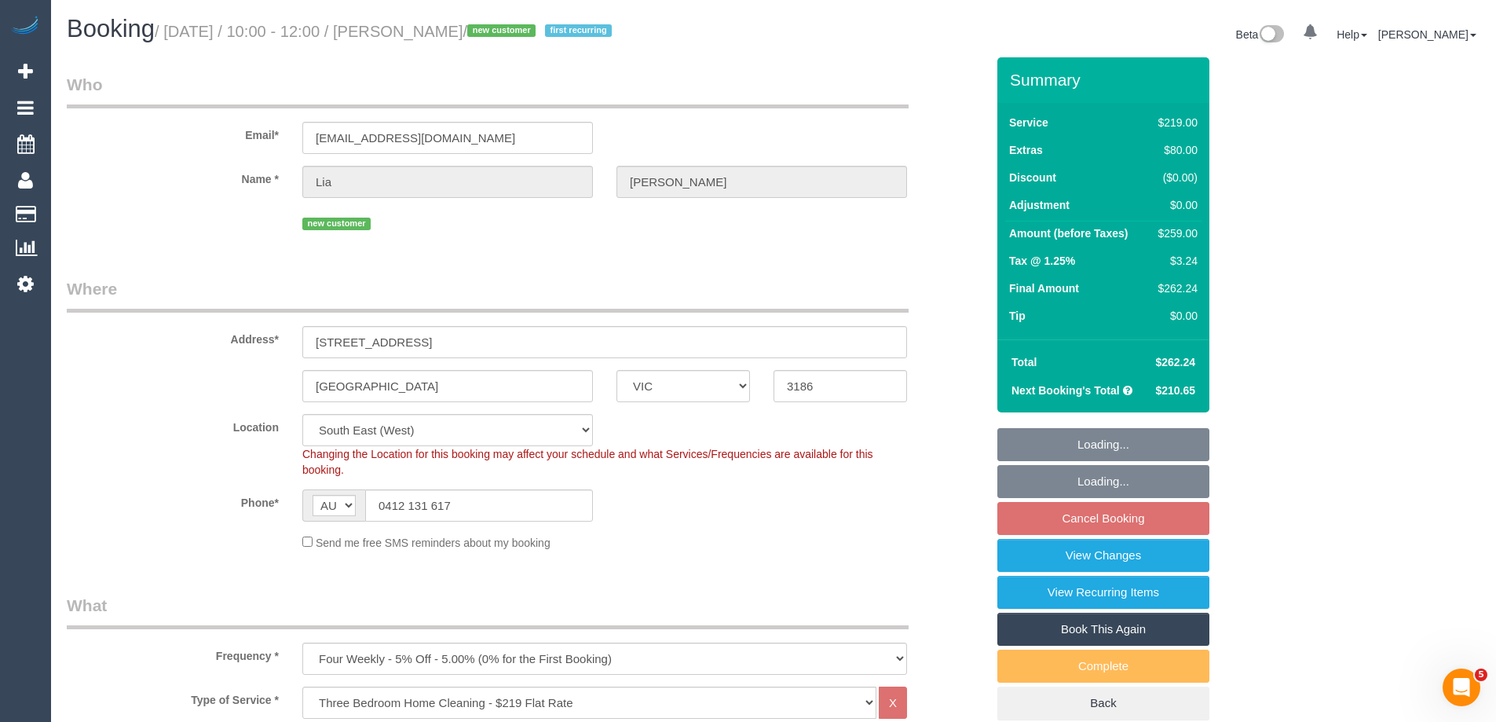
select select "string:stripe-pm_1Ru6eb2GScqysDRV1WBLSiAR"
select select "object:1303"
select select "spot3"
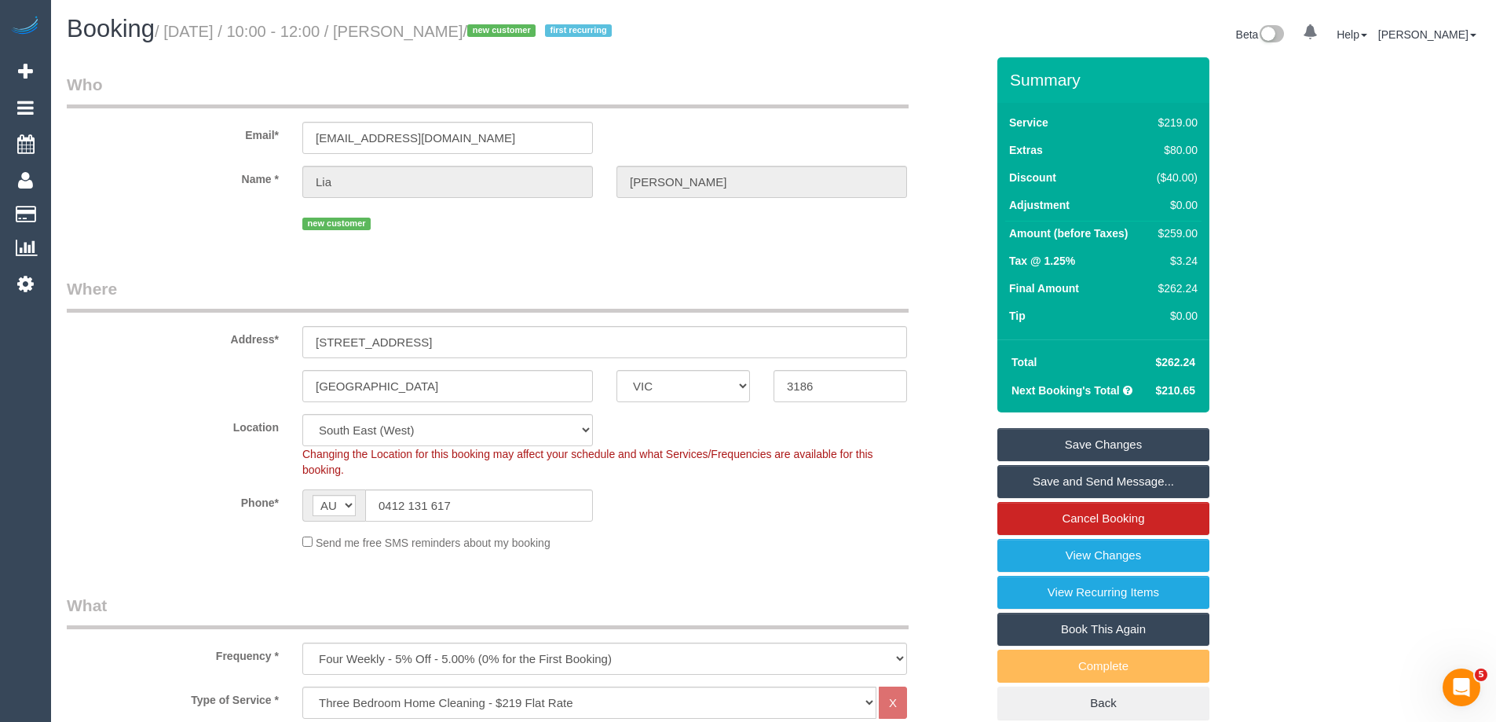
drag, startPoint x: 539, startPoint y: 29, endPoint x: 434, endPoint y: 30, distance: 104.5
click at [434, 30] on small "/ September 06, 2025 / 10:00 - 12:00 / Lia Georgiades / new customer first recu…" at bounding box center [386, 31] width 462 height 17
copy small "Lia Georgiades"
click at [1195, 229] on div "$259.00" at bounding box center [1174, 233] width 47 height 16
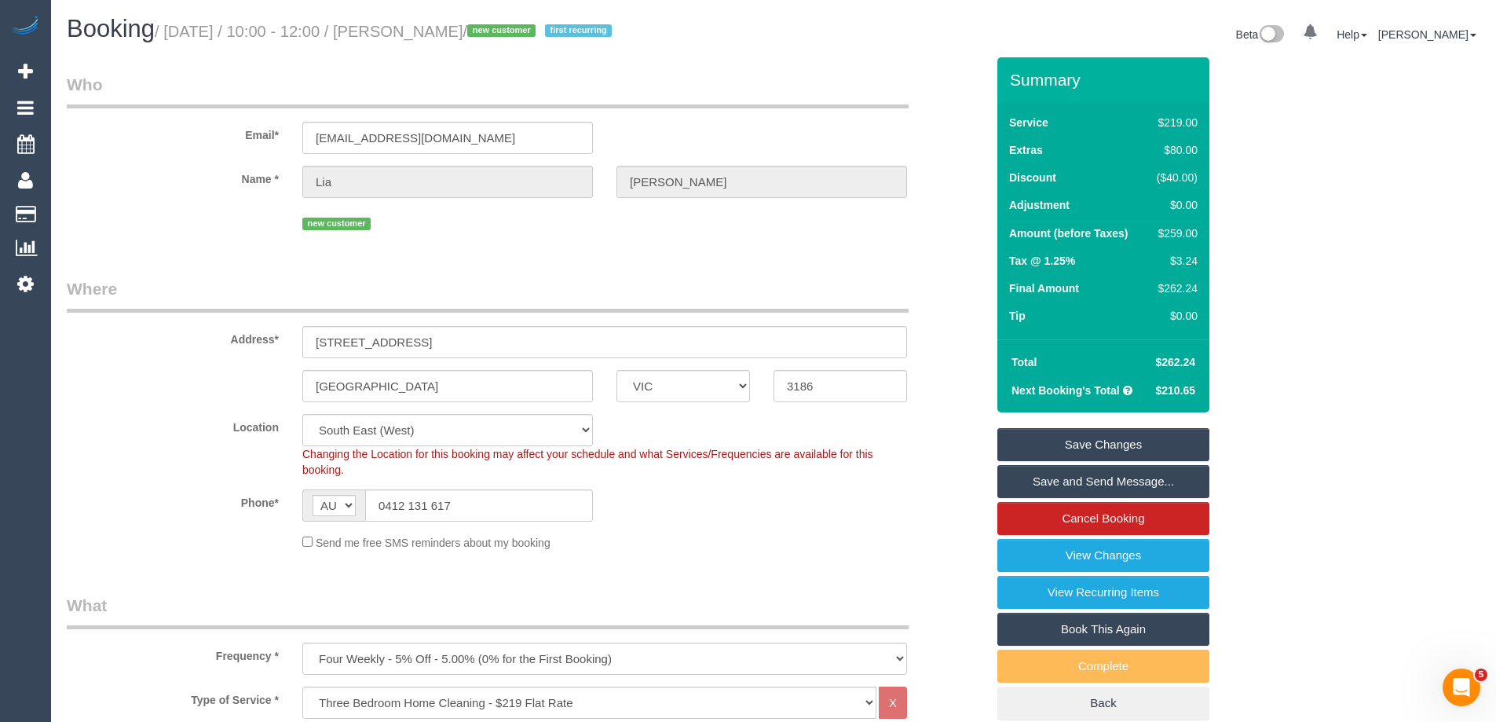
click at [1186, 236] on div "$259.00" at bounding box center [1174, 233] width 47 height 16
copy div "259.00"
click at [1239, 253] on div "Summary Service $219.00 Extras $80.00 Discount ($40.00) Adjustment $0.00 Amount…" at bounding box center [1162, 404] width 353 height 694
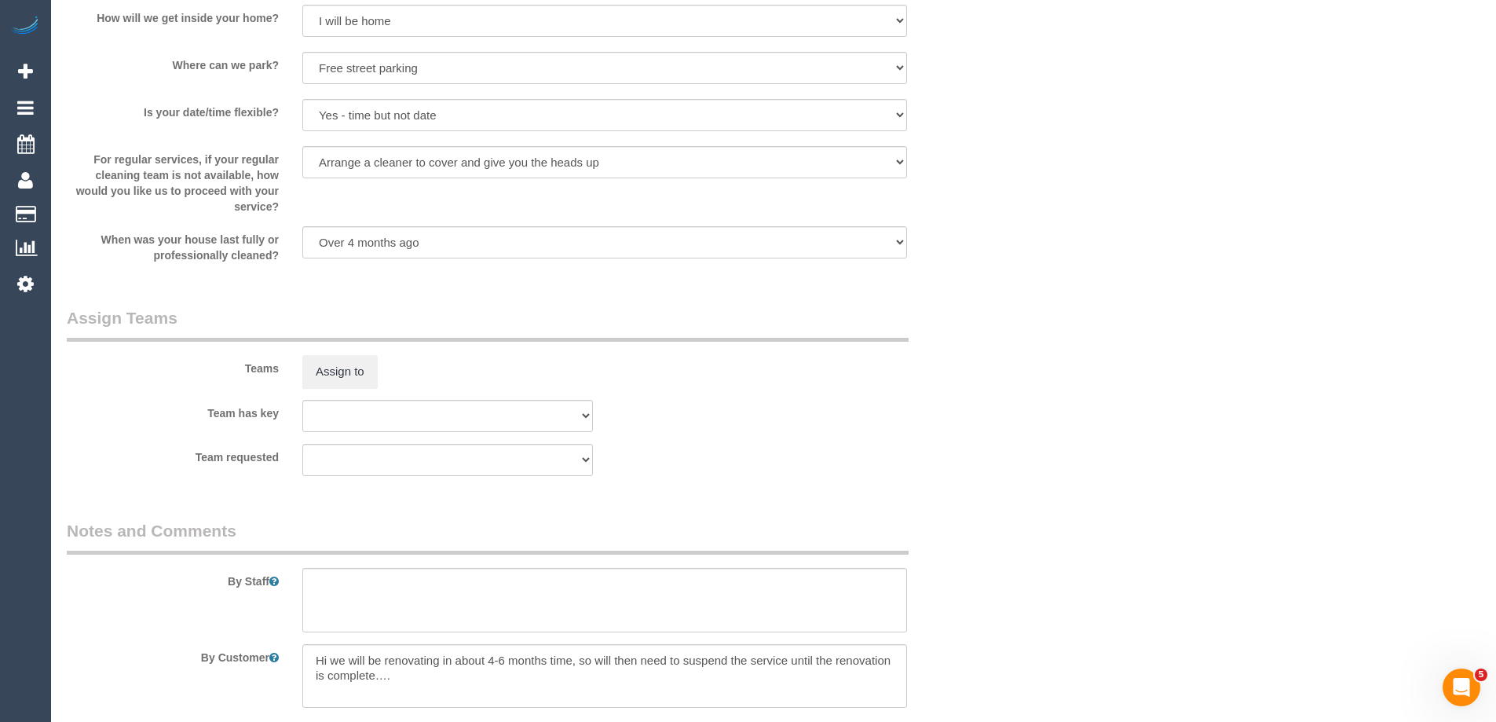
scroll to position [2356, 0]
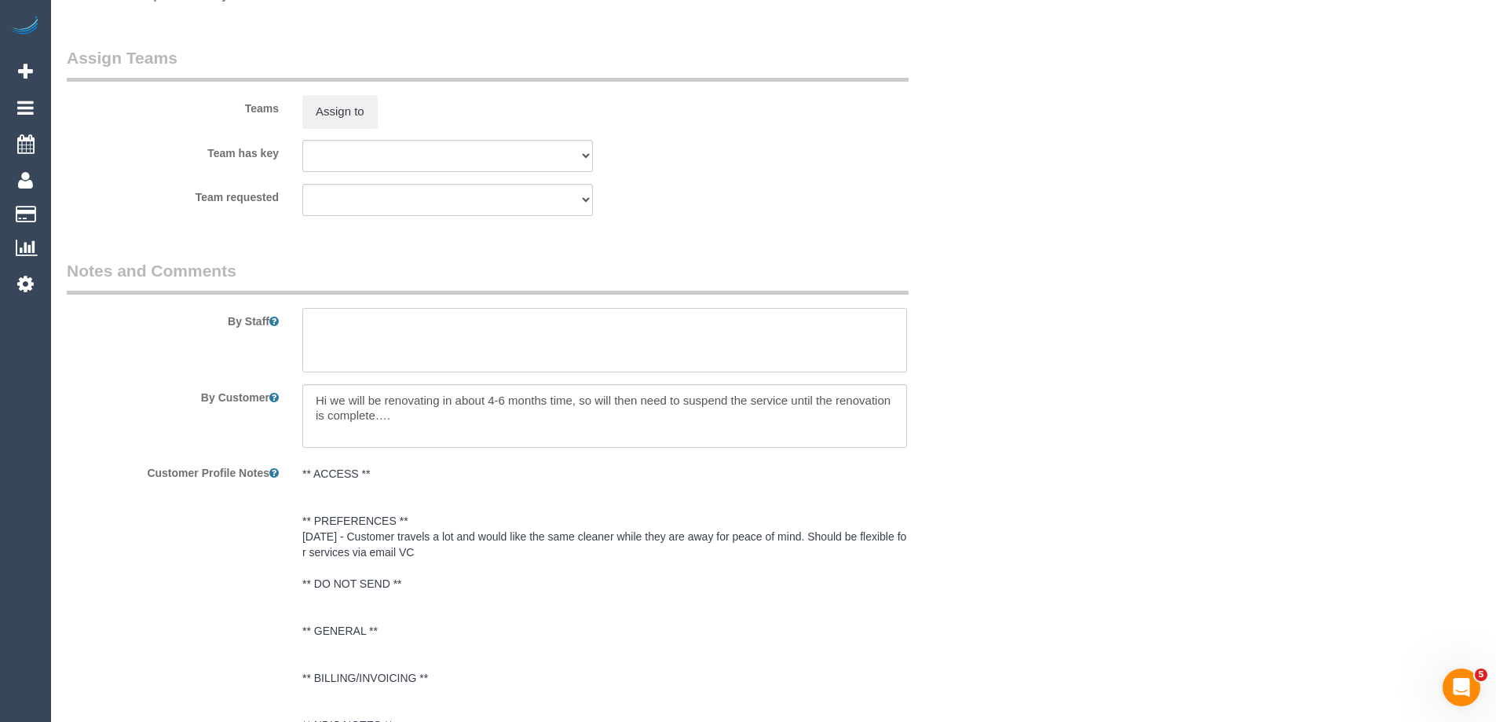
click at [480, 326] on textarea at bounding box center [604, 340] width 605 height 64
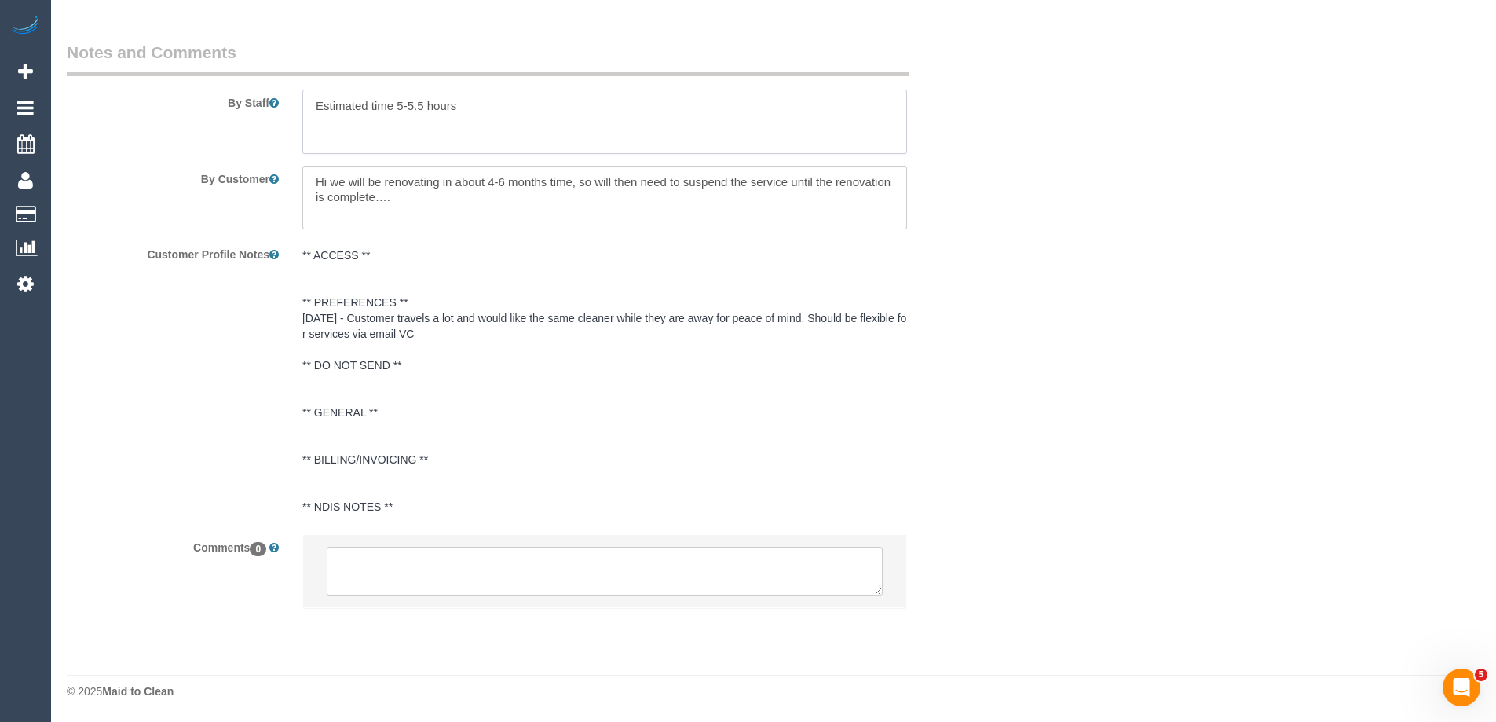
scroll to position [2103, 0]
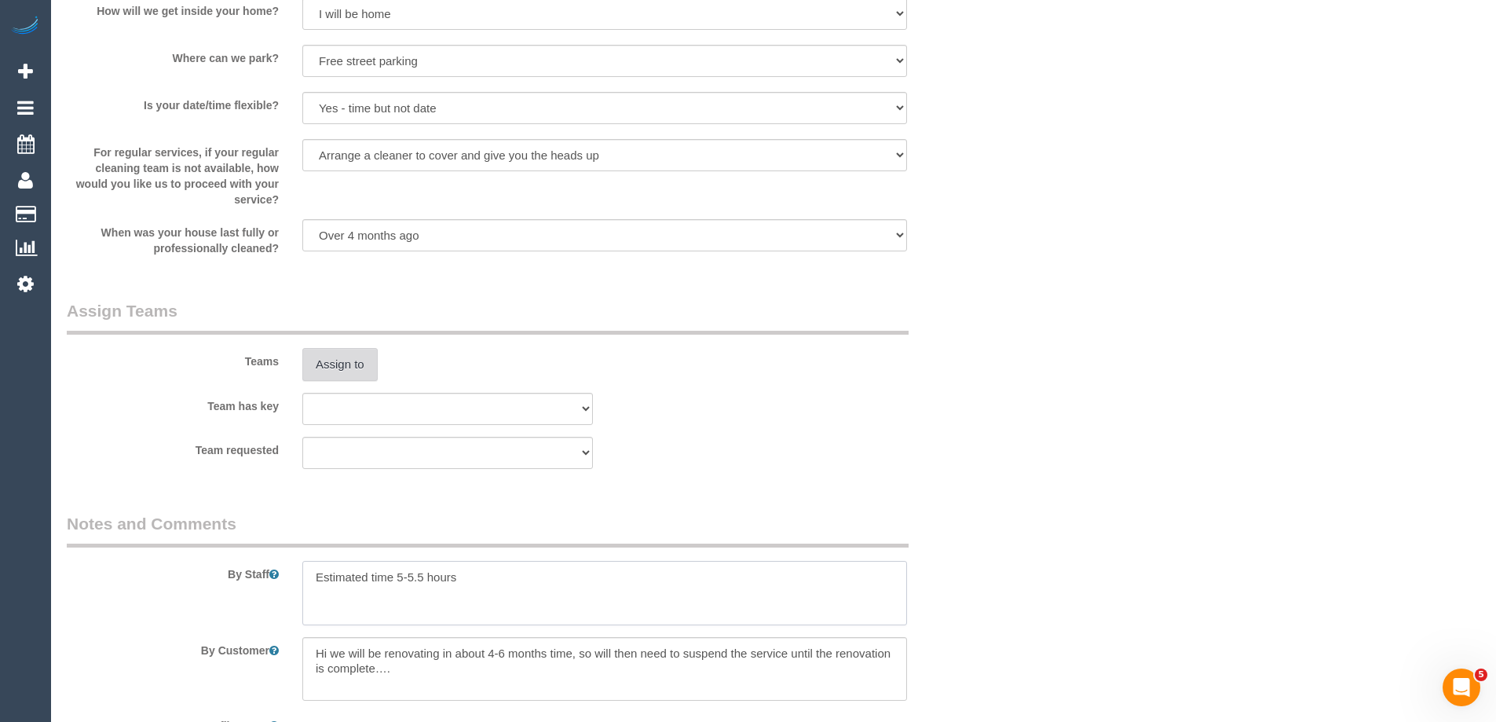
type textarea "Estimated time 5-5.5 hours"
click at [350, 357] on button "Assign to" at bounding box center [339, 364] width 75 height 33
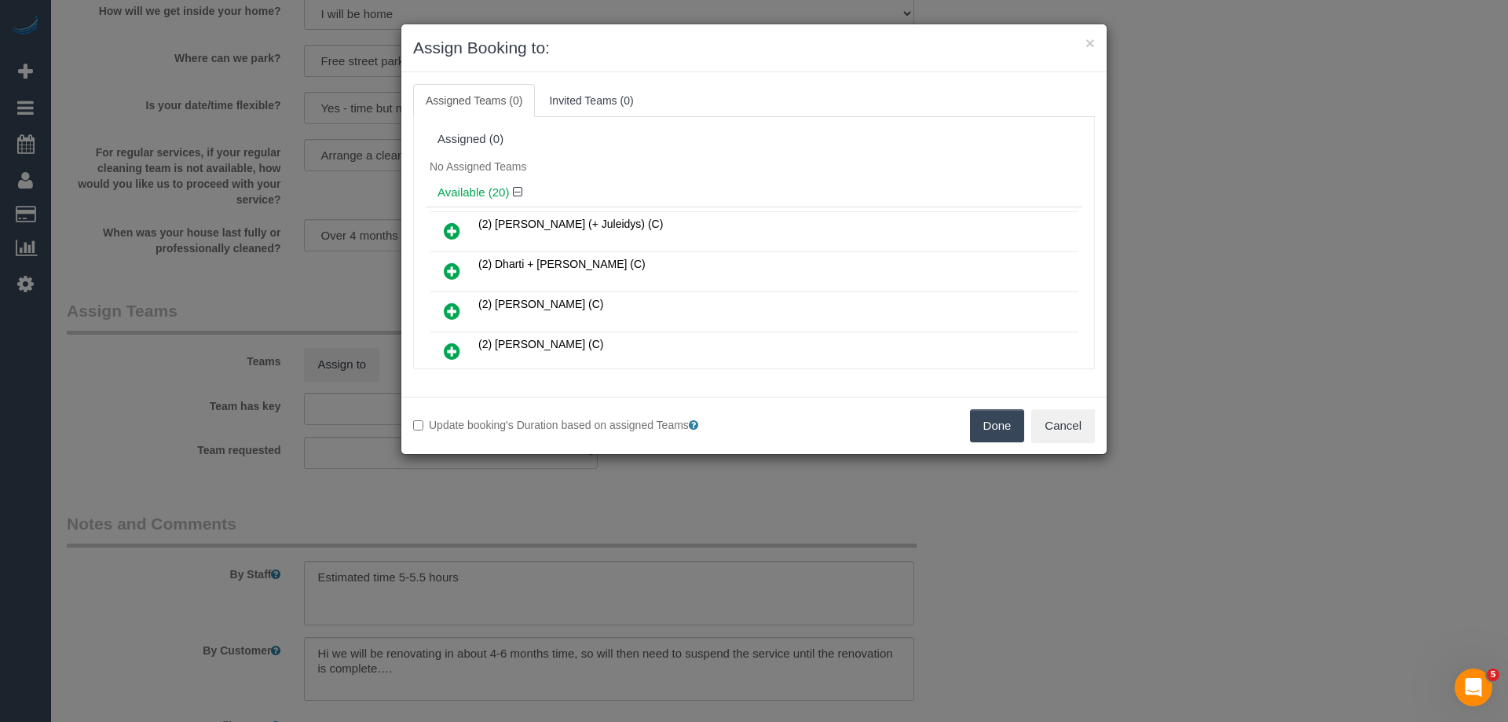
click at [452, 308] on icon at bounding box center [452, 311] width 16 height 19
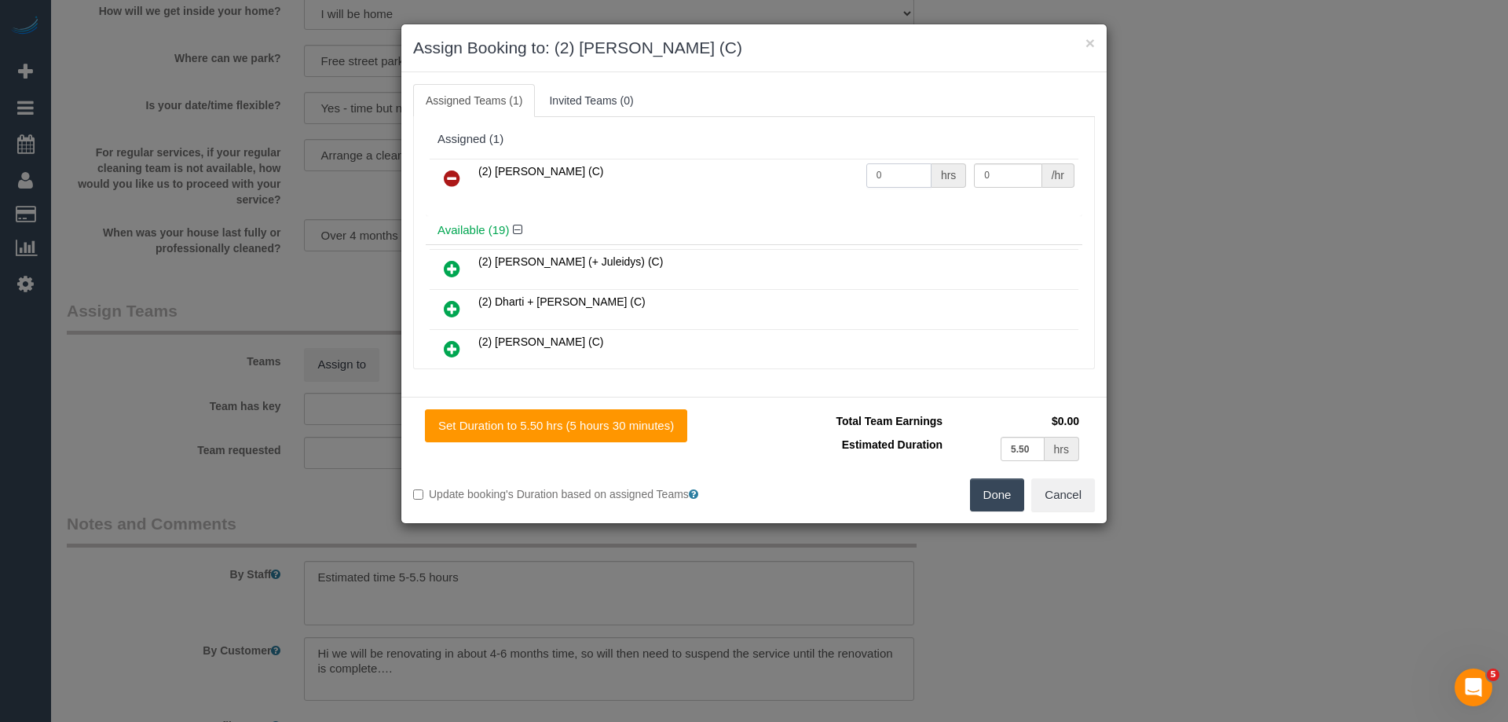
click at [896, 169] on input "0" at bounding box center [898, 175] width 65 height 24
type input "1"
click at [984, 174] on input "0" at bounding box center [1008, 175] width 68 height 24
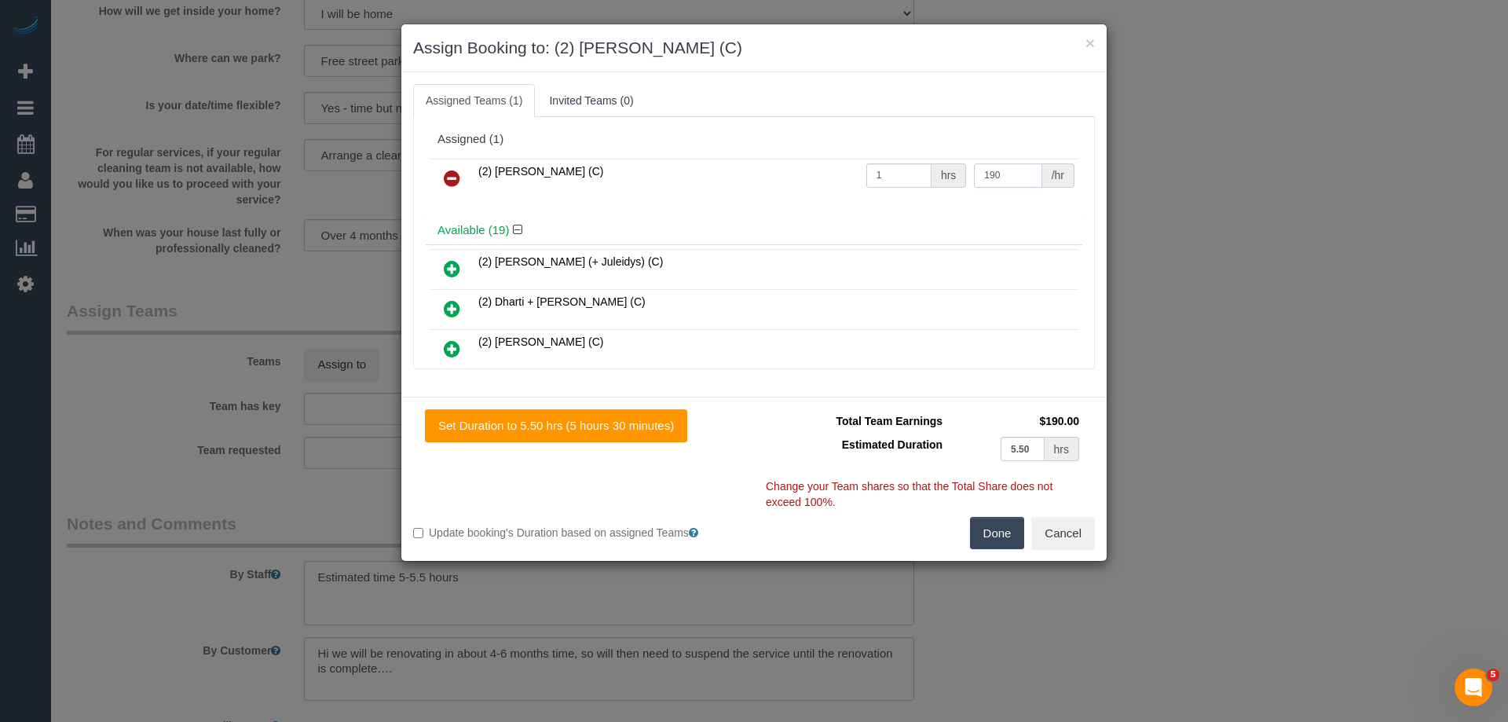
type input "190"
click at [990, 525] on button "Done" at bounding box center [997, 533] width 55 height 33
click at [990, 525] on div "× Assign Booking to: (2) Dinitha Gunawardana (C) Assigned Teams (1) Invited Tea…" at bounding box center [754, 361] width 1508 height 722
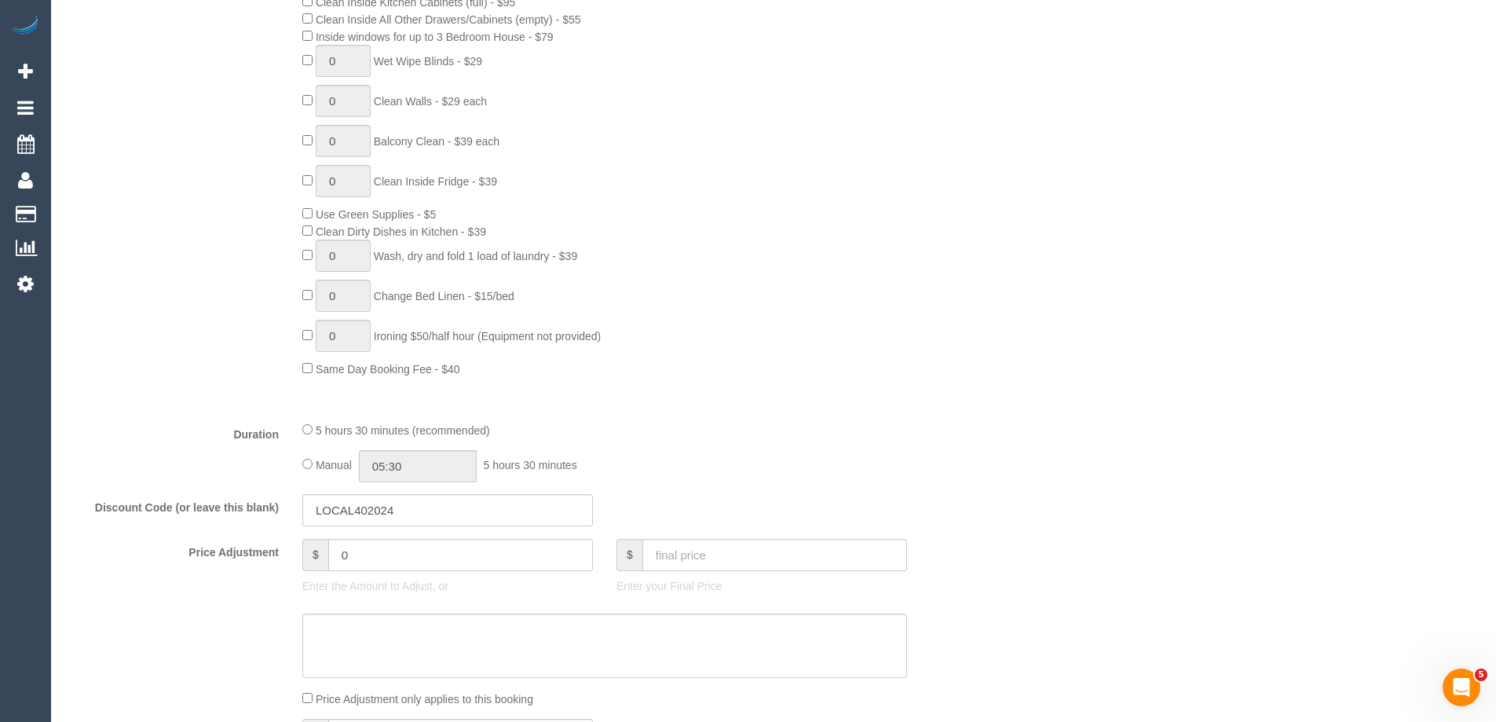
scroll to position [1004, 0]
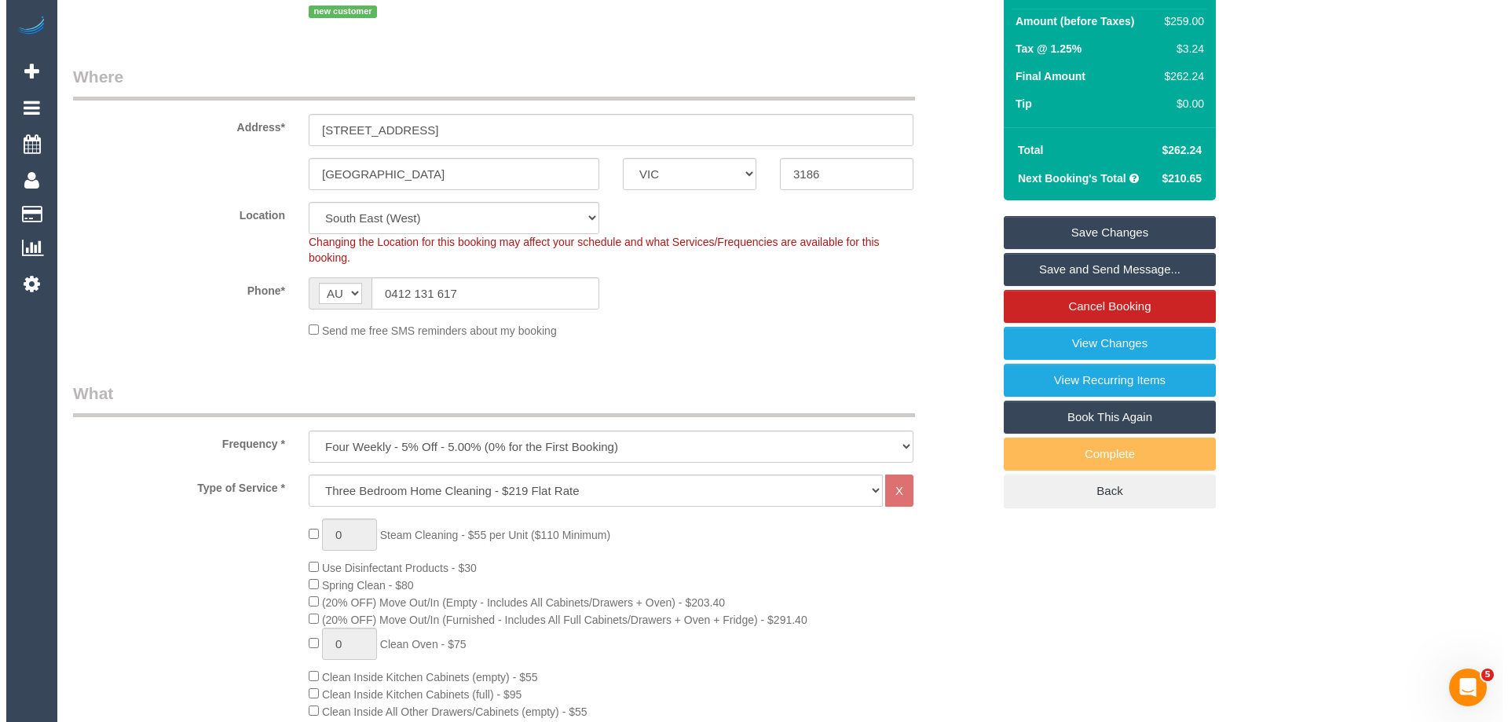
scroll to position [0, 0]
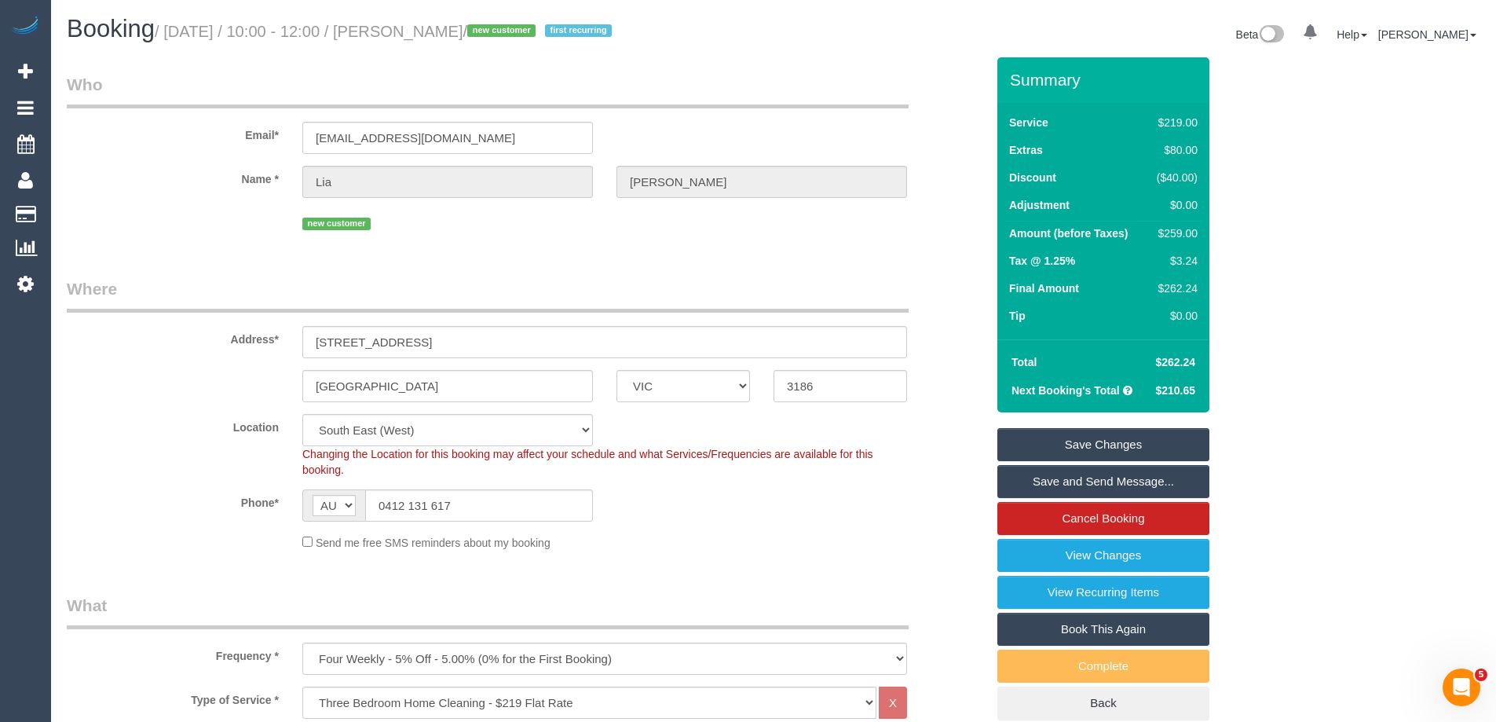
click at [1063, 476] on link "Save and Send Message..." at bounding box center [1103, 481] width 212 height 33
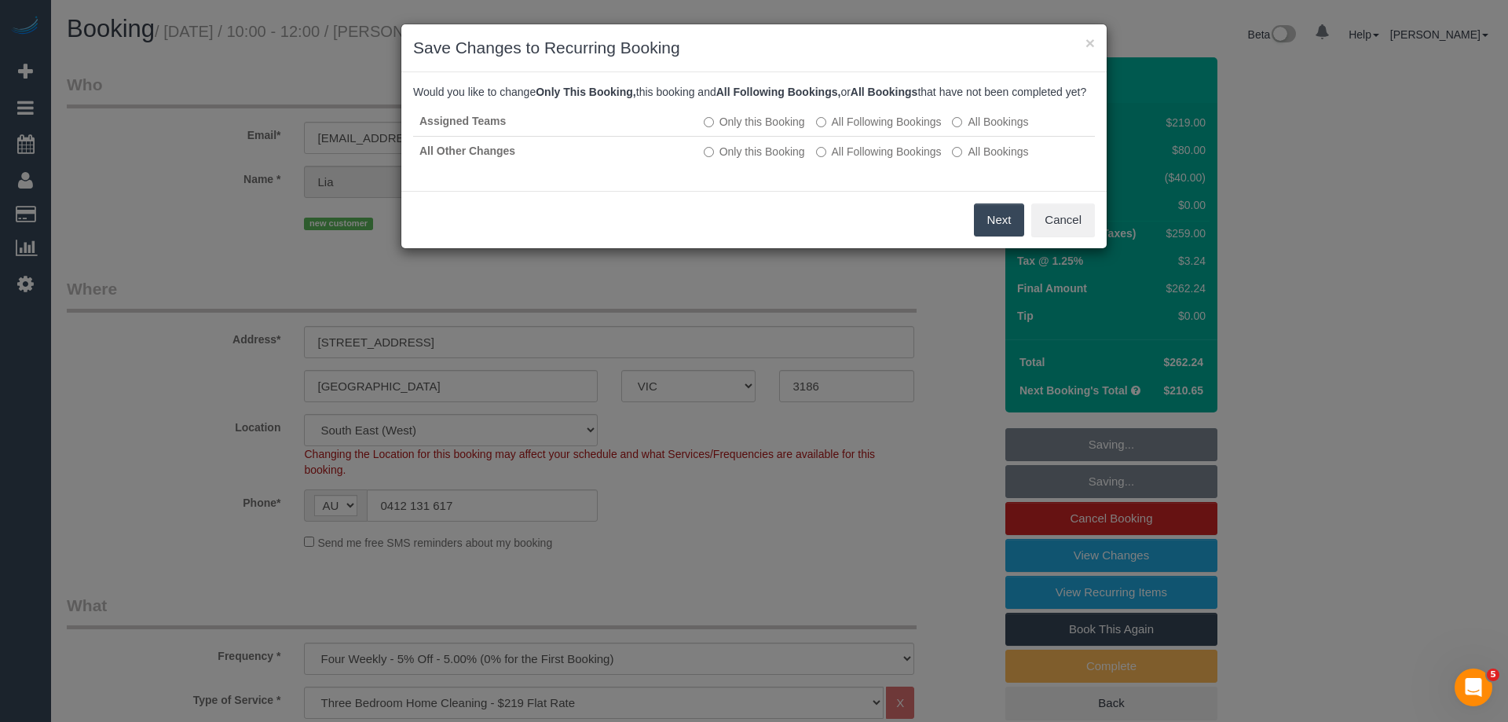
click at [986, 235] on button "Next" at bounding box center [999, 219] width 51 height 33
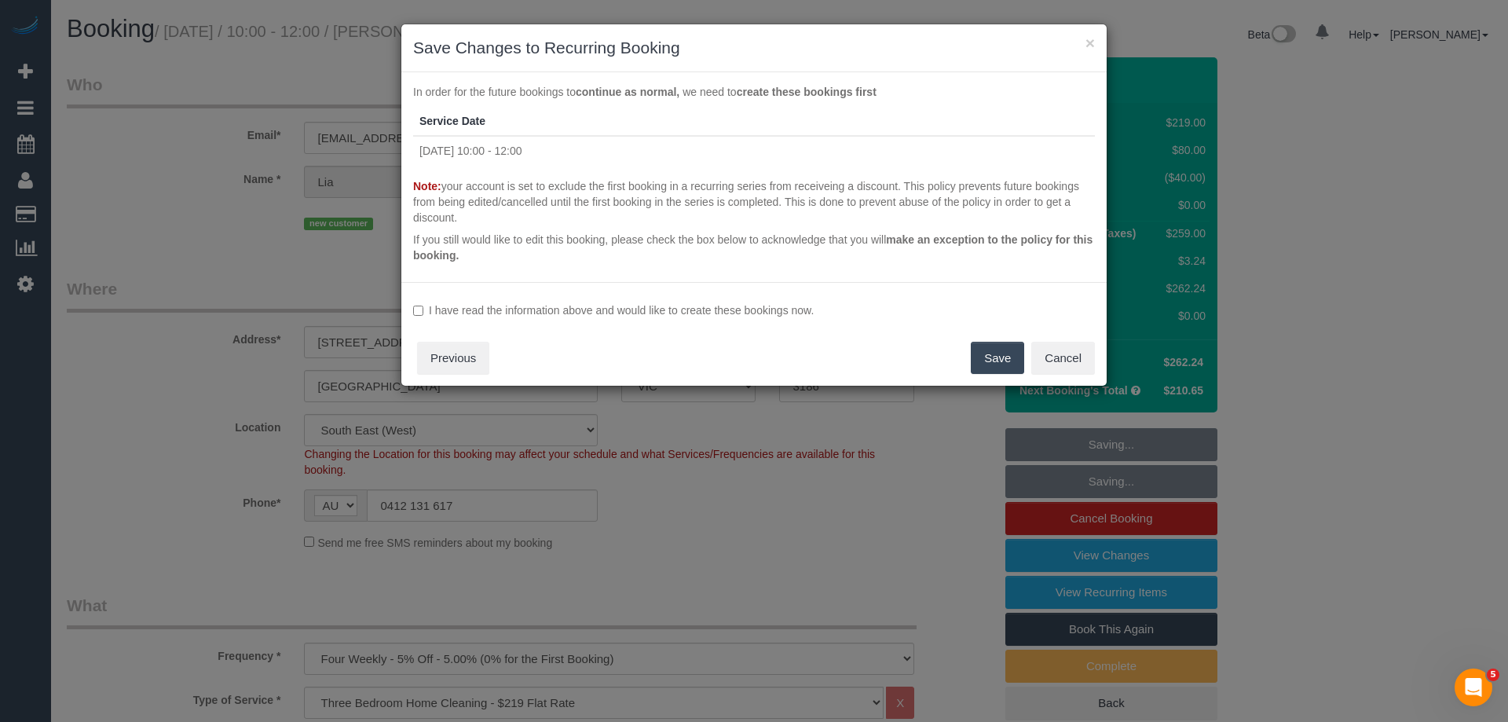
click at [614, 313] on label "I have read the information above and would like to create these bookings now." at bounding box center [754, 310] width 682 height 16
click at [1006, 362] on button "Save" at bounding box center [997, 358] width 53 height 33
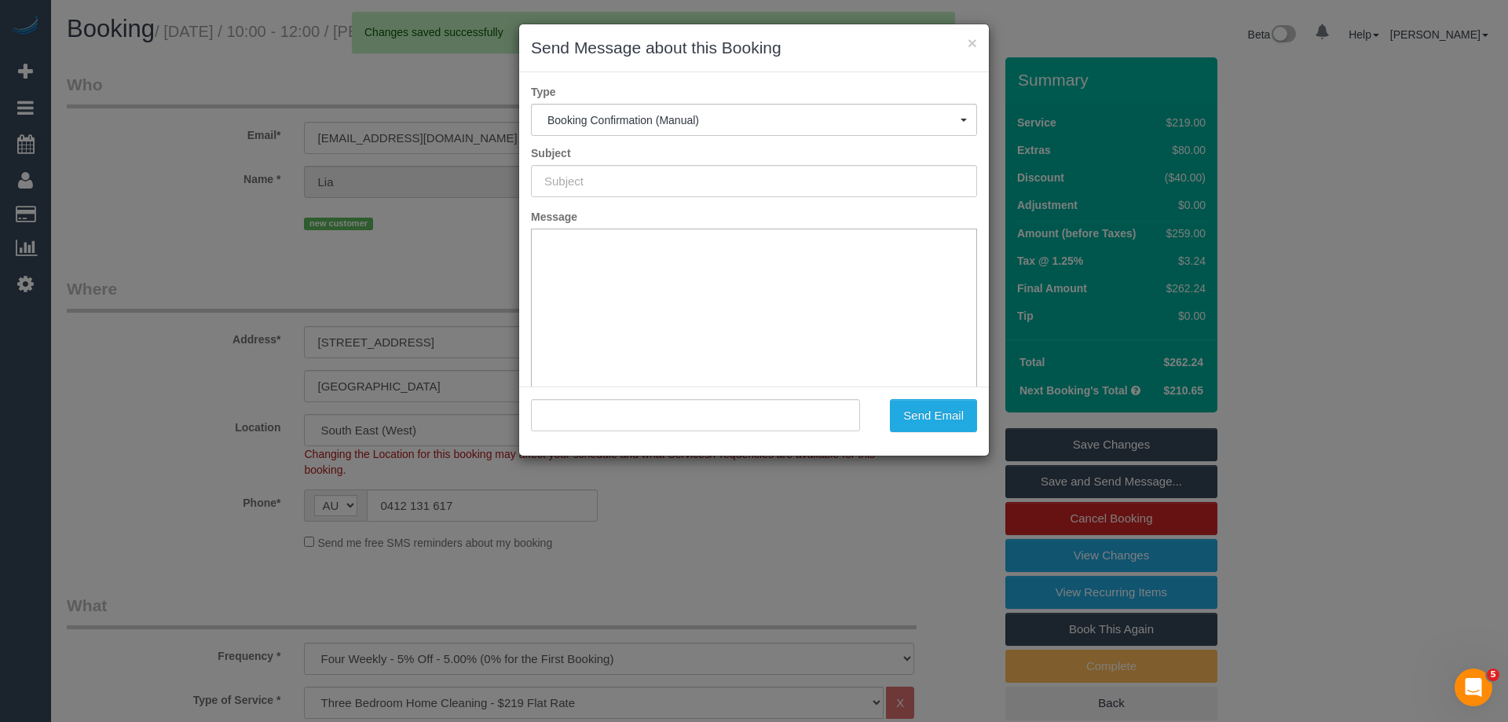
type input "Booking Confirmed"
type input ""Lia Georgiades" <georgeegrrrl@iinet.net.au>"
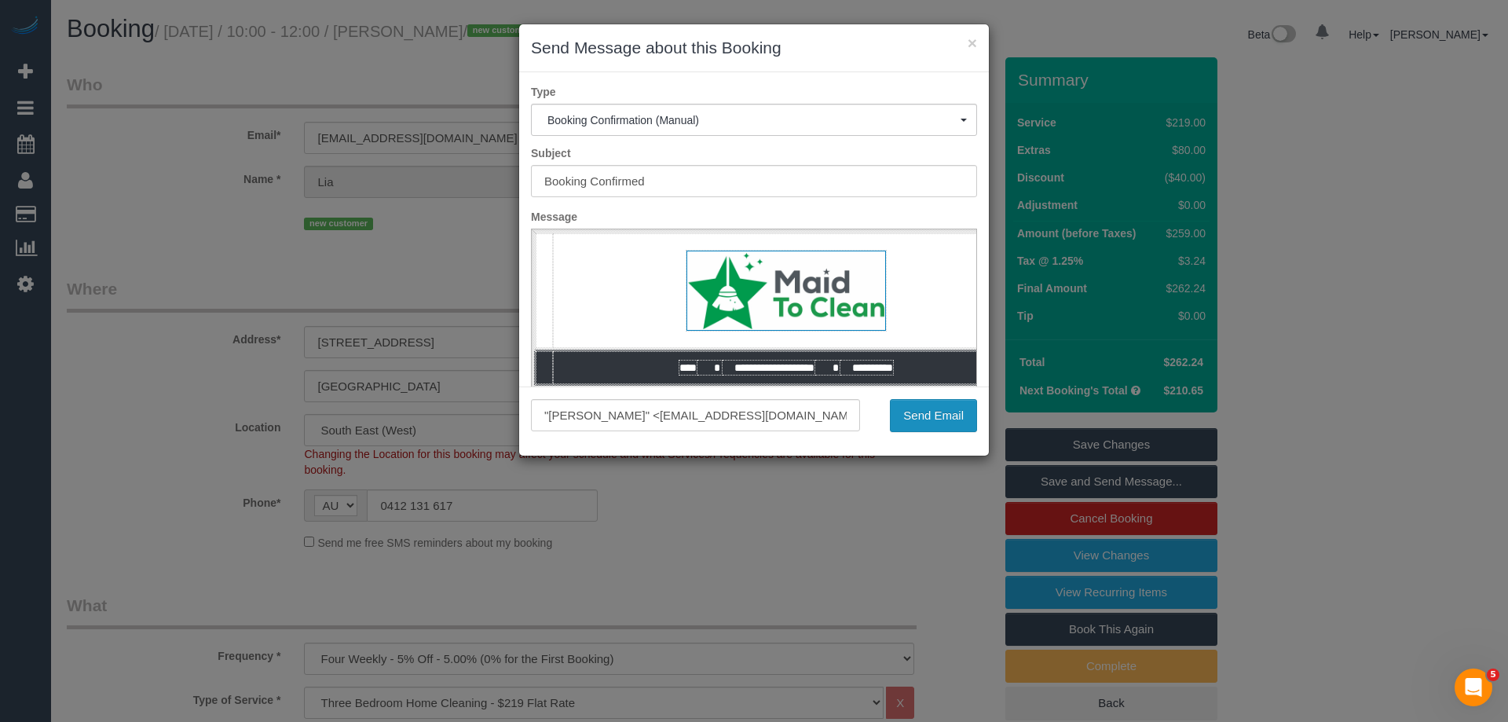
click at [963, 418] on button "Send Email" at bounding box center [933, 415] width 87 height 33
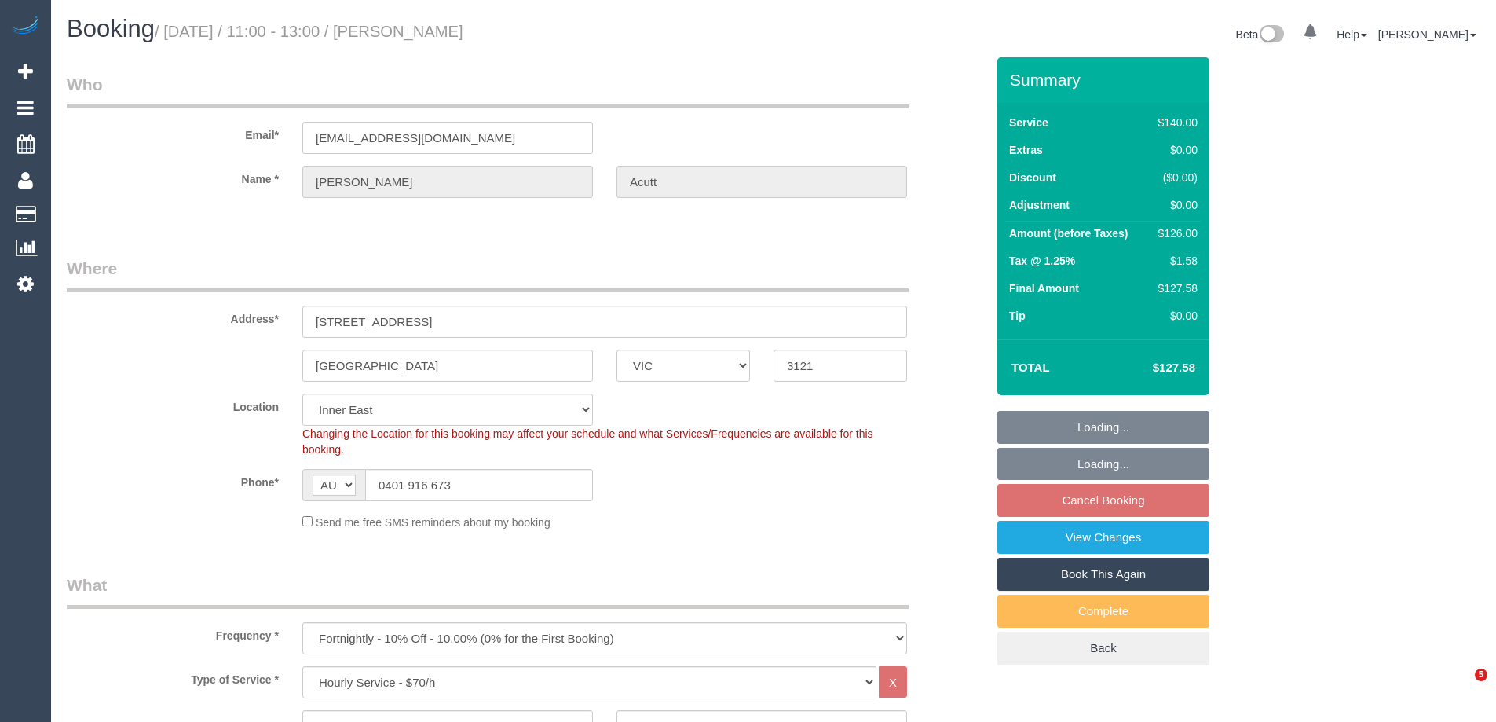
select select "VIC"
select select "number:27"
select select "number:14"
select select "number:19"
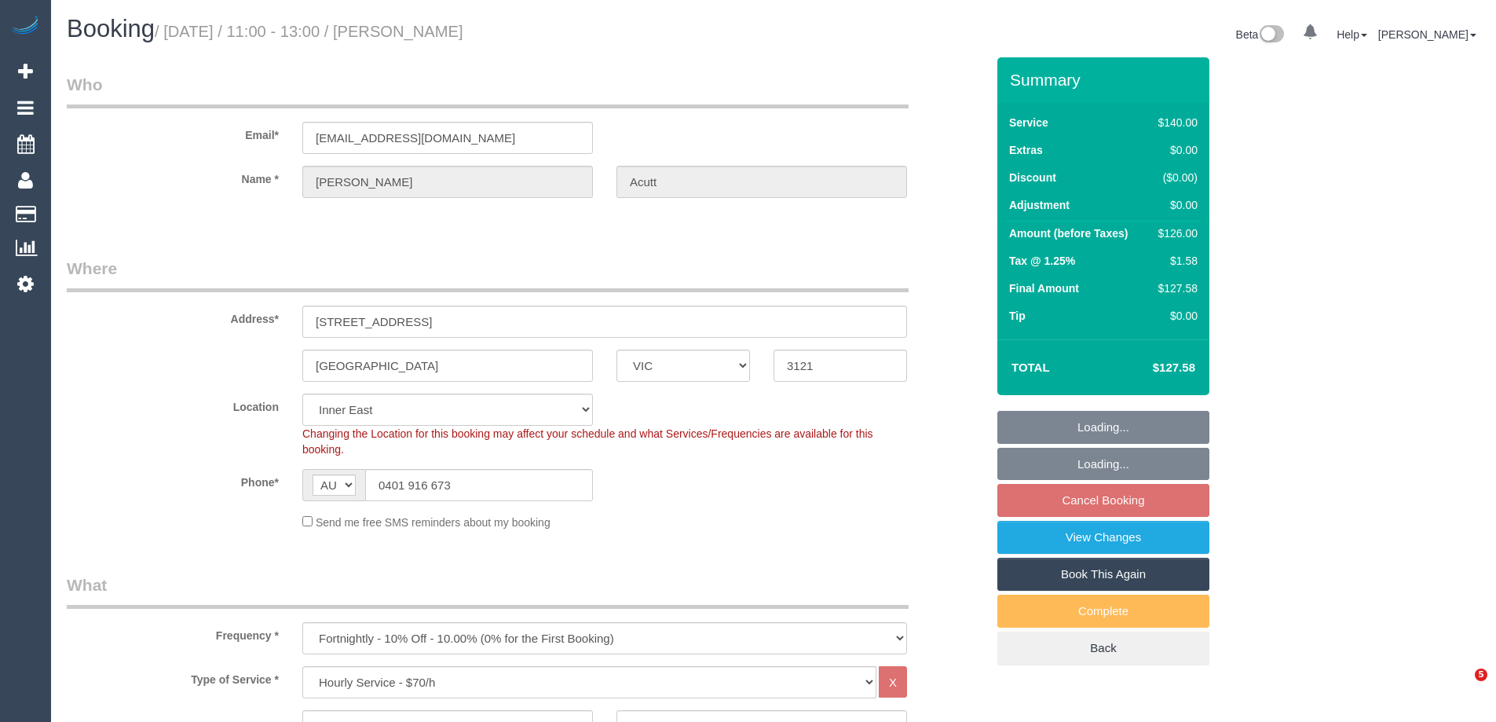
select select "number:24"
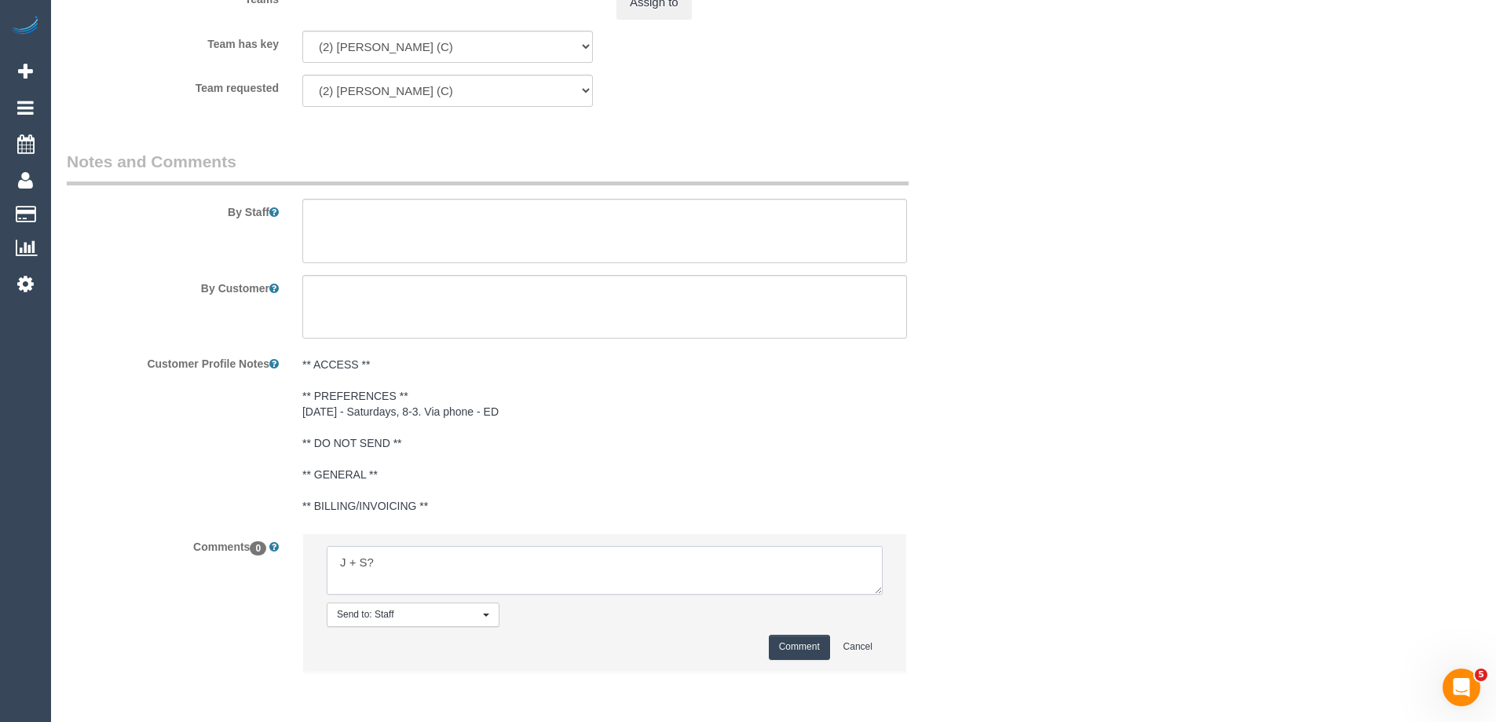
type textarea "J + S?"
drag, startPoint x: 799, startPoint y: 647, endPoint x: 1057, endPoint y: 553, distance: 275.1
click at [799, 646] on button "Comment" at bounding box center [799, 647] width 61 height 24
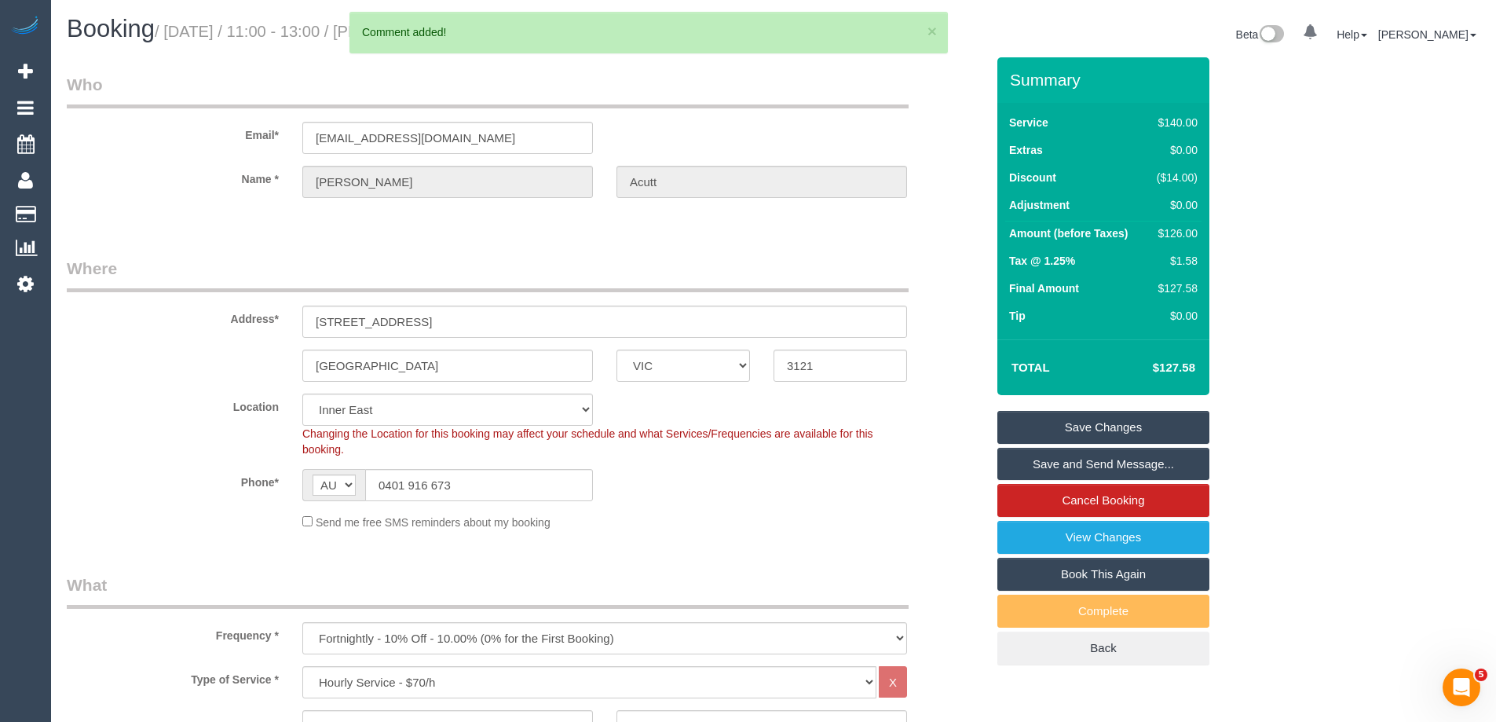
click at [1169, 428] on link "Save Changes" at bounding box center [1103, 427] width 212 height 33
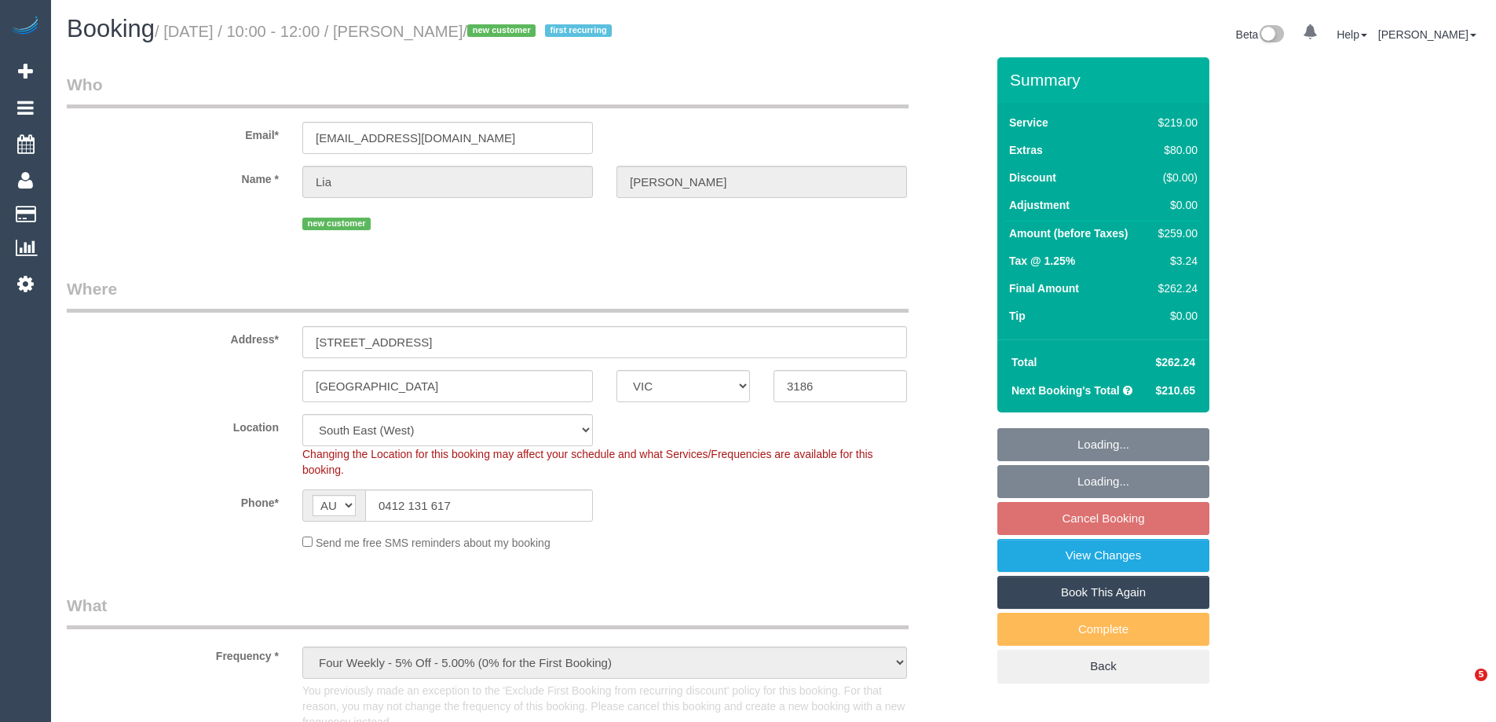
select select "VIC"
select select "string:stripe-pm_1Ru6eb2GScqysDRV1WBLSiAR"
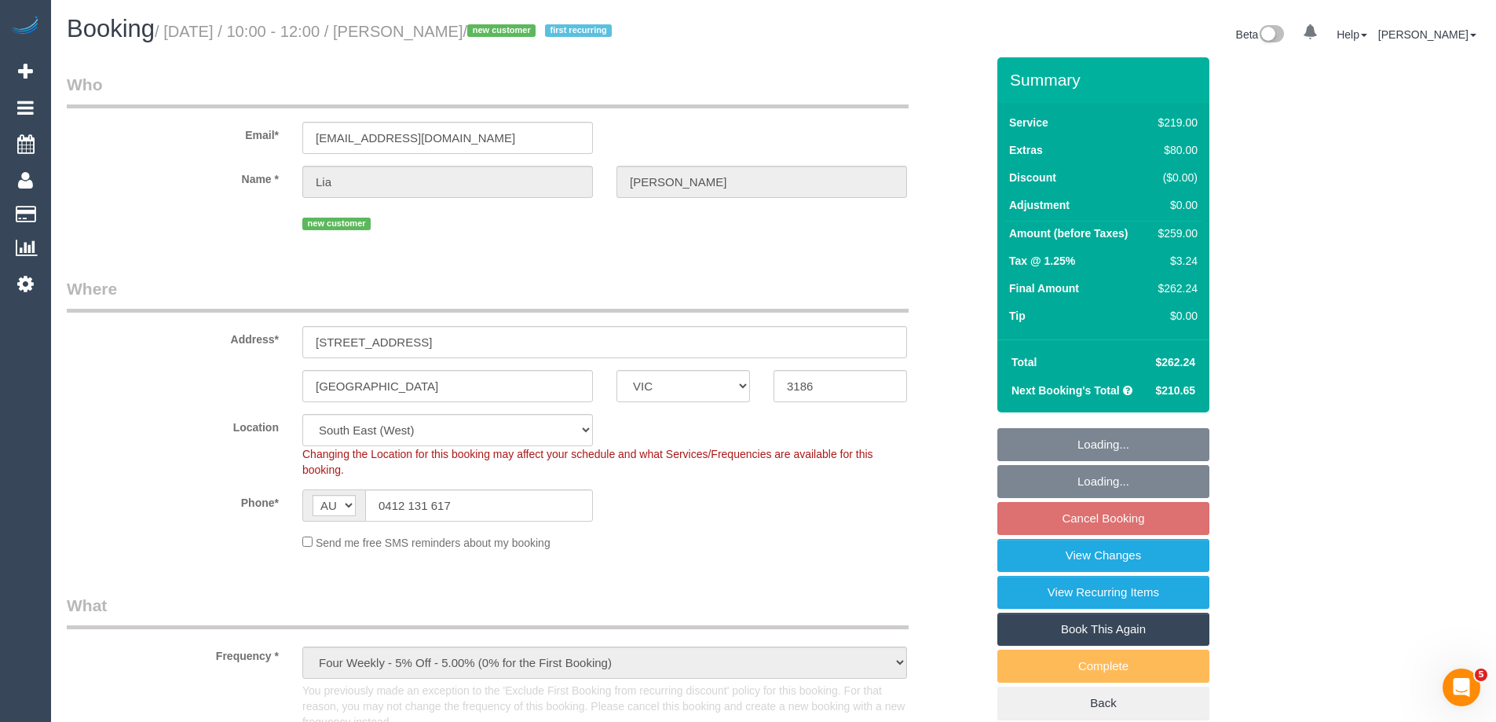
select select "object:656"
select select "number:28"
select select "number:14"
select select "number:19"
select select "number:24"
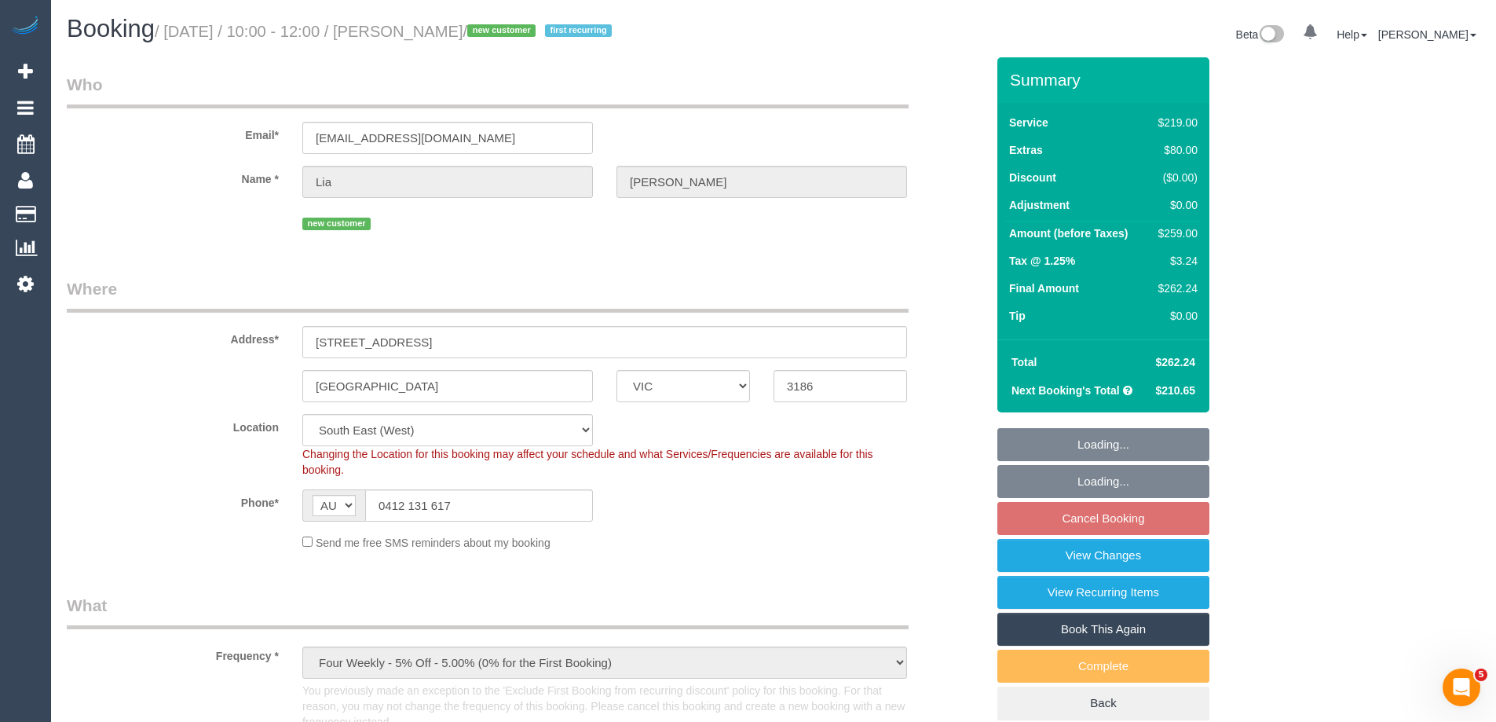
select select "number:34"
select select "number:26"
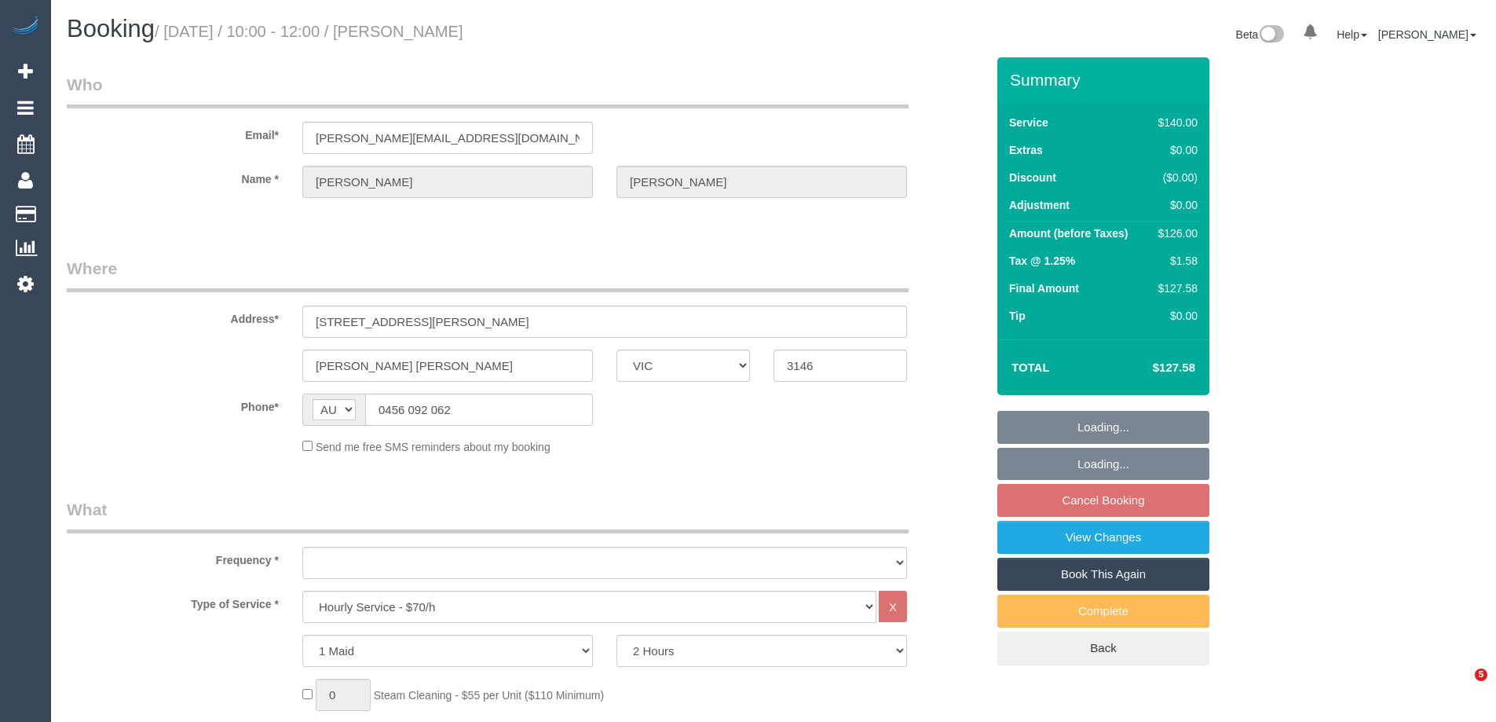
select select "VIC"
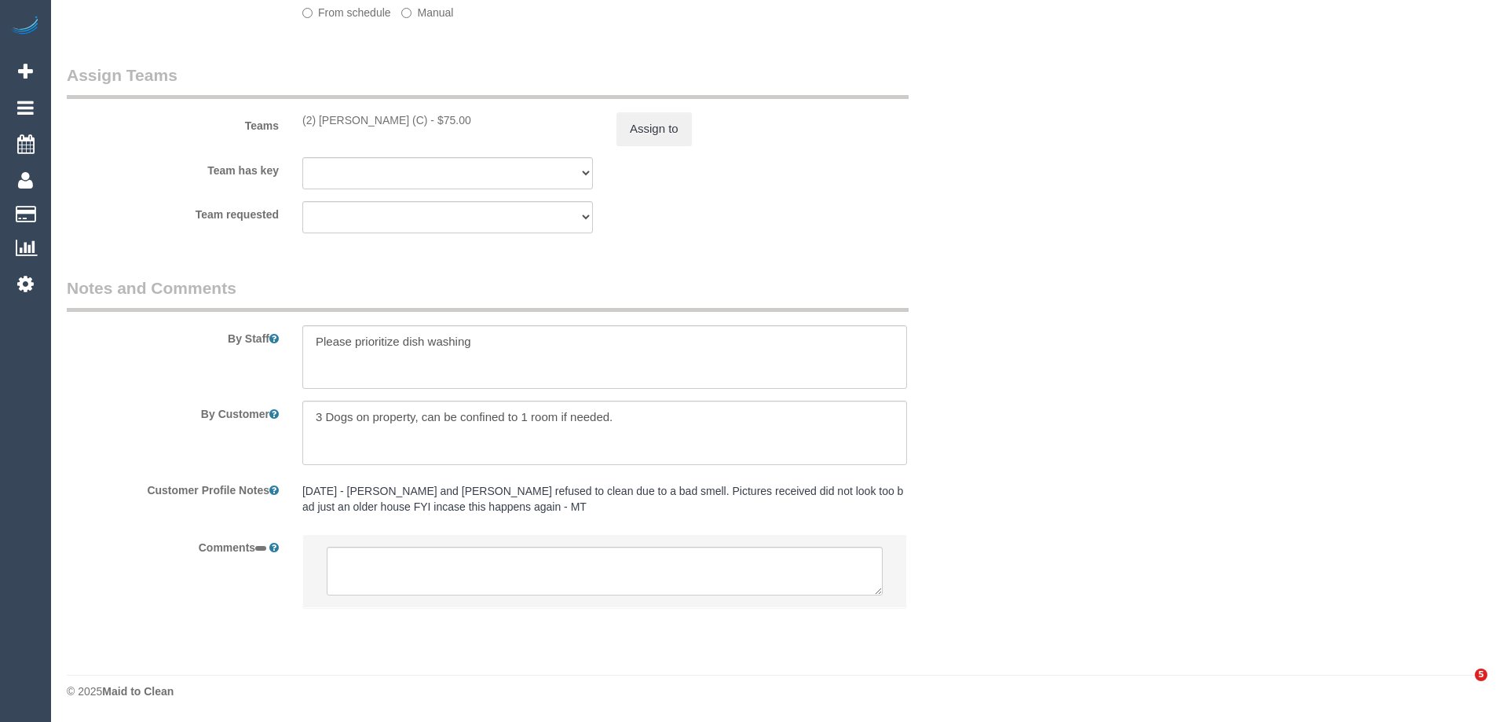
select select "object:1260"
select select "string:stripe-pm_1RsXi62GScqysDRV3dsElIHA"
select select "spot1"
select select "number:27"
select select "number:14"
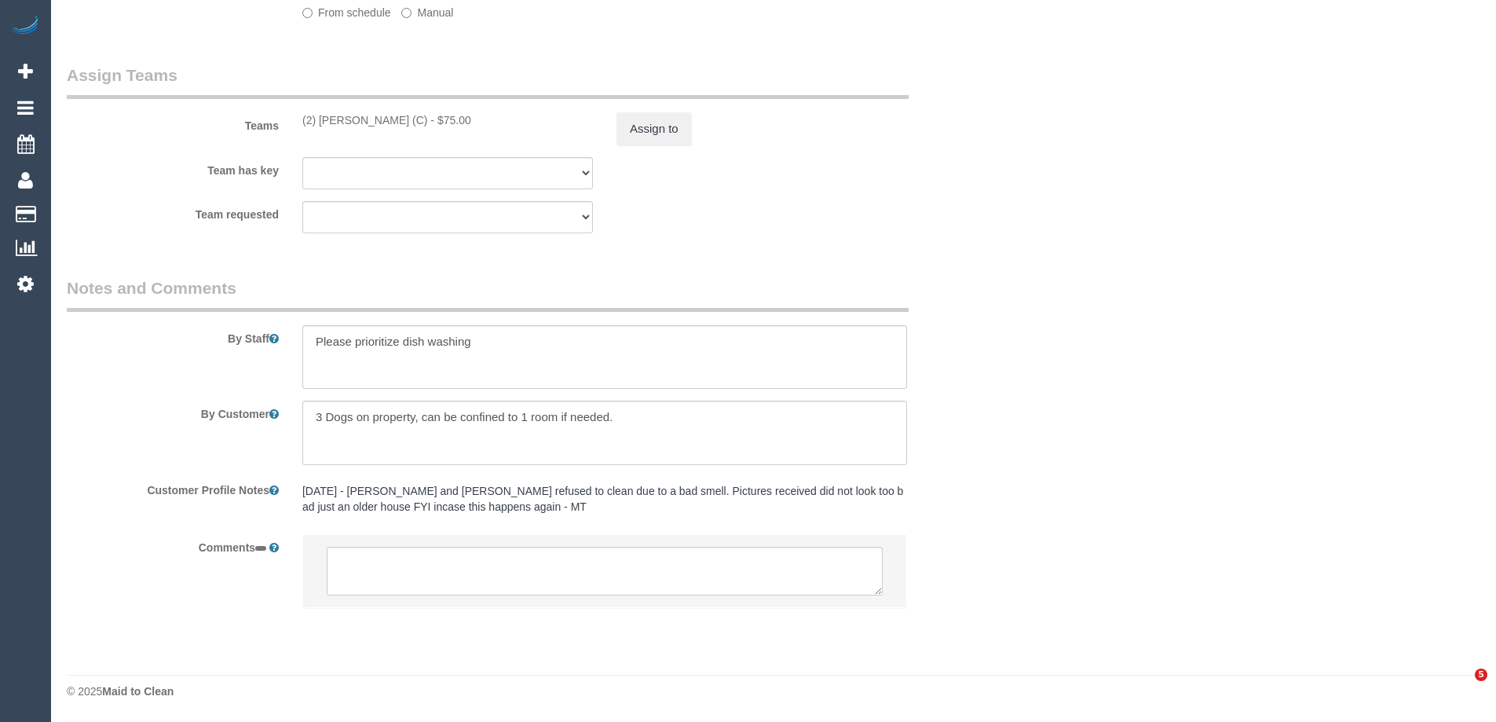
select select "number:19"
select select "number:23"
select select "number:35"
select select "number:26"
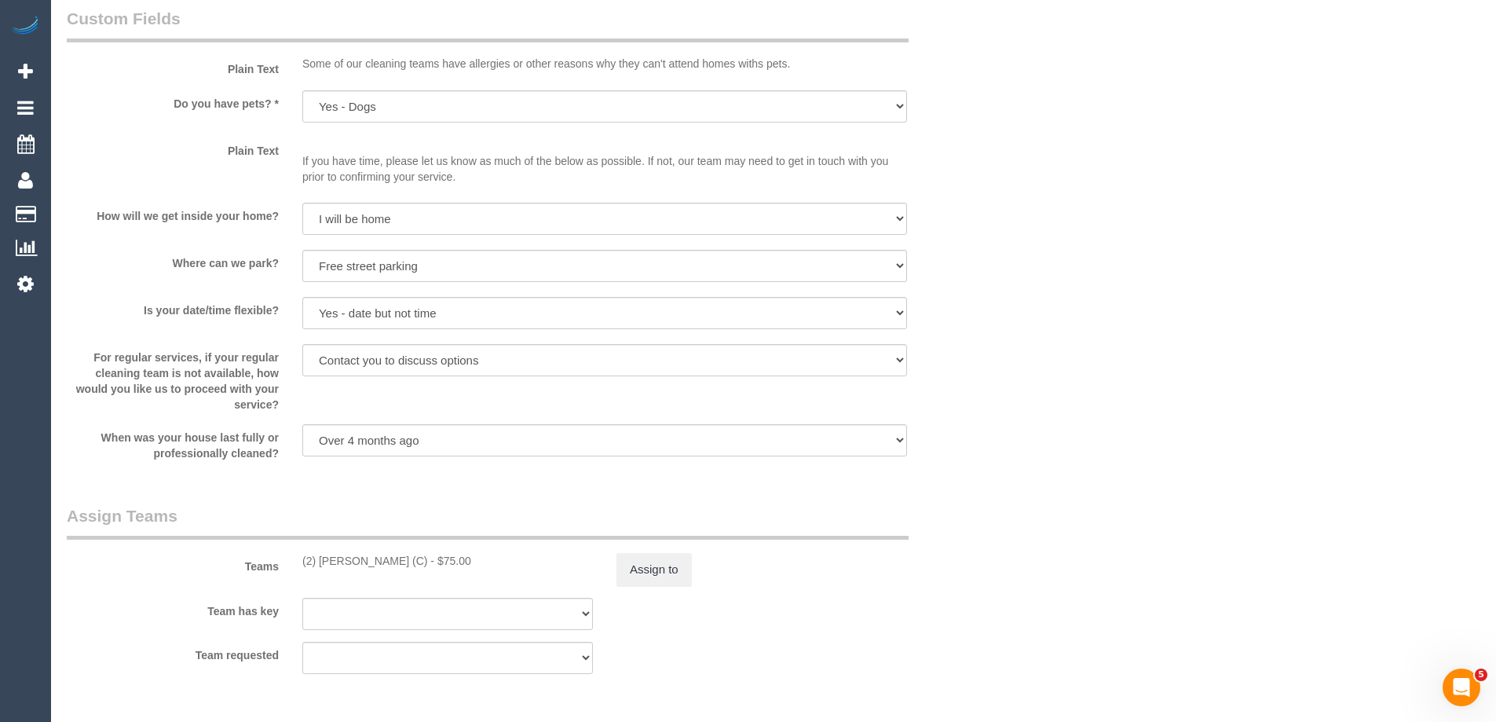
select select
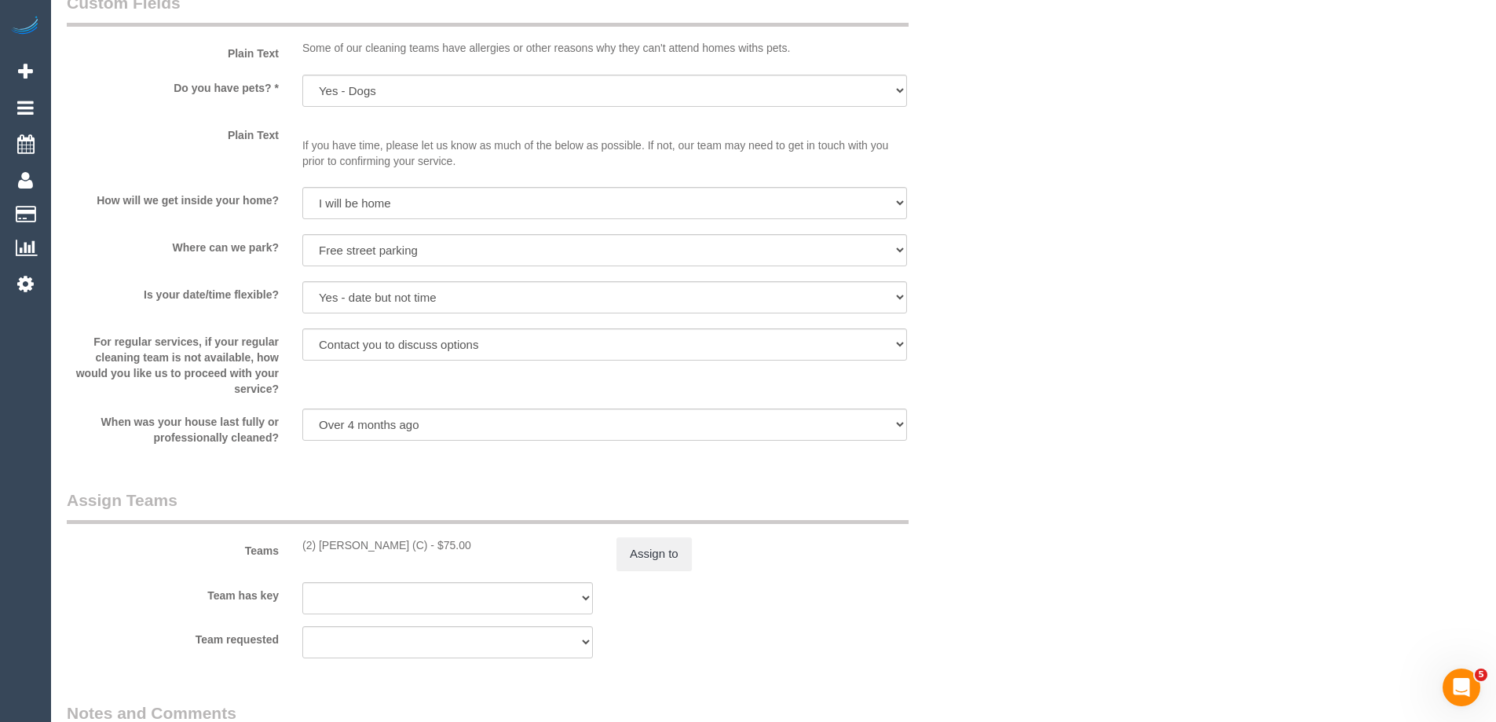
select select "object:1413"
select select "spot14"
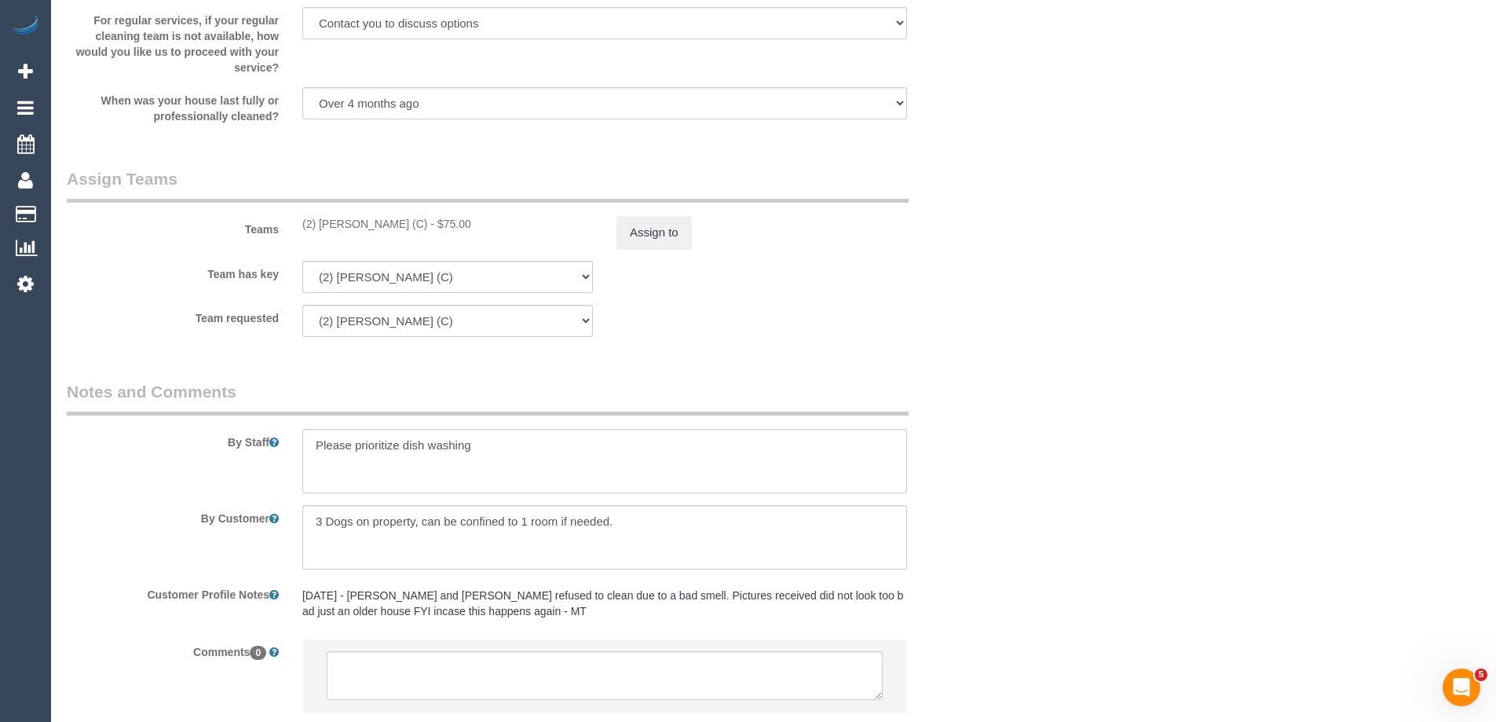
scroll to position [1962, 0]
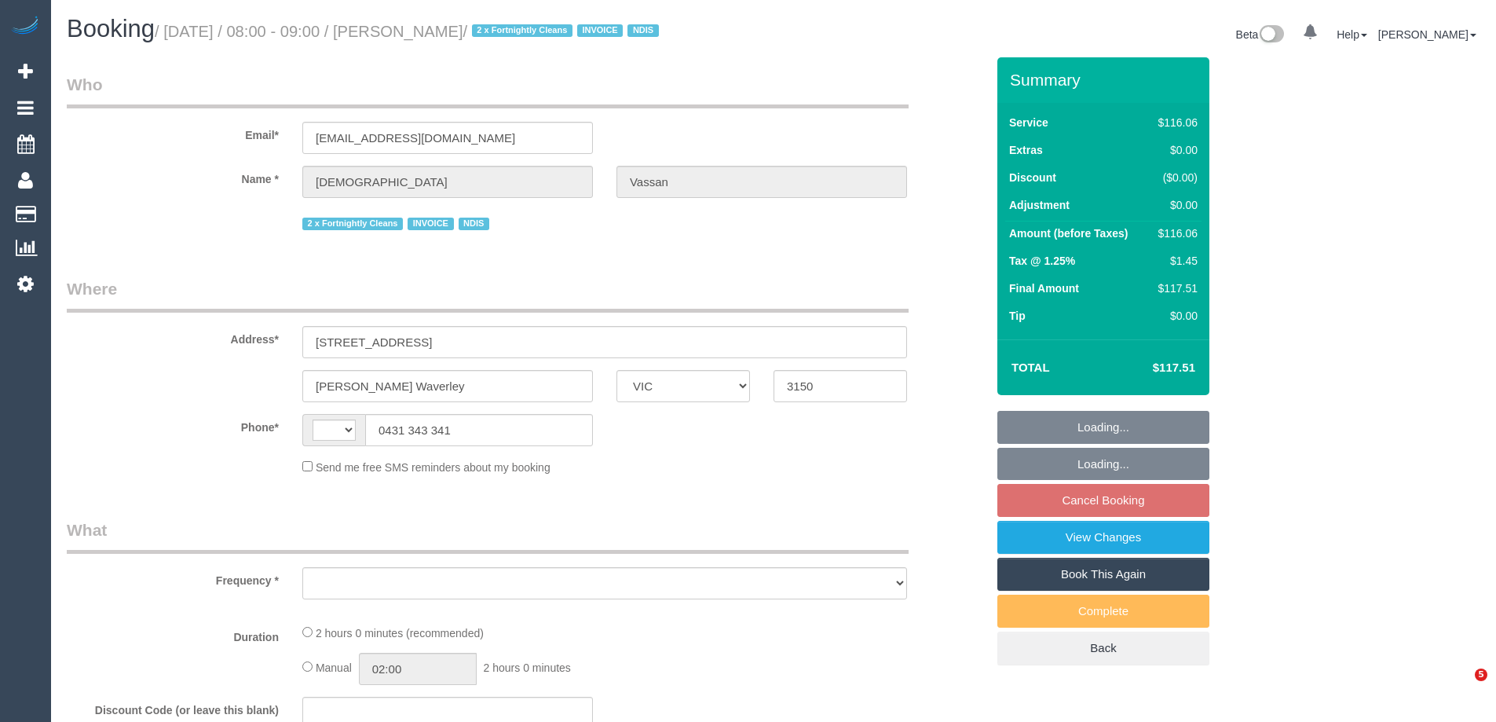
select select "VIC"
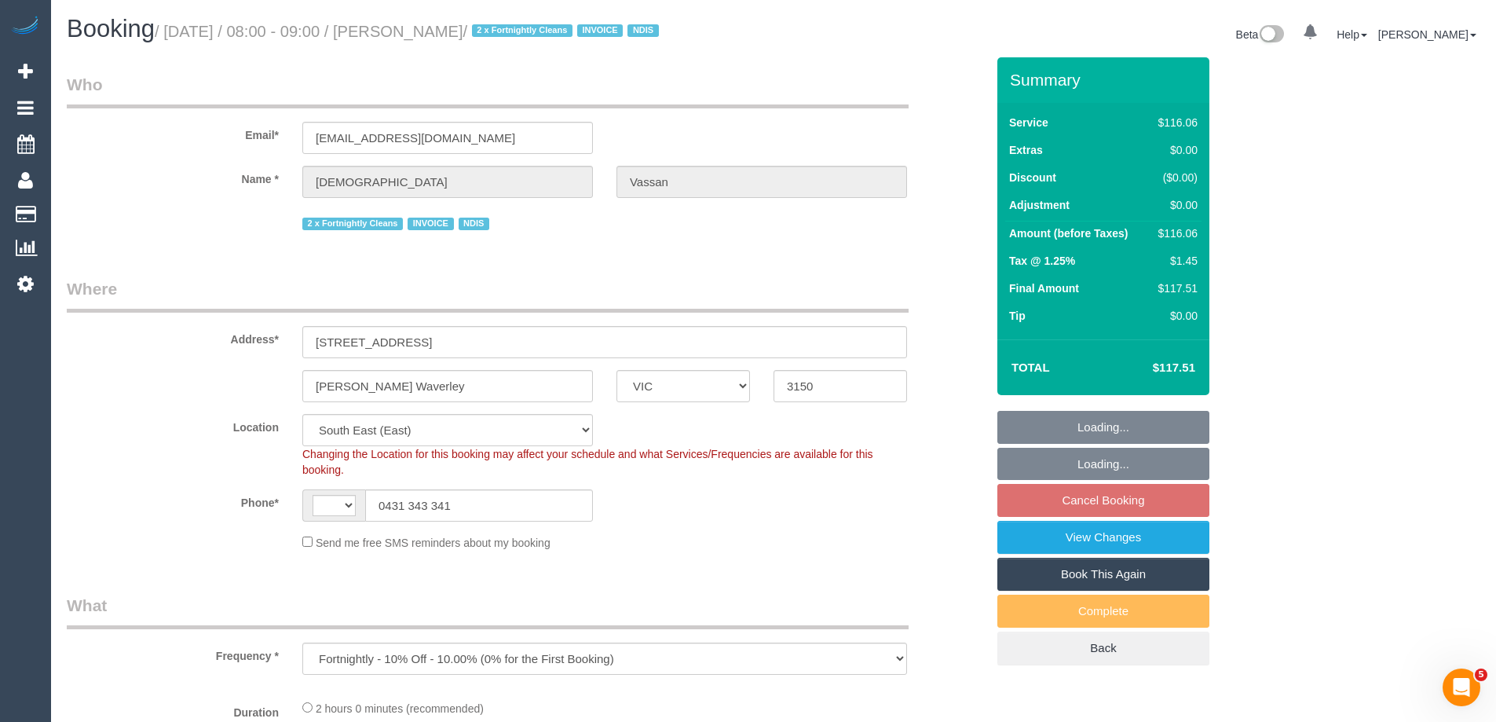
select select "object:787"
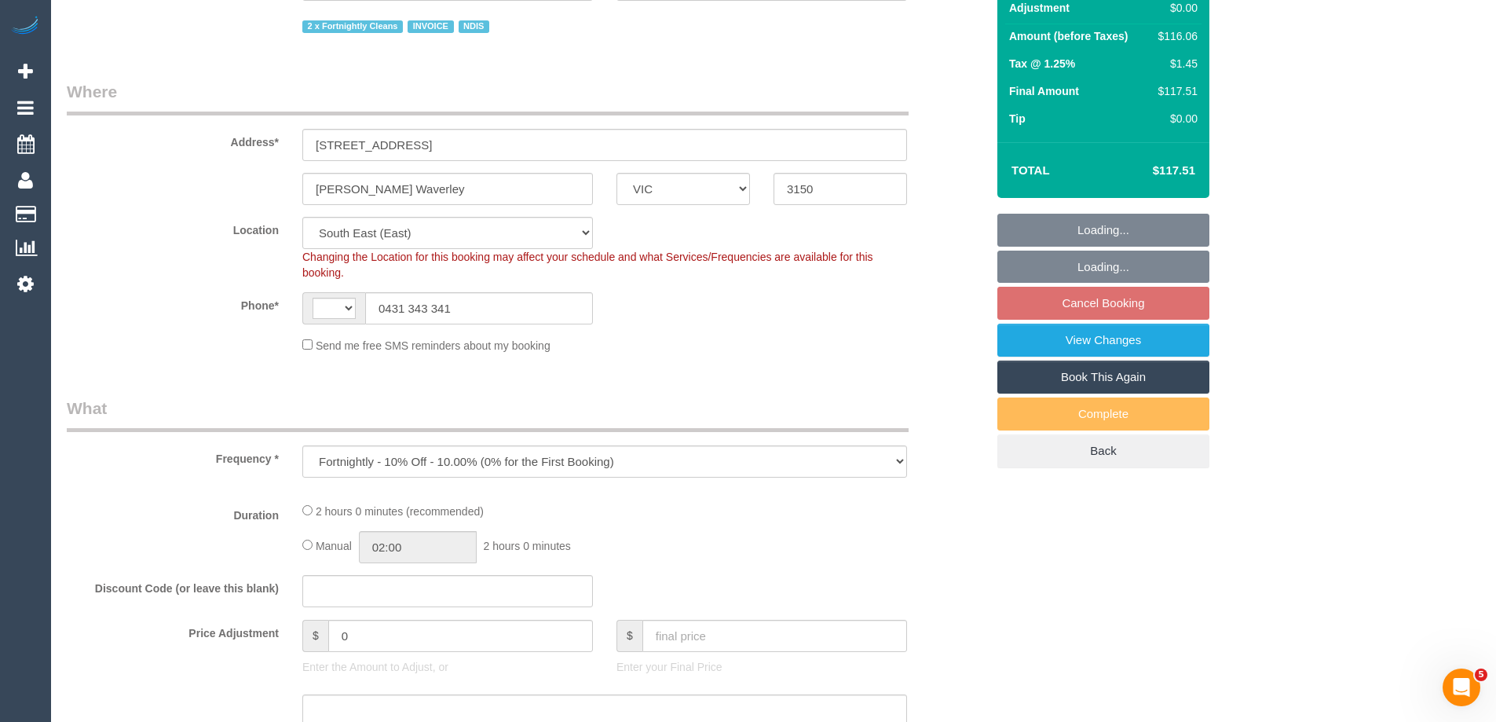
select select "string:AU"
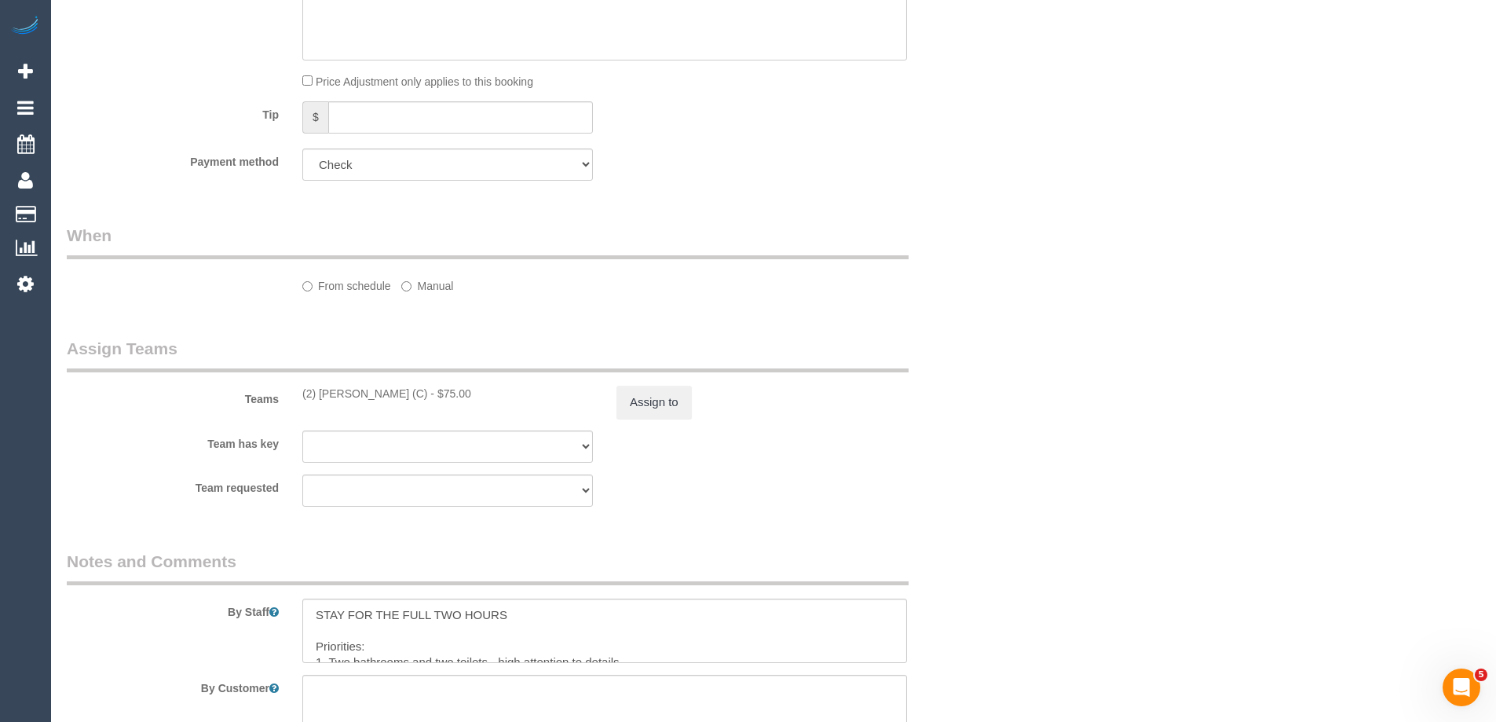
select select "number:28"
select select "number:14"
select select "number:19"
select select "number:24"
select select "number:34"
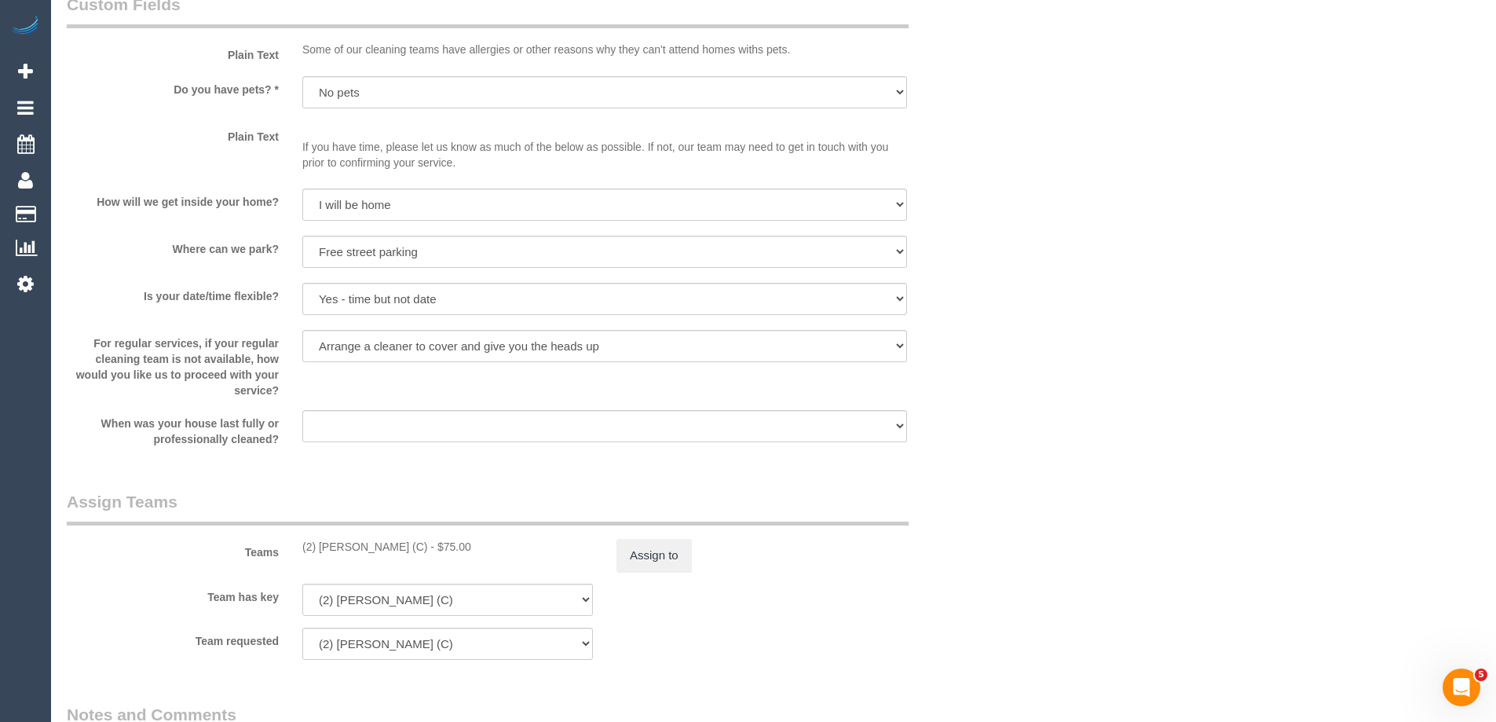
scroll to position [2124, 0]
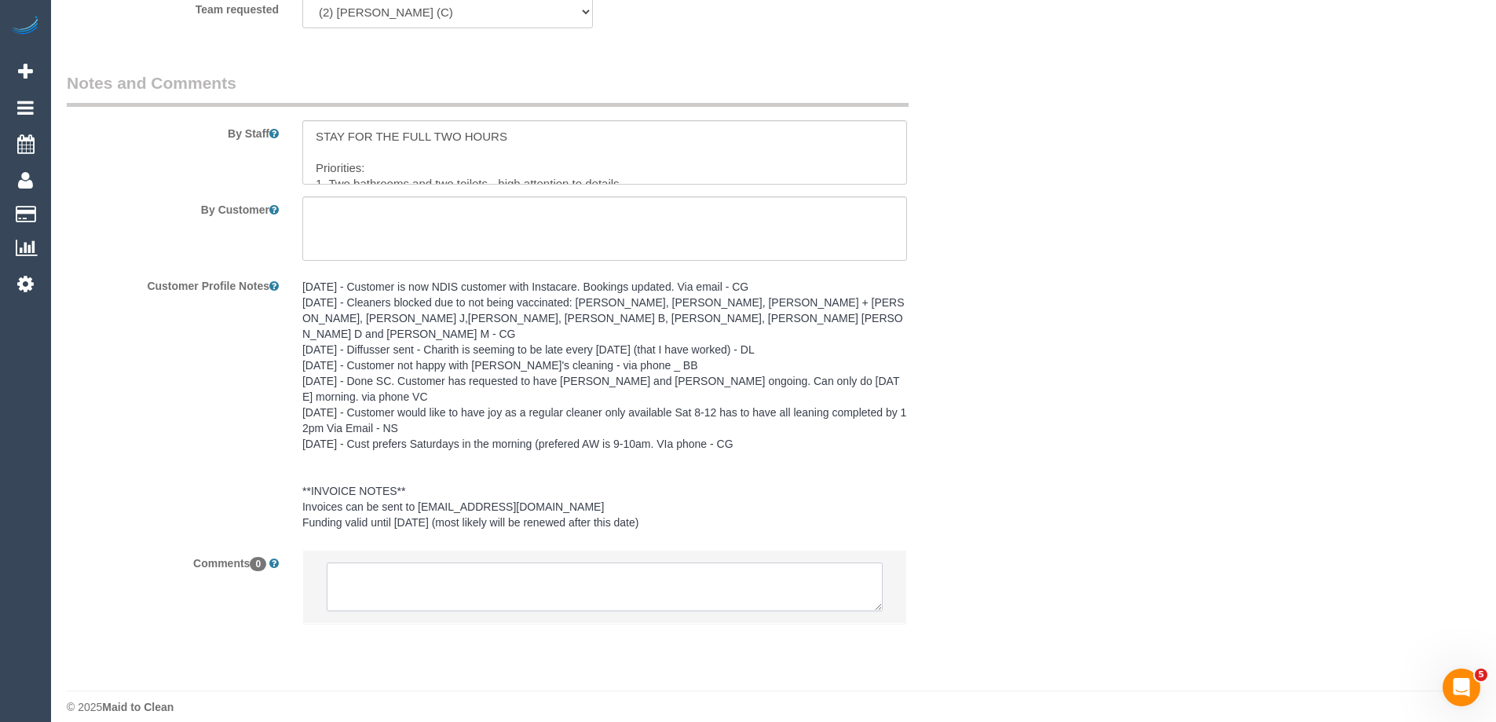
click at [430, 569] on textarea at bounding box center [605, 586] width 556 height 49
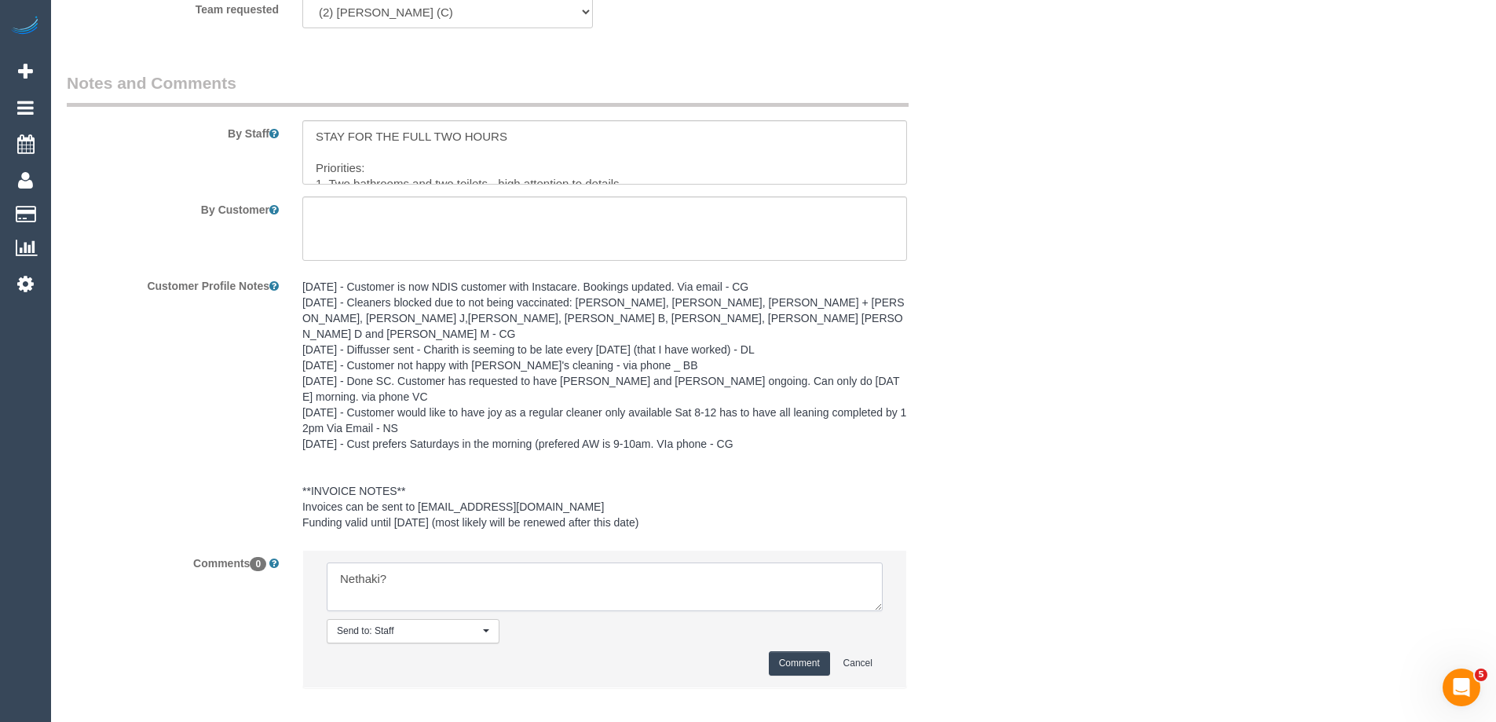
type textarea "Nethaki?"
click at [796, 651] on button "Comment" at bounding box center [799, 663] width 61 height 24
drag, startPoint x: 1056, startPoint y: 400, endPoint x: 771, endPoint y: 167, distance: 368.5
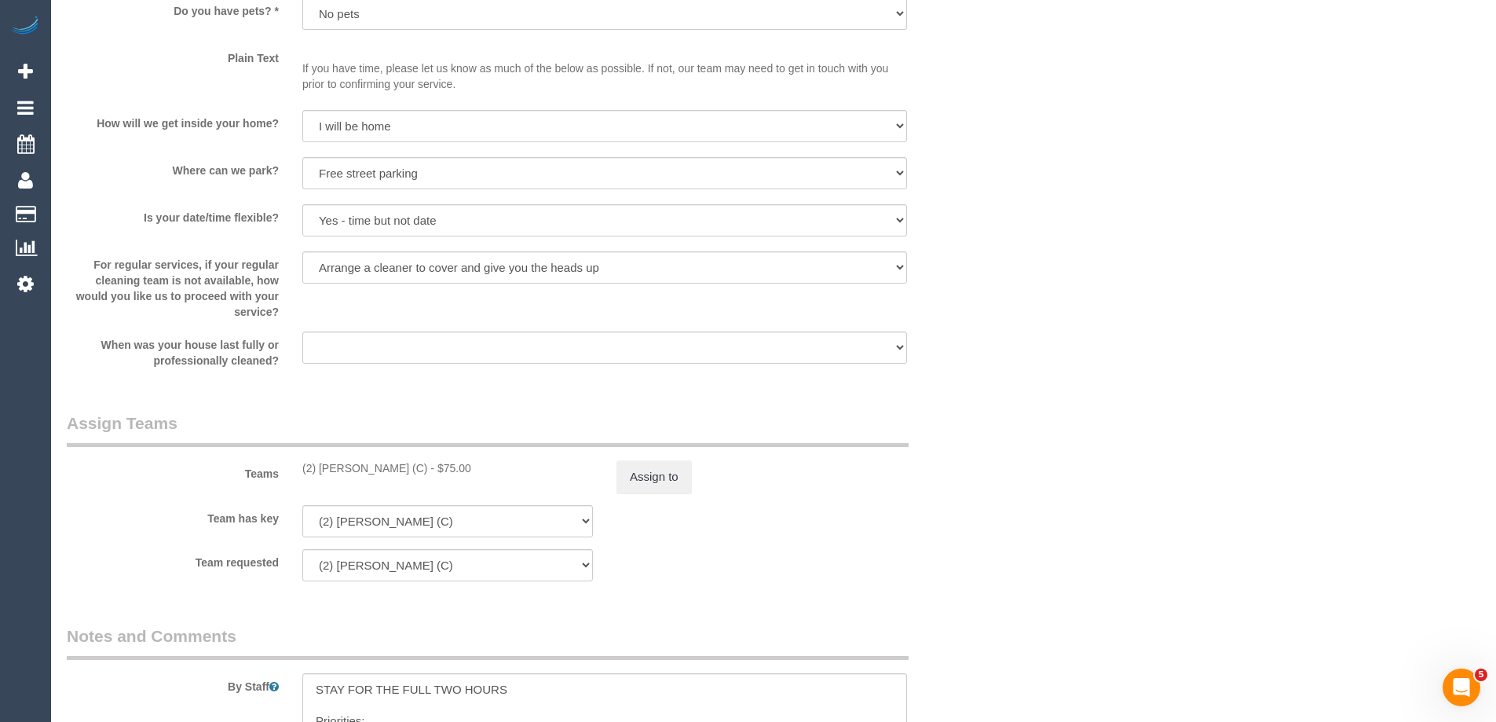
scroll to position [2242, 0]
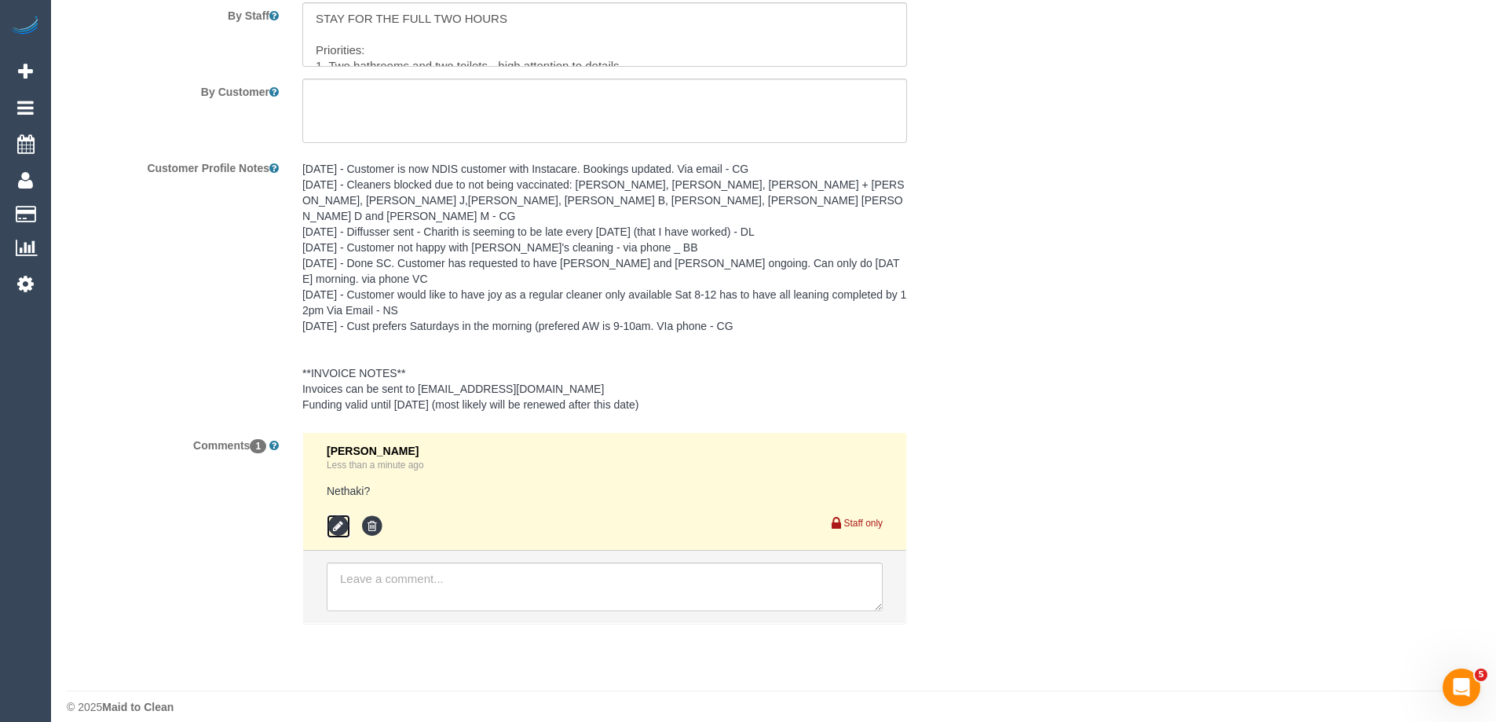
click at [335, 514] on icon at bounding box center [339, 526] width 24 height 24
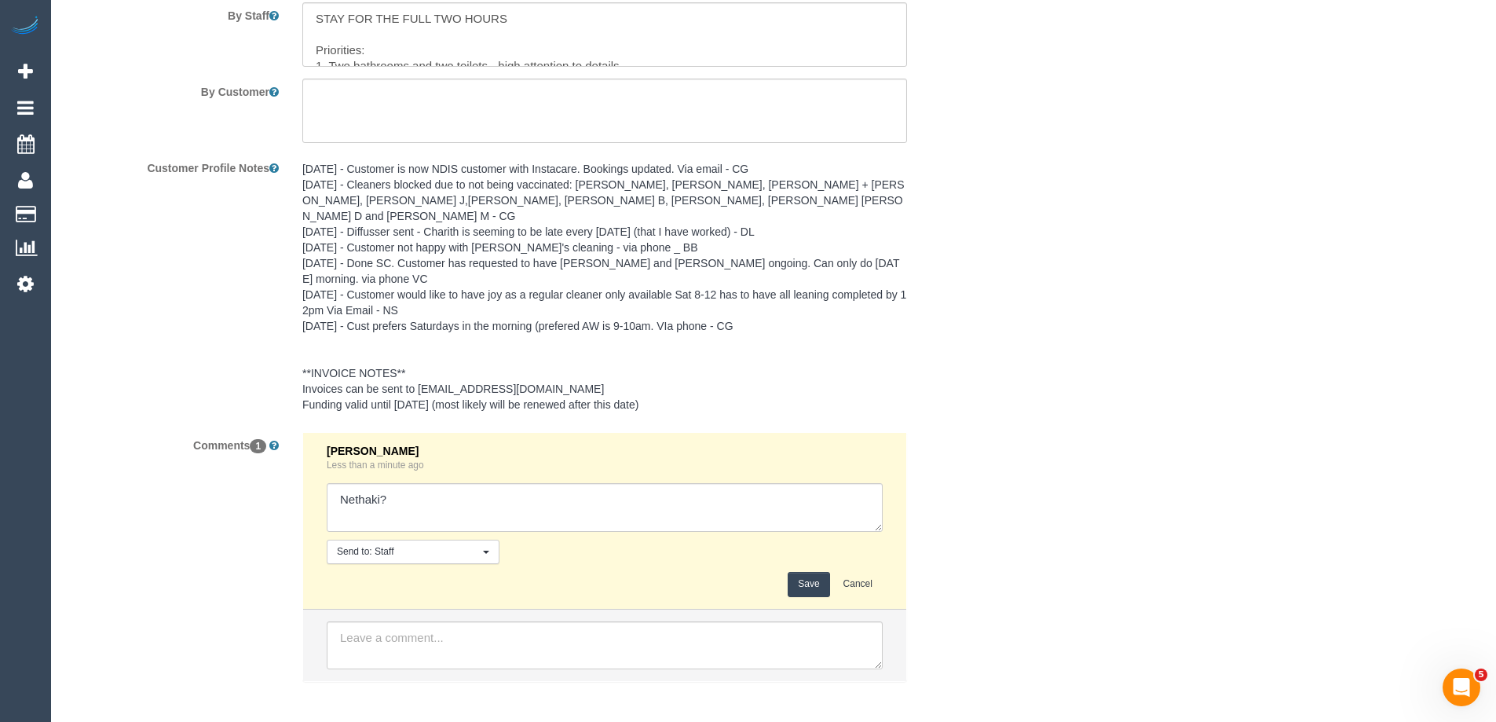
click at [395, 483] on textarea at bounding box center [605, 507] width 556 height 49
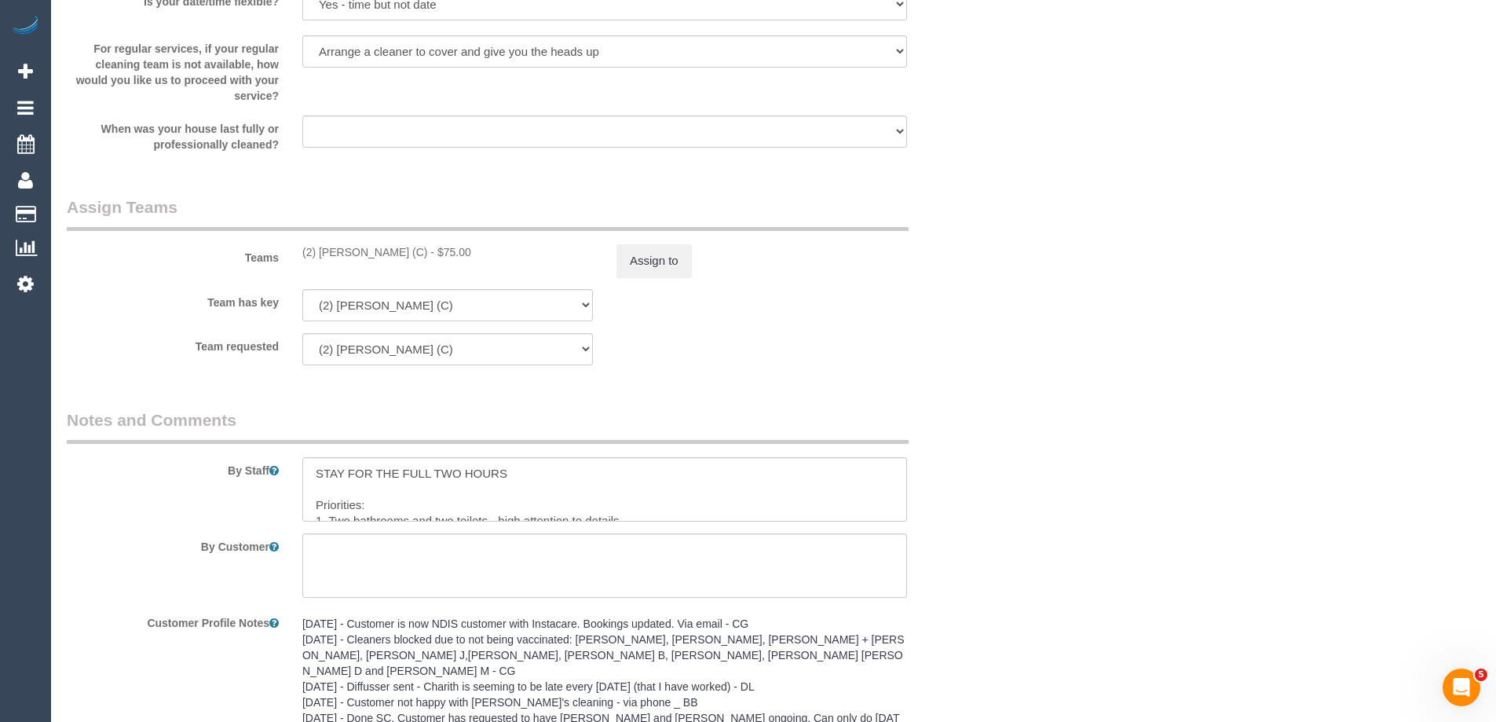
scroll to position [2121, 0]
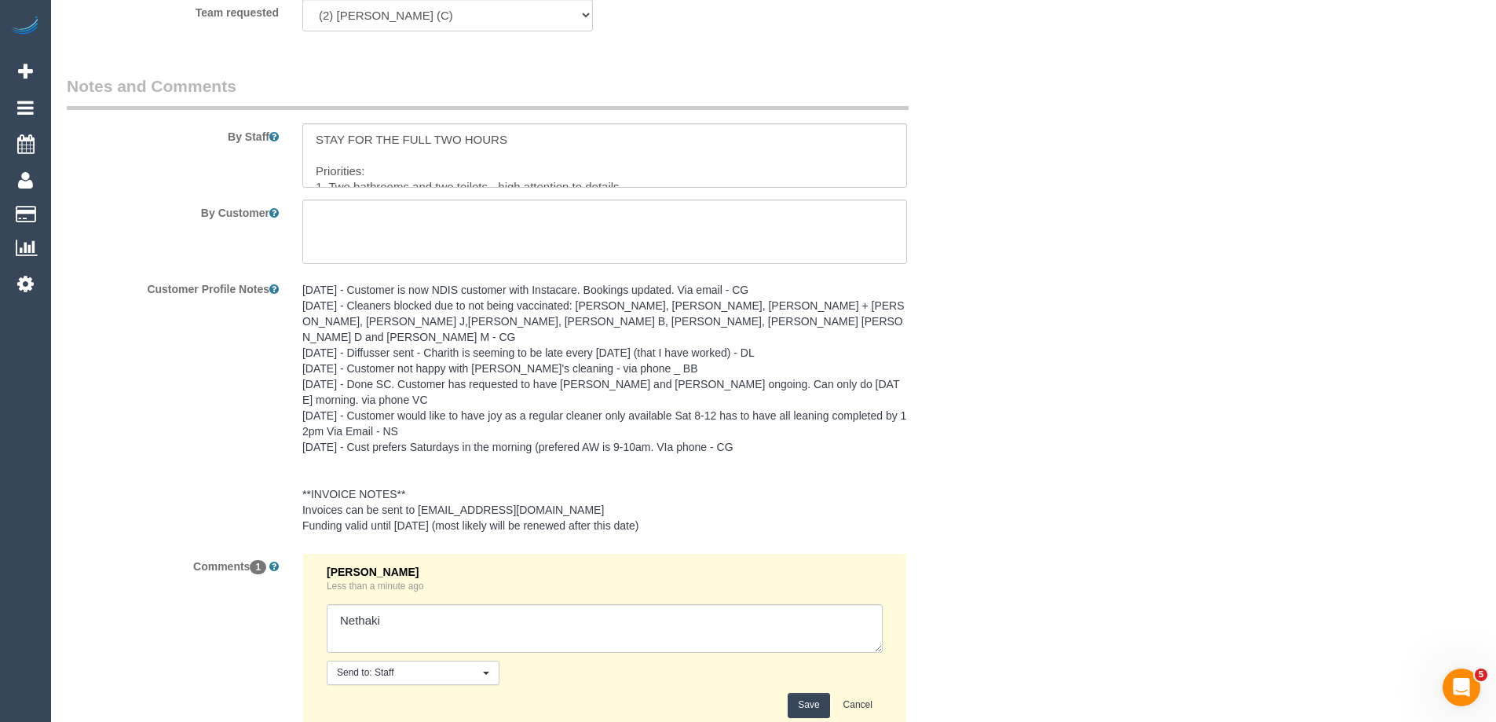
click at [474, 604] on textarea at bounding box center [605, 628] width 556 height 49
type textarea "Nethaki 7.30-8.30am"
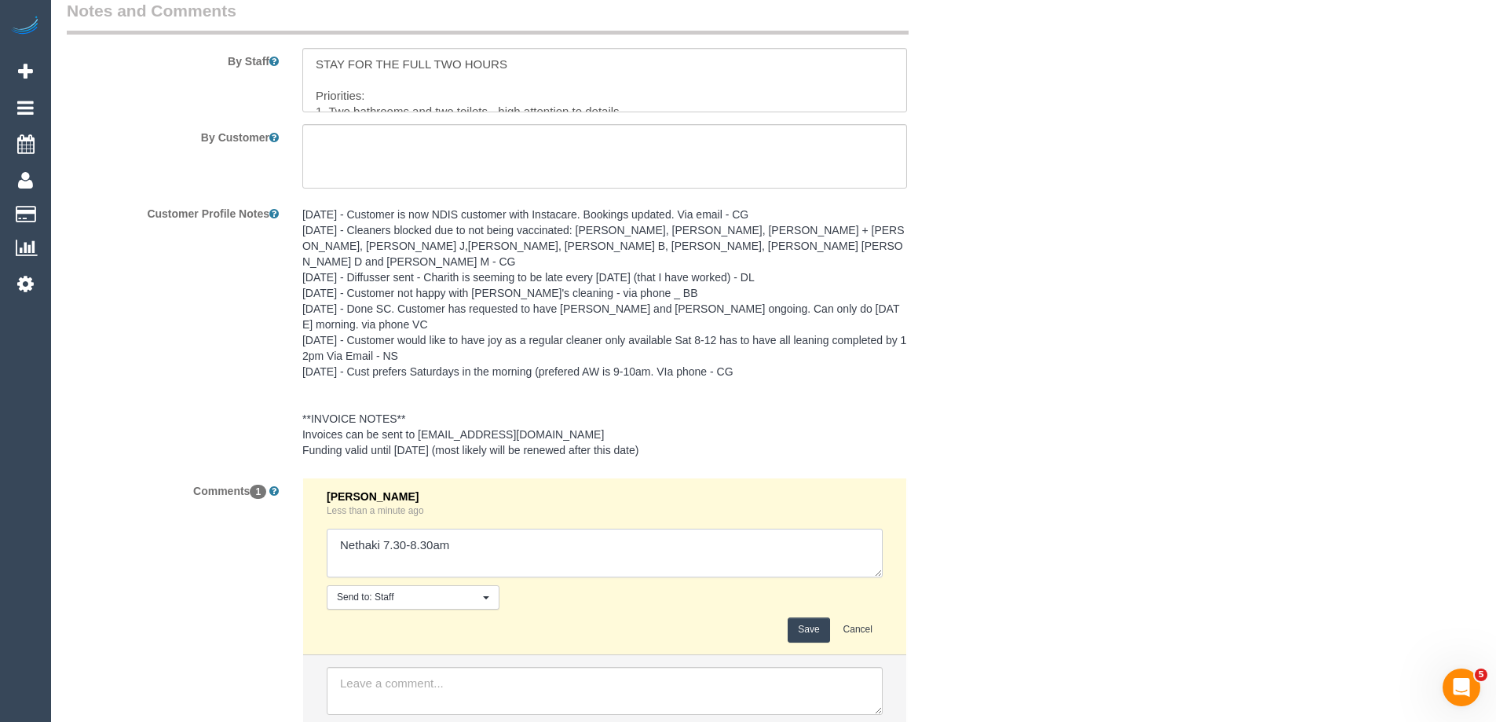
scroll to position [2300, 0]
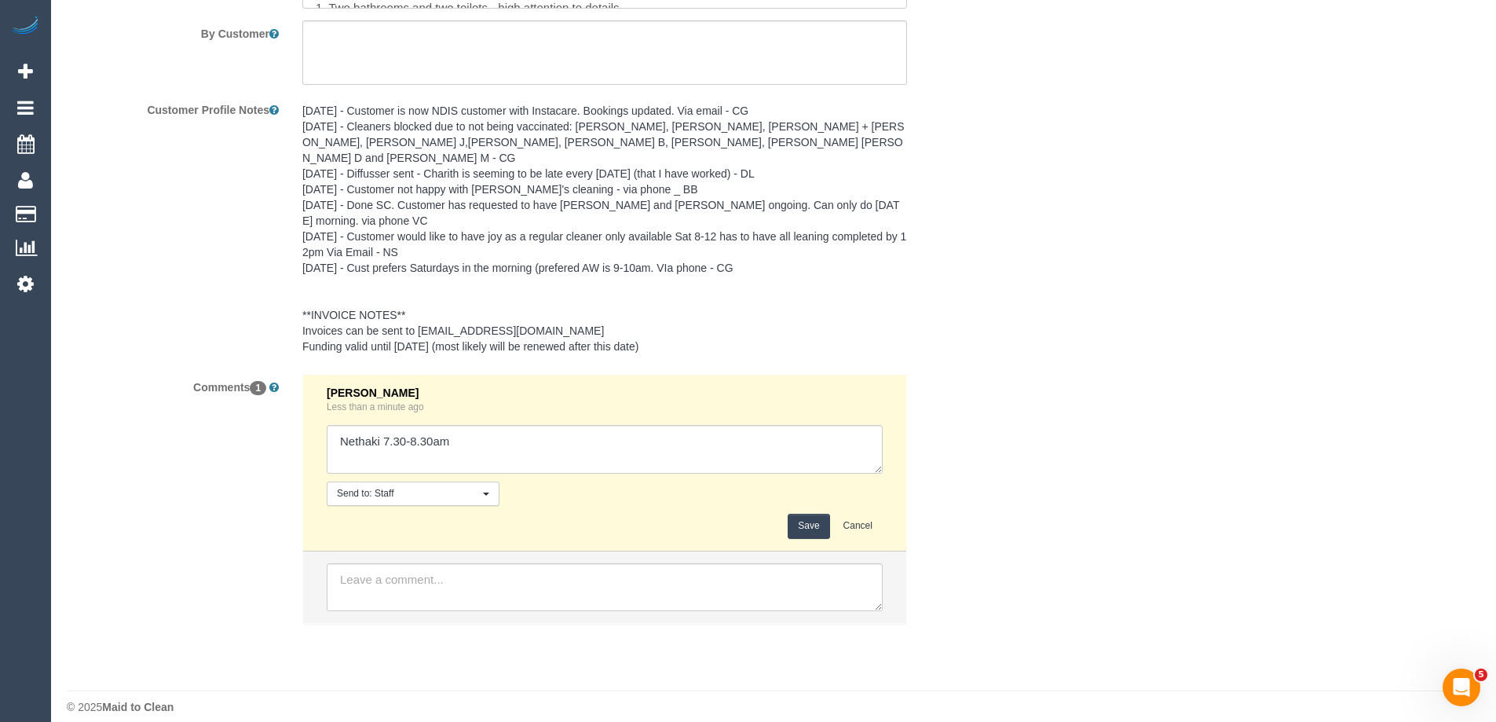
click at [810, 514] on button "Save" at bounding box center [809, 526] width 42 height 24
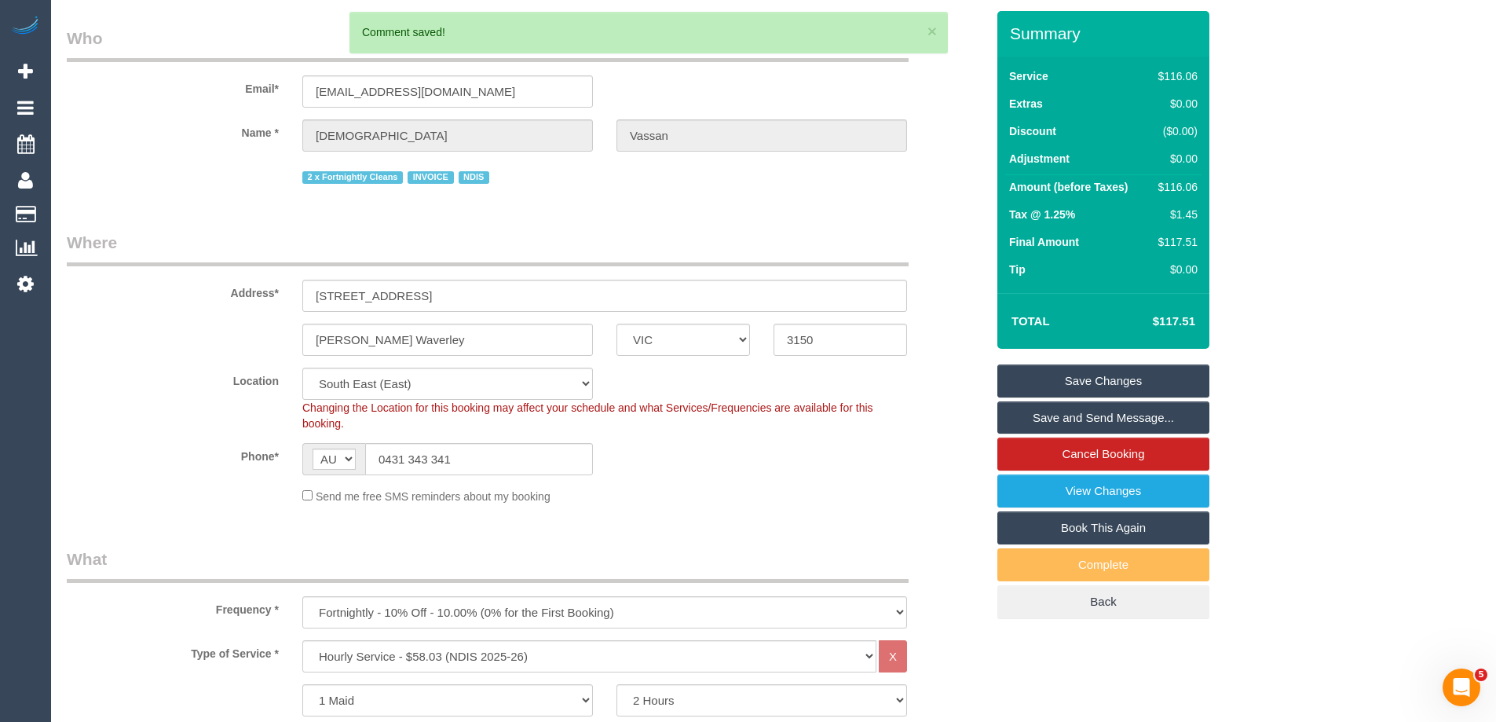
scroll to position [0, 0]
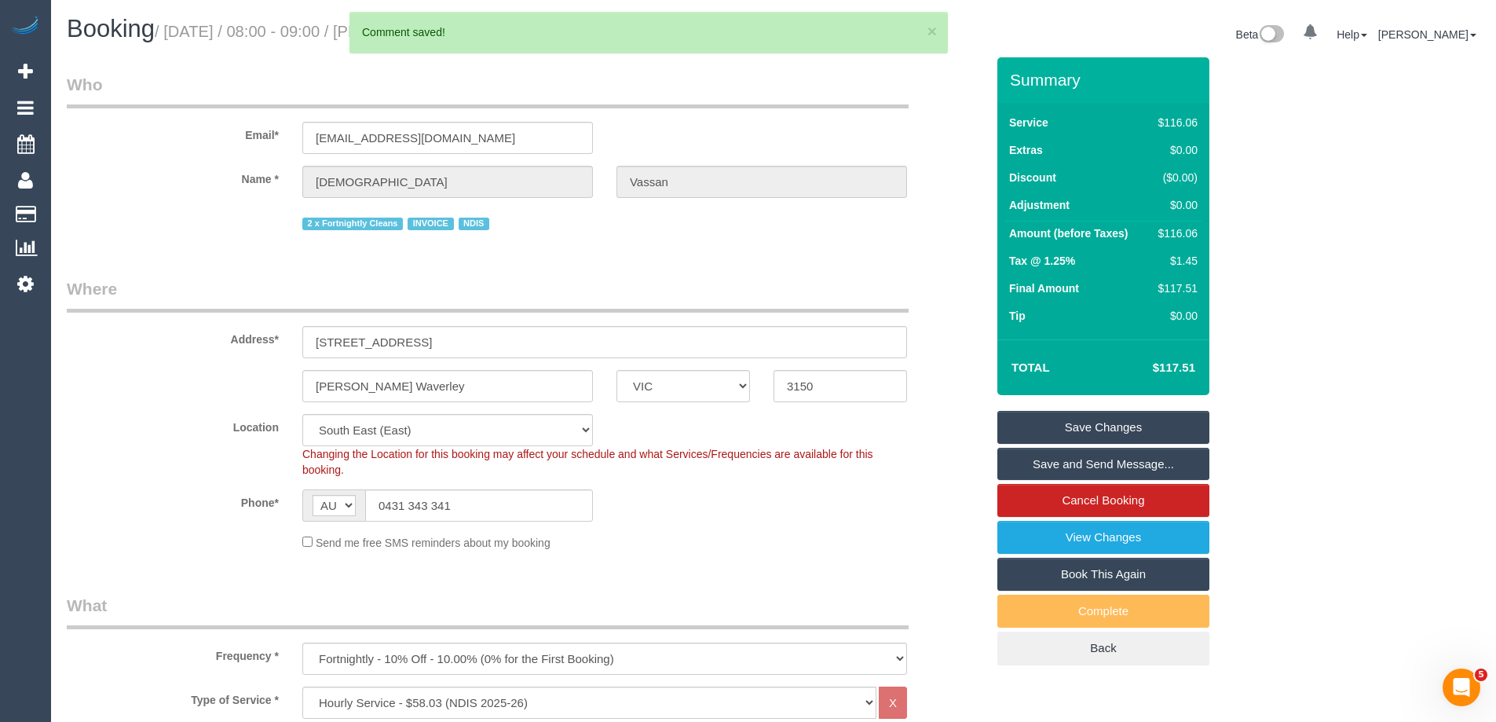
click at [1128, 423] on link "Save Changes" at bounding box center [1103, 427] width 212 height 33
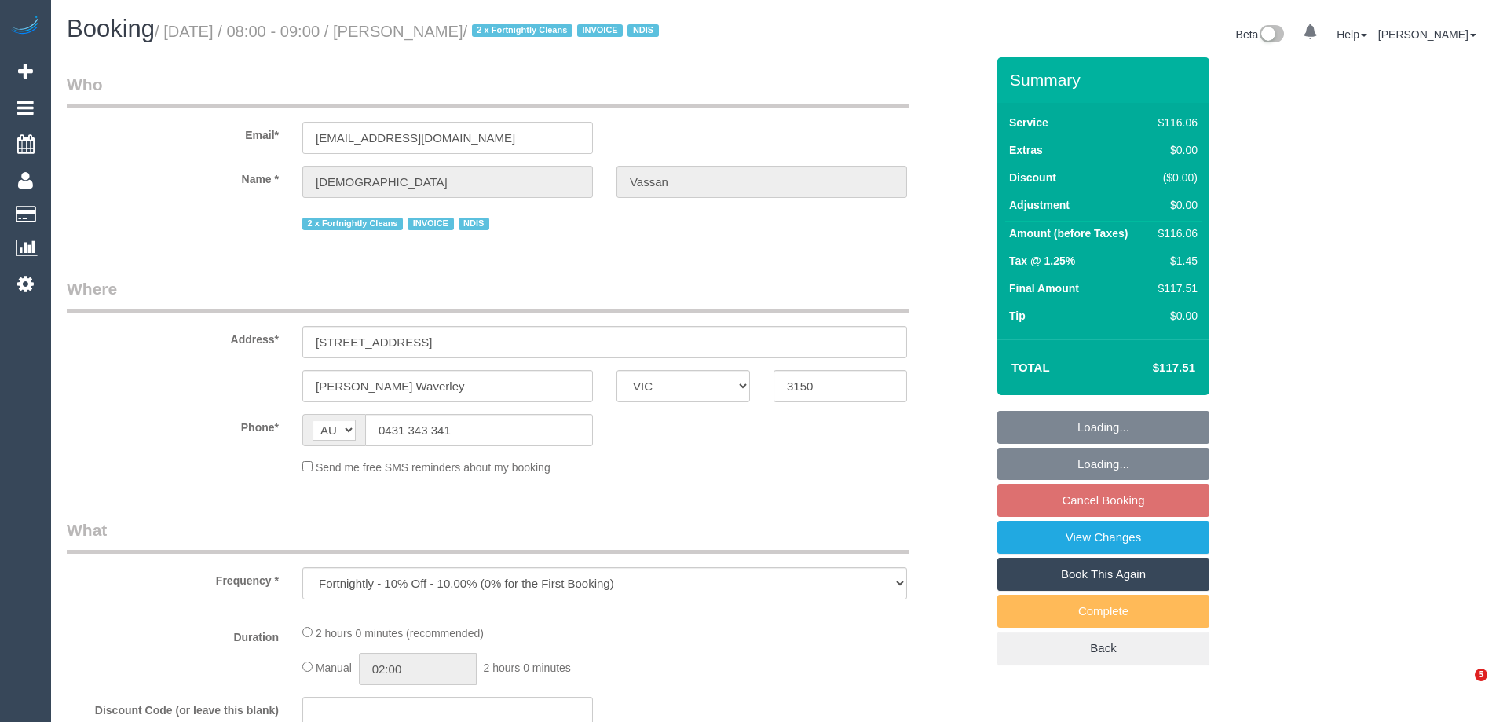
select select "VIC"
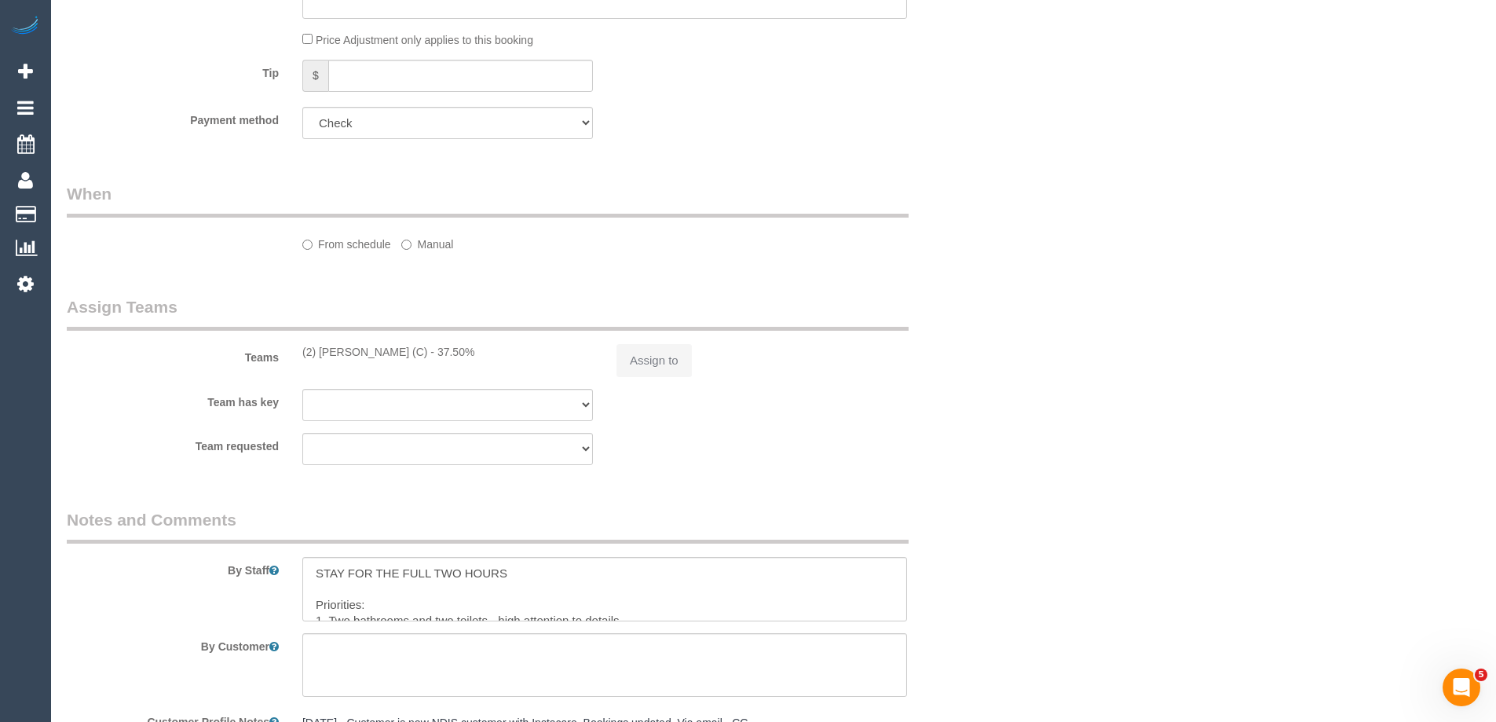
select select "number:28"
select select "number:14"
select select "number:19"
select select "number:24"
select select "number:34"
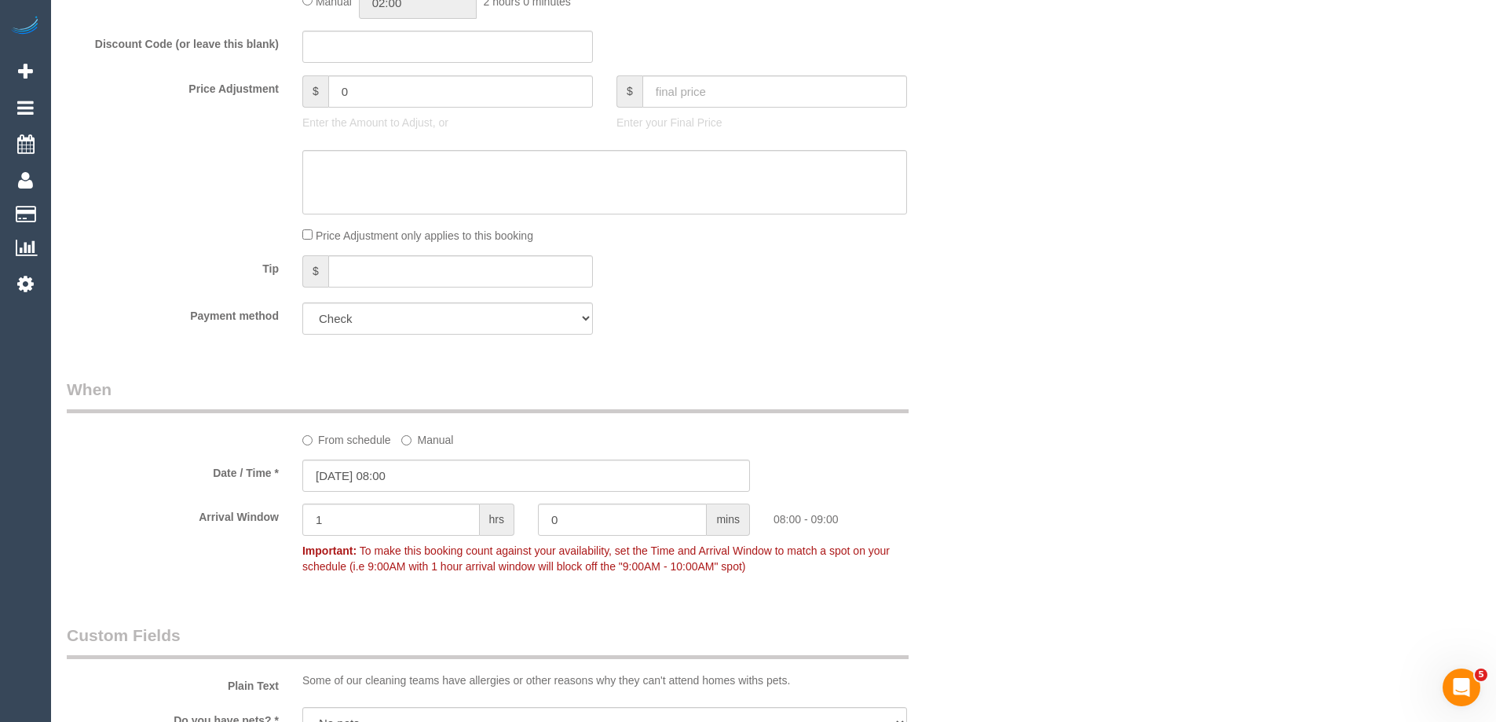
select select "object:779"
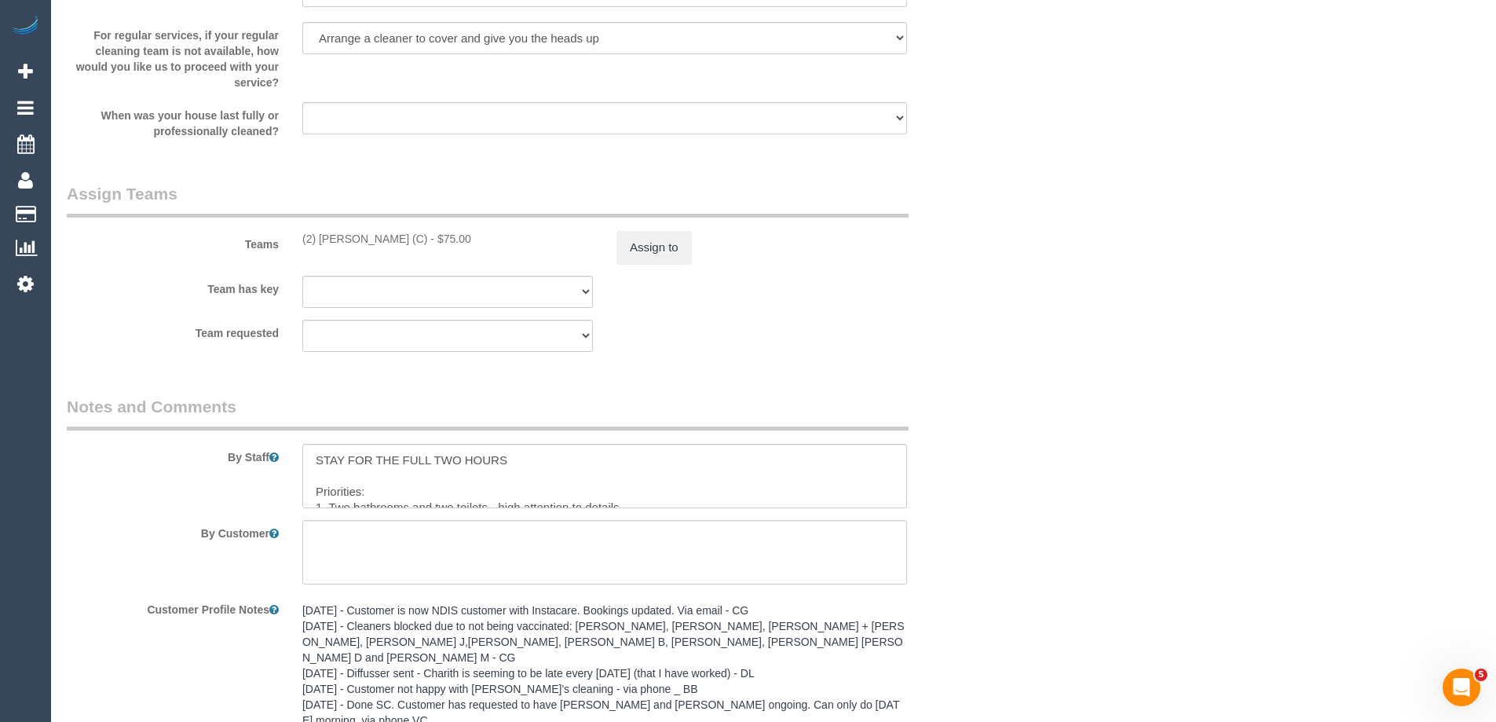
scroll to position [2297, 0]
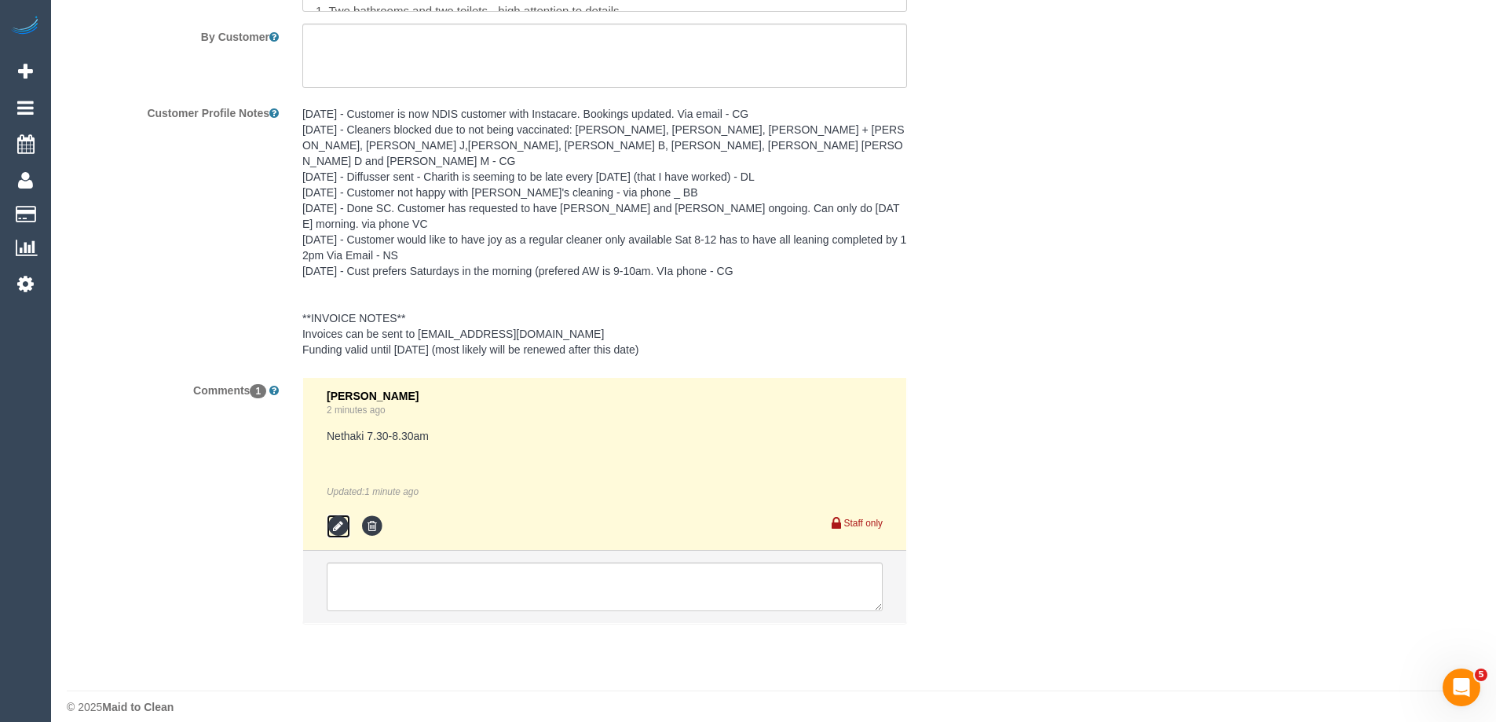
click at [341, 514] on icon at bounding box center [339, 526] width 24 height 24
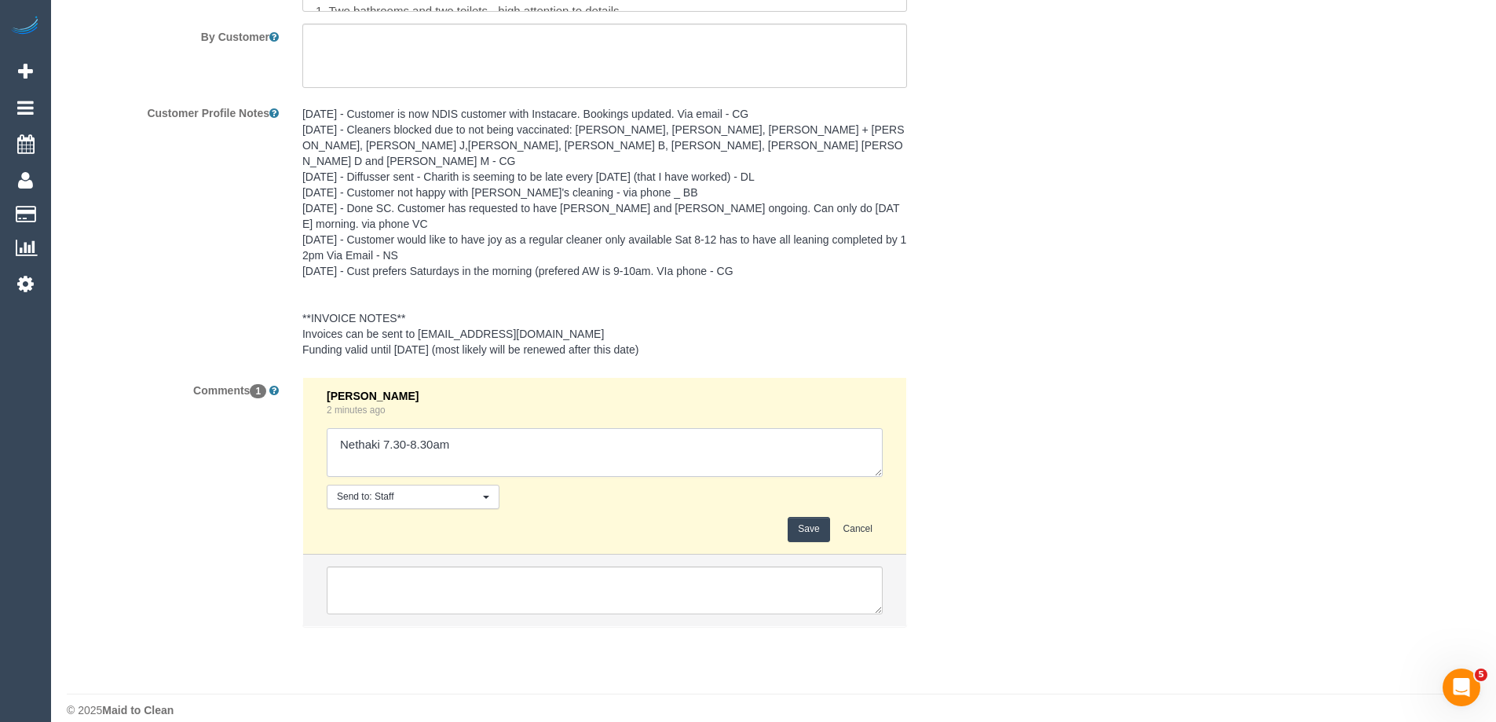
click at [537, 433] on textarea at bounding box center [605, 452] width 556 height 49
drag, startPoint x: 537, startPoint y: 433, endPoint x: 0, endPoint y: 440, distance: 537.3
type textarea "Anjana"
click at [803, 517] on button "Save" at bounding box center [809, 529] width 42 height 24
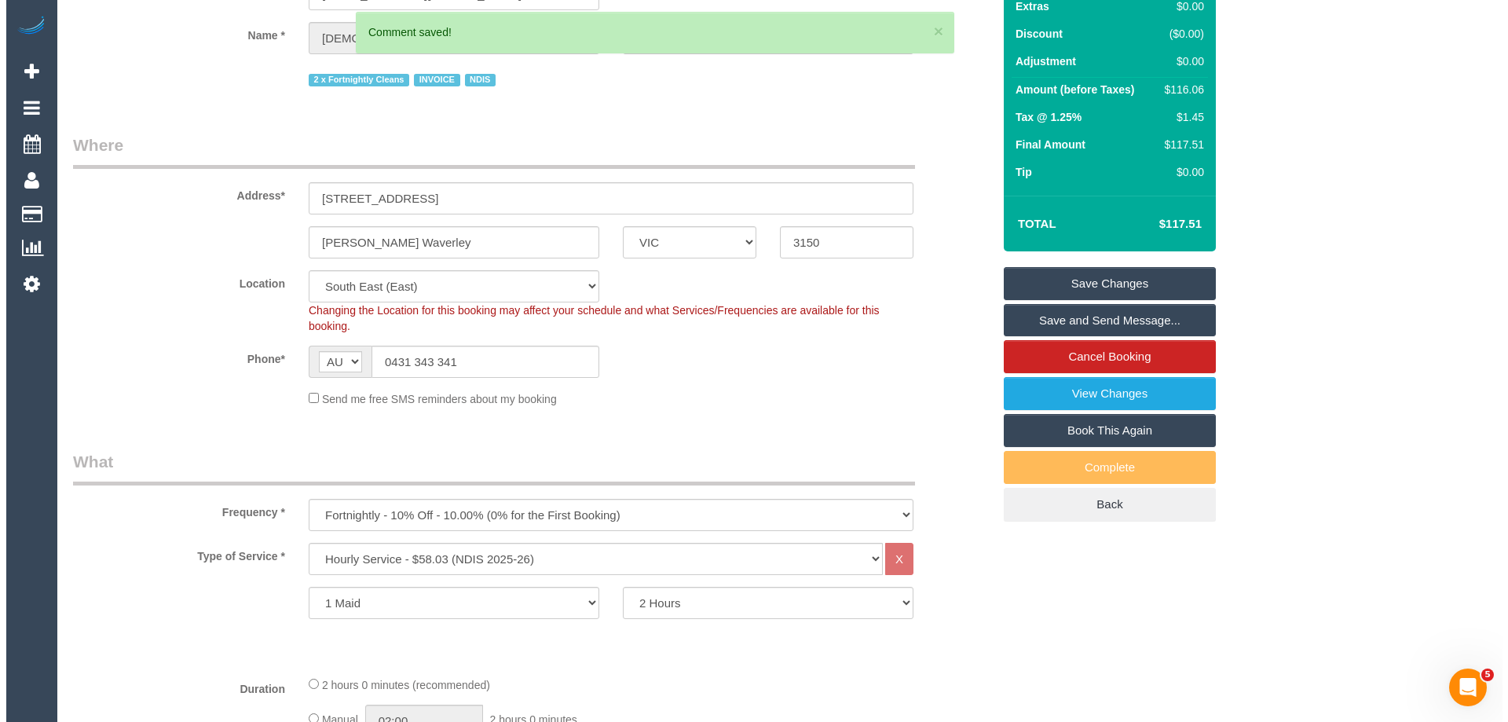
scroll to position [0, 0]
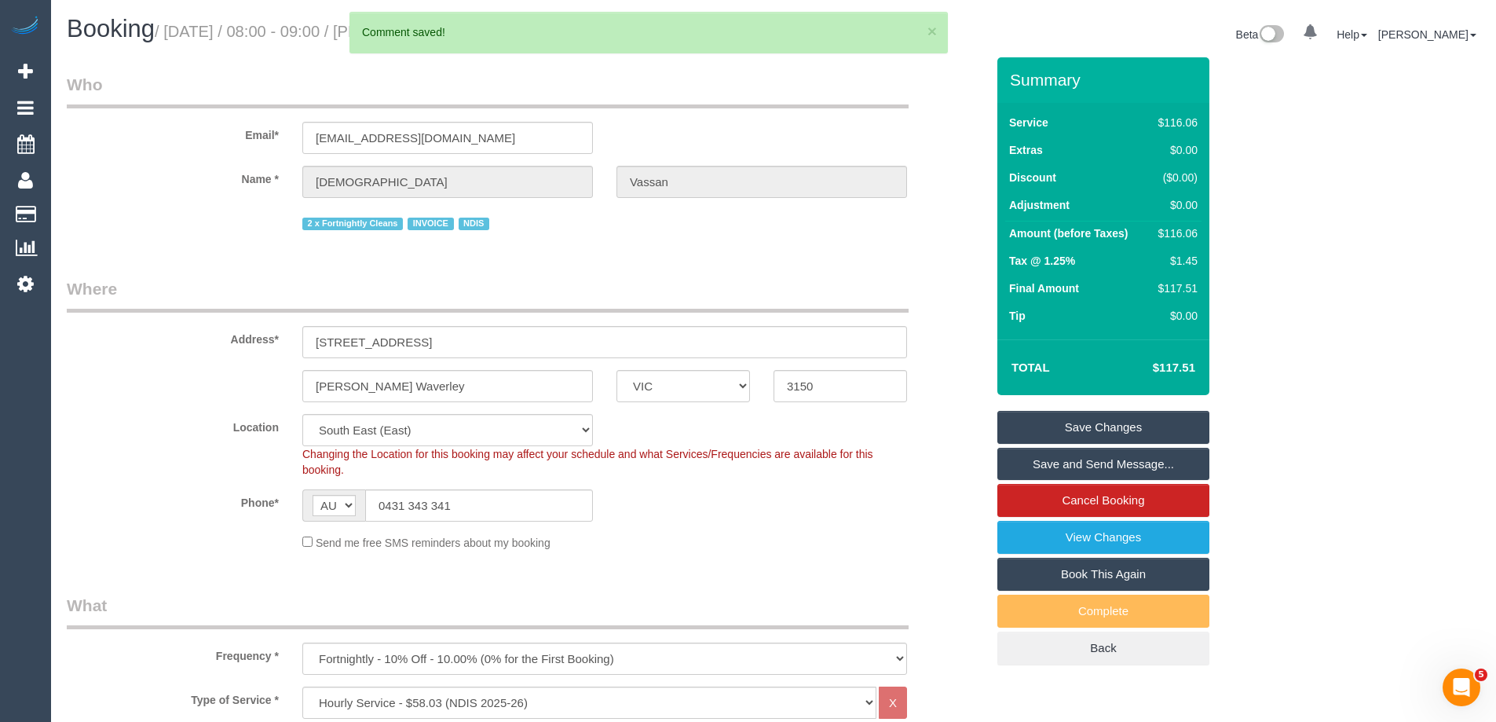
click at [1169, 422] on link "Save Changes" at bounding box center [1103, 427] width 212 height 33
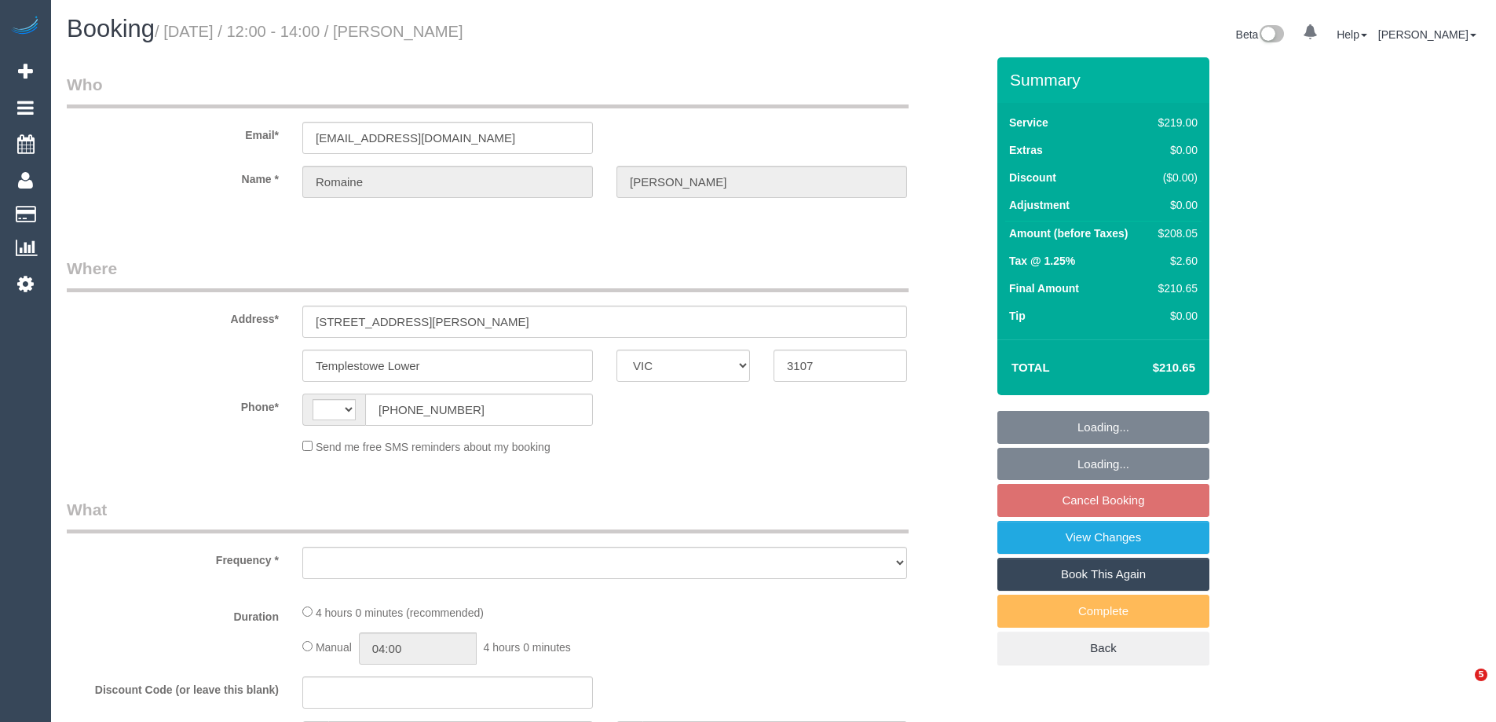
select select "VIC"
select select "string:AU"
select select "object:524"
select select "number:28"
select select "number:14"
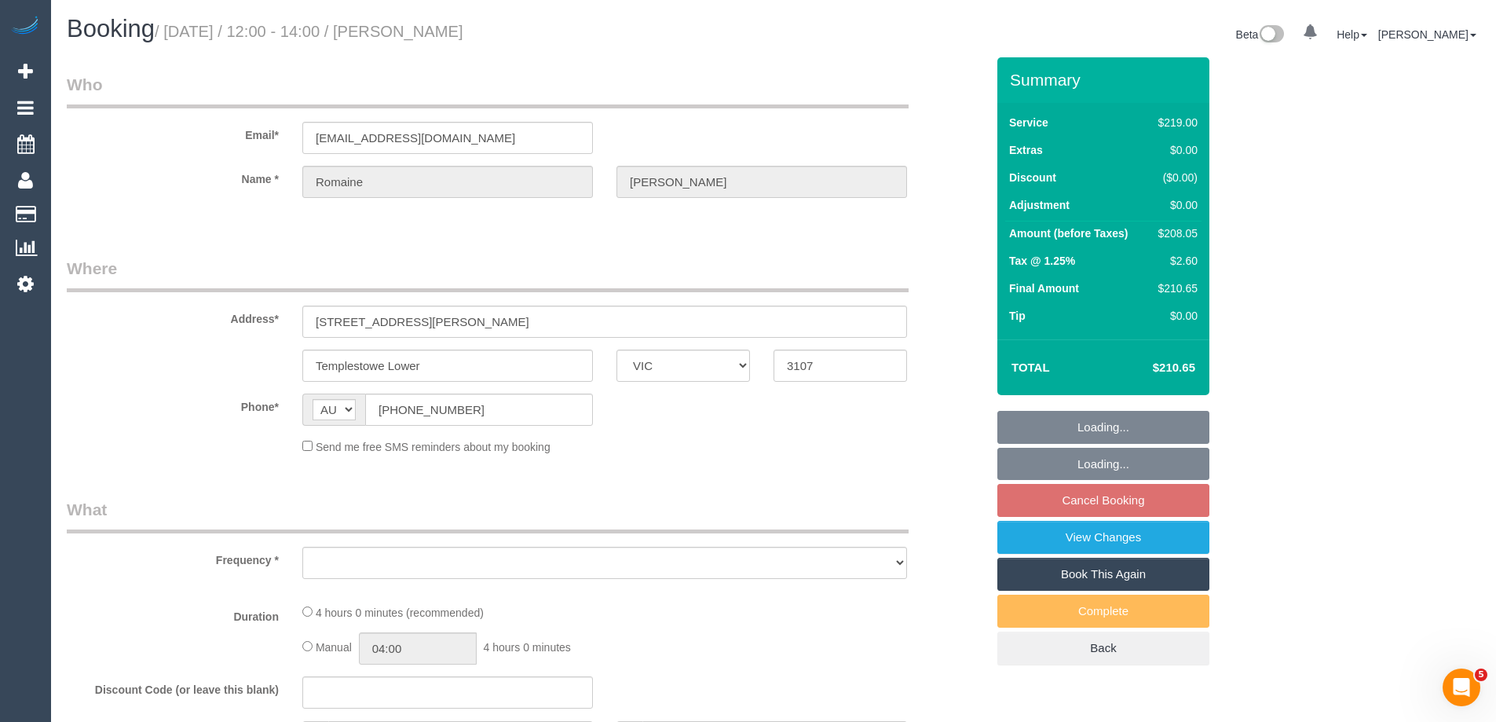
select select "number:18"
select select "number:36"
select select "number:33"
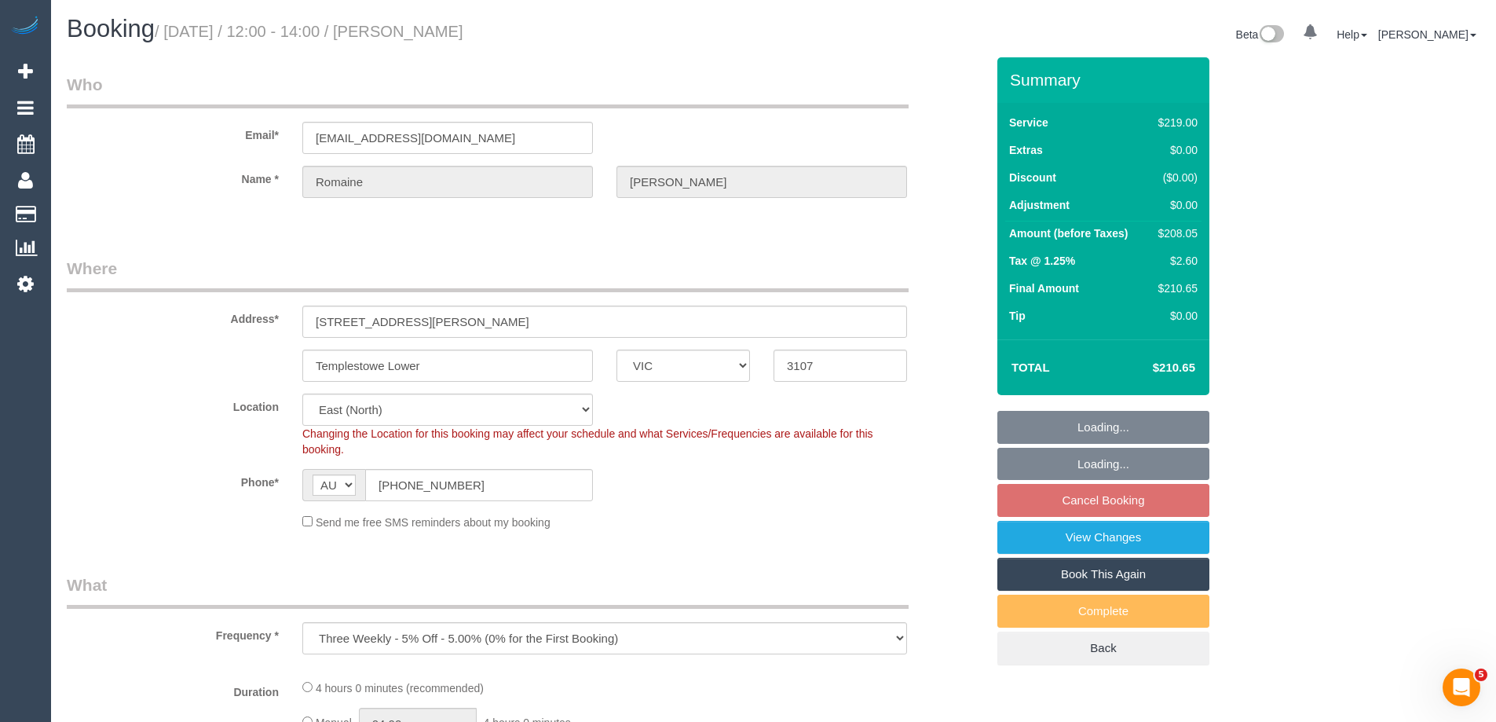
select select "object:675"
select select "string:stripe-pm_1QutQa2GScqysDRViileoCF5"
select select "spot4"
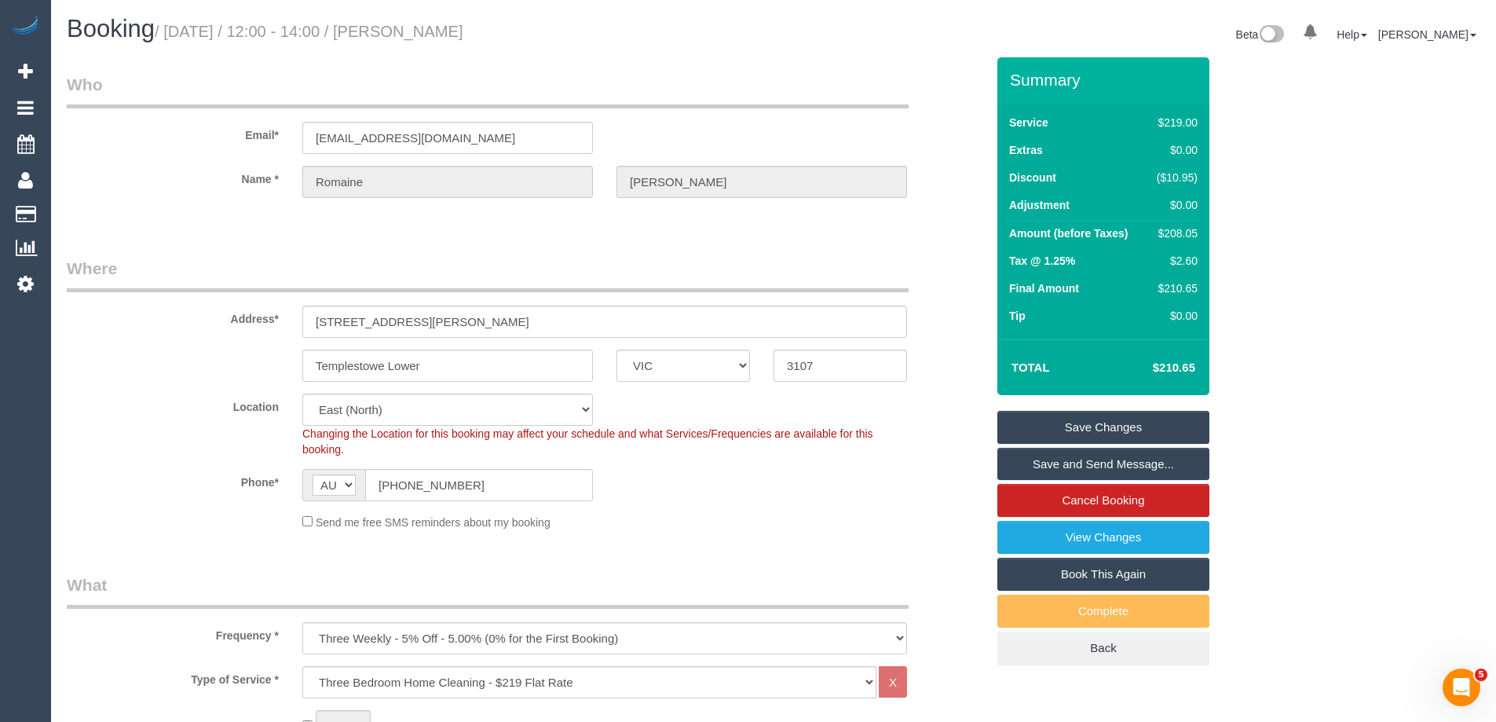
drag, startPoint x: 554, startPoint y: 24, endPoint x: 437, endPoint y: 31, distance: 116.5
click at [437, 31] on h1 "Booking / [DATE] / 12:00 - 14:00 / [PERSON_NAME]" at bounding box center [414, 29] width 695 height 27
copy small "[PERSON_NAME]"
drag, startPoint x: 794, startPoint y: 471, endPoint x: 1189, endPoint y: 349, distance: 413.6
click at [794, 471] on div "Phone* AF AL DZ AD AO AI AQ AG AR AM AW AU AT AZ BS BH BD BB BY BE BZ BJ BM BT …" at bounding box center [526, 485] width 943 height 32
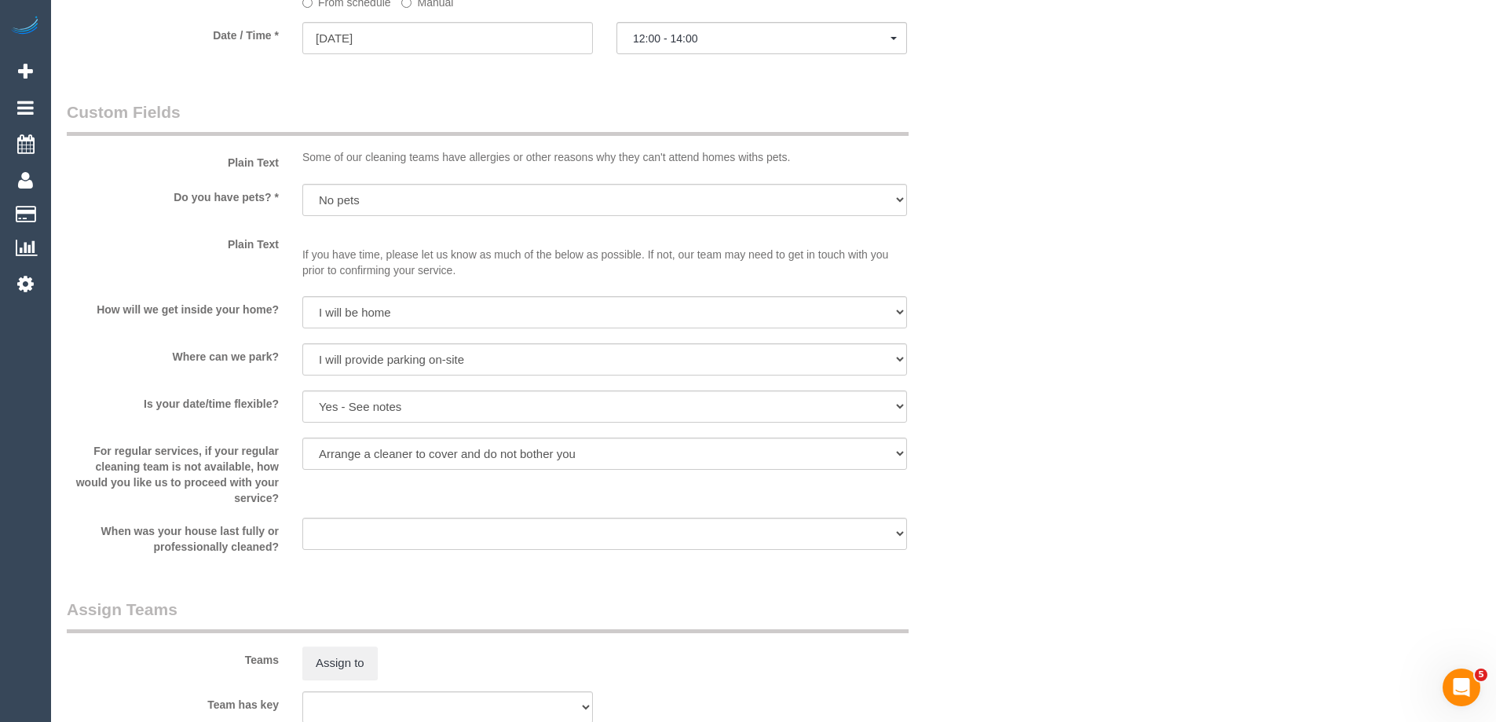
scroll to position [1571, 0]
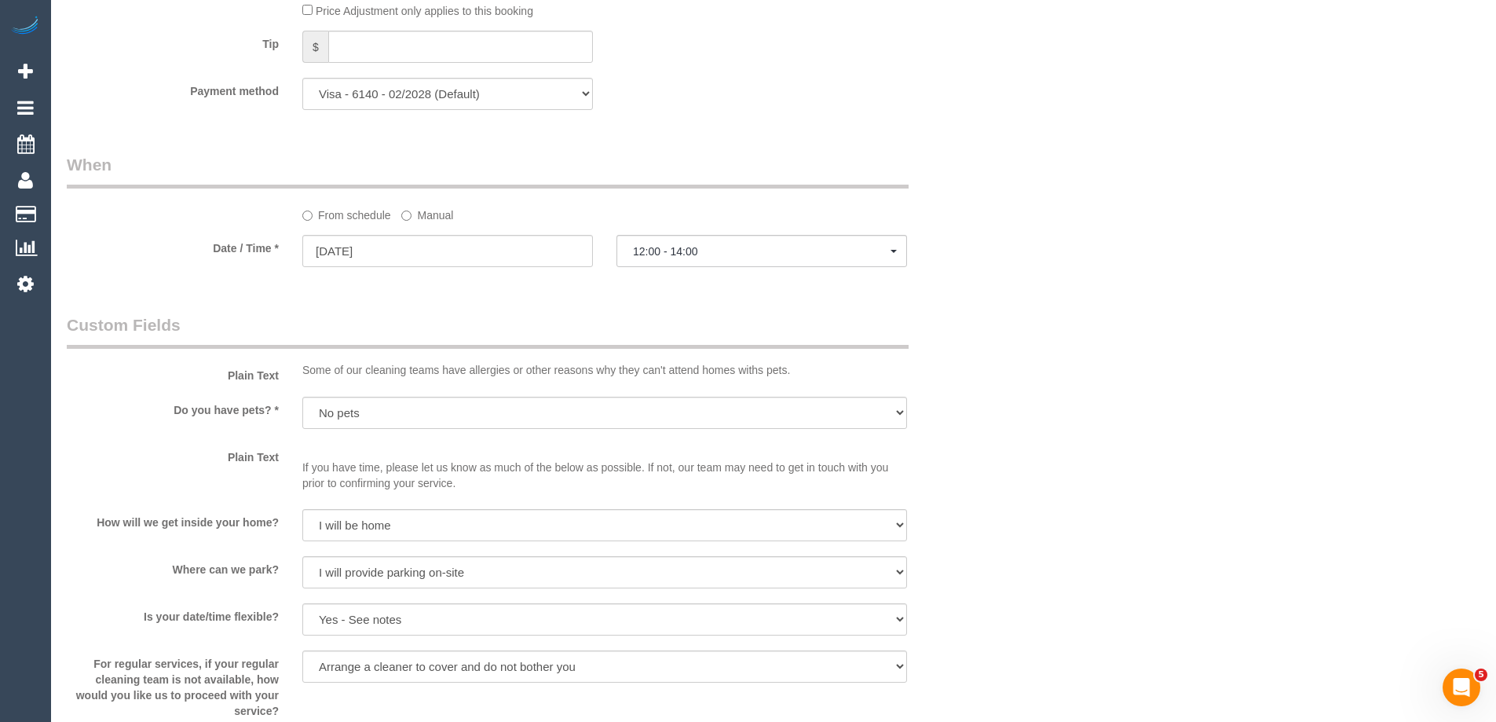
click at [437, 218] on label "Manual" at bounding box center [427, 212] width 52 height 21
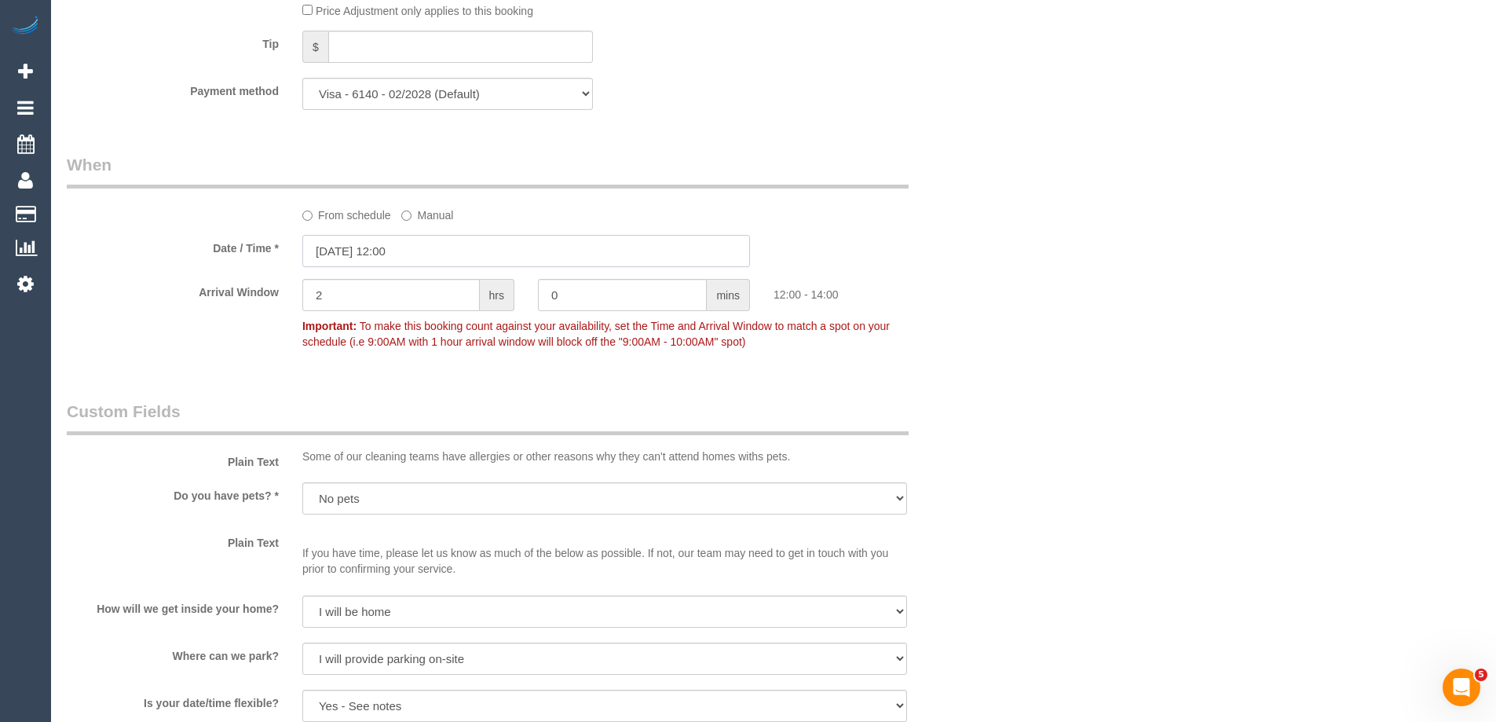
click at [432, 256] on input "06/09/2025 12:00" at bounding box center [526, 251] width 448 height 32
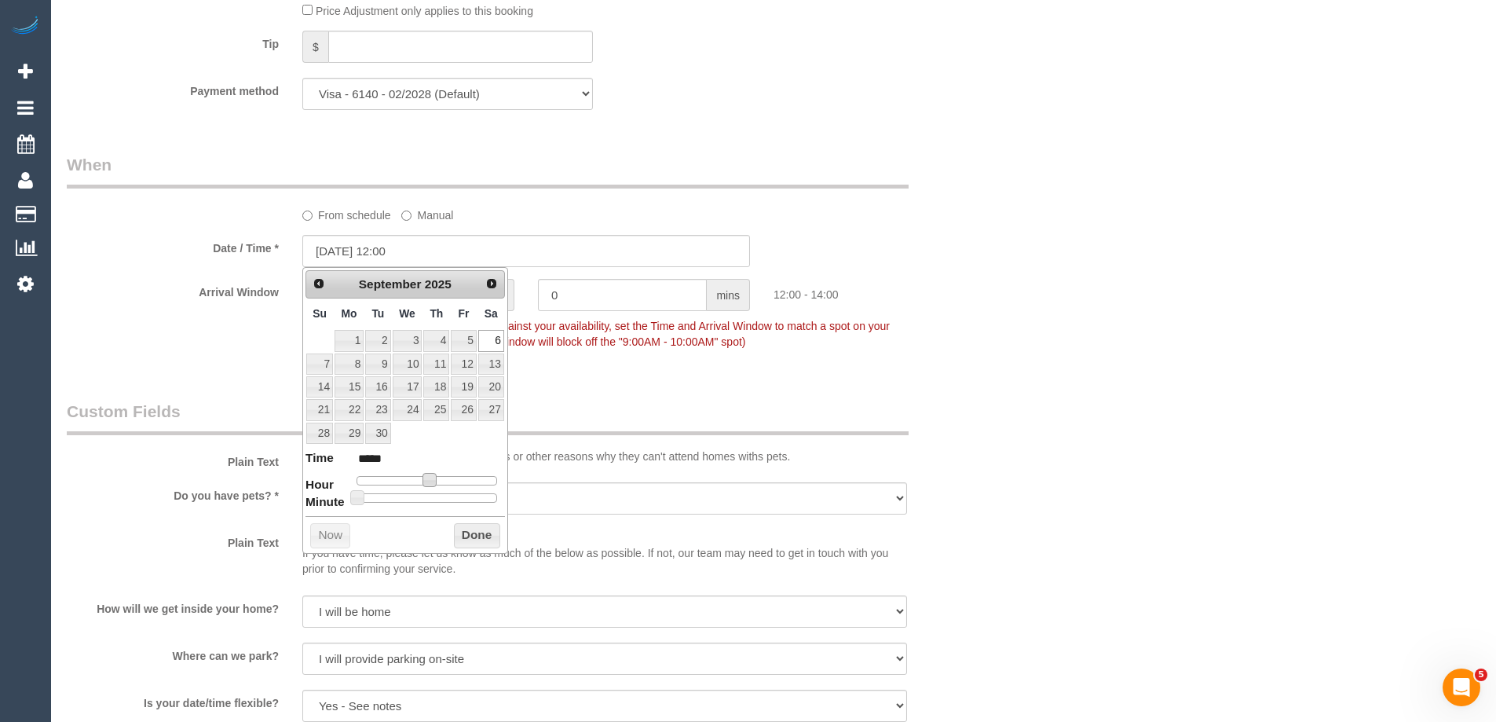
type input "06/09/2025 11:00"
type input "*****"
click at [428, 480] on span at bounding box center [423, 480] width 14 height 14
type input "06/09/2025 10:00"
type input "*****"
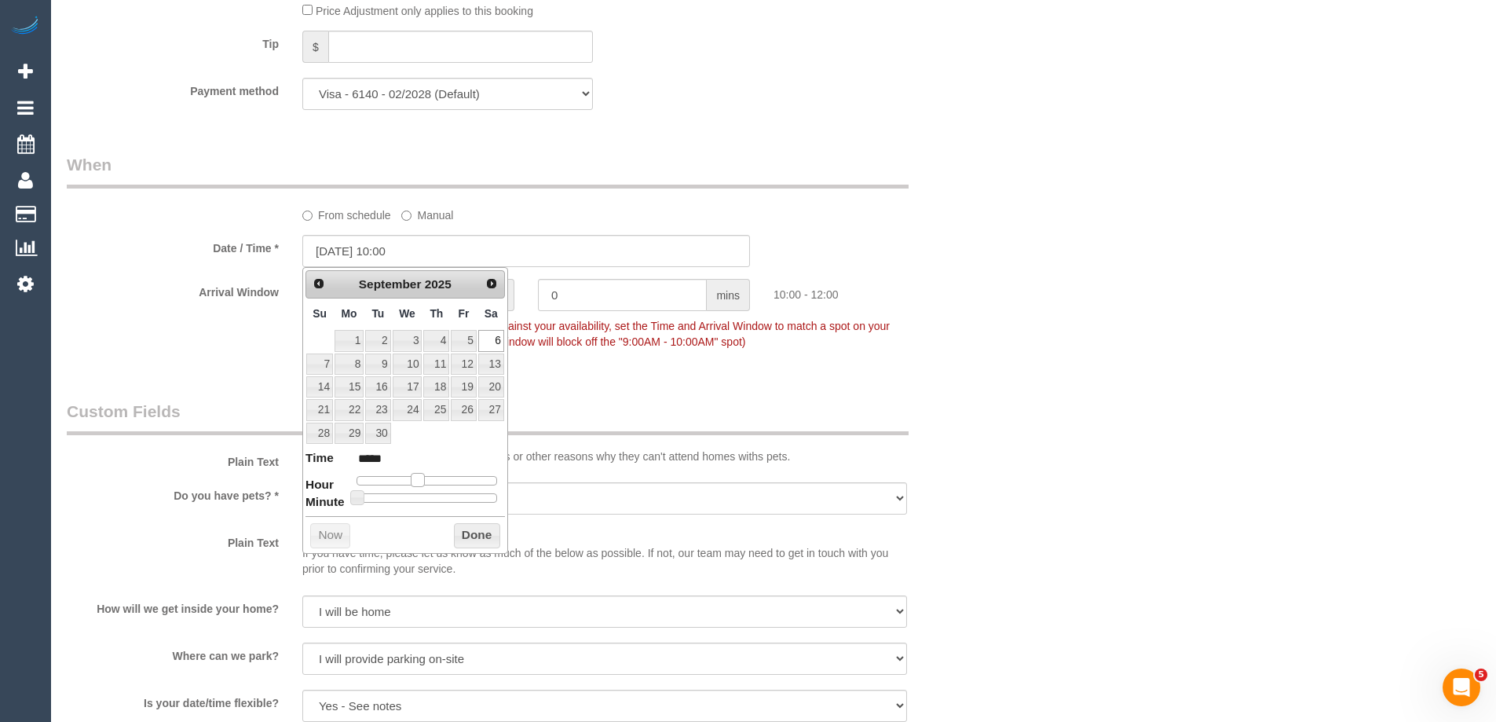
click at [419, 481] on span at bounding box center [418, 480] width 14 height 14
click at [468, 534] on button "Done" at bounding box center [477, 535] width 46 height 25
drag, startPoint x: 1203, startPoint y: 404, endPoint x: 1199, endPoint y: 425, distance: 21.6
click at [1204, 404] on div "Who Email* romaine_s@hotmail.com Name * Romaine Curtis Where Address* 1/3 Foote…" at bounding box center [774, 9] width 1414 height 3046
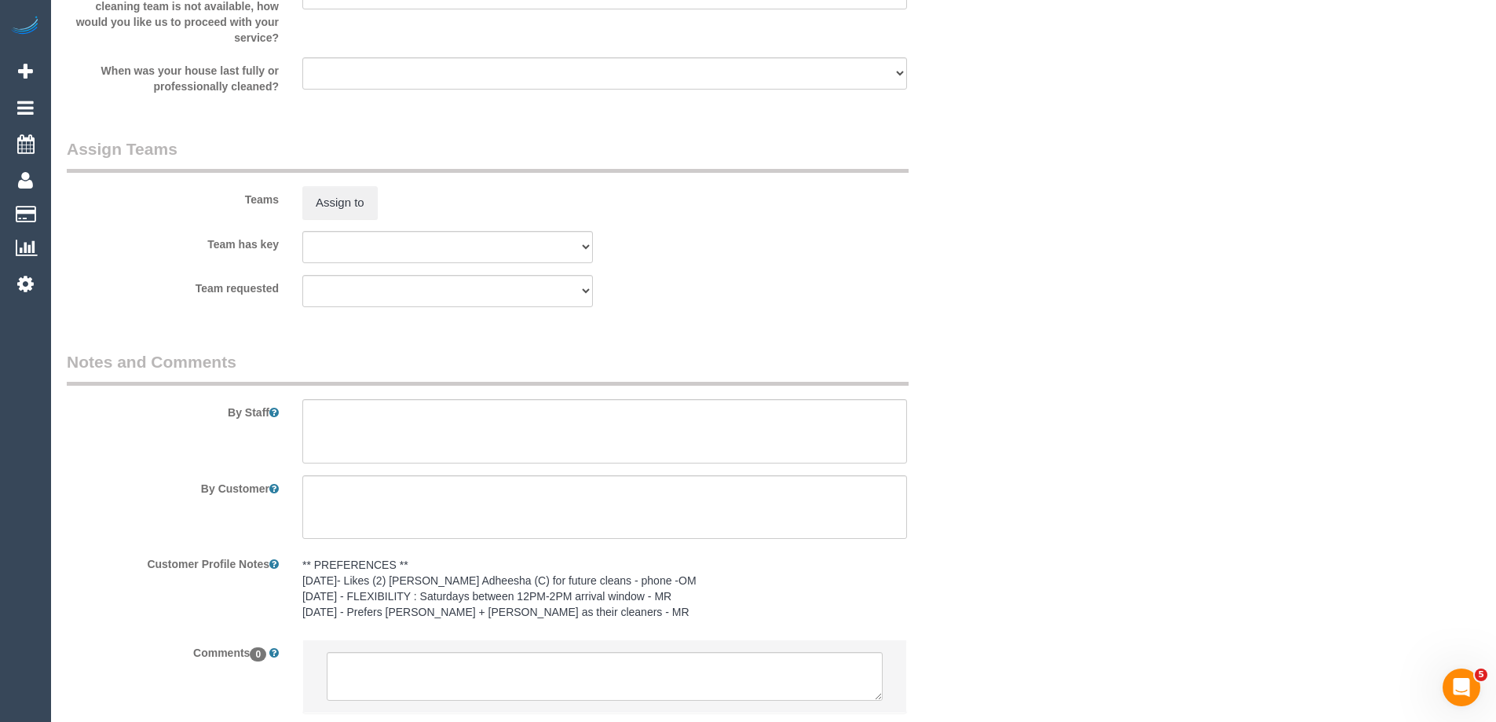
scroll to position [2436, 0]
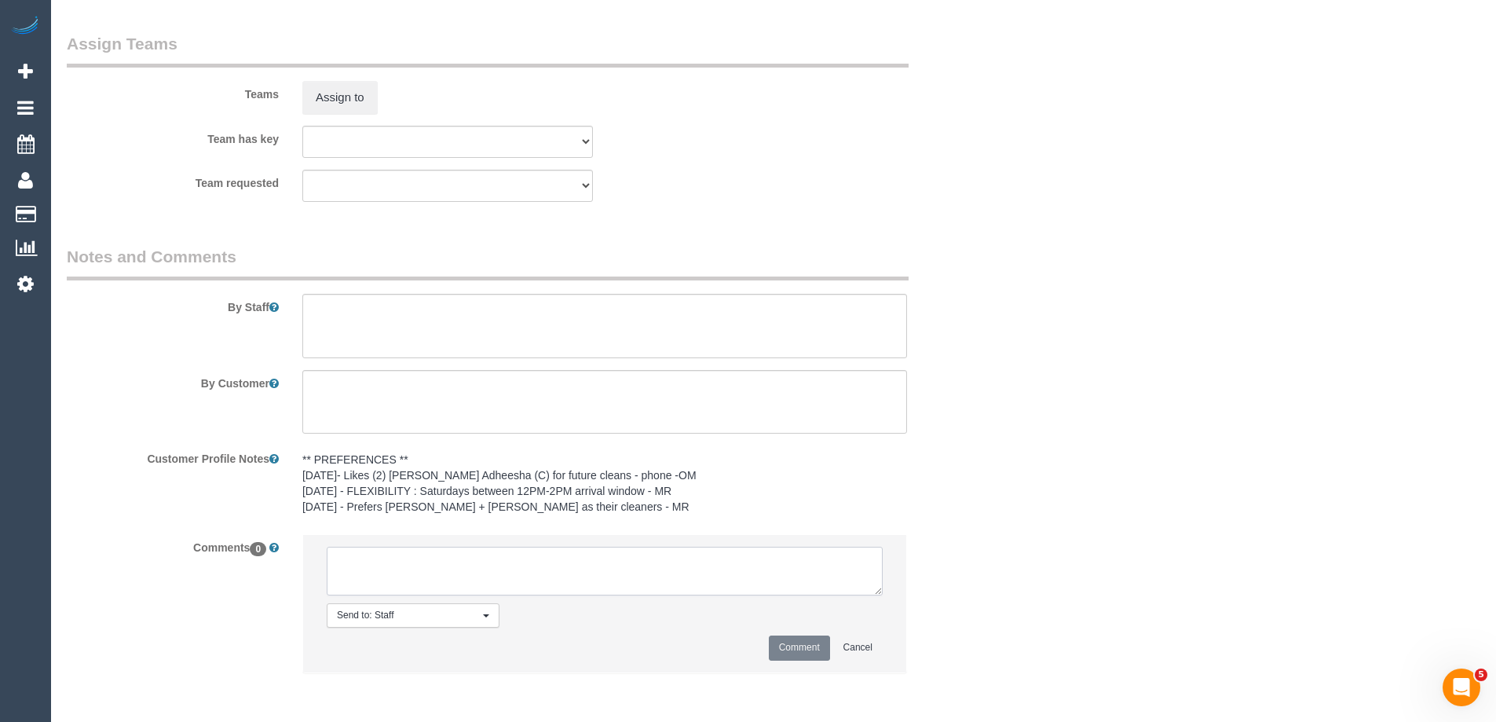
click at [478, 581] on textarea at bounding box center [605, 571] width 556 height 49
type textarea "Assigned pending 10-12pm AW - not yet emailed"
click at [802, 657] on button "Comment" at bounding box center [799, 647] width 61 height 24
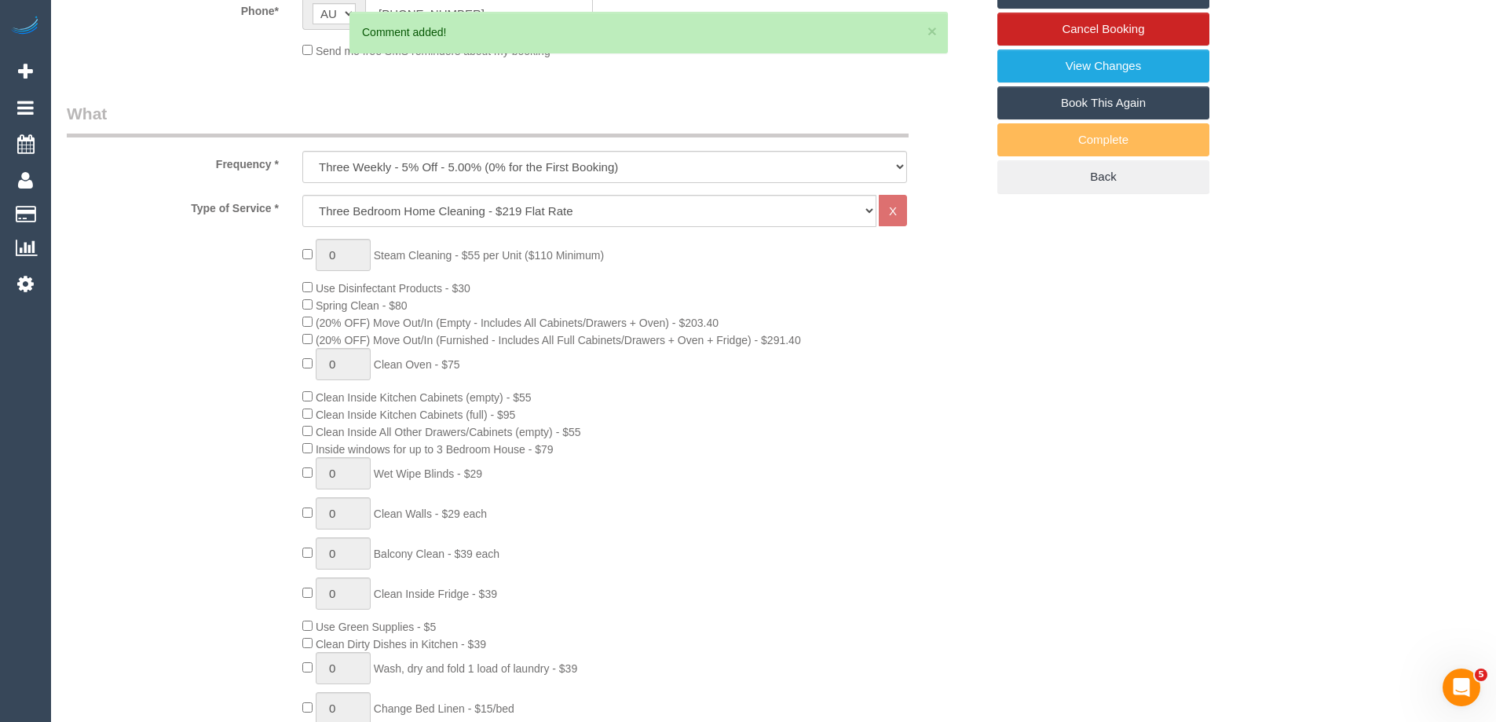
scroll to position [0, 0]
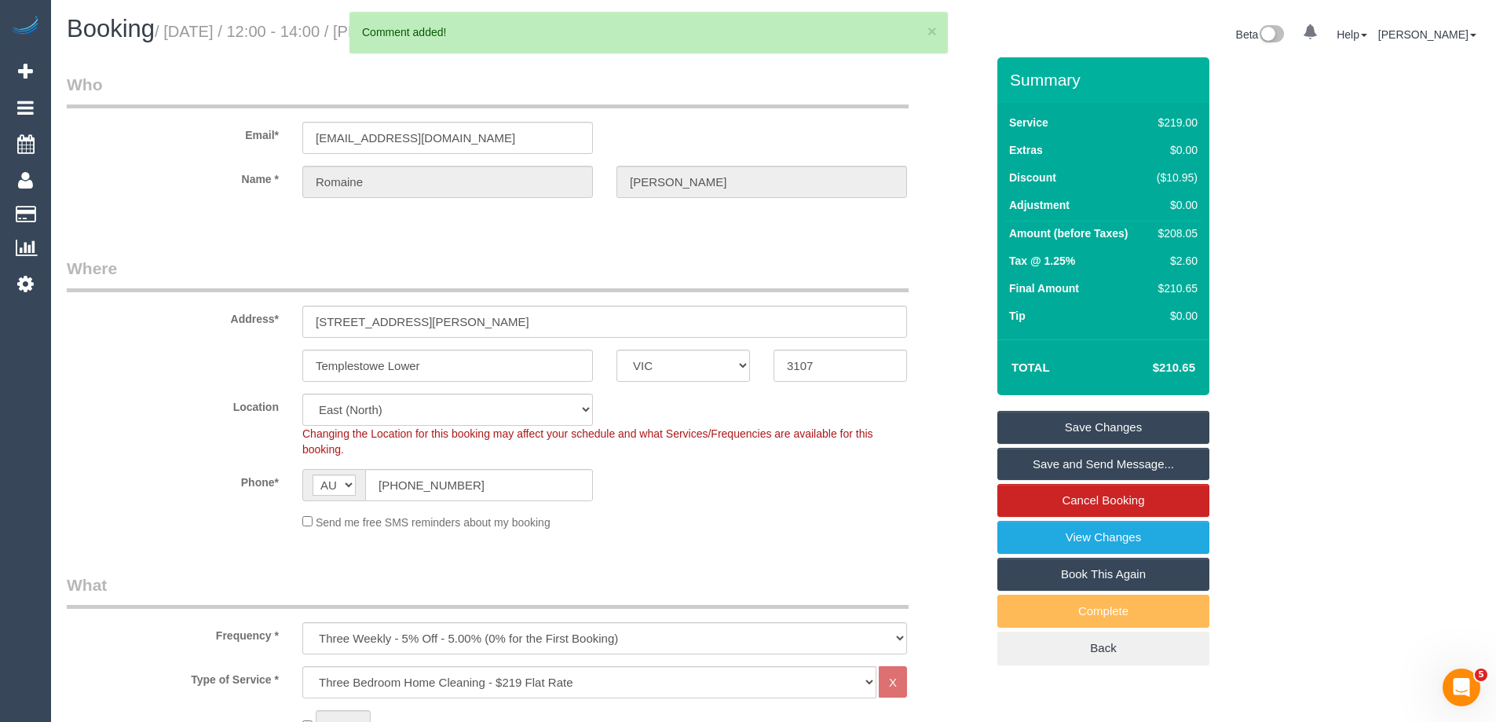
click at [1168, 225] on td "$208.05" at bounding box center [1174, 235] width 55 height 28
copy div "208.05"
click at [1269, 229] on div "Summary Service $219.00 Extras $0.00 Discount ($10.95) Adjustment $0.00 Amount …" at bounding box center [1162, 376] width 353 height 639
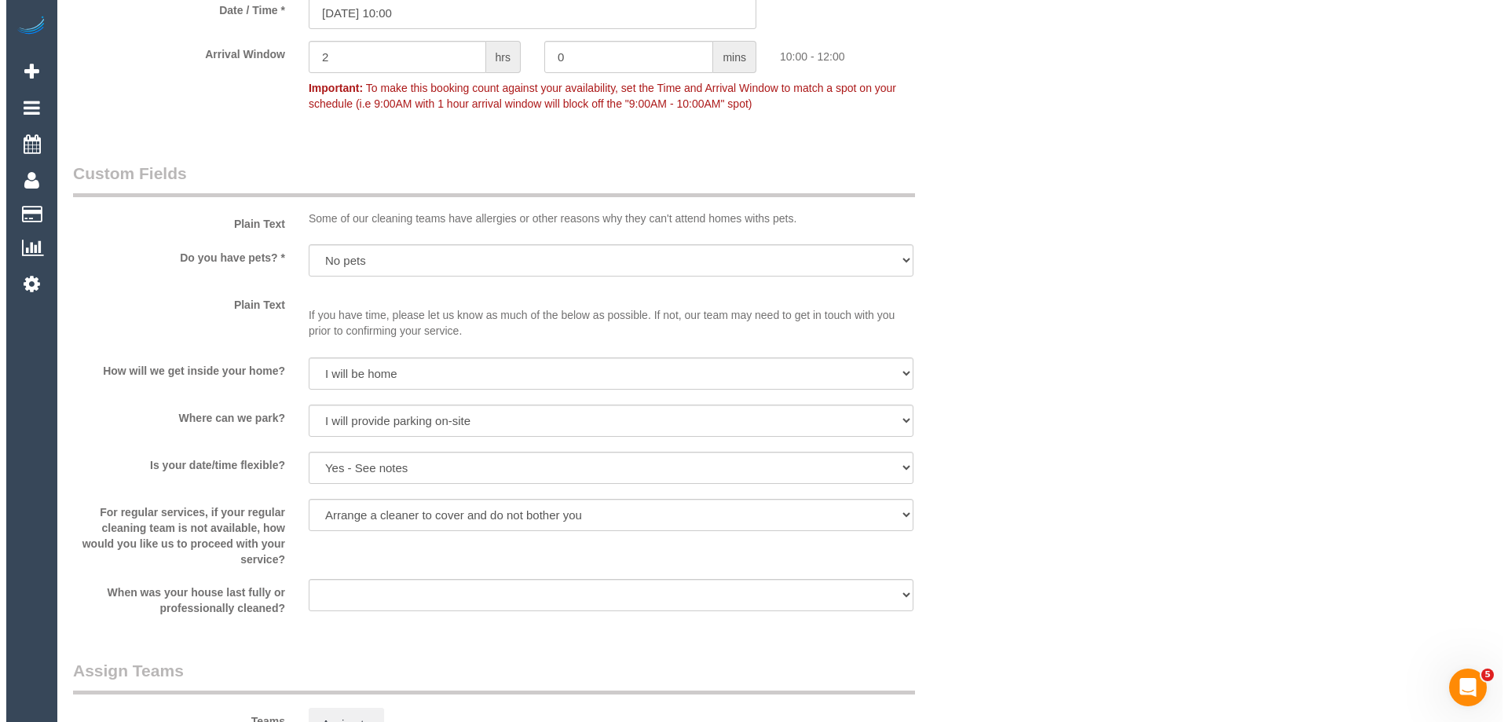
scroll to position [1964, 0]
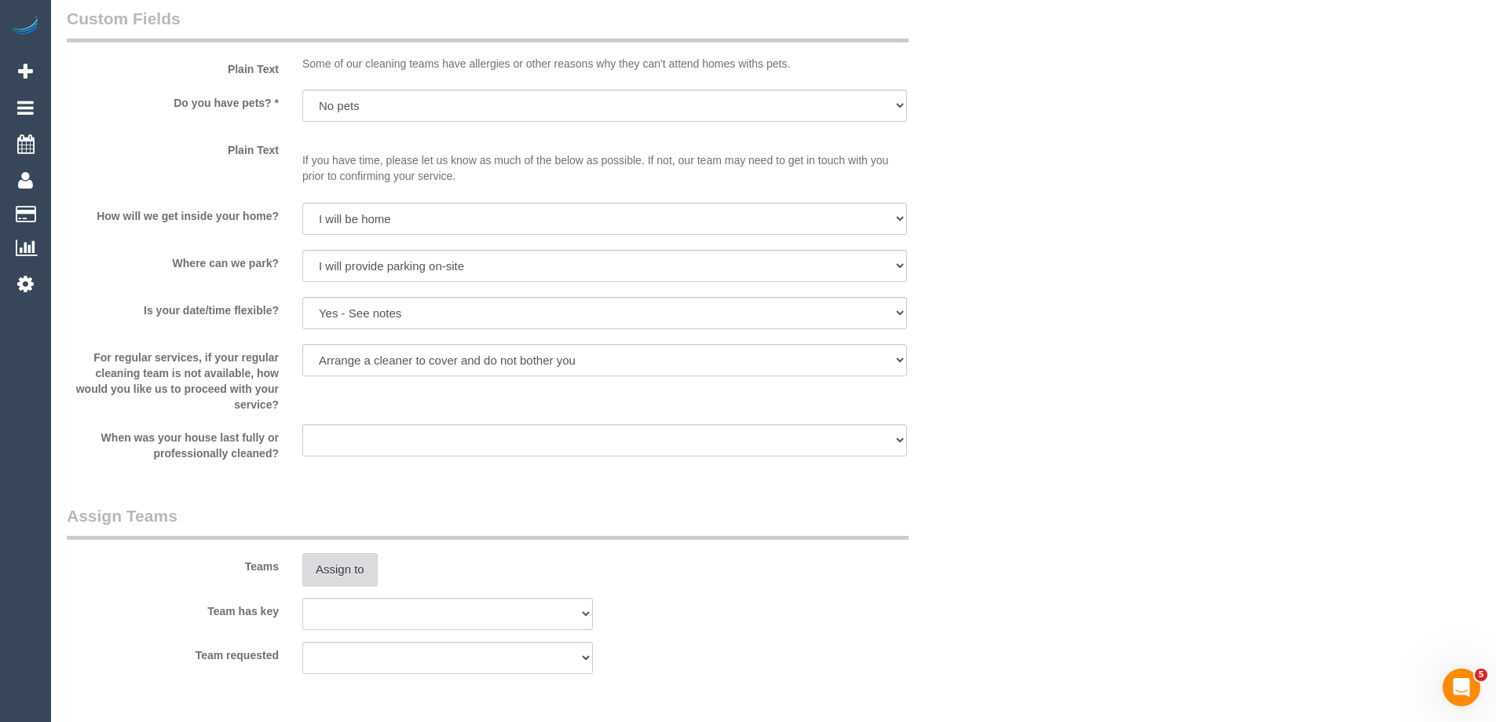
click at [356, 564] on button "Assign to" at bounding box center [339, 569] width 75 height 33
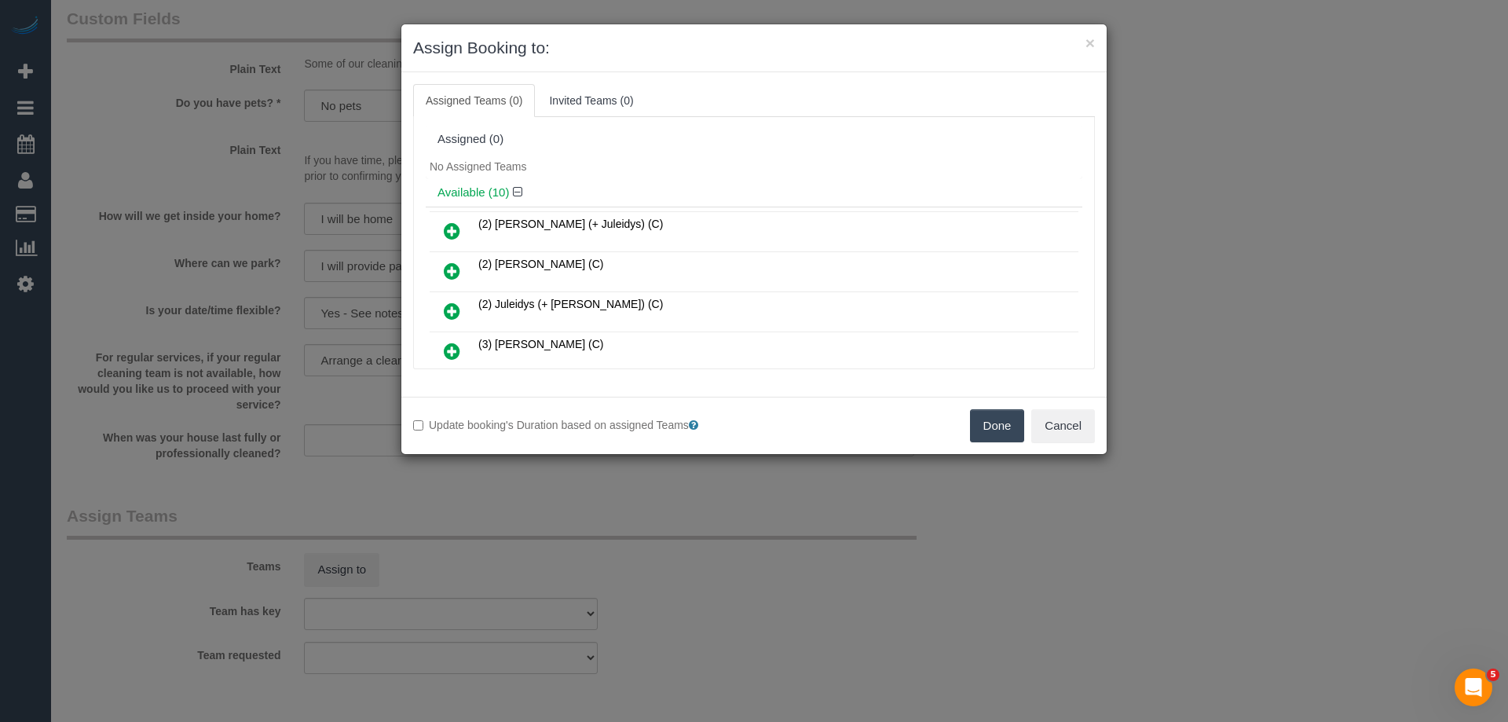
click at [802, 161] on div "No Assigned Teams" at bounding box center [754, 167] width 657 height 24
click at [453, 313] on icon at bounding box center [452, 311] width 16 height 19
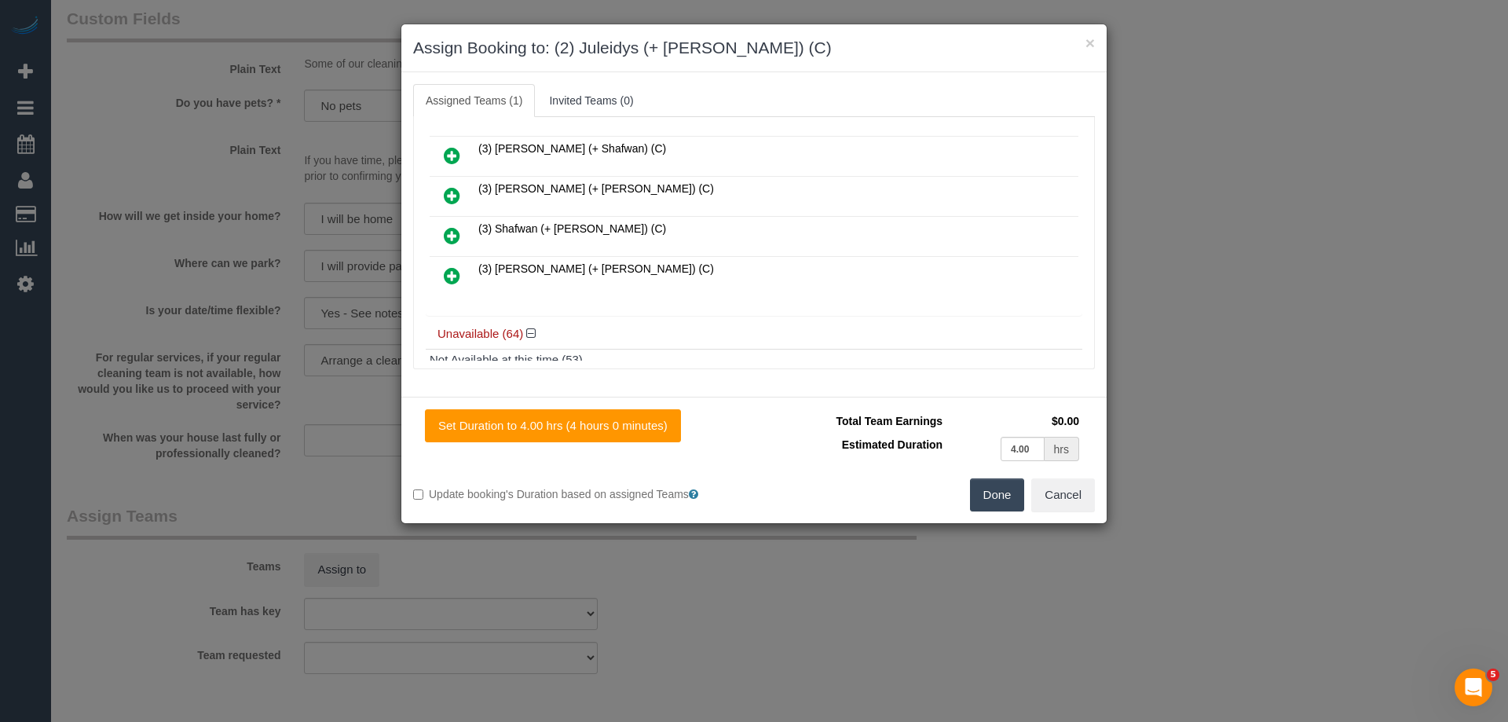
scroll to position [79, 0]
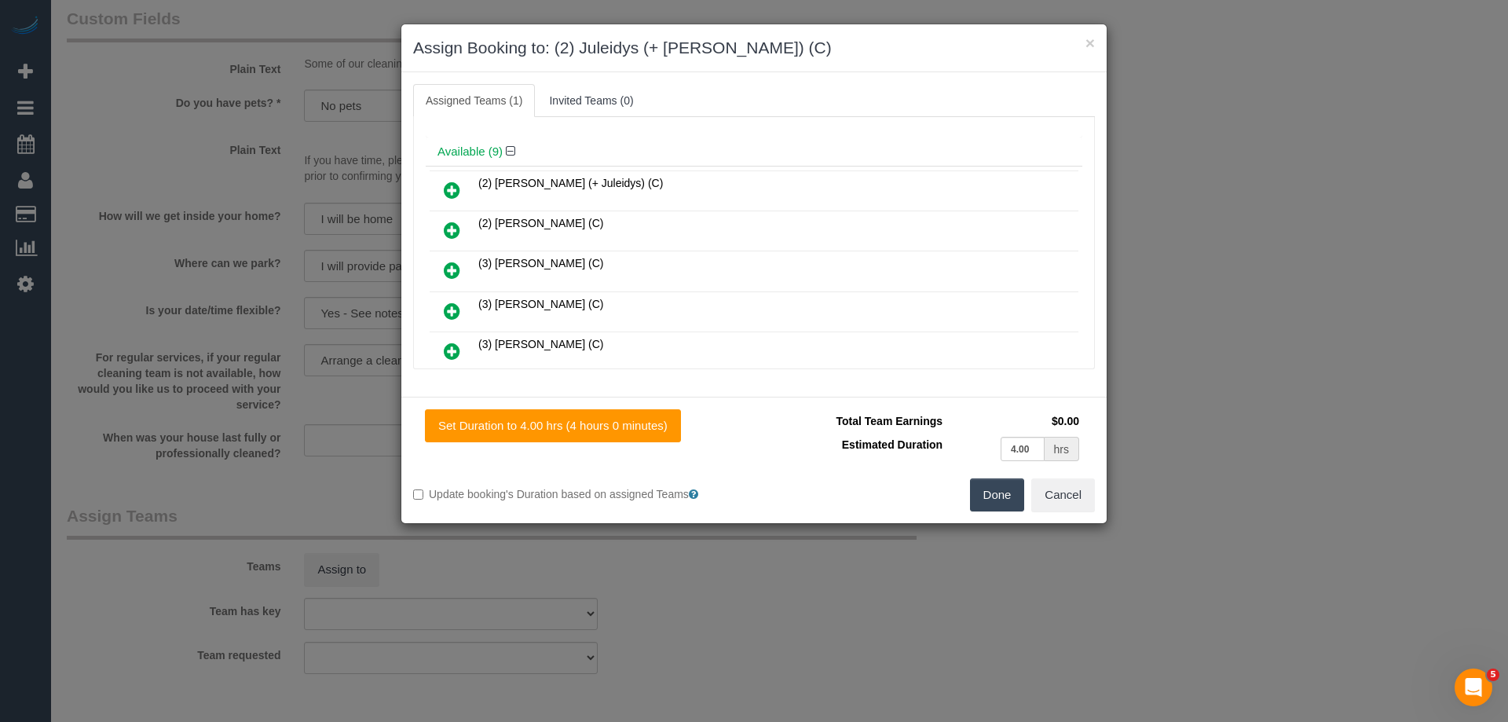
click at [448, 194] on icon at bounding box center [452, 190] width 16 height 19
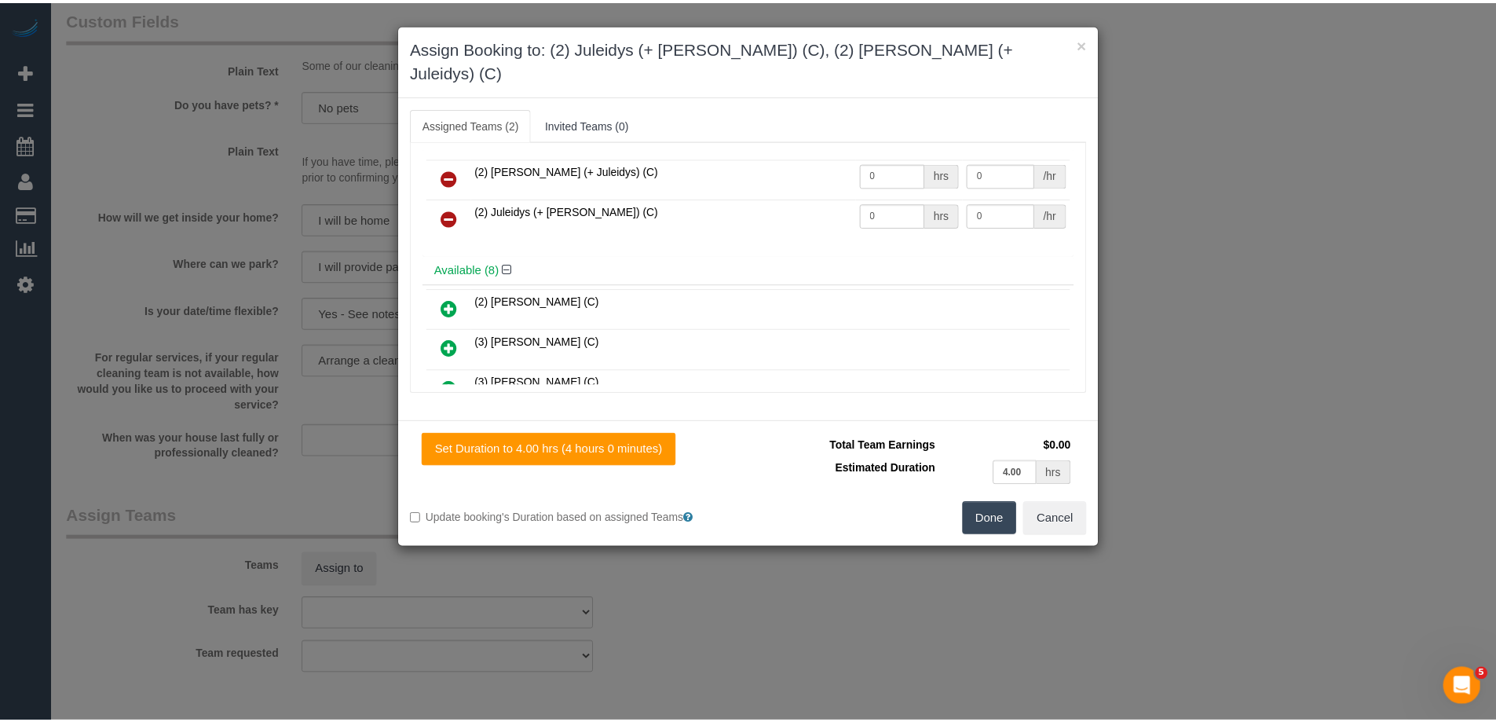
scroll to position [0, 0]
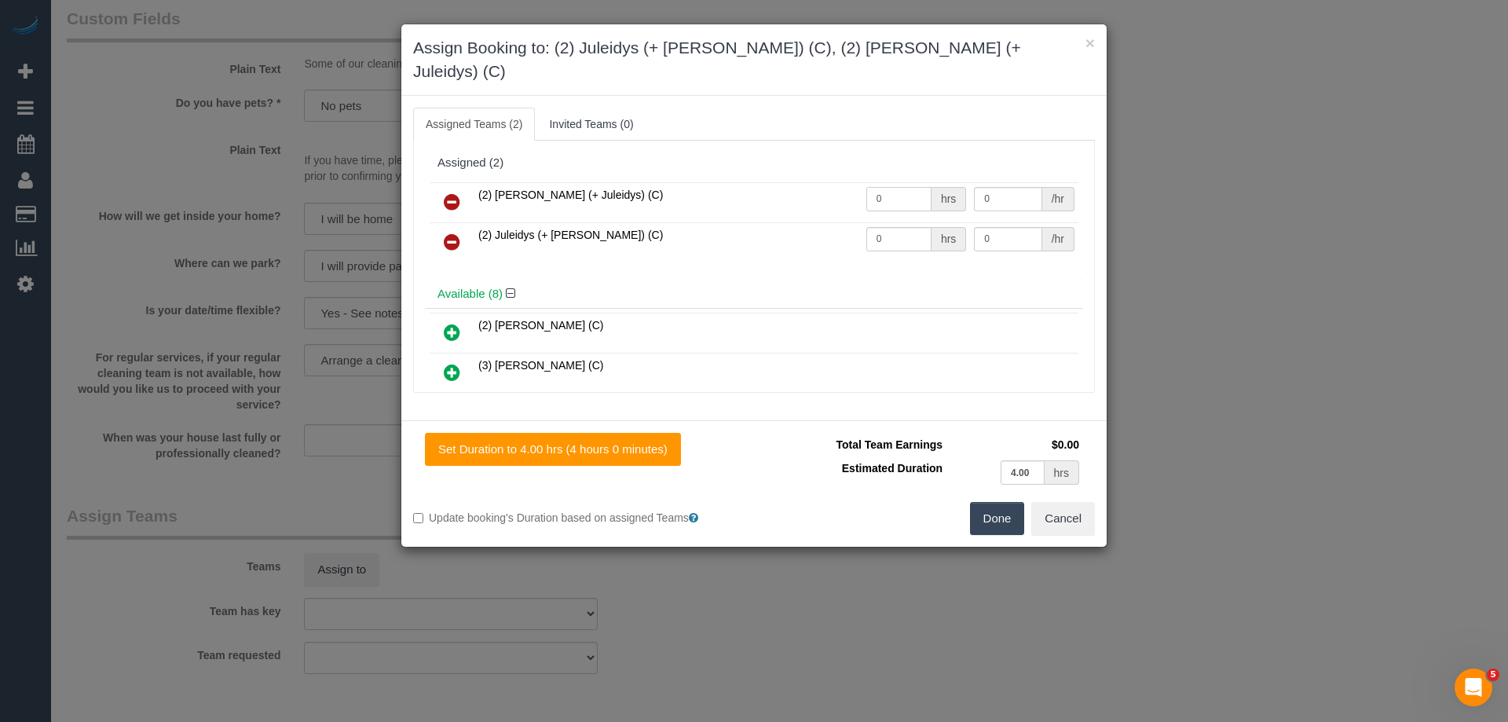
click at [892, 187] on input "0" at bounding box center [898, 199] width 65 height 24
type input "1"
click at [906, 227] on input "0" at bounding box center [898, 239] width 65 height 24
type input "1"
click at [1042, 187] on div "/hr" at bounding box center [1058, 199] width 32 height 24
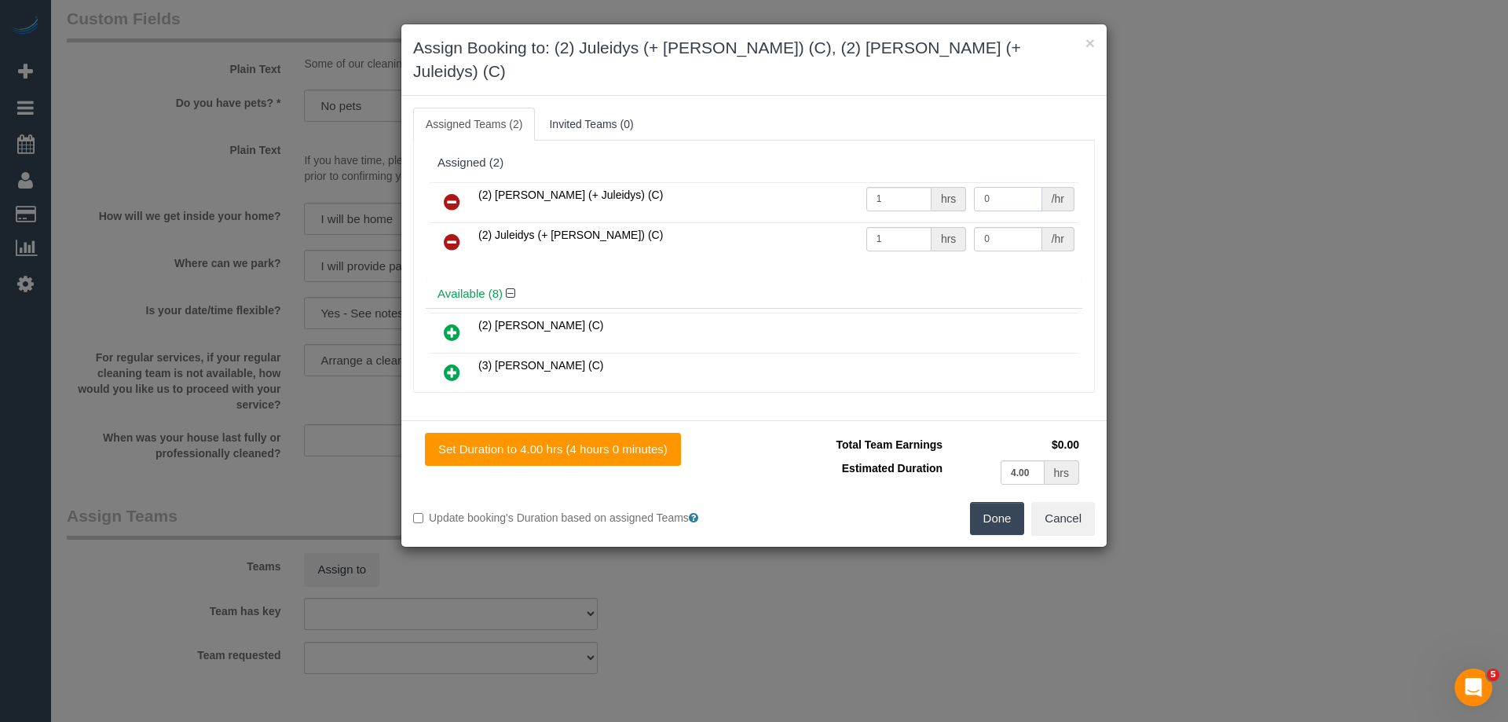
click at [1004, 187] on input "0" at bounding box center [1008, 199] width 68 height 24
type input "65"
click at [1003, 227] on input "0" at bounding box center [1008, 239] width 68 height 24
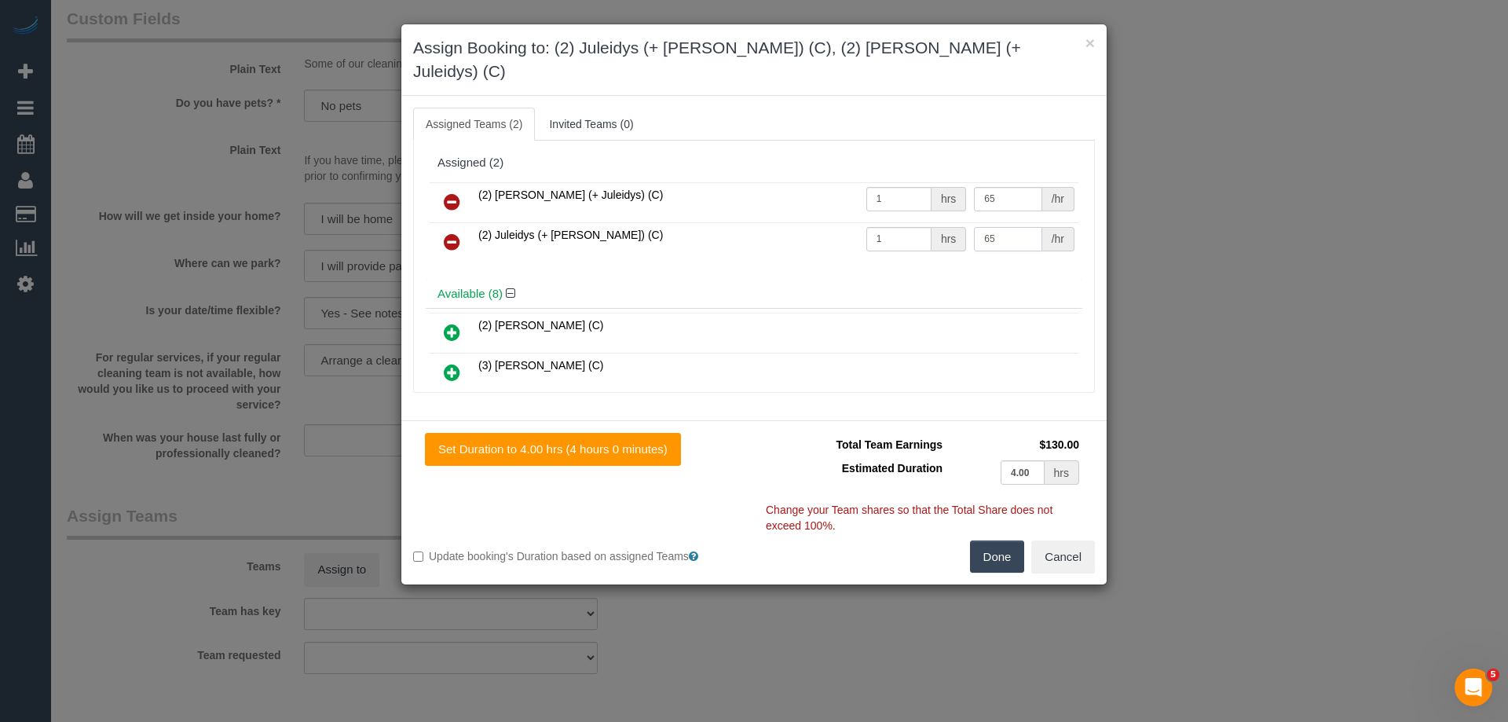
type input "65"
click at [999, 540] on button "Done" at bounding box center [997, 556] width 55 height 33
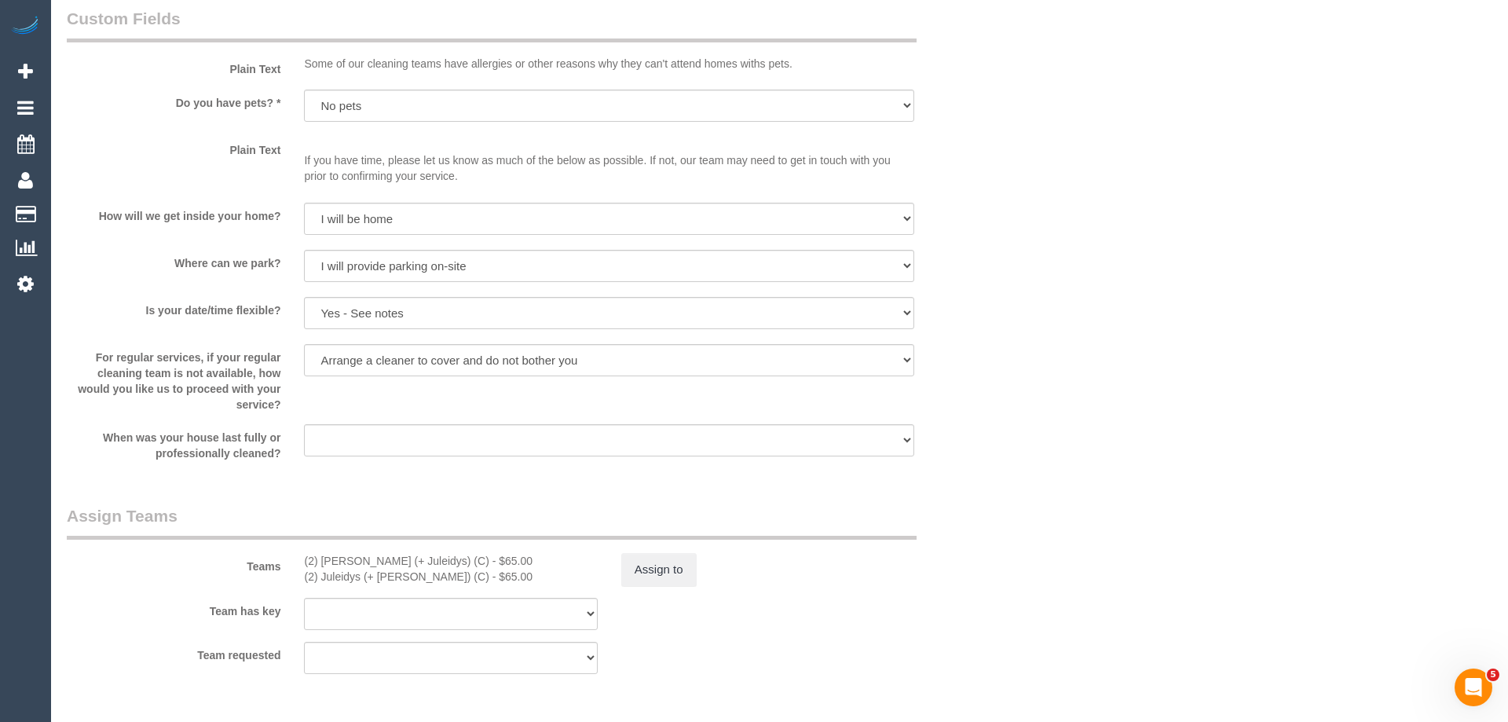
click at [999, 536] on div "× Assign Booking to: (2) Juleidys (+ Cris) (C), (2) Cris (+ Juleidys) (C) Assig…" at bounding box center [754, 361] width 1508 height 722
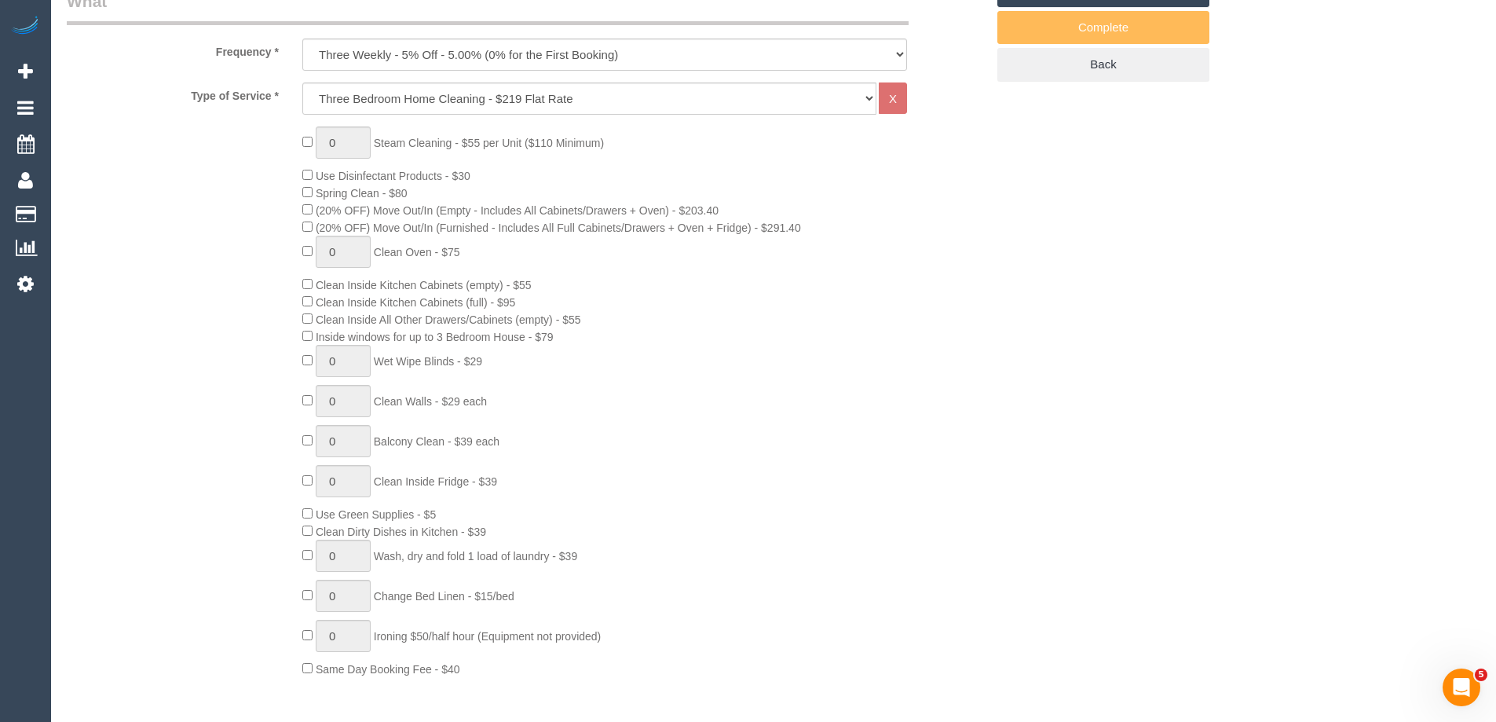
scroll to position [1021, 0]
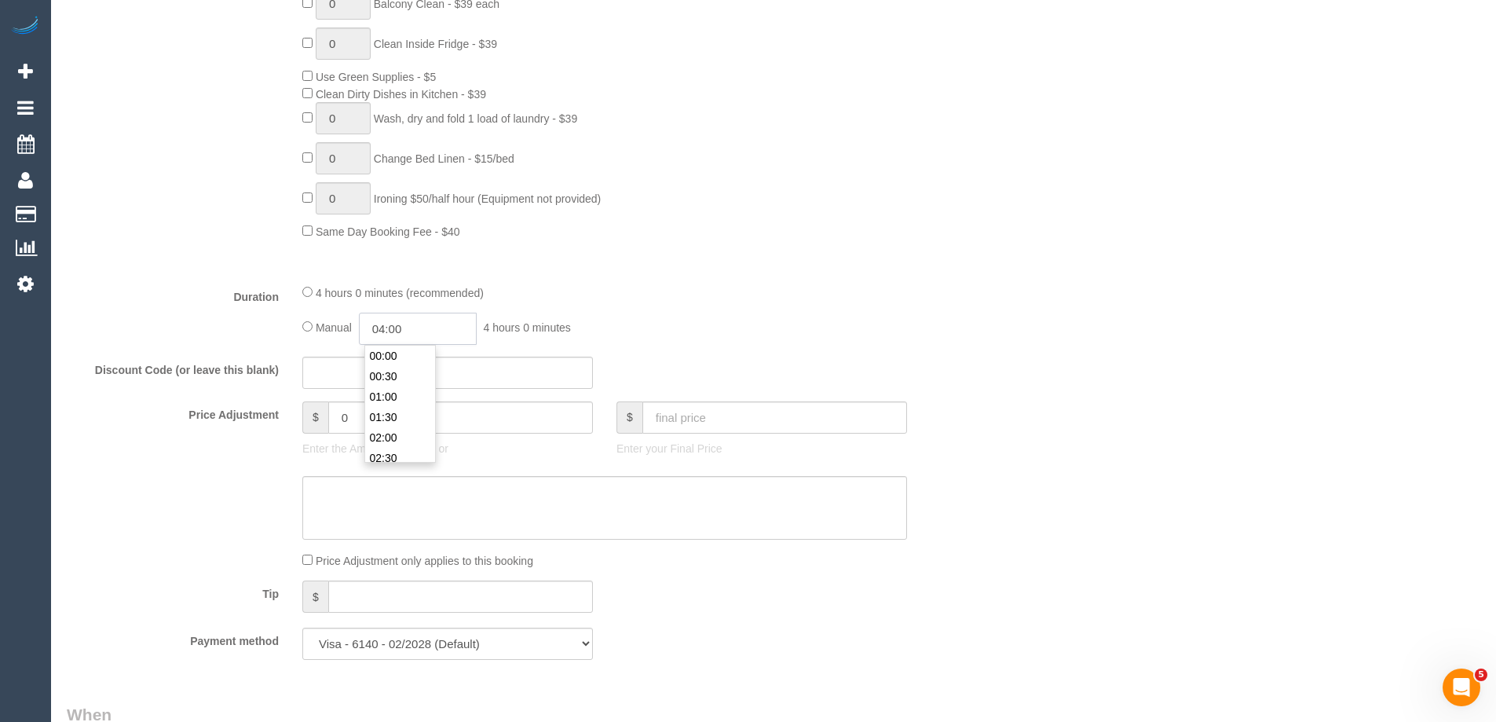
click at [445, 330] on input "04:00" at bounding box center [418, 329] width 118 height 32
type input "02:00"
click at [399, 411] on li "02:00" at bounding box center [400, 420] width 70 height 20
click at [878, 315] on div "Manual 02:00 2 hours 0 minutes" at bounding box center [604, 329] width 605 height 32
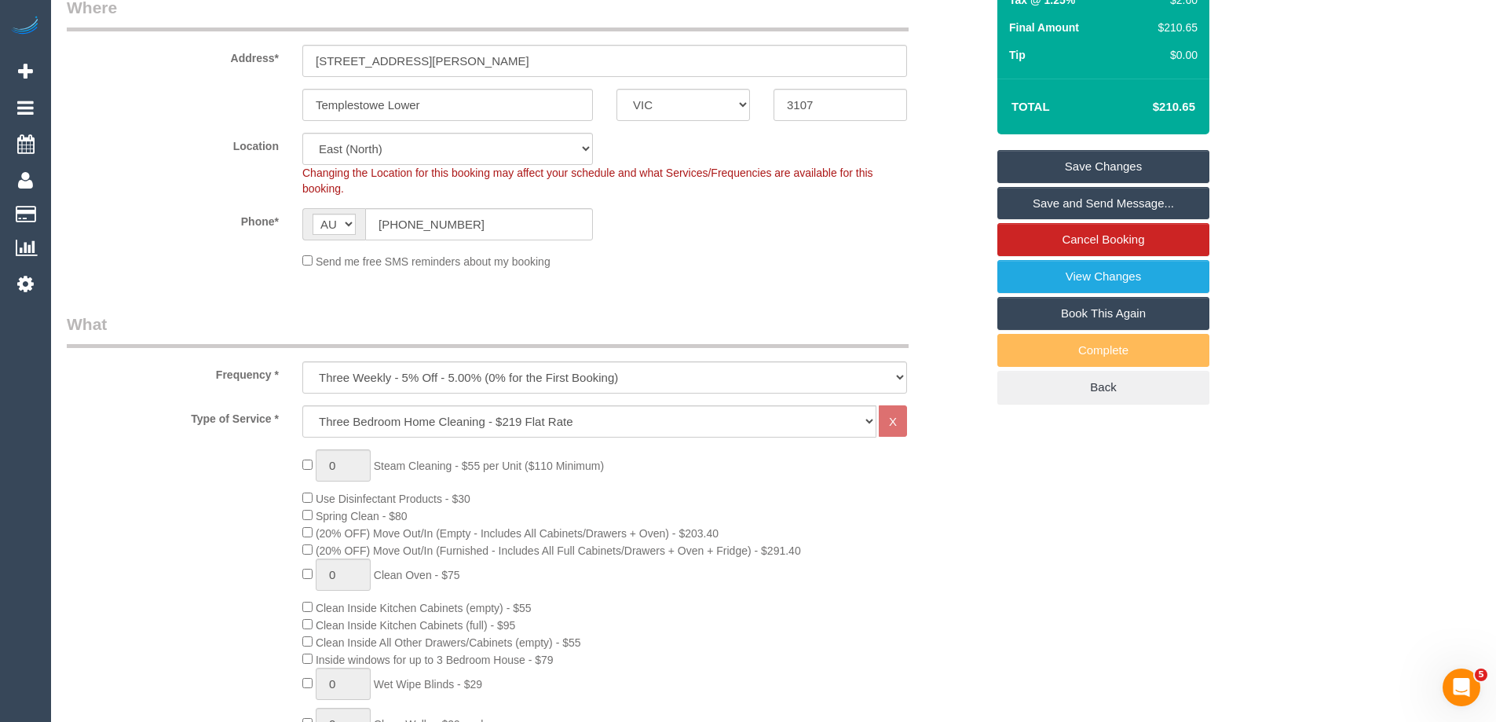
scroll to position [0, 0]
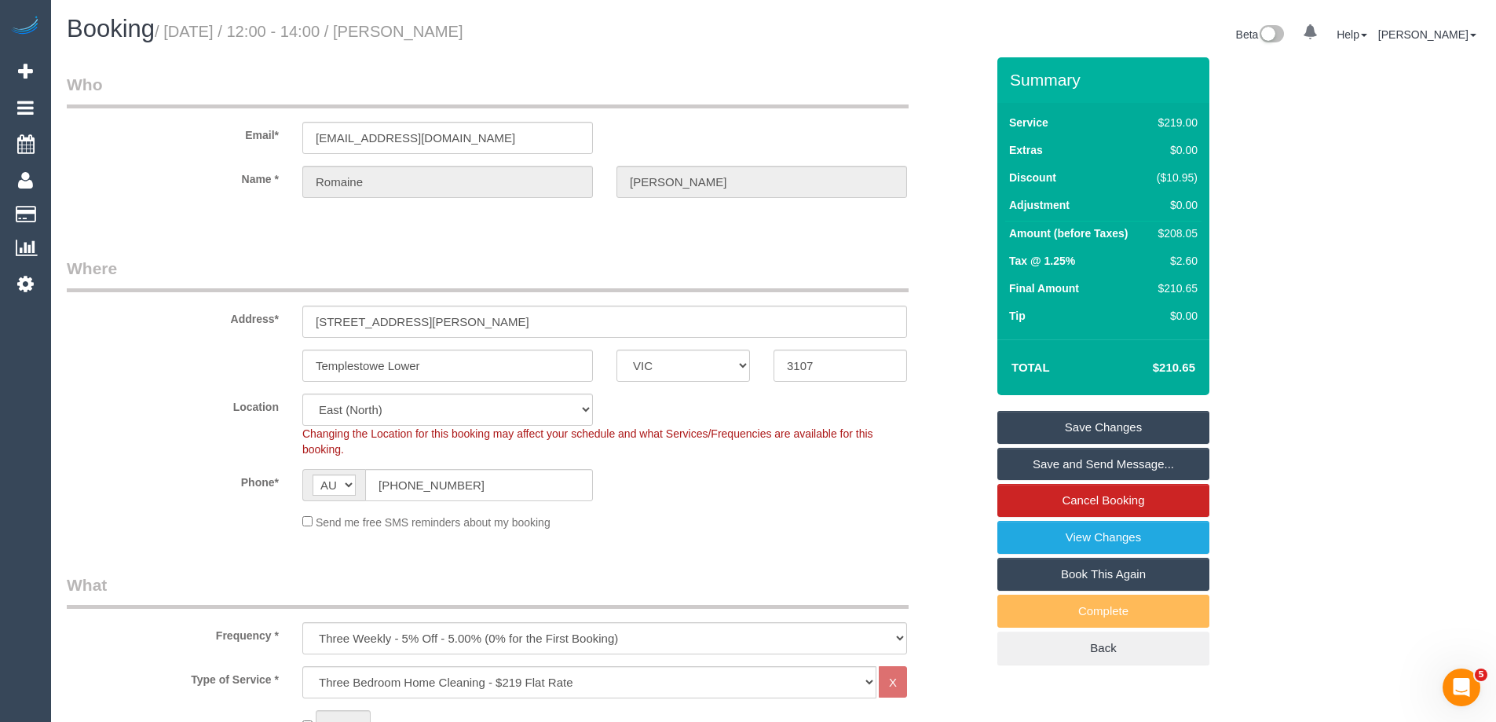
click at [1184, 224] on td "$208.05" at bounding box center [1174, 235] width 55 height 28
click at [1180, 239] on div "$208.05" at bounding box center [1174, 233] width 47 height 16
click at [1176, 231] on div "$208.05" at bounding box center [1174, 233] width 47 height 16
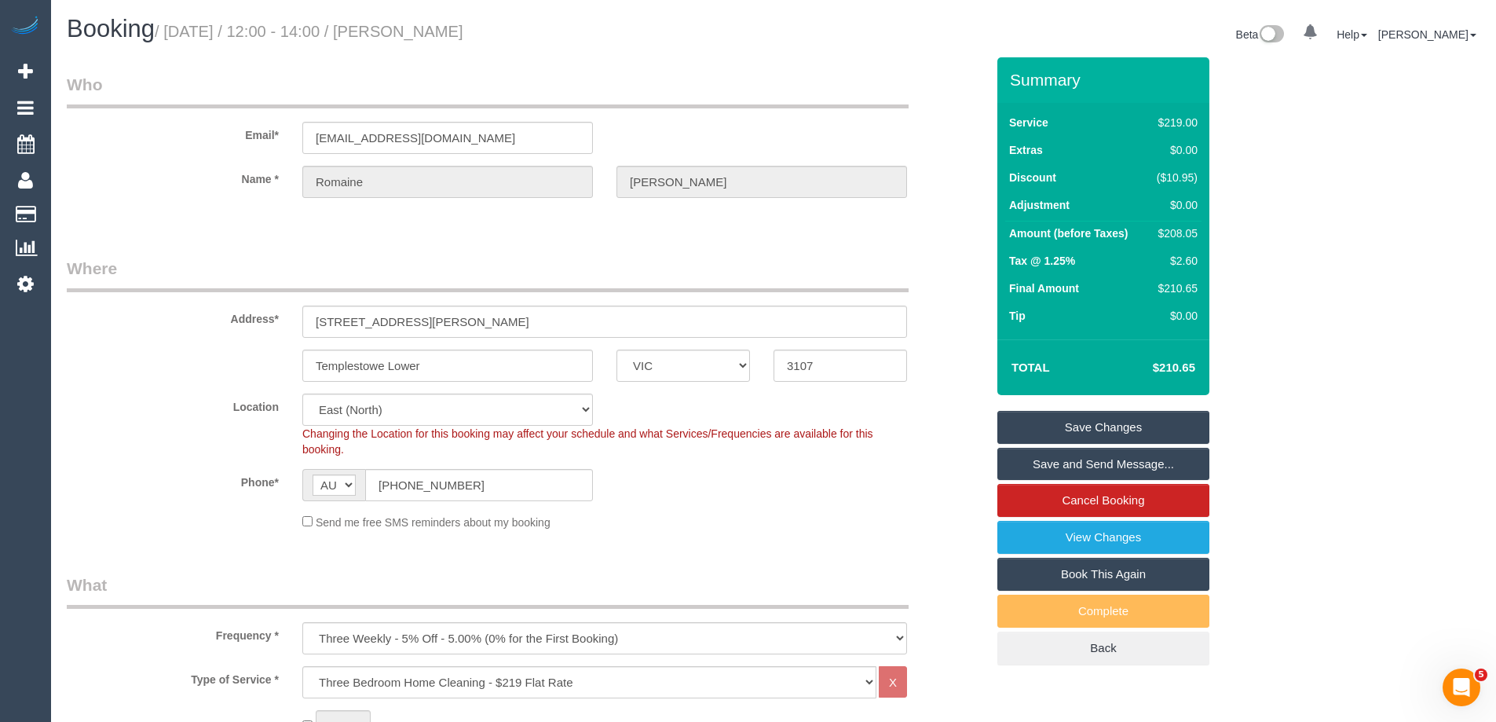
copy div "208.05"
click at [1250, 232] on div "Summary Service $219.00 Extras $0.00 Discount ($10.95) Adjustment $0.00 Amount …" at bounding box center [1162, 376] width 353 height 639
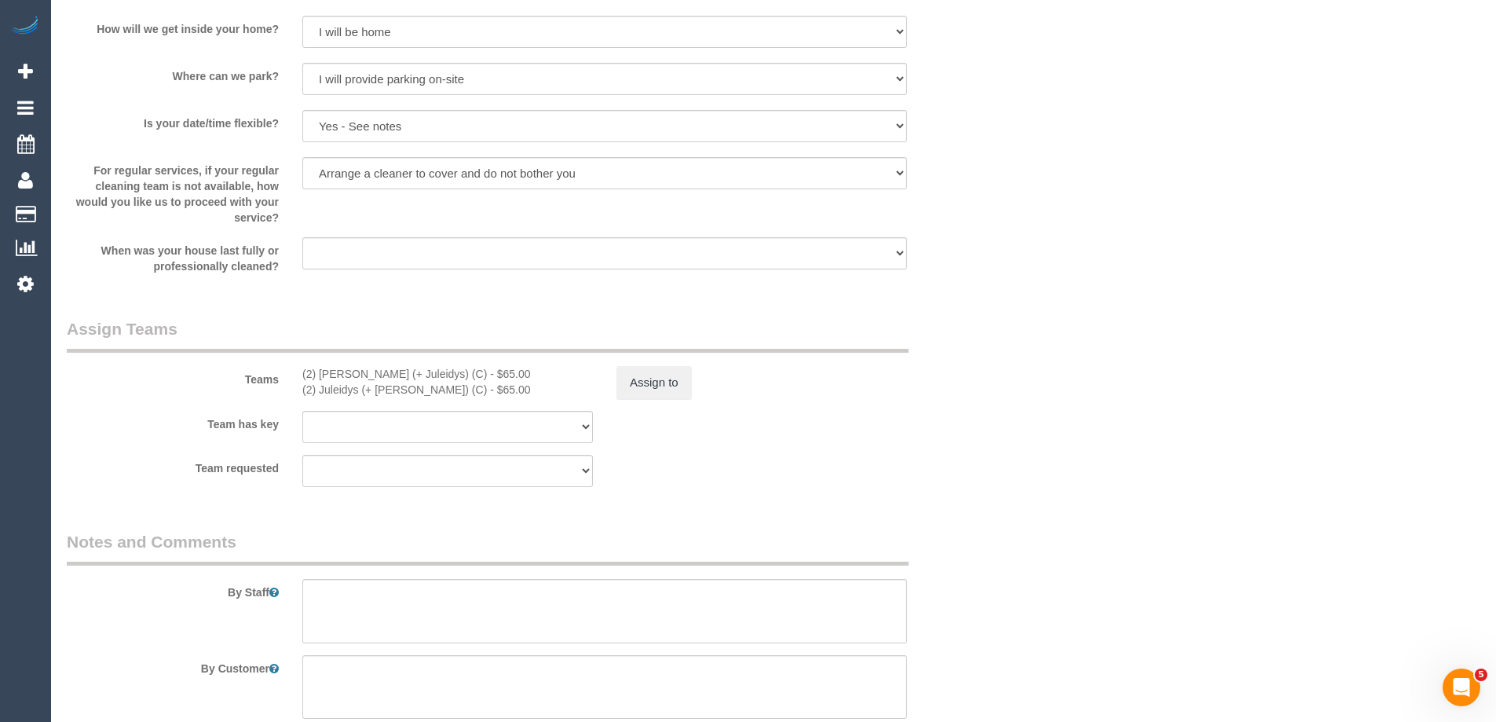
scroll to position [2199, 0]
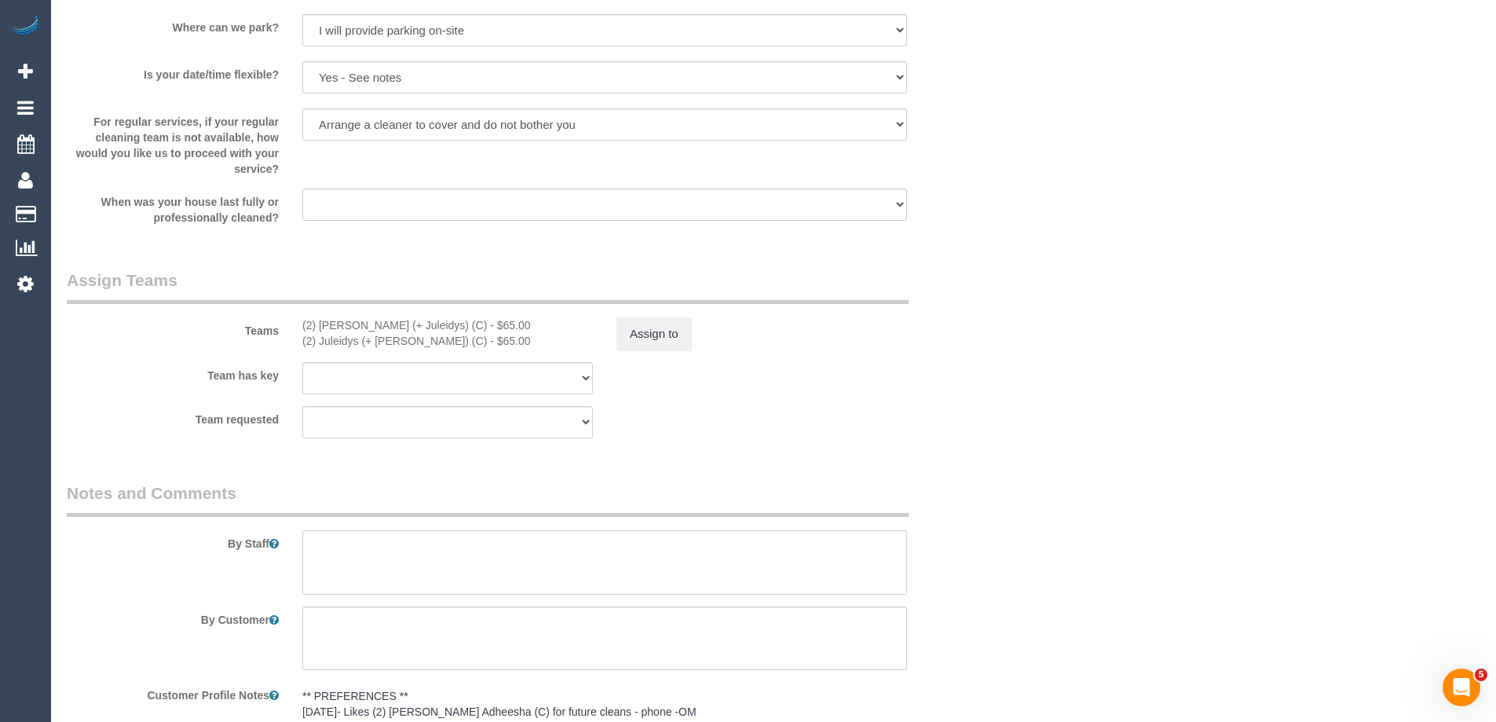
click at [361, 565] on textarea at bounding box center [604, 562] width 605 height 64
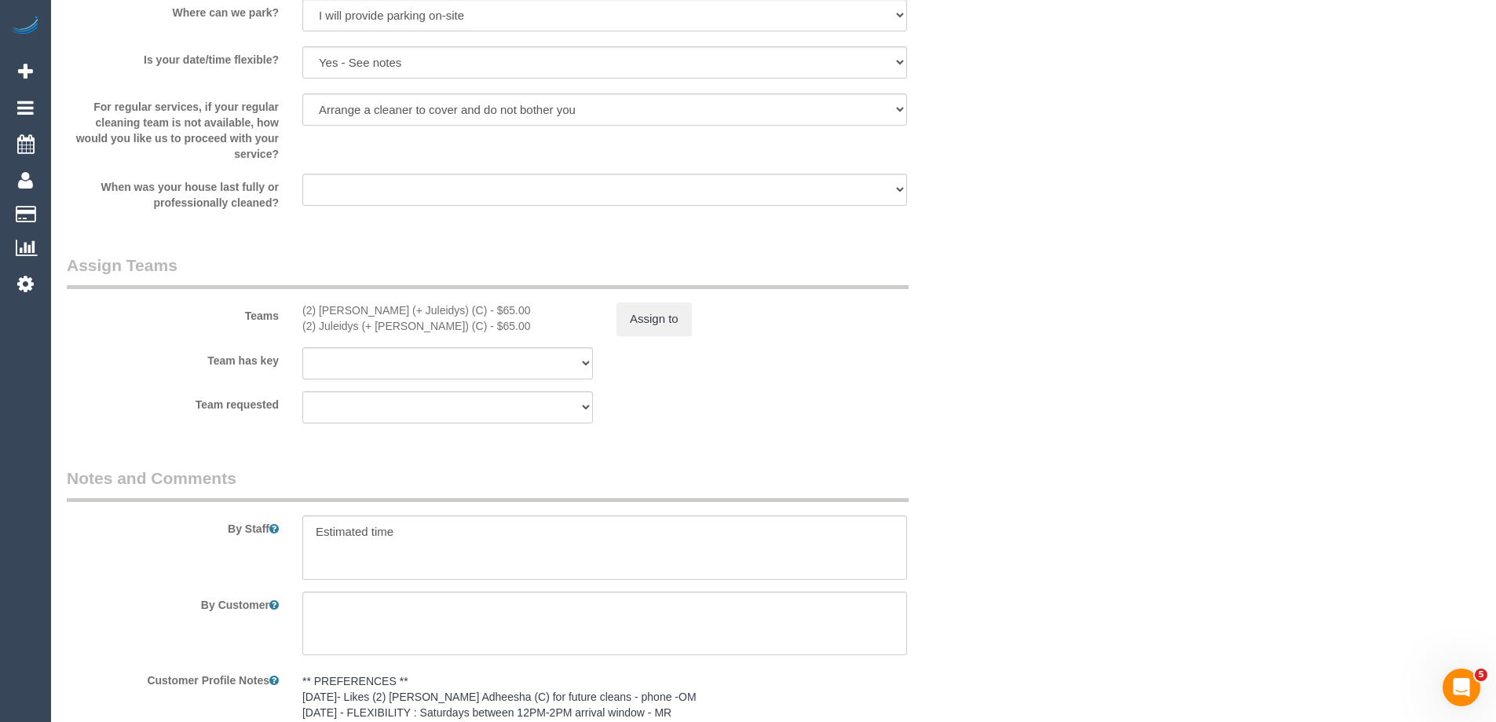
scroll to position [2554, 0]
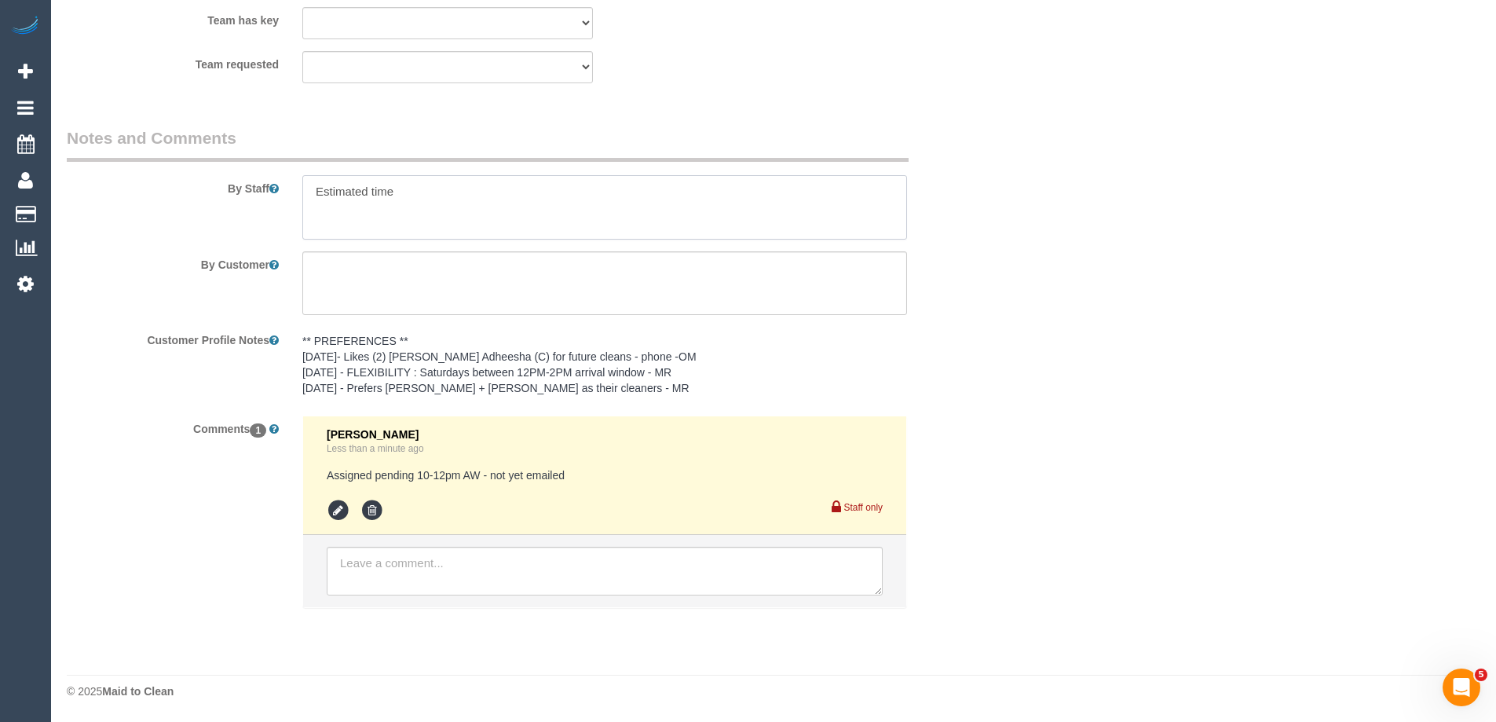
click at [454, 203] on textarea at bounding box center [604, 207] width 605 height 64
click at [424, 193] on textarea at bounding box center [604, 207] width 605 height 64
click at [439, 193] on textarea at bounding box center [604, 207] width 605 height 64
click at [430, 185] on textarea at bounding box center [604, 207] width 605 height 64
click at [558, 205] on textarea at bounding box center [604, 207] width 605 height 64
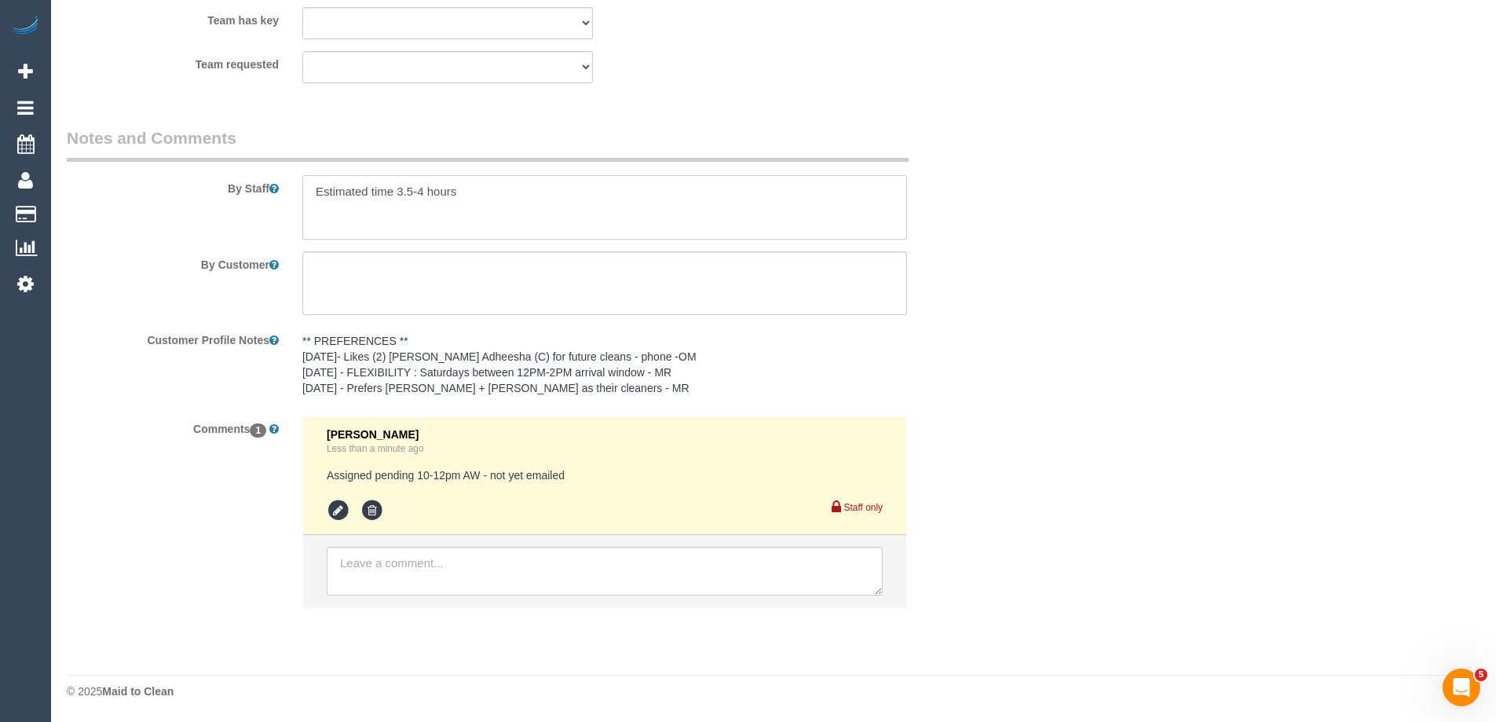
type textarea "Estimated time 3.5-4 hours"
drag, startPoint x: 1028, startPoint y: 207, endPoint x: 1144, endPoint y: 201, distance: 116.4
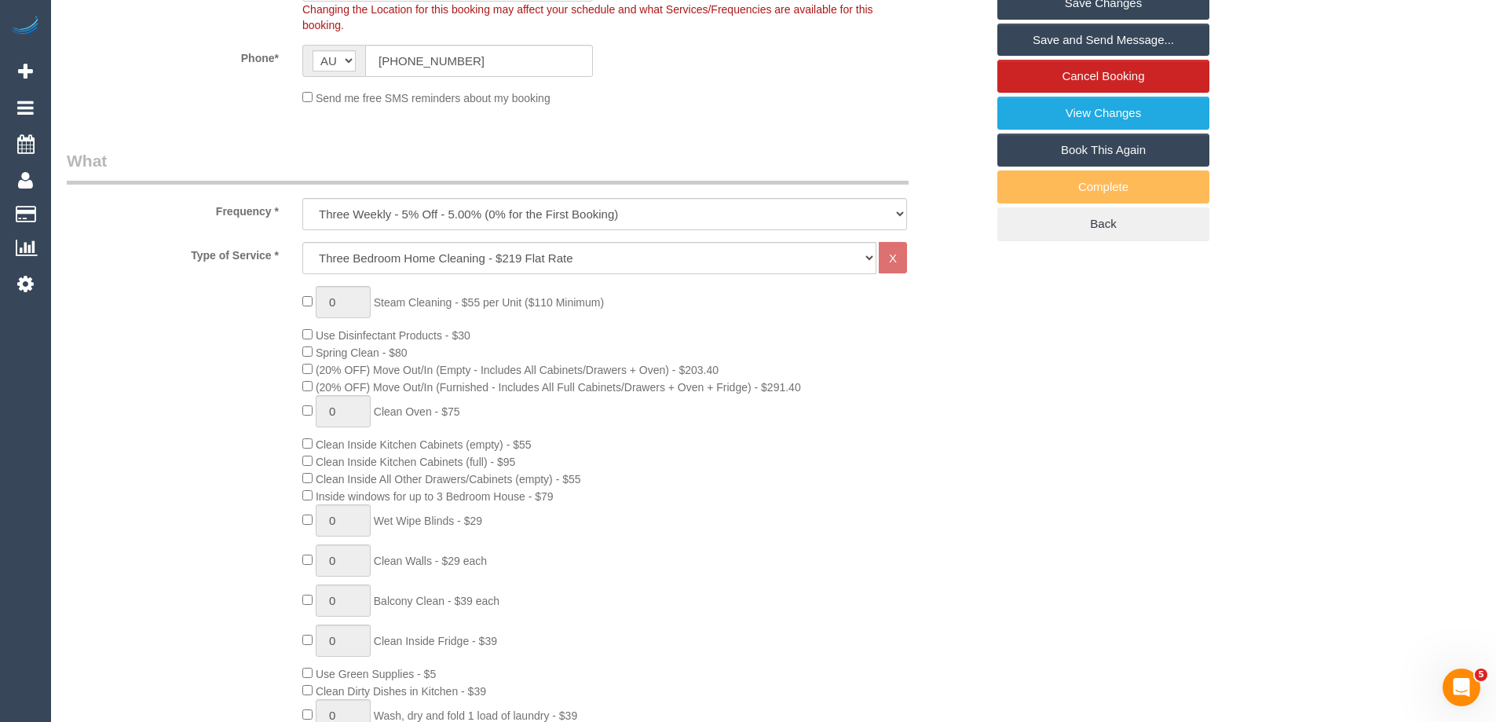
scroll to position [198, 0]
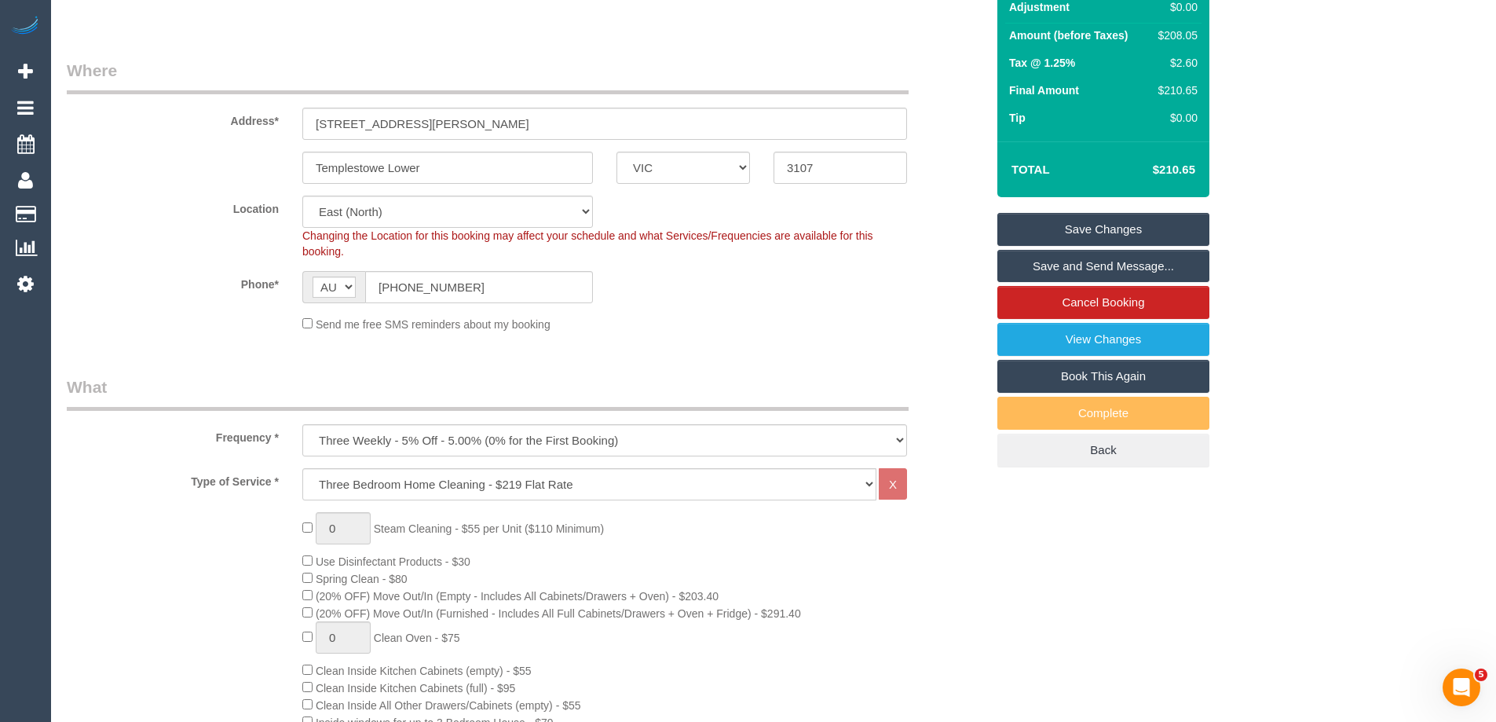
click at [1121, 228] on link "Save Changes" at bounding box center [1103, 229] width 212 height 33
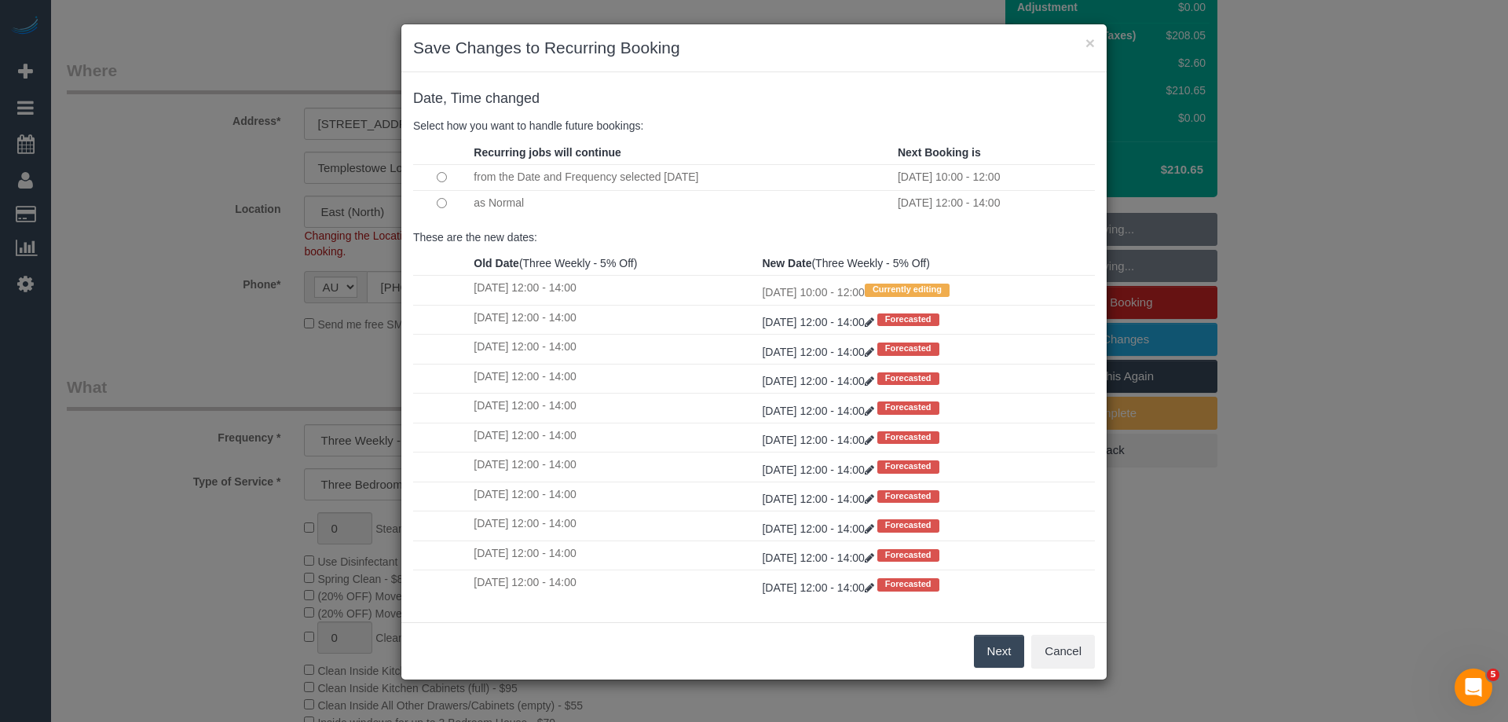
click at [990, 655] on button "Next" at bounding box center [999, 651] width 51 height 33
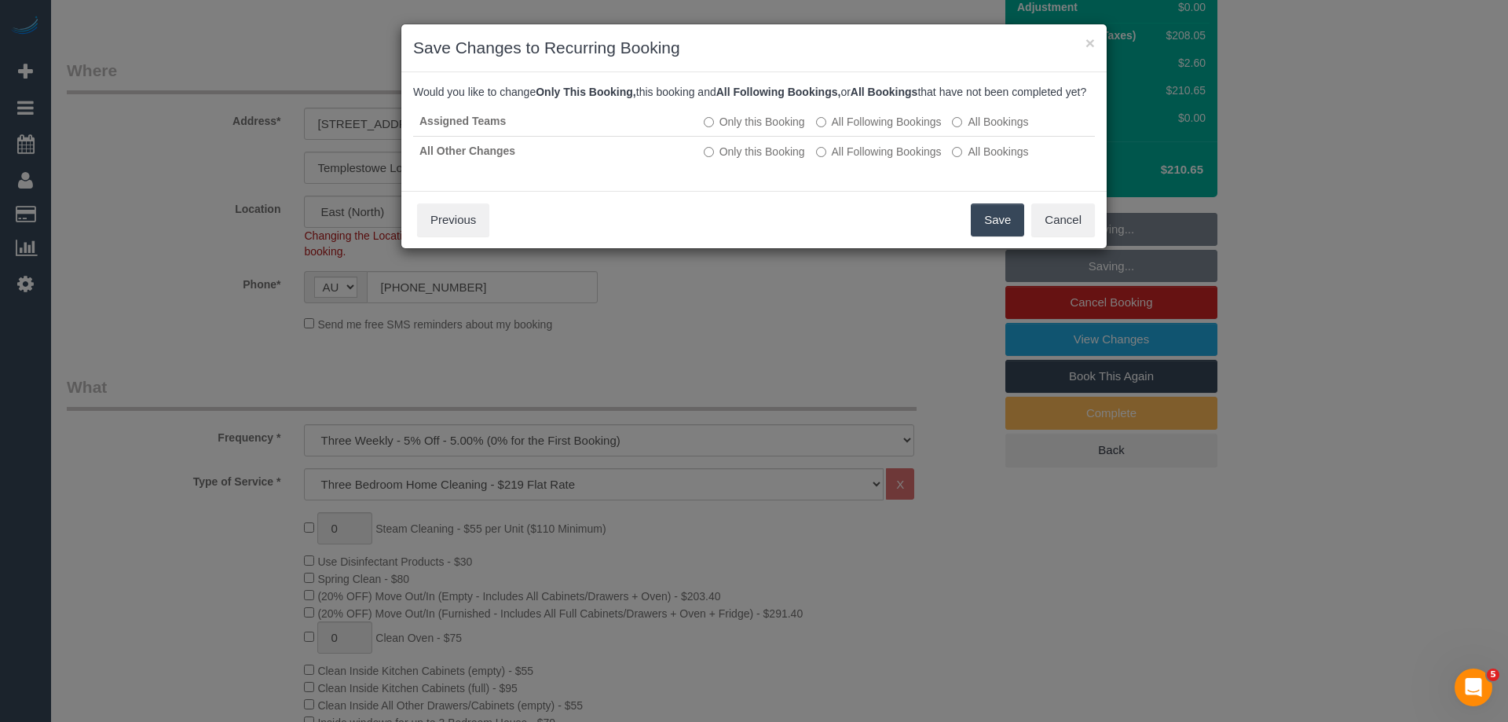
click at [990, 233] on button "Save" at bounding box center [997, 219] width 53 height 33
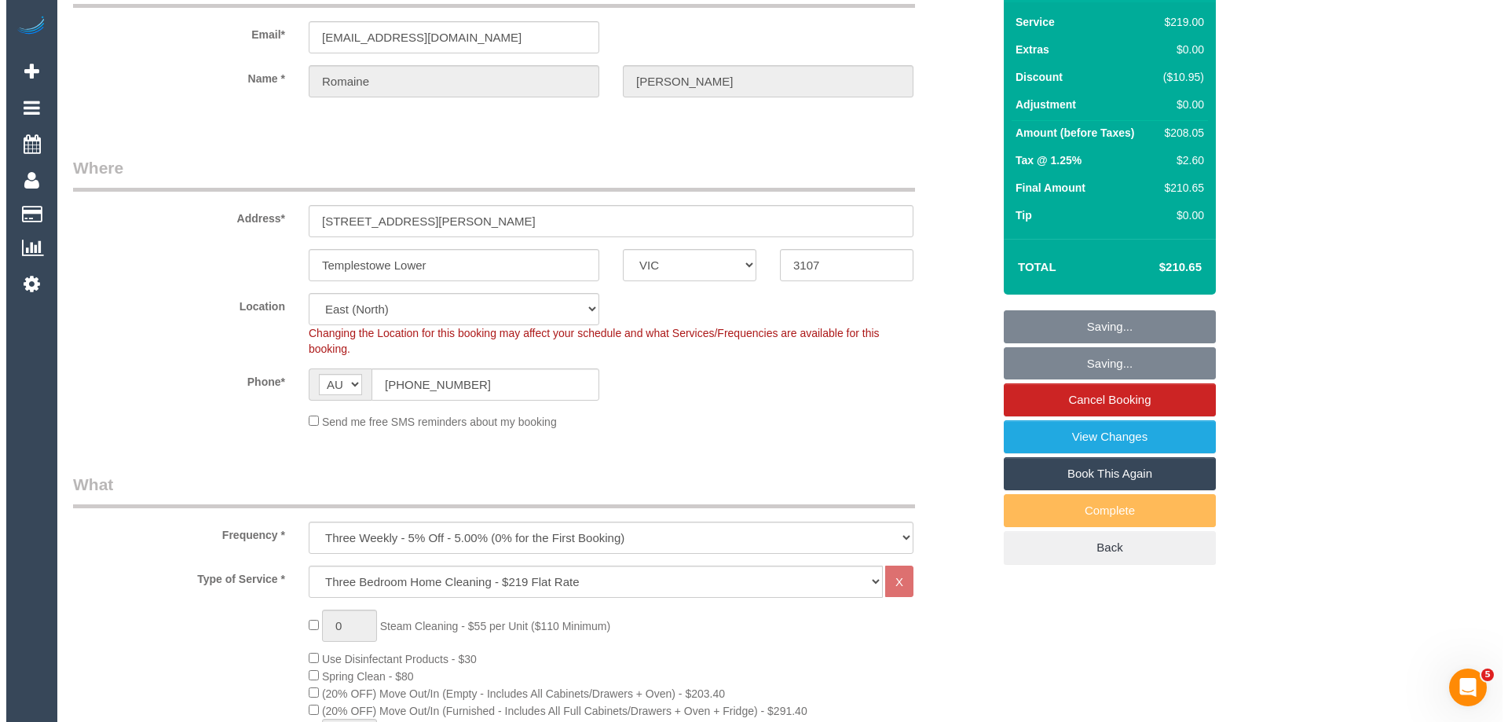
scroll to position [0, 0]
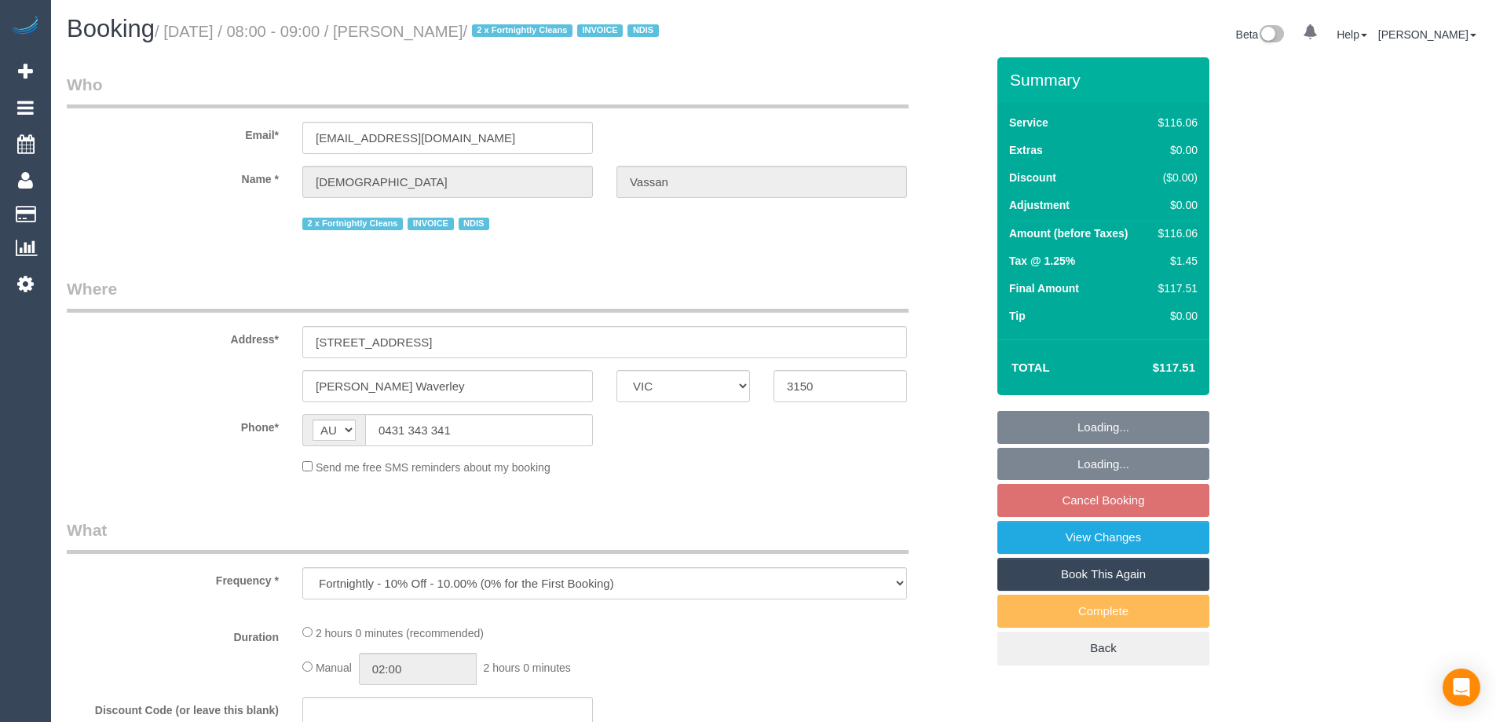
select select "VIC"
select select "number:28"
select select "number:14"
select select "number:19"
select select "number:24"
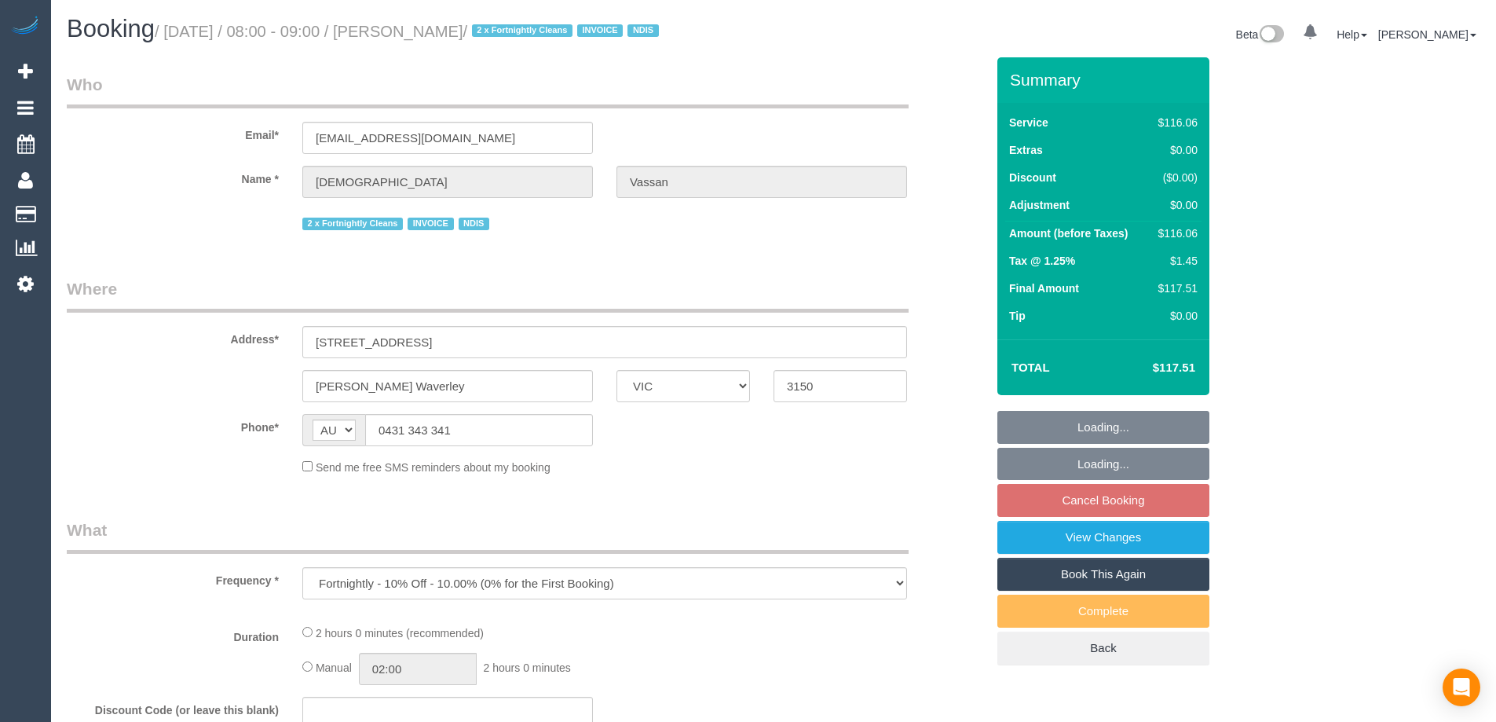
select select "number:34"
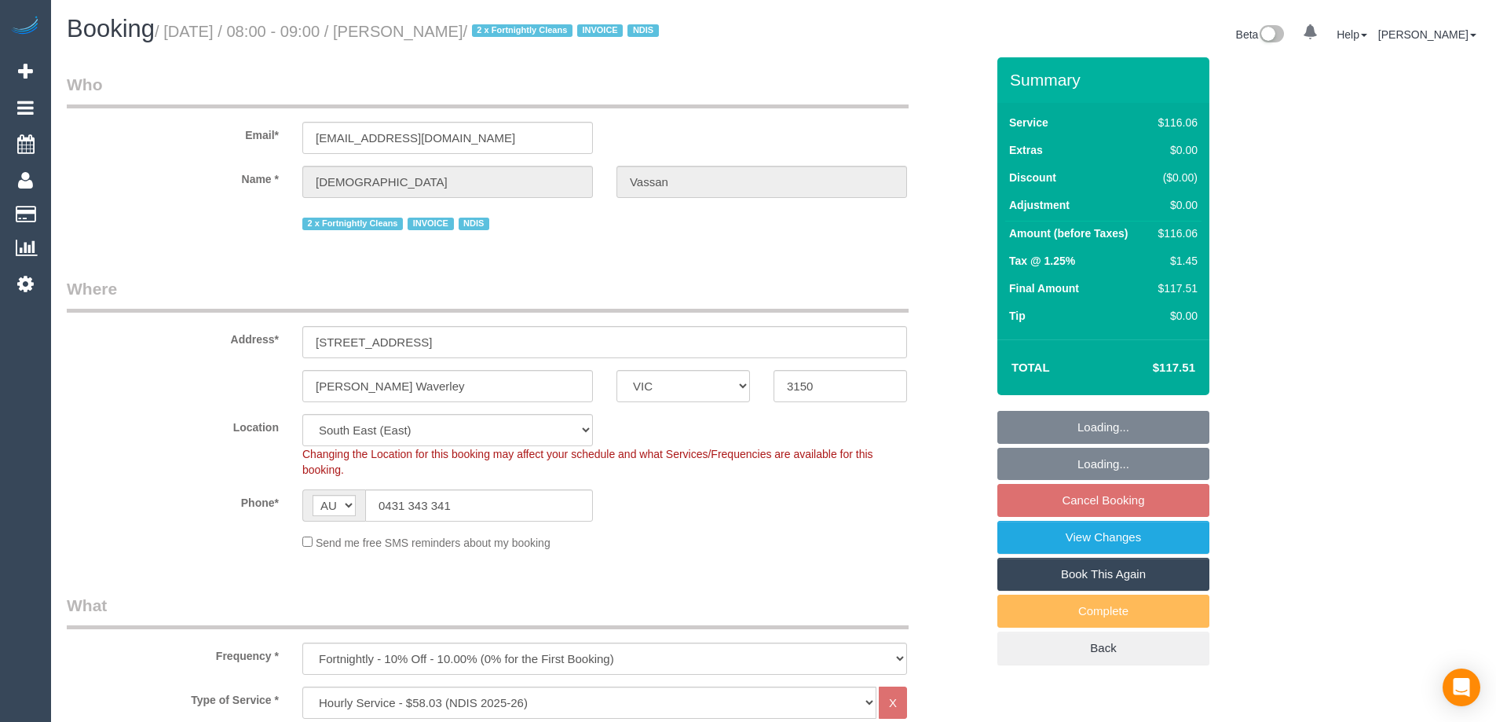
select select "object:791"
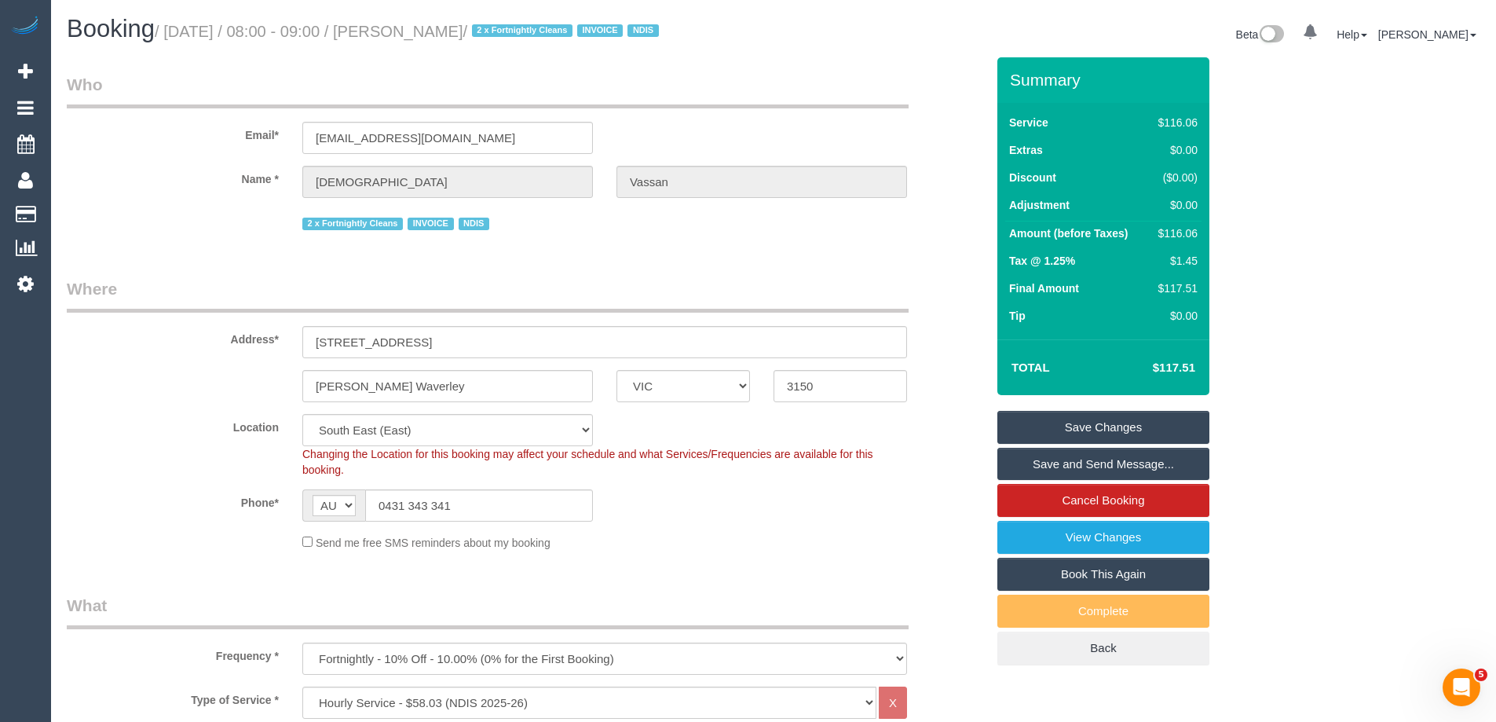
drag, startPoint x: 530, startPoint y: 30, endPoint x: 402, endPoint y: 34, distance: 128.1
click at [402, 34] on small "/ [DATE] / 08:00 - 09:00 / [PERSON_NAME] / 2 x Fortnightly Cleans INVOICE NDIS" at bounding box center [409, 31] width 509 height 17
copy small "[PERSON_NAME]"
click at [695, 544] on div "Send me free SMS reminders about my booking" at bounding box center [605, 541] width 628 height 17
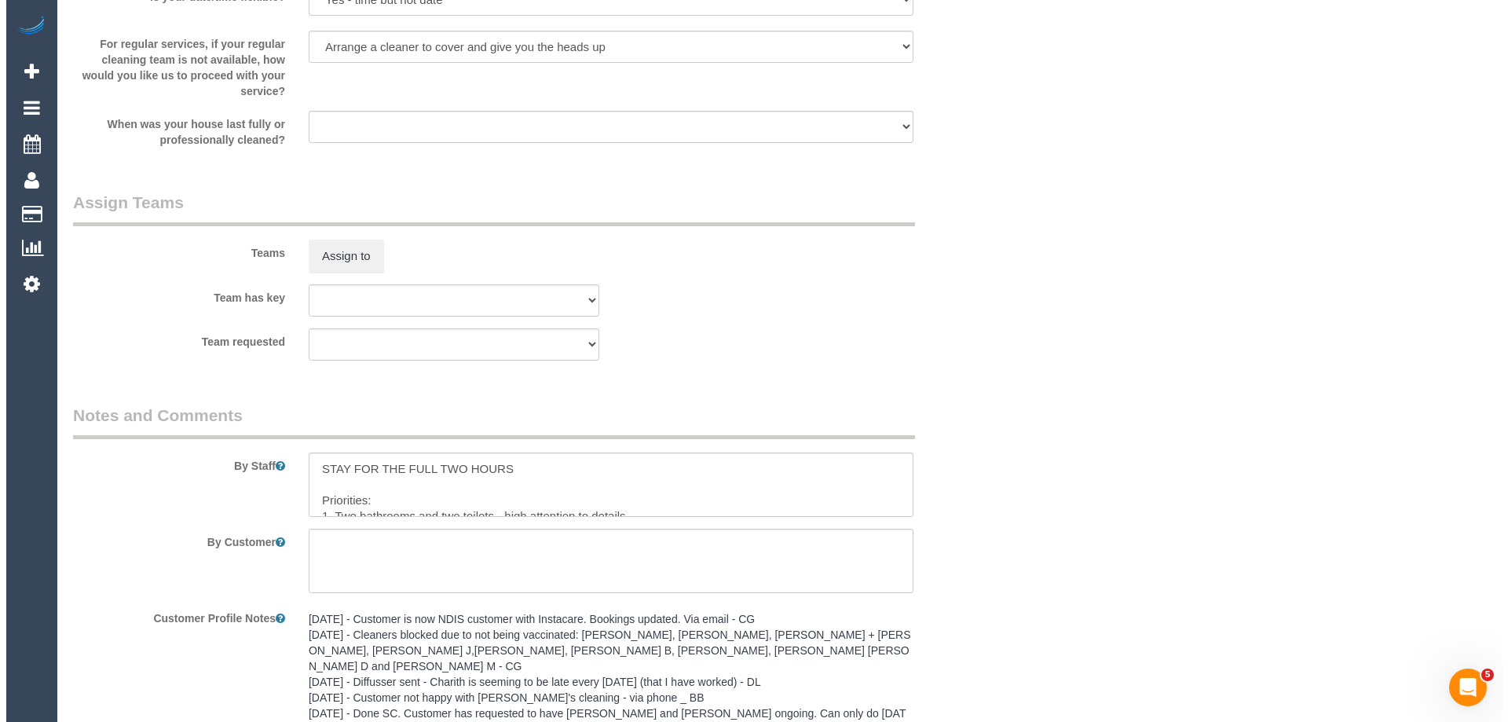
scroll to position [1885, 0]
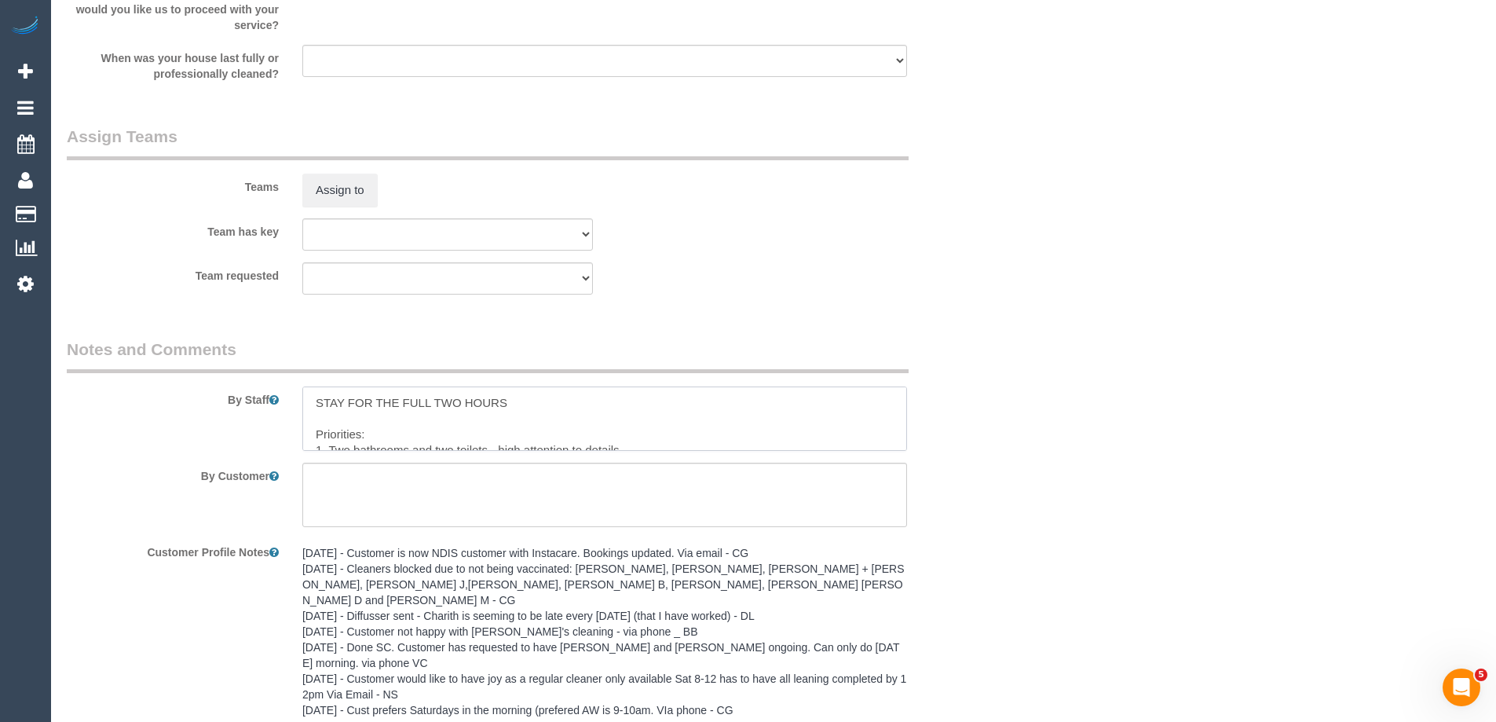
click at [305, 402] on textarea at bounding box center [604, 418] width 605 height 64
type textarea "*cover* STAY FOR THE FULL TWO HOURS Priorities: 1. Two bathrooms and two toilet…"
click at [364, 178] on button "Assign to" at bounding box center [339, 190] width 75 height 33
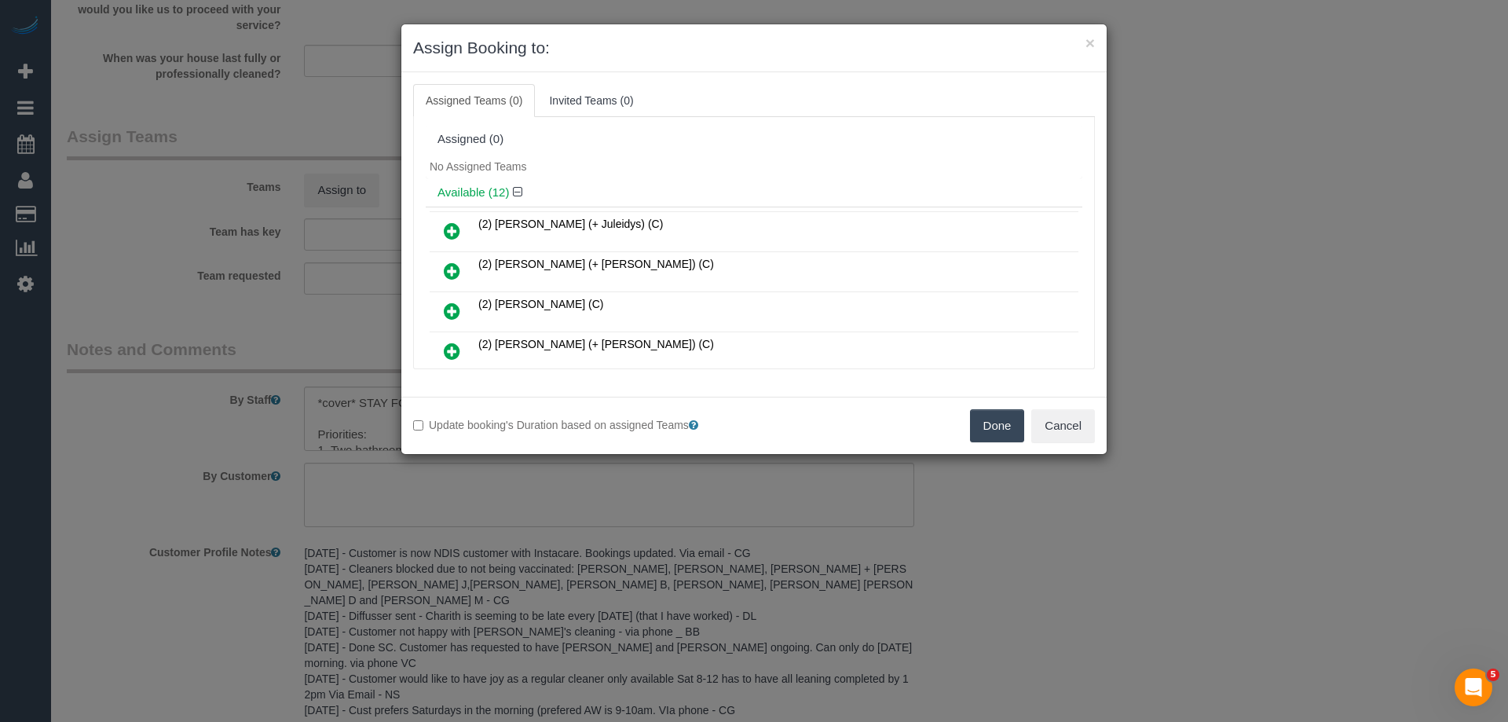
click at [630, 189] on h4 "Available (12)" at bounding box center [753, 192] width 633 height 13
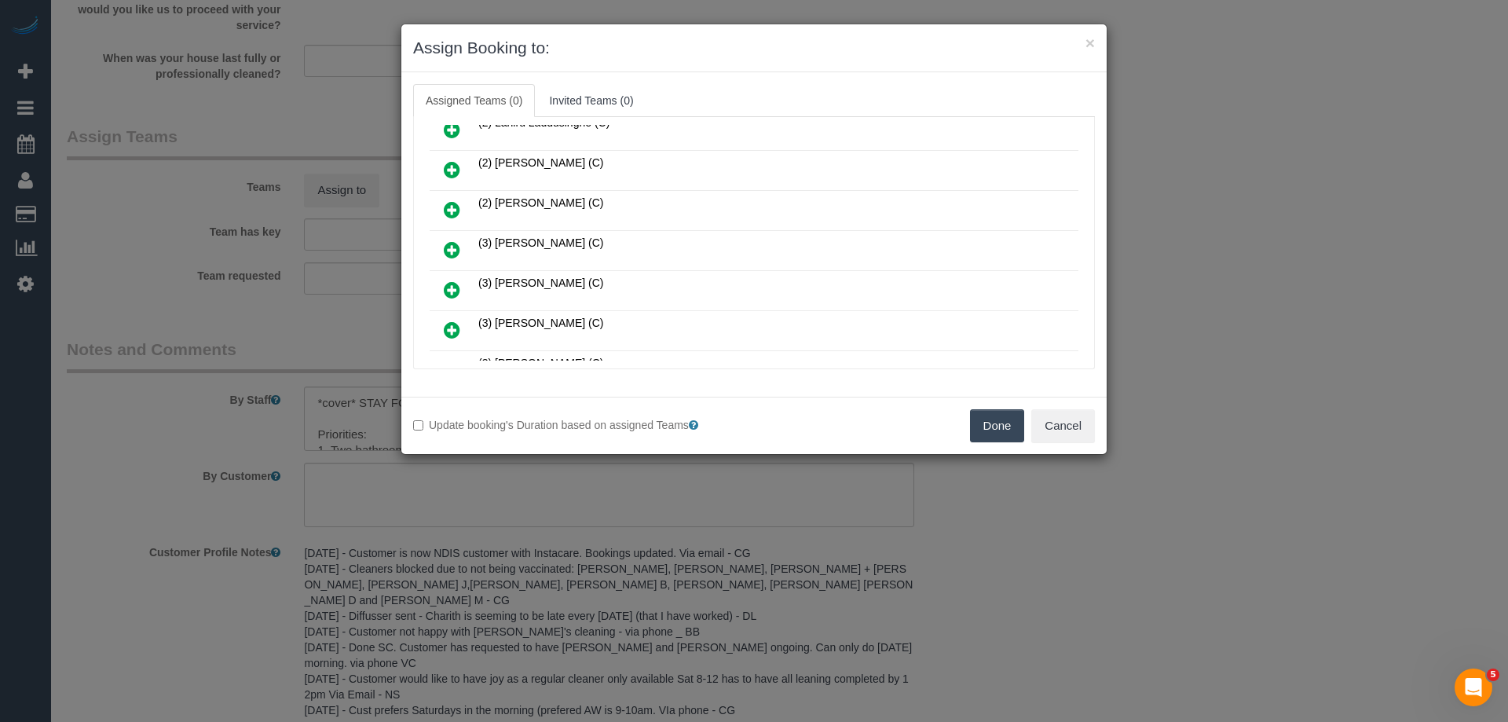
click at [441, 241] on link at bounding box center [452, 250] width 37 height 31
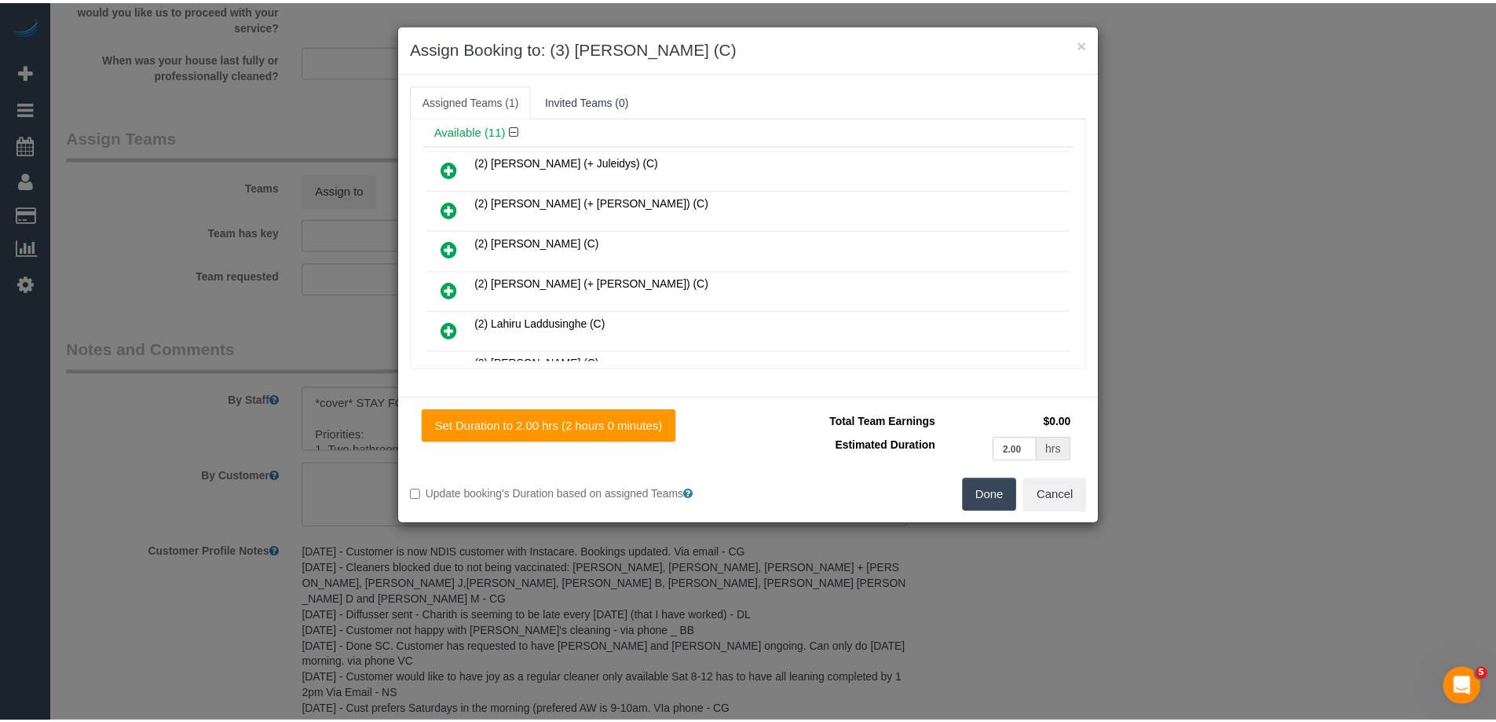
scroll to position [0, 0]
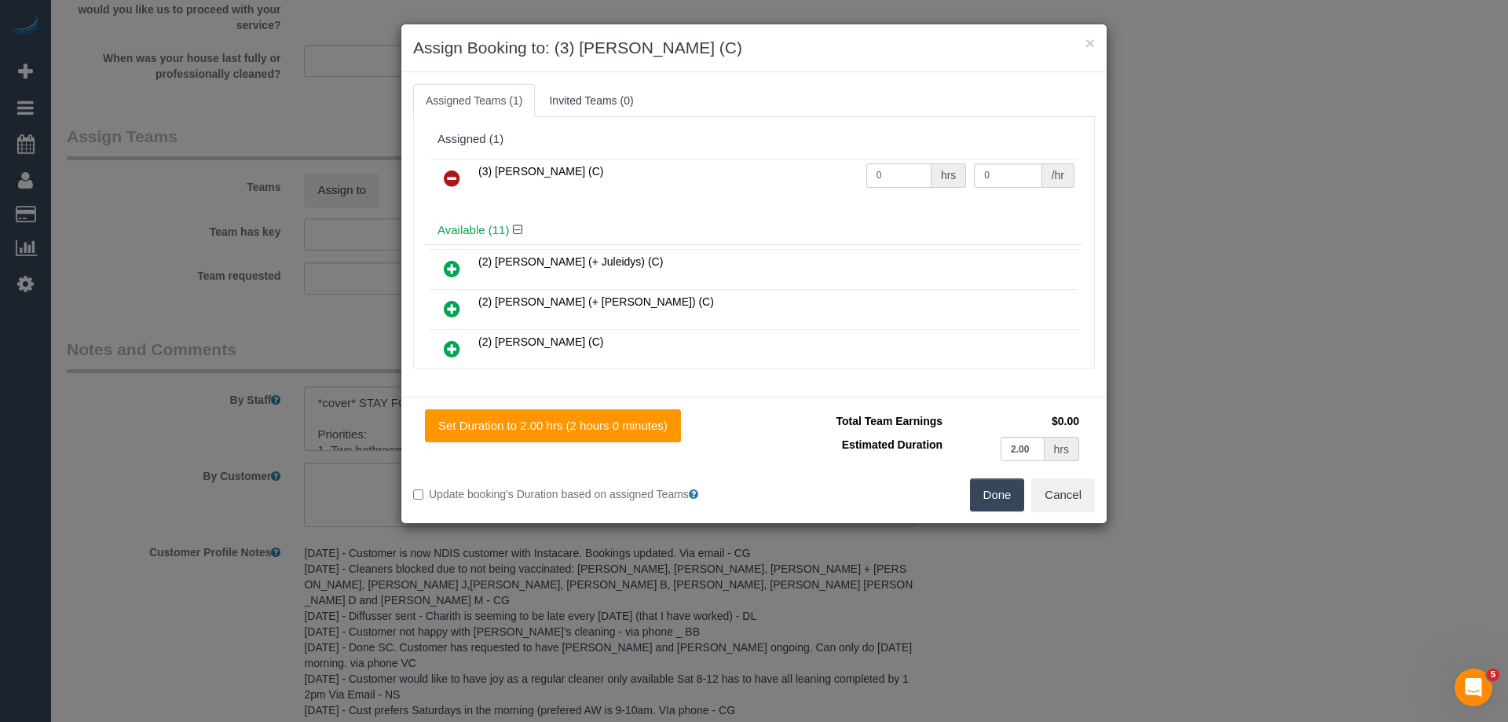
click at [913, 174] on input "0" at bounding box center [898, 175] width 65 height 24
type input "2"
click at [1015, 181] on input "0" at bounding box center [1008, 175] width 68 height 24
type input "35"
click at [1010, 498] on button "Done" at bounding box center [997, 494] width 55 height 33
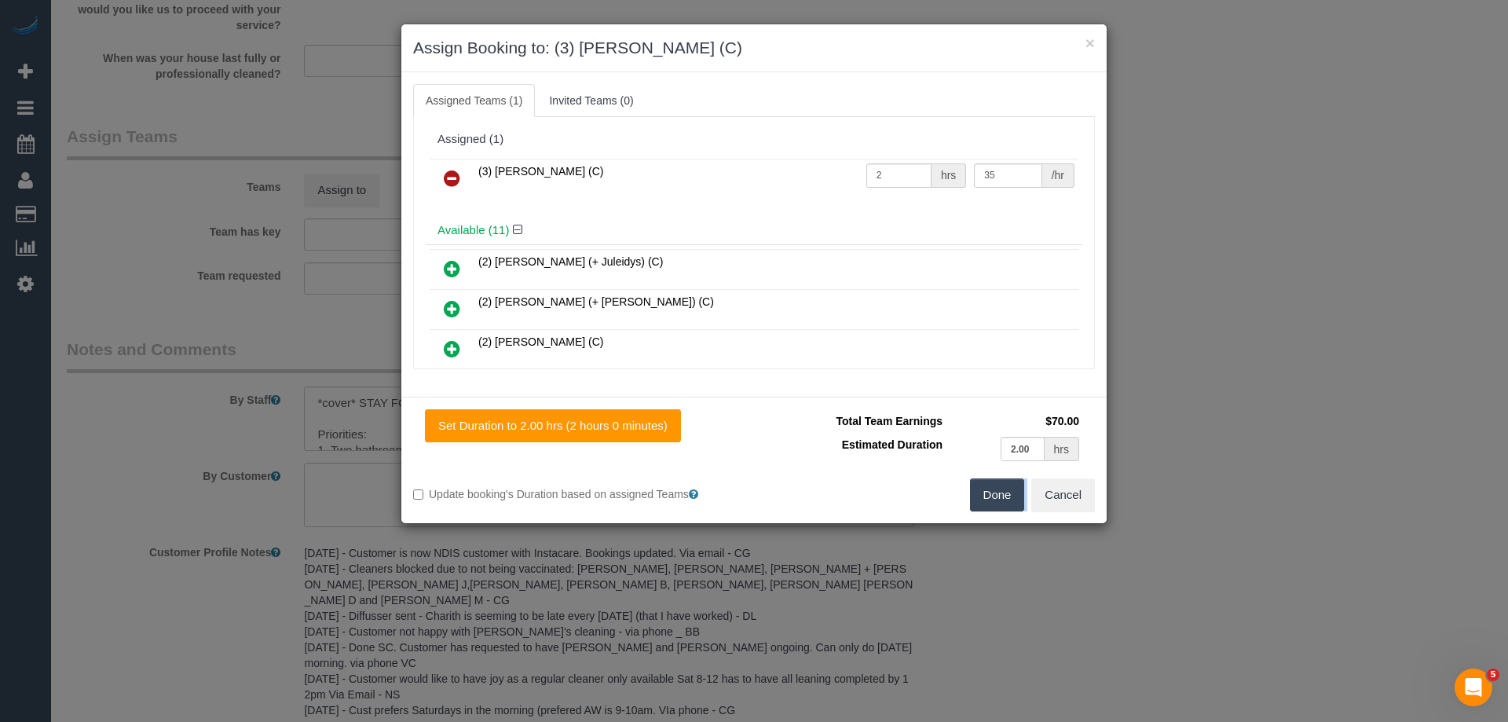
click at [1010, 498] on div "× Assign Booking to: (3) Anjana Thejan (C) Assigned Teams (1) Invited Teams (0)…" at bounding box center [754, 361] width 1508 height 722
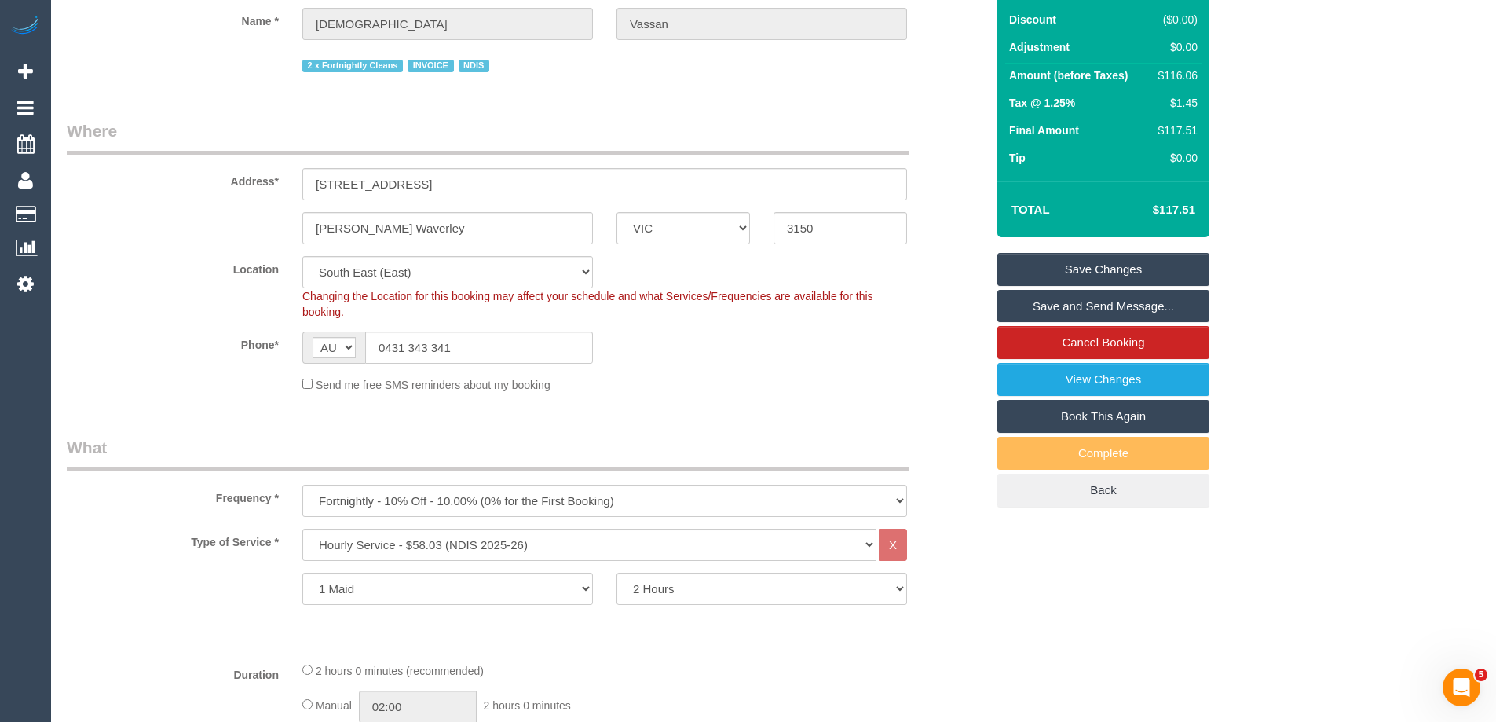
scroll to position [157, 0]
click at [1170, 266] on link "Save Changes" at bounding box center [1103, 270] width 212 height 33
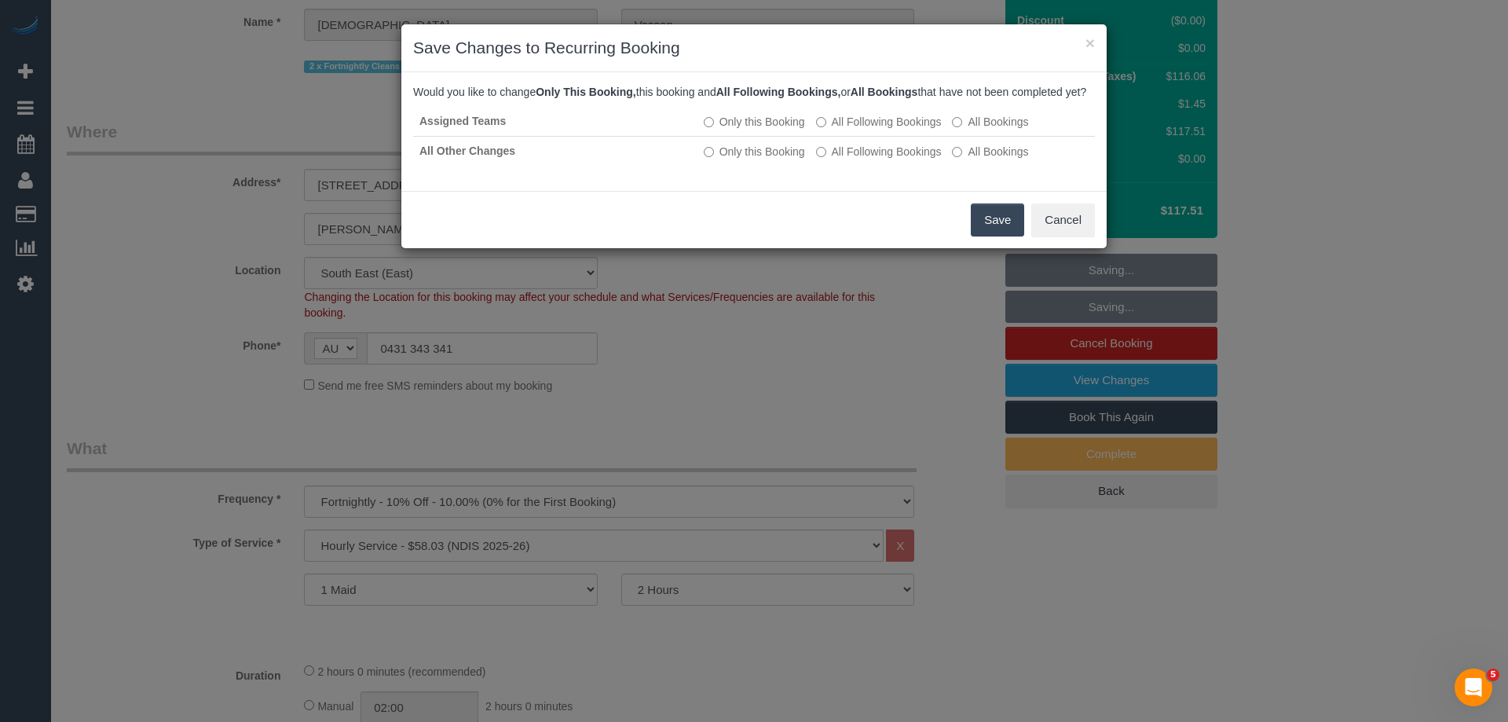
click at [1002, 236] on button "Save" at bounding box center [997, 219] width 53 height 33
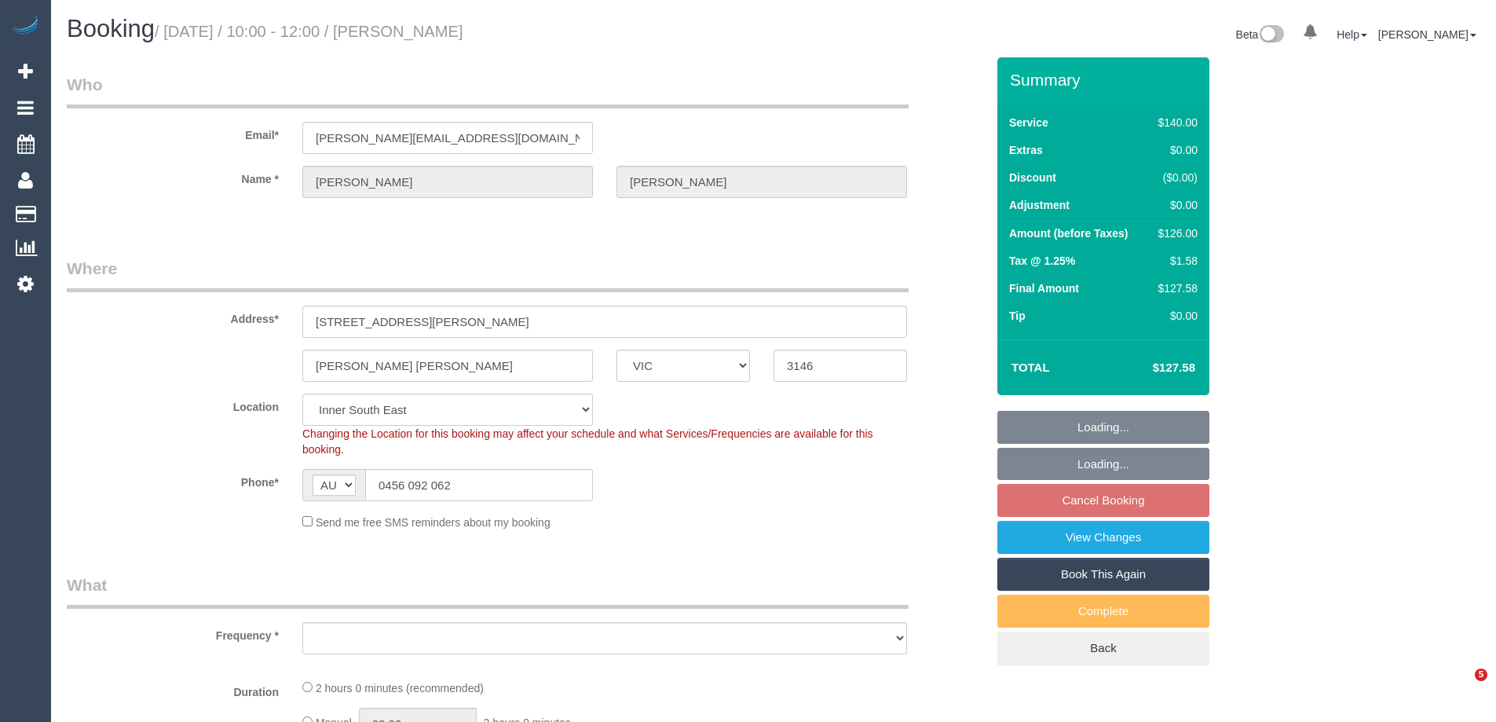
select select "VIC"
select select "object:550"
select select "string:stripe-pm_1RsXi62GScqysDRV3dsElIHA"
select select "spot1"
select select "number:27"
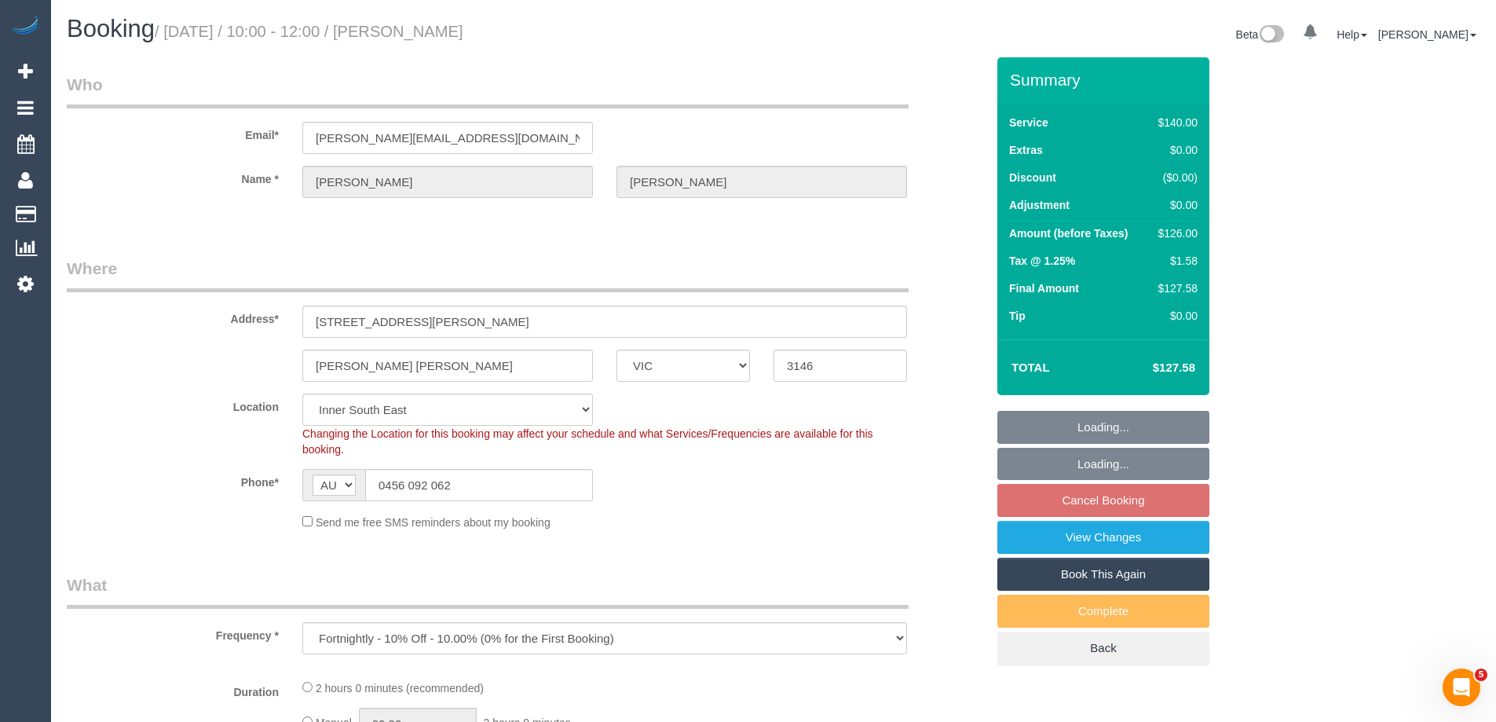
select select "number:14"
select select "number:19"
select select "number:23"
select select "number:35"
select select "number:26"
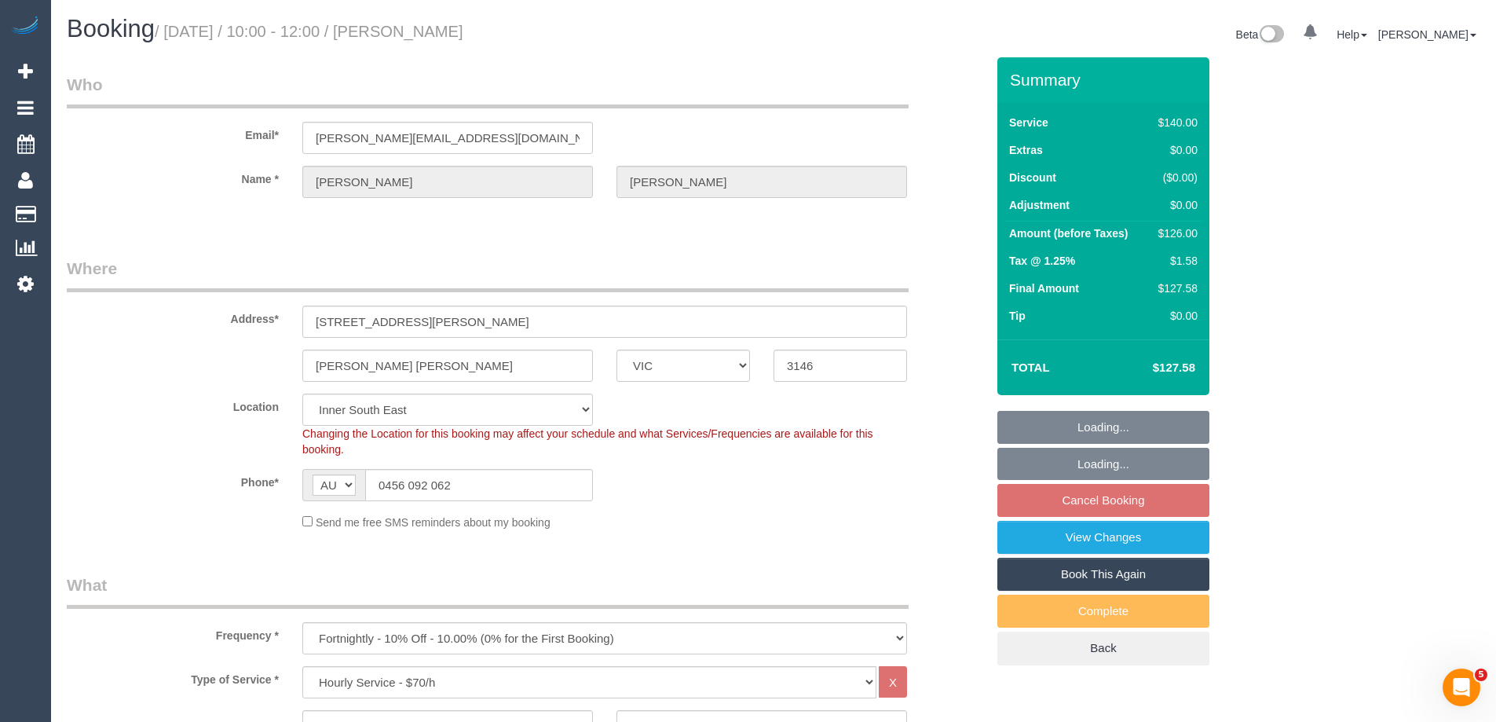
select select "object:1283"
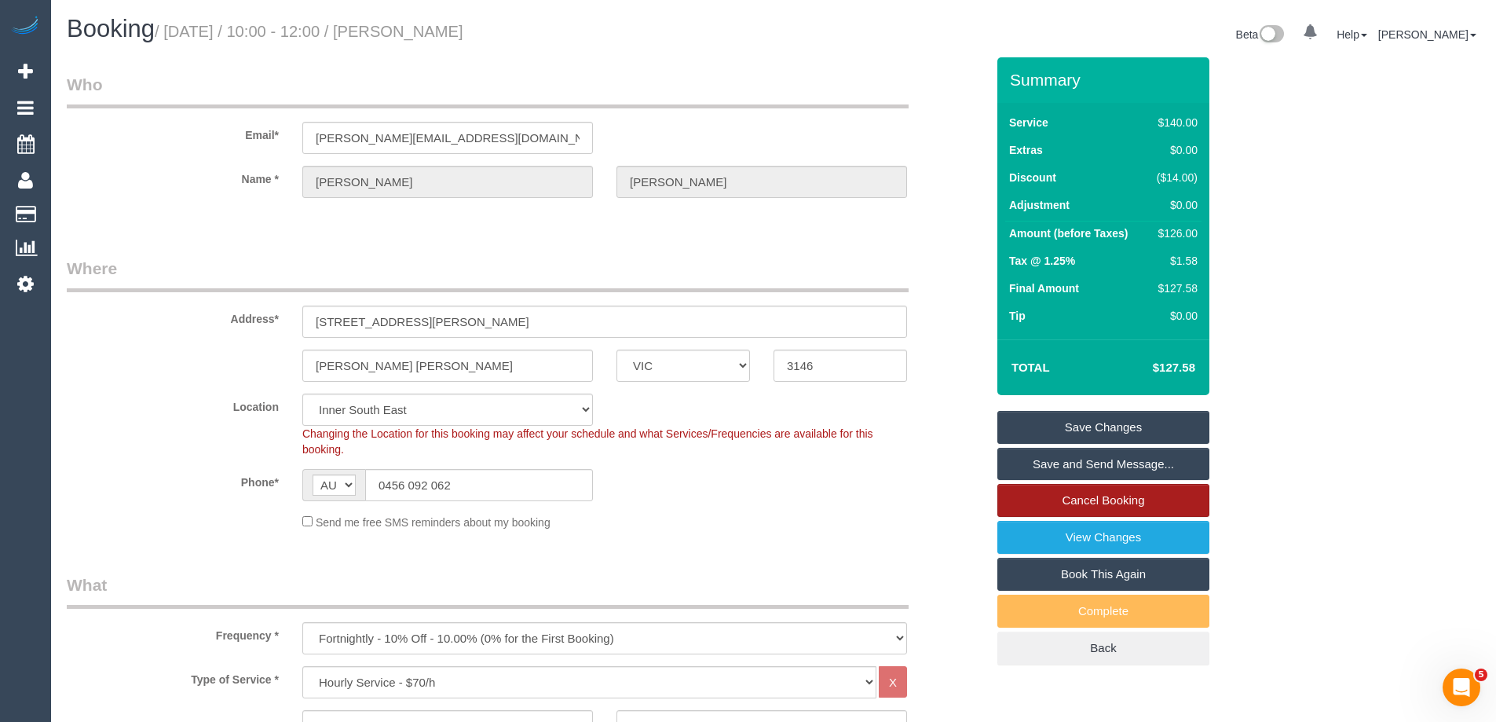
click at [1188, 500] on link "Cancel Booking" at bounding box center [1103, 500] width 212 height 33
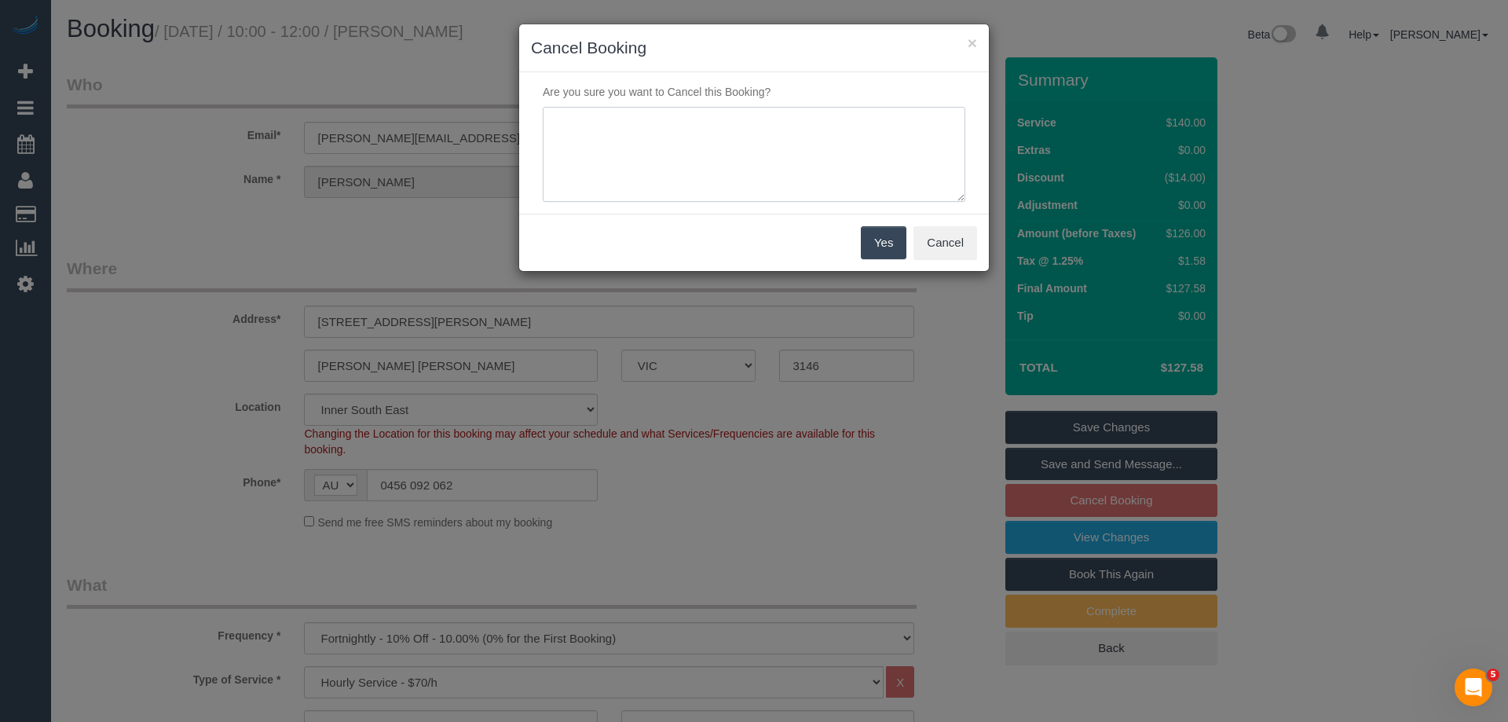
click at [628, 158] on textarea at bounding box center [754, 155] width 423 height 96
type textarea "R"
type textarea "customer request to 123 - LB"
click at [884, 253] on button "Yes" at bounding box center [884, 242] width 46 height 33
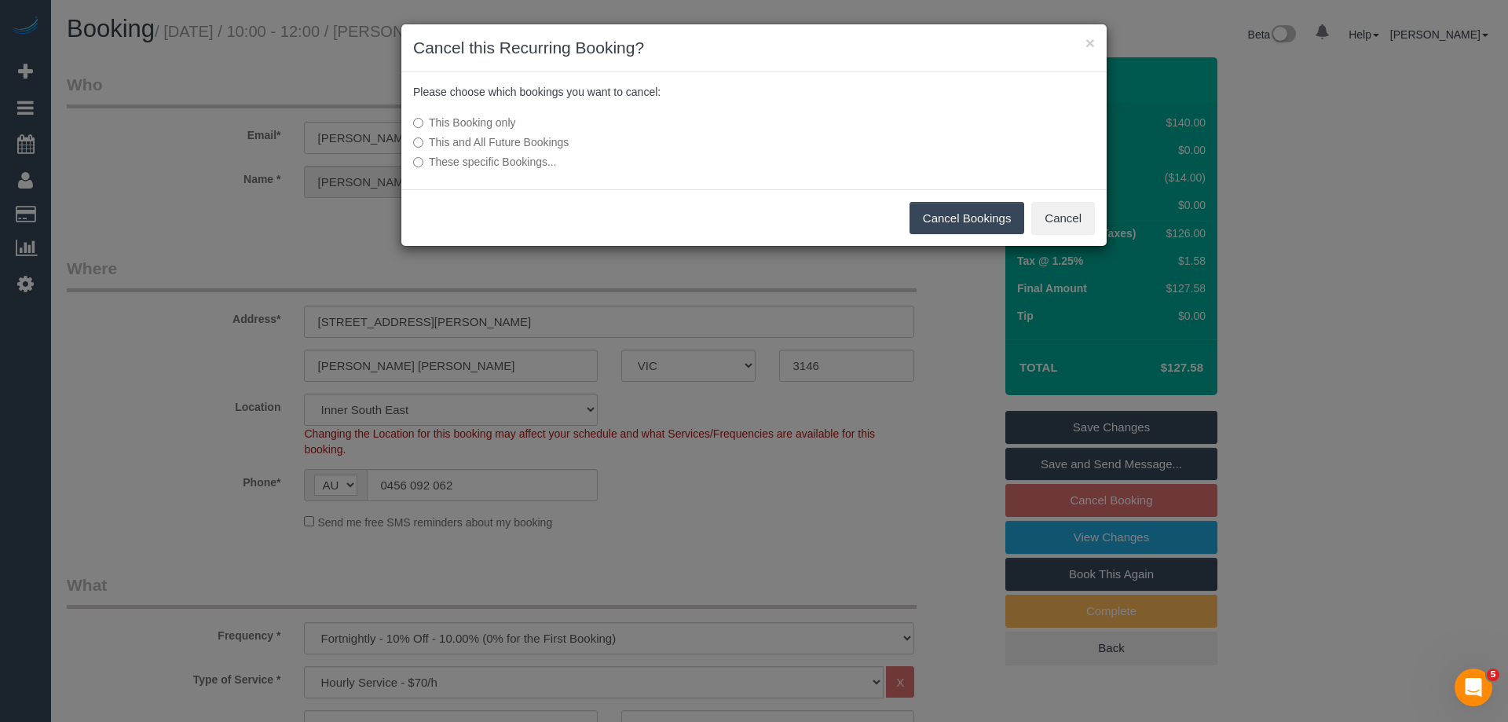
click at [963, 221] on button "Cancel Bookings" at bounding box center [967, 218] width 115 height 33
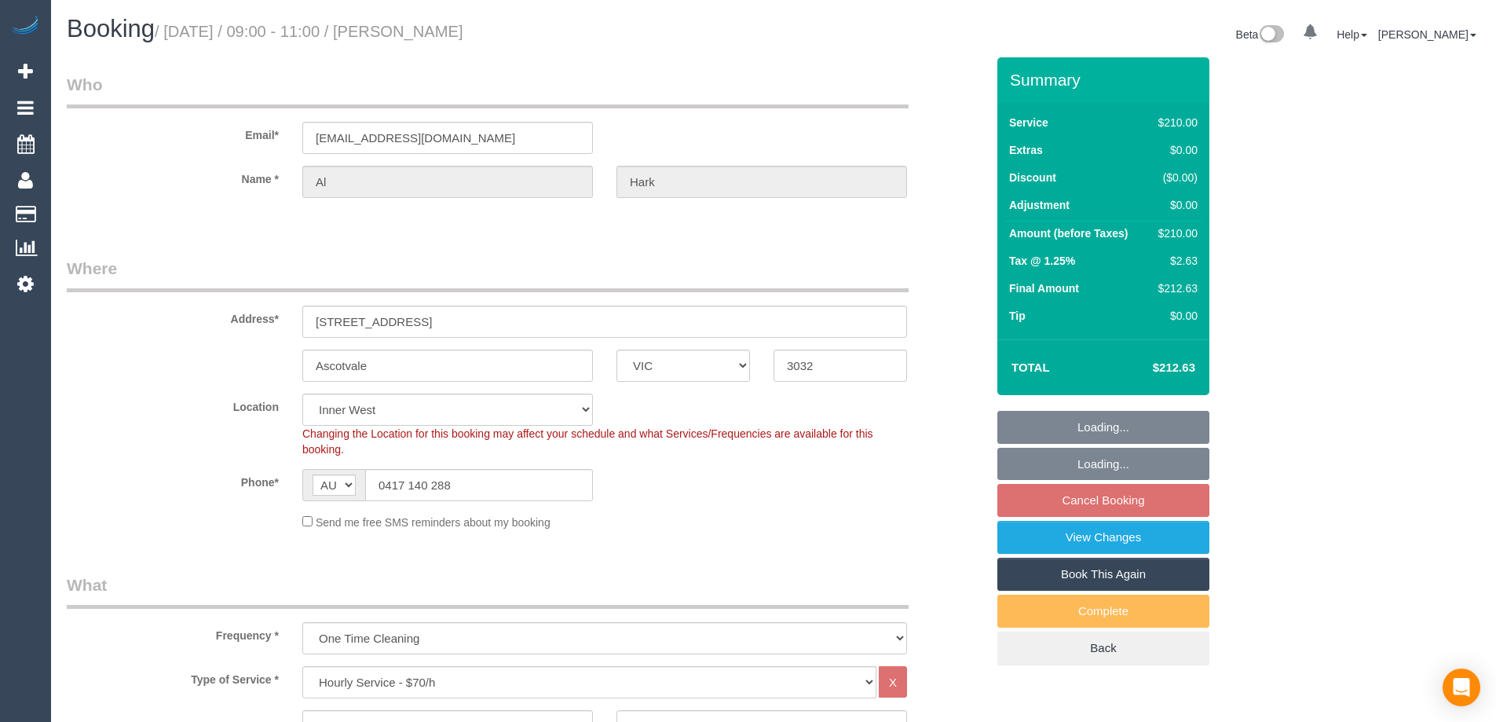
select select "VIC"
select select "180"
select select "number:27"
select select "number:14"
select select "number:19"
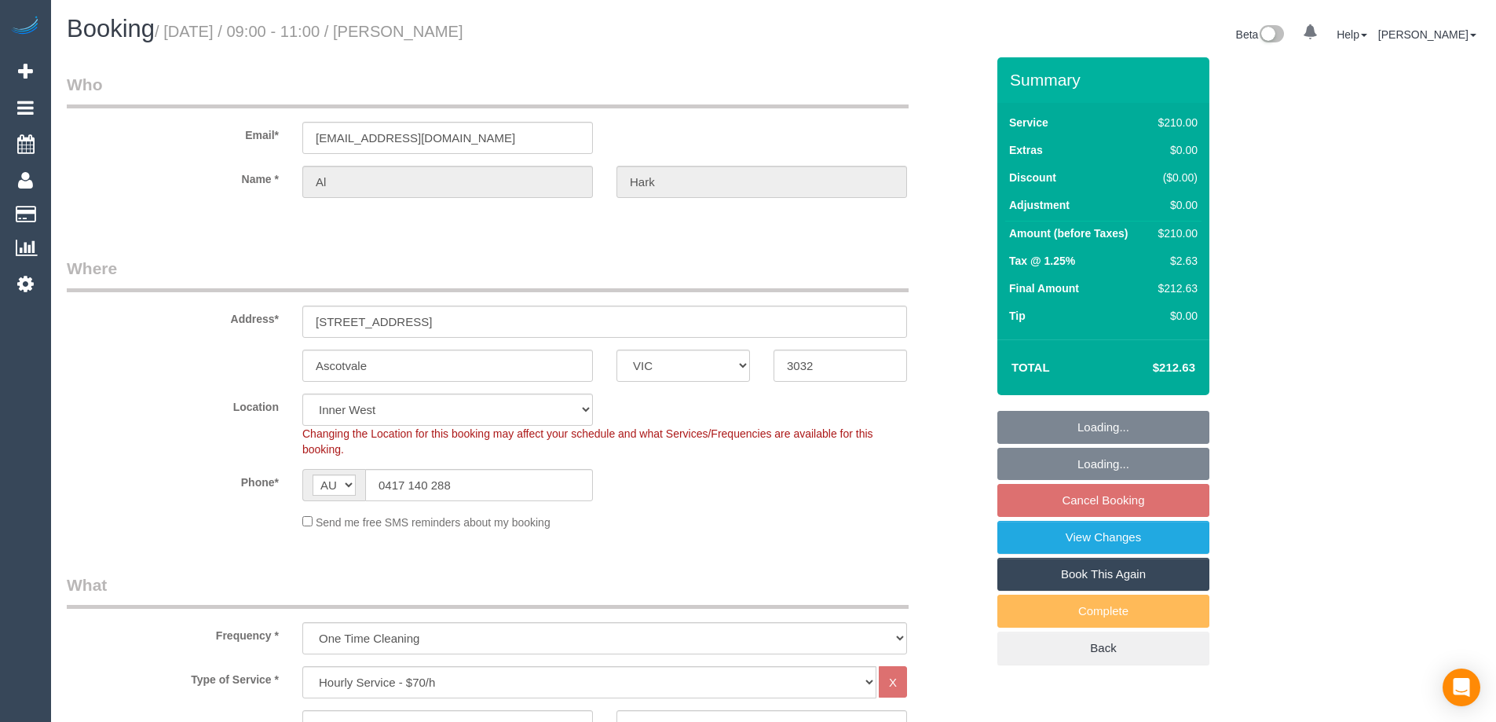
select select "number:25"
select select "number:35"
select select "number:13"
select select "object:1529"
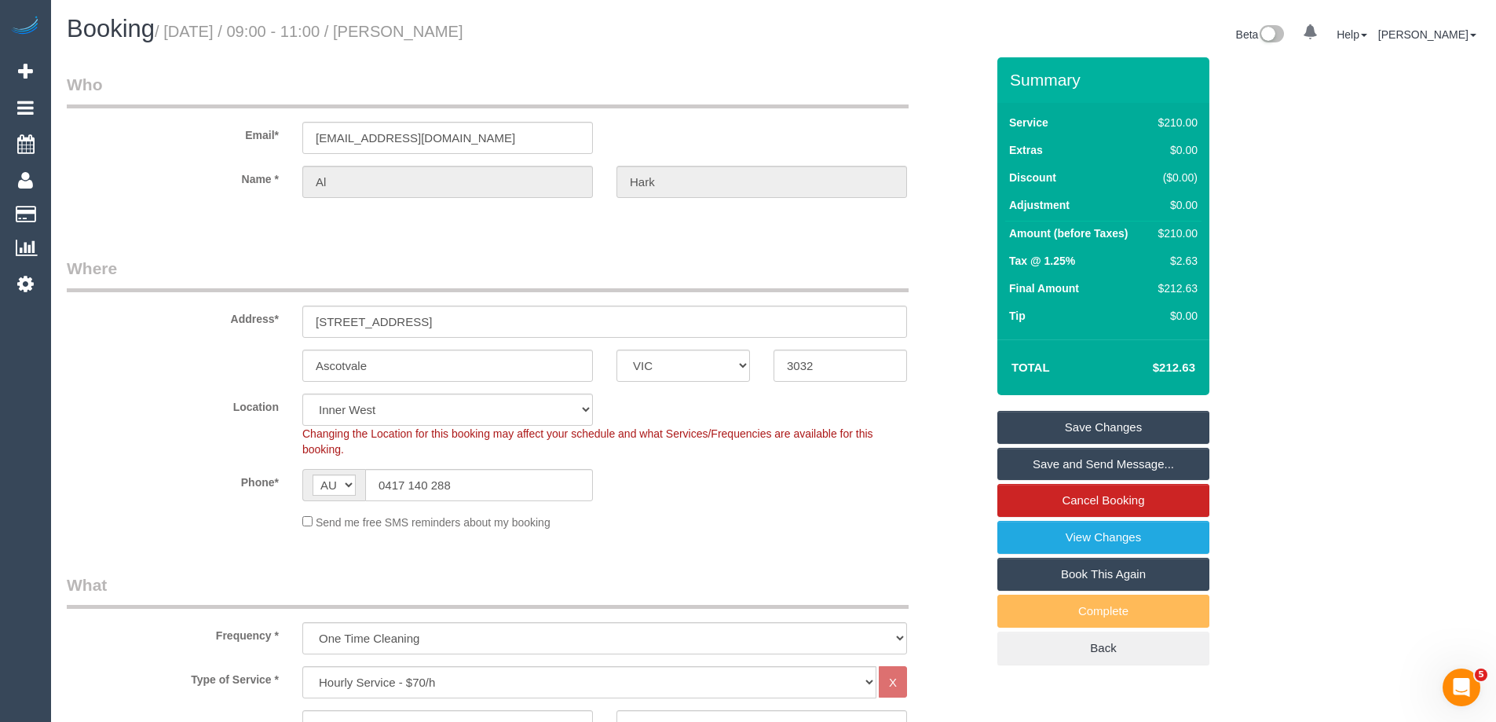
click at [802, 500] on div "Phone* AF AL DZ AD AO AI AQ AG AR AM AW AU AT AZ BS BH BD BB BY BE BZ BJ BM BT …" at bounding box center [526, 485] width 943 height 32
click at [671, 539] on fieldset "Where Address* [STREET_ADDRESS] [GEOGRAPHIC_DATA] ACT [GEOGRAPHIC_DATA] NT [GEO…" at bounding box center [526, 399] width 919 height 285
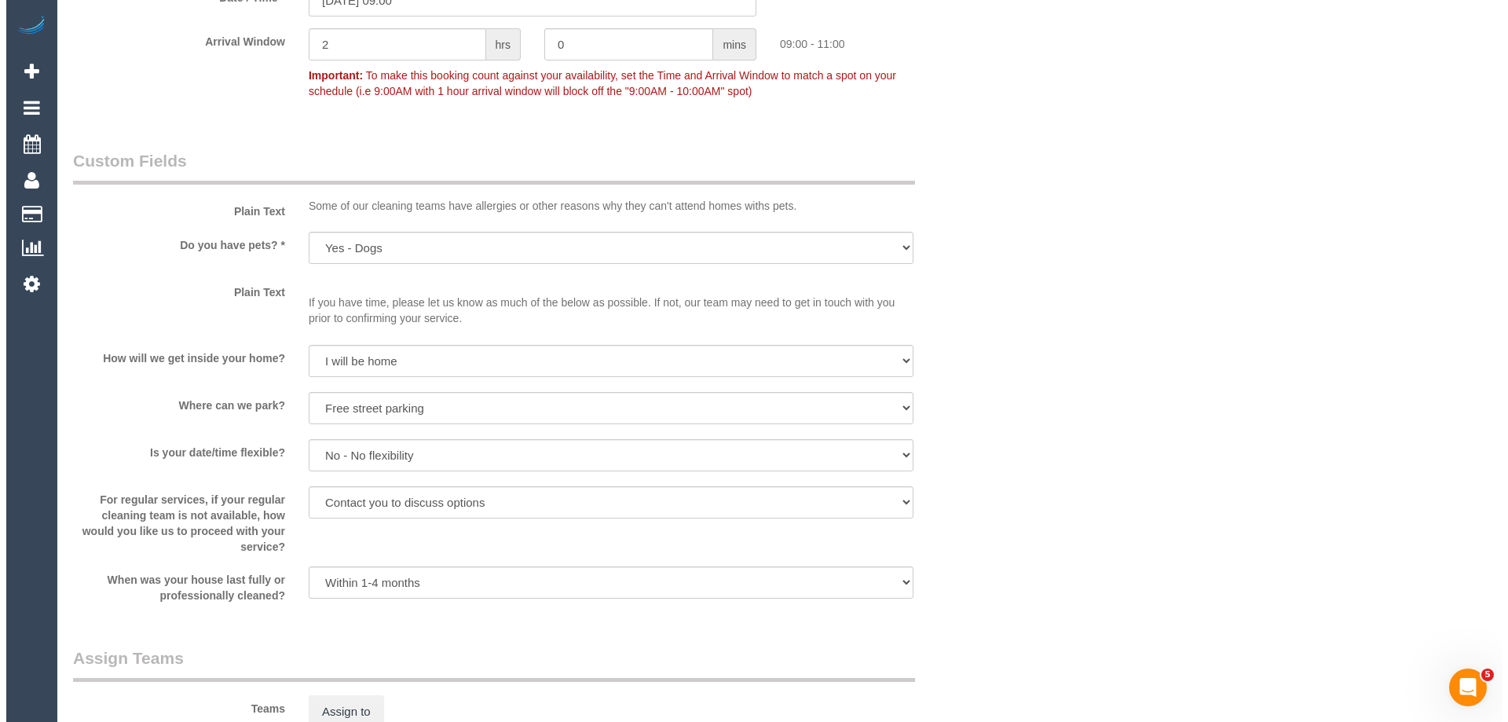
scroll to position [2042, 0]
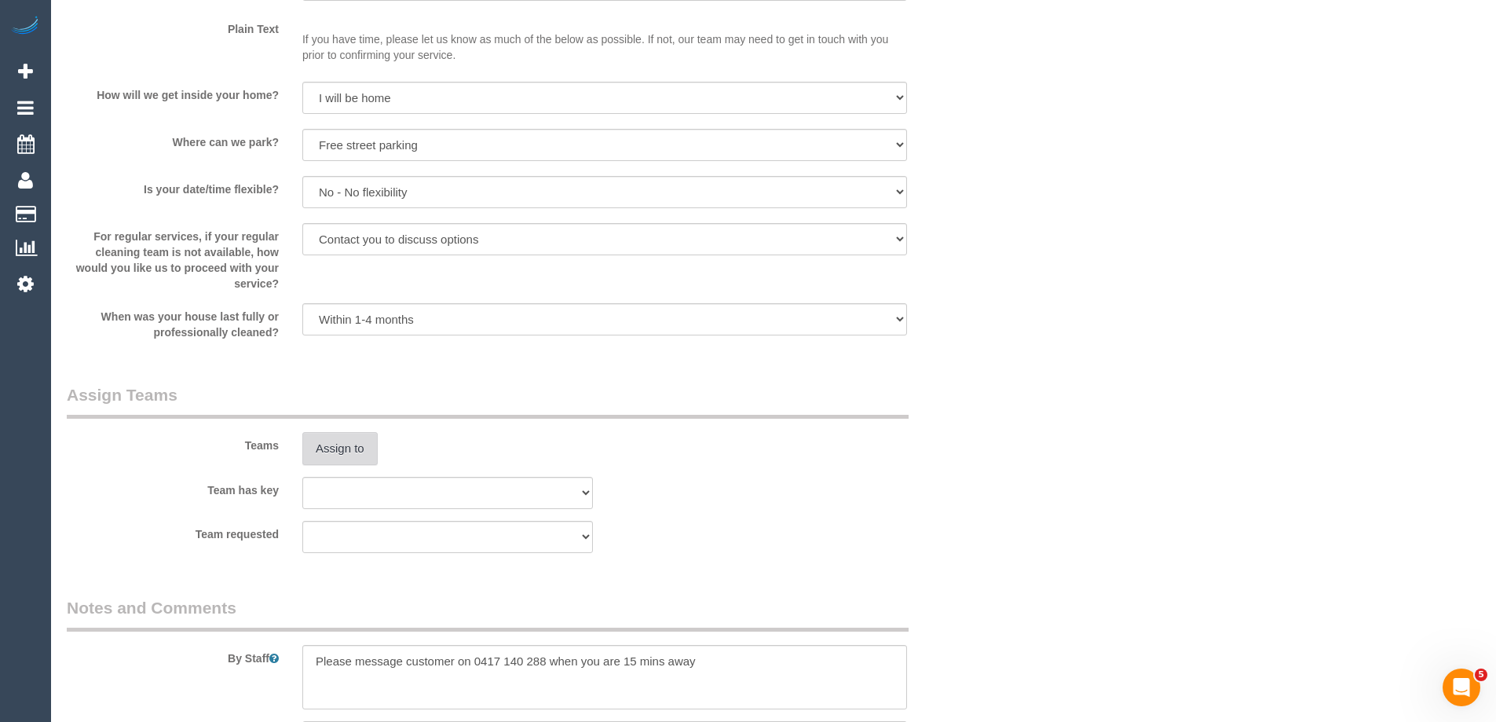
click at [341, 446] on button "Assign to" at bounding box center [339, 448] width 75 height 33
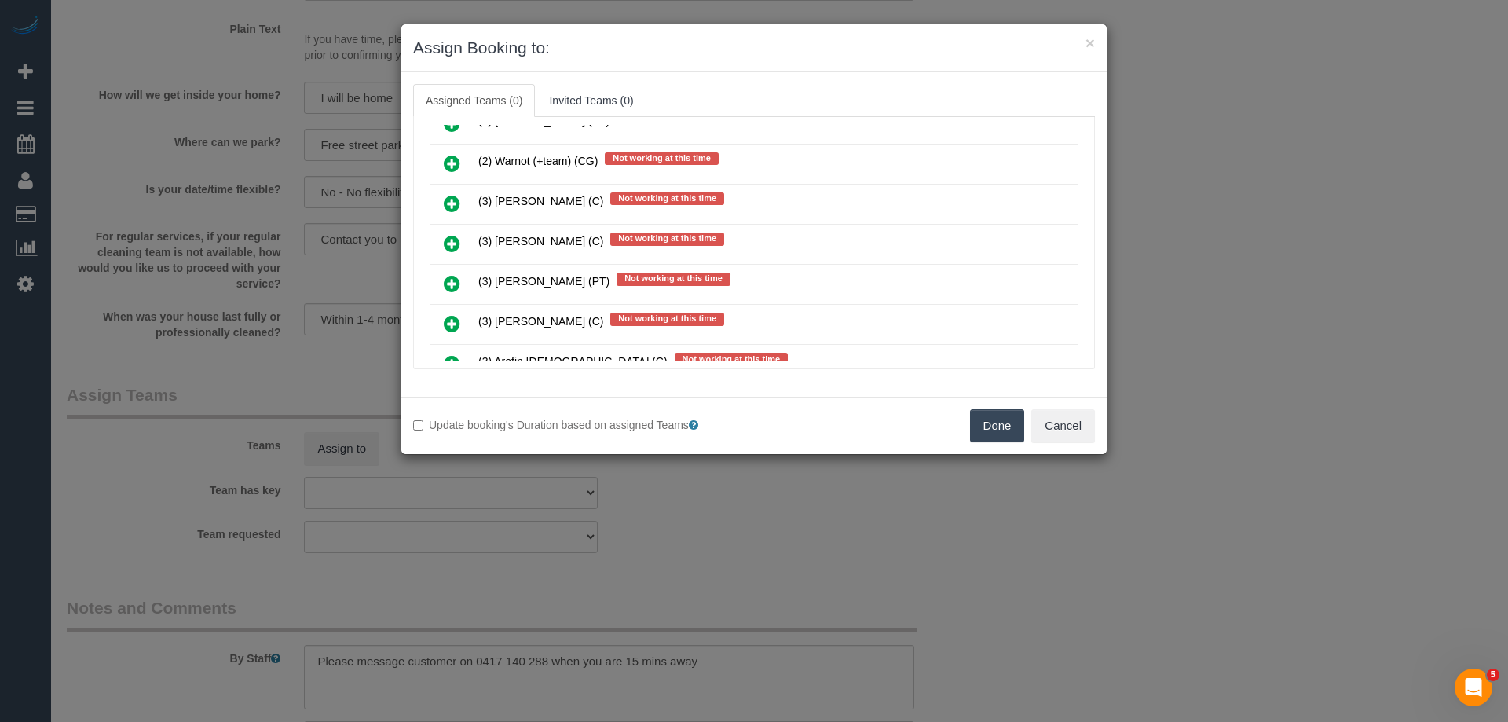
scroll to position [2356, 0]
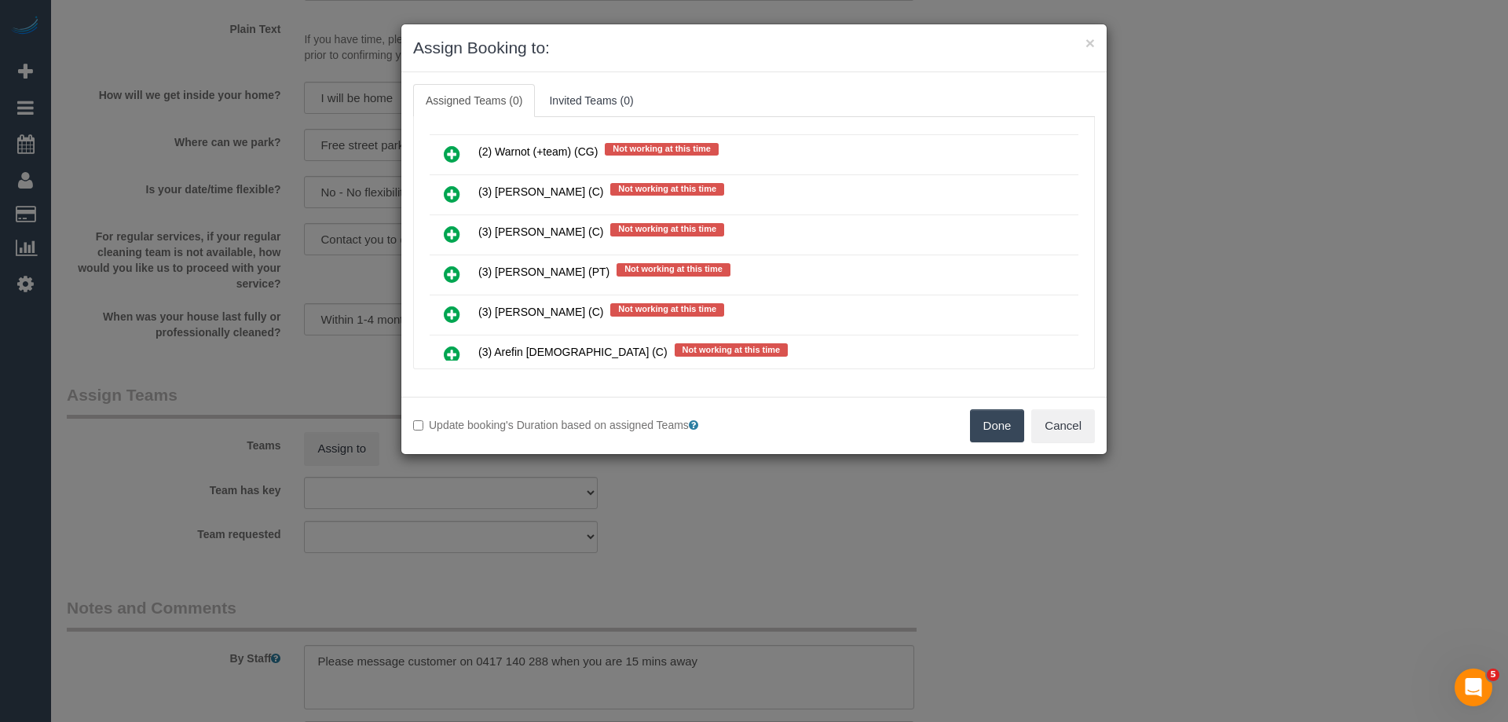
click at [447, 353] on icon at bounding box center [452, 354] width 16 height 19
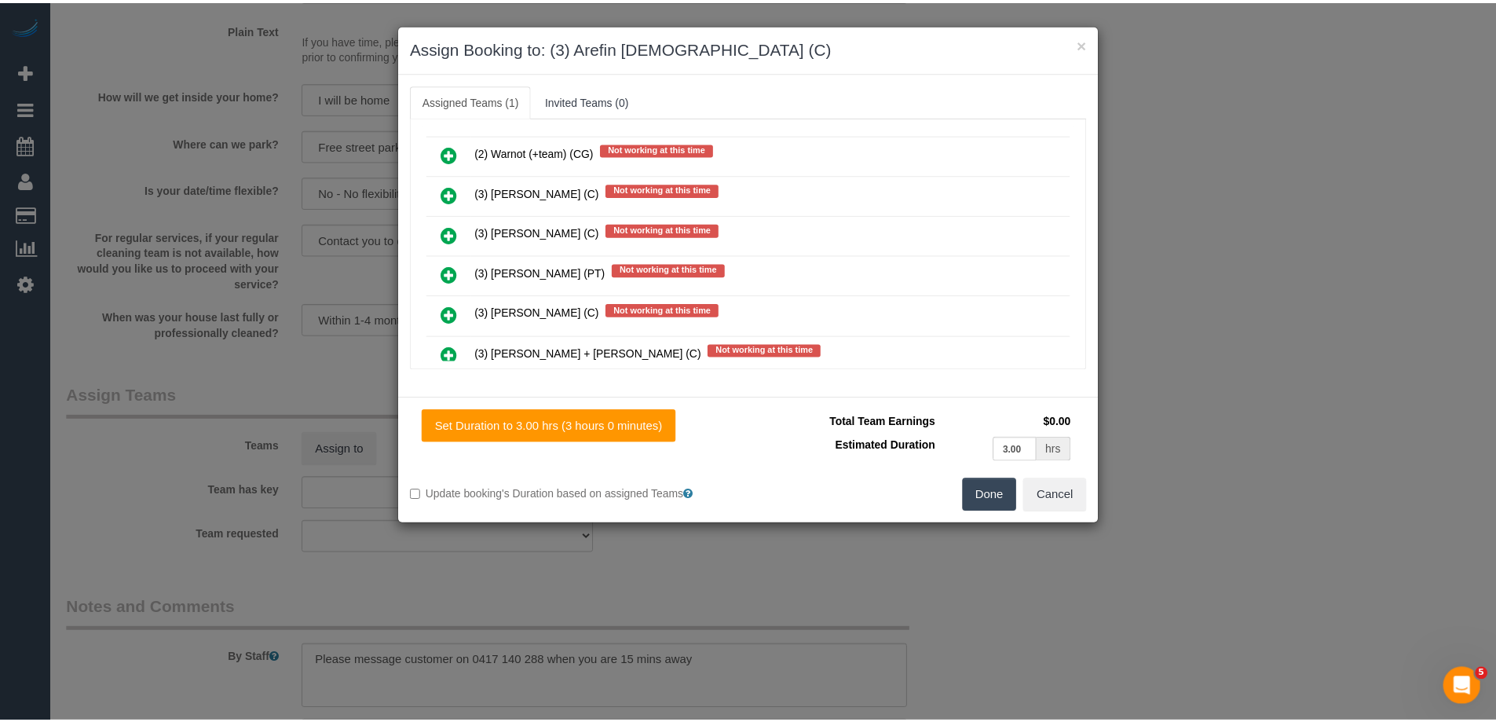
scroll to position [0, 0]
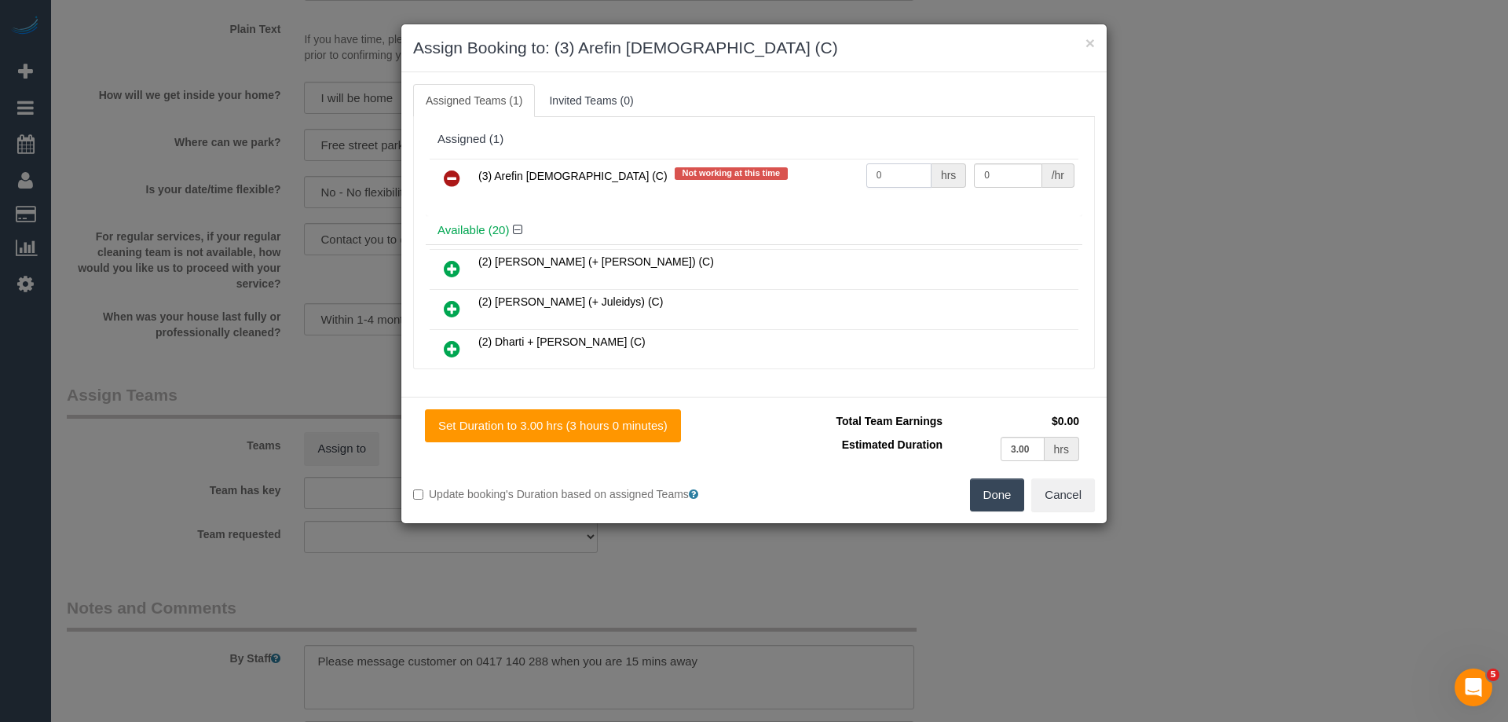
click at [895, 175] on input "0" at bounding box center [898, 175] width 65 height 24
type input "3"
click at [989, 182] on input "0" at bounding box center [1008, 175] width 68 height 24
type input "35"
click at [999, 504] on button "Done" at bounding box center [997, 494] width 55 height 33
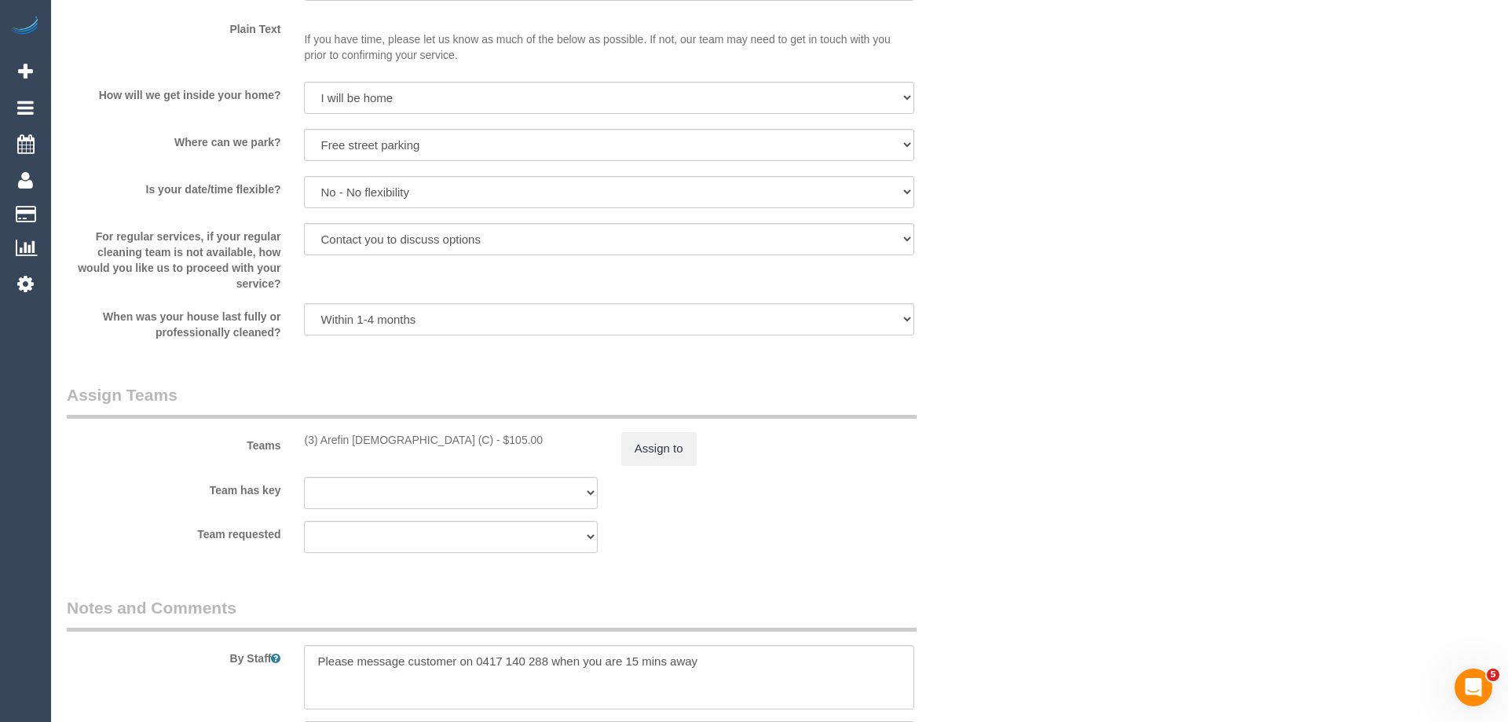
click at [999, 504] on div "× Assign Booking to: (3) Arefin Islam (C) Assigned Teams (1) Invited Teams (0) …" at bounding box center [754, 361] width 1508 height 722
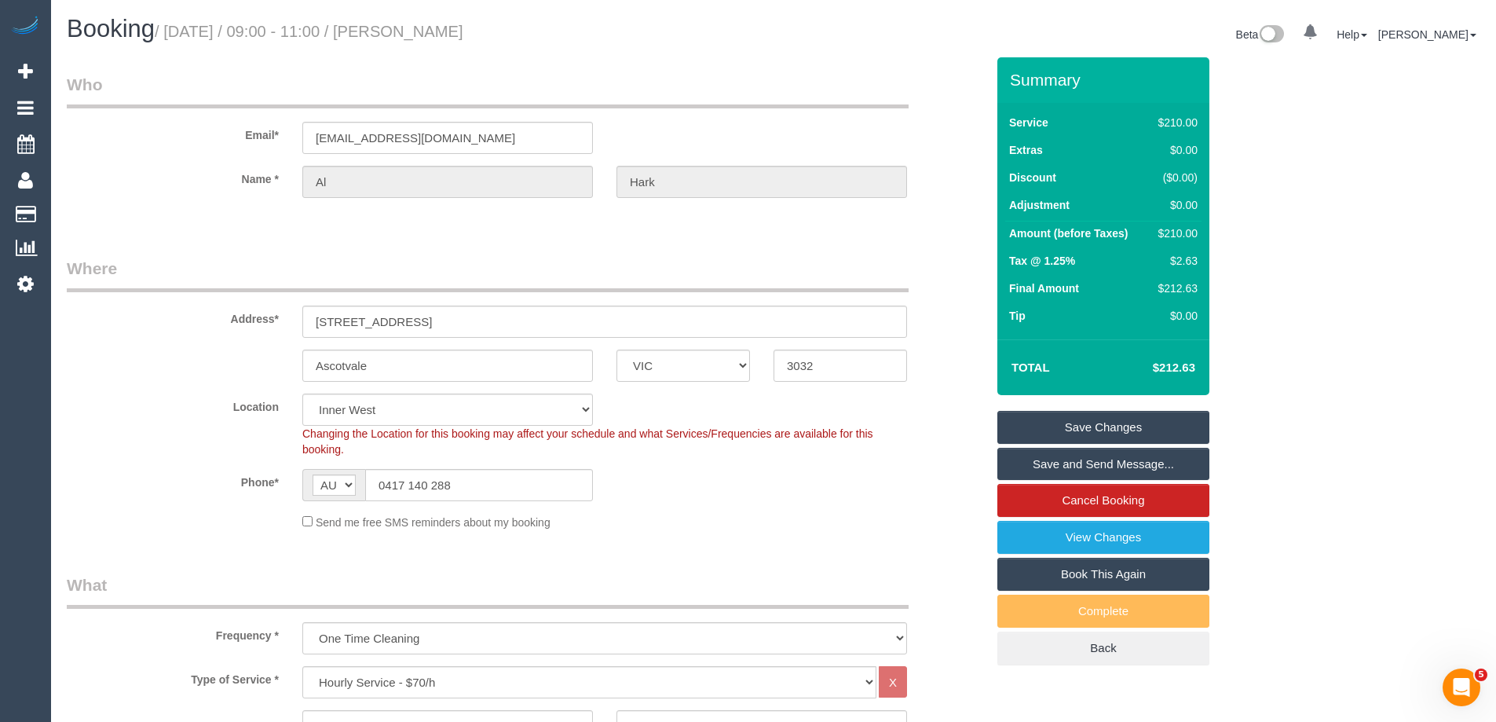
click at [1057, 426] on link "Save Changes" at bounding box center [1103, 427] width 212 height 33
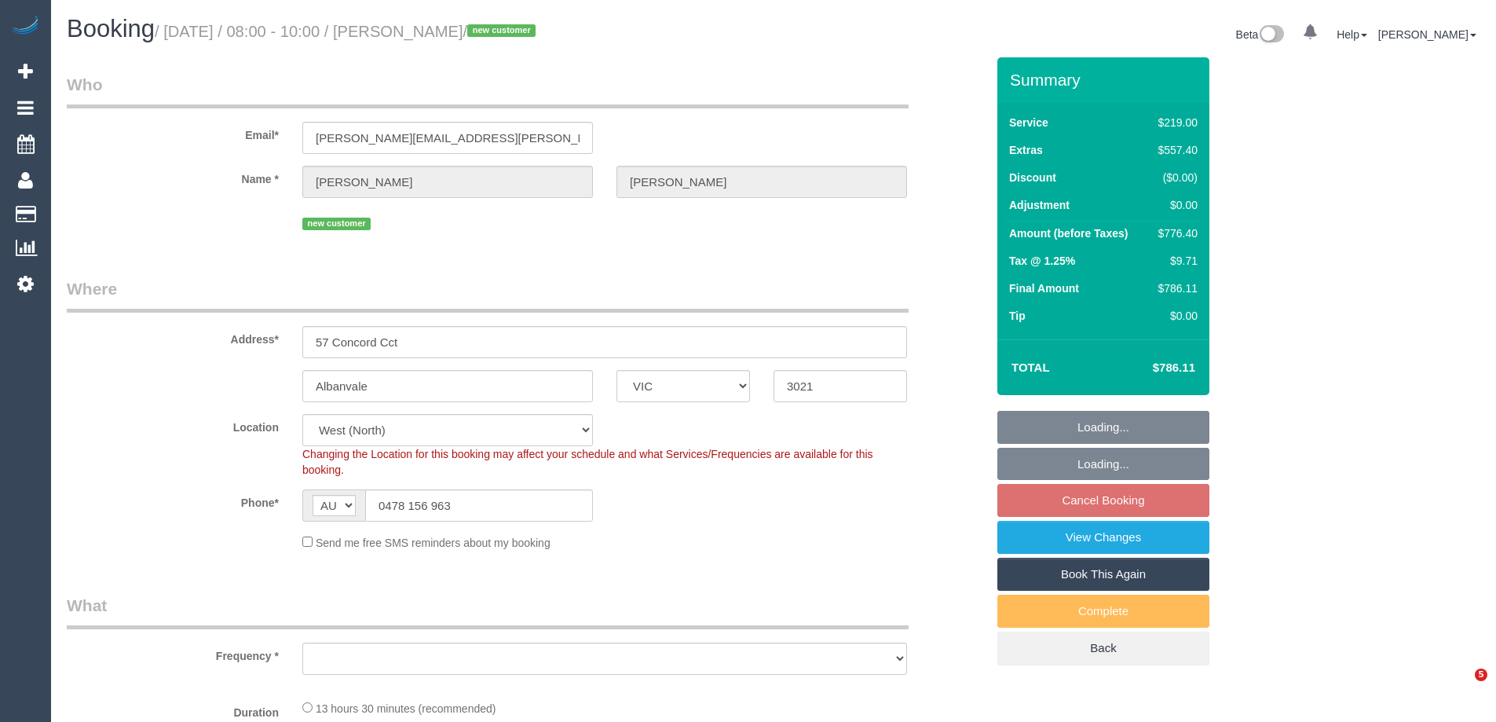
select select "VIC"
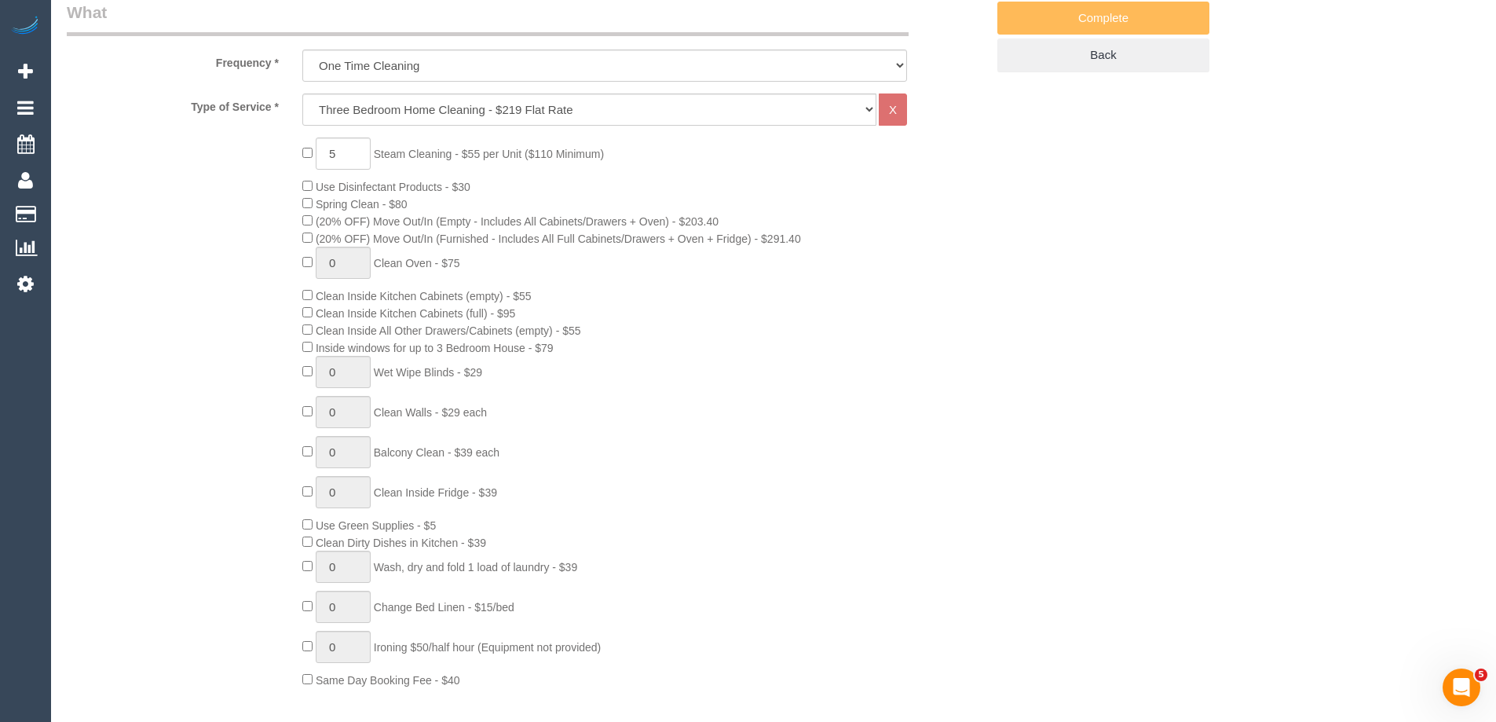
scroll to position [1178, 0]
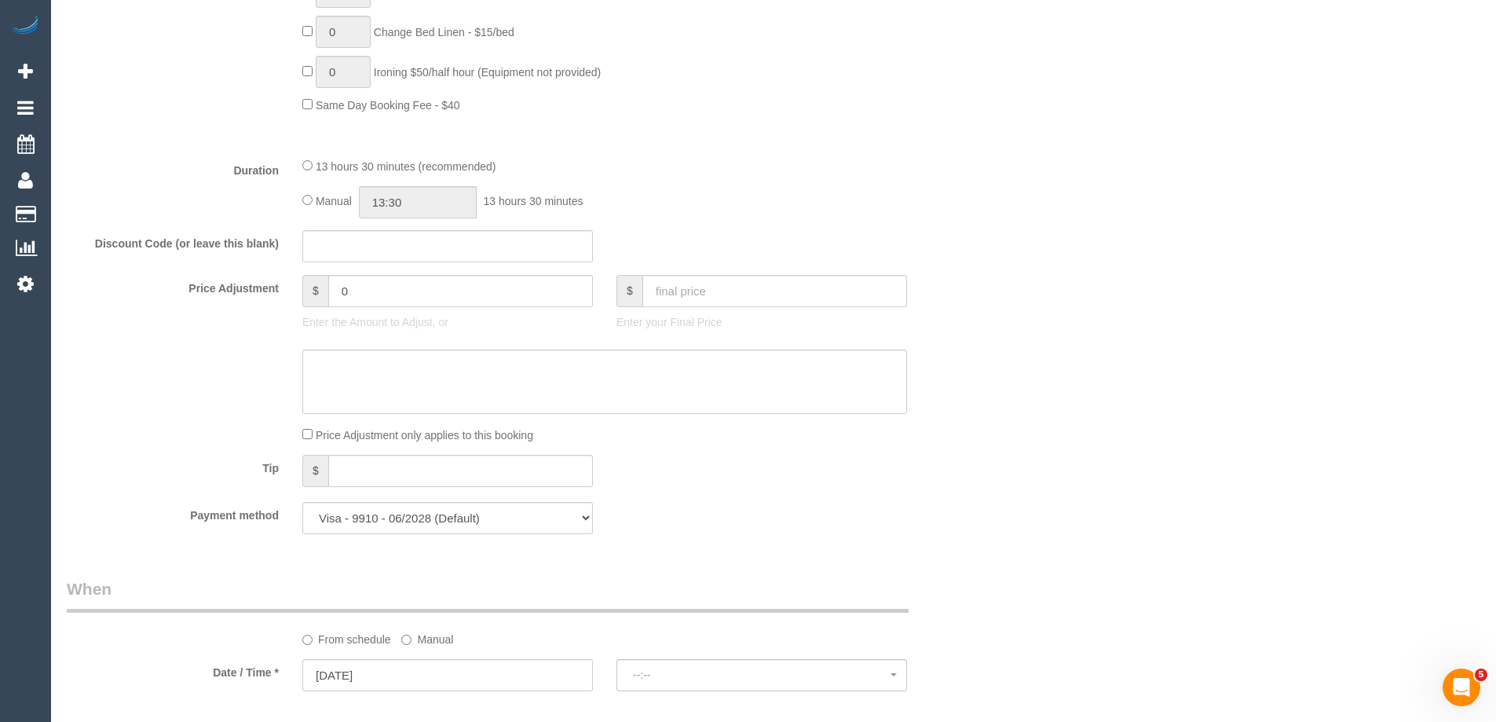
select select "object:1357"
select select "string:stripe-pm_1S1IHj2GScqysDRVTRVk90rF"
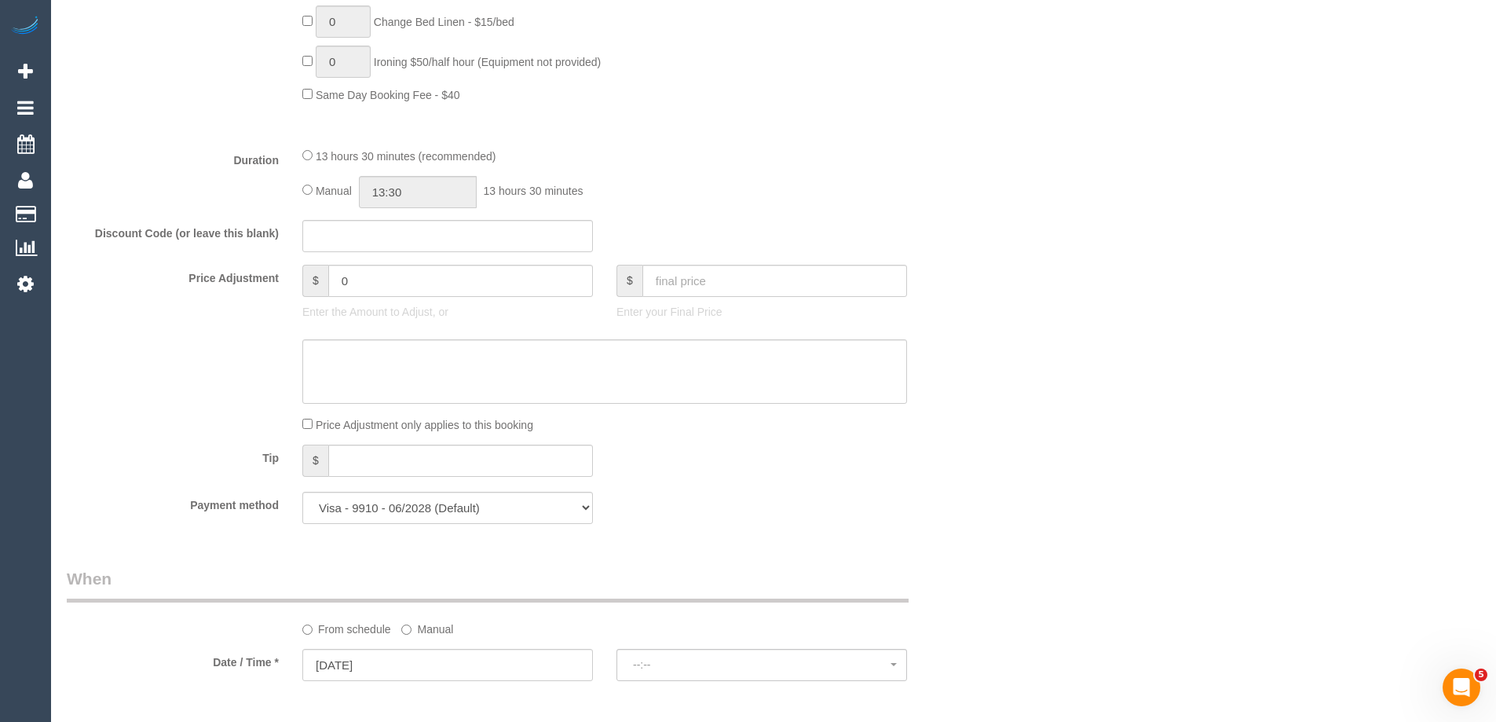
select select "spot2"
select select "number:30"
select select "number:14"
select select "number:18"
select select "number:36"
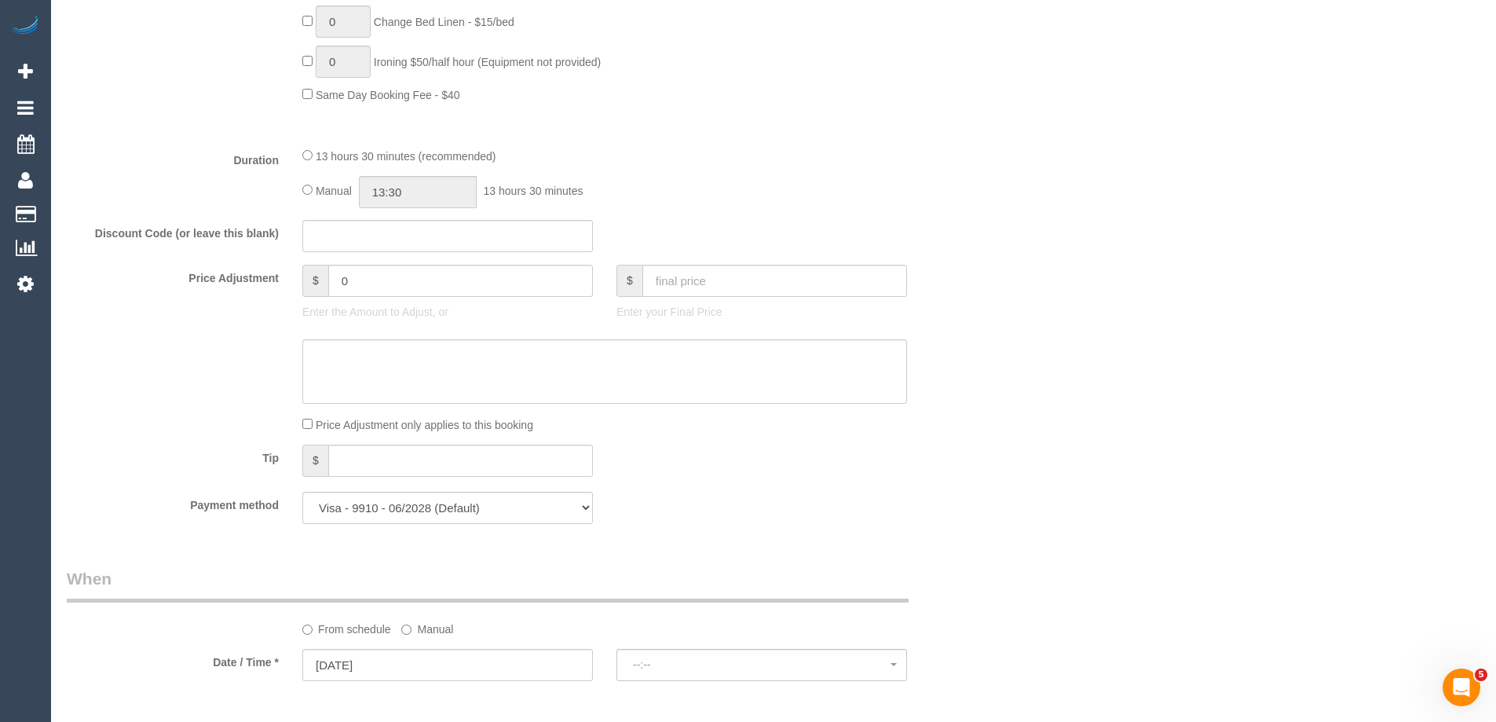
select select "number:26"
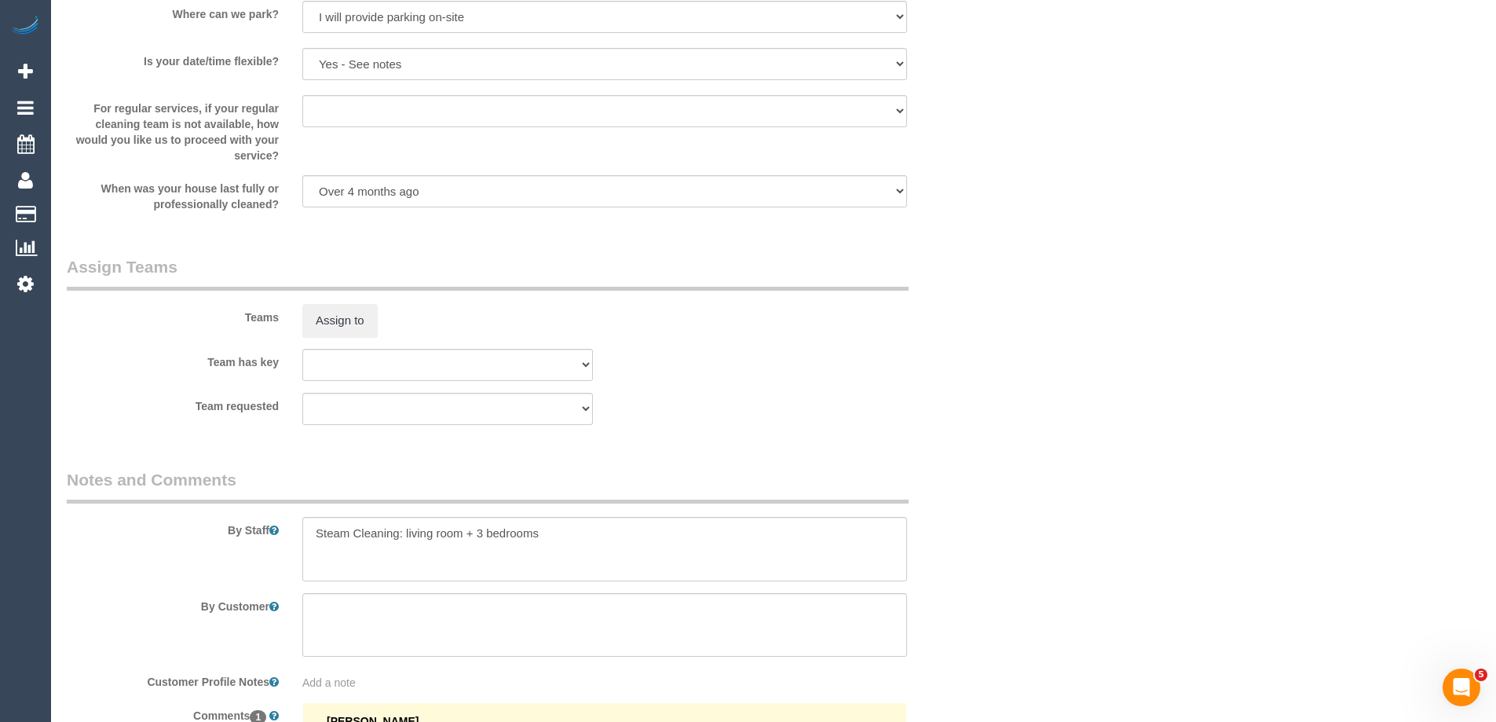
scroll to position [2465, 0]
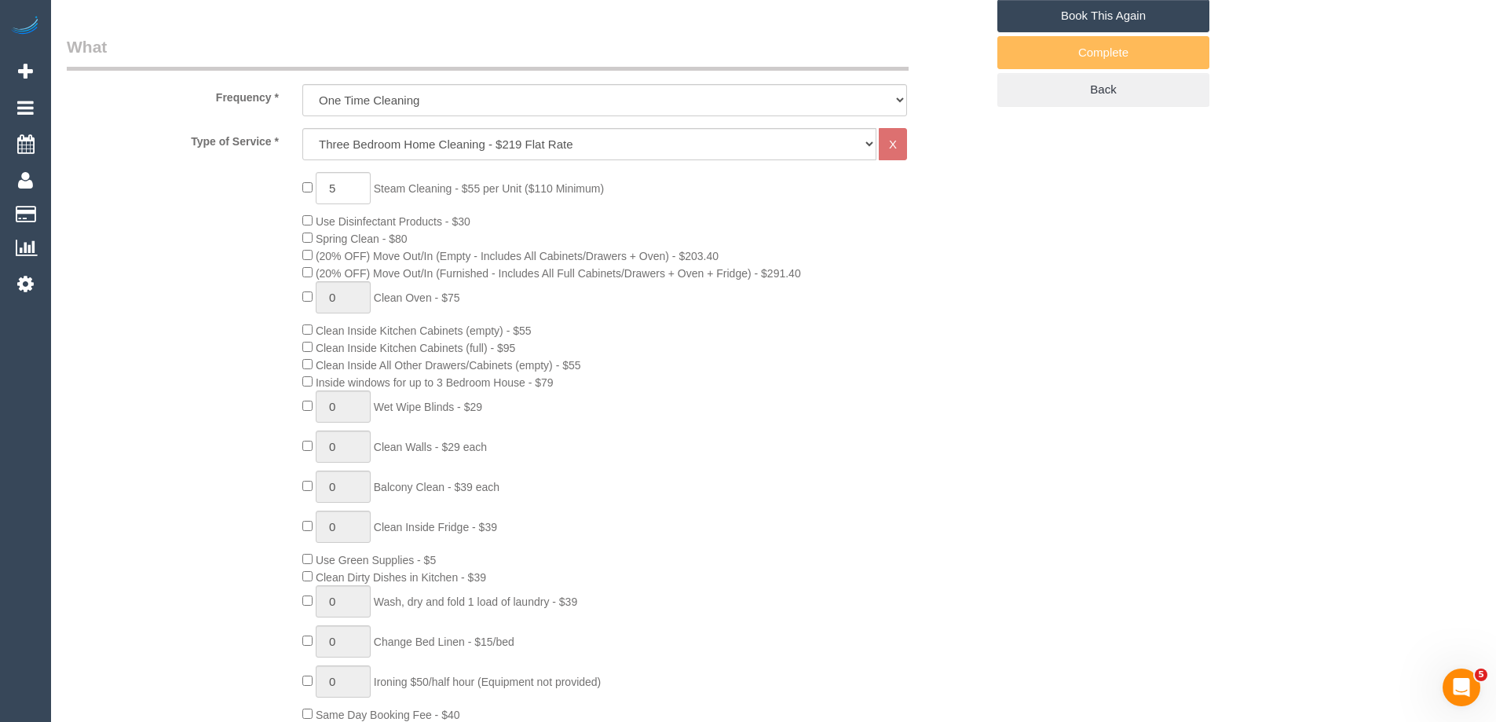
scroll to position [188, 0]
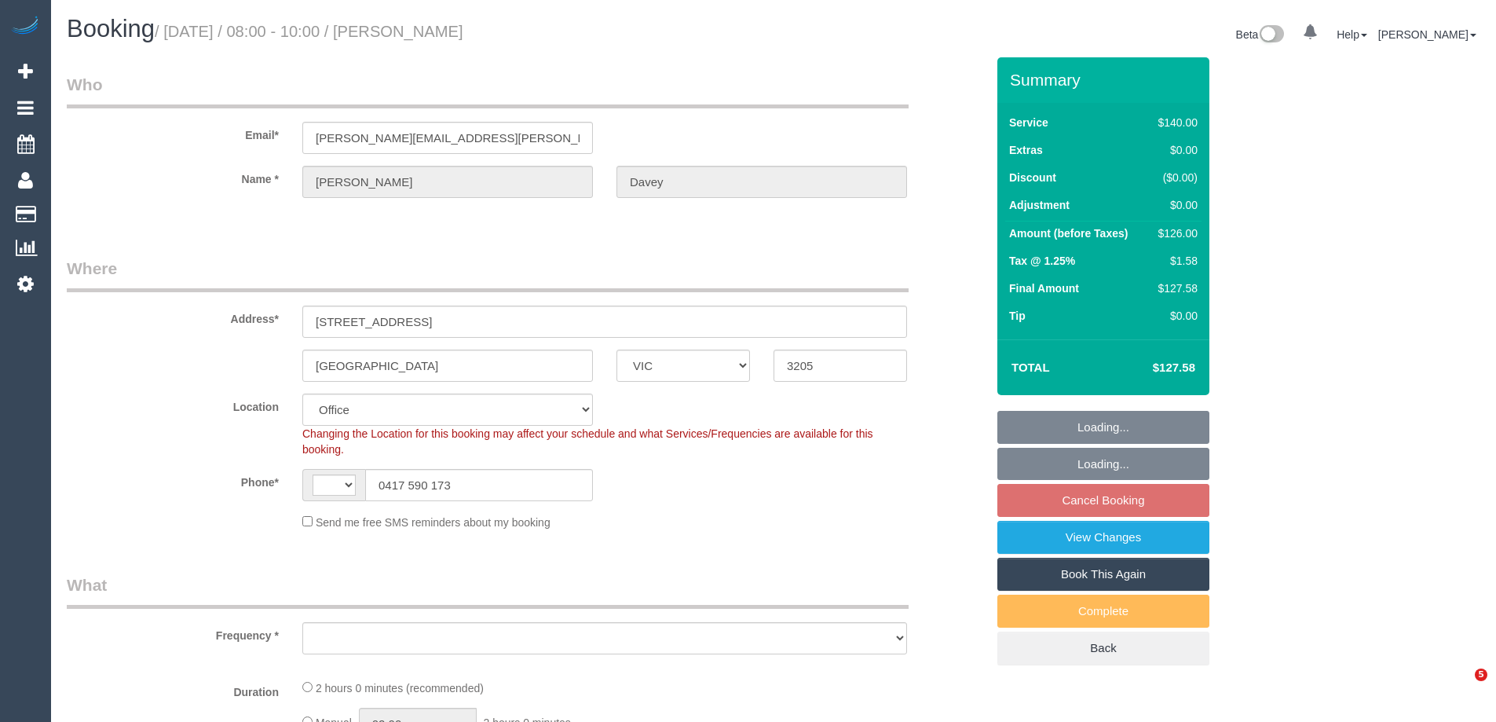
select select "VIC"
select select "string:AU"
select select "string:stripe-pm_1RtJeK2GScqysDRVEIhgm82e"
select select "number:30"
select select "number:14"
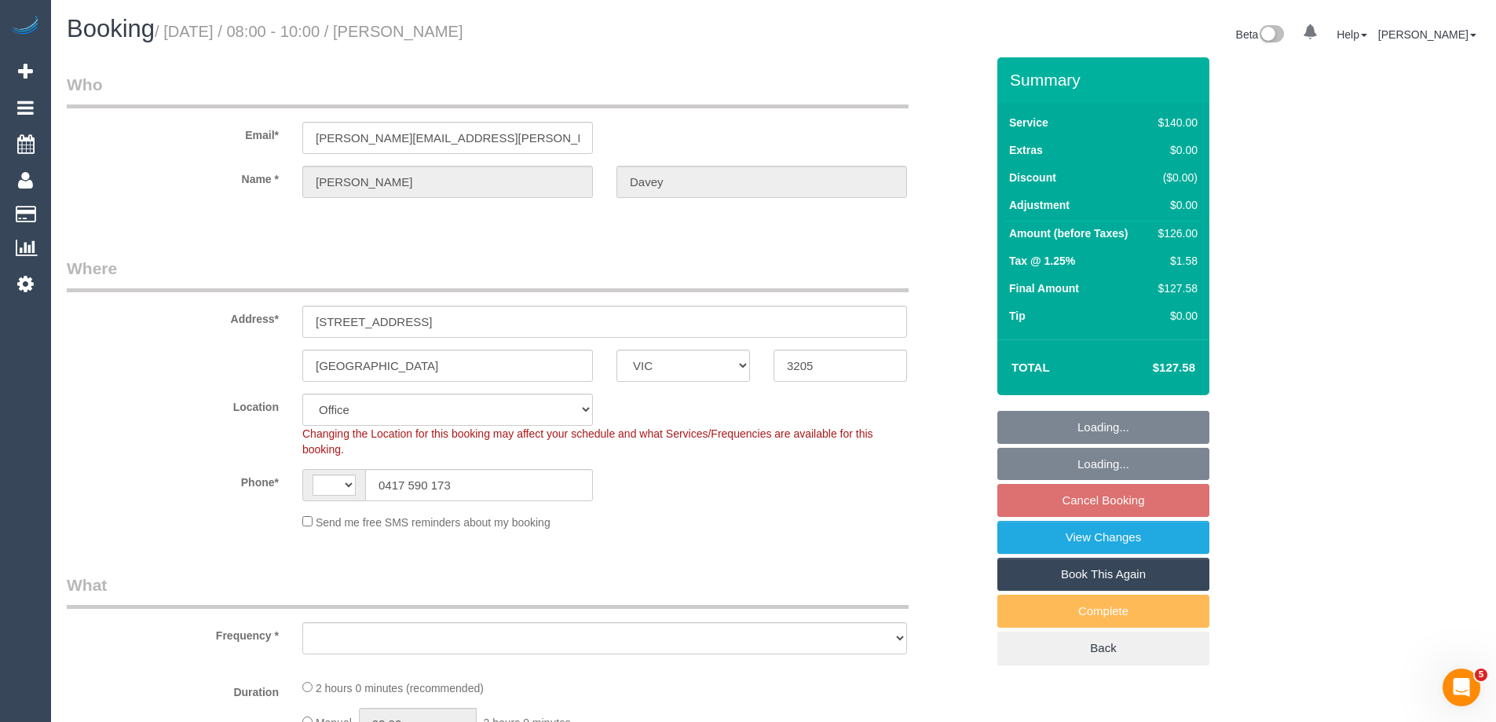
select select "number:19"
select select "number:36"
select select "object:2115"
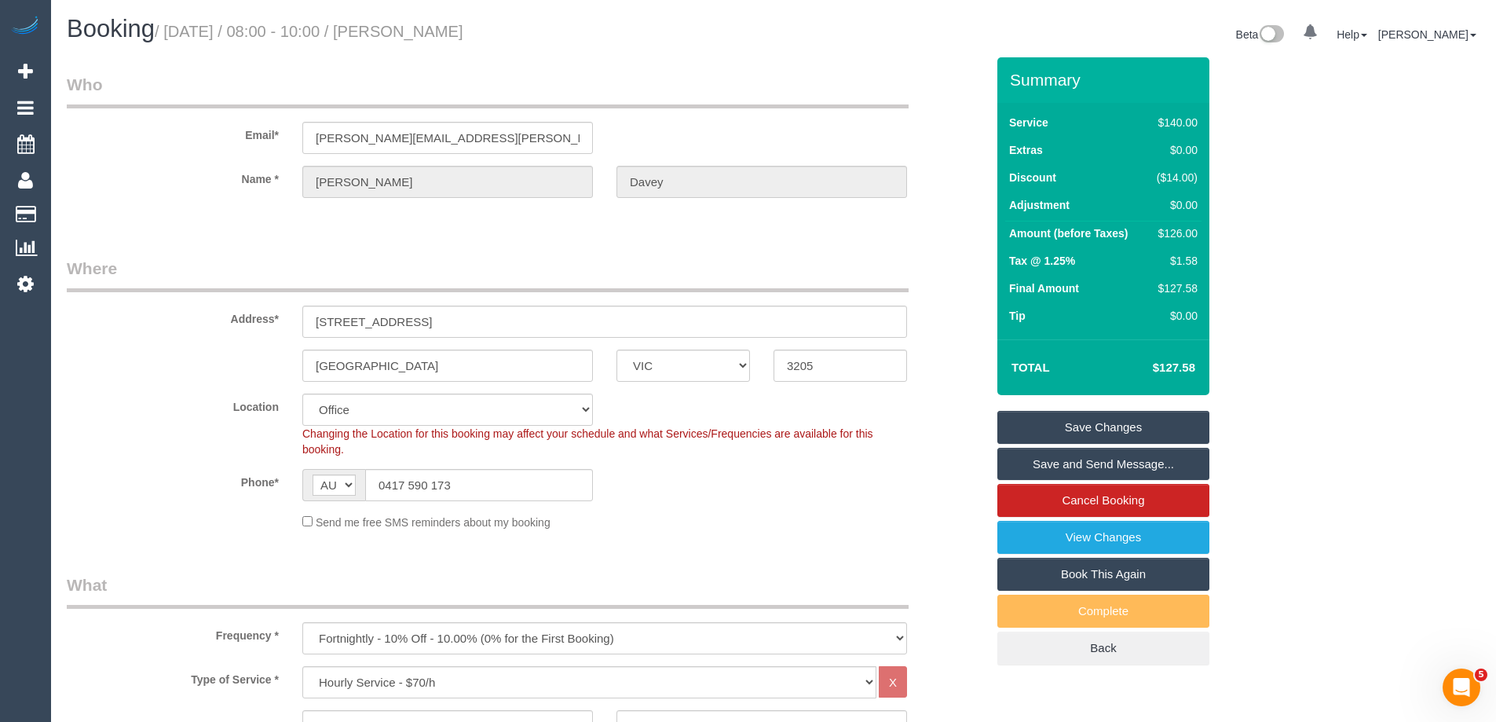
drag, startPoint x: 535, startPoint y: 35, endPoint x: 436, endPoint y: 27, distance: 99.3
click at [436, 27] on h1 "Booking / September 06, 2025 / 08:00 - 10:00 / Tracey Davey" at bounding box center [414, 29] width 695 height 27
copy small "Tracey Davey"
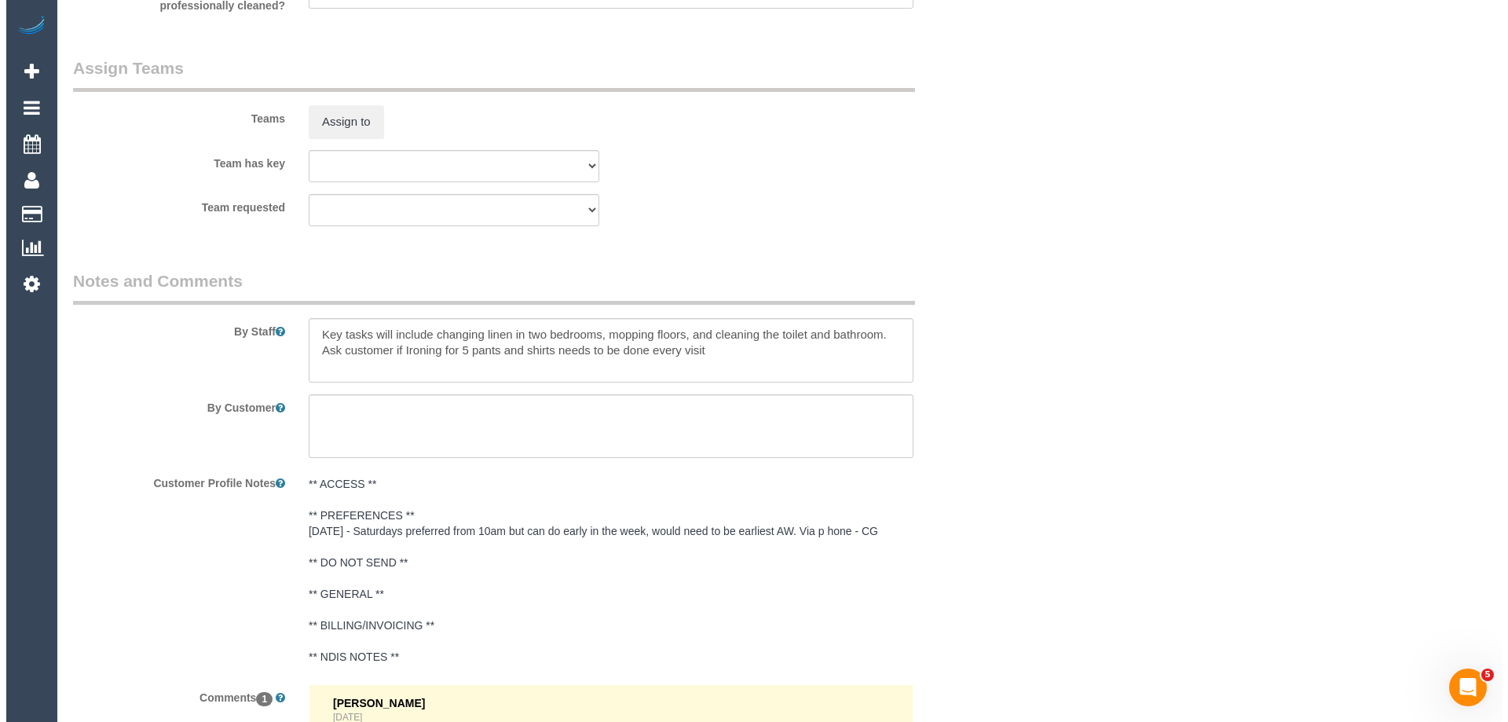
scroll to position [2366, 0]
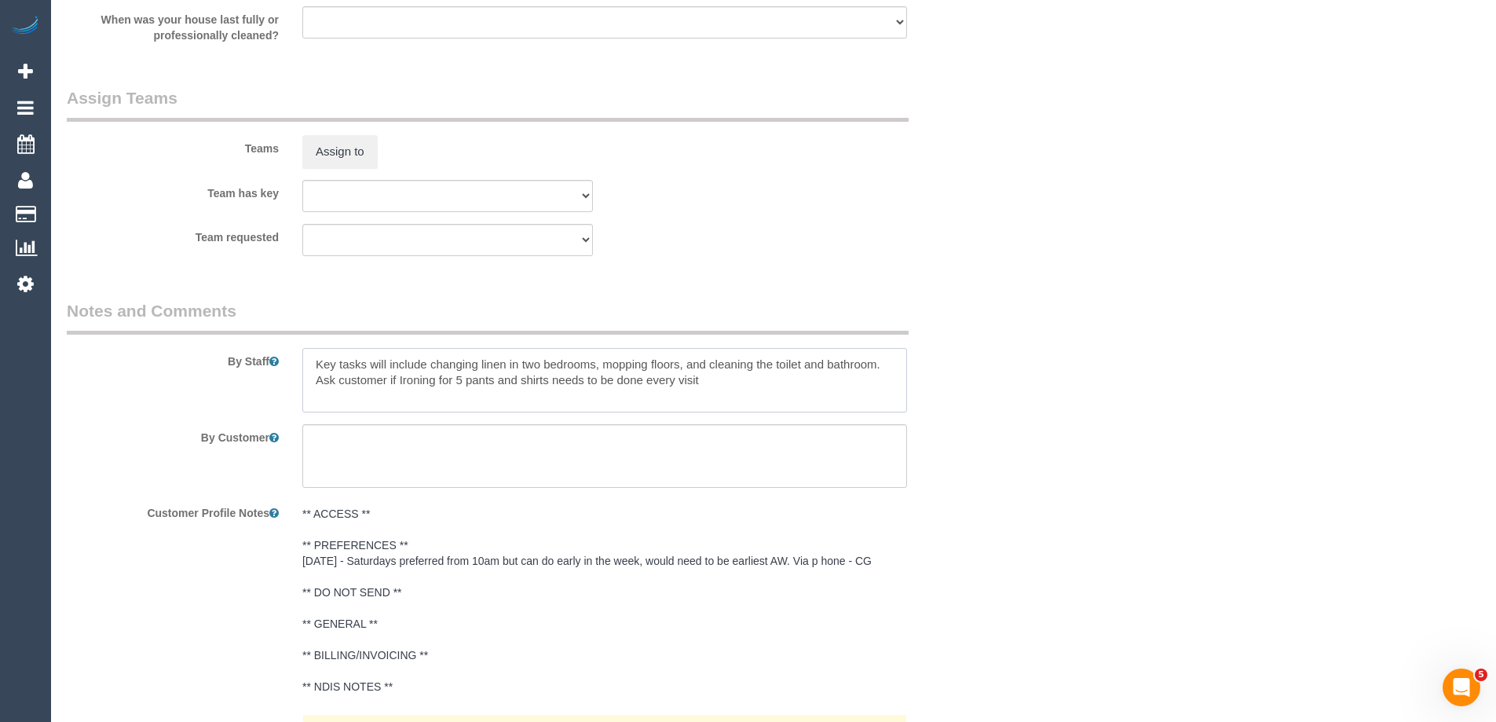
click at [305, 364] on textarea at bounding box center [604, 380] width 605 height 64
type textarea "*cover* Key tasks will include changing linen in two bedrooms, mopping floors, …"
click at [363, 154] on button "Assign to" at bounding box center [339, 151] width 75 height 33
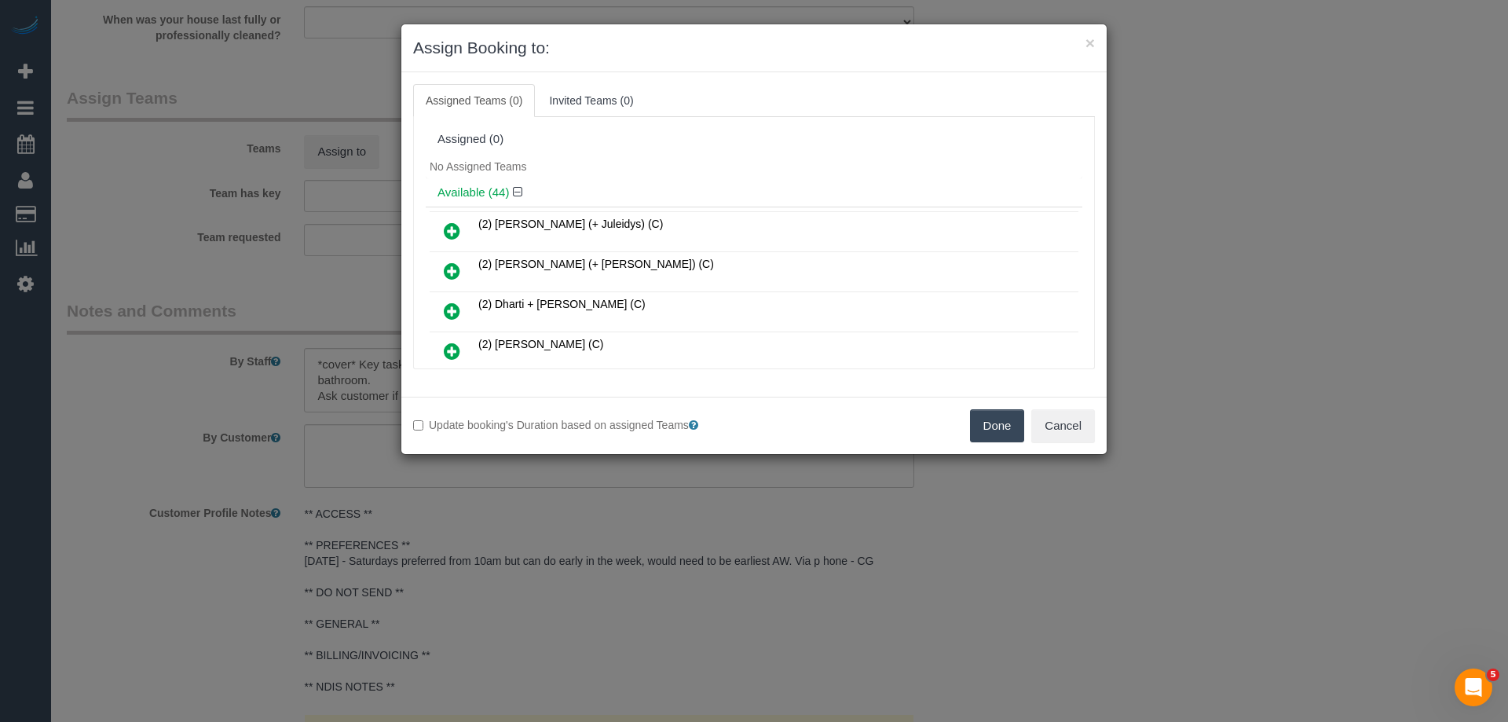
click at [614, 192] on h4 "Available (44)" at bounding box center [753, 192] width 633 height 13
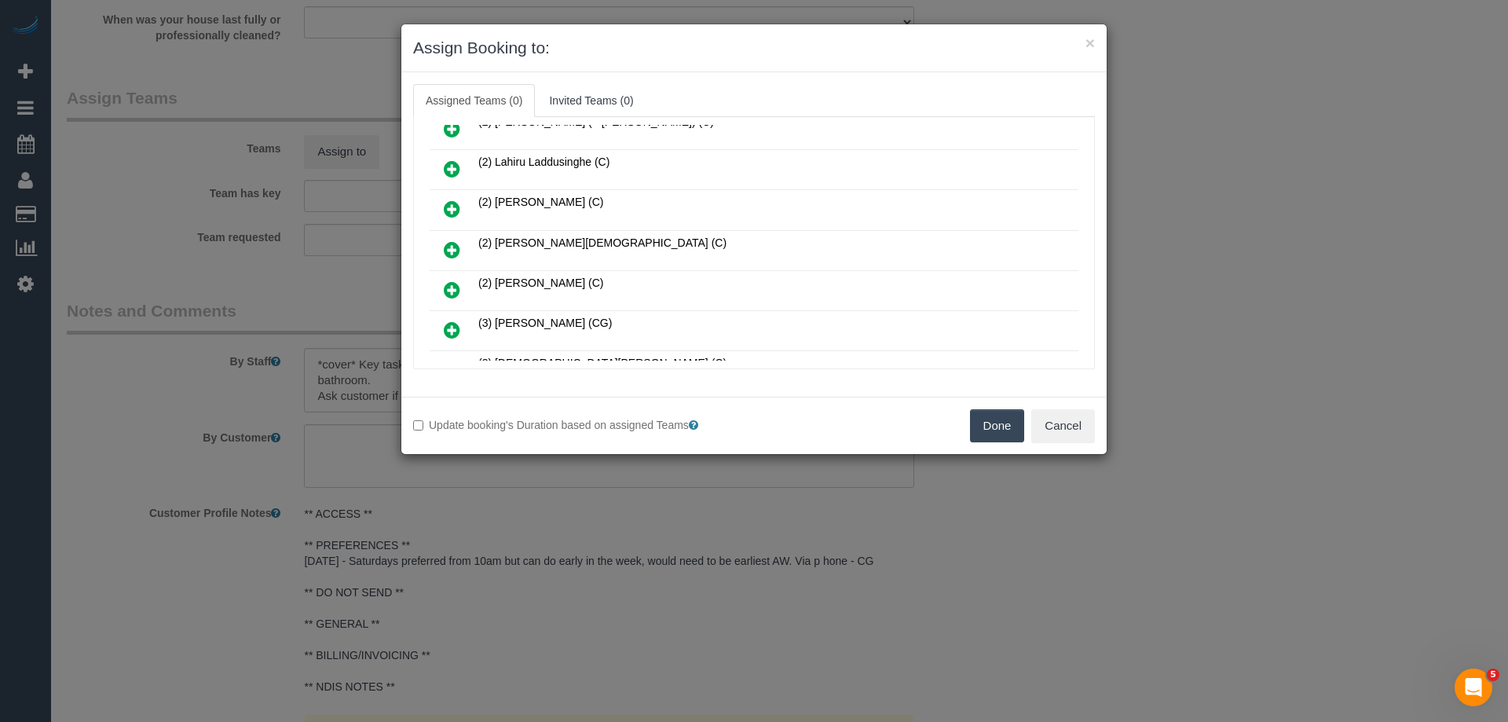
click at [456, 247] on icon at bounding box center [452, 249] width 16 height 19
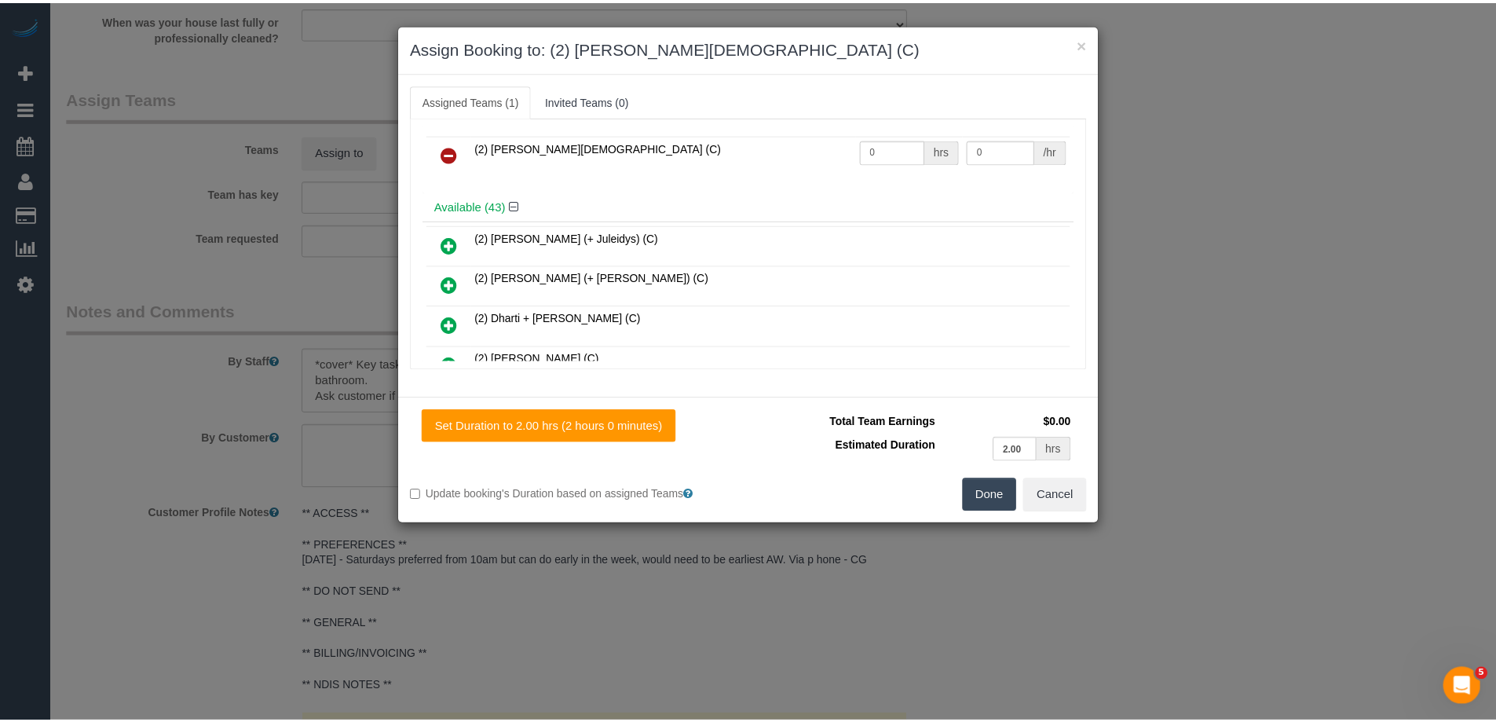
scroll to position [0, 0]
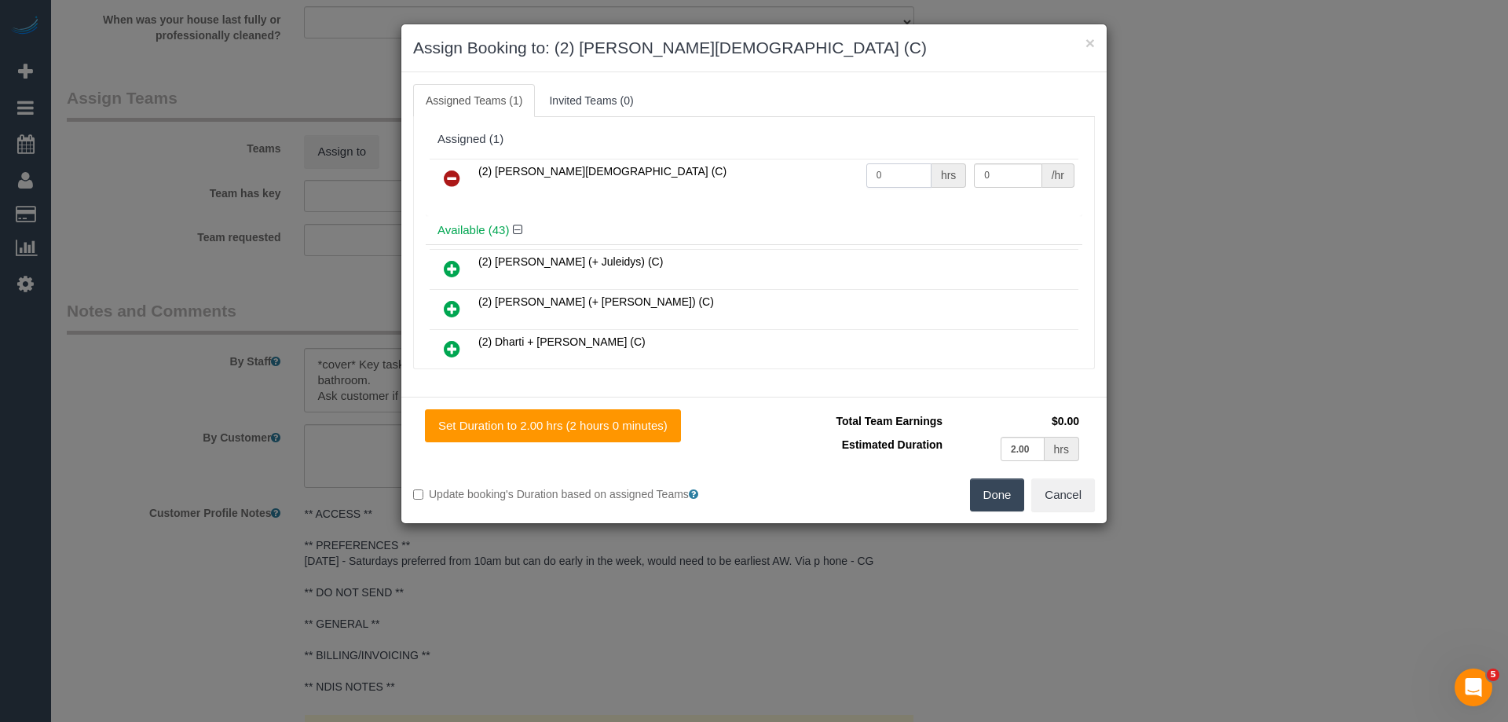
click at [884, 181] on input "0" at bounding box center [898, 175] width 65 height 24
type input "2"
click at [1003, 179] on input "0" at bounding box center [1008, 175] width 68 height 24
type input "37.5"
click at [989, 495] on button "Done" at bounding box center [997, 494] width 55 height 33
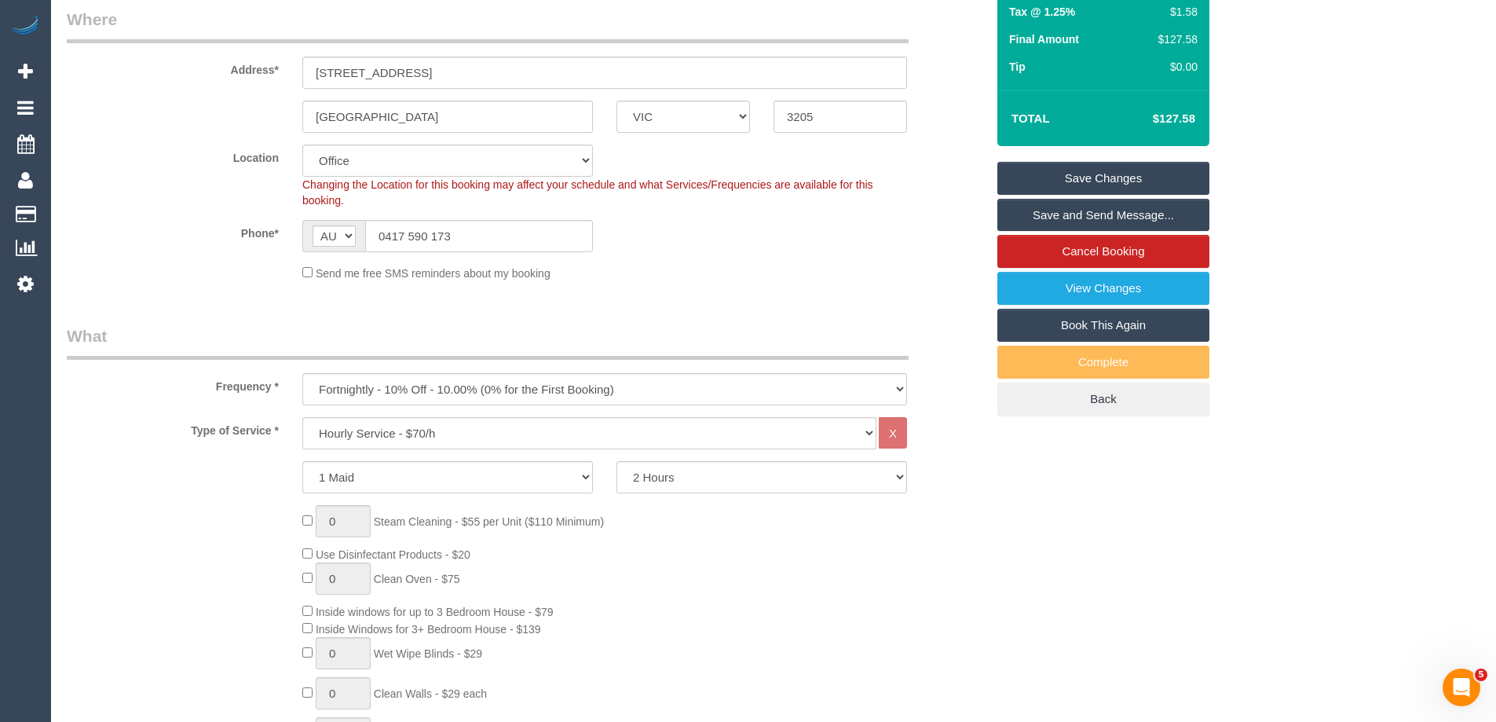
scroll to position [246, 0]
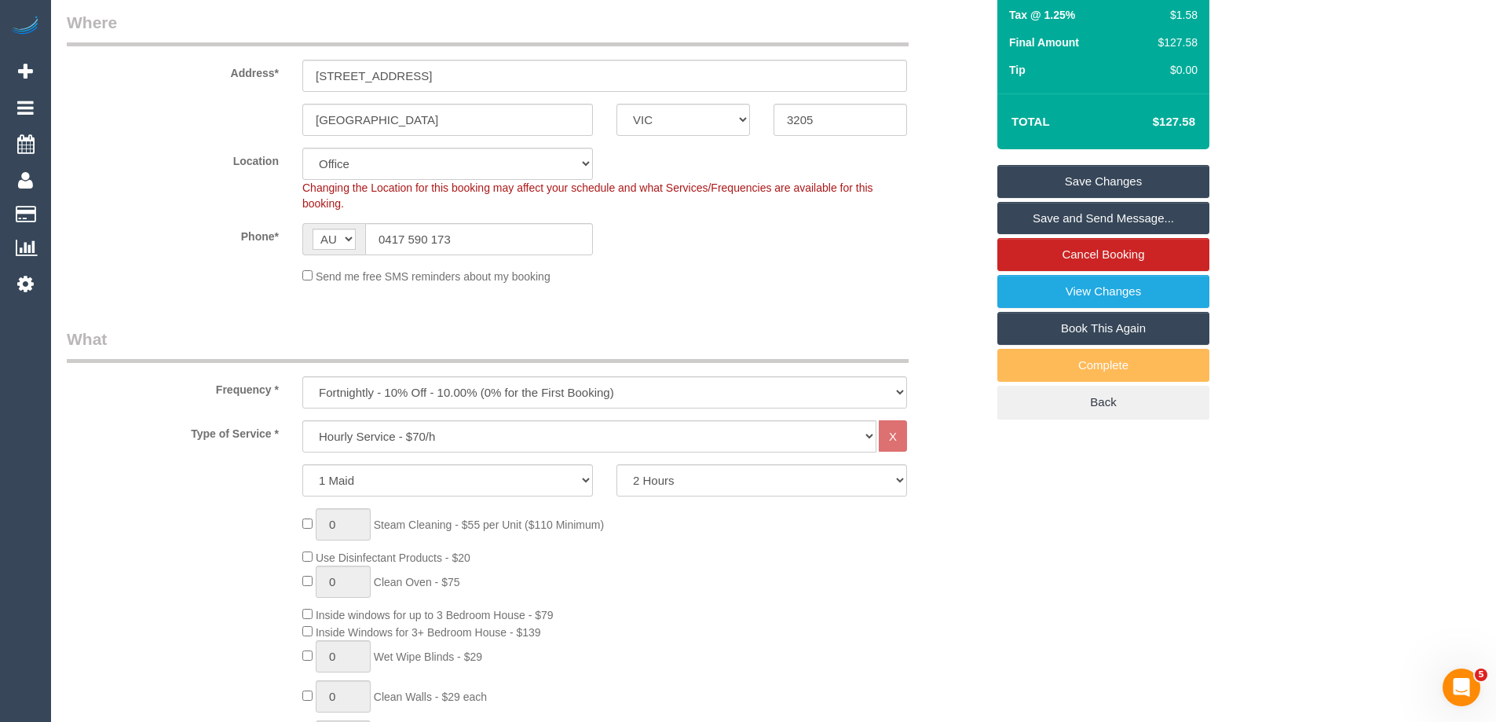
click at [1105, 179] on link "Save Changes" at bounding box center [1103, 181] width 212 height 33
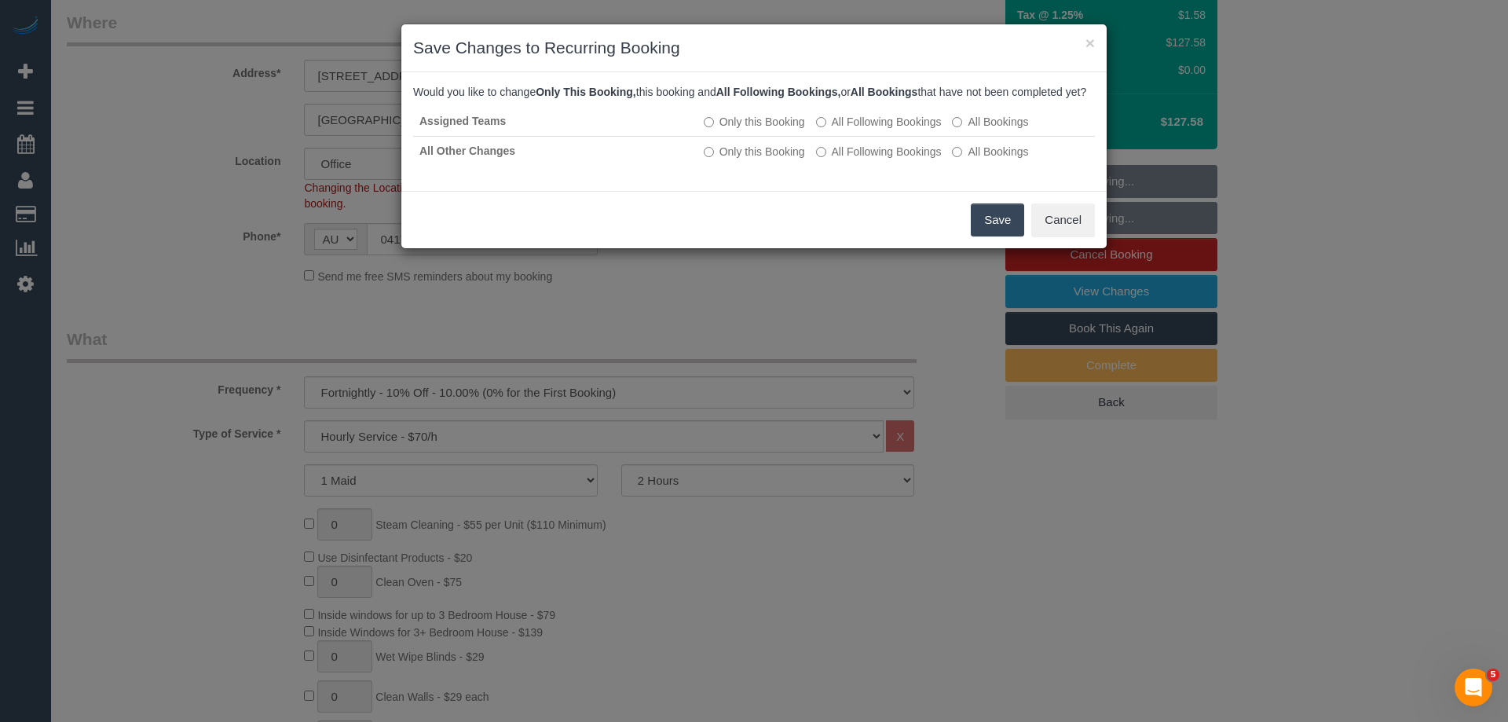
click at [1001, 232] on button "Save" at bounding box center [997, 219] width 53 height 33
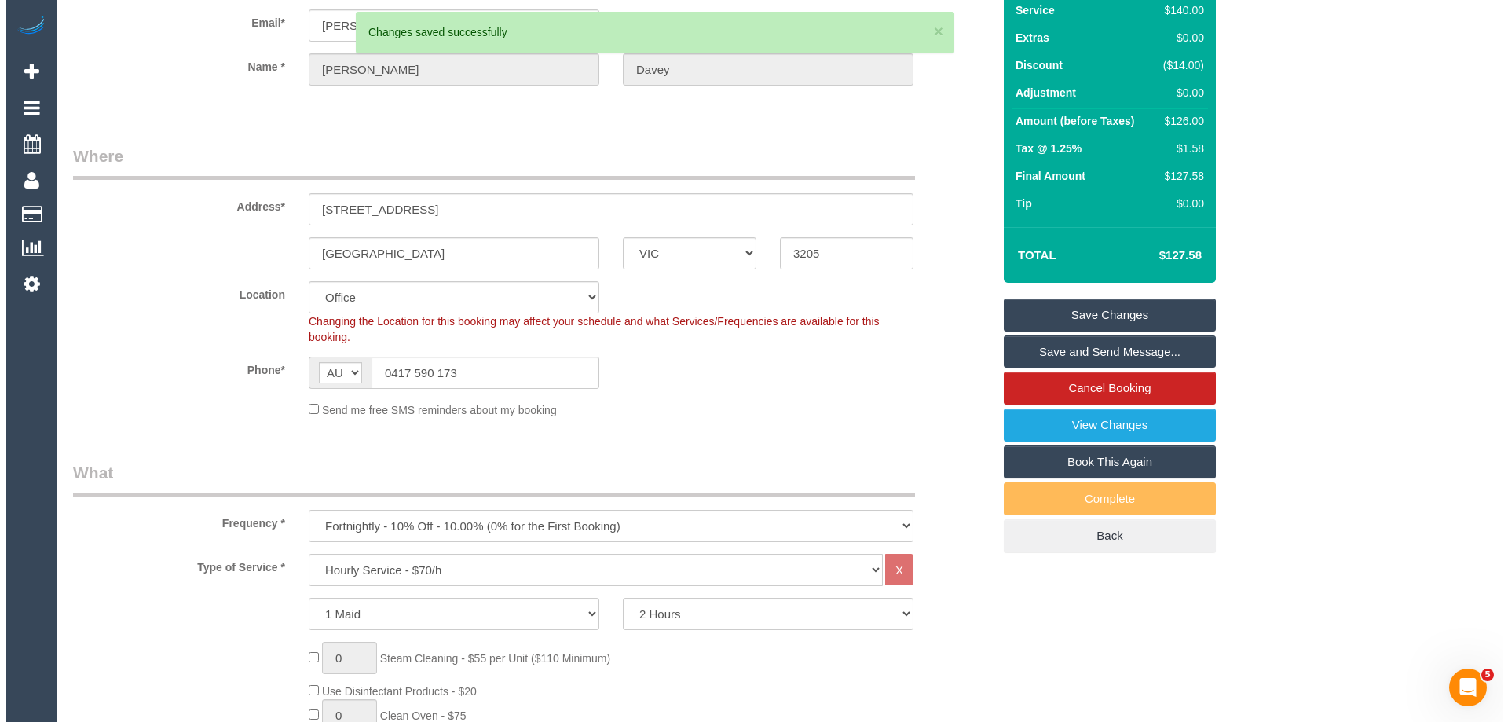
scroll to position [0, 0]
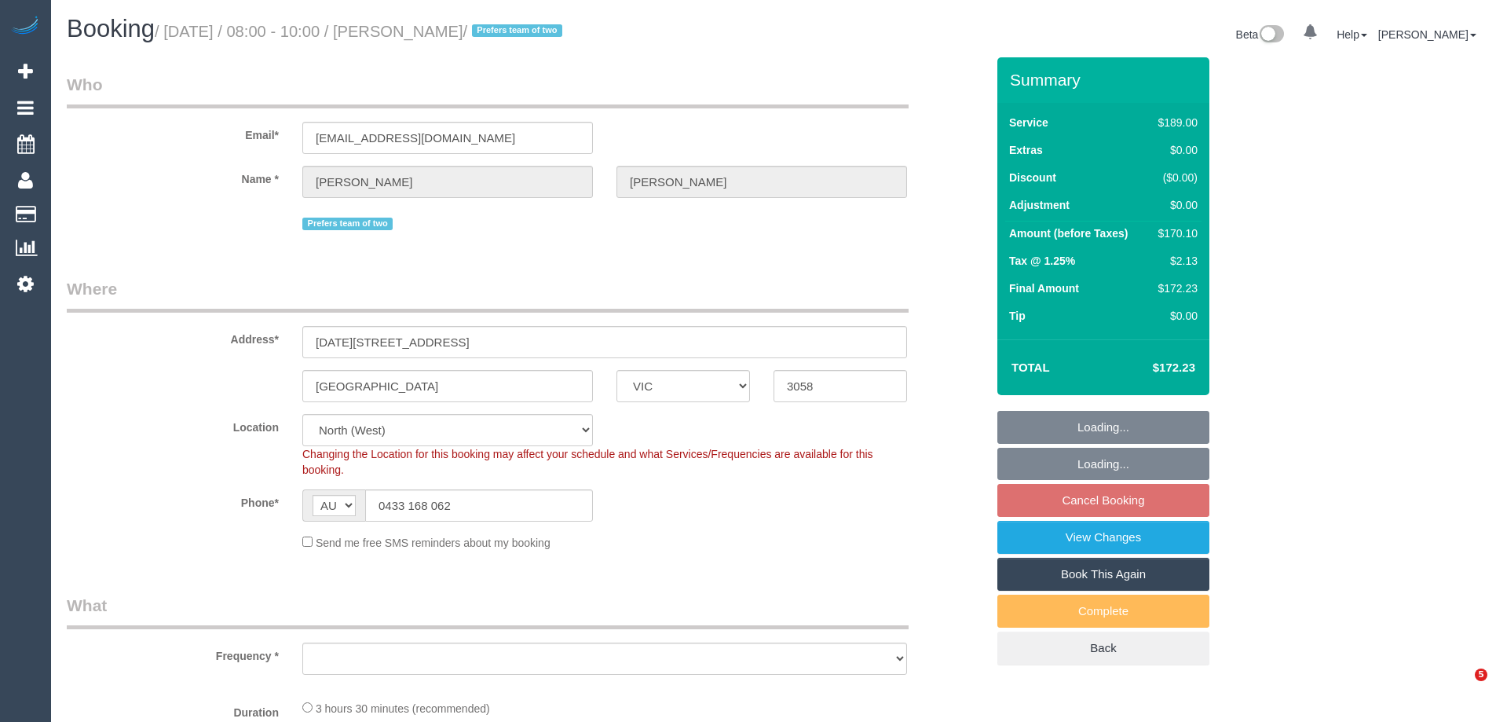
select select "VIC"
select select "string:stripe-pm_1RgGfz2GScqysDRVqlm1FYTC"
select select "object:1520"
select select "number:30"
select select "number:17"
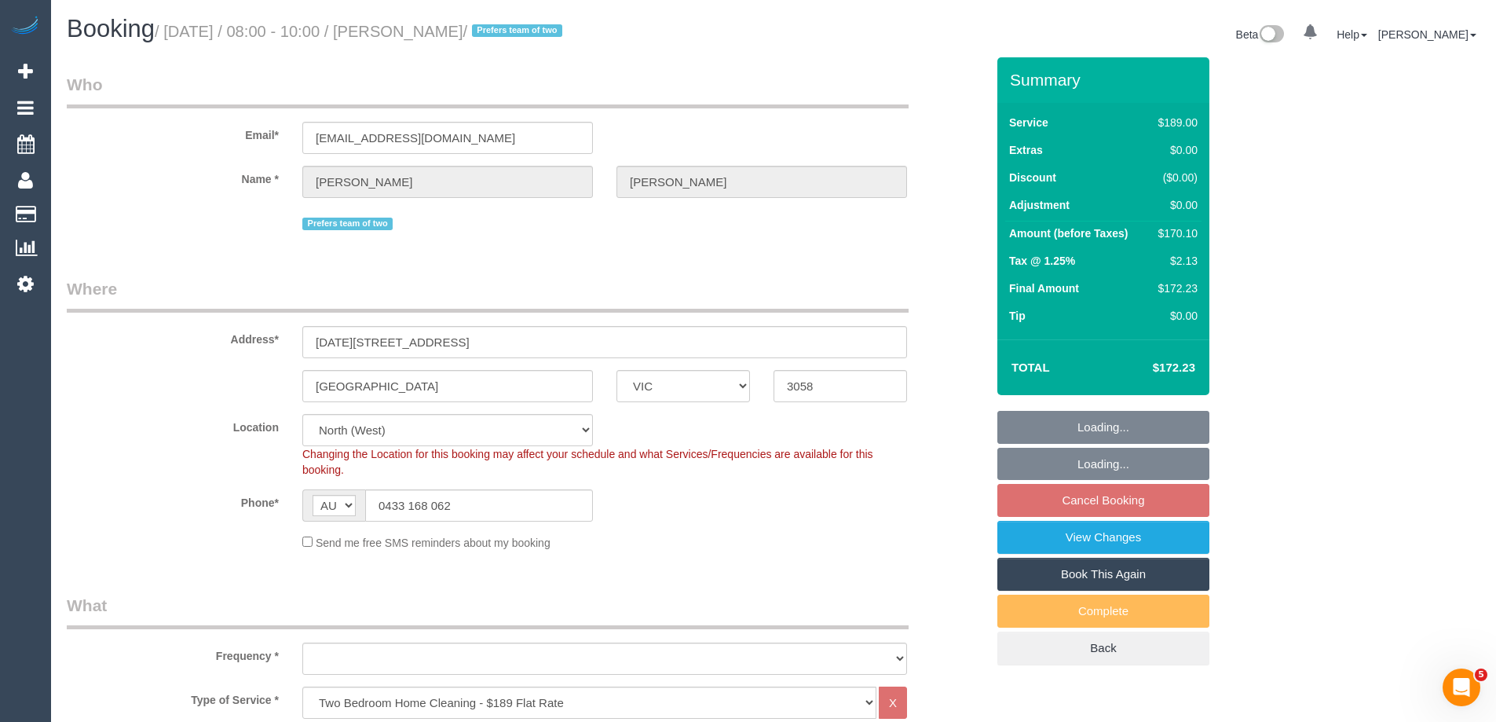
select select "number:19"
select select "number:22"
select select "number:34"
select select "number:11"
select select "spot2"
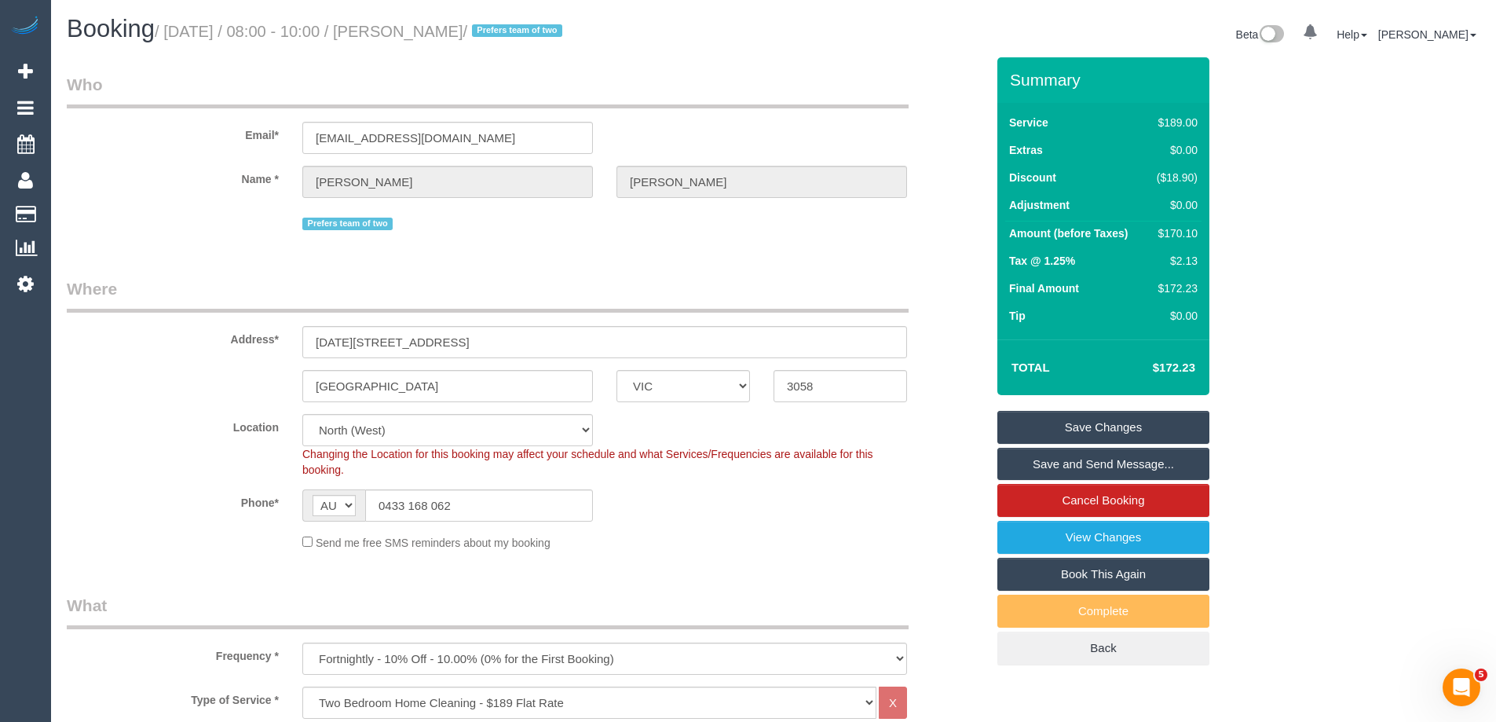
click at [1168, 231] on div "$170.10" at bounding box center [1174, 233] width 47 height 16
copy div "170.10"
click at [1280, 237] on div "Summary Service $189.00 Extras $0.00 Discount ($18.90) Adjustment $0.00 Amount …" at bounding box center [1162, 376] width 353 height 639
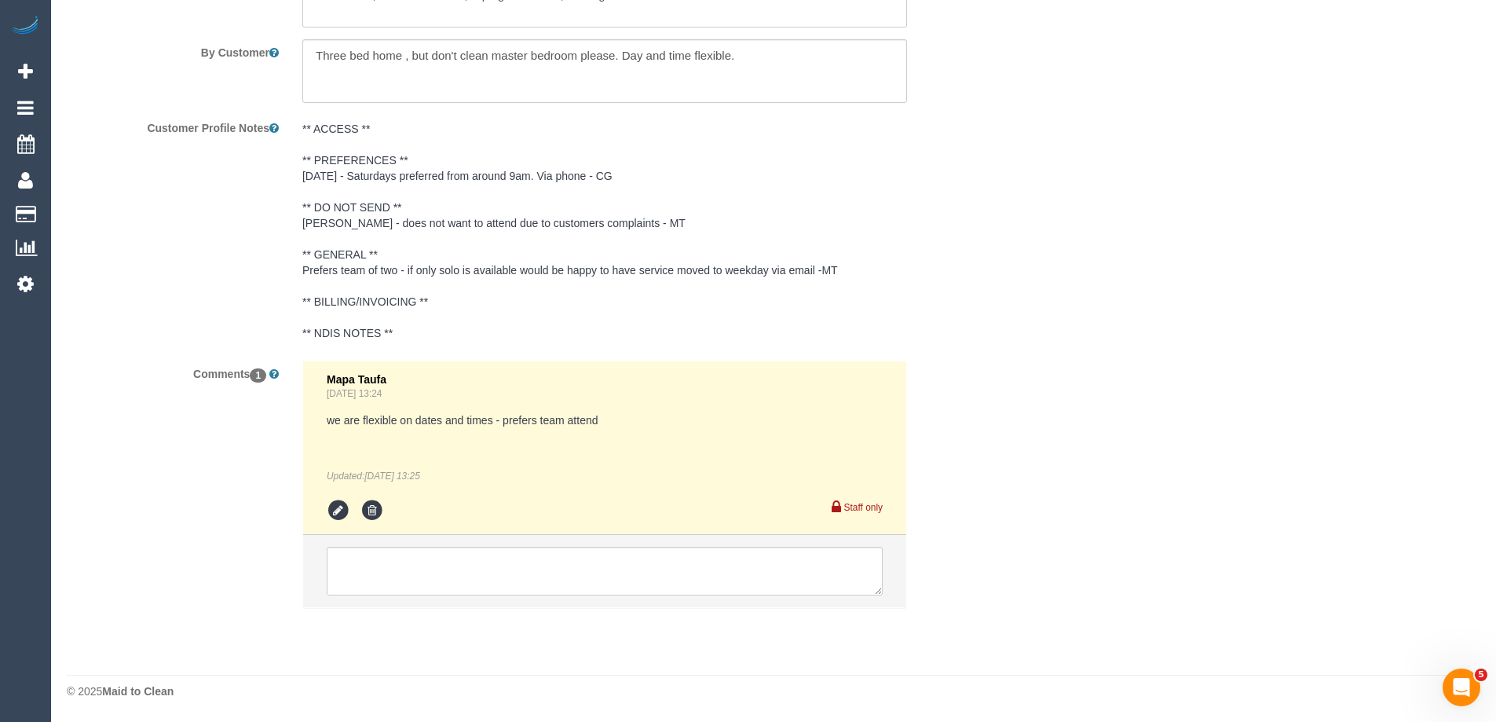
scroll to position [2151, 0]
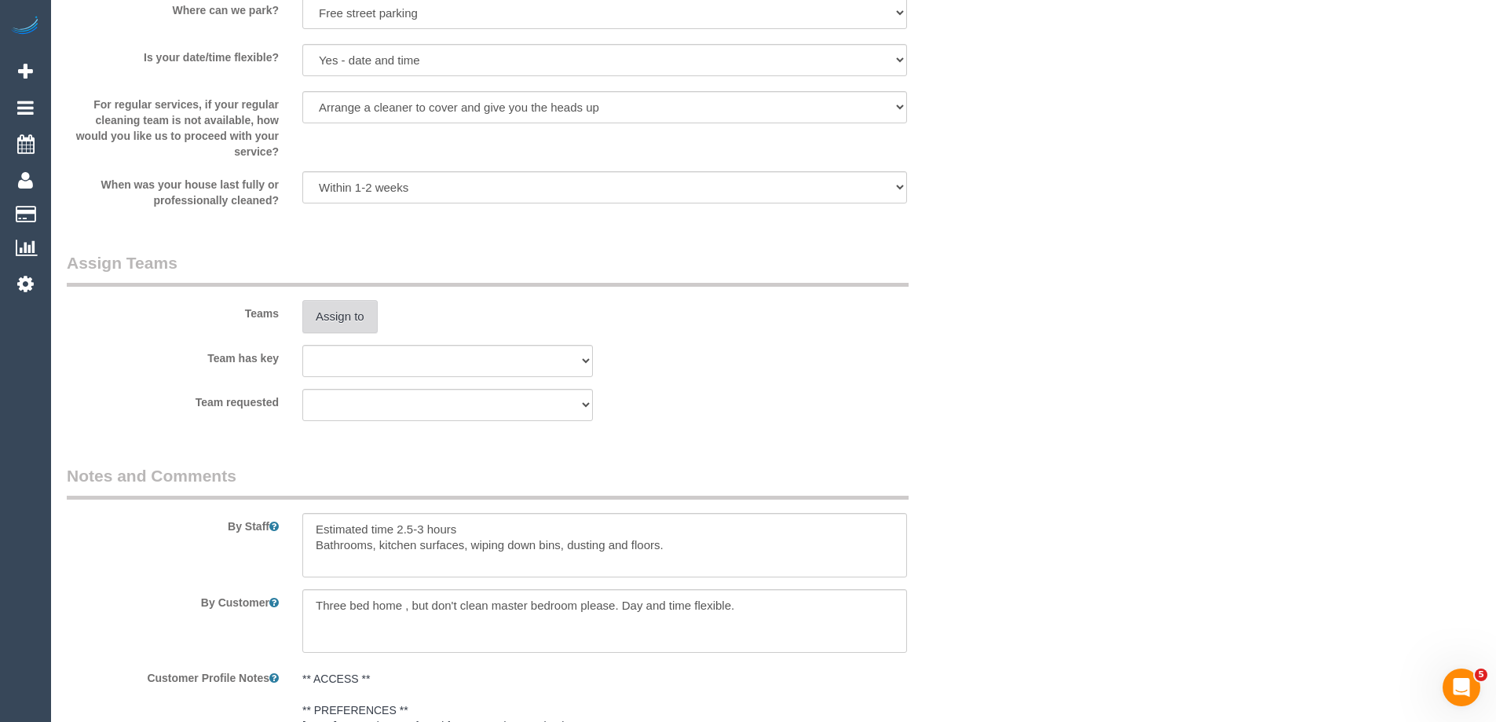
click at [349, 322] on button "Assign to" at bounding box center [339, 316] width 75 height 33
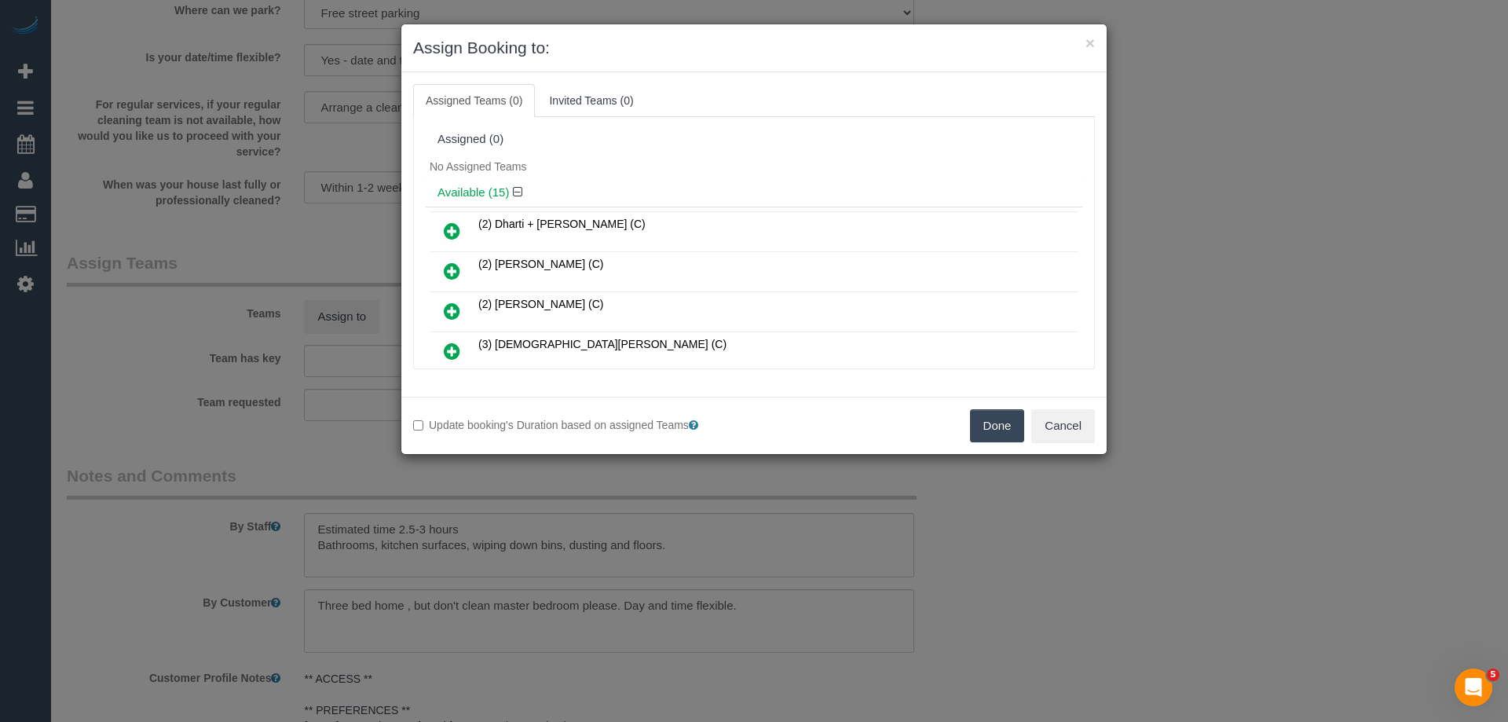
click at [449, 229] on icon at bounding box center [452, 230] width 16 height 19
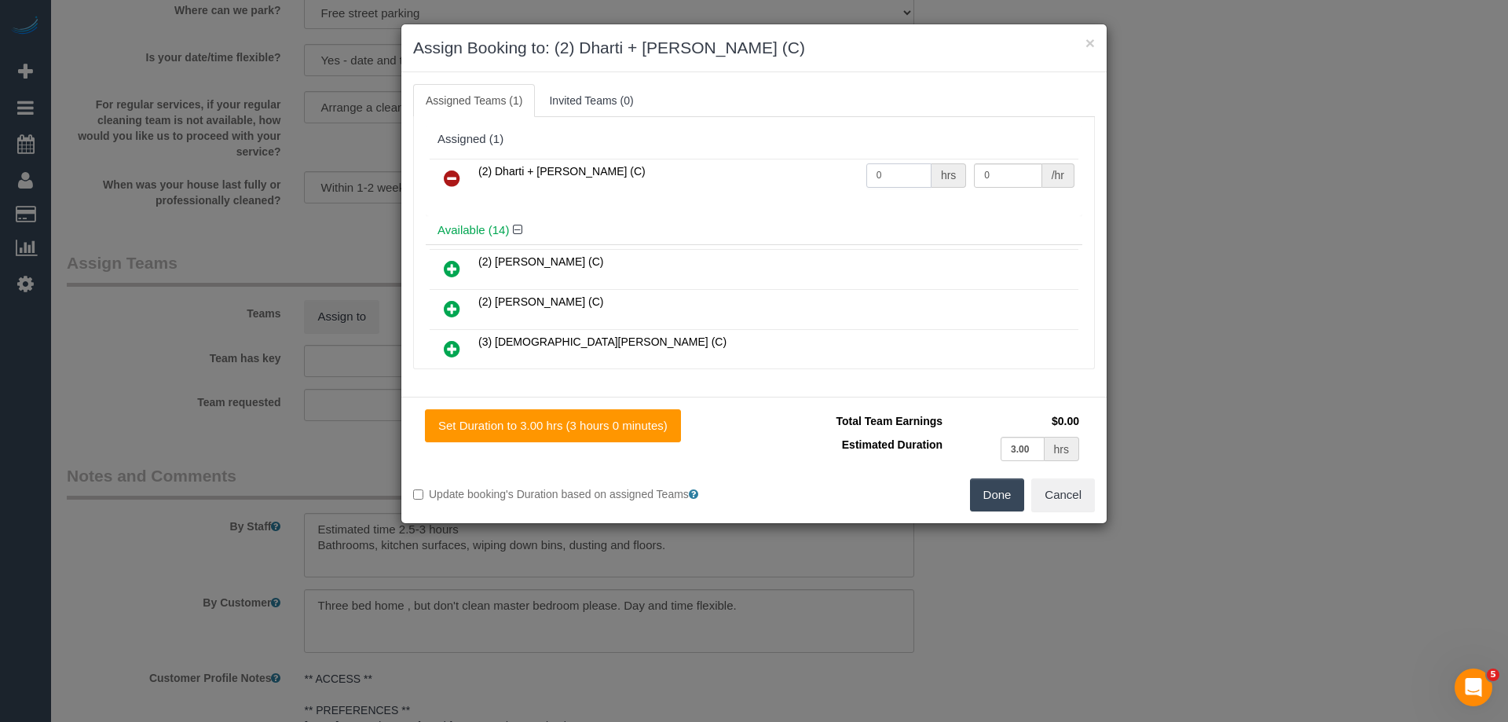
click at [903, 170] on input "0" at bounding box center [898, 175] width 65 height 24
type input "1"
click at [1042, 171] on div "/hr" at bounding box center [1058, 175] width 32 height 24
click at [1018, 169] on input "0" at bounding box center [1008, 175] width 68 height 24
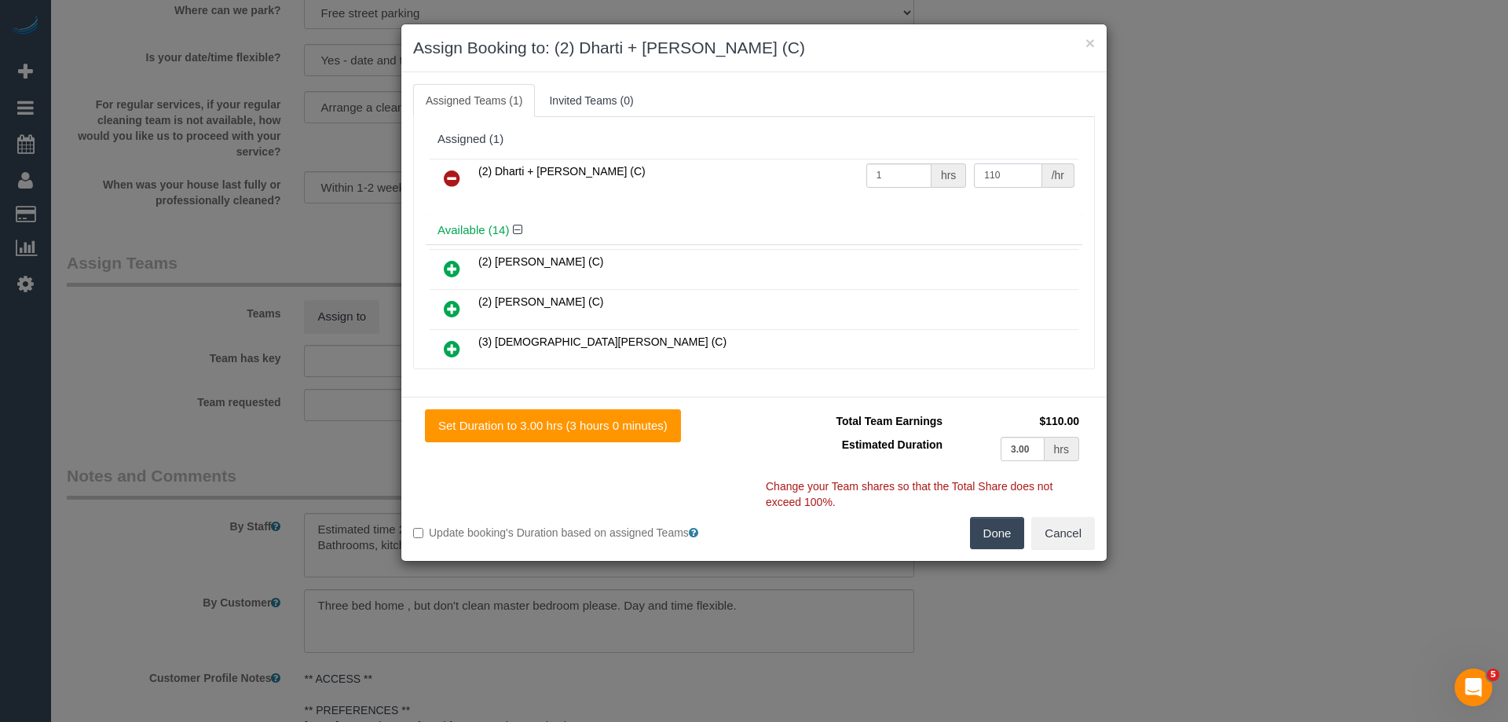
type input "110"
click at [1003, 531] on button "Done" at bounding box center [997, 533] width 55 height 33
click at [1003, 531] on div "× Assign Booking to: (2) Dharti + Kishan (C) Assigned Teams (1) Invited Teams (…" at bounding box center [754, 361] width 1508 height 722
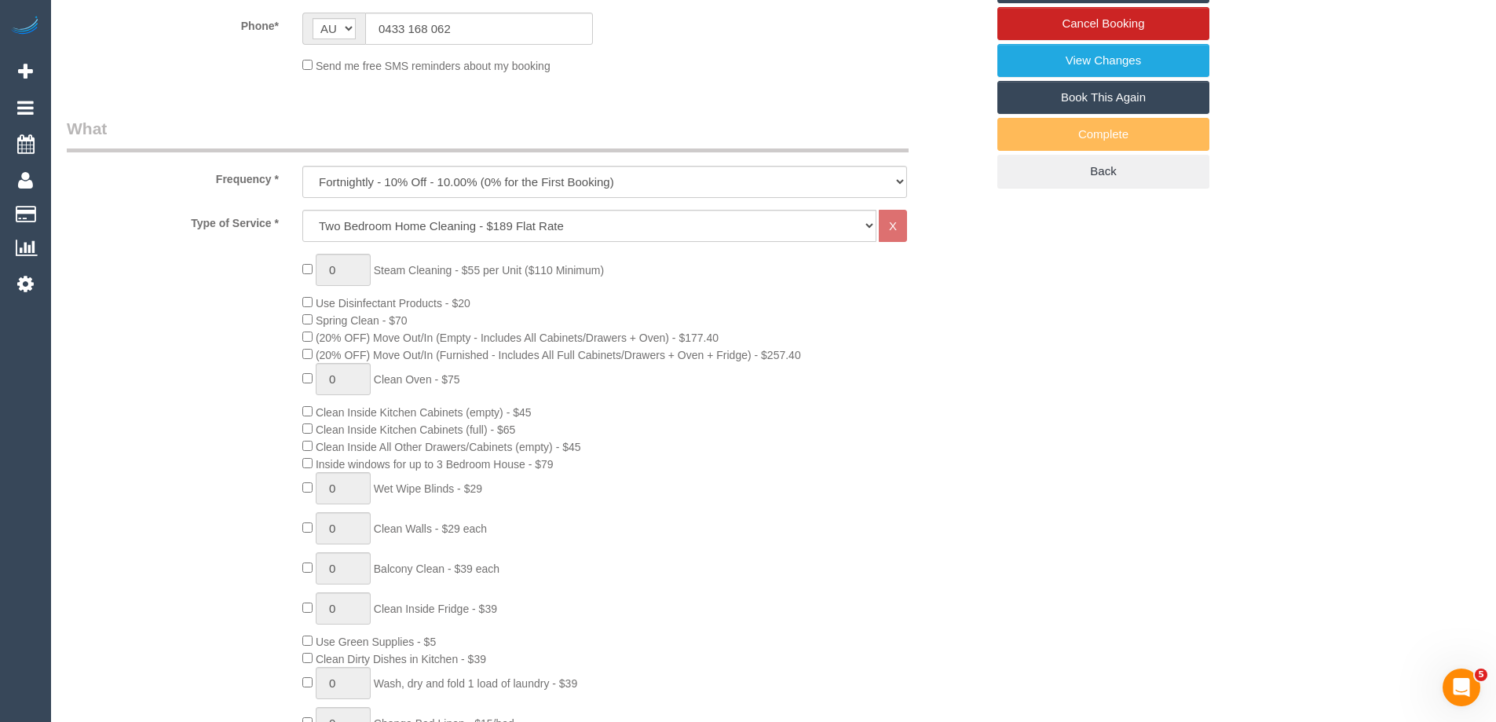
scroll to position [943, 0]
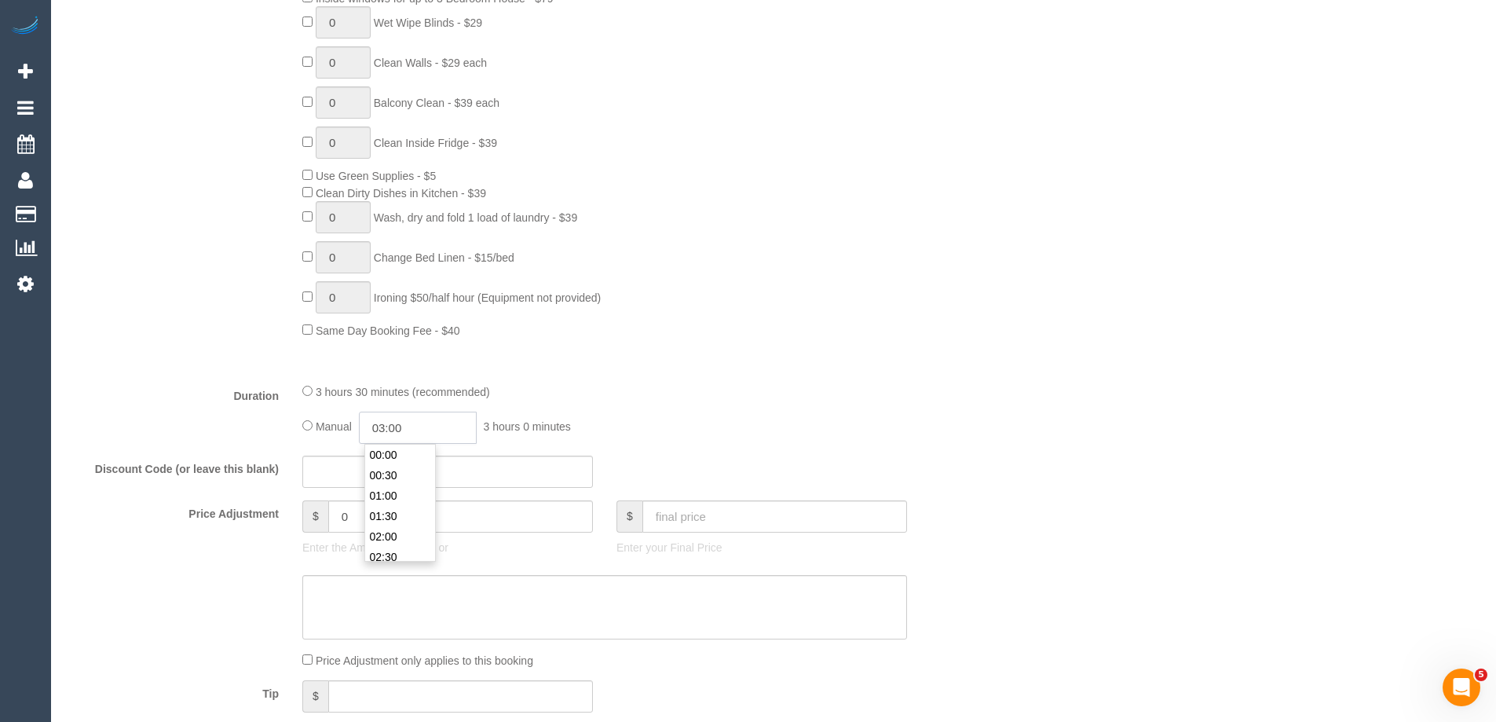
click at [428, 426] on input "03:00" at bounding box center [418, 428] width 118 height 32
click at [703, 403] on div "3 hours 30 minutes (recommended) Manual 03:00 3 hours 0 minutes" at bounding box center [605, 413] width 628 height 61
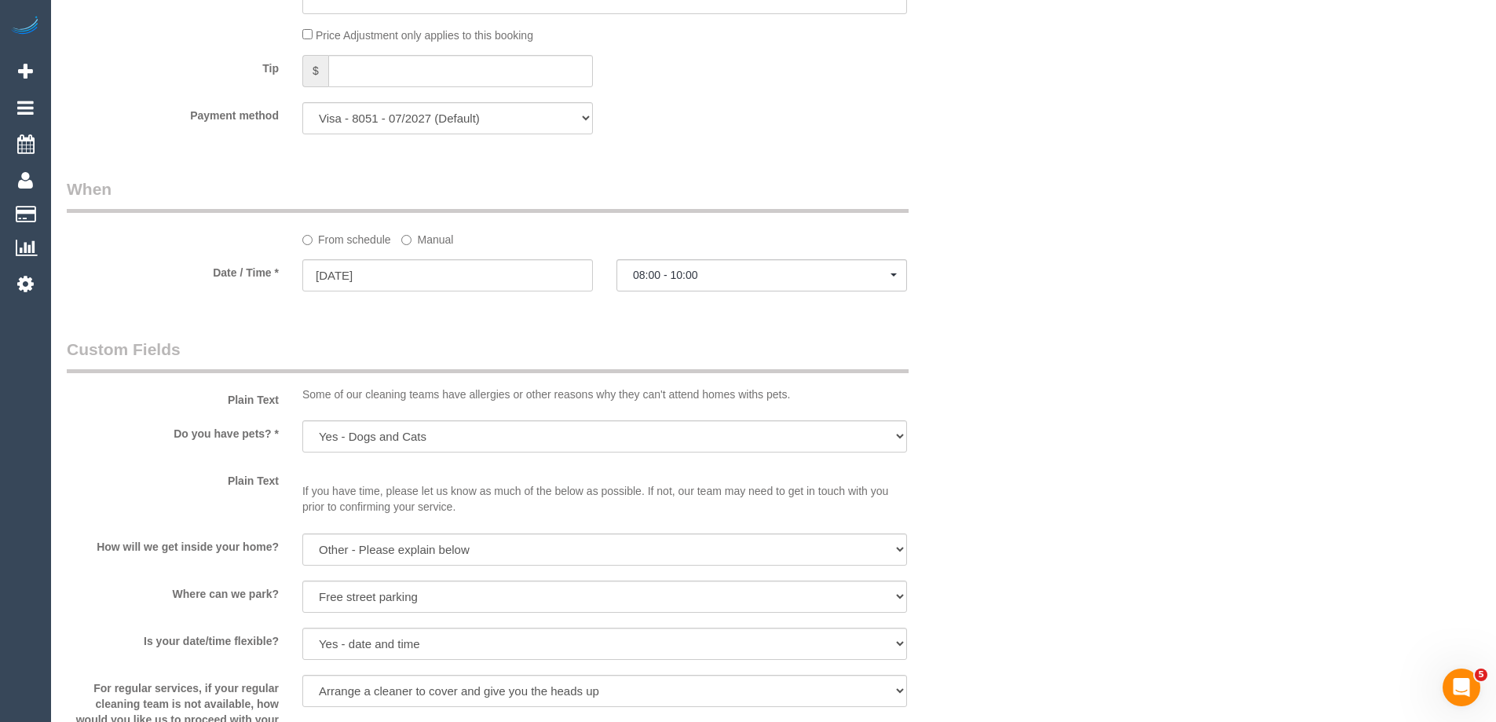
scroll to position [1100, 0]
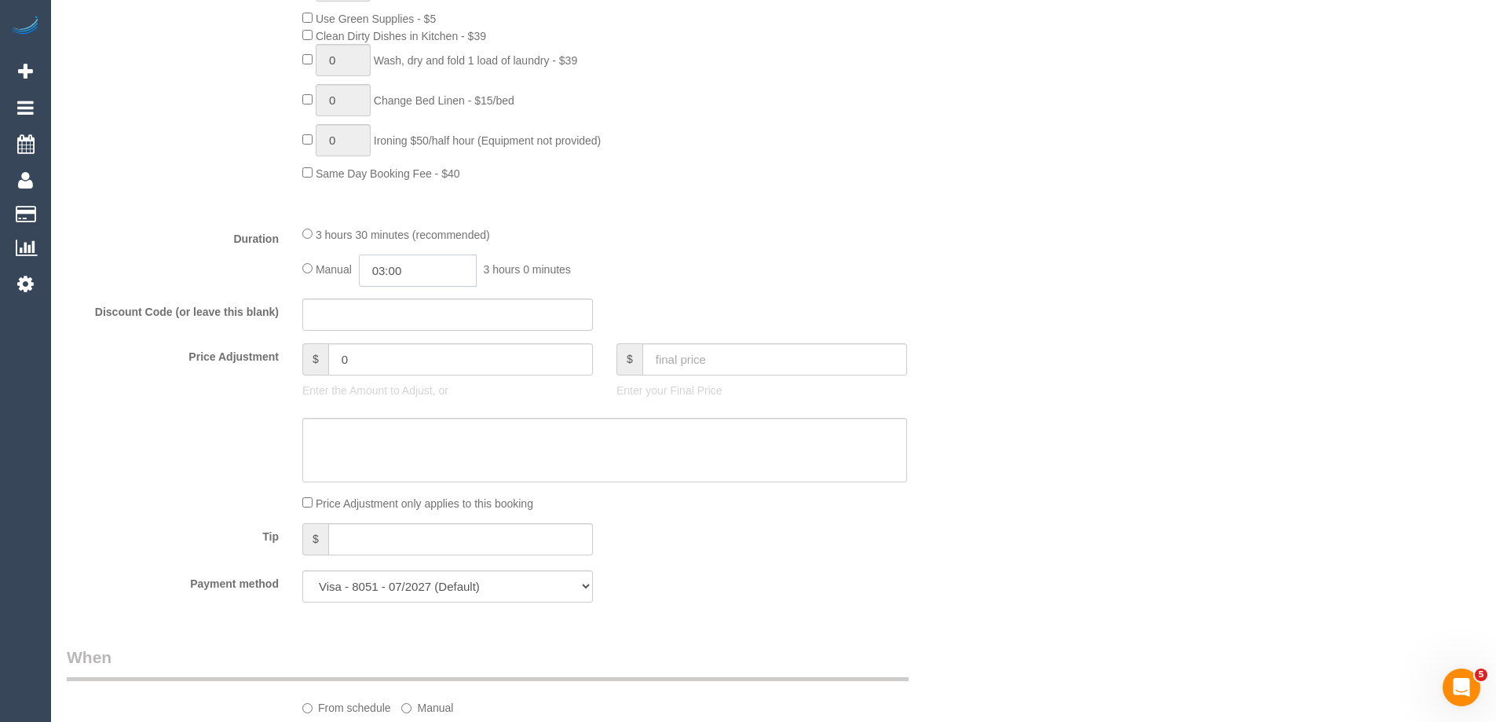
click at [452, 273] on input "03:00" at bounding box center [418, 270] width 118 height 32
type input "01:30"
click at [402, 344] on li "01:30" at bounding box center [400, 351] width 70 height 20
click at [766, 259] on div "Manual 01:30 1 hour 30 minutes" at bounding box center [604, 270] width 605 height 32
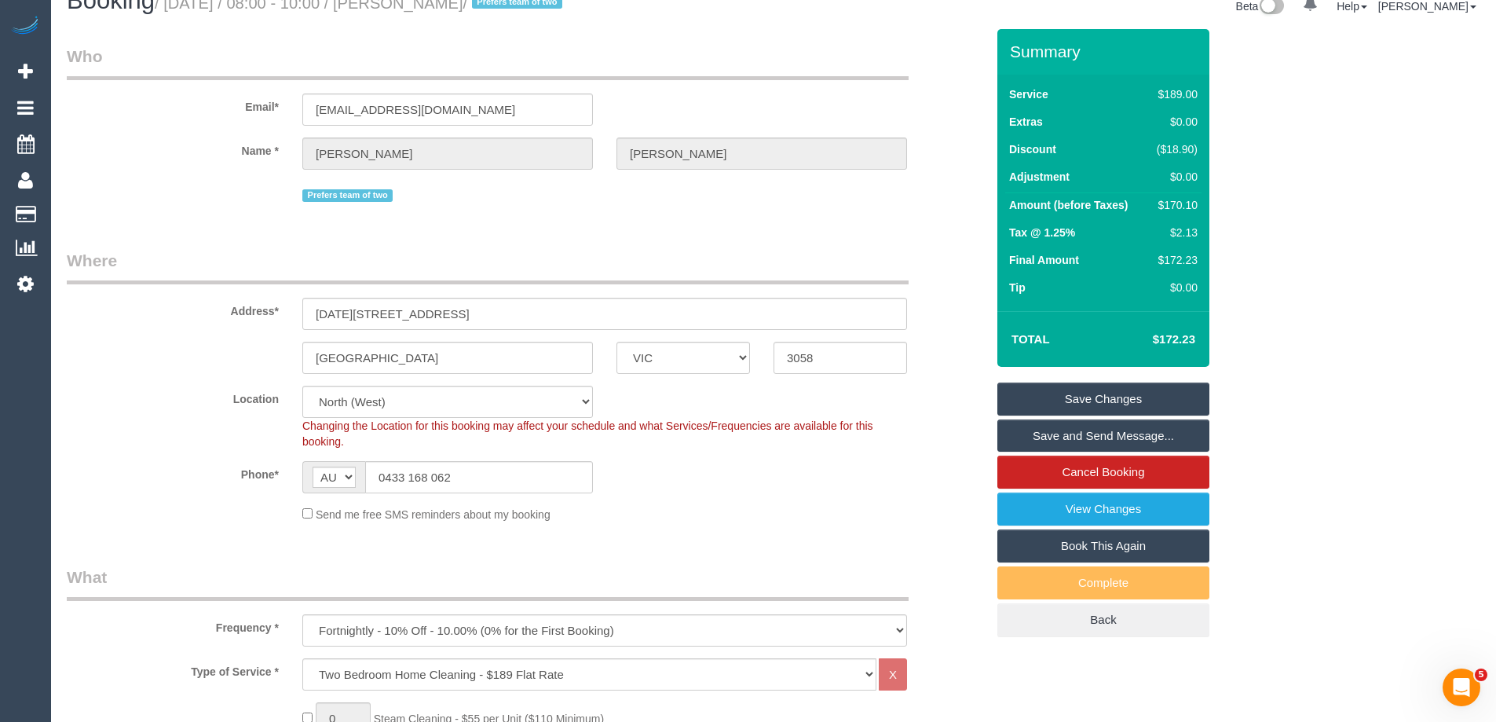
scroll to position [0, 0]
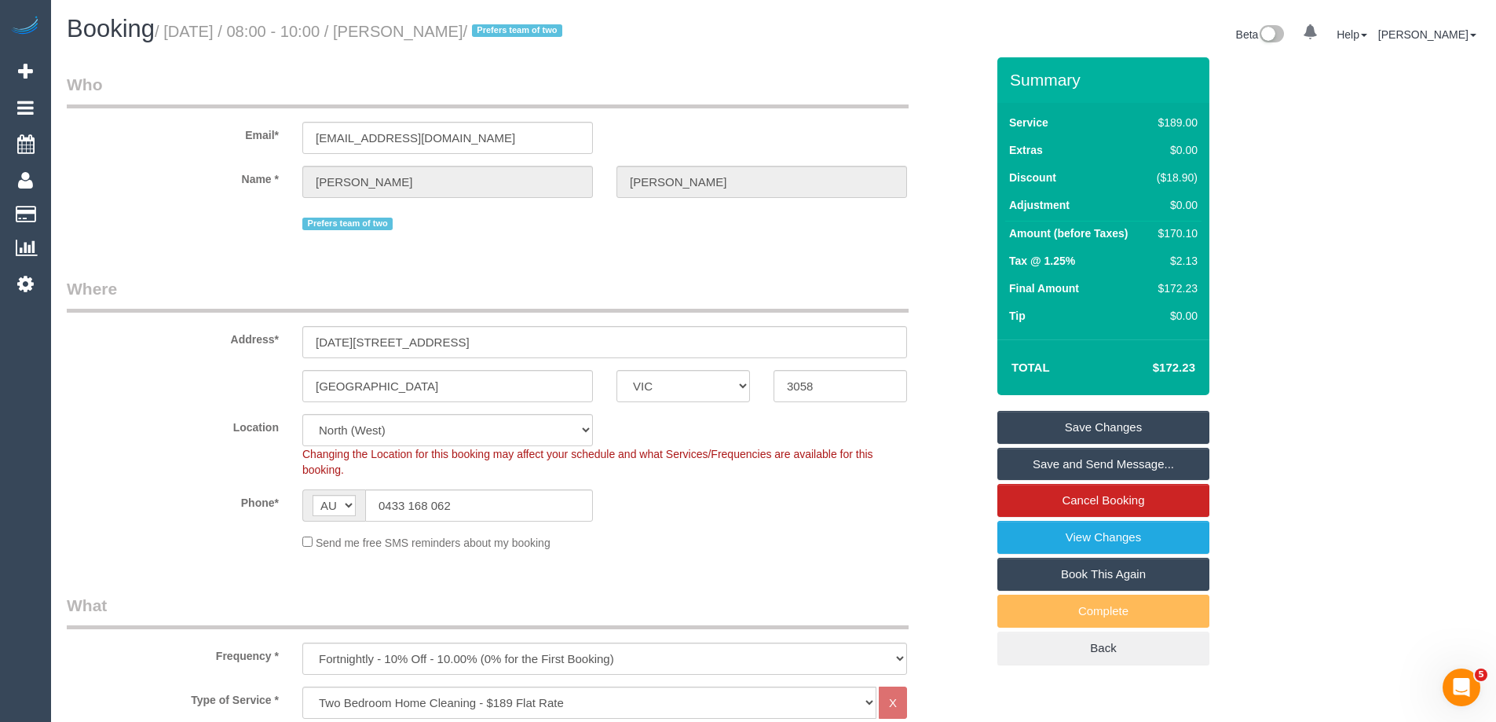
select select "spot23"
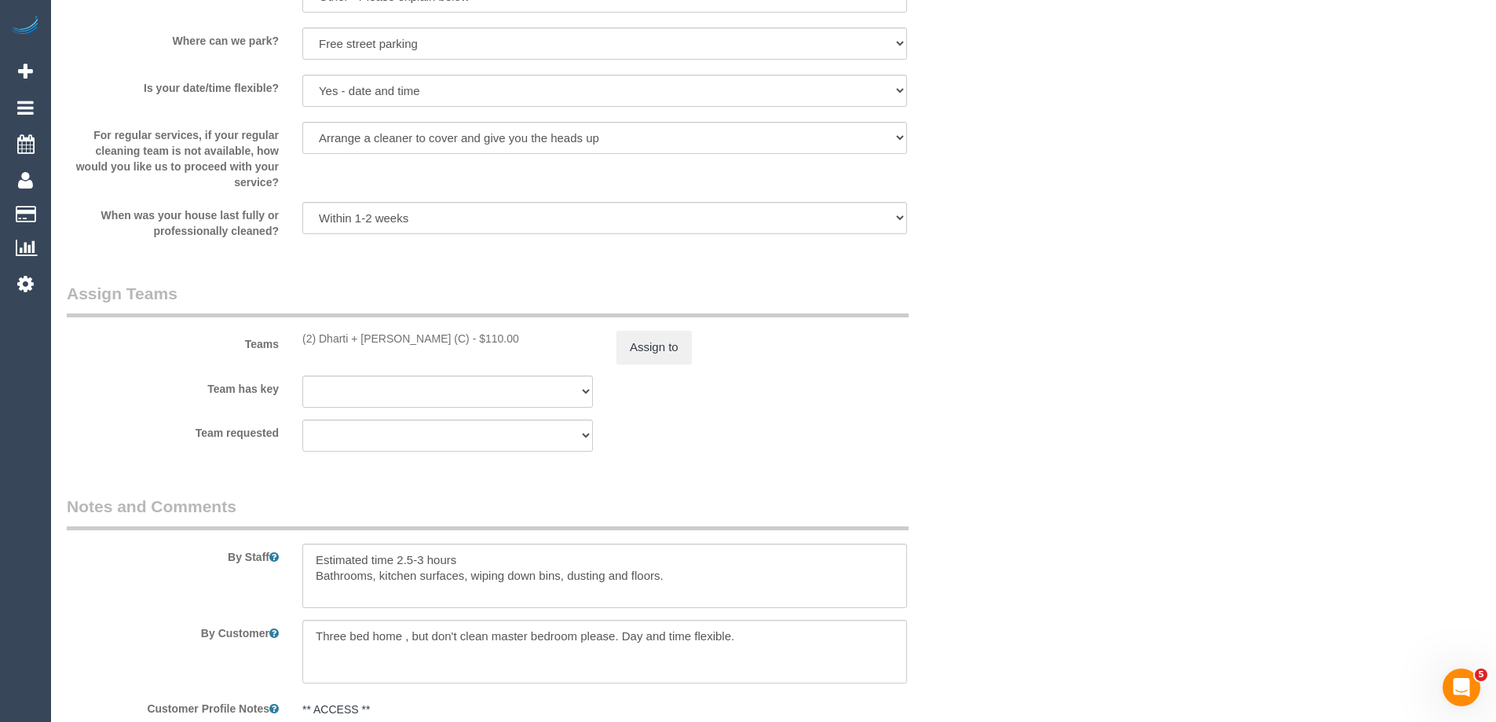
scroll to position [2701, 0]
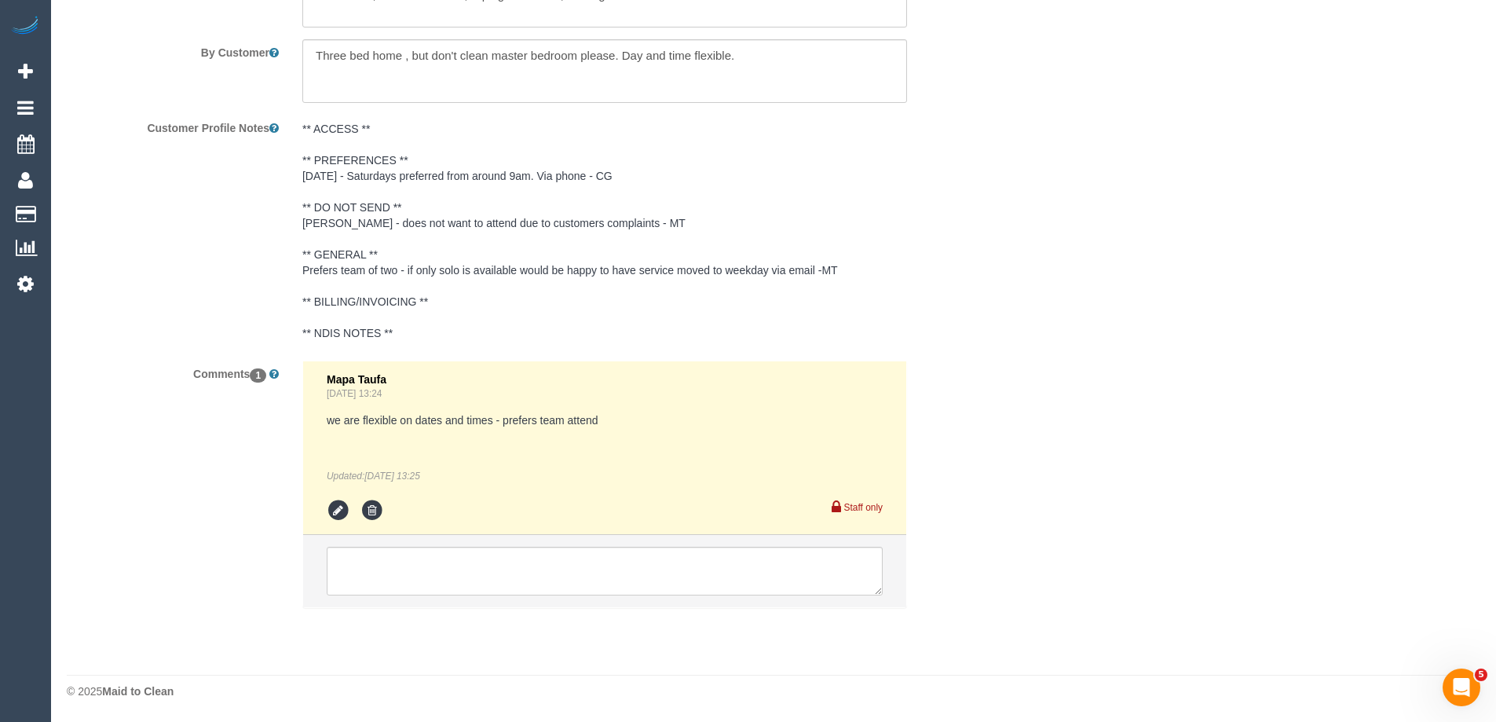
click at [484, 532] on li "Mapa Taufa Aug 15, 2025 13:24 we are flexible on dates and times - prefers team…" at bounding box center [604, 448] width 603 height 174
click at [488, 550] on textarea at bounding box center [605, 571] width 556 height 49
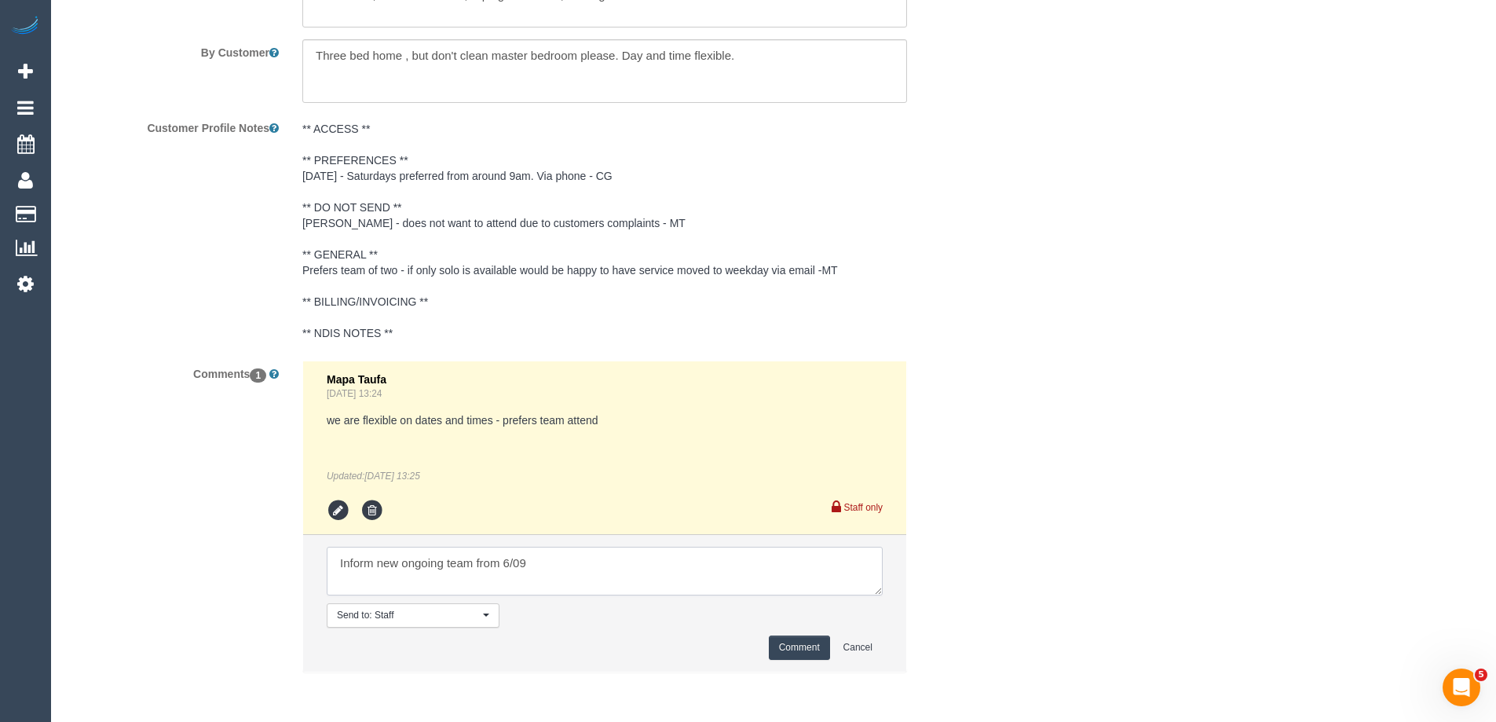
type textarea "Inform new ongoing team from 6/09"
click at [786, 646] on button "Comment" at bounding box center [799, 647] width 61 height 24
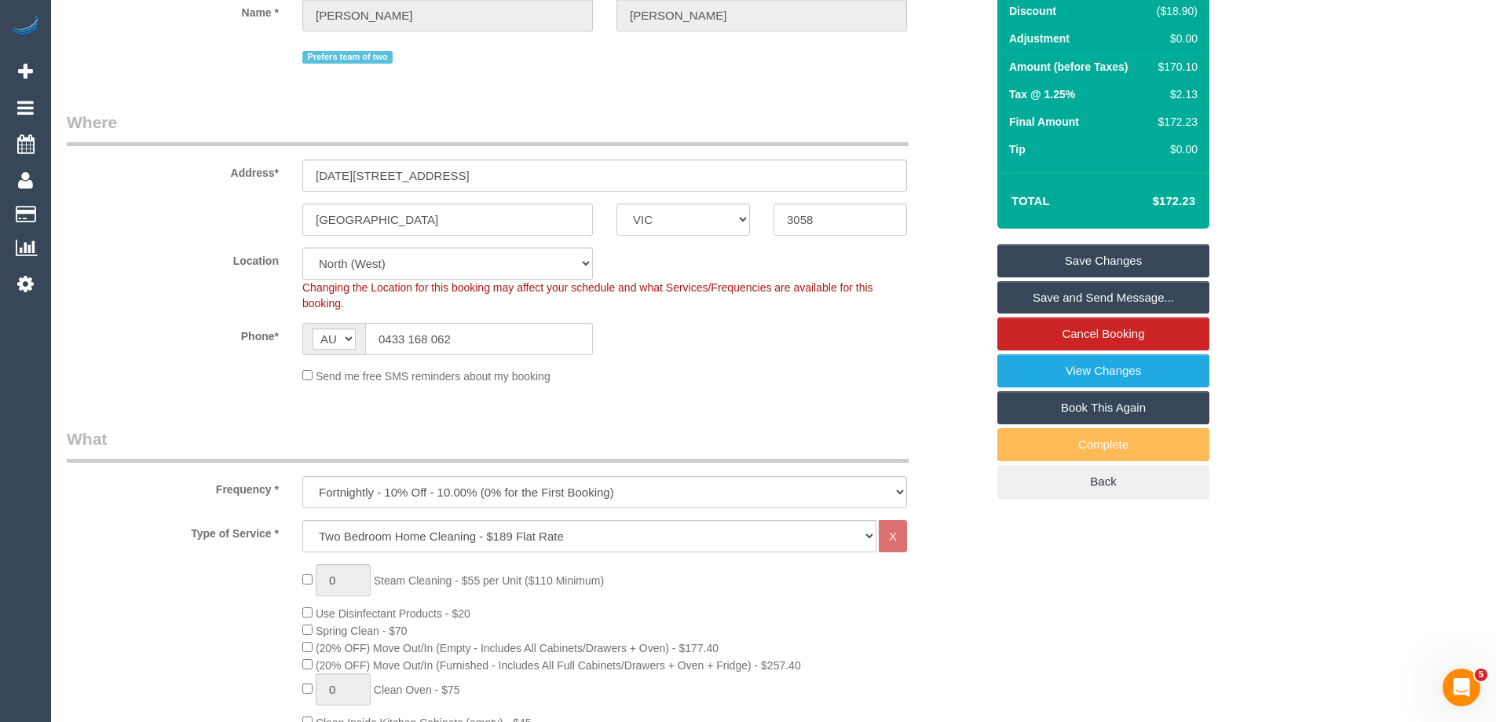
scroll to position [109, 0]
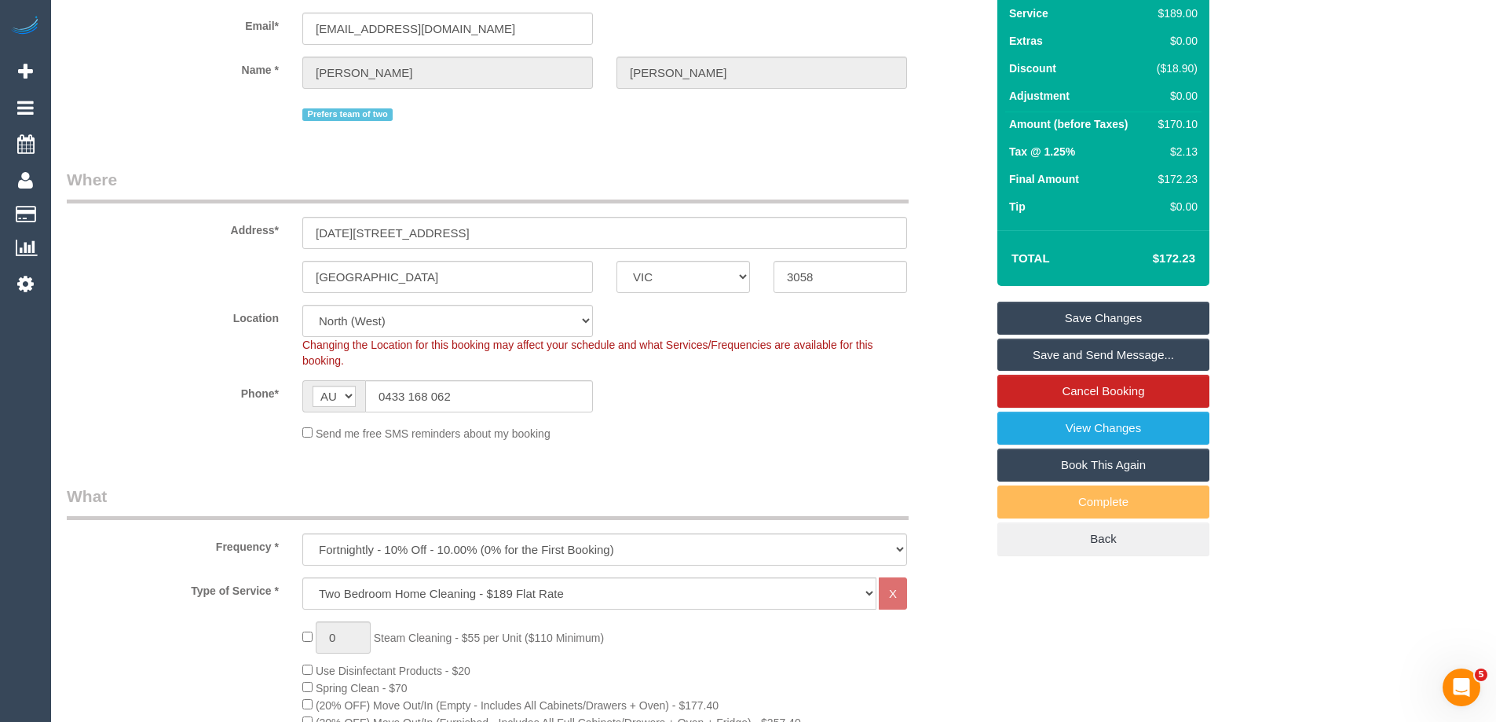
click at [1126, 313] on link "Save Changes" at bounding box center [1103, 318] width 212 height 33
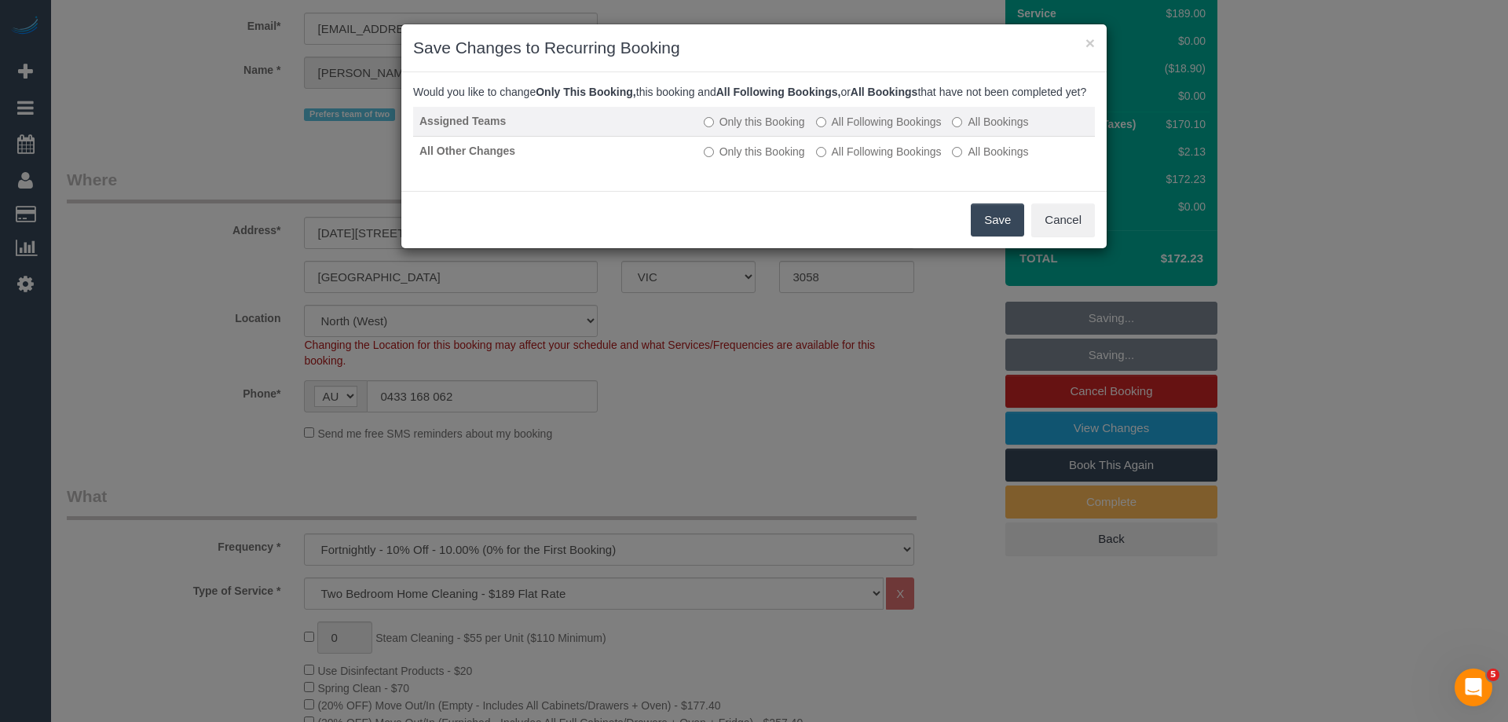
click at [926, 130] on label "All Following Bookings" at bounding box center [879, 122] width 126 height 16
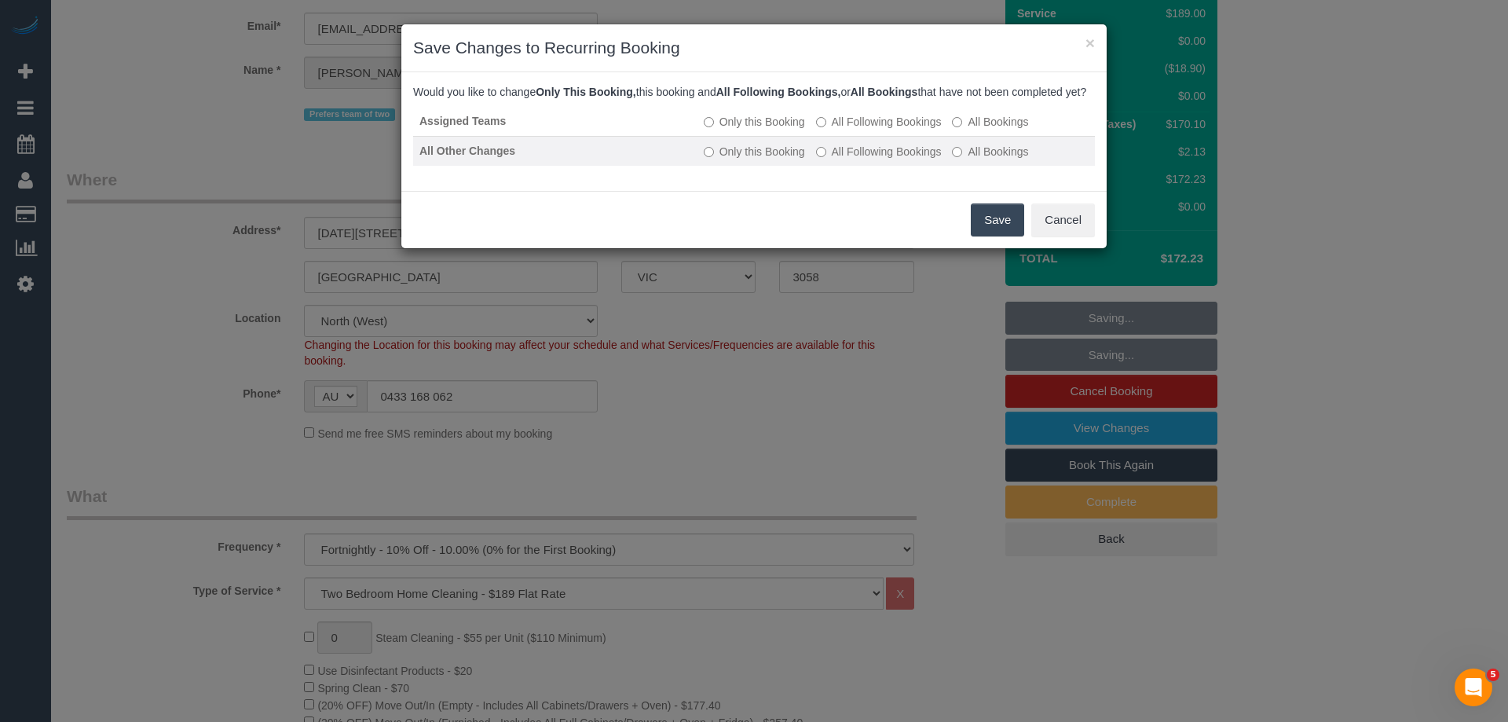
click at [910, 159] on label "All Following Bookings" at bounding box center [879, 152] width 126 height 16
click at [987, 236] on button "Save" at bounding box center [997, 219] width 53 height 33
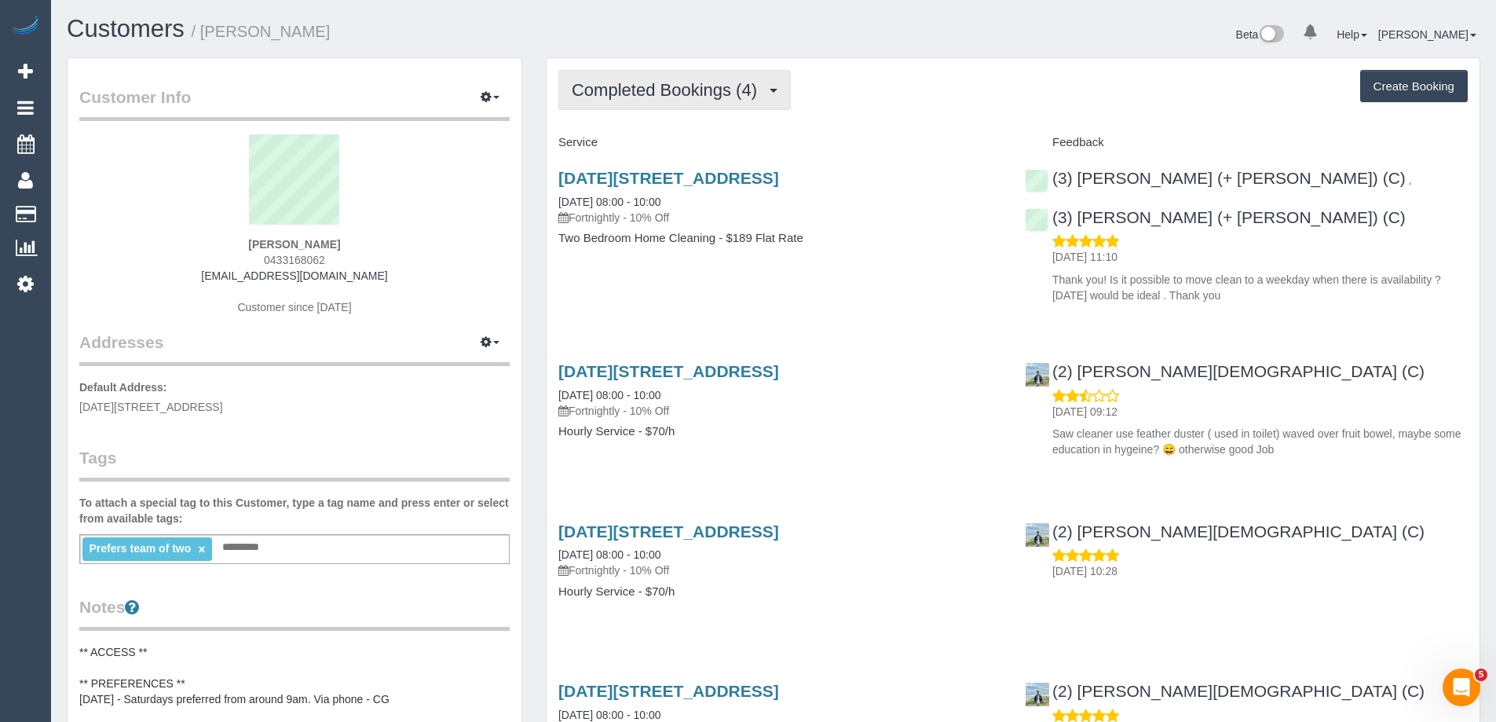
click at [683, 93] on span "Completed Bookings (4)" at bounding box center [668, 90] width 193 height 20
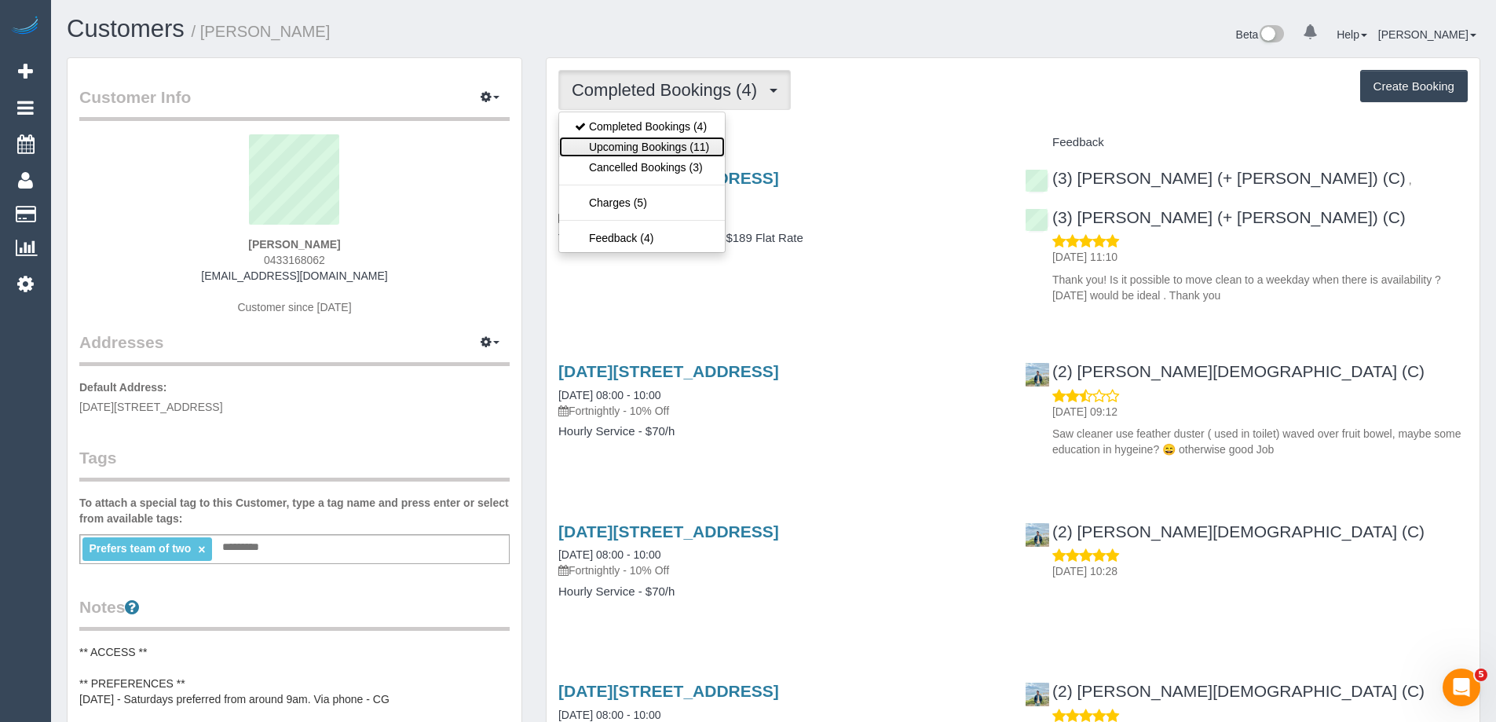
click at [643, 148] on link "Upcoming Bookings (11)" at bounding box center [642, 147] width 166 height 20
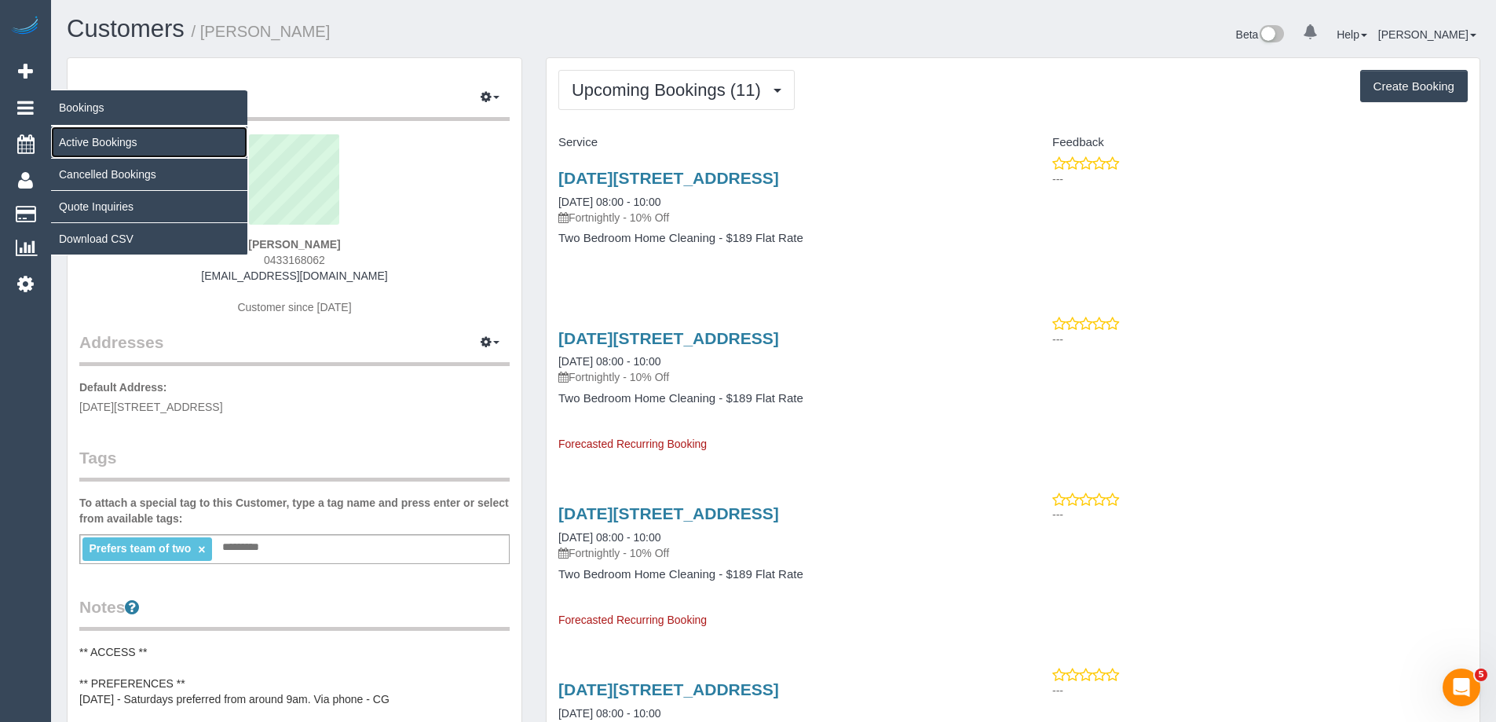
click at [90, 142] on link "Active Bookings" at bounding box center [149, 141] width 196 height 31
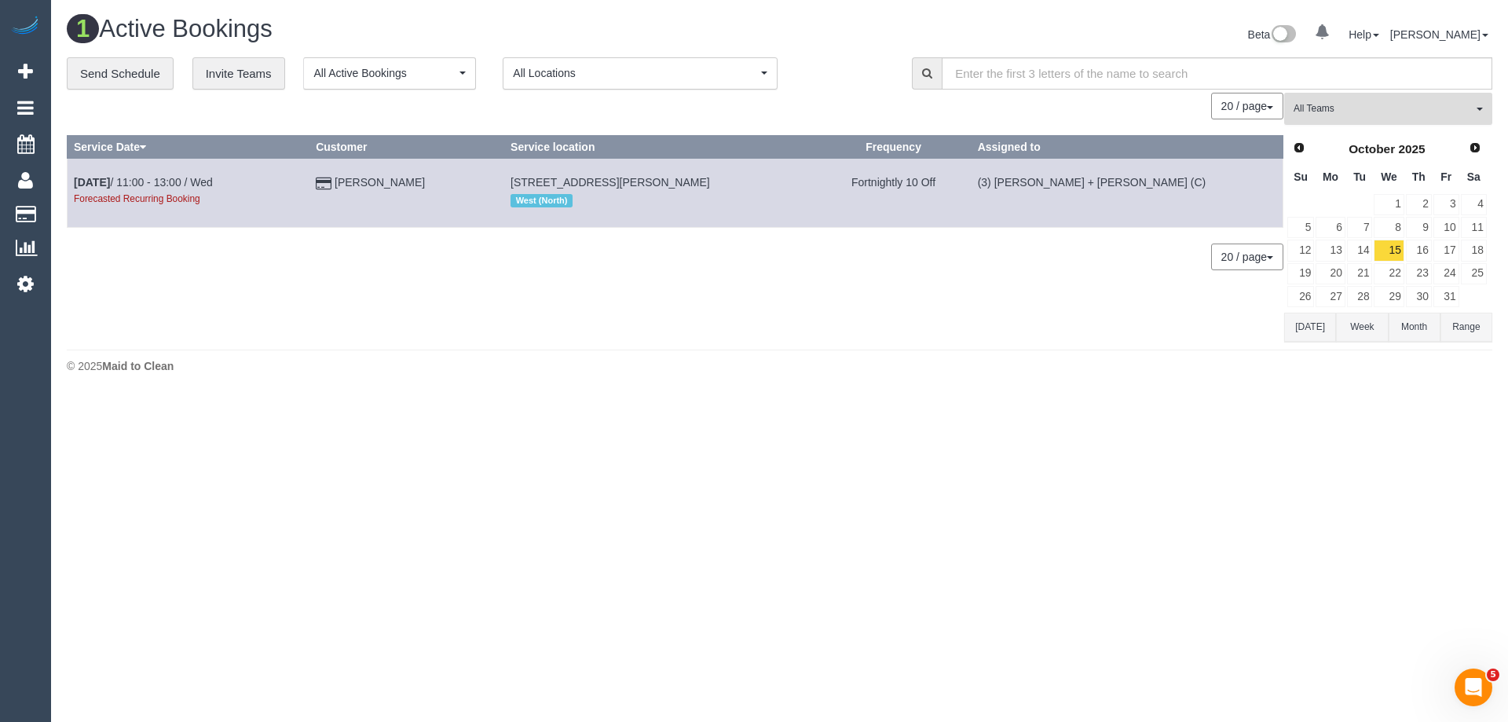
click at [1439, 107] on span "All Teams" at bounding box center [1383, 108] width 179 height 13
click at [1362, 134] on link "Remove Team Filters" at bounding box center [1388, 133] width 207 height 20
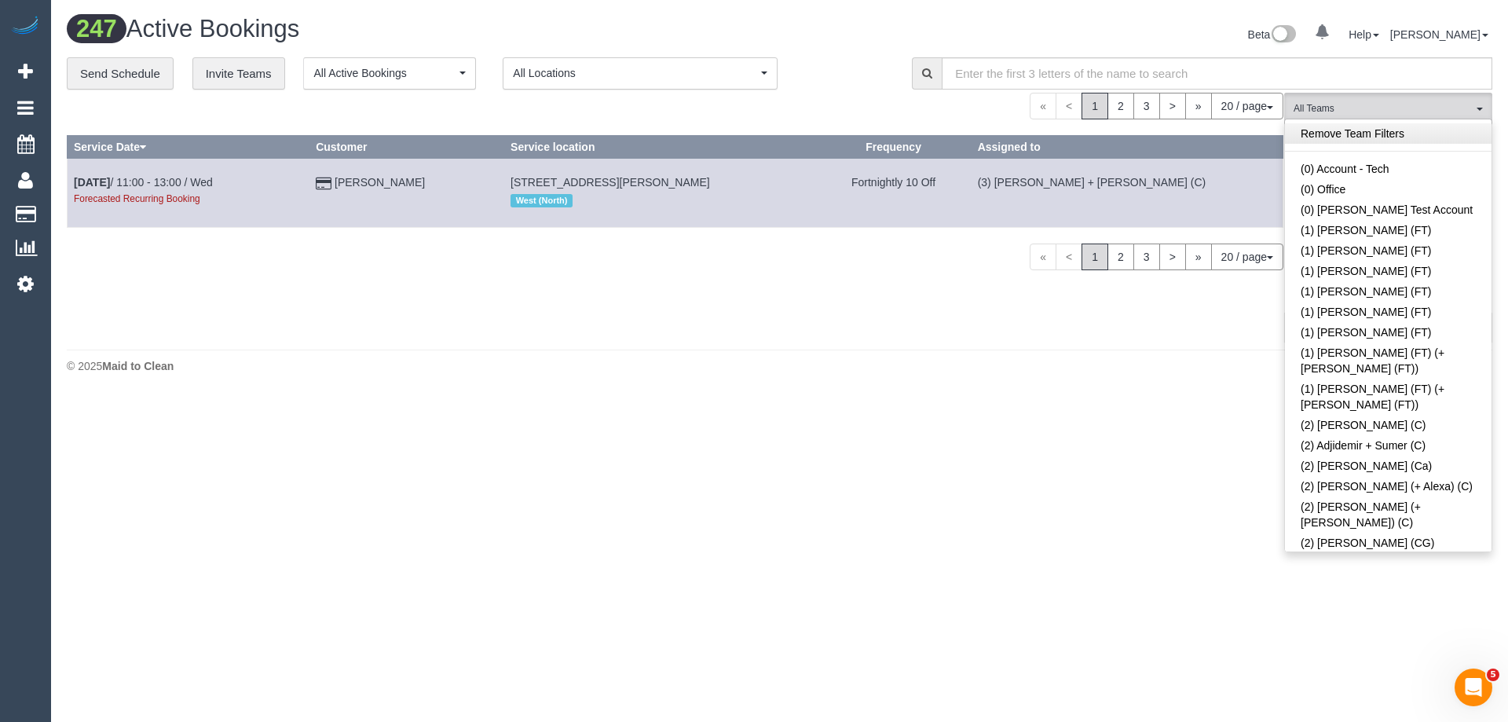
scroll to position [589, 0]
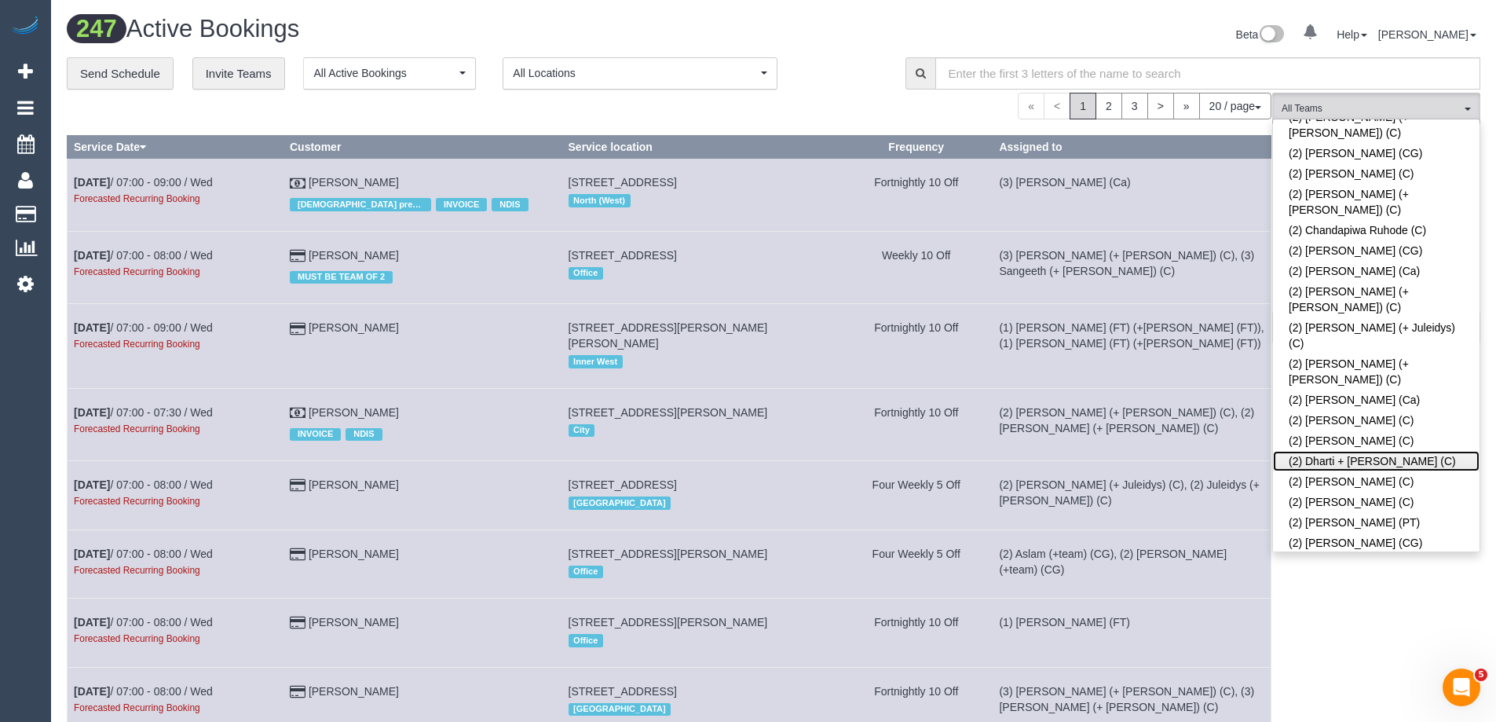
click at [1335, 451] on link "(2) Dharti + [PERSON_NAME] (C)" at bounding box center [1376, 461] width 207 height 20
drag, startPoint x: 1070, startPoint y: 34, endPoint x: 1114, endPoint y: 49, distance: 46.4
click at [1071, 34] on div "Beta 0 Your Notifications You have 0 alerts Help Help Docs Take a Tour Contact …" at bounding box center [1133, 37] width 719 height 42
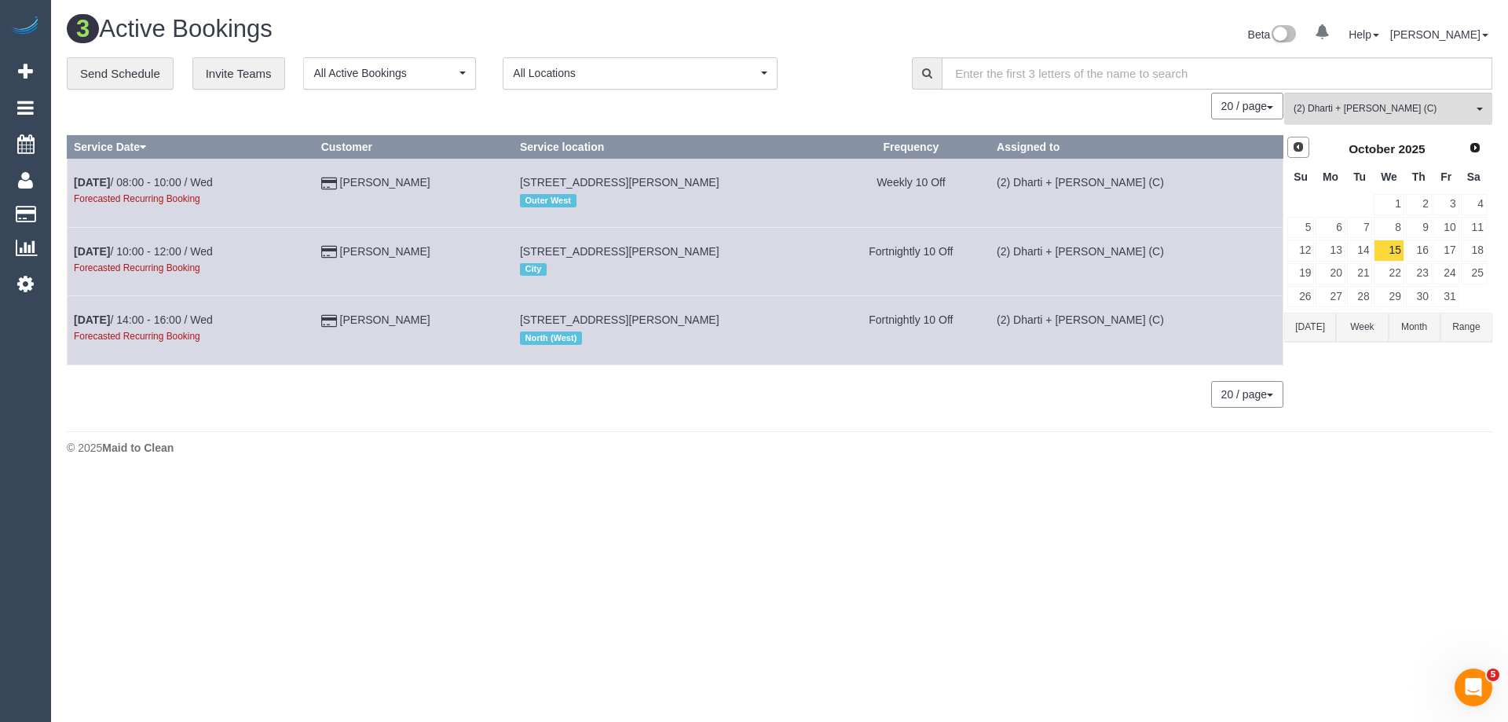
click at [1305, 146] on link "Prev" at bounding box center [1298, 148] width 22 height 22
click at [1476, 205] on link "6" at bounding box center [1474, 204] width 26 height 21
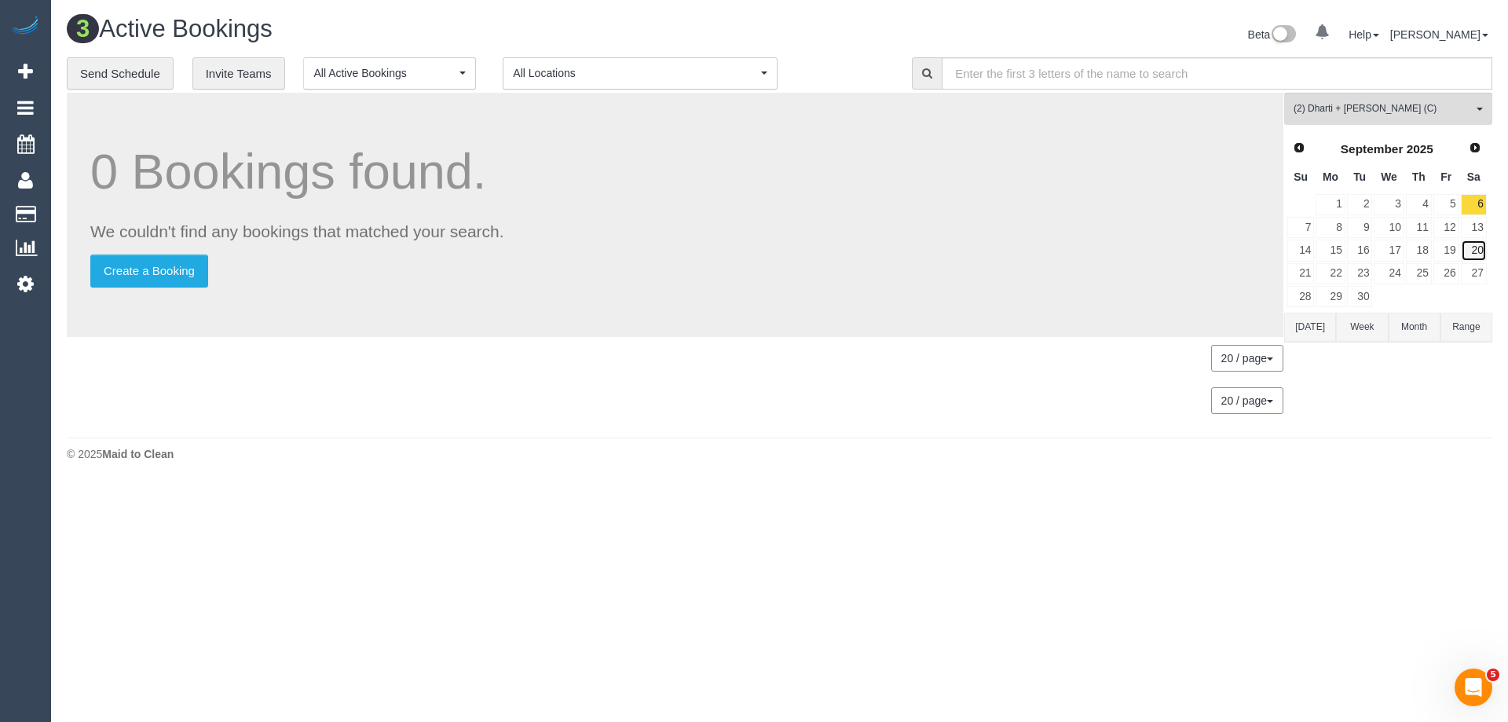
click at [1481, 251] on link "20" at bounding box center [1474, 250] width 26 height 21
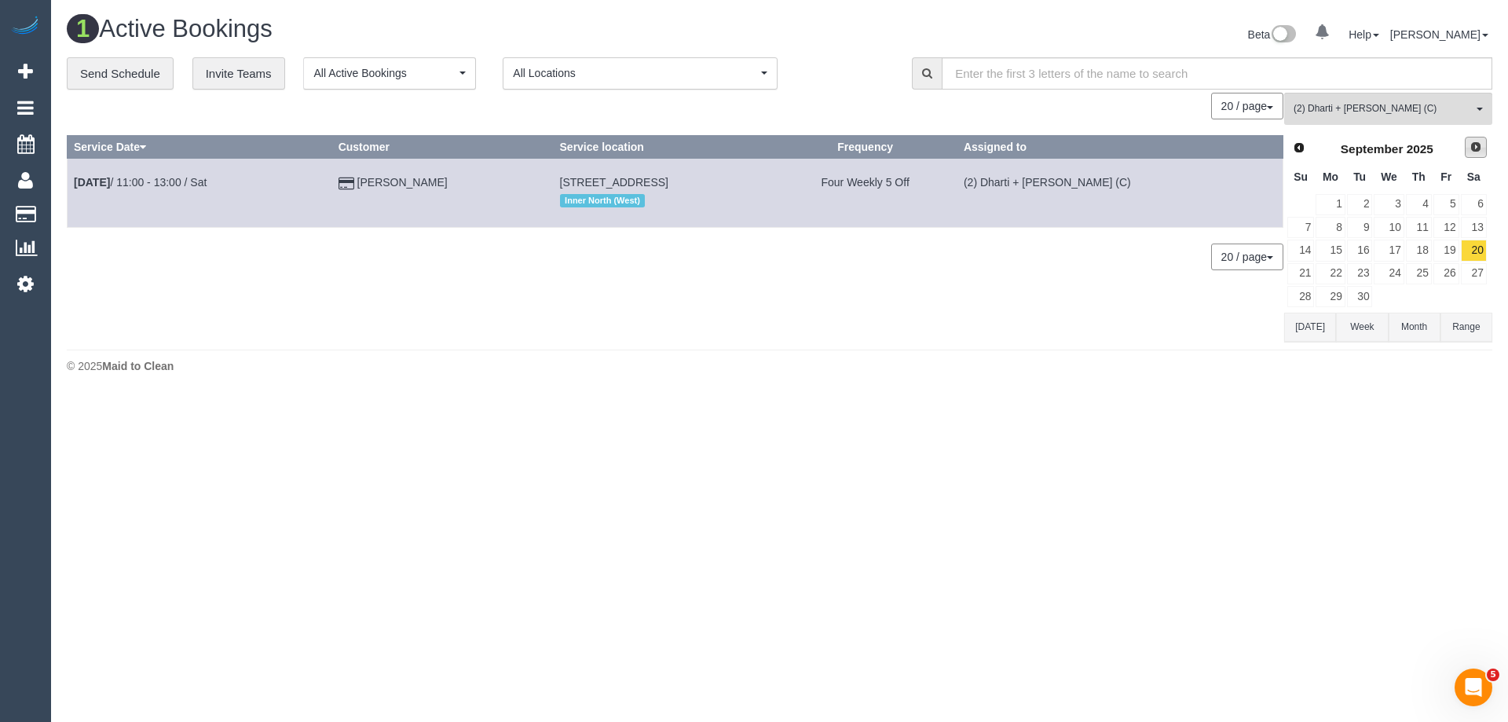
click at [1477, 148] on span "Next" at bounding box center [1476, 147] width 13 height 13
click at [1305, 149] on link "Prev" at bounding box center [1299, 148] width 22 height 22
click at [1472, 148] on span "Next" at bounding box center [1476, 147] width 13 height 13
click at [1473, 201] on link "4" at bounding box center [1474, 204] width 26 height 21
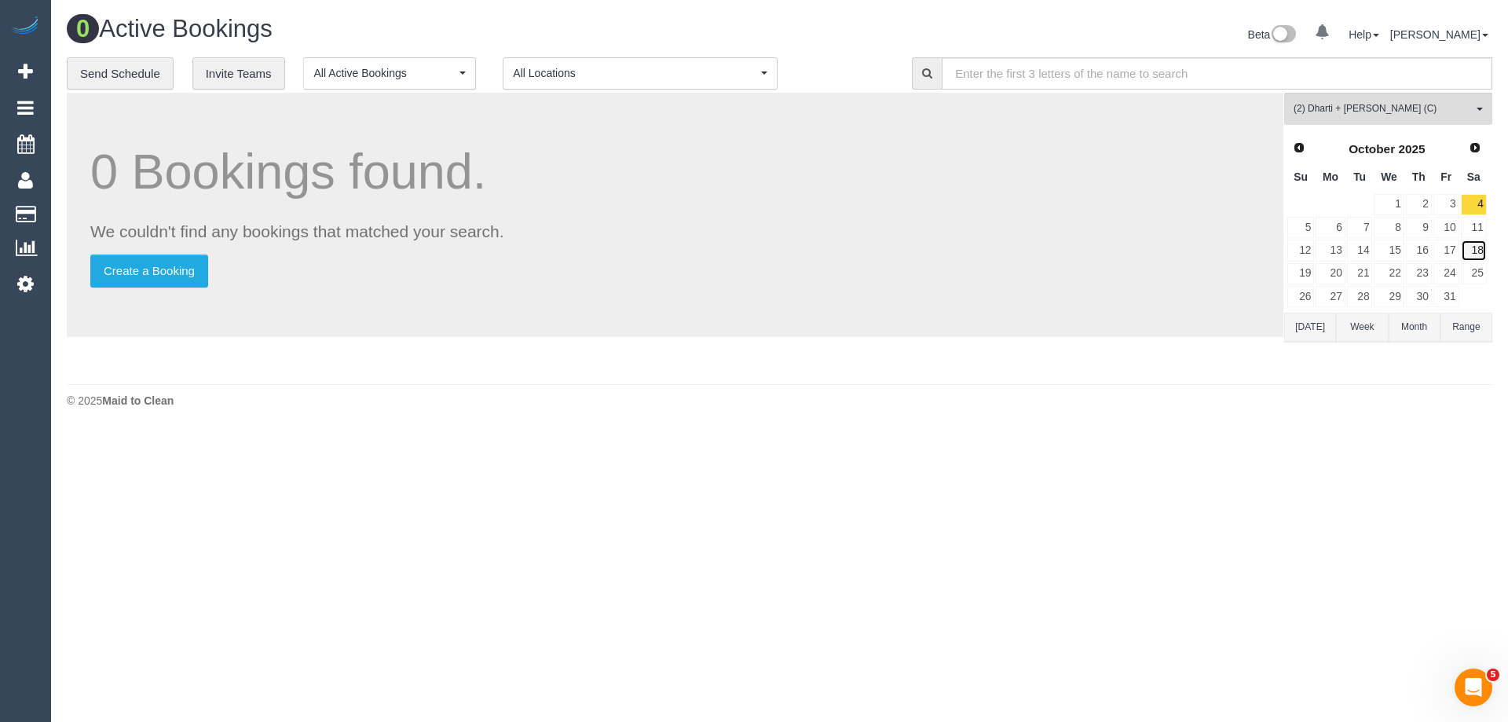
click at [1477, 248] on link "18" at bounding box center [1474, 250] width 26 height 21
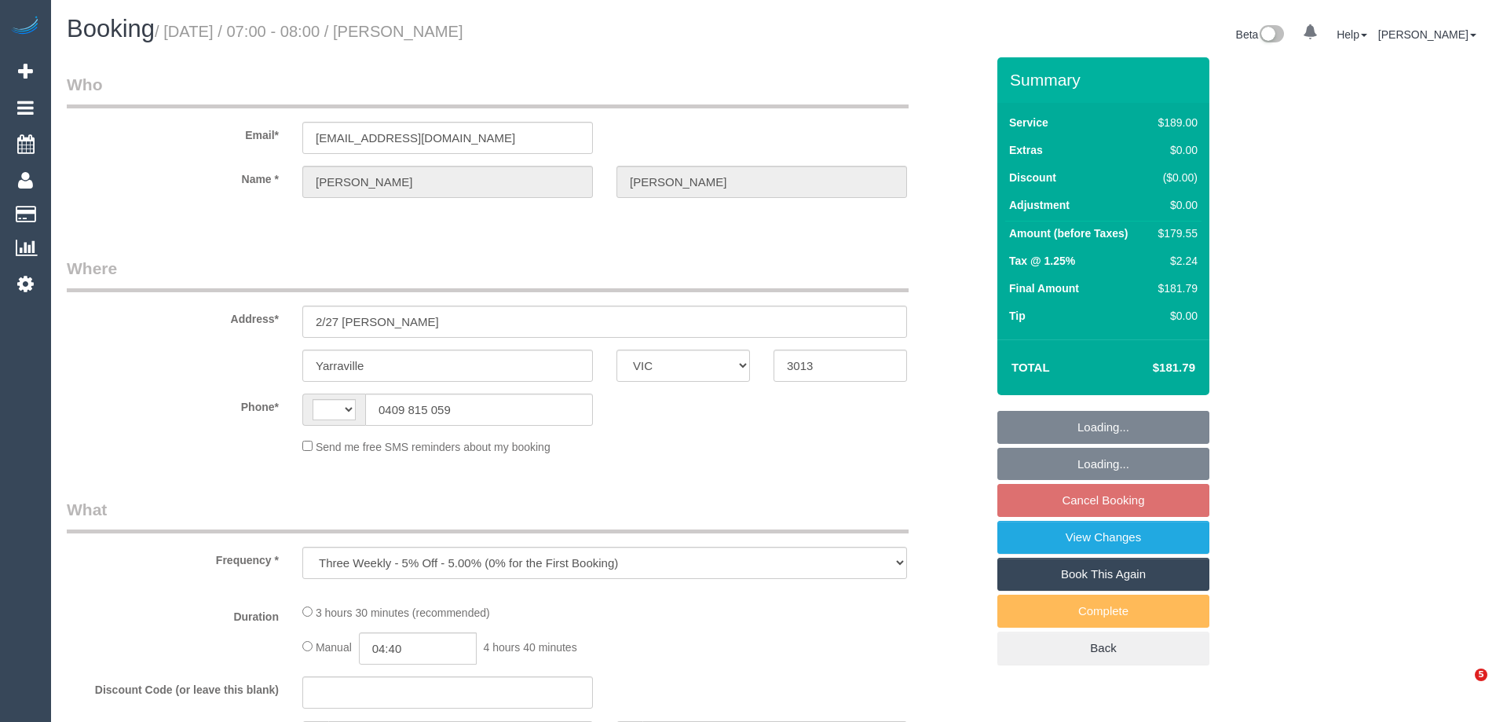
select select "VIC"
select select "string:AU"
select select "string:stripe-pm_1RRiuZ2GScqysDRVfRE9dCx4"
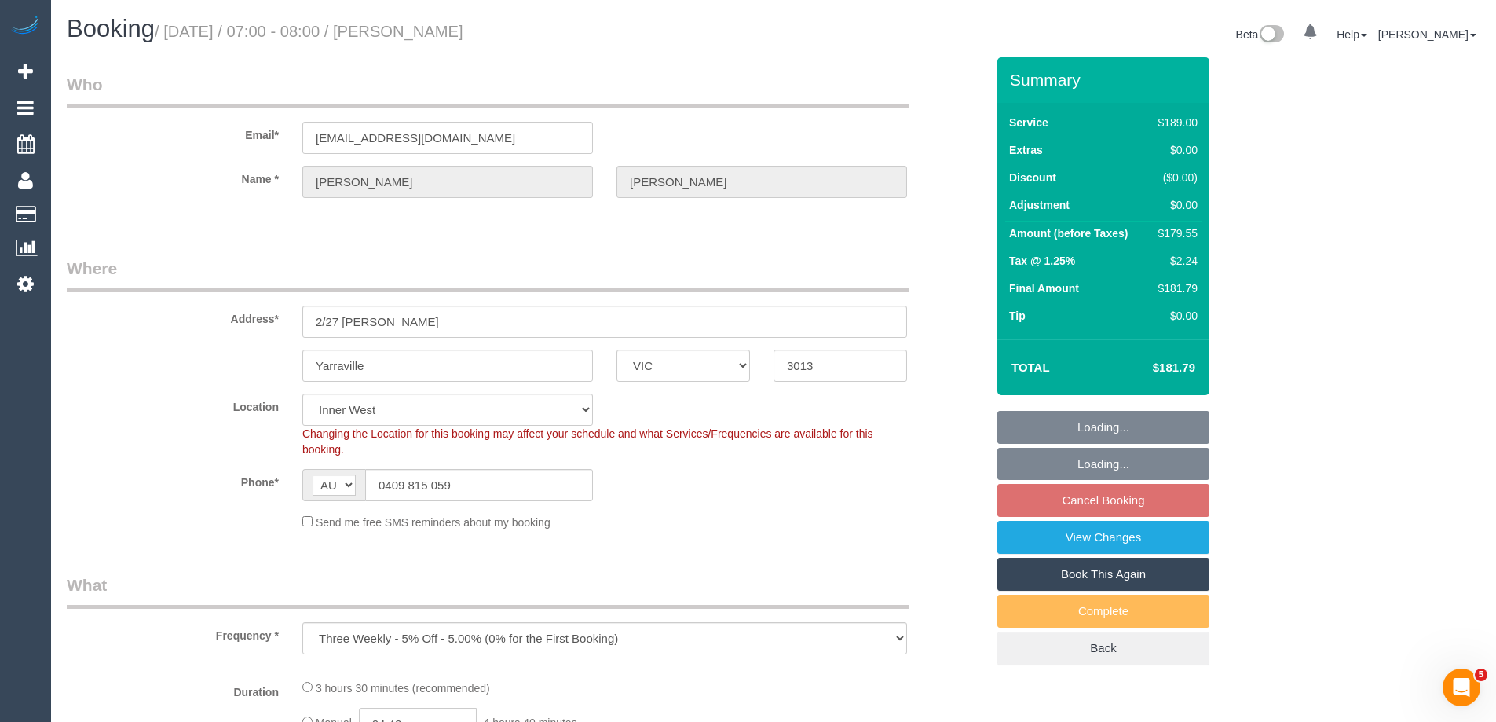
select select "object:529"
select select "number:28"
select select "number:14"
select select "number:19"
select select "number:25"
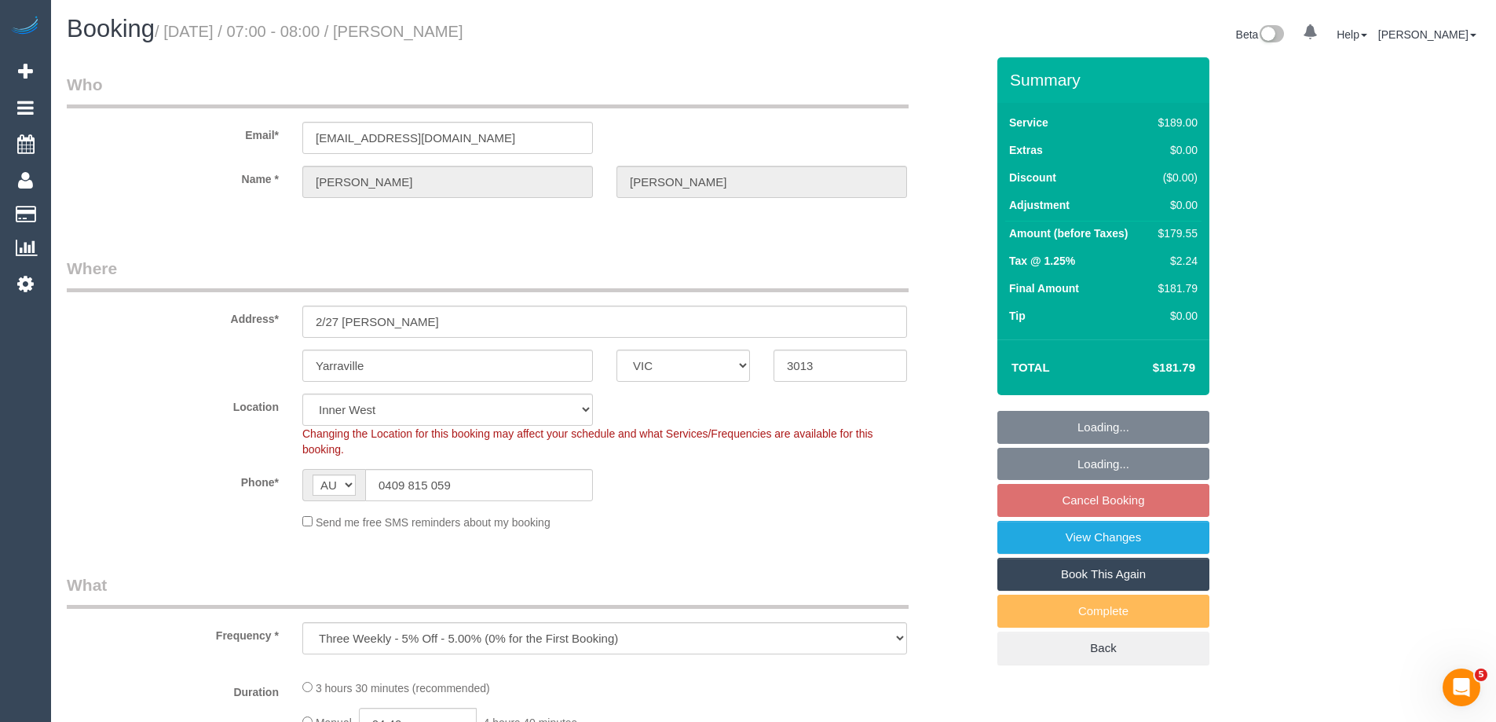
select select "number:33"
select select "number:13"
select select "spot1"
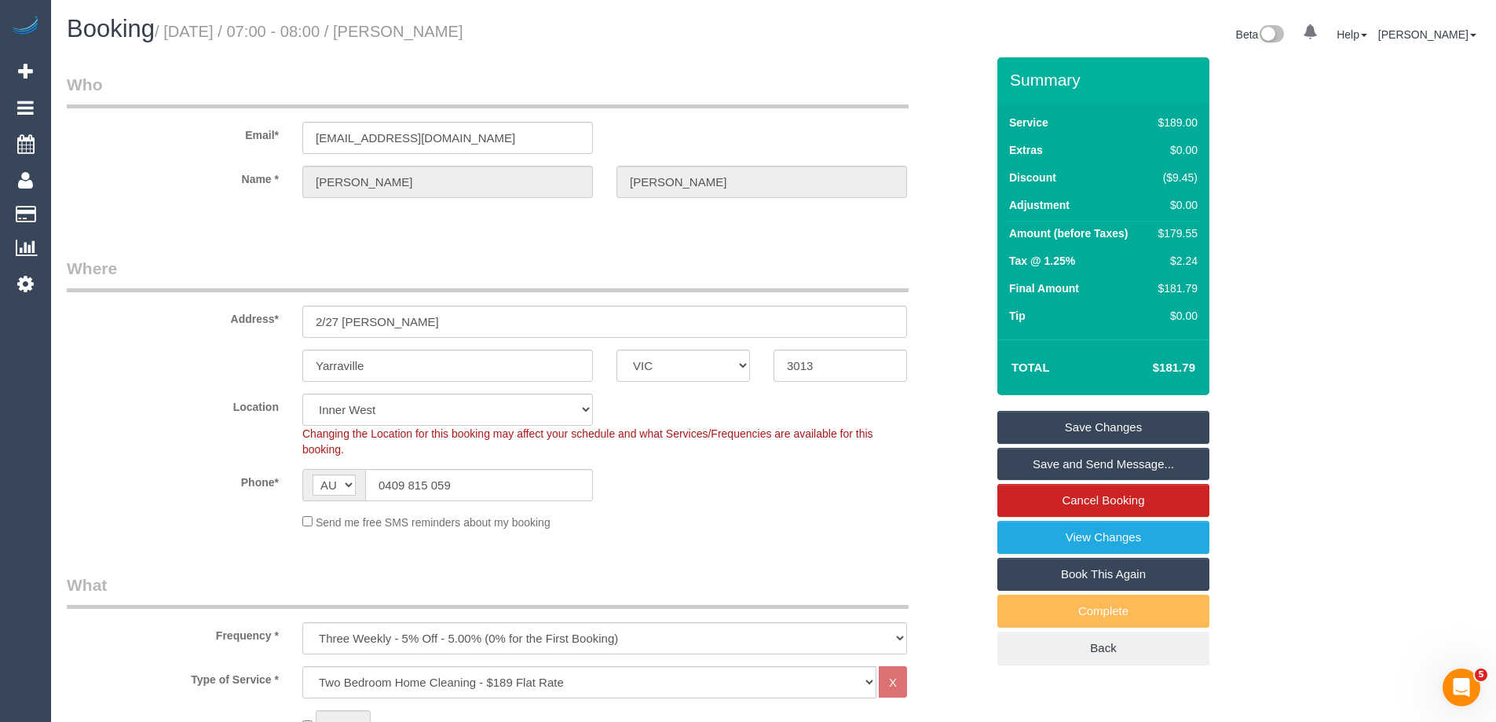
drag, startPoint x: 533, startPoint y: 31, endPoint x: 435, endPoint y: 35, distance: 97.4
click at [435, 35] on h1 "Booking / [DATE] / 07:00 - 08:00 / [PERSON_NAME]" at bounding box center [414, 29] width 695 height 27
copy small "Kate Medved"
click at [1175, 229] on div "$179.55" at bounding box center [1175, 233] width 46 height 16
click at [1175, 230] on div "$179.55" at bounding box center [1175, 233] width 46 height 16
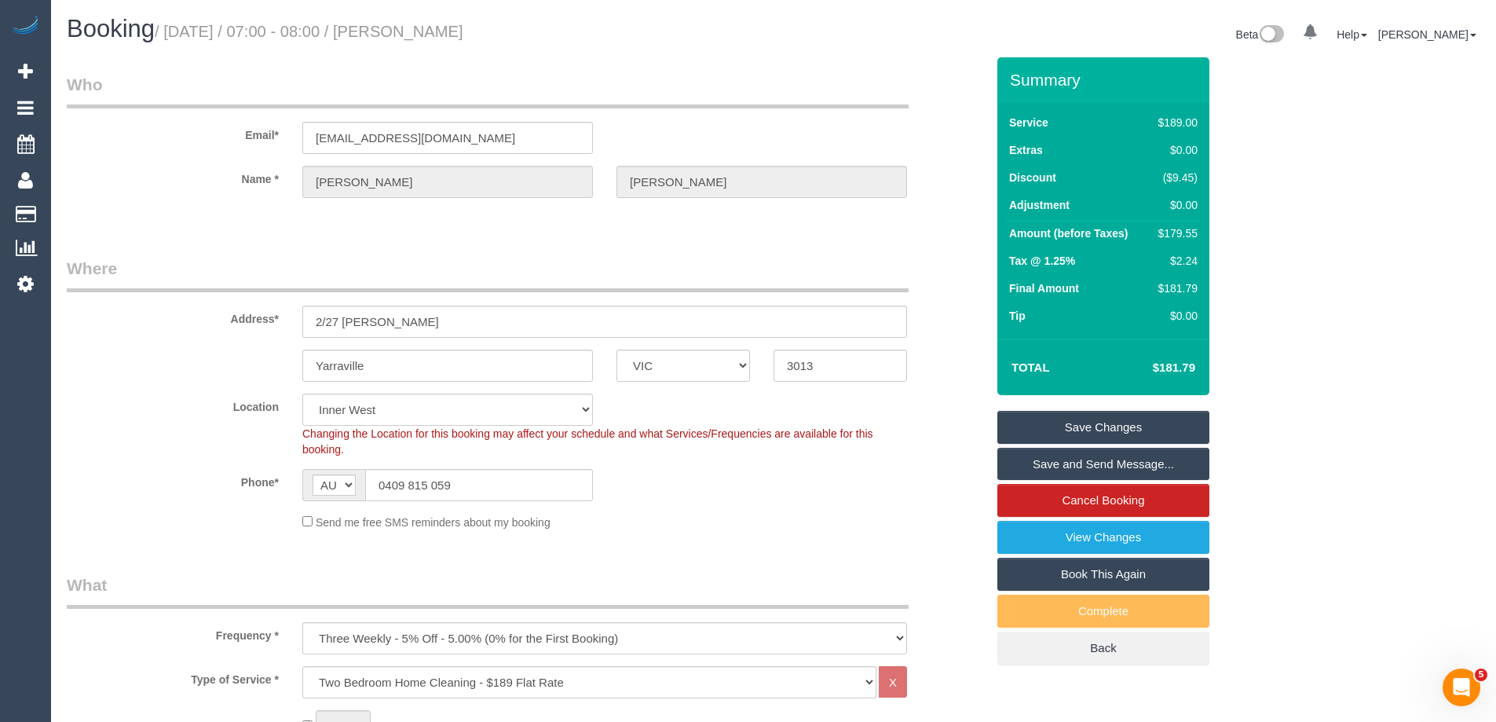
click at [1176, 232] on div "$179.55" at bounding box center [1175, 233] width 46 height 16
copy div "179.55"
click at [1305, 210] on div "Summary Service $189.00 Extras $0.00 Discount ($9.45) Adjustment $0.00 Amount (…" at bounding box center [1162, 376] width 353 height 639
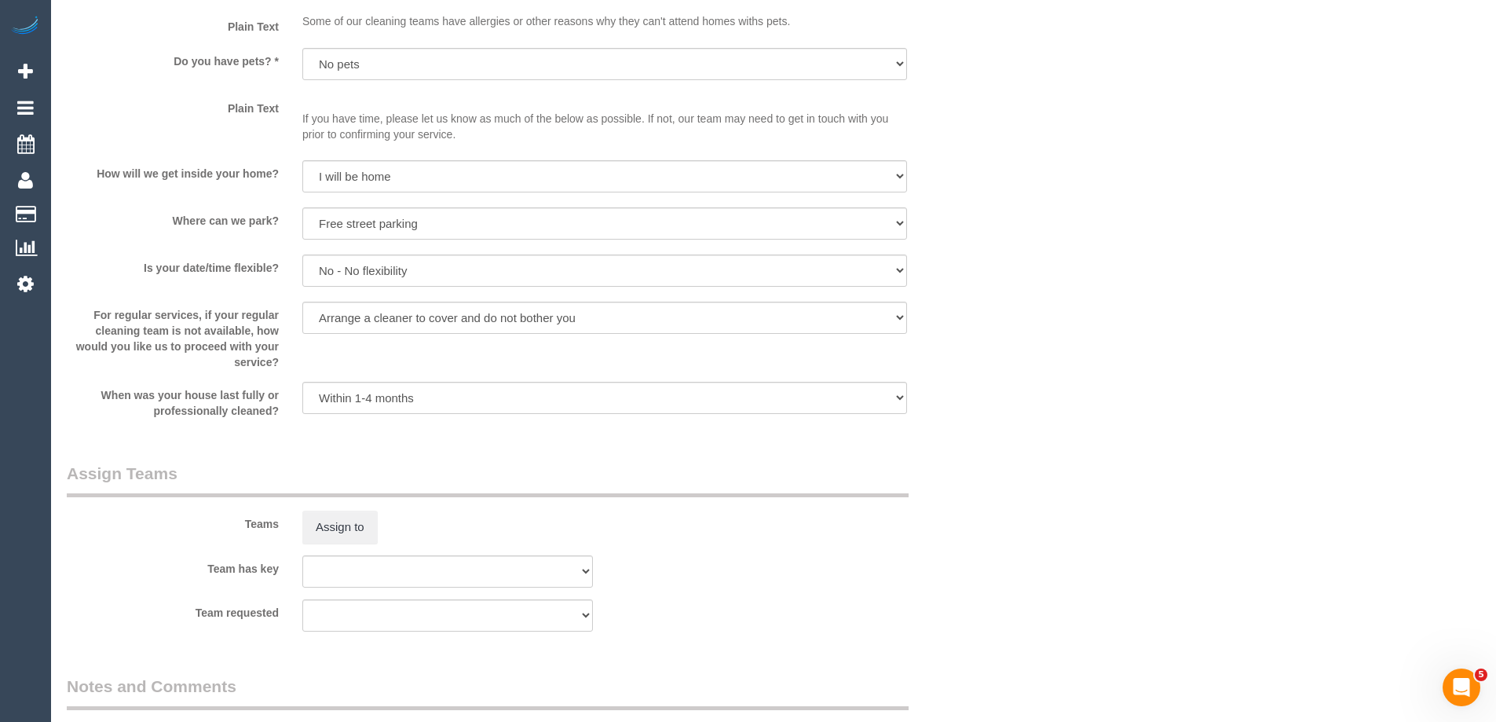
scroll to position [2199, 0]
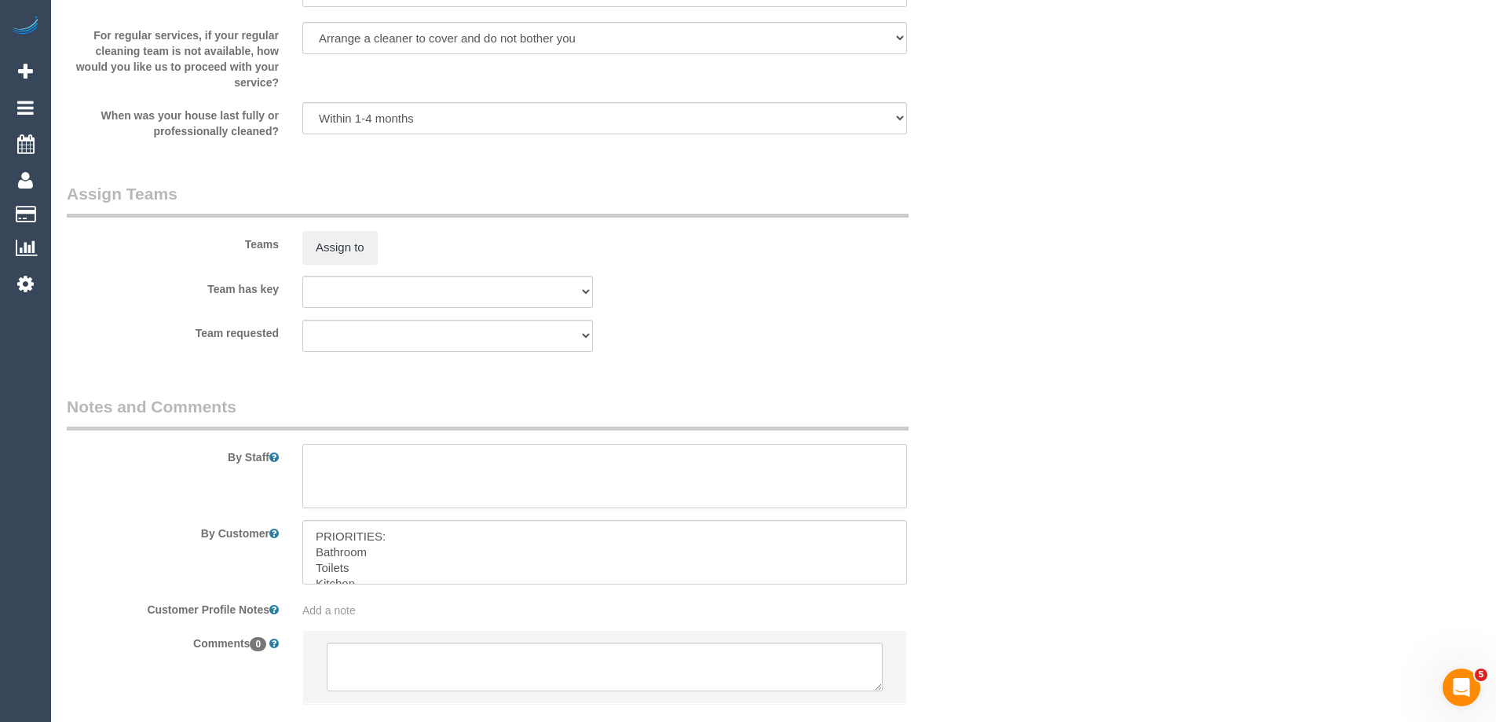
click at [413, 474] on textarea at bounding box center [604, 476] width 605 height 64
type textarea "Estimated time 2.5-3 hours"
click at [313, 249] on button "Assign to" at bounding box center [339, 247] width 75 height 33
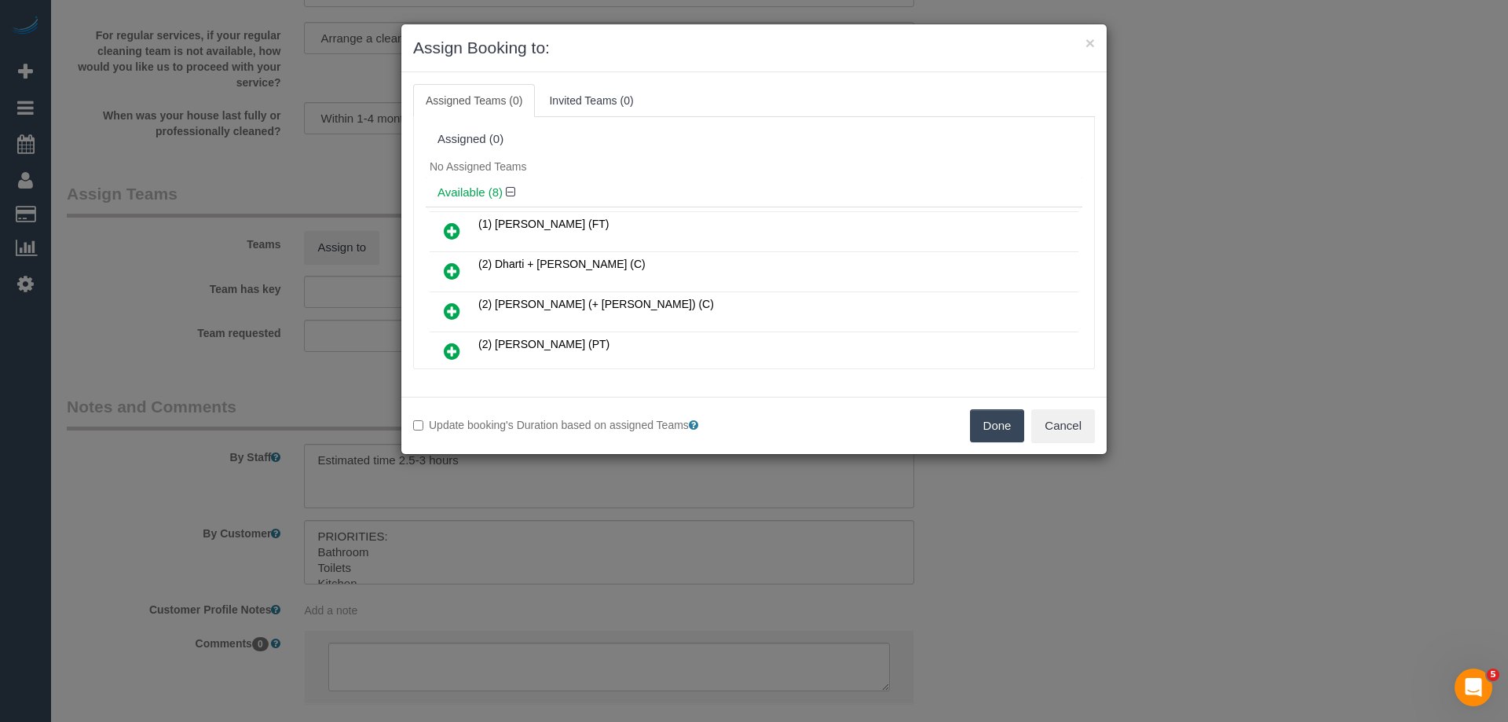
click at [640, 174] on div "No Assigned Teams" at bounding box center [754, 167] width 657 height 24
click at [1063, 430] on button "Cancel" at bounding box center [1063, 425] width 64 height 33
click at [1063, 430] on div "× Assign Booking to: Assigned Teams (0) Invited Teams (0) Assigned (0) No Assig…" at bounding box center [754, 361] width 1508 height 722
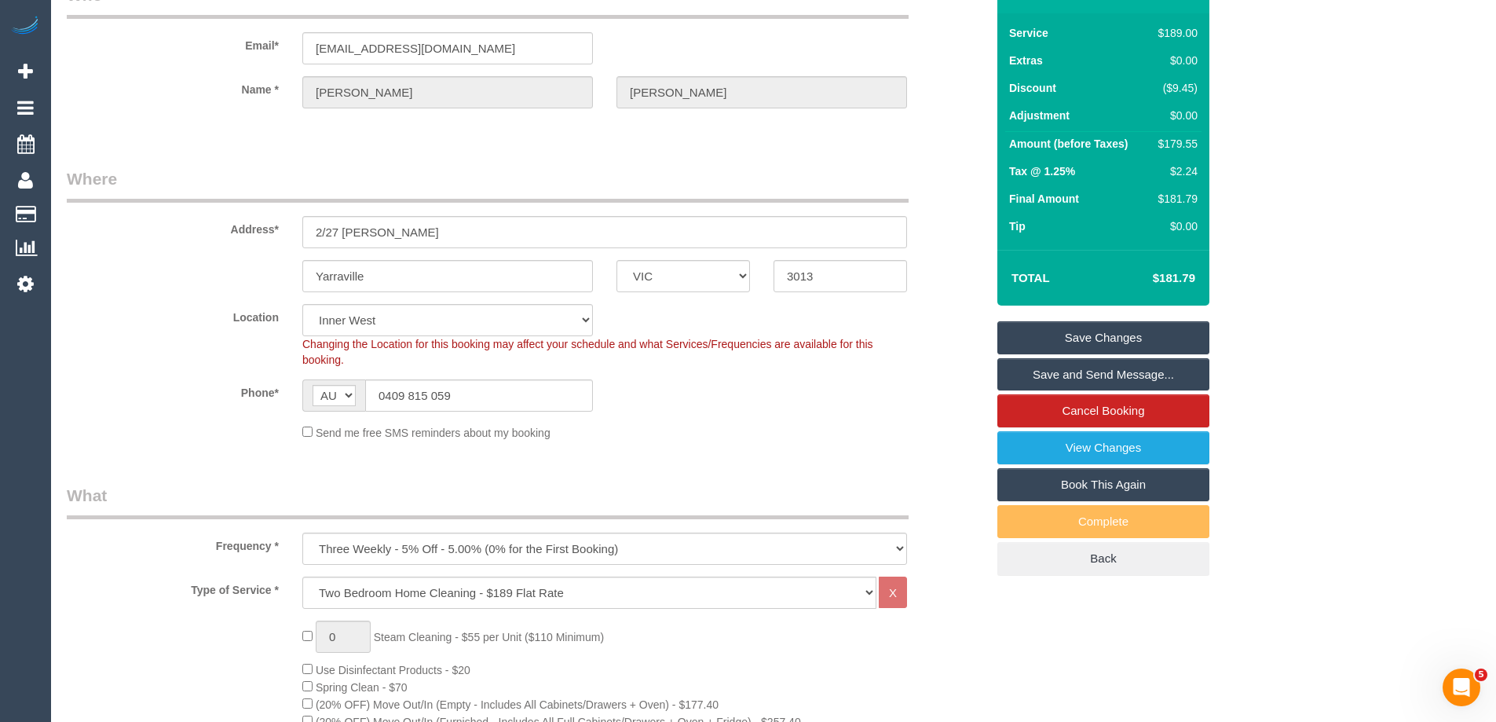
scroll to position [0, 0]
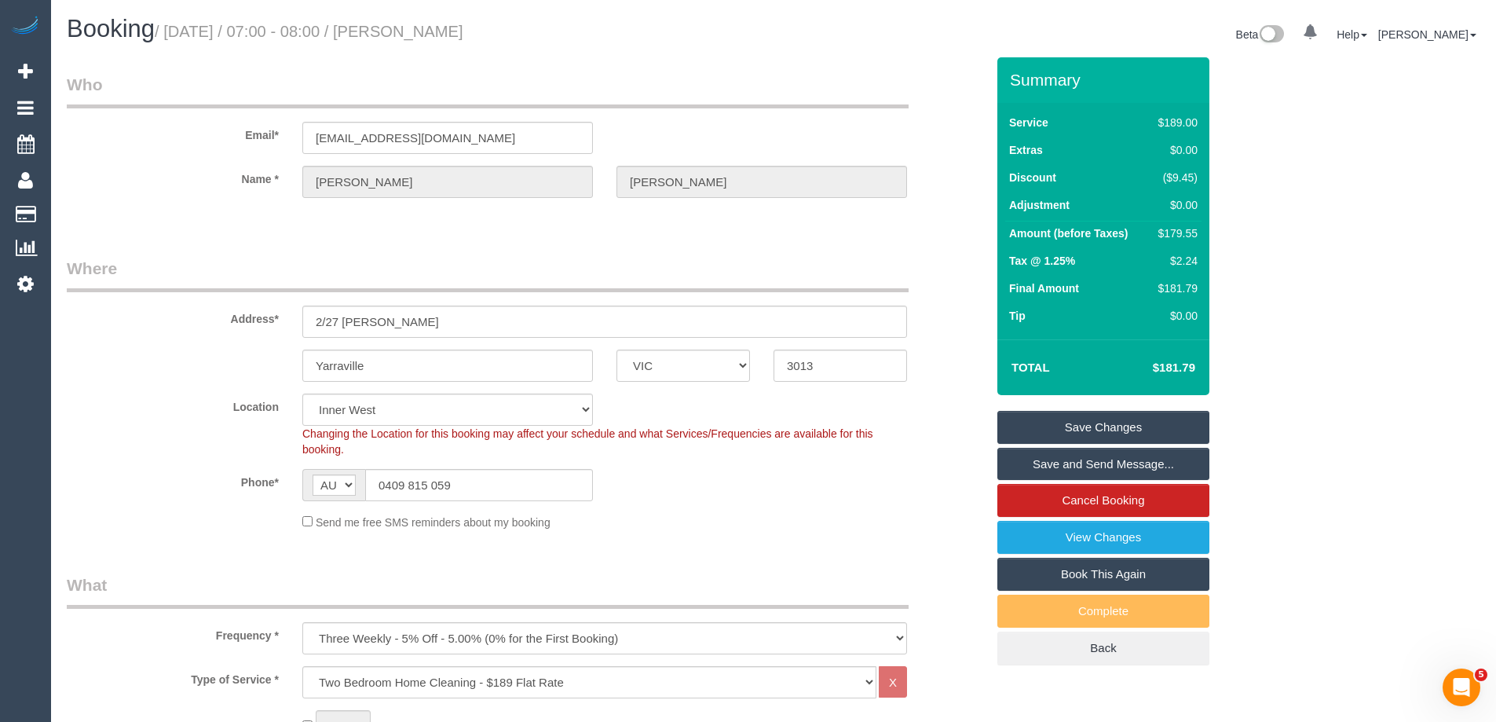
click at [585, 271] on legend "Where" at bounding box center [488, 274] width 842 height 35
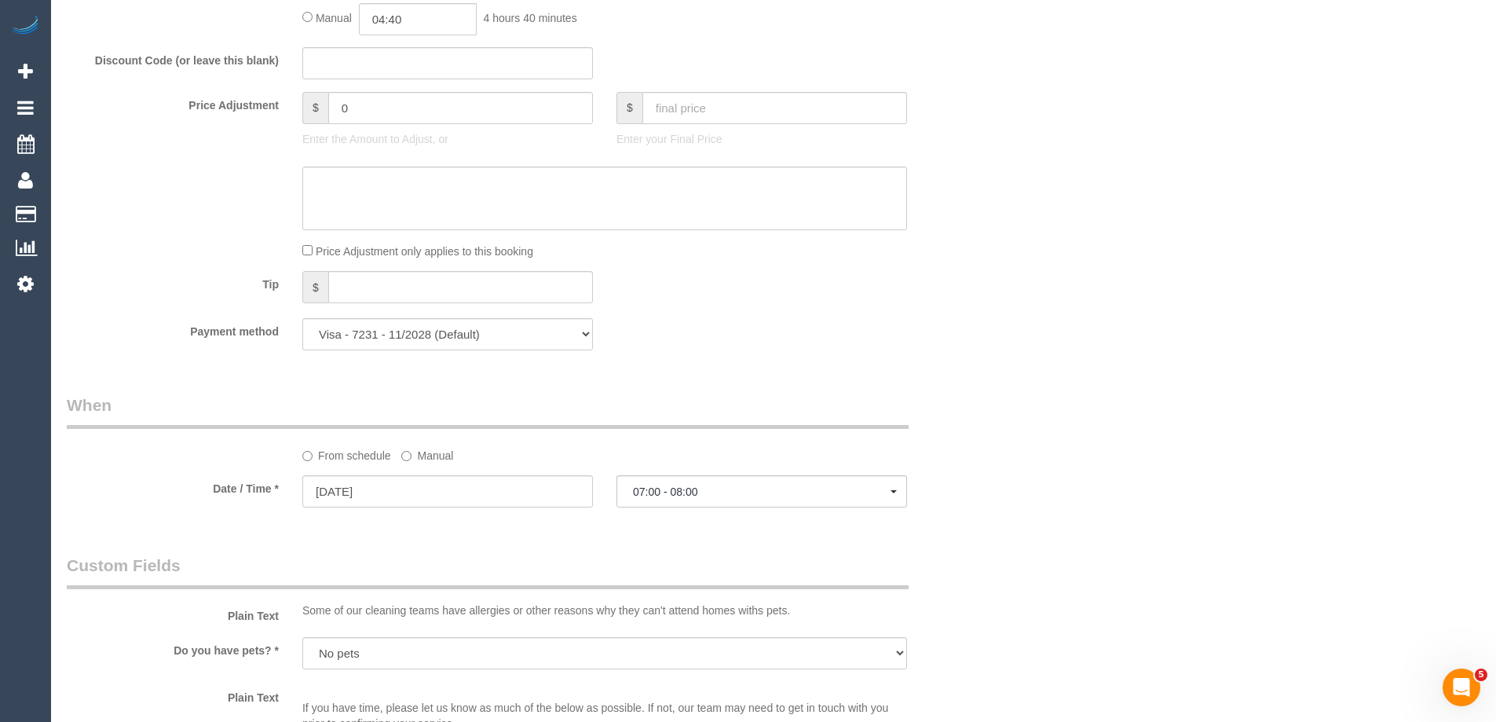
scroll to position [1257, 0]
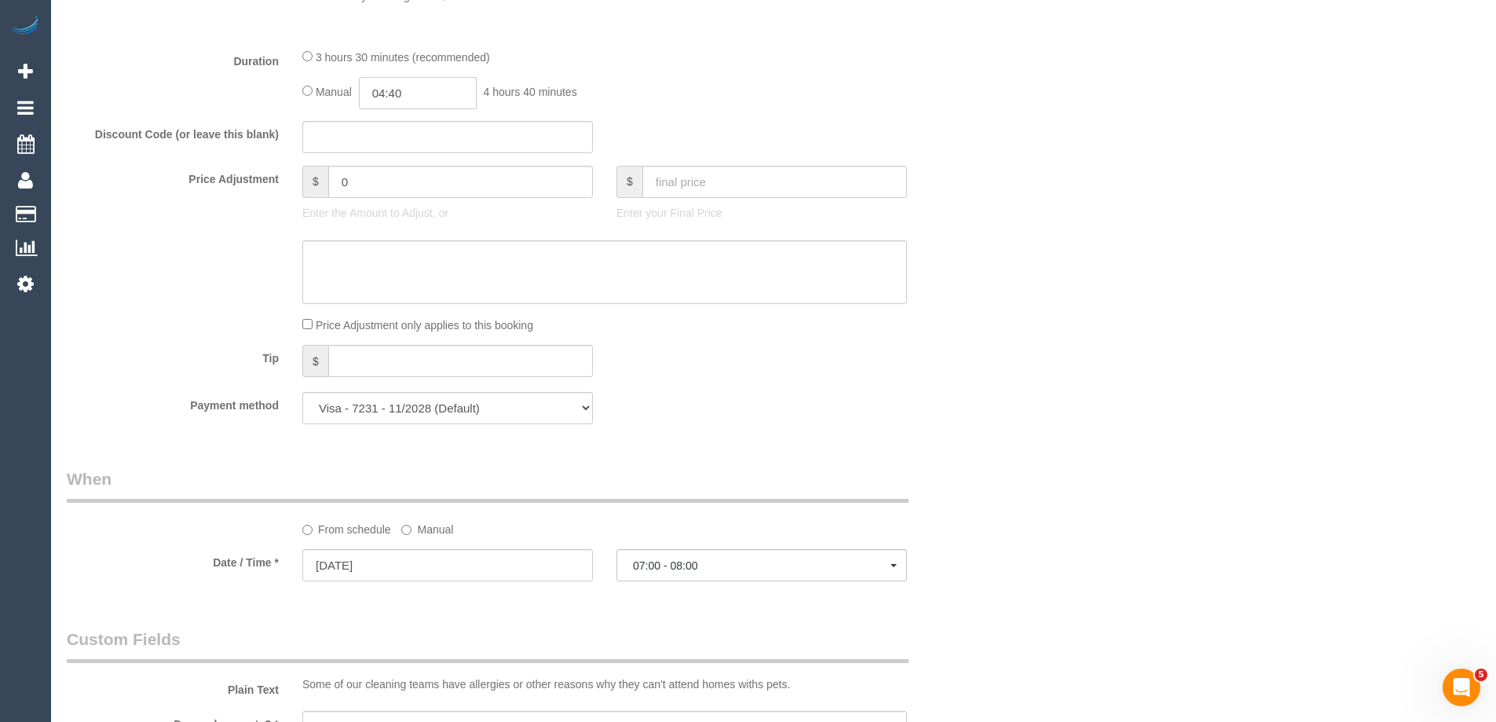
click at [426, 90] on input "04:40" at bounding box center [418, 93] width 118 height 32
type input "03:00"
click at [413, 209] on li "03:00" at bounding box center [400, 211] width 70 height 20
drag, startPoint x: 957, startPoint y: 153, endPoint x: 1034, endPoint y: 214, distance: 97.8
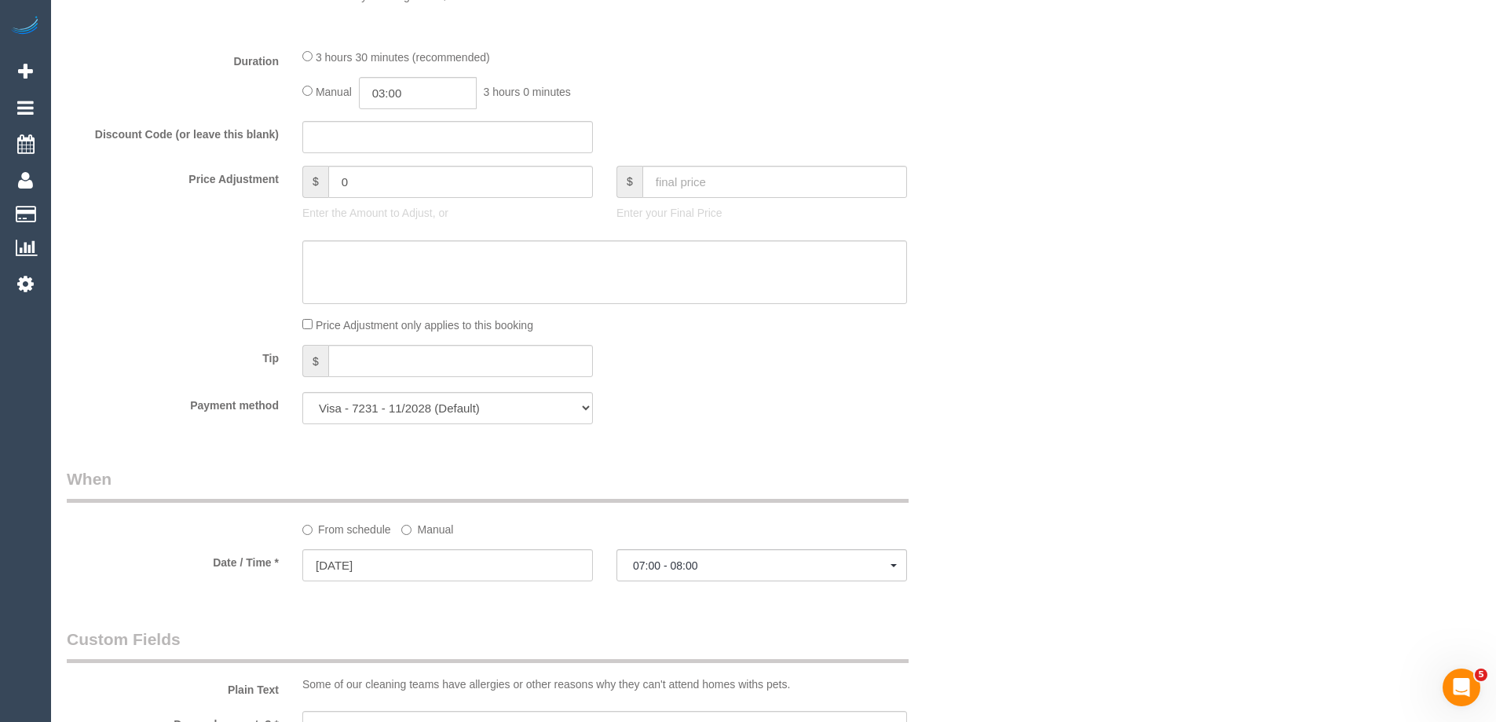
click at [962, 153] on div "Discount Code (or leave this blank)" at bounding box center [526, 137] width 943 height 33
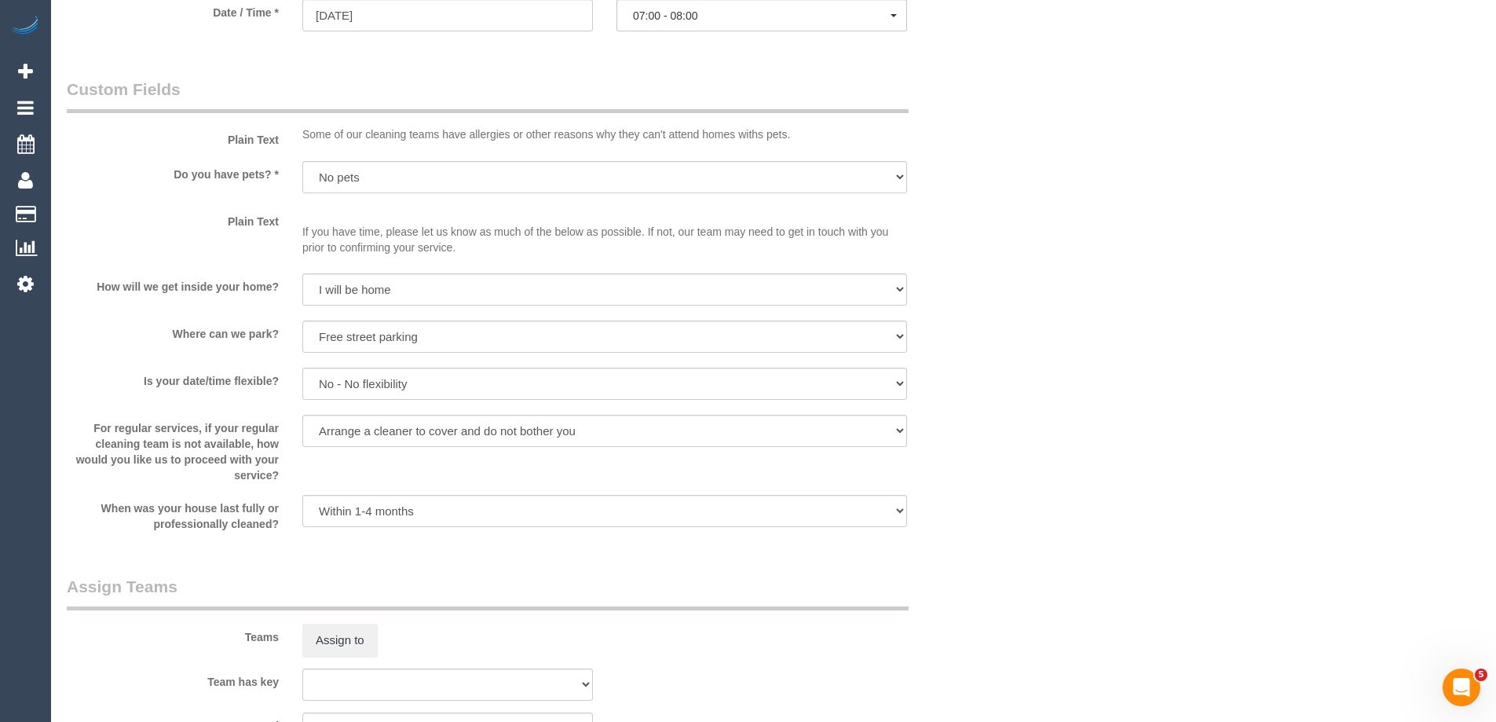
scroll to position [2295, 0]
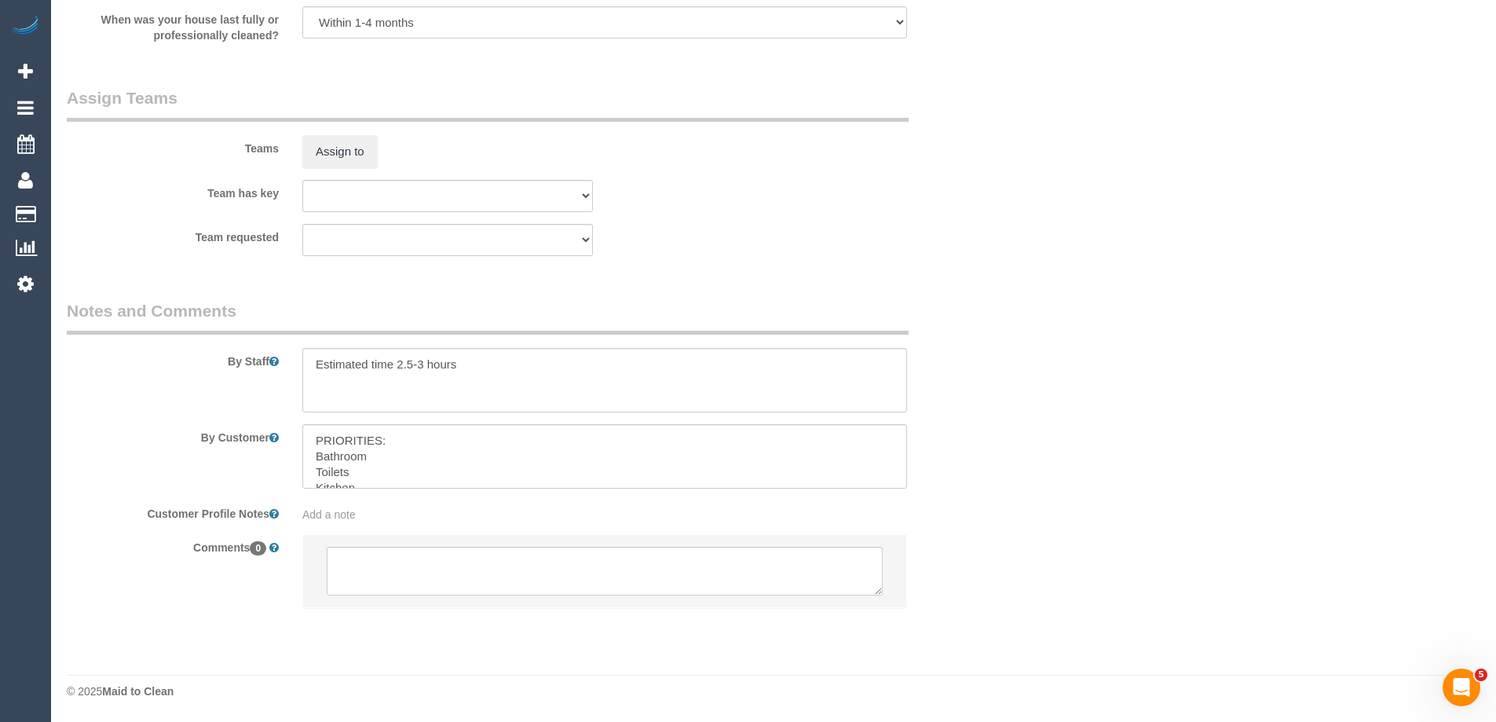
select select "spot22"
click at [324, 142] on button "Assign to" at bounding box center [339, 151] width 75 height 33
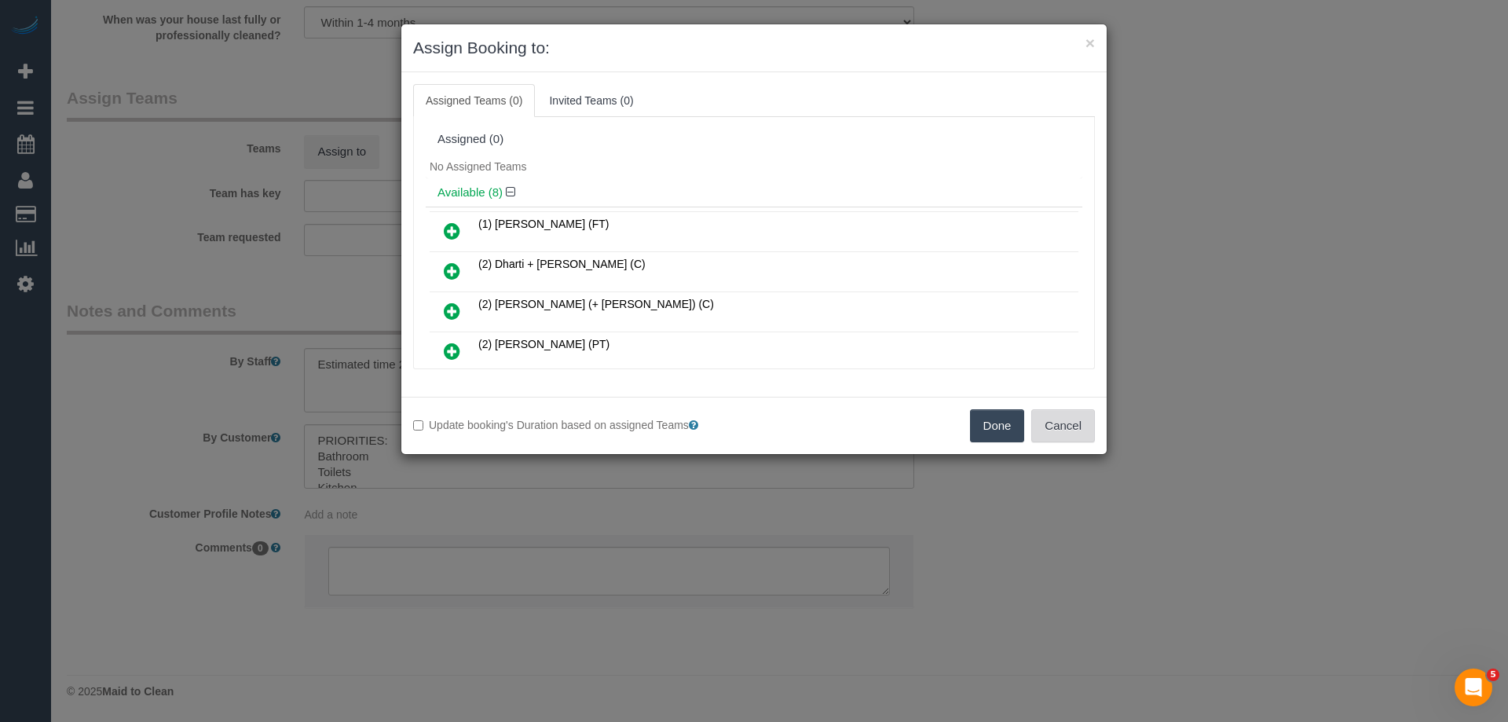
click at [1087, 434] on button "Cancel" at bounding box center [1063, 425] width 64 height 33
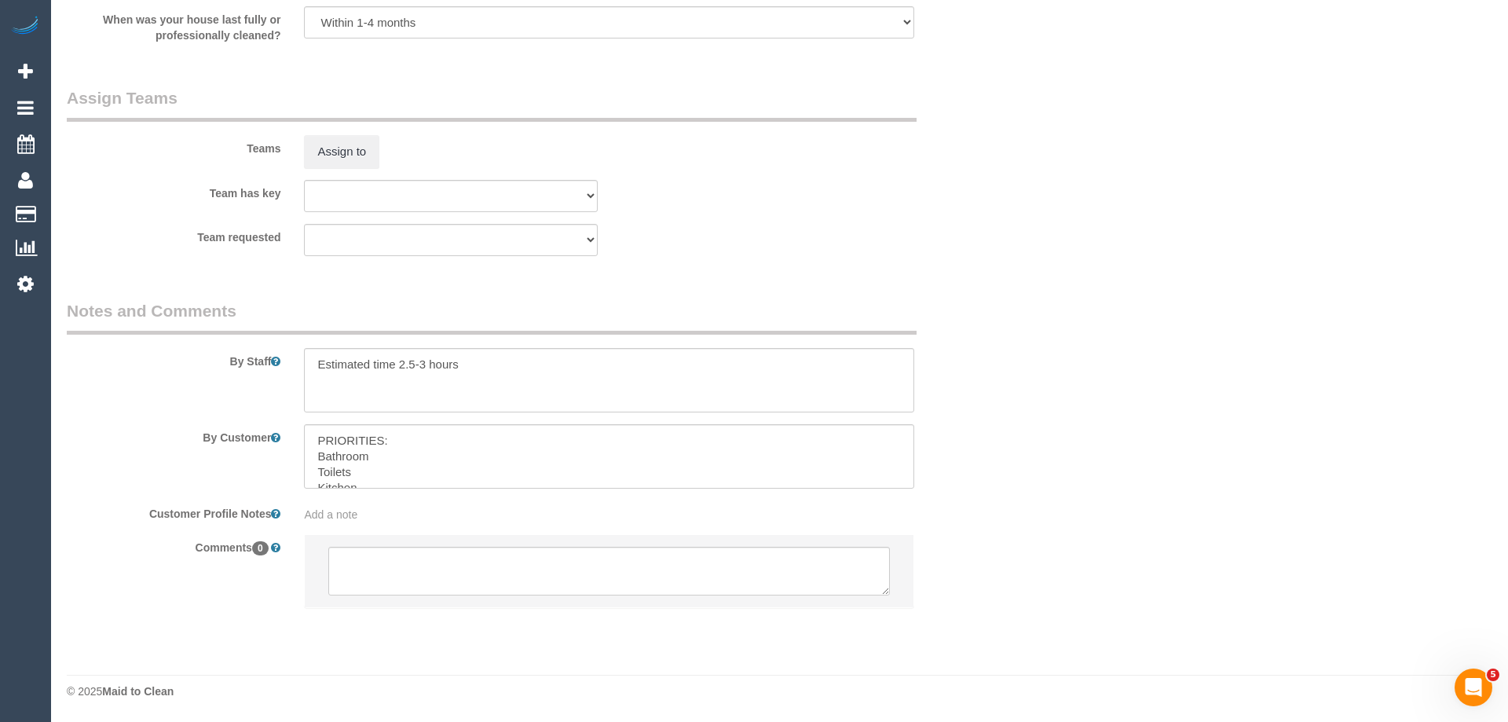
click at [1087, 434] on div "× Assign Booking to: Assigned Teams (0) Invited Teams (0) Assigned (0) No Assig…" at bounding box center [754, 361] width 1508 height 722
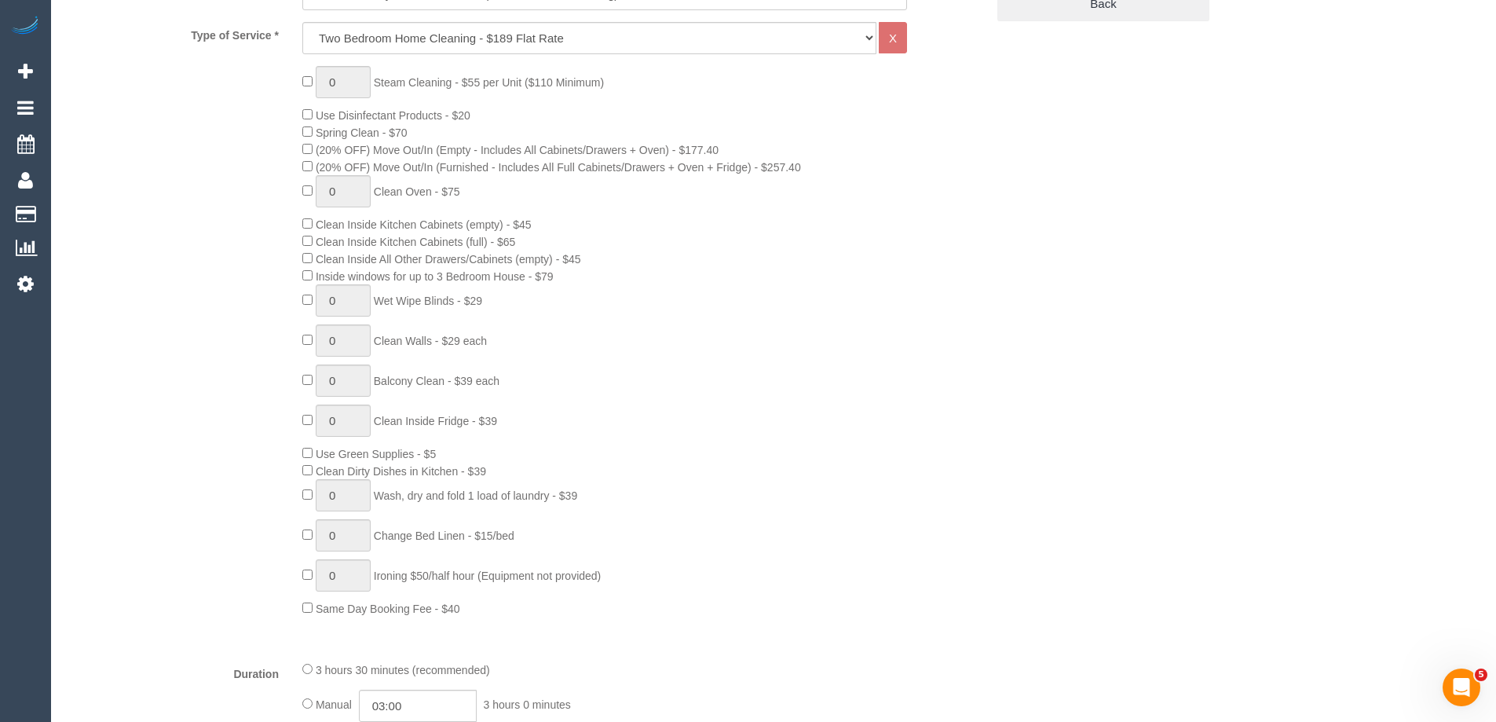
scroll to position [253, 0]
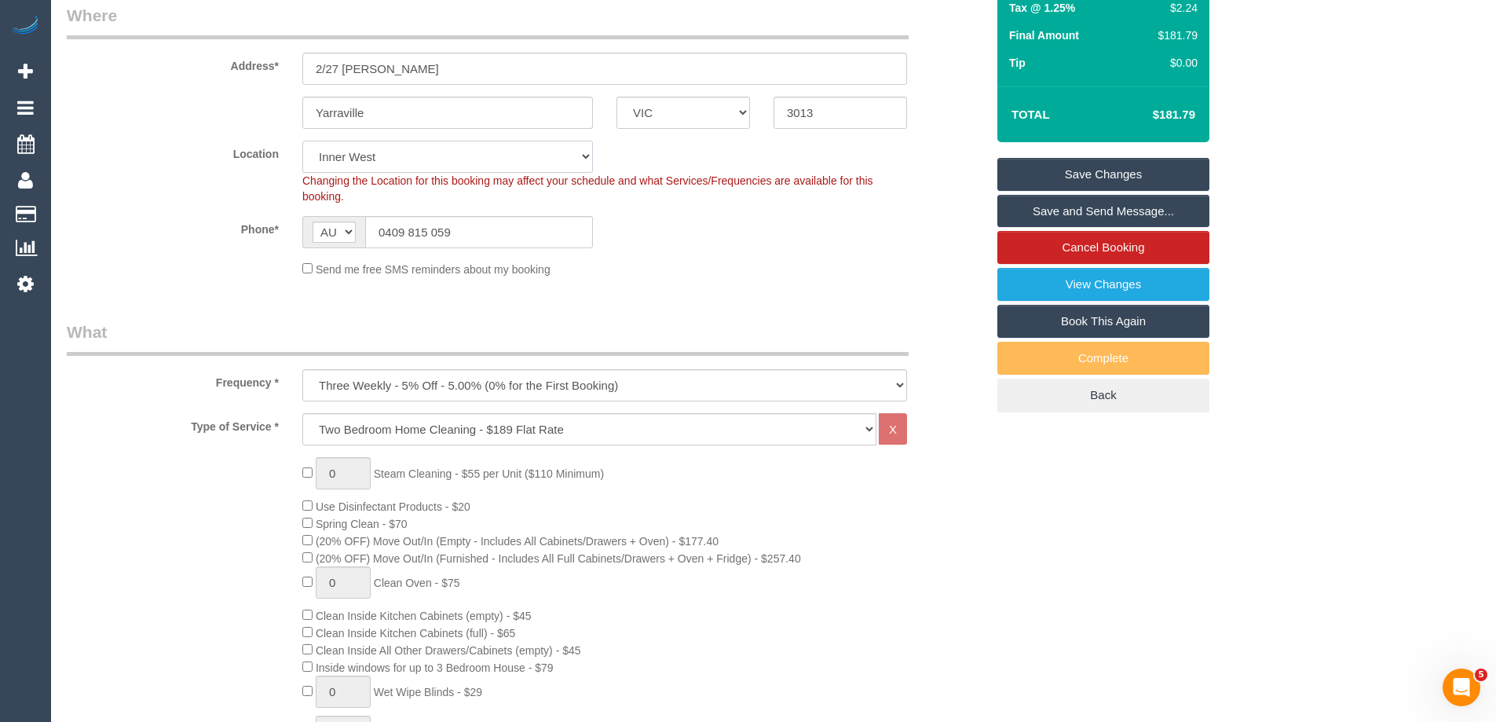
click at [368, 156] on select "Office City East (North) East (South) Inner East Inner North (East) Inner North…" at bounding box center [447, 157] width 291 height 32
select select "50"
click at [302, 141] on select "Office City East (North) East (South) Inner East Inner North (East) Inner North…" at bounding box center [447, 157] width 291 height 32
drag, startPoint x: 697, startPoint y: 245, endPoint x: 749, endPoint y: 306, distance: 79.7
click at [699, 247] on div "Phone* AF AL DZ AD AO AI AQ AG AR AM AW AU AT AZ BS BH BD BB BY BE BZ BJ BM BT …" at bounding box center [526, 232] width 943 height 32
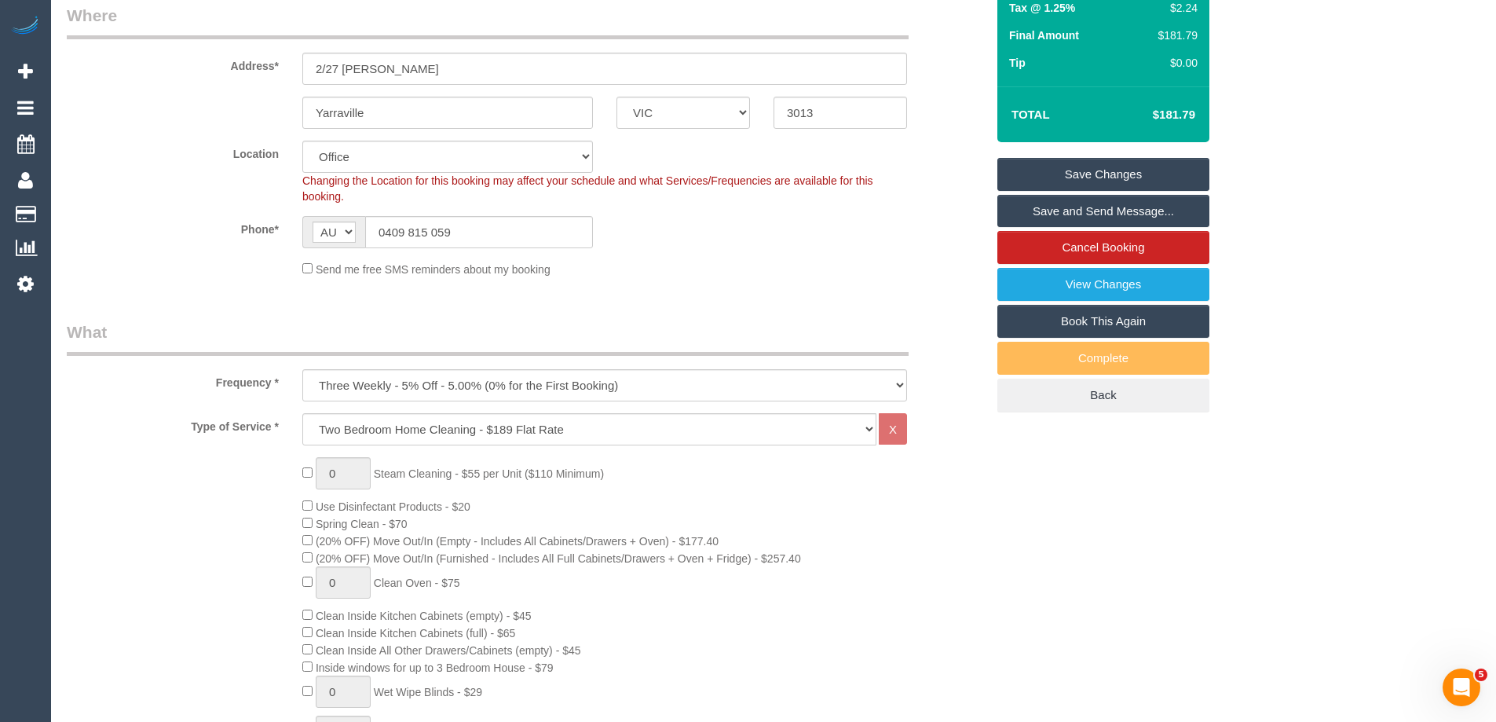
select select "object:7705"
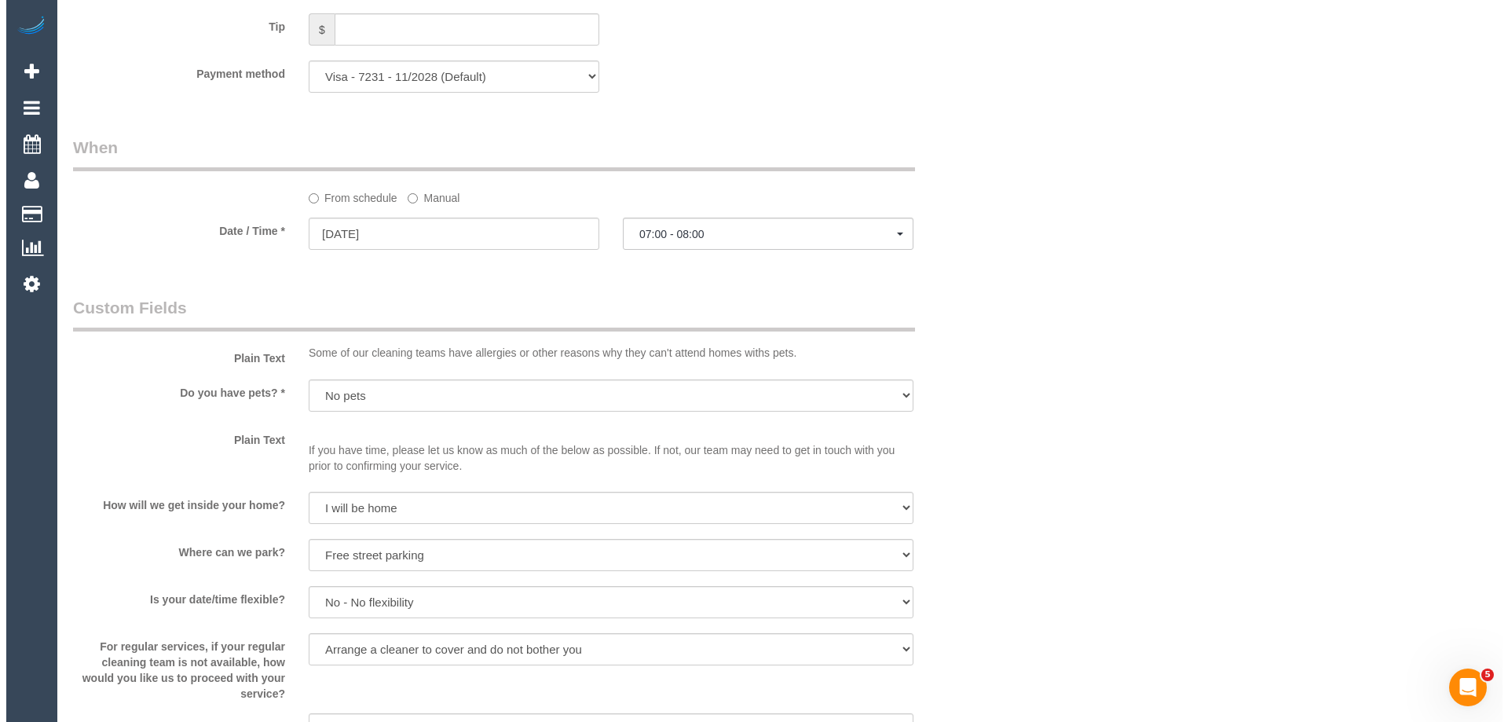
scroll to position [2295, 0]
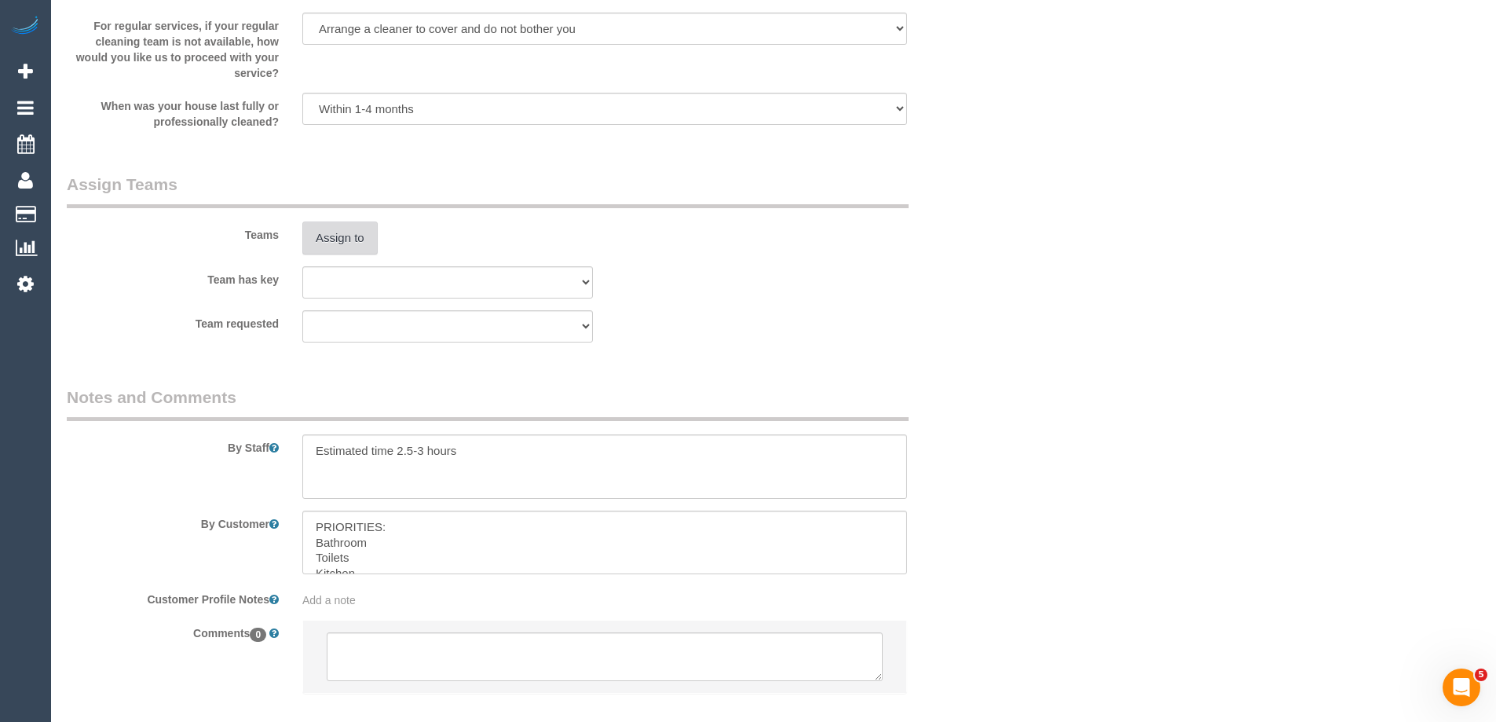
click at [348, 243] on button "Assign to" at bounding box center [339, 237] width 75 height 33
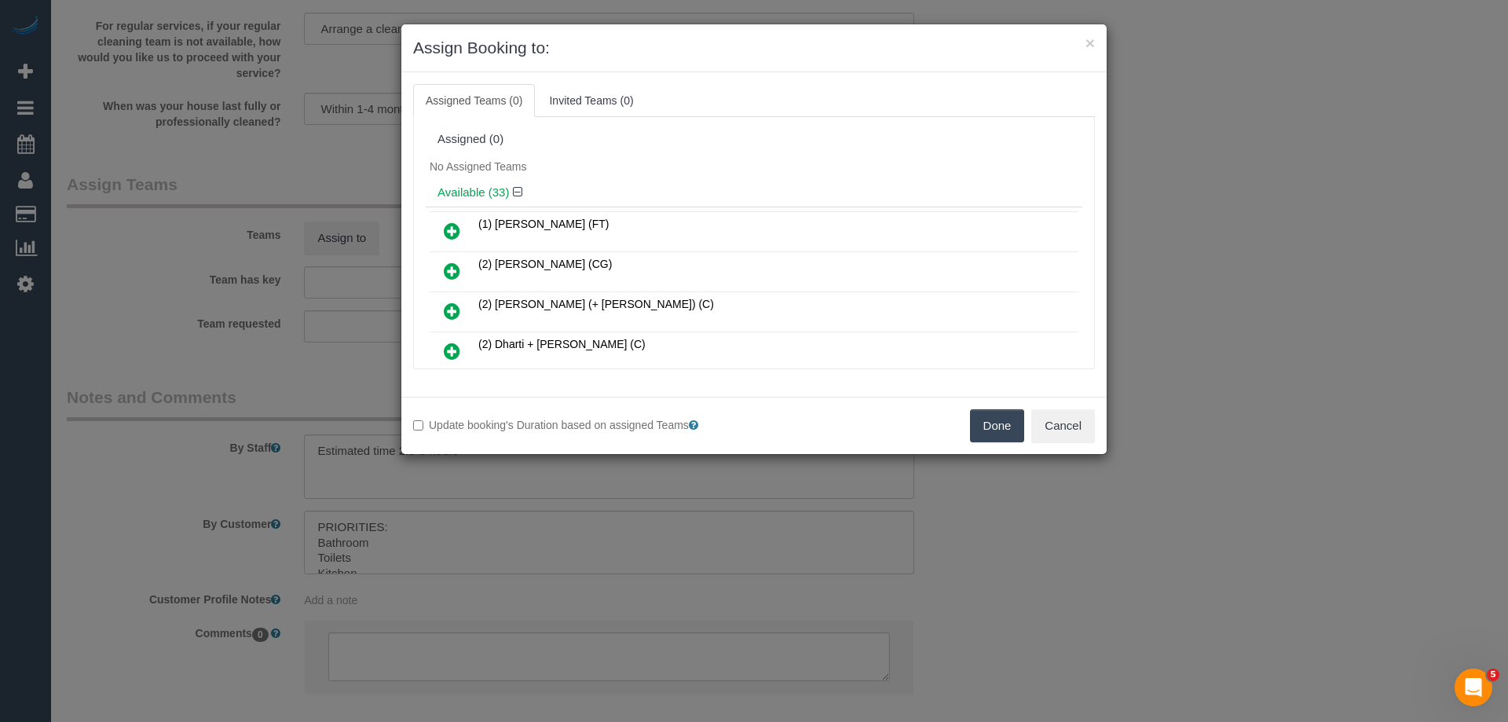
scroll to position [182, 0]
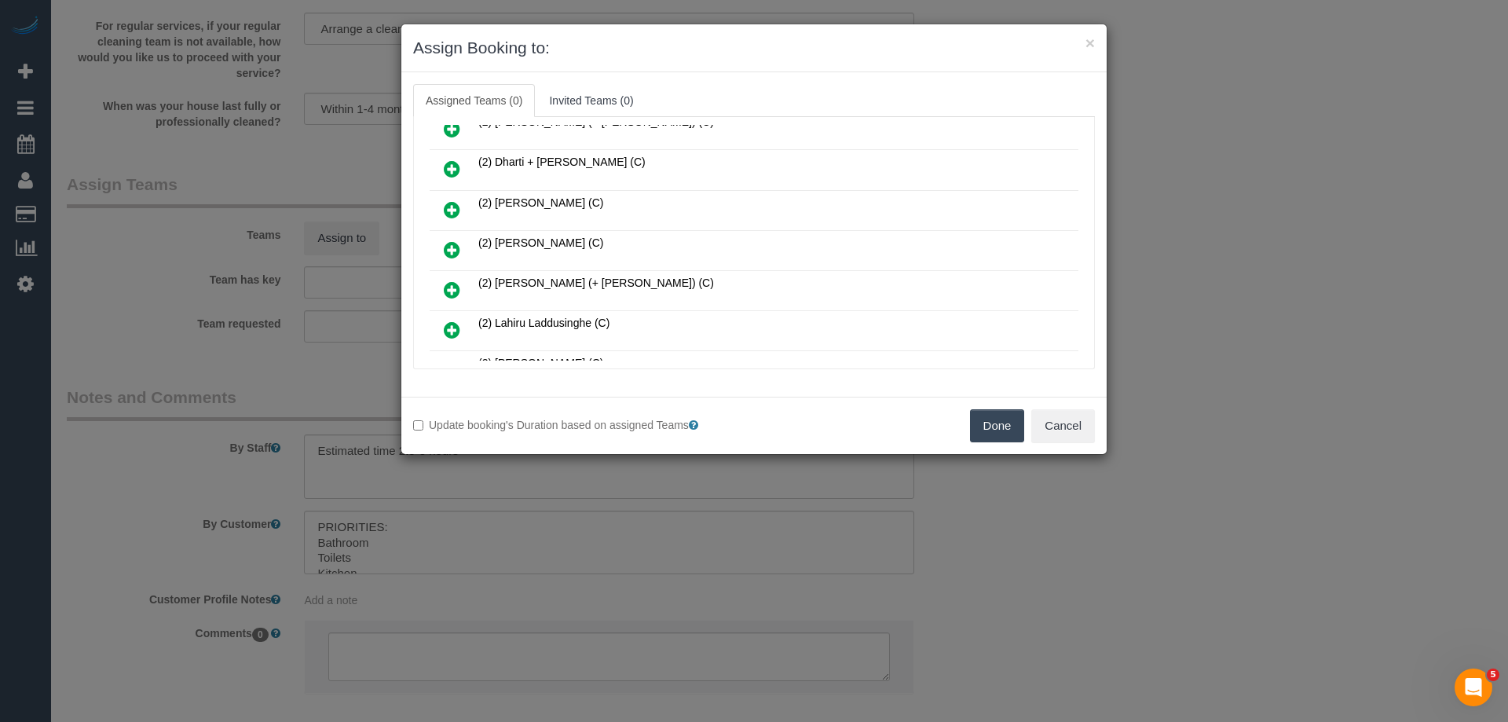
click at [448, 252] on icon at bounding box center [452, 249] width 16 height 19
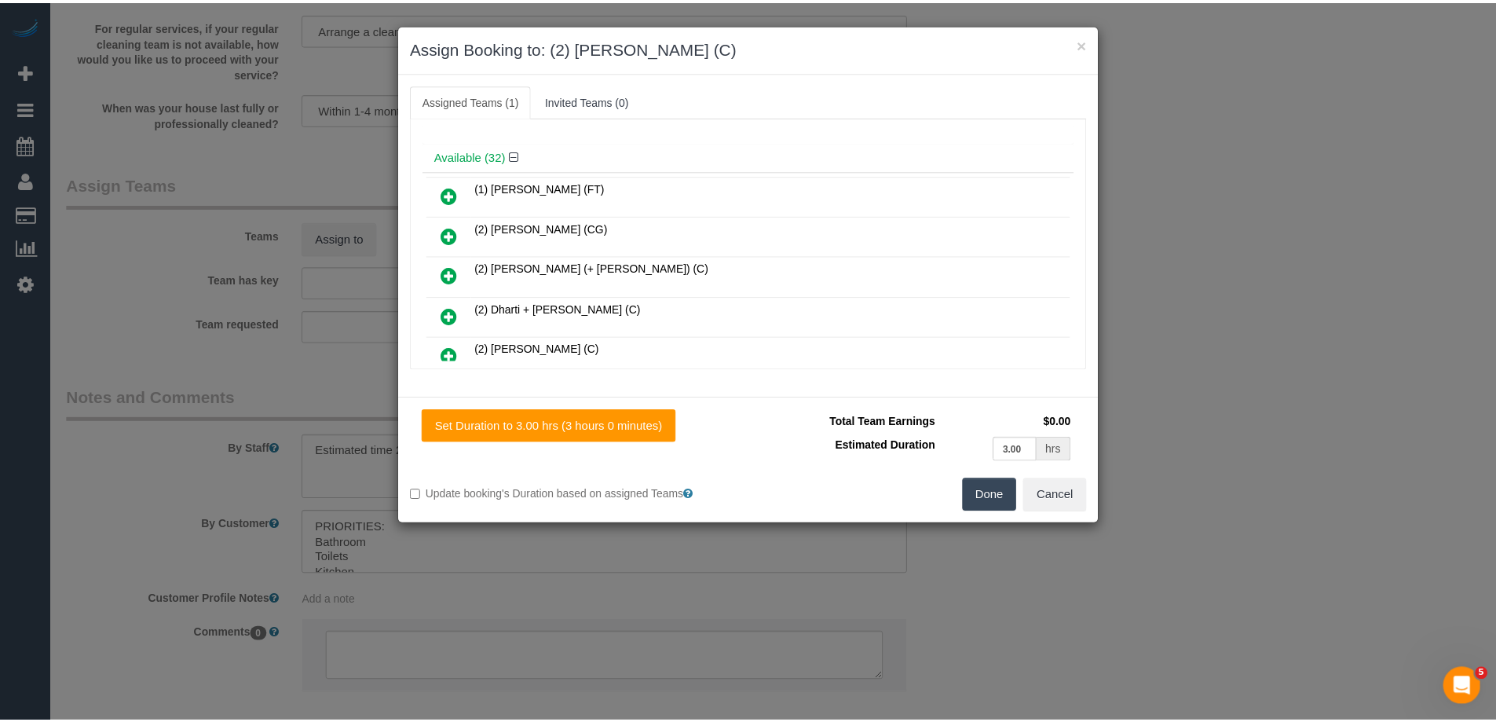
scroll to position [0, 0]
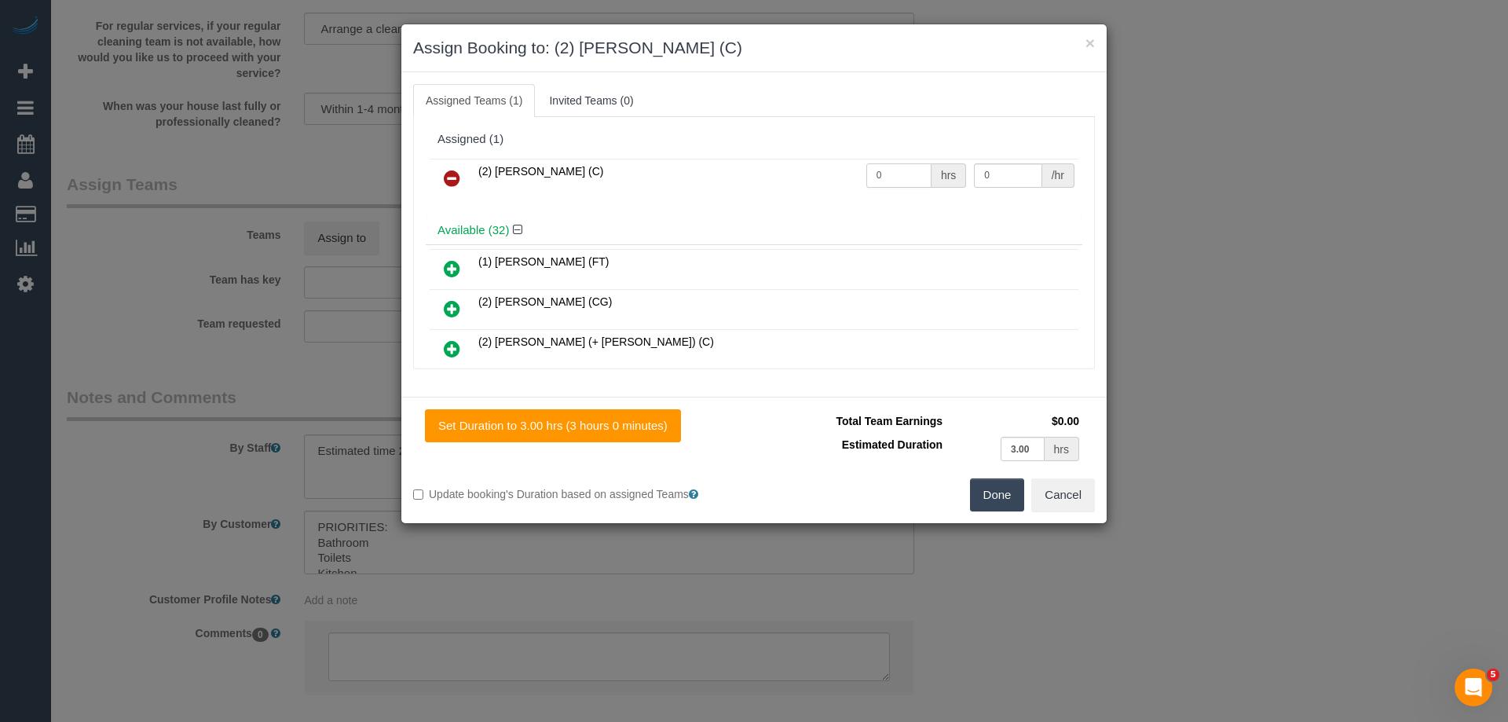
click at [904, 165] on input "0" at bounding box center [898, 175] width 65 height 24
type input "1"
click at [1004, 169] on input "0" at bounding box center [1008, 175] width 68 height 24
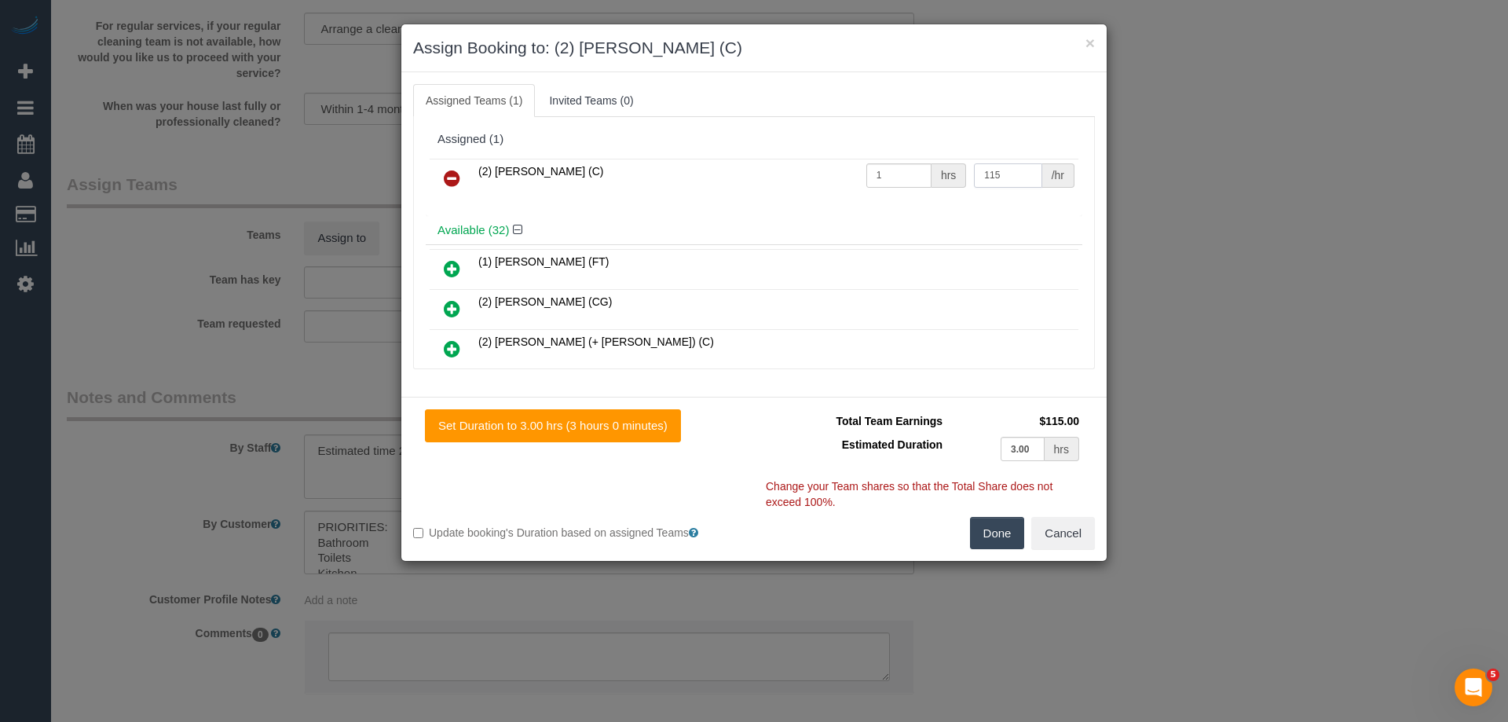
type input "115"
click at [1009, 531] on button "Done" at bounding box center [997, 533] width 55 height 33
click at [1009, 531] on div "× Assign Booking to: (2) Joshua Russell (C) Assigned Teams (1) Invited Teams (0…" at bounding box center [754, 361] width 1508 height 722
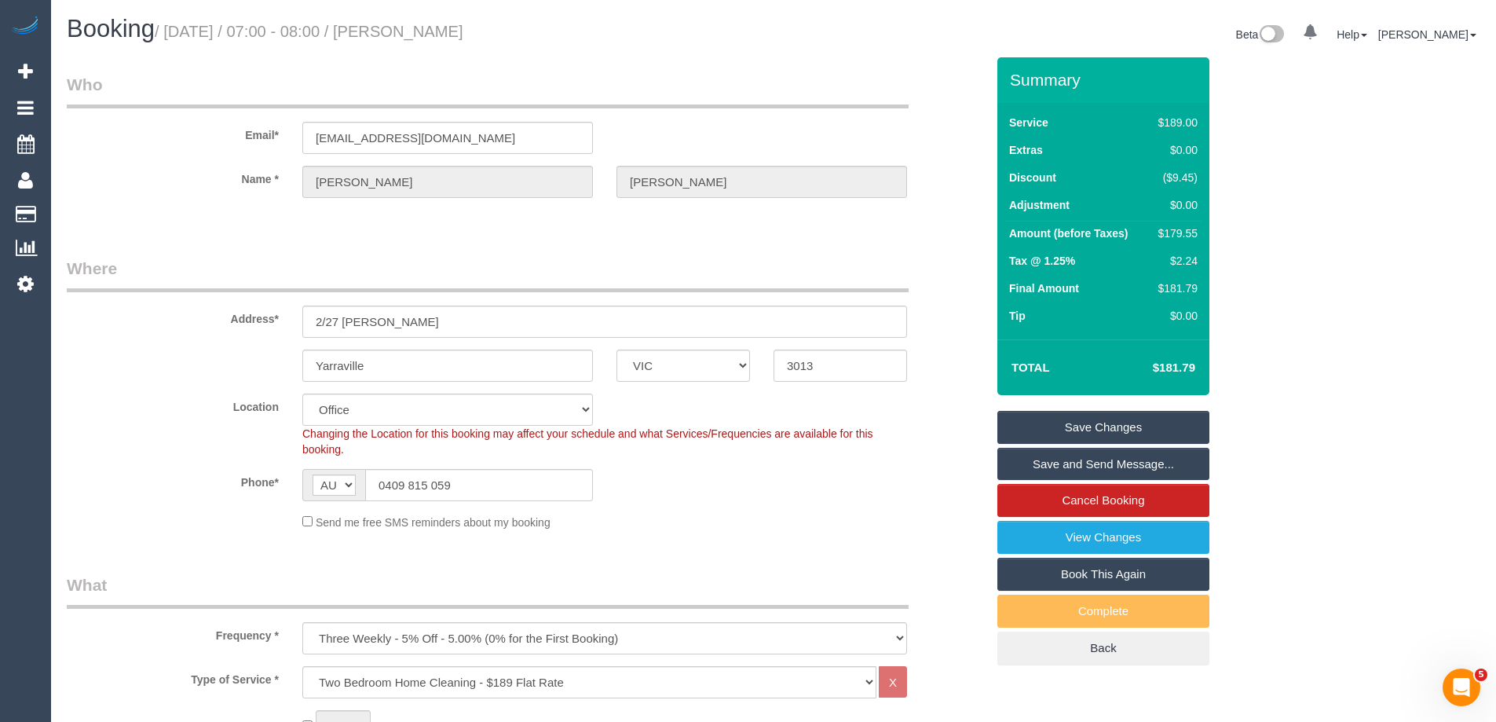
click at [1041, 421] on link "Save Changes" at bounding box center [1103, 427] width 212 height 33
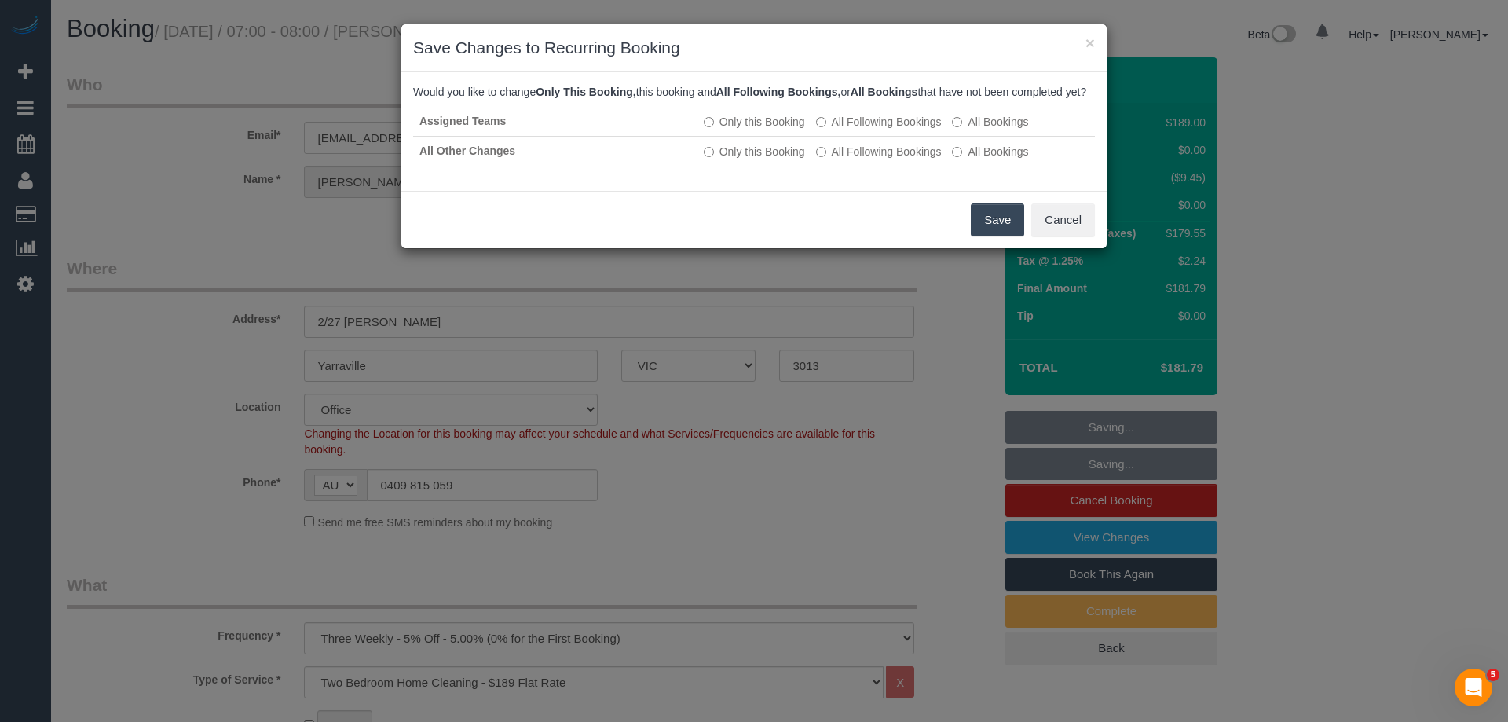
click at [1001, 236] on button "Save" at bounding box center [997, 219] width 53 height 33
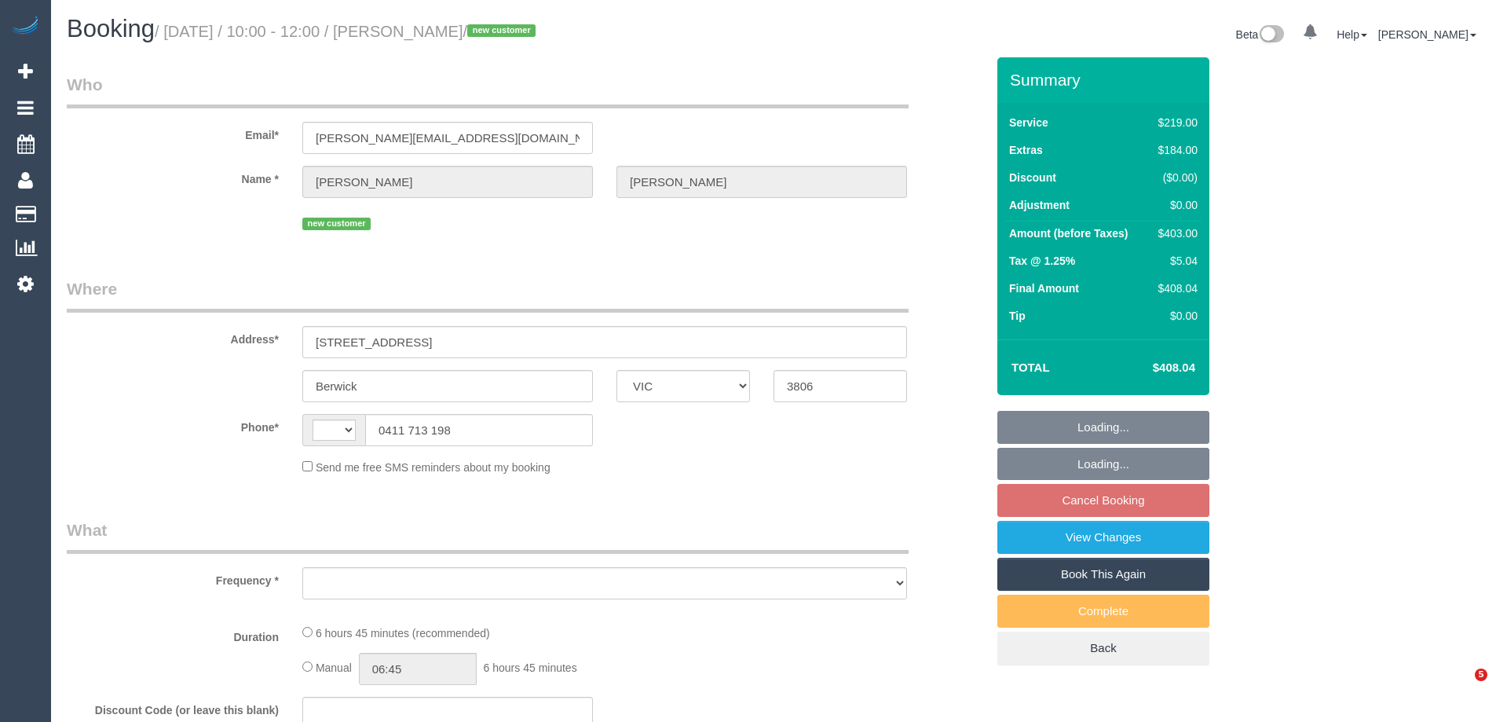
select select "VIC"
select select "string:AU"
select select "object:284"
select select "string:stripe-pm_1S0D9i2GScqysDRVeuUC0wuH"
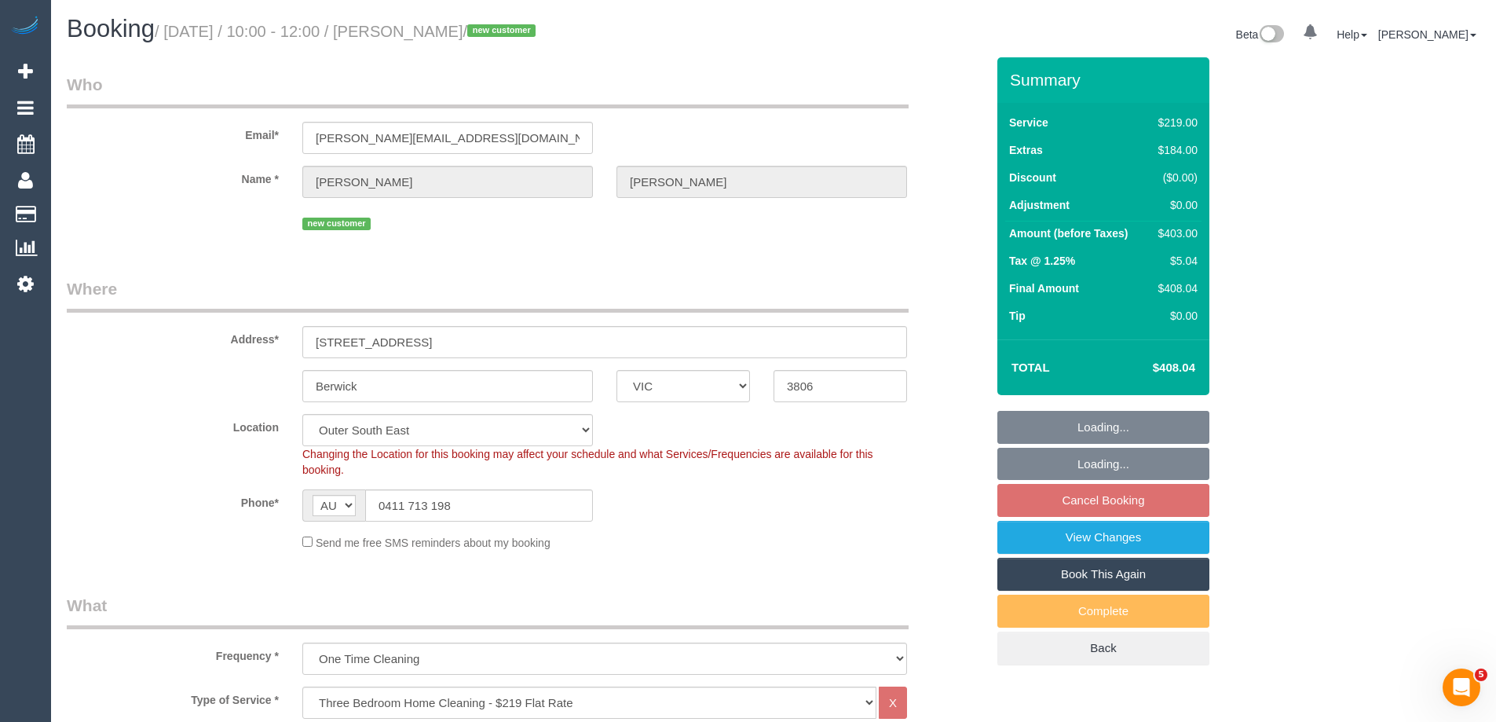
select select "object:634"
select select "number:27"
select select "number:14"
select select "number:18"
select select "number:25"
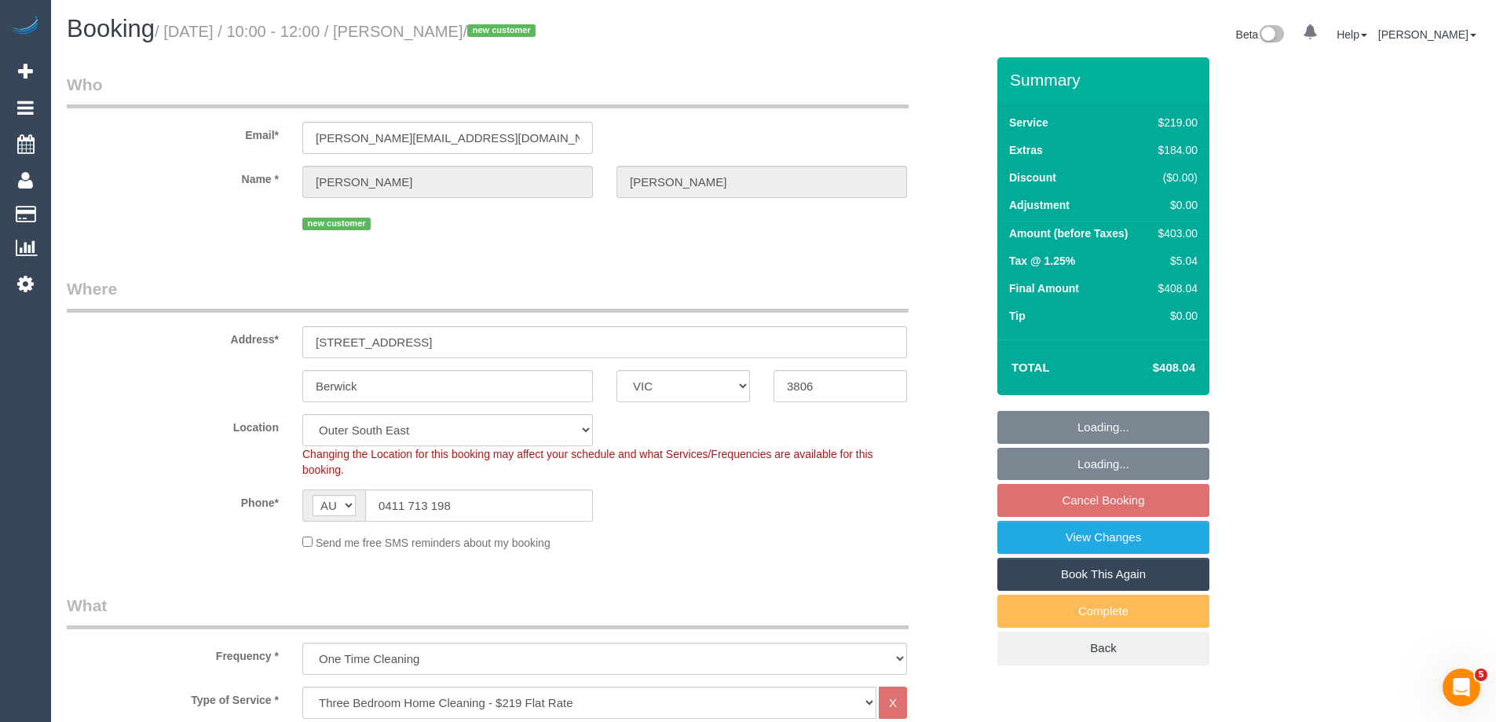
select select "number:26"
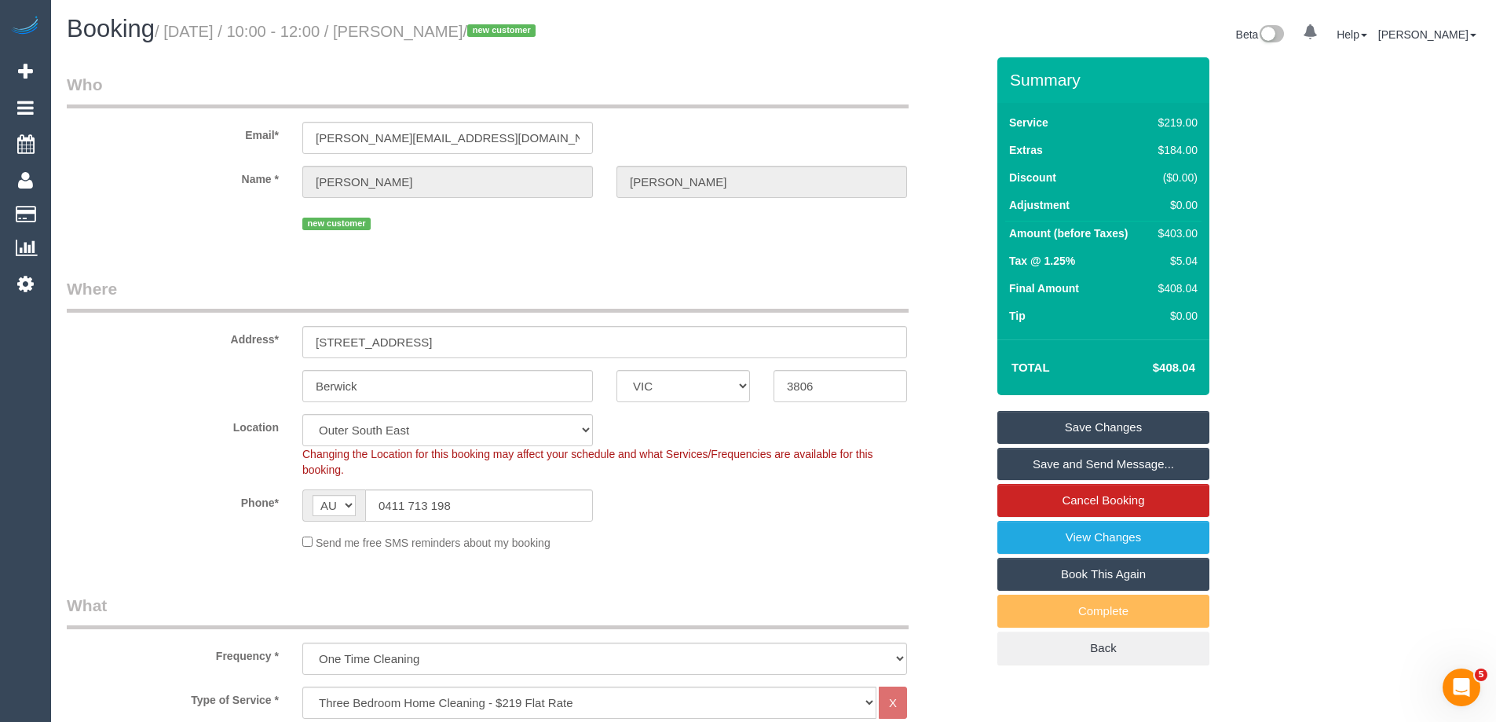
drag, startPoint x: 529, startPoint y: 27, endPoint x: 440, endPoint y: 30, distance: 88.8
click at [440, 30] on small "/ [DATE] / 10:00 - 12:00 / [PERSON_NAME] / new customer" at bounding box center [348, 31] width 386 height 17
select select "spot3"
copy small "[PERSON_NAME] /"
click at [1168, 238] on div "$403.00" at bounding box center [1175, 233] width 46 height 16
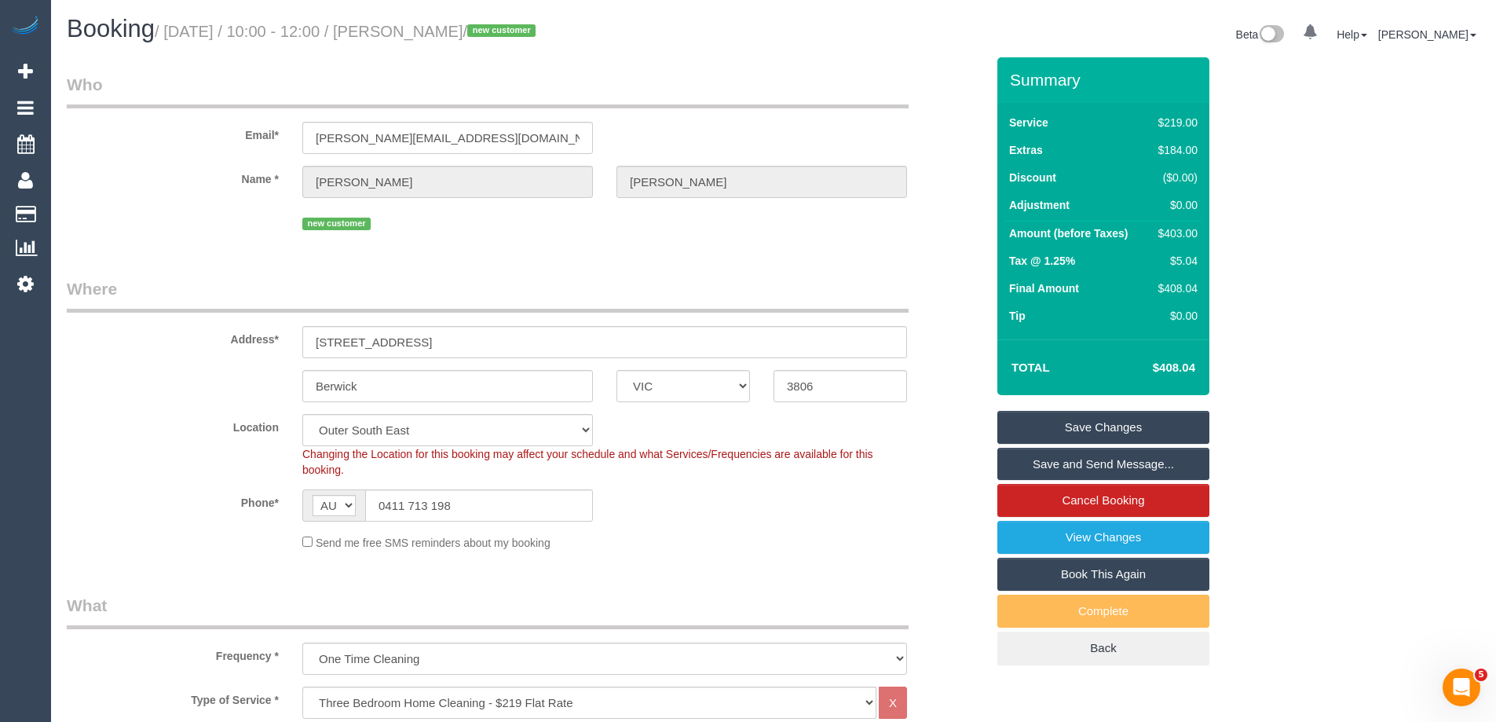
click at [1168, 237] on div "$403.00" at bounding box center [1175, 233] width 46 height 16
copy div "403.00"
click at [1246, 236] on div "Summary Service $219.00 Extras $184.00 Discount ($0.00) Adjustment $0.00 Amount…" at bounding box center [1162, 376] width 353 height 639
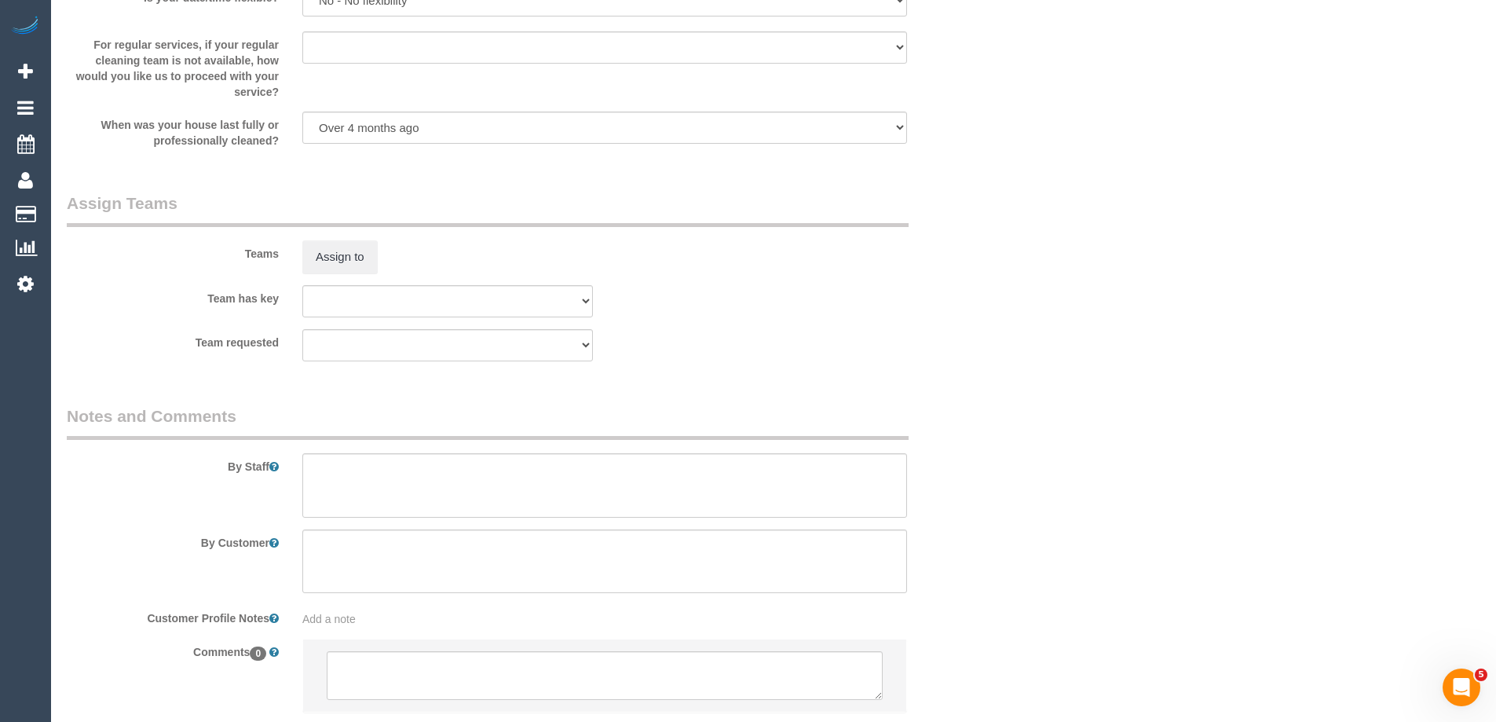
scroll to position [2315, 0]
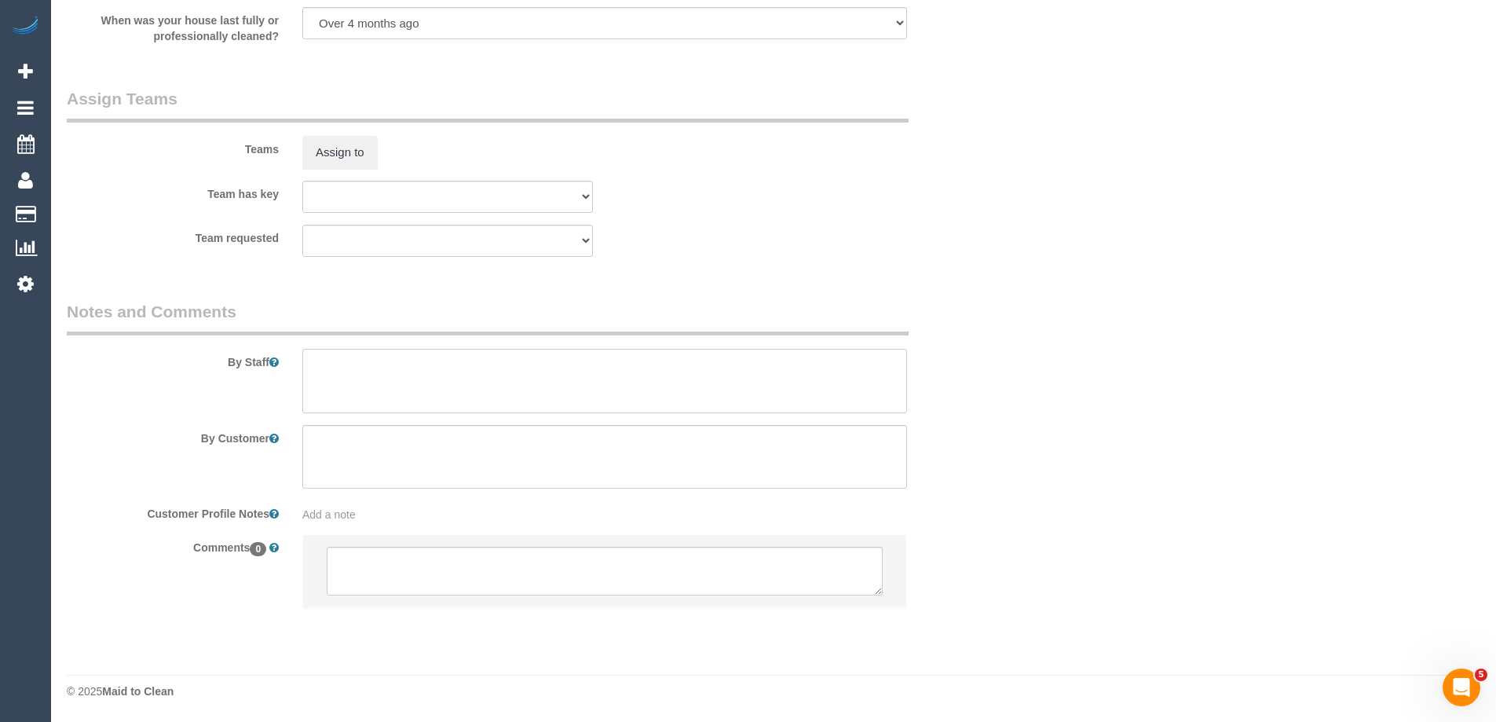
click at [443, 393] on textarea at bounding box center [604, 381] width 605 height 64
type textarea "Estimated time 6.5-7.5 hours"
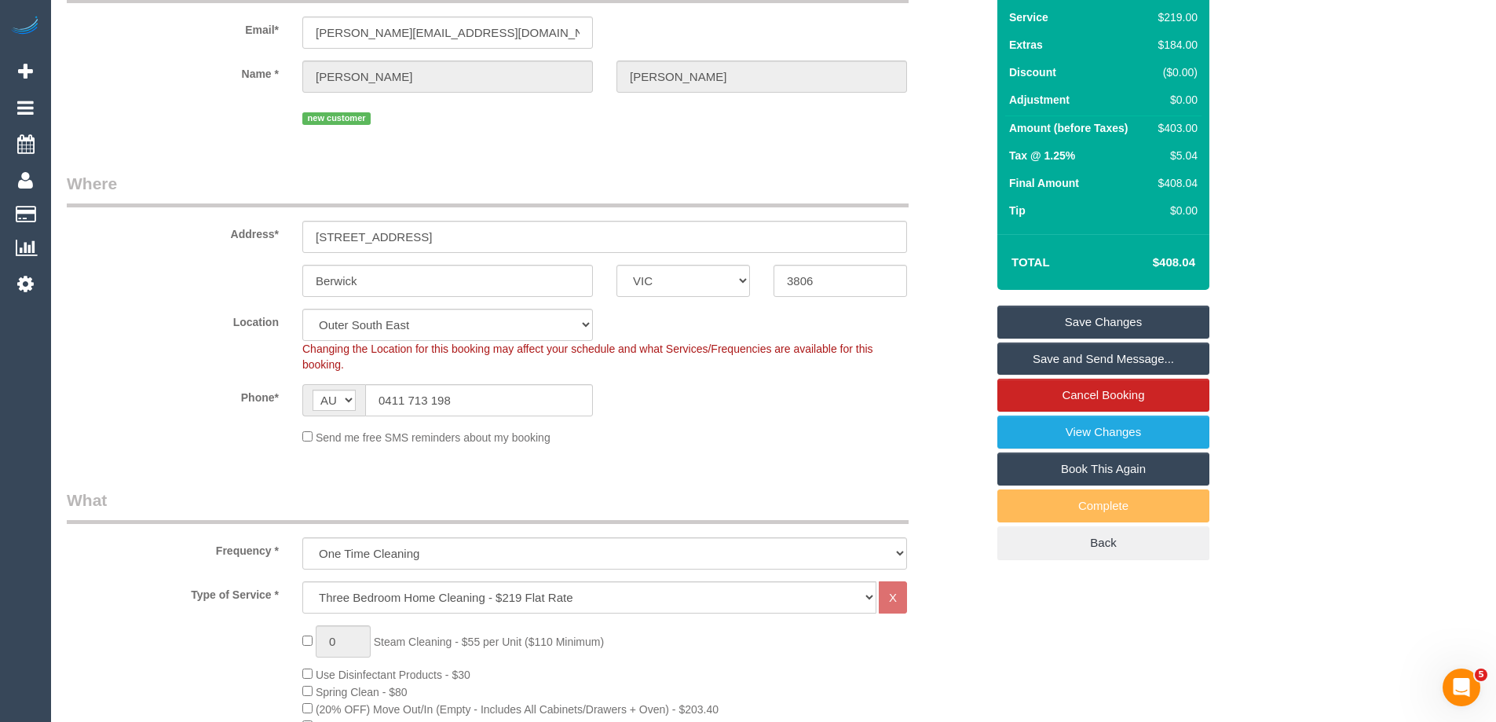
scroll to position [0, 0]
